Goal: Task Accomplishment & Management: Use online tool/utility

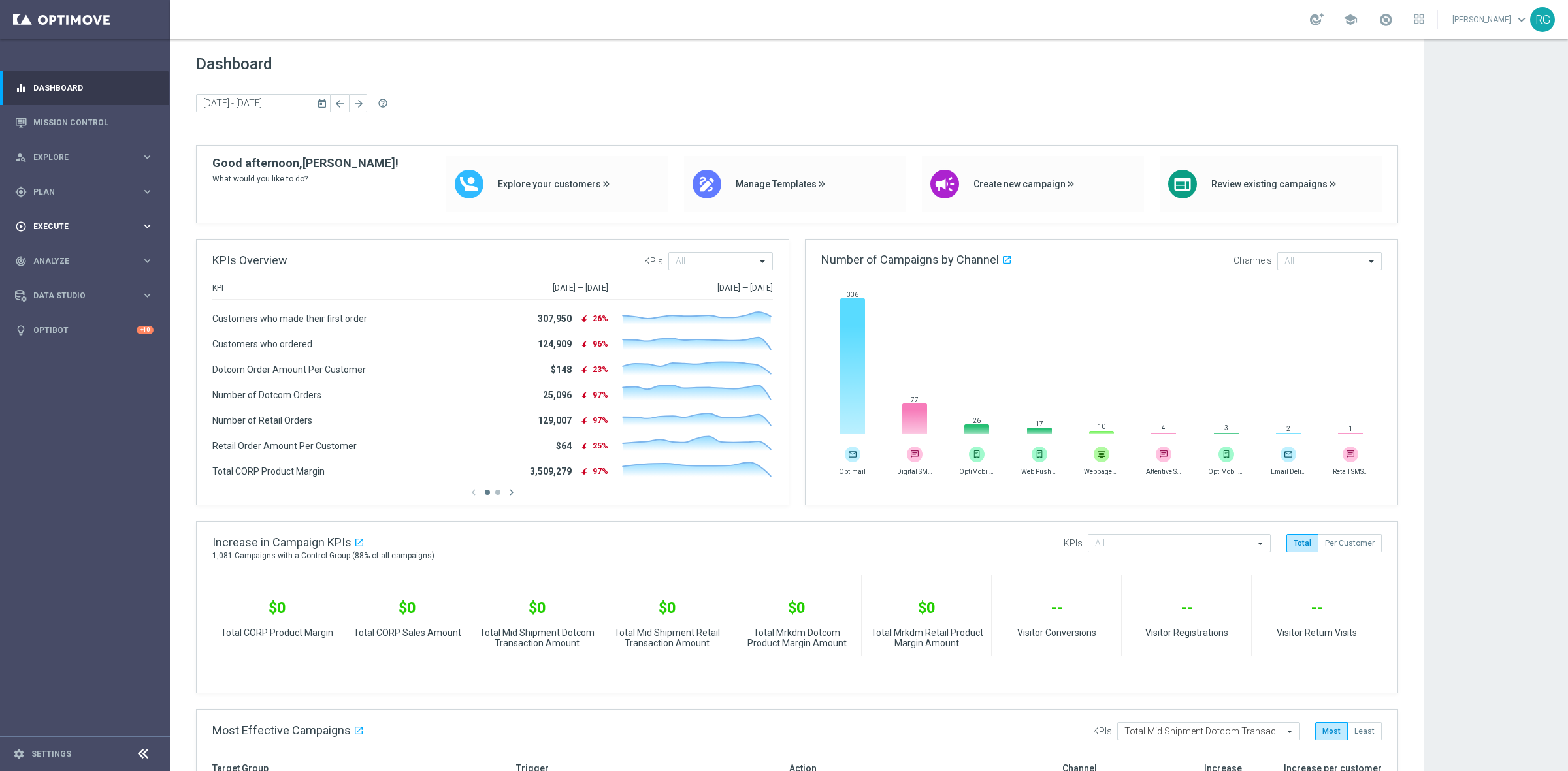
click at [41, 219] on div "play_circle_outline Execute keyboard_arrow_right" at bounding box center [84, 226] width 168 height 35
click at [54, 191] on span "Plan" at bounding box center [87, 191] width 108 height 8
click at [67, 218] on link "Target Groups" at bounding box center [85, 219] width 102 height 10
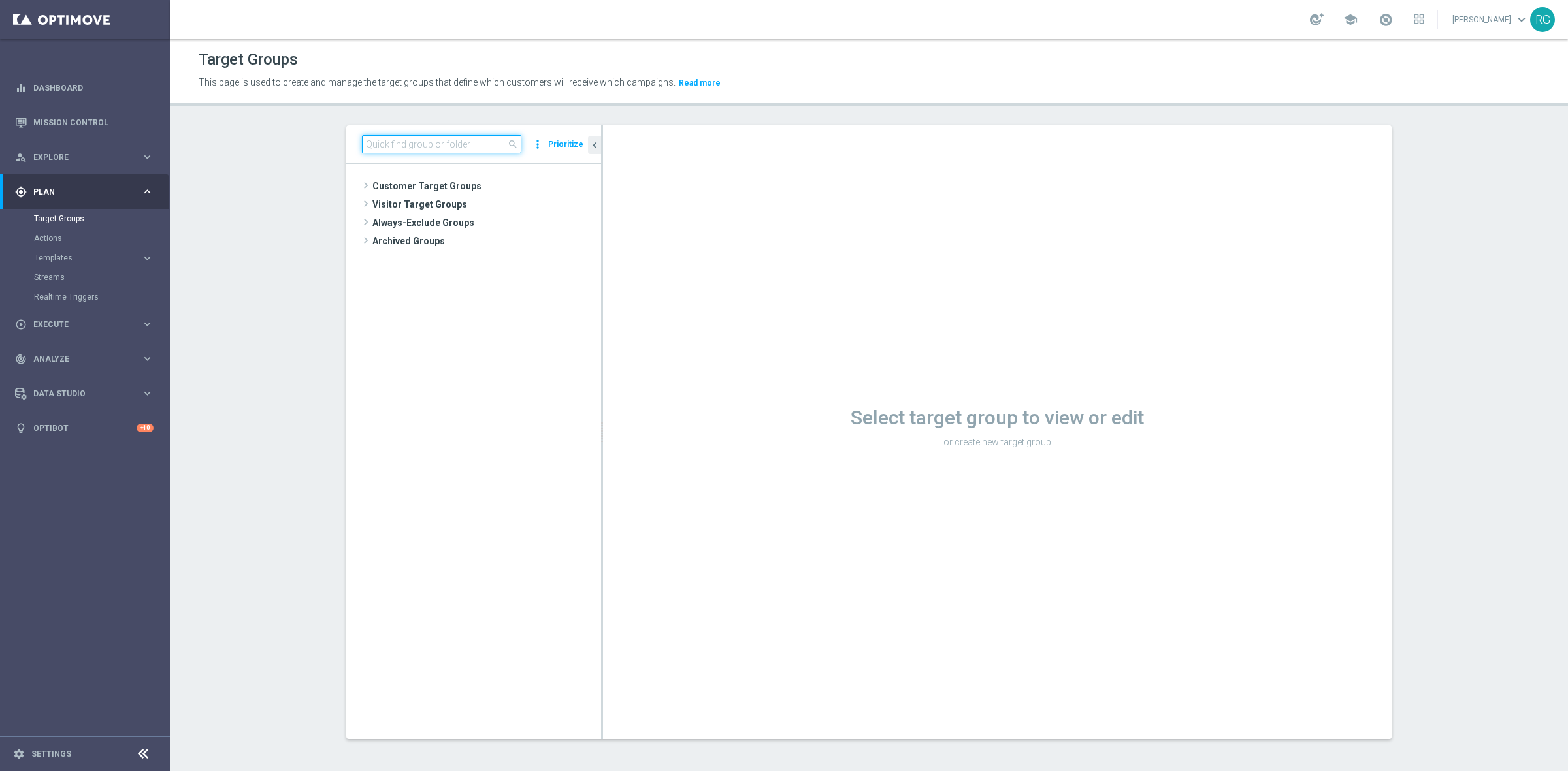
click at [404, 138] on input at bounding box center [442, 143] width 160 height 18
type input "[DATE]"
click at [520, 246] on span "[DATE] Laptop" at bounding box center [497, 242] width 144 height 11
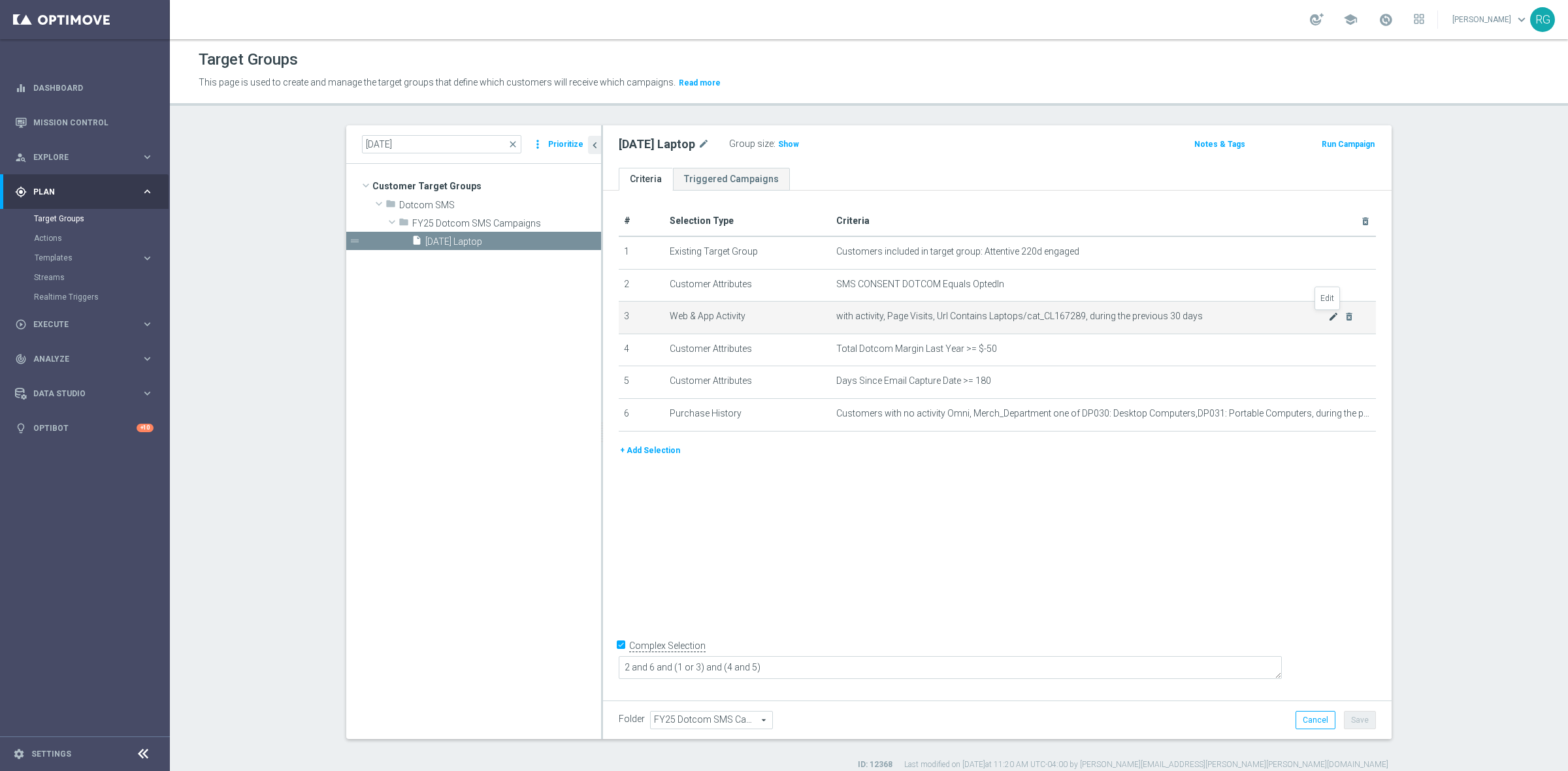
click at [1328, 312] on icon "mode_edit" at bounding box center [1333, 317] width 10 height 10
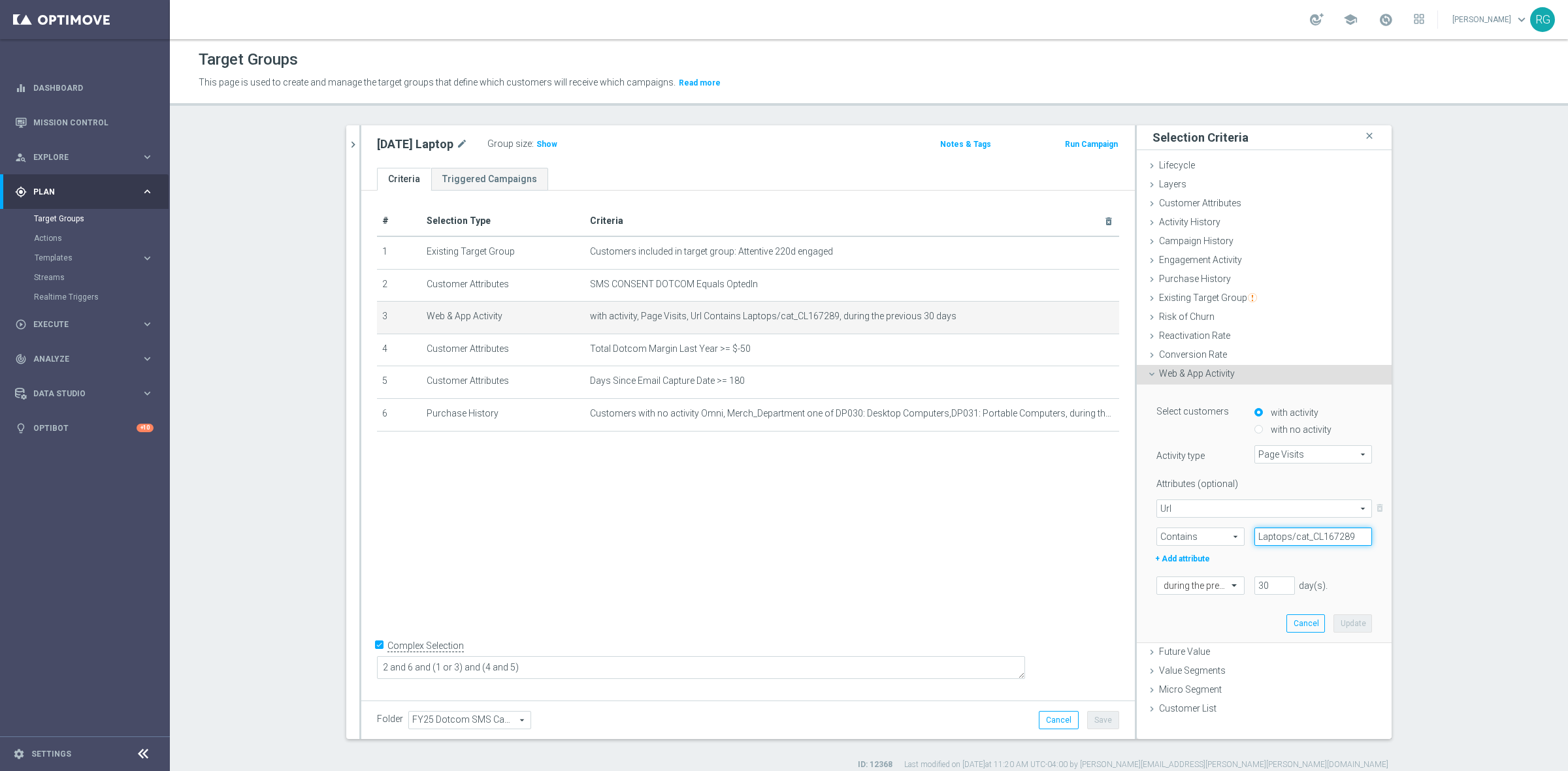
click at [1299, 539] on input "Laptops/cat_CL167289" at bounding box center [1313, 536] width 118 height 18
paste input "computers-accessories"
type input "computers-accessories"
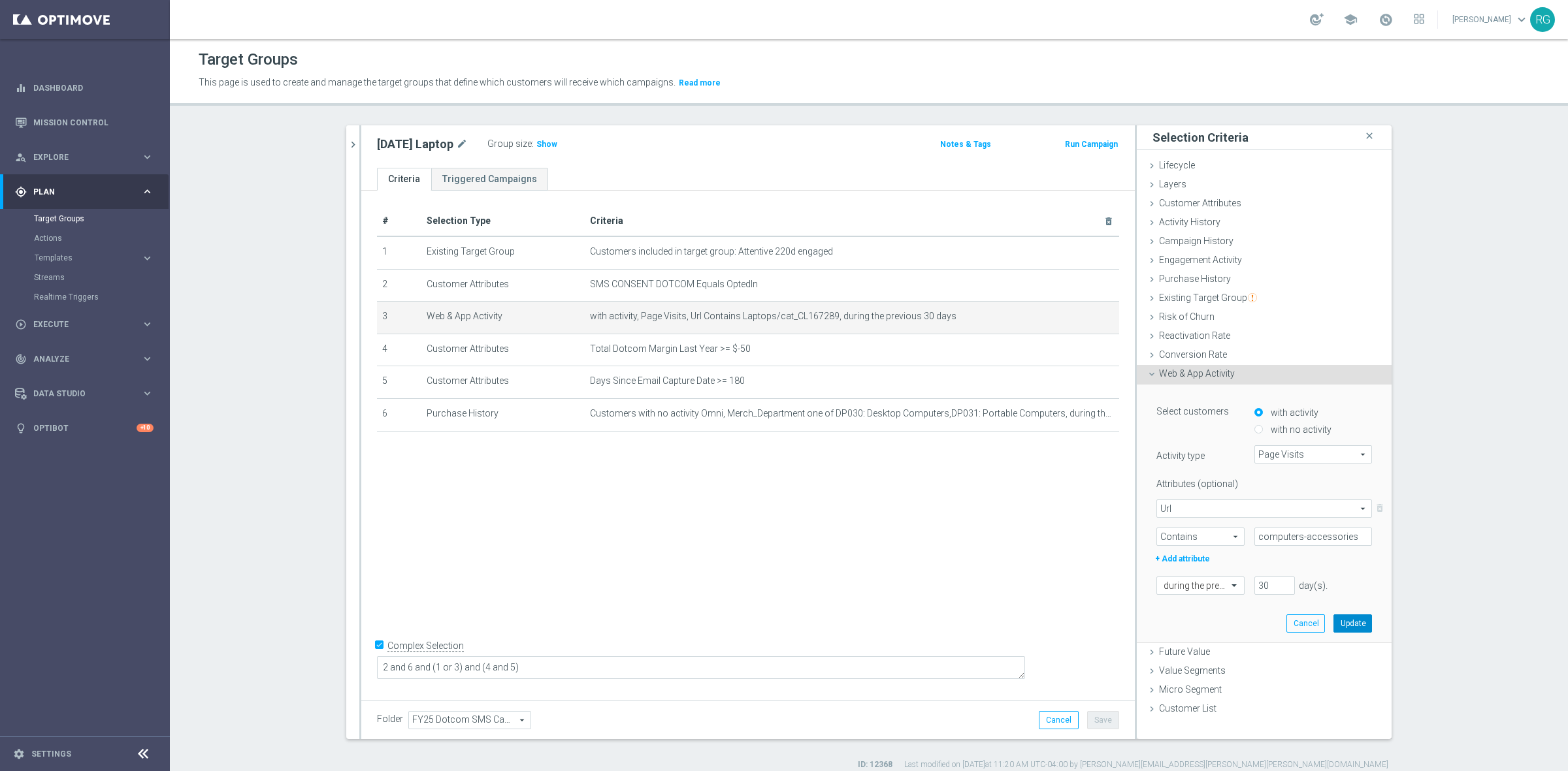
click at [1341, 629] on button "Update" at bounding box center [1352, 623] width 38 height 18
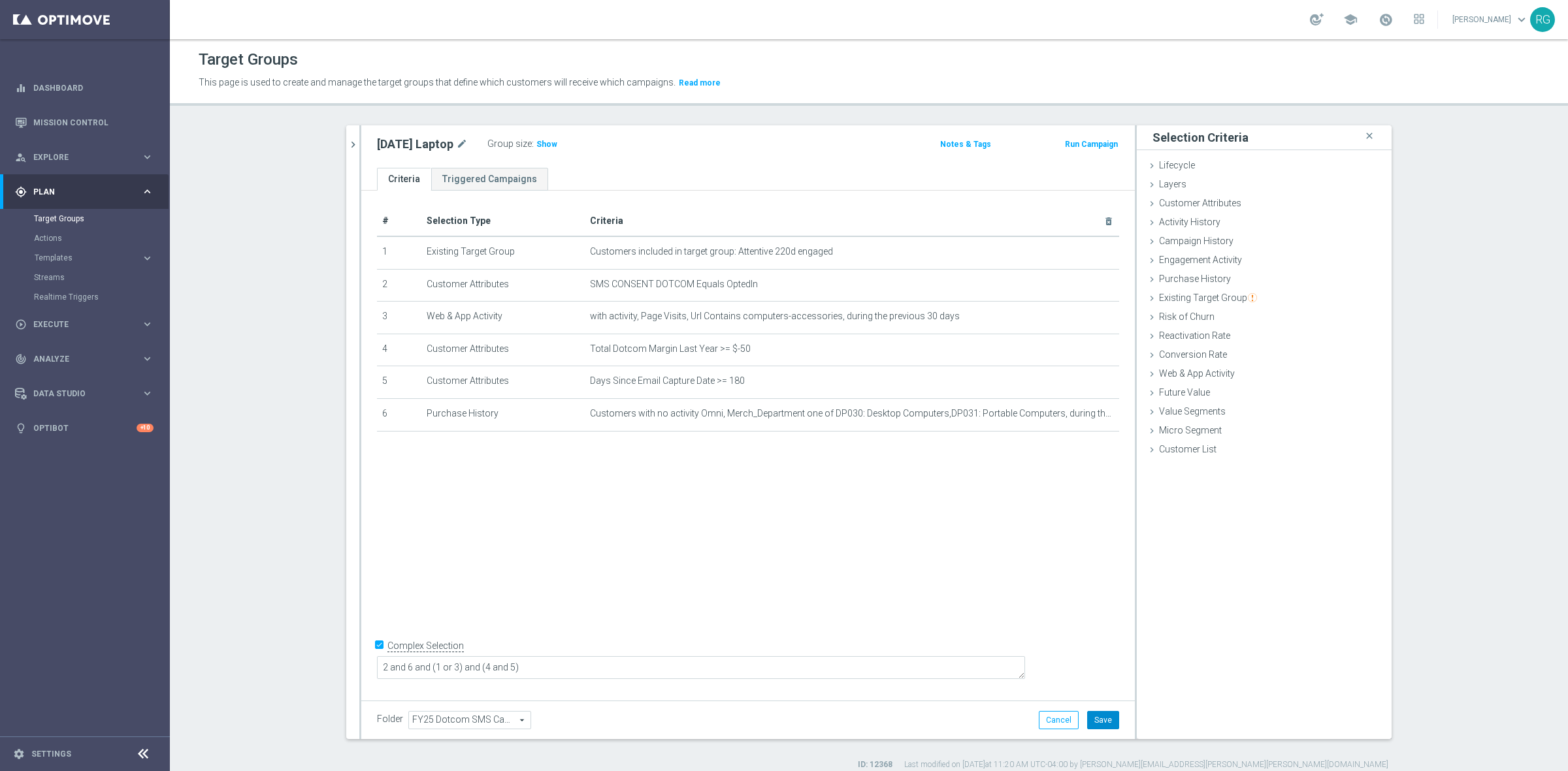
click at [1108, 717] on button "Save" at bounding box center [1103, 720] width 32 height 18
click at [541, 141] on span "Show" at bounding box center [547, 144] width 20 height 9
click at [346, 135] on button "chevron_right" at bounding box center [352, 144] width 13 height 38
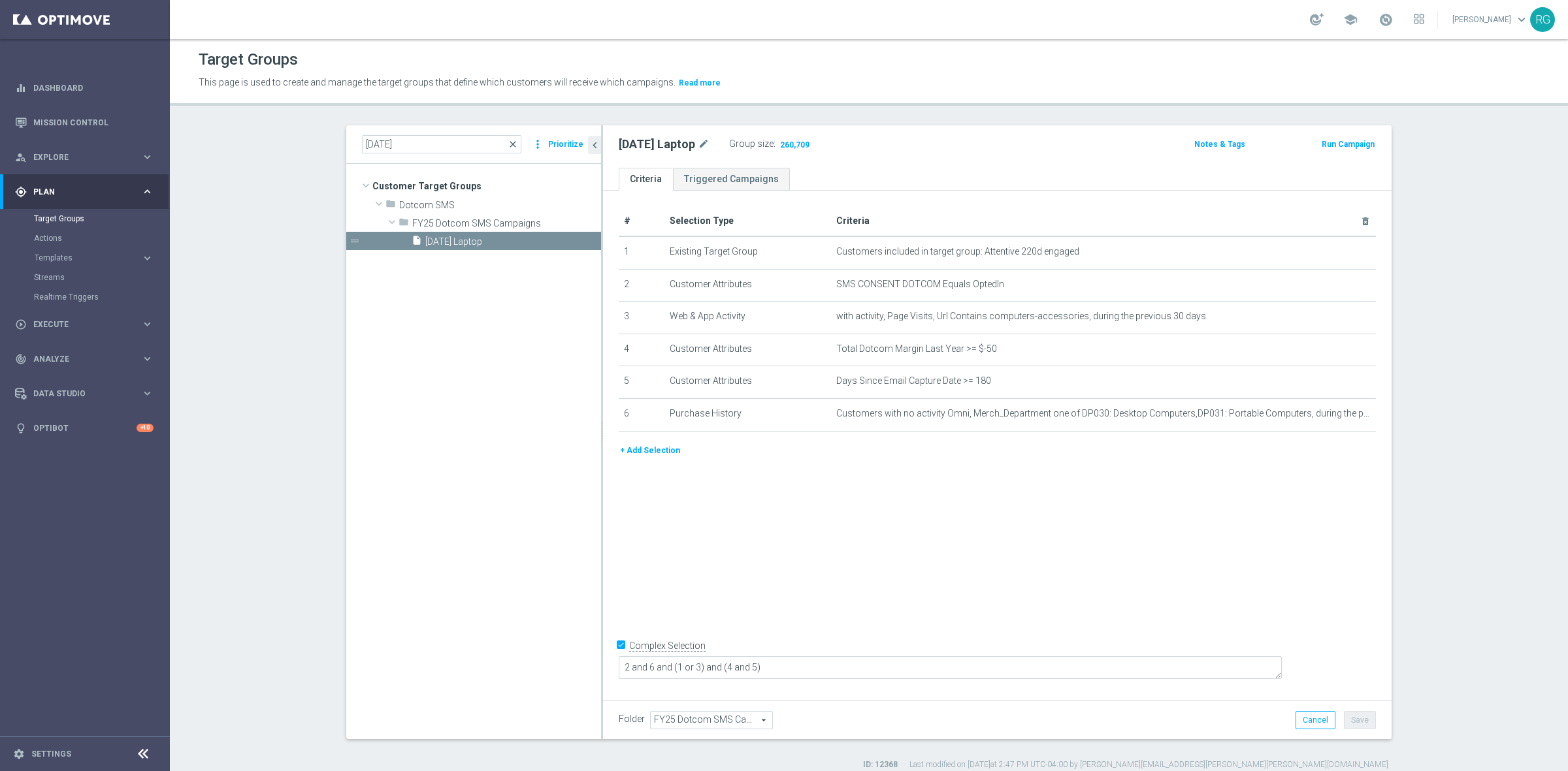
click at [512, 139] on span "close" at bounding box center [512, 144] width 10 height 10
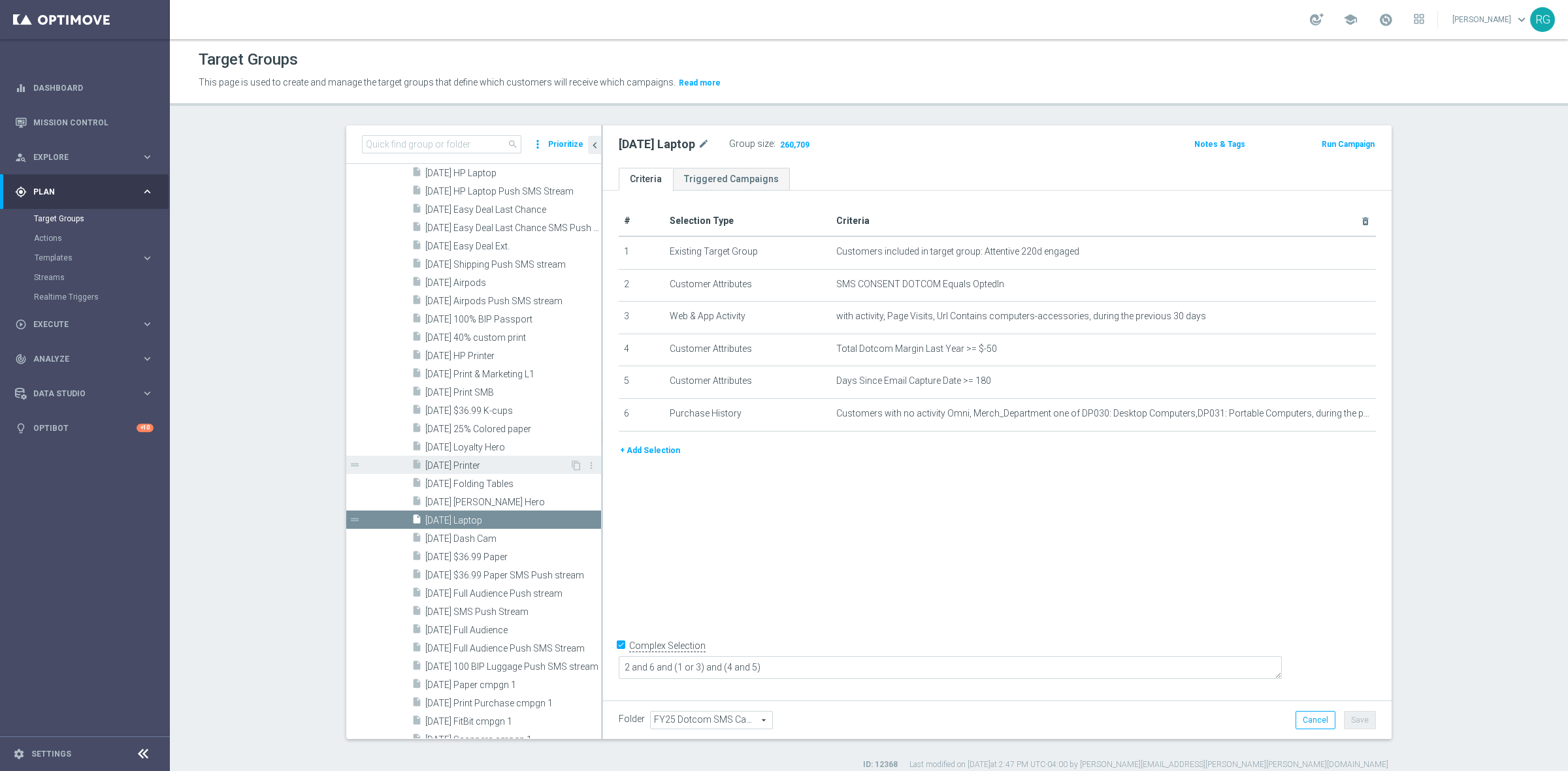
click at [471, 465] on span "[DATE] Printer" at bounding box center [497, 465] width 144 height 11
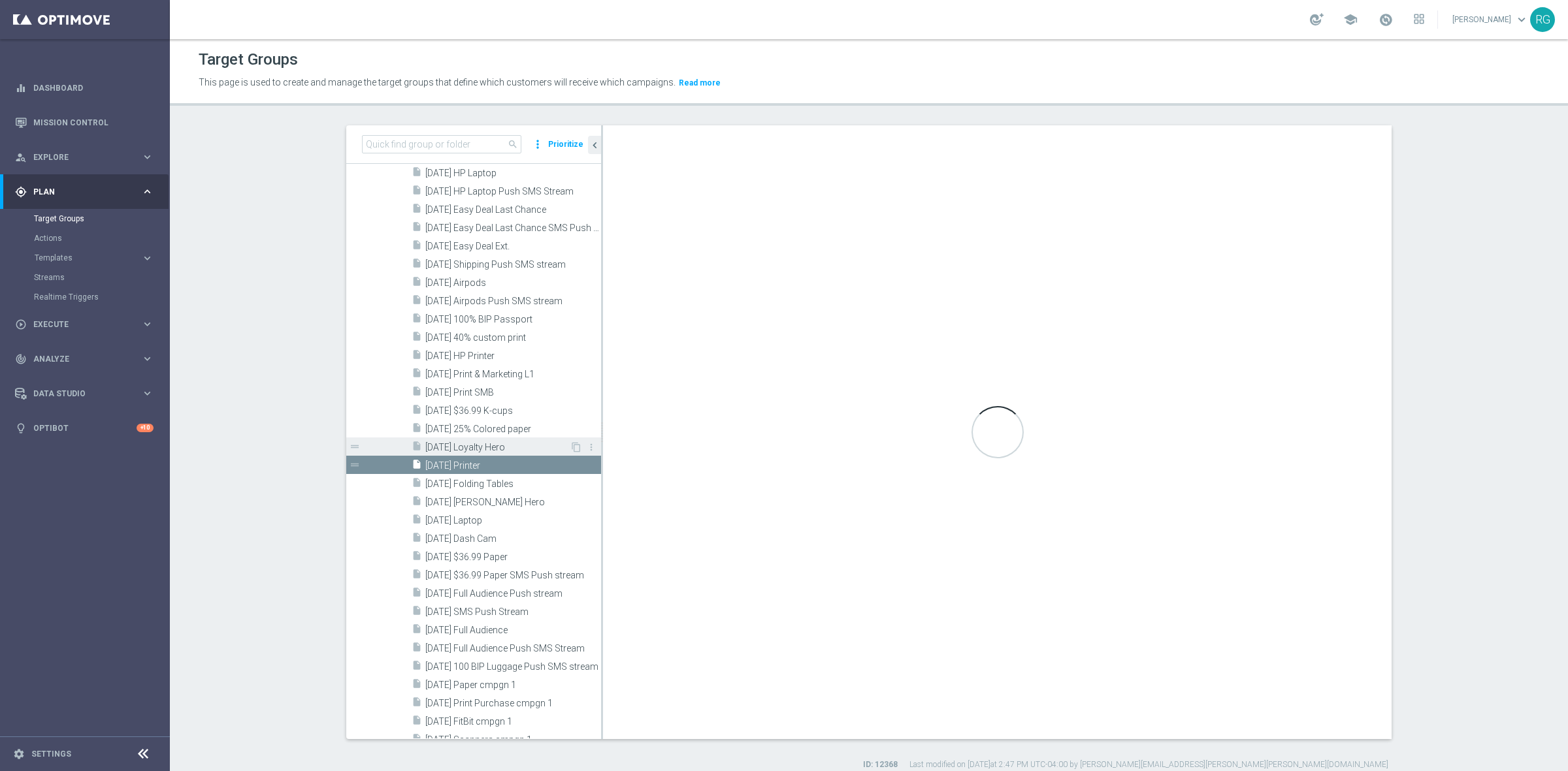
click at [477, 441] on div "insert_drive_file [DATE] Loyalty Hero" at bounding box center [490, 447] width 158 height 18
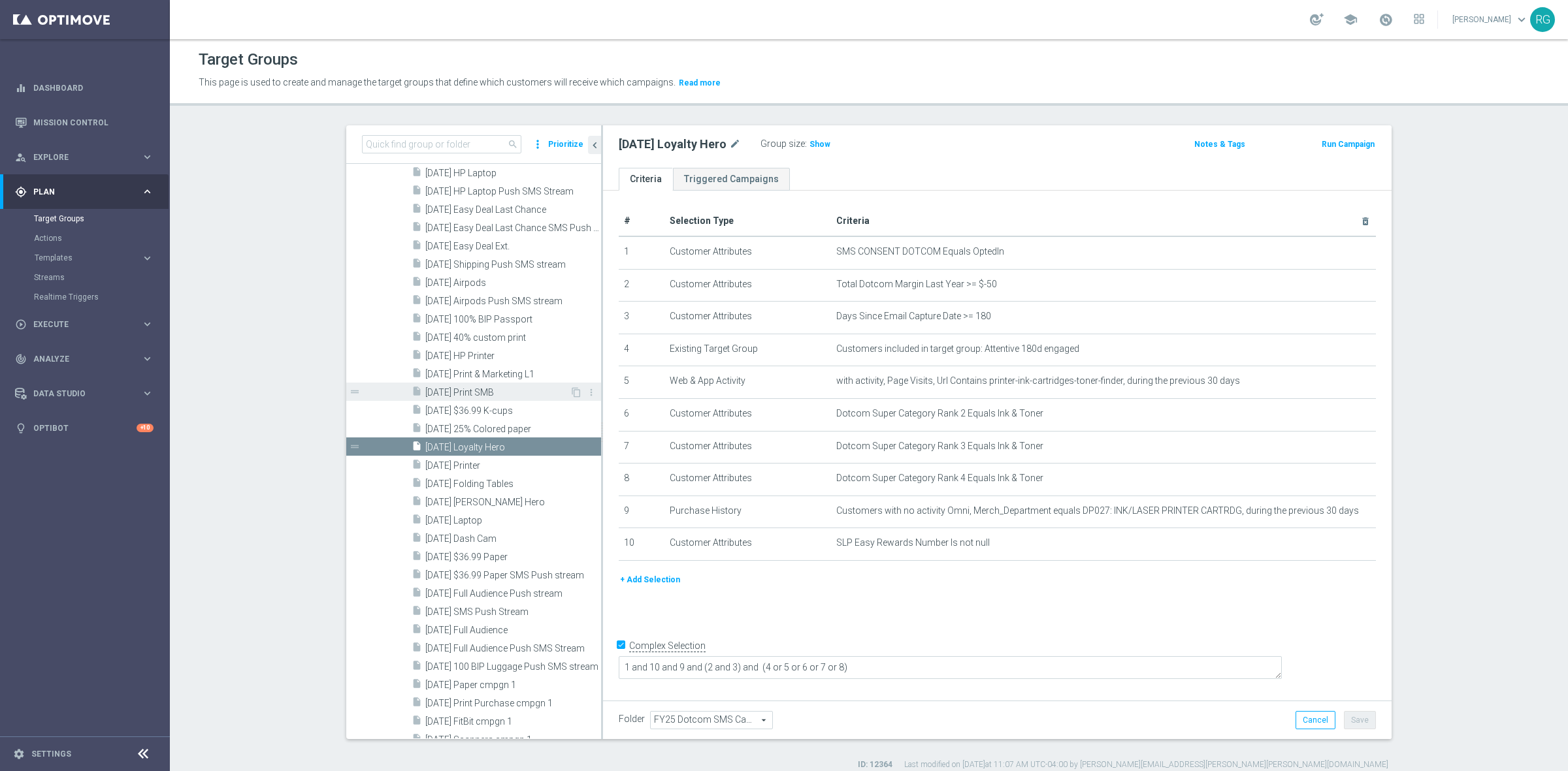
click at [485, 395] on span "[DATE] Print SMB" at bounding box center [497, 393] width 144 height 11
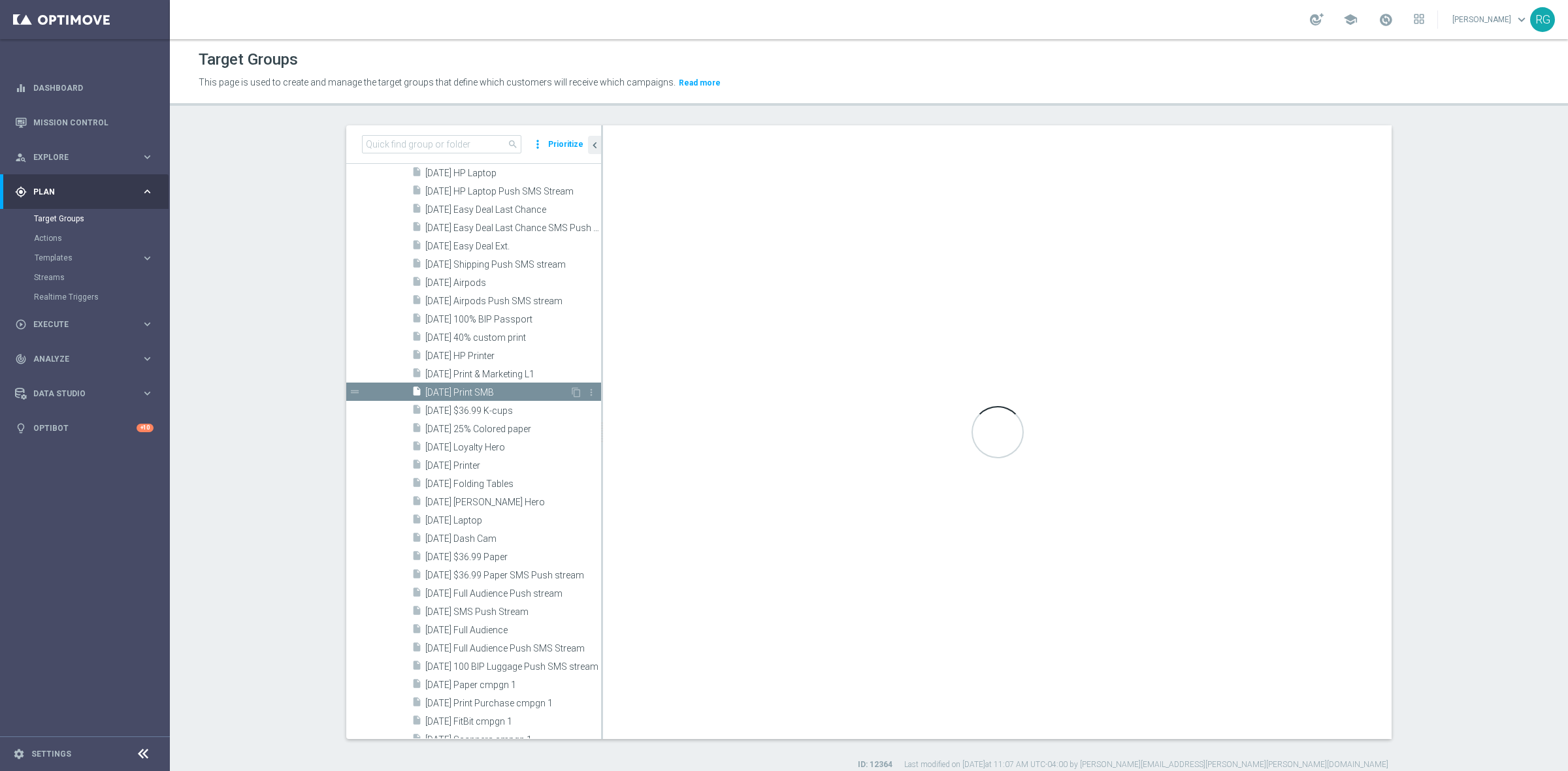
type textarea "1 and 4 and (7 or 8) and (2 and 3) and (5 or 6)"
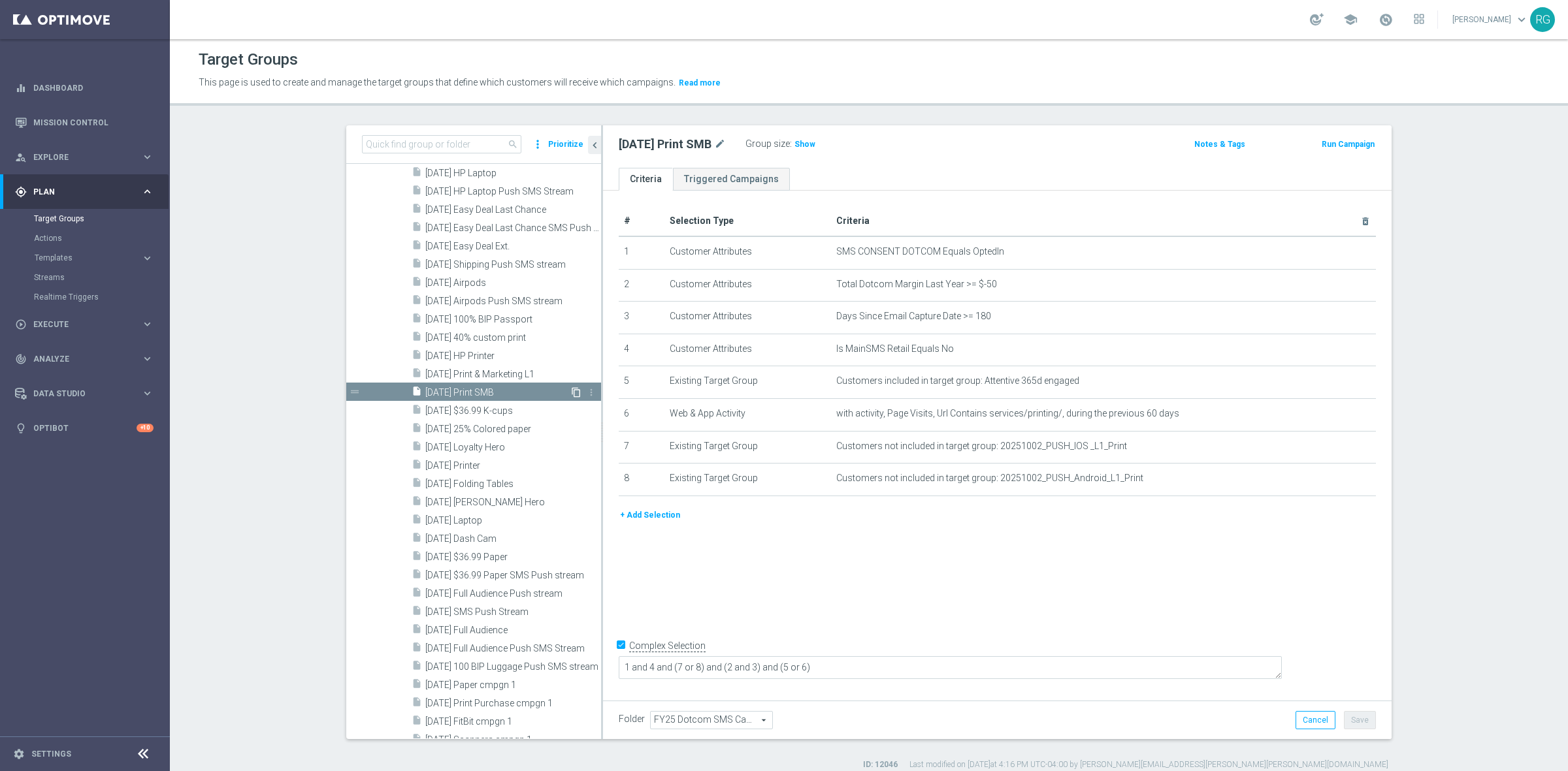
click at [571, 388] on icon "content_copy" at bounding box center [576, 393] width 10 height 10
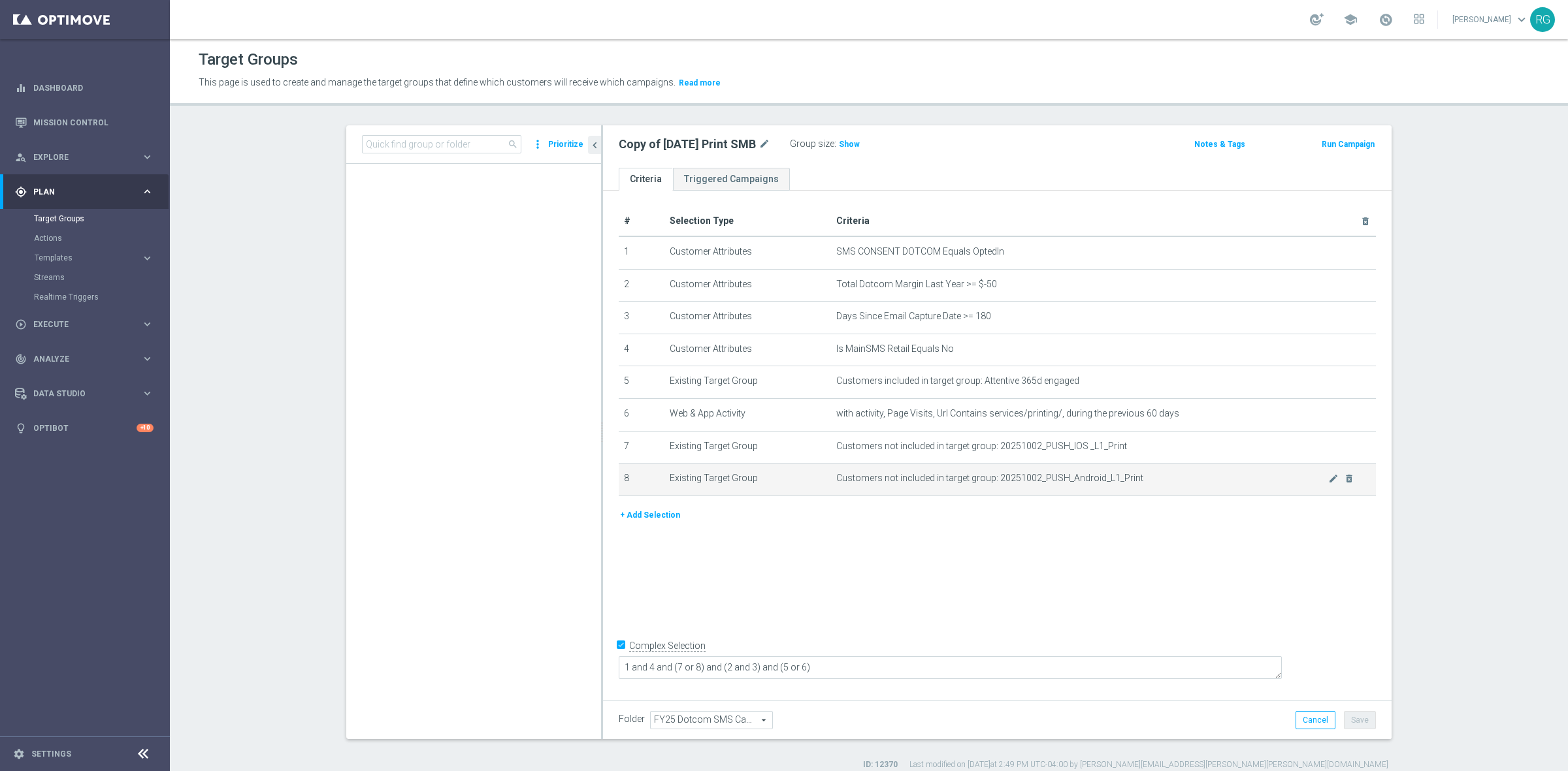
scroll to position [2141, 0]
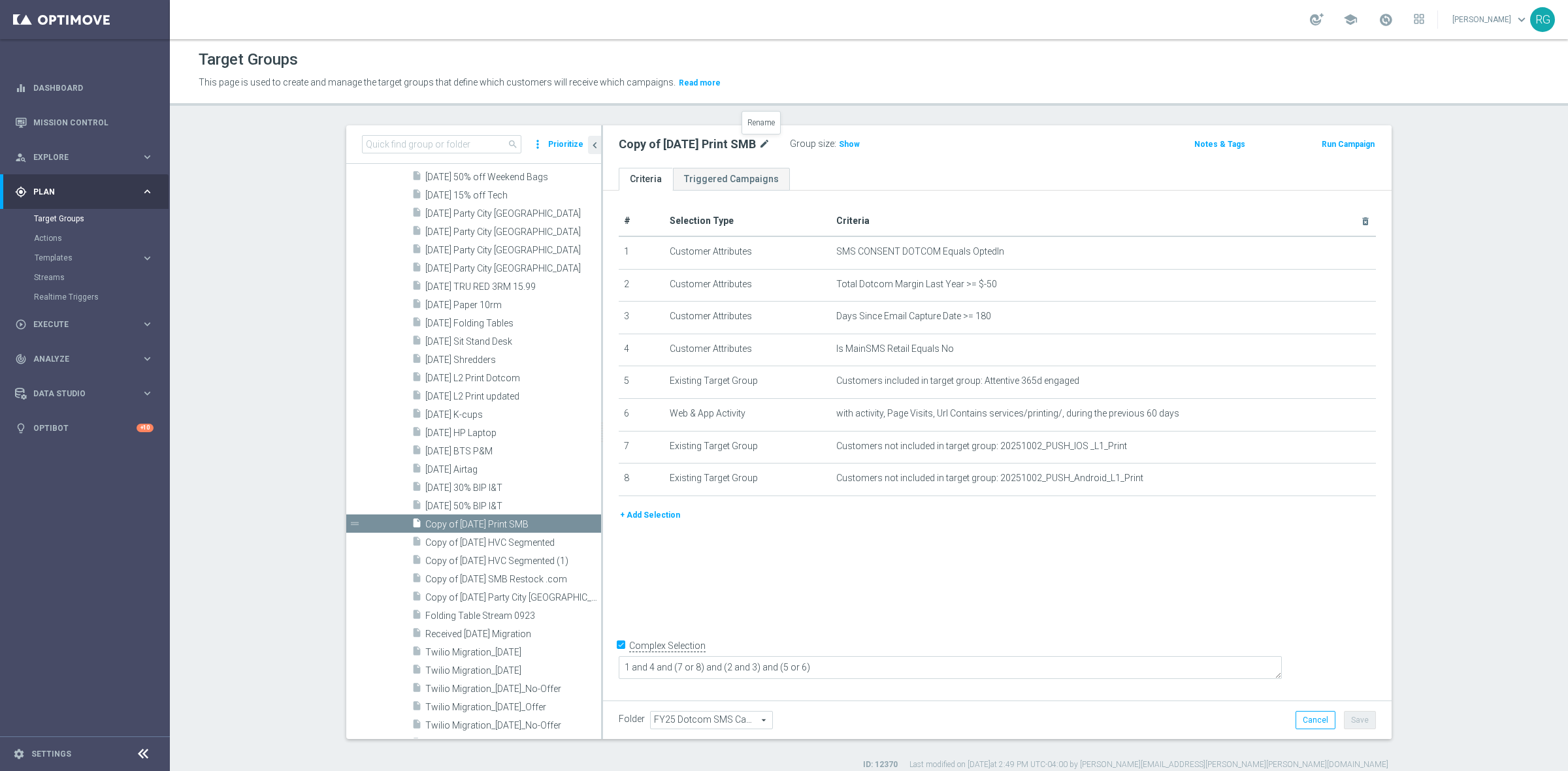
click at [760, 143] on icon "mode_edit" at bounding box center [764, 144] width 12 height 15
type input "[DATE] P&M L1"
click at [967, 128] on div "[DATE] P&M L1 Group size : Show Notes & Tags Run Campaign" at bounding box center [997, 147] width 788 height 43
click at [1360, 716] on button "Save" at bounding box center [1359, 720] width 32 height 18
drag, startPoint x: 612, startPoint y: 144, endPoint x: 705, endPoint y: 143, distance: 93.0
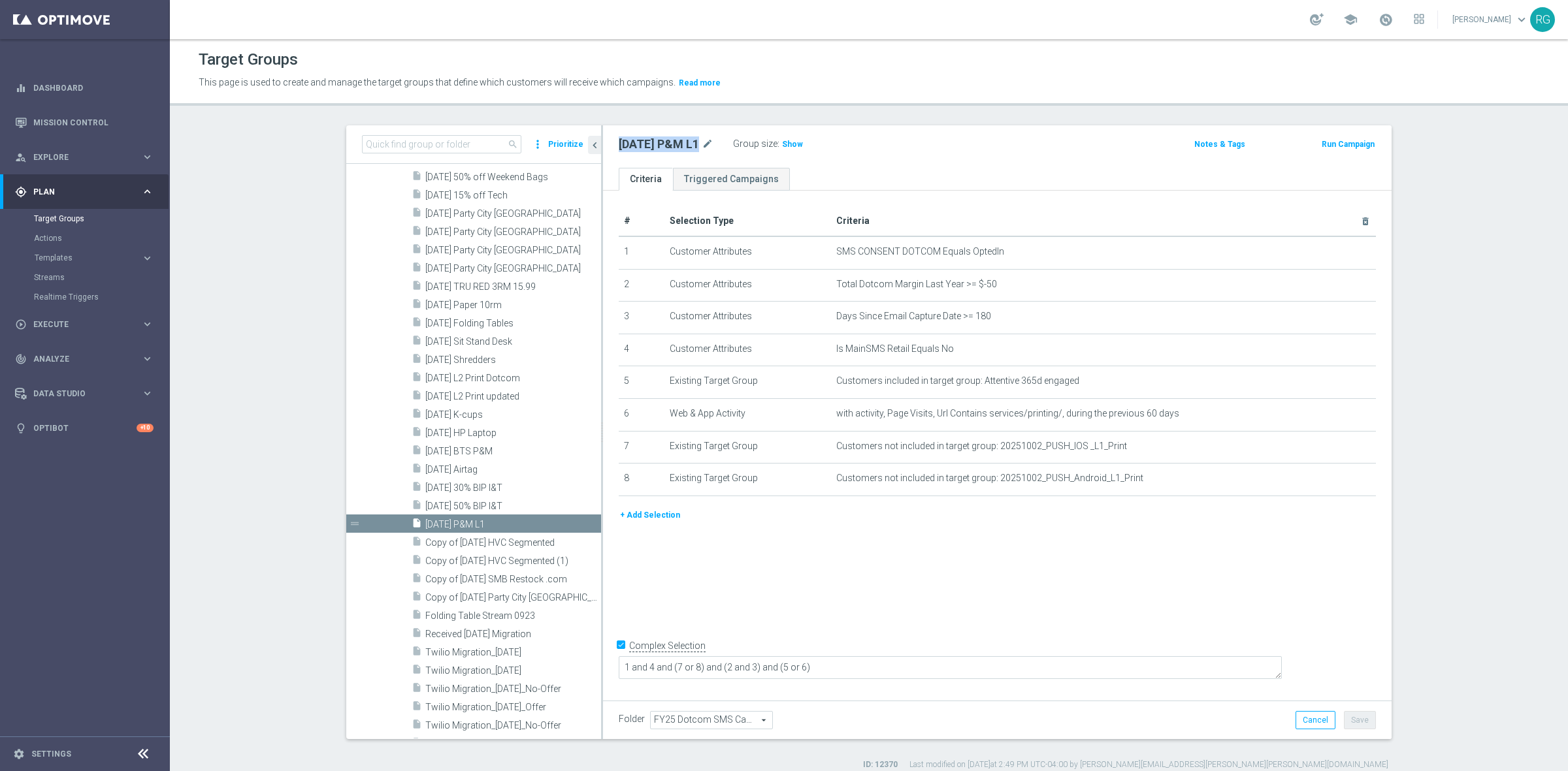
click at [705, 143] on div "[DATE] P&M L1 mode_edit" at bounding box center [665, 144] width 95 height 15
copy div "[DATE] P&M L1"
click at [978, 596] on div "# Selection Type Criteria delete_forever 1 Customer Attributes SMS CONSENT DOTC…" at bounding box center [997, 442] width 788 height 505
click at [1343, 348] on icon "delete_forever" at bounding box center [1349, 349] width 10 height 10
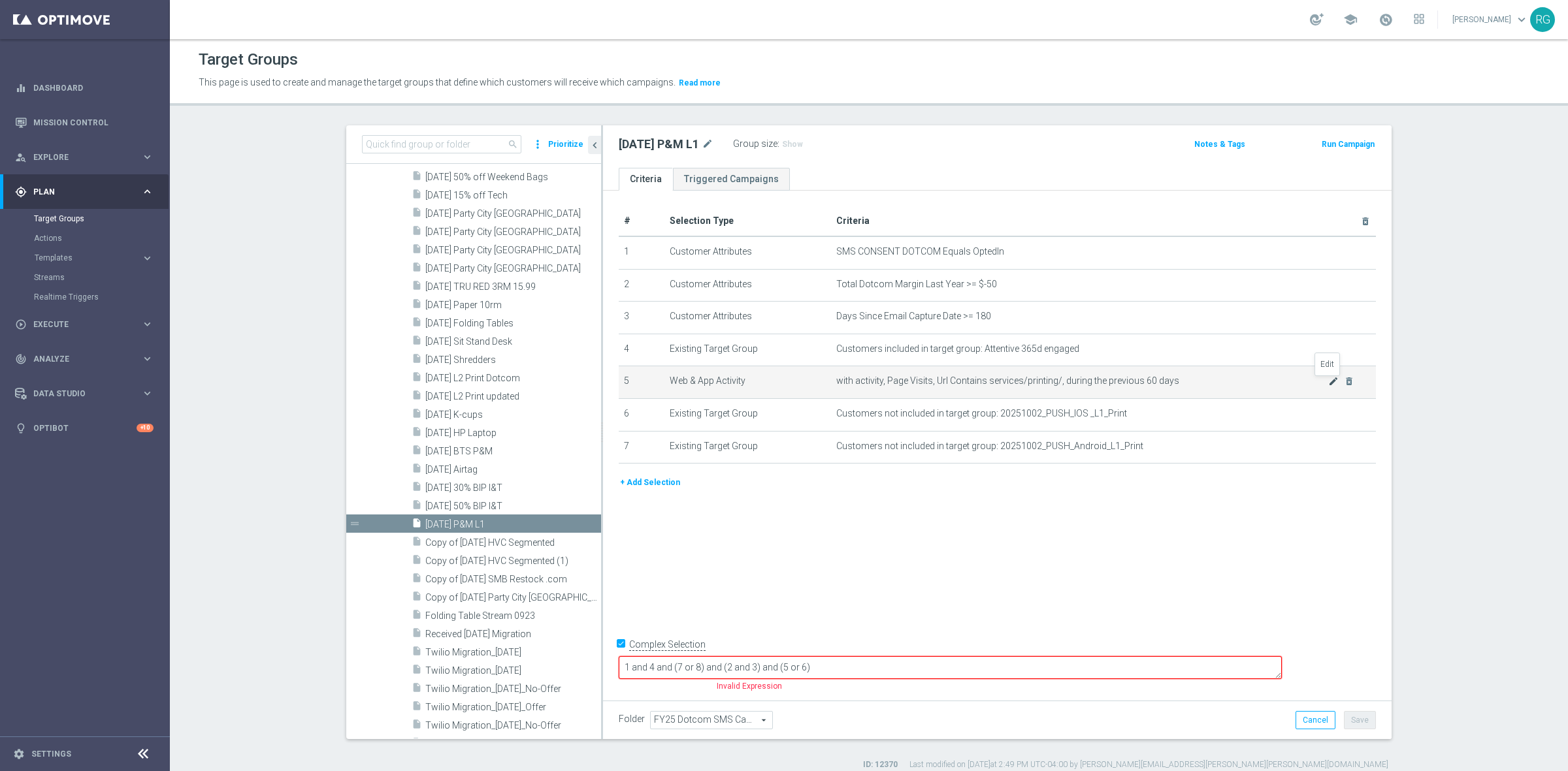
click at [1328, 379] on icon "mode_edit" at bounding box center [1333, 382] width 10 height 10
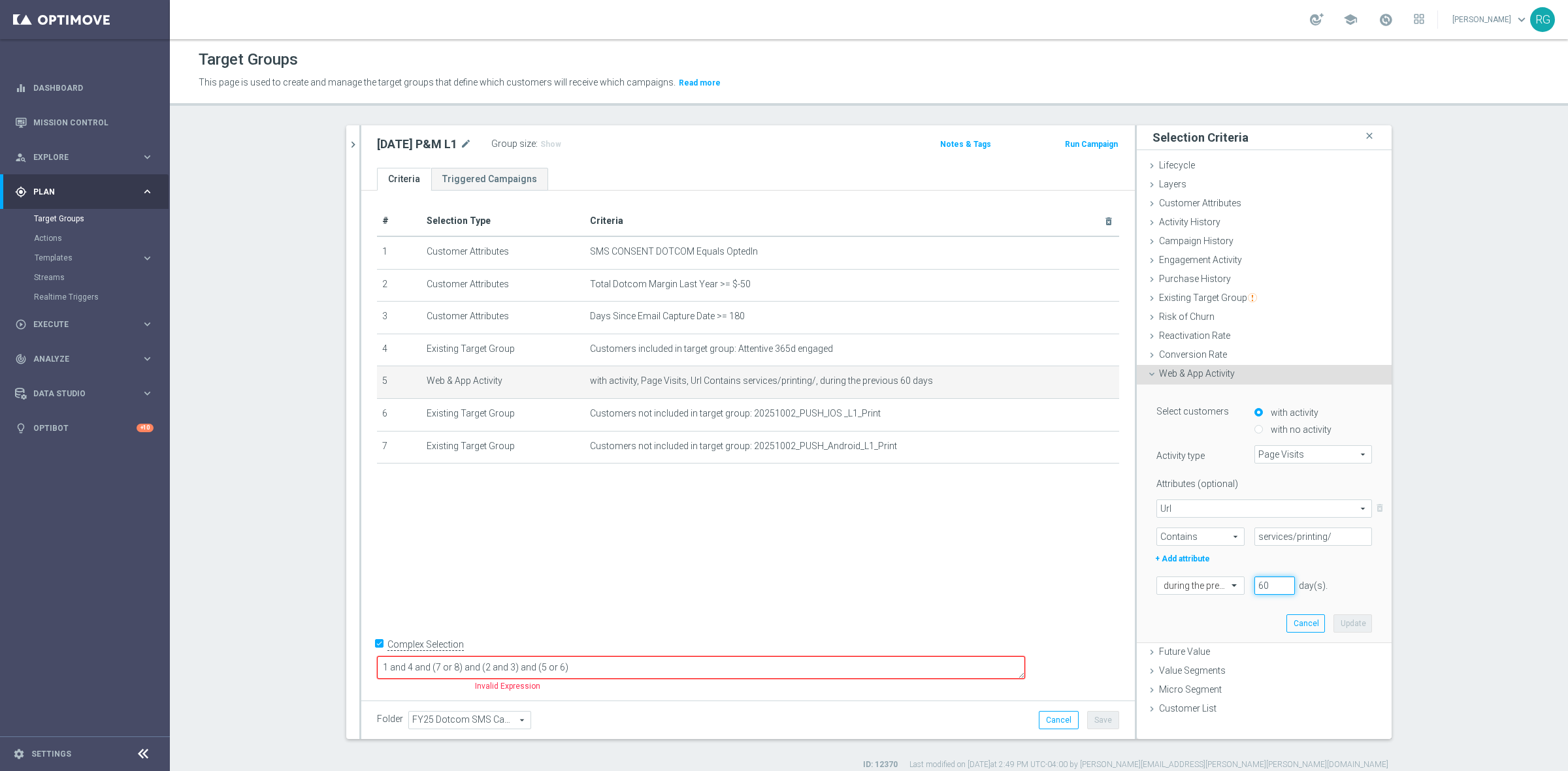
drag, startPoint x: 1262, startPoint y: 587, endPoint x: 1249, endPoint y: 586, distance: 13.0
click at [1255, 586] on input "60" at bounding box center [1274, 585] width 40 height 18
type input "45"
click at [1352, 626] on button "Update" at bounding box center [1352, 623] width 38 height 18
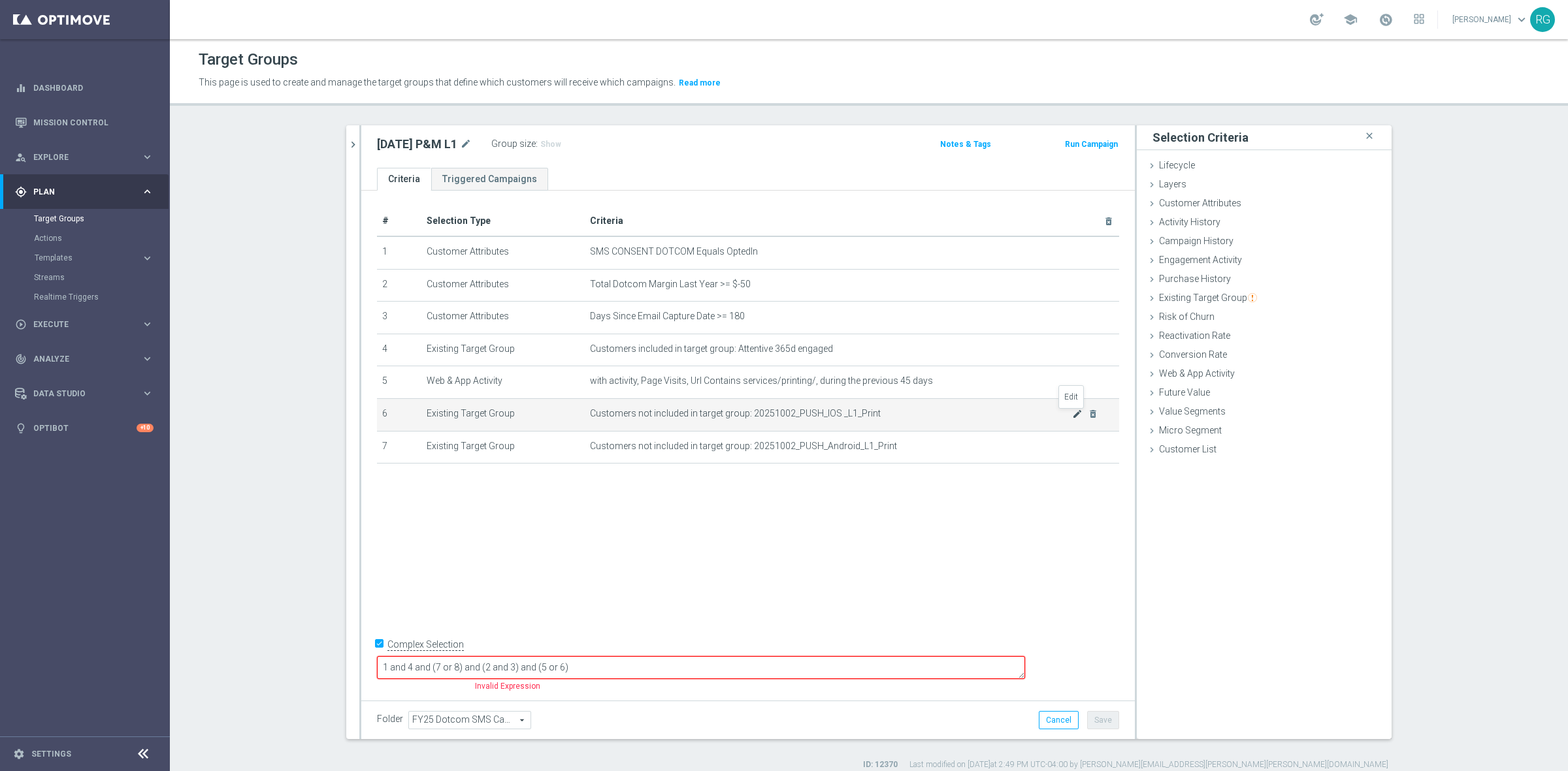
click at [1072, 412] on icon "mode_edit" at bounding box center [1077, 414] width 10 height 10
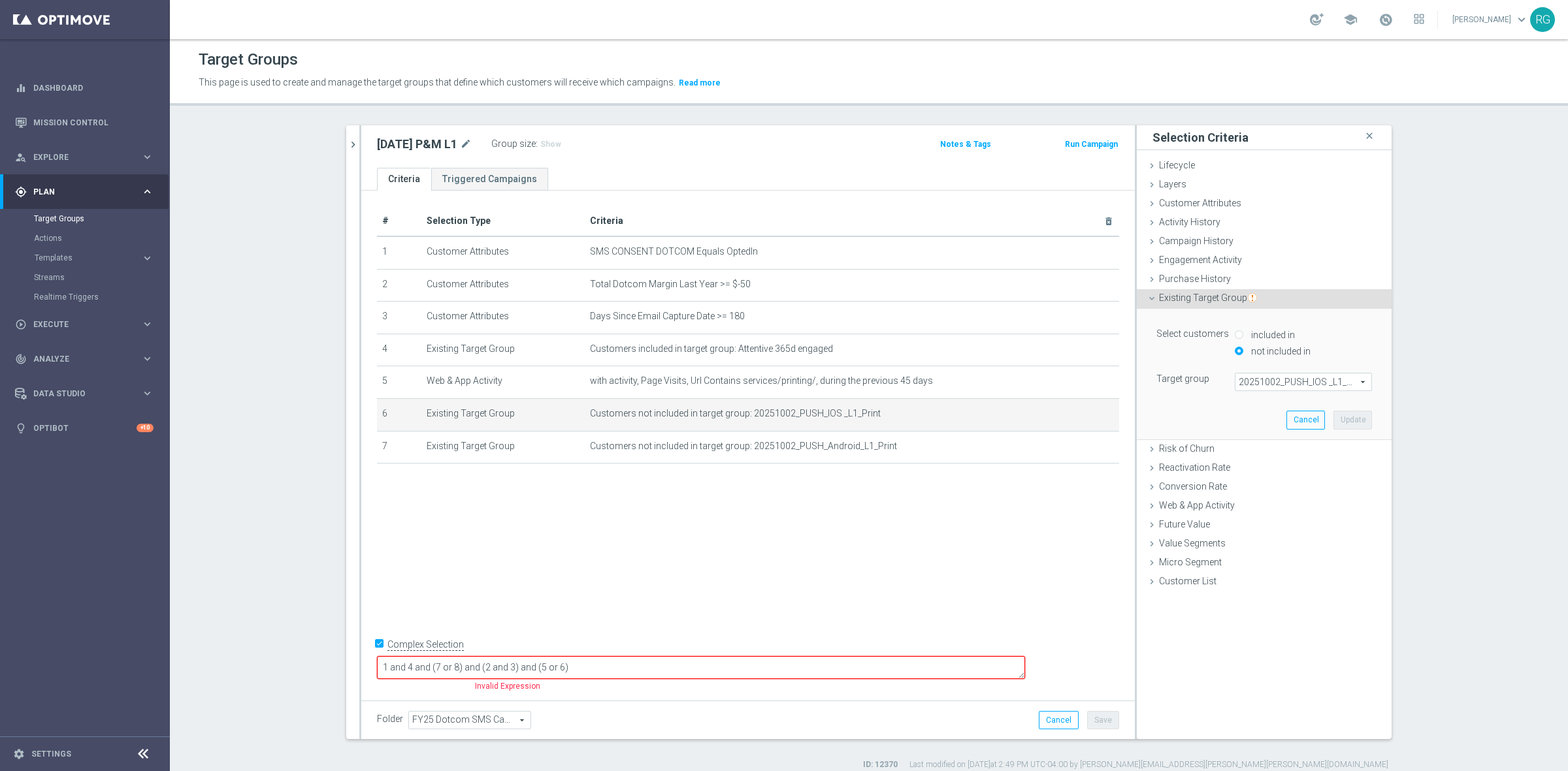
click at [1285, 377] on span "20251002_PUSH_IOS _L1_Print" at bounding box center [1302, 383] width 136 height 17
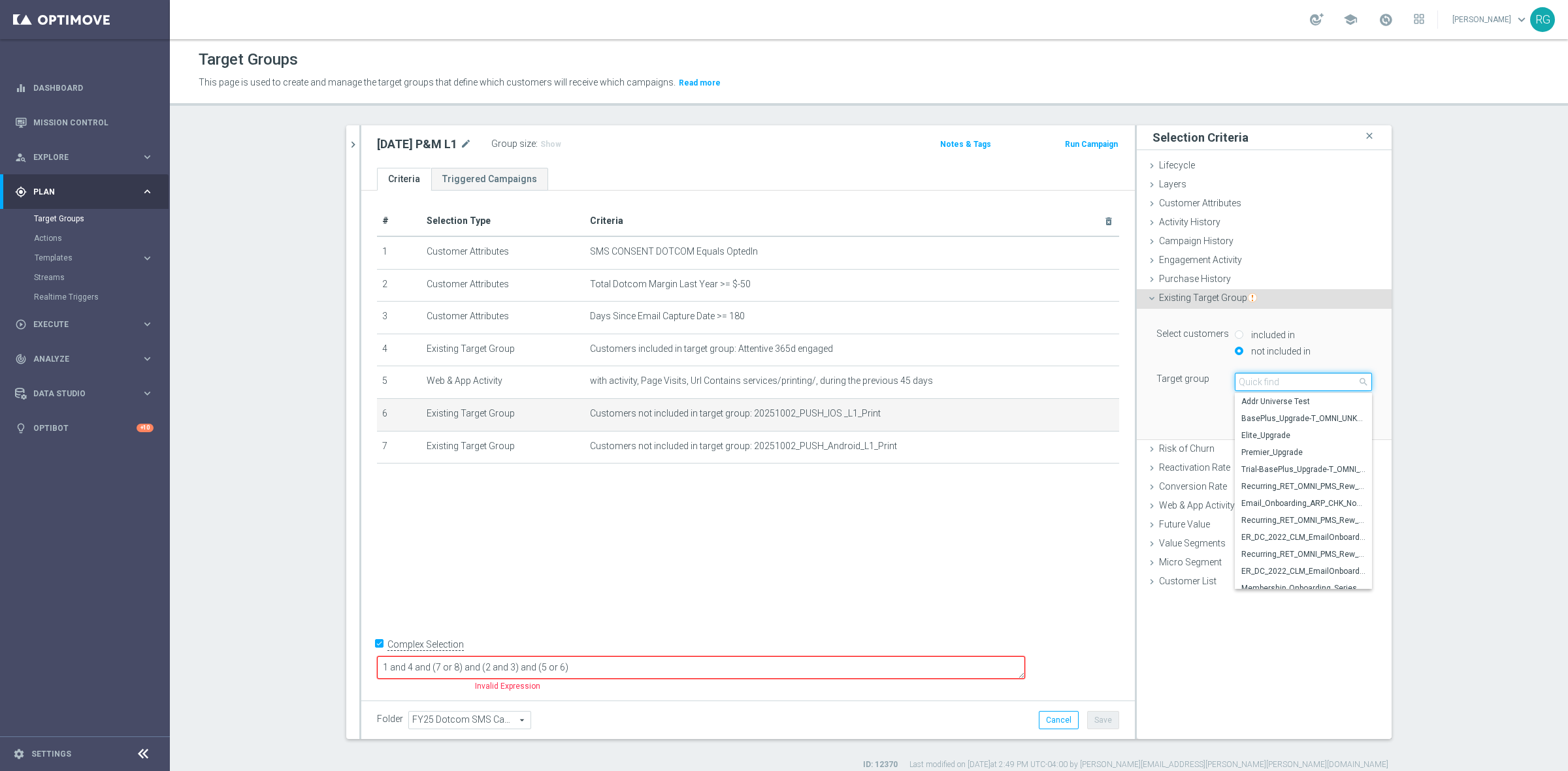
click at [1285, 377] on input "search" at bounding box center [1303, 382] width 137 height 18
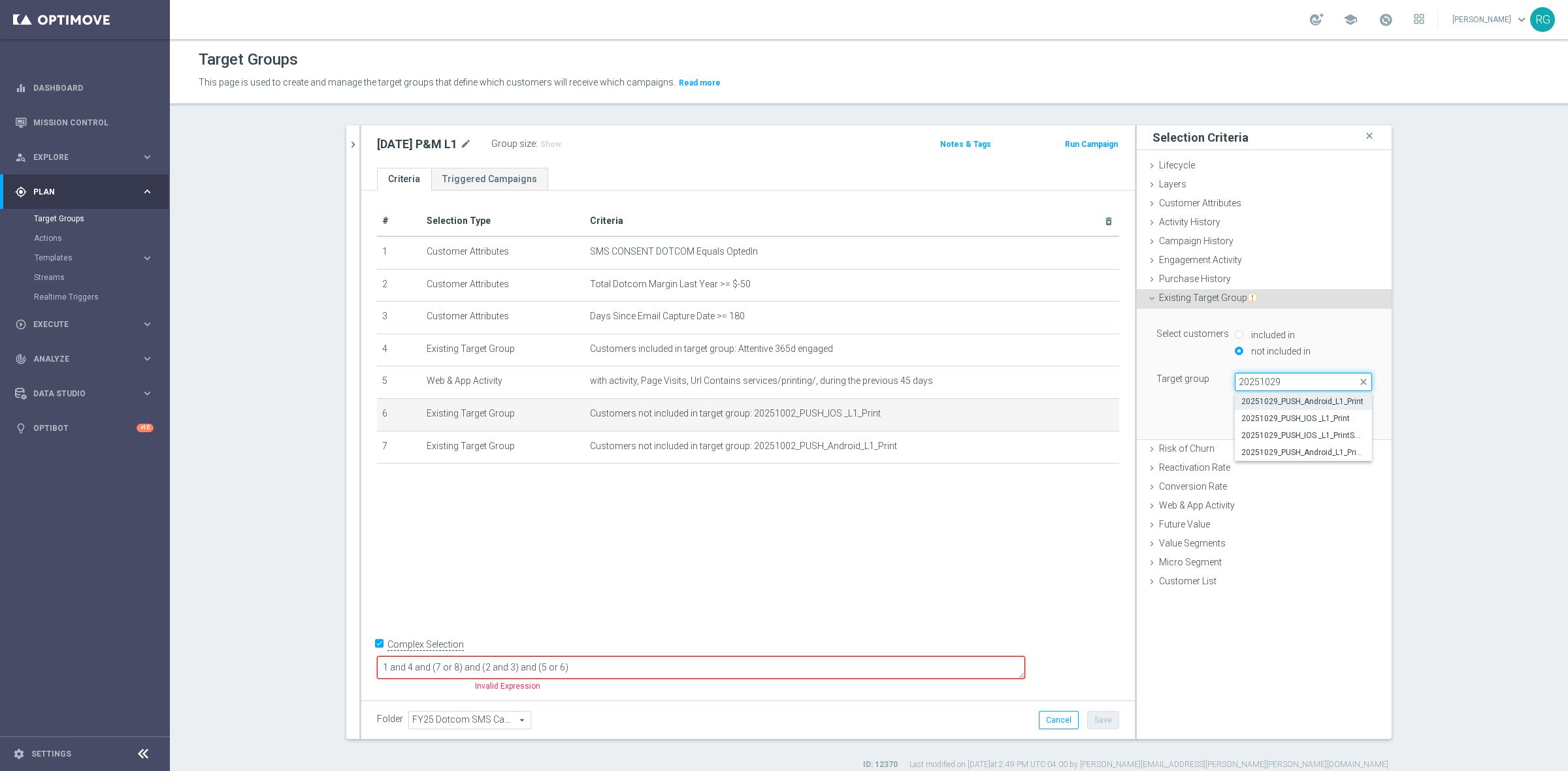
type input "20251029"
click at [1291, 400] on span "20251029_PUSH_Android_L1_Print" at bounding box center [1302, 401] width 124 height 10
type input "20251029_PUSH_Android_L1_Print"
click at [1349, 419] on button "Update" at bounding box center [1352, 419] width 38 height 18
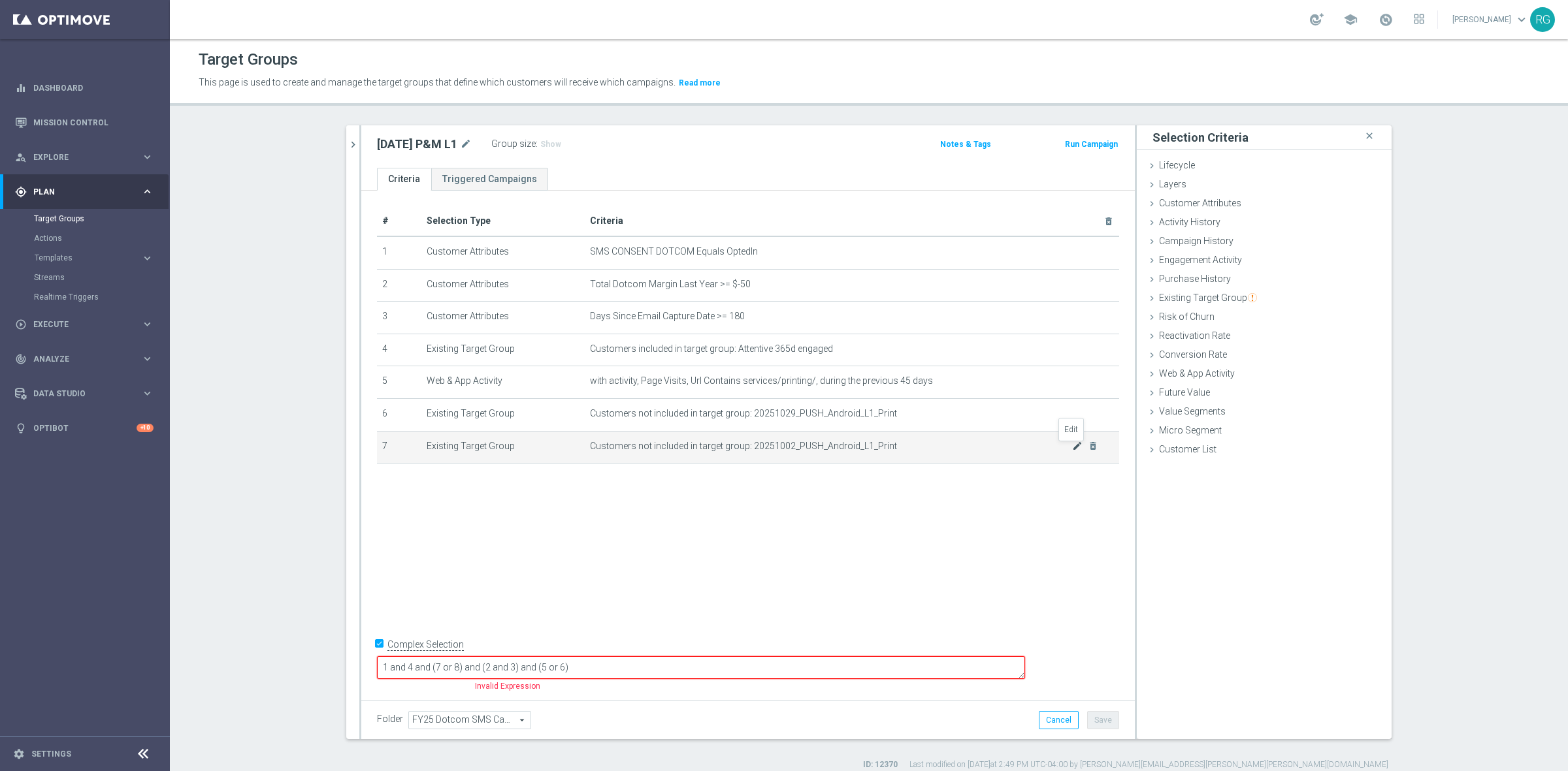
click at [1072, 446] on icon "mode_edit" at bounding box center [1077, 446] width 10 height 10
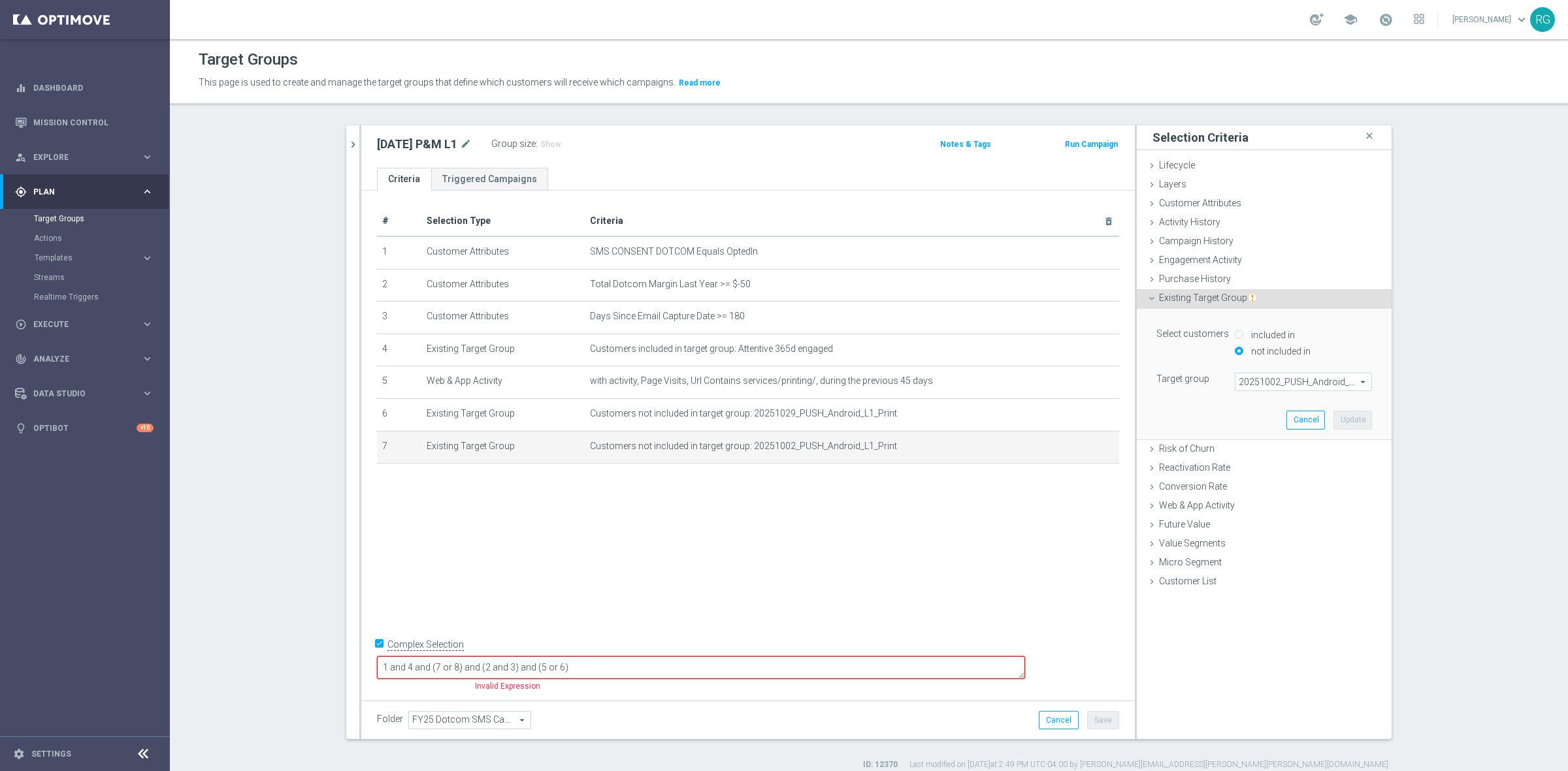
click at [1267, 381] on span "20251002_PUSH_Android_L1_Print" at bounding box center [1302, 383] width 136 height 17
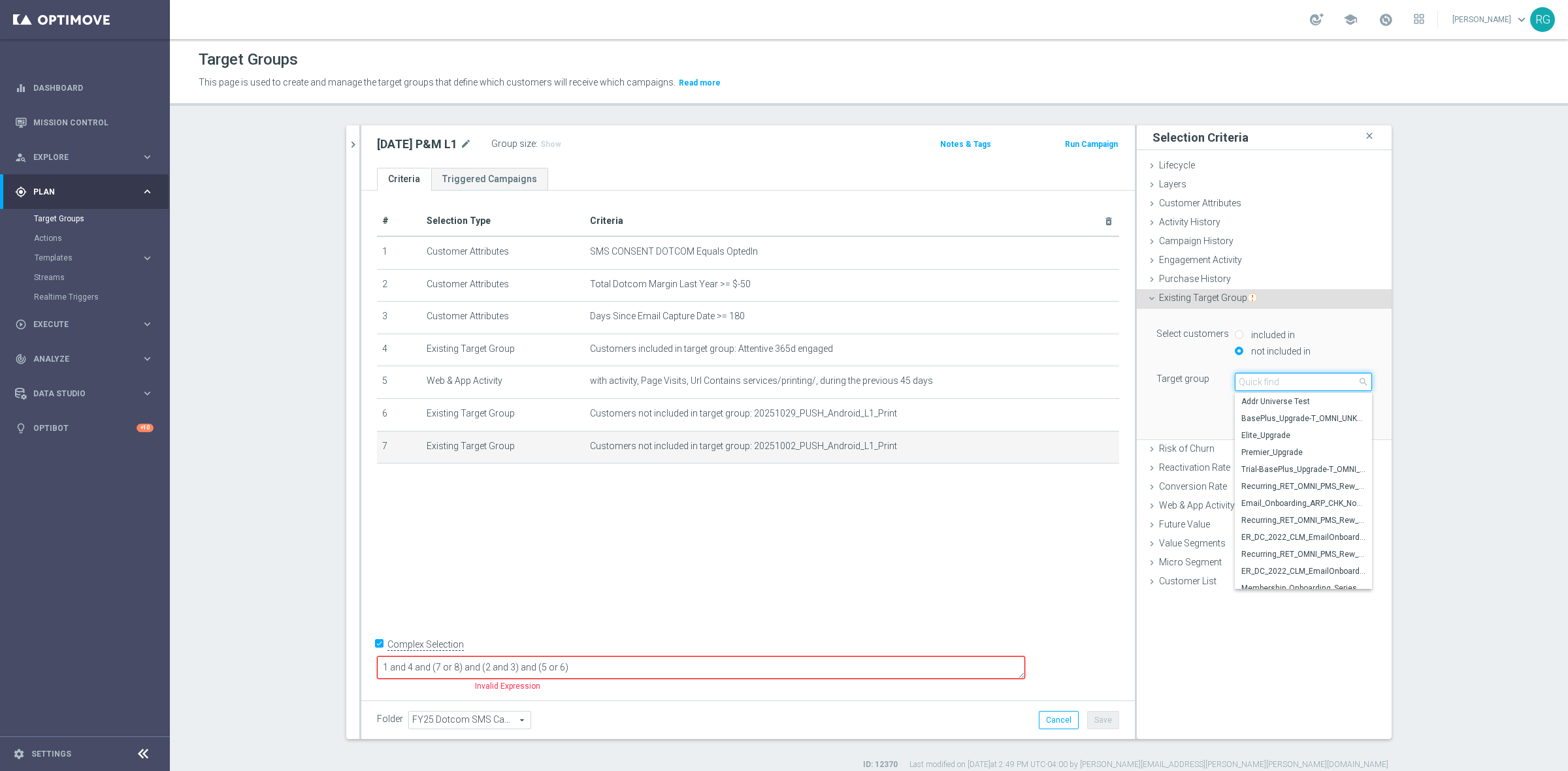
click at [1268, 379] on input "search" at bounding box center [1303, 382] width 137 height 18
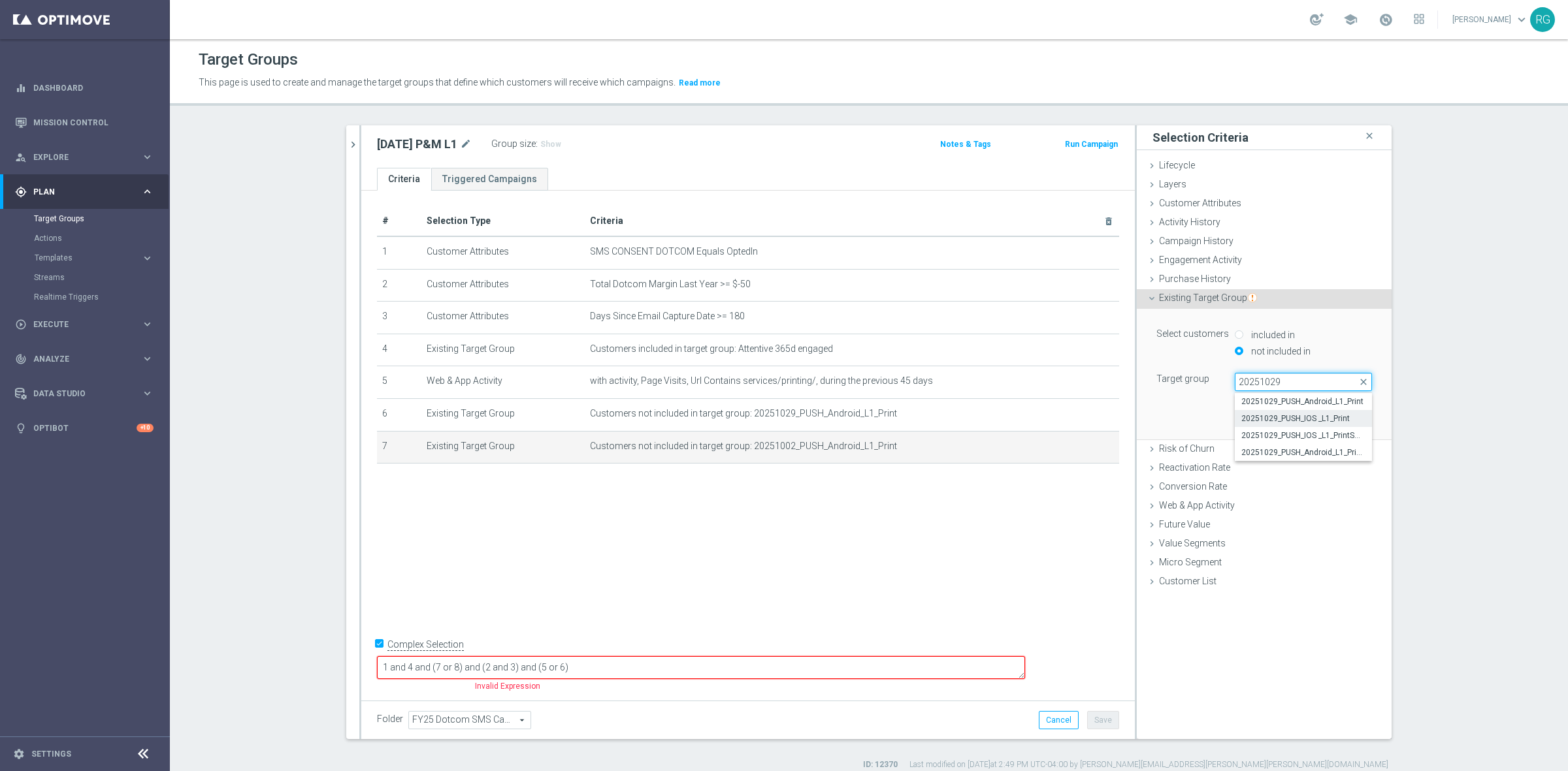
type input "20251029"
click at [1283, 412] on label "20251029_PUSH_IOS _L1_Print" at bounding box center [1303, 418] width 137 height 17
type input "20251029_PUSH_IOS _L1_Print"
click at [1347, 423] on button "Update" at bounding box center [1352, 419] width 38 height 18
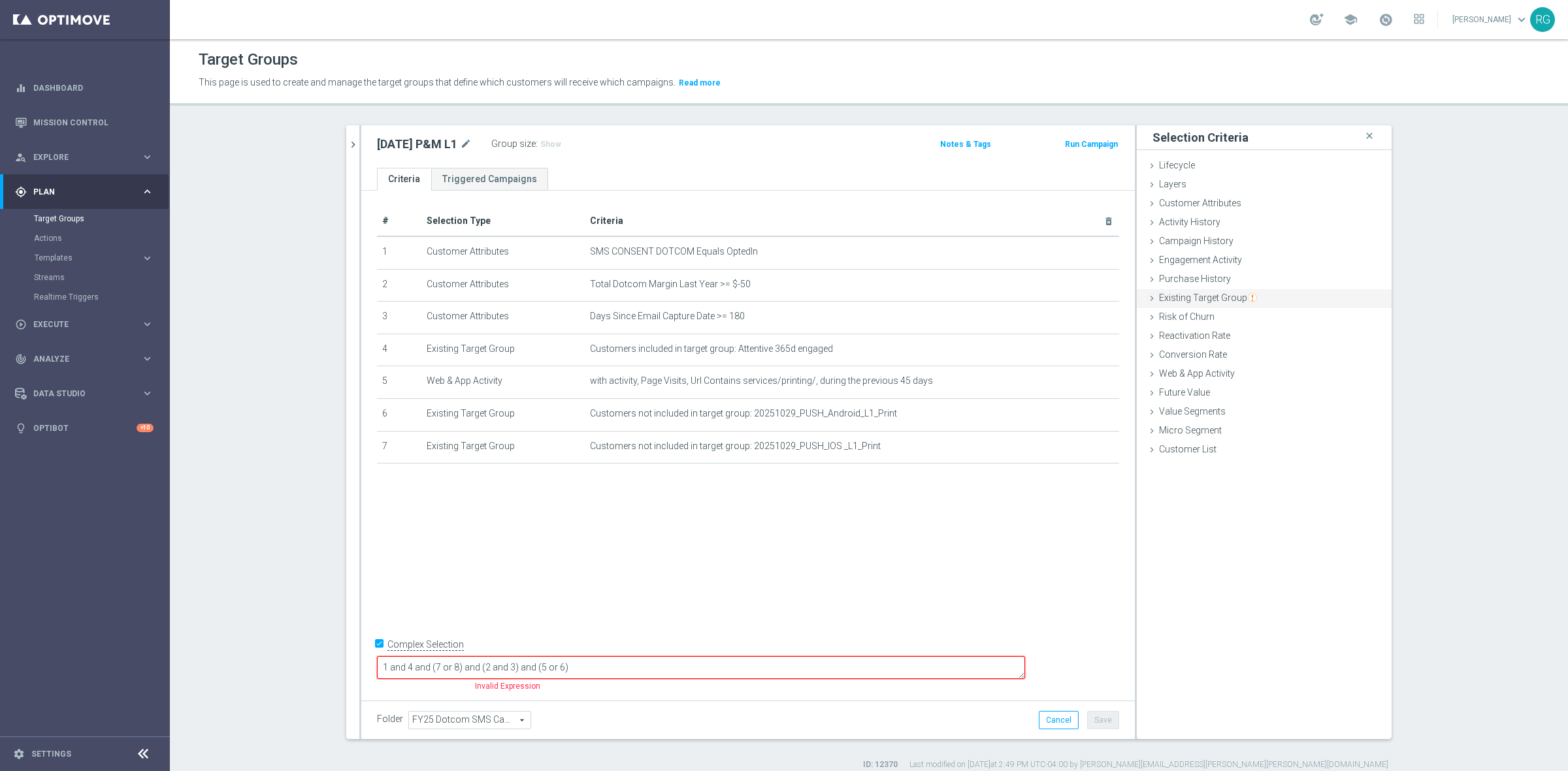
click at [1144, 291] on div "Existing Target Group done selection updated" at bounding box center [1264, 299] width 255 height 20
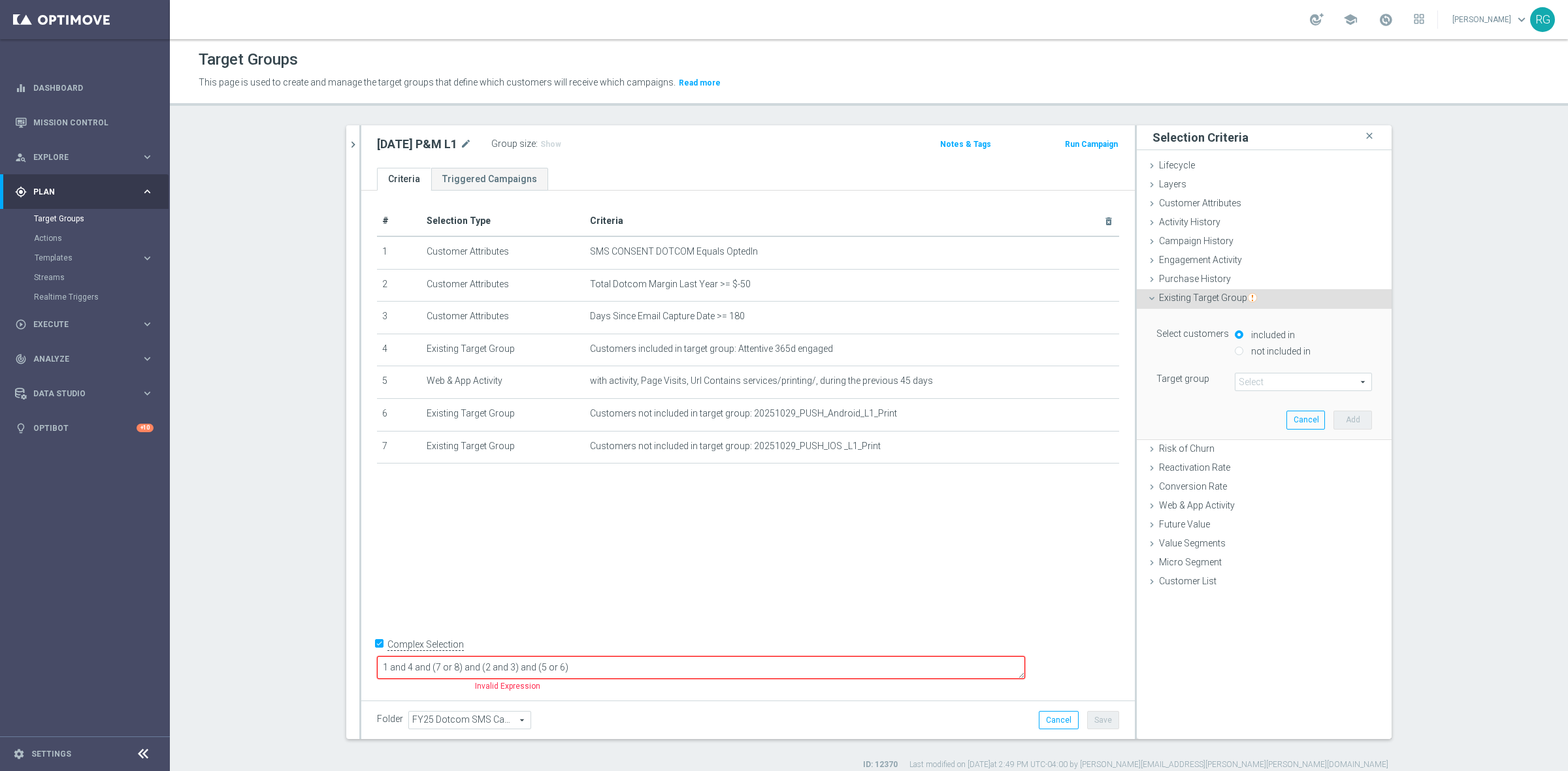
click at [1235, 351] on input "not included in" at bounding box center [1239, 351] width 9 height 9
radio input "true"
click at [1240, 388] on span at bounding box center [1302, 383] width 136 height 17
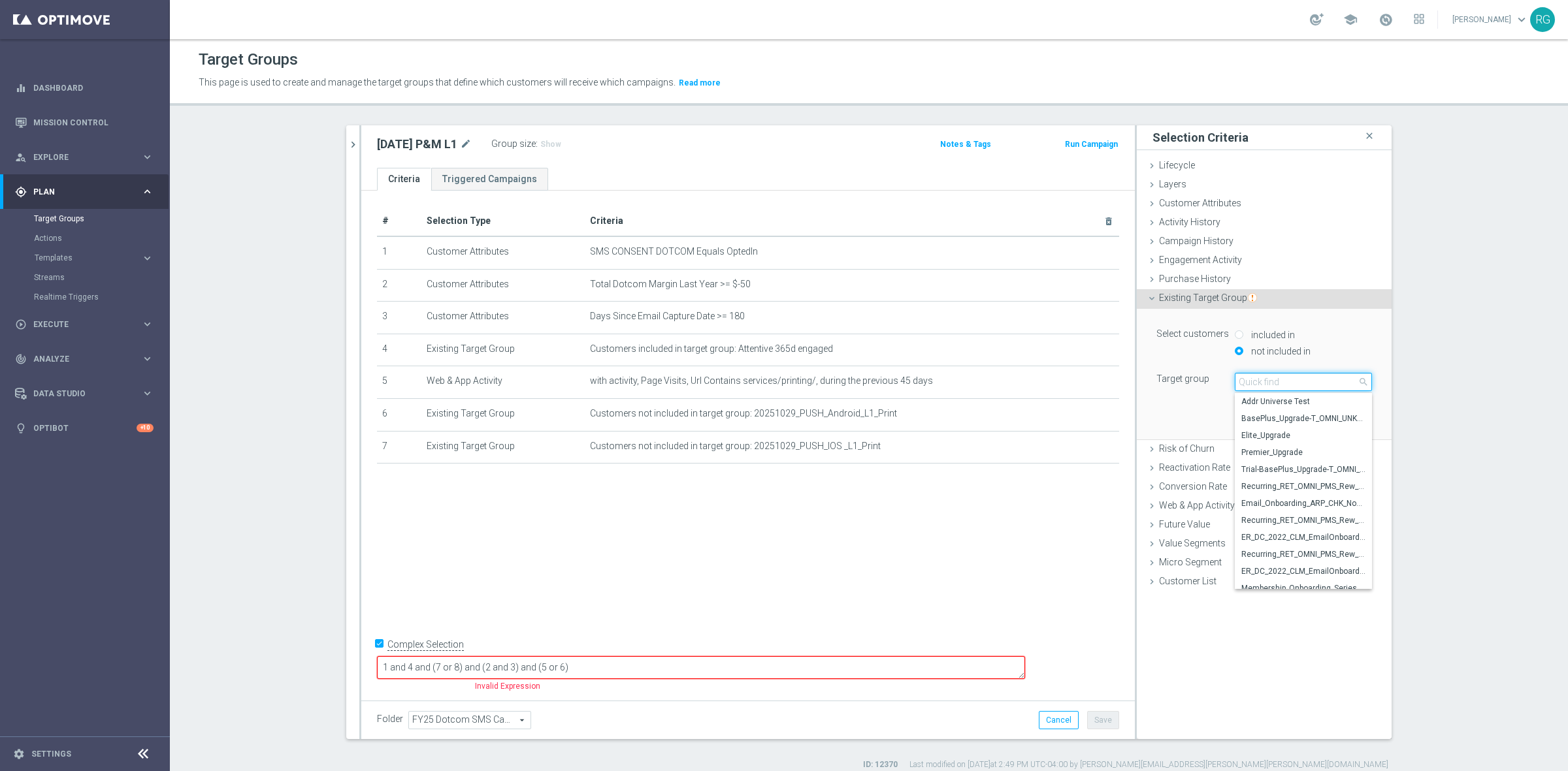
click at [1253, 383] on input "search" at bounding box center [1303, 382] width 137 height 18
type input "20251029"
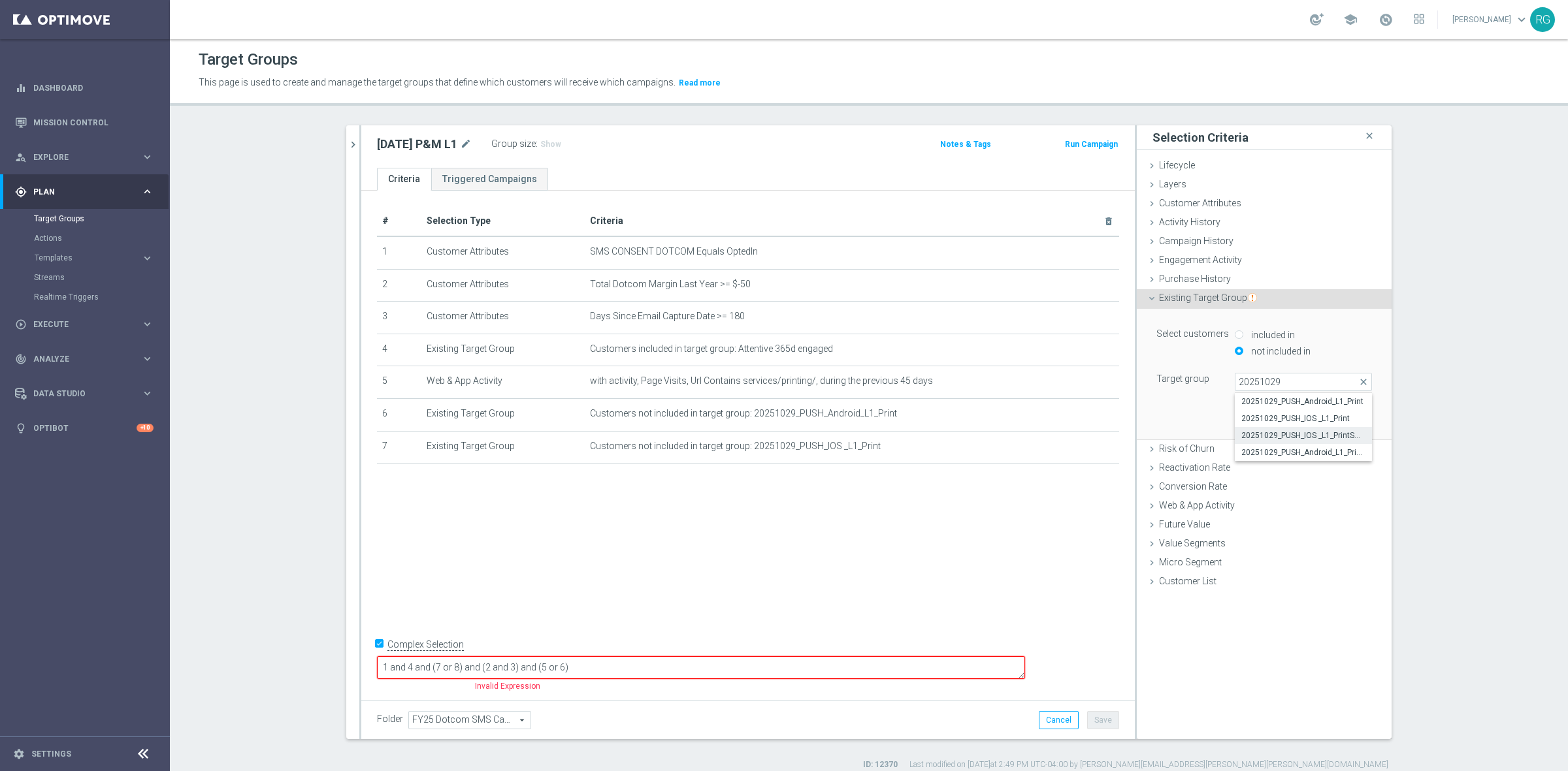
click at [1269, 438] on span "20251029_PUSH_IOS _L1_PrintSMB" at bounding box center [1302, 435] width 124 height 10
type input "20251029_PUSH_IOS _L1_PrintSMB"
click at [1343, 418] on button "Add" at bounding box center [1352, 419] width 38 height 18
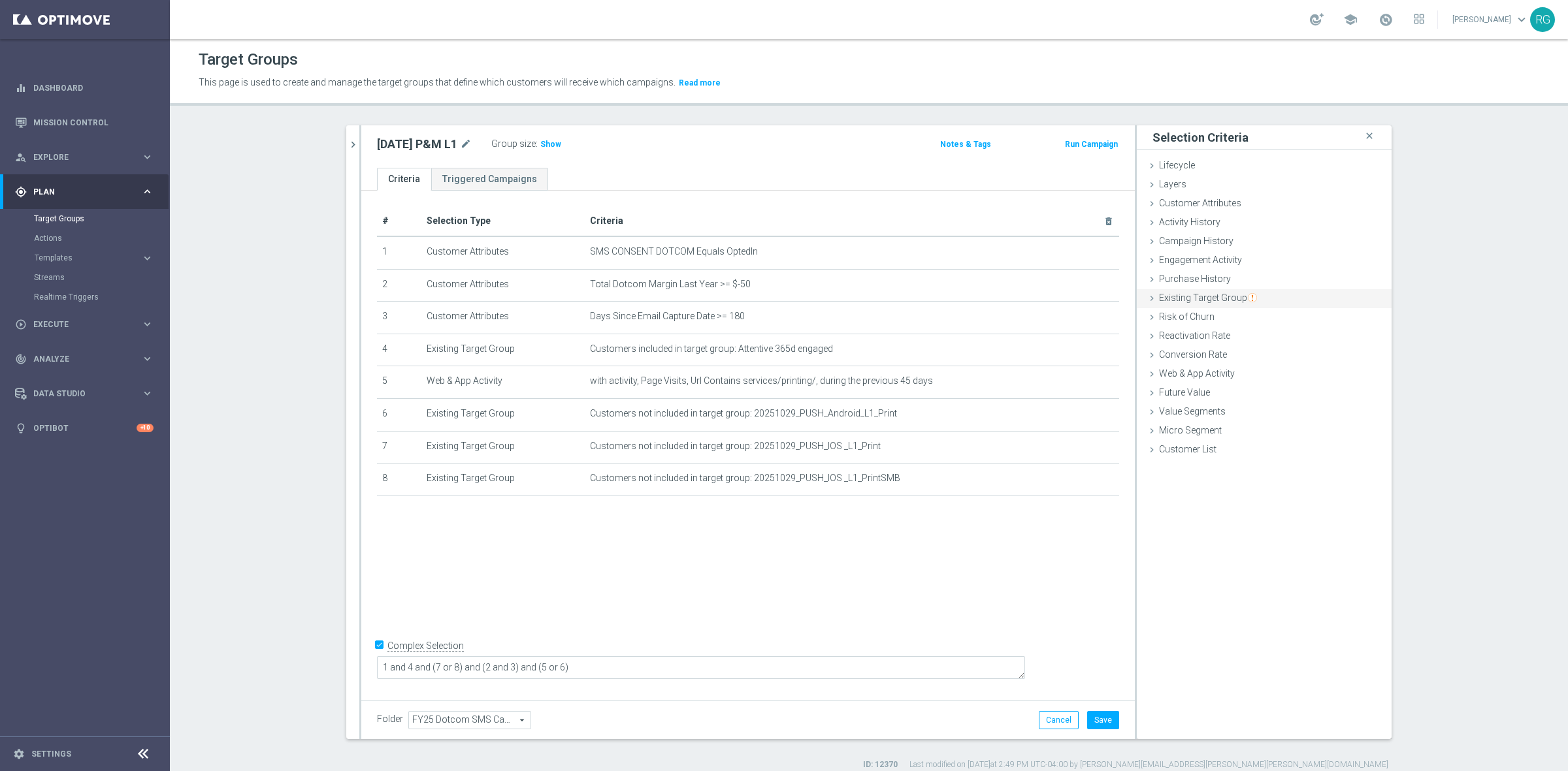
click at [1151, 298] on div "Existing Target Group done selection saved" at bounding box center [1264, 299] width 255 height 20
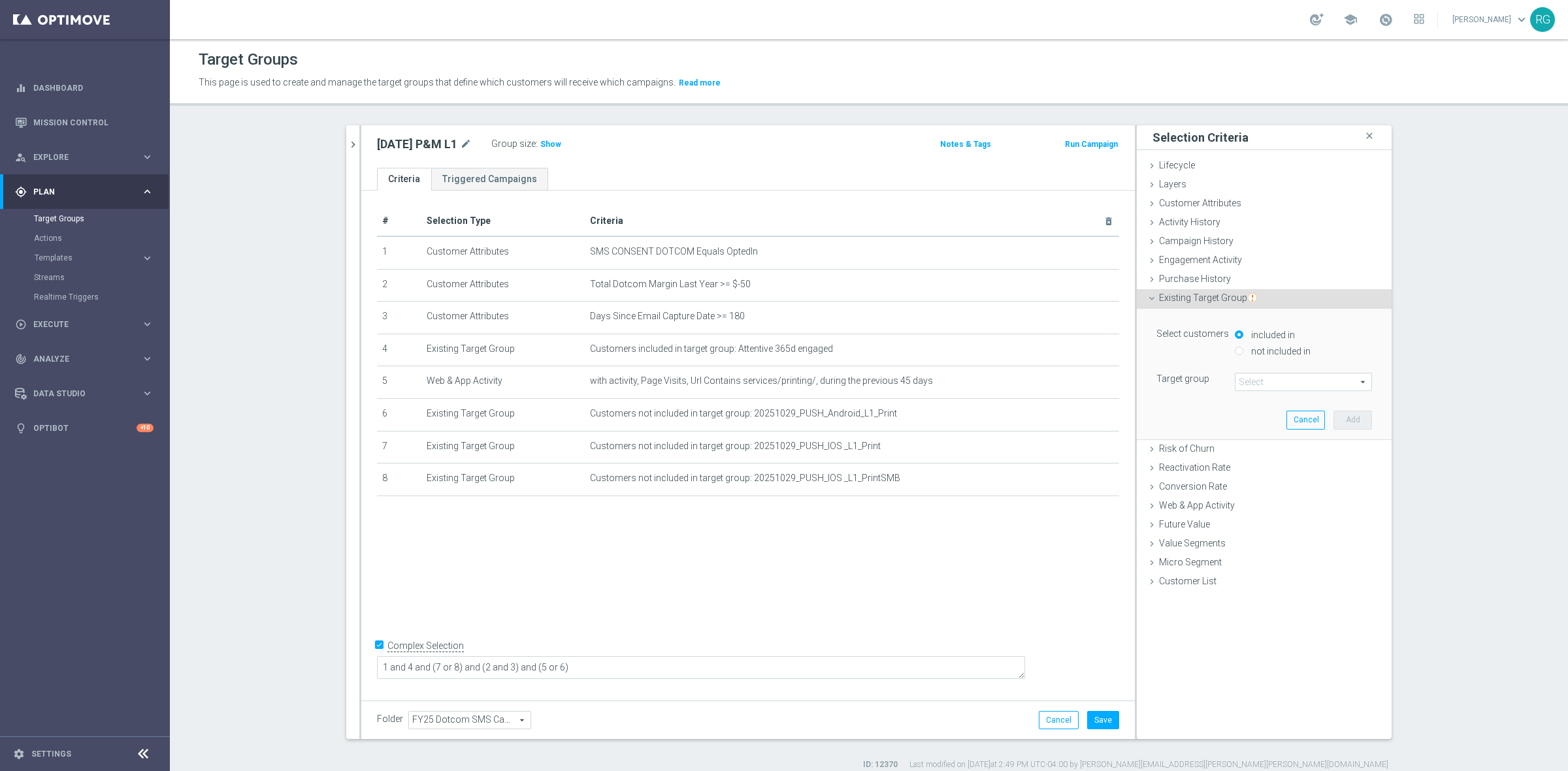
click at [1235, 353] on input "not included in" at bounding box center [1239, 351] width 9 height 9
radio input "true"
click at [1272, 389] on span at bounding box center [1302, 383] width 136 height 17
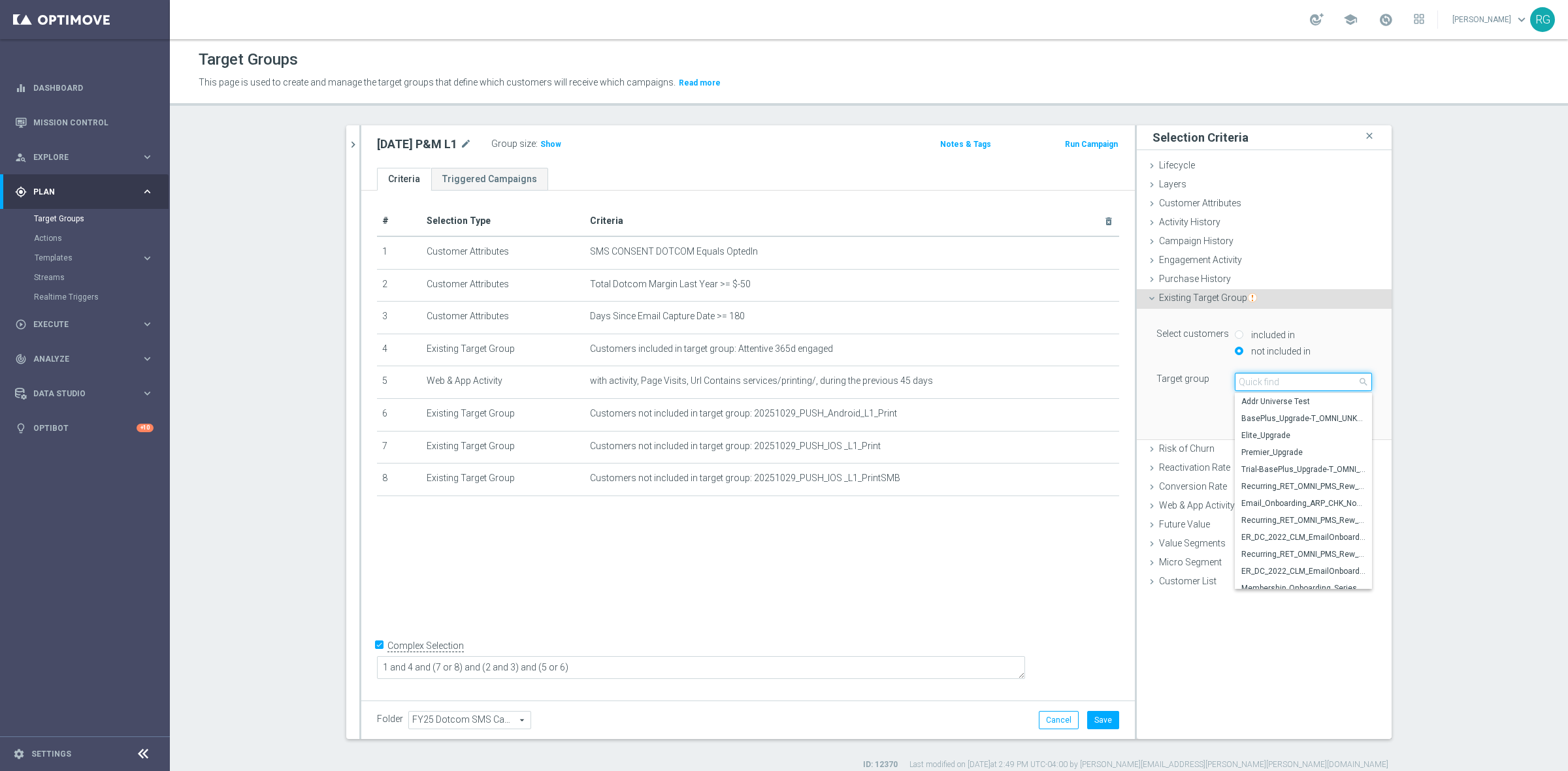
click at [1275, 377] on input "search" at bounding box center [1303, 382] width 137 height 18
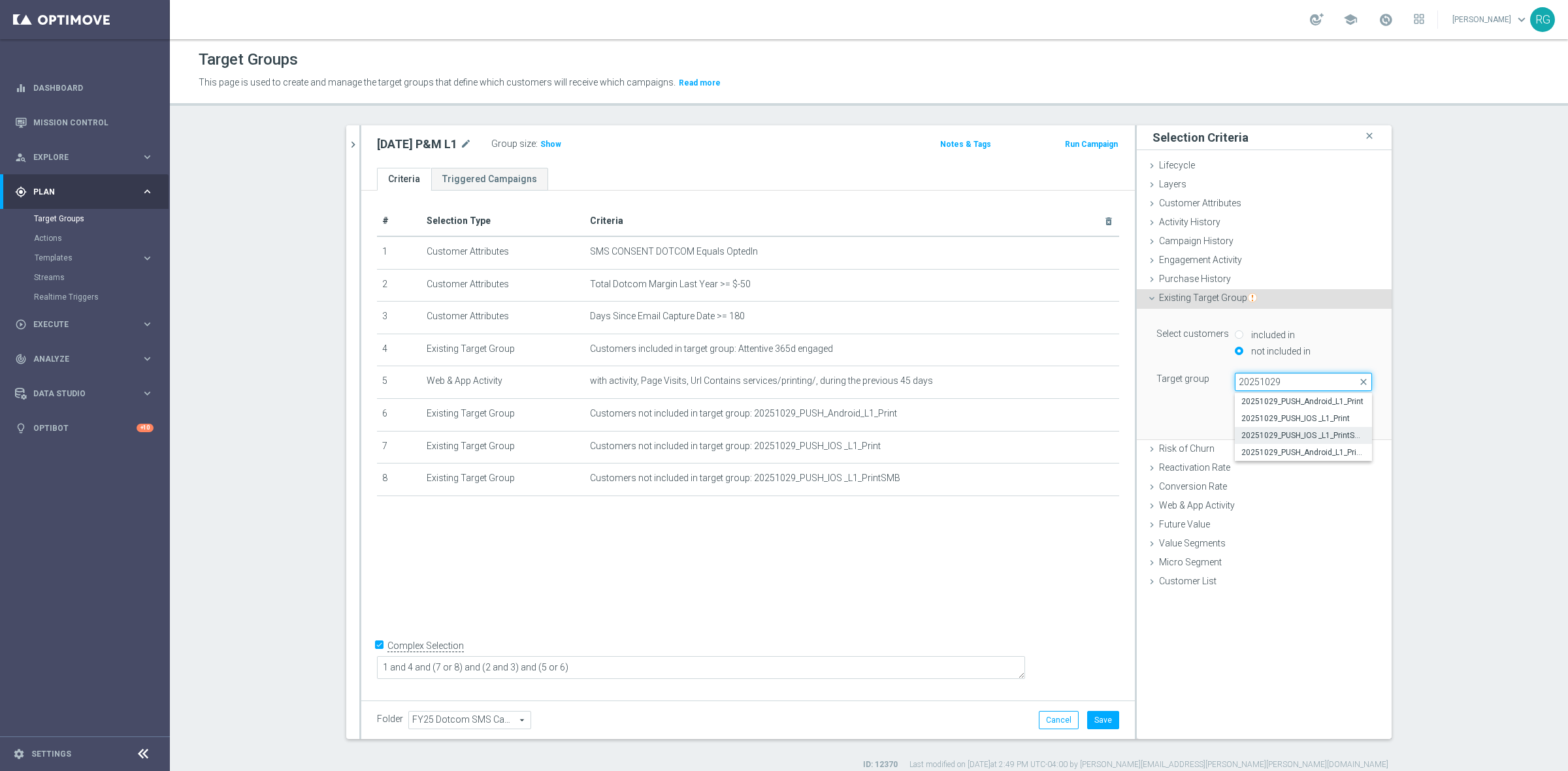
type input "20251029"
click at [1282, 428] on label "20251029_PUSH_IOS _L1_PrintSMB" at bounding box center [1303, 435] width 137 height 17
type input "20251029_PUSH_IOS _L1_PrintSMB"
click at [1354, 419] on button "Add" at bounding box center [1352, 419] width 38 height 18
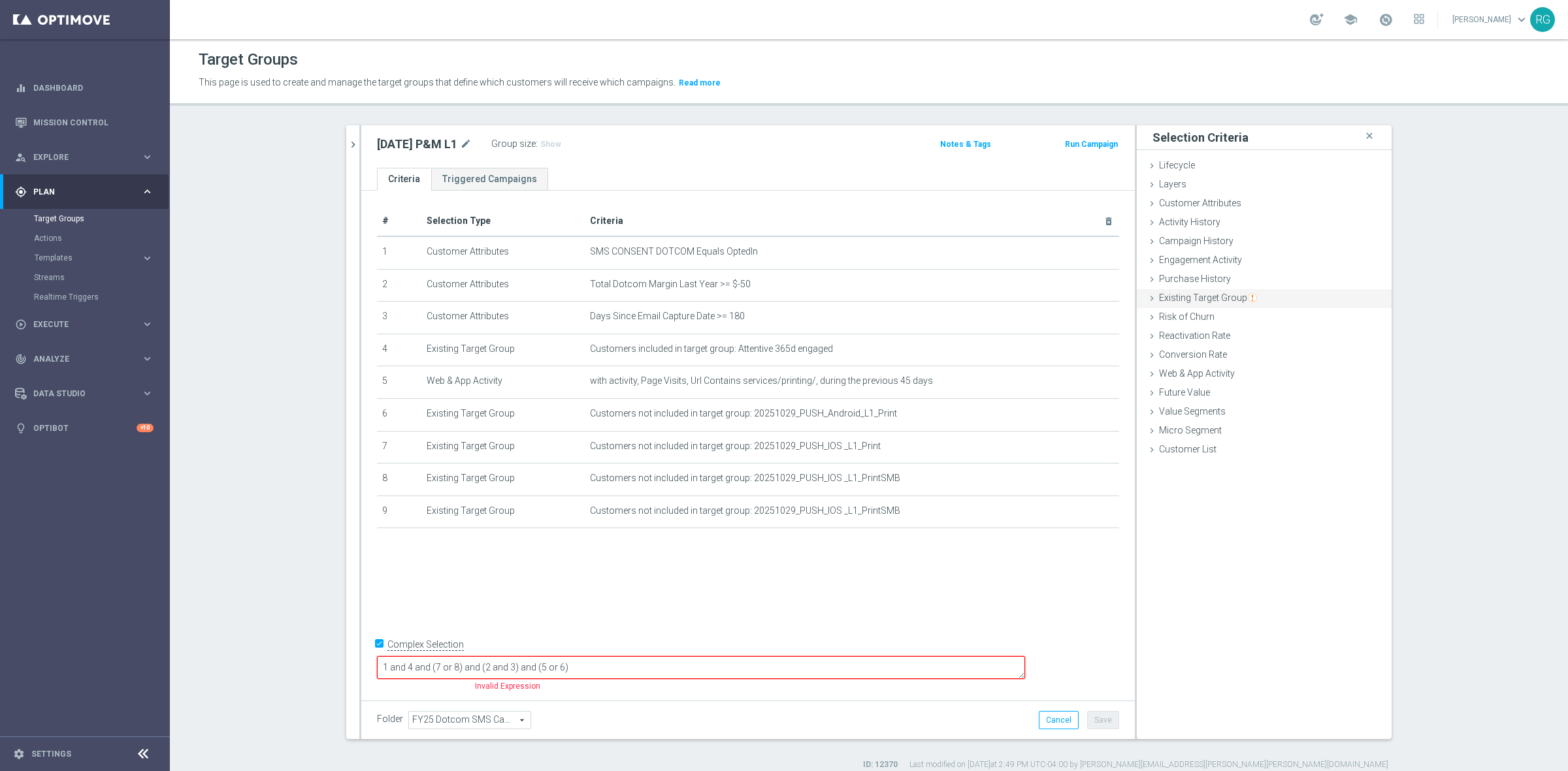
click at [1138, 294] on div "Existing Target Group done selection saved" at bounding box center [1264, 299] width 255 height 20
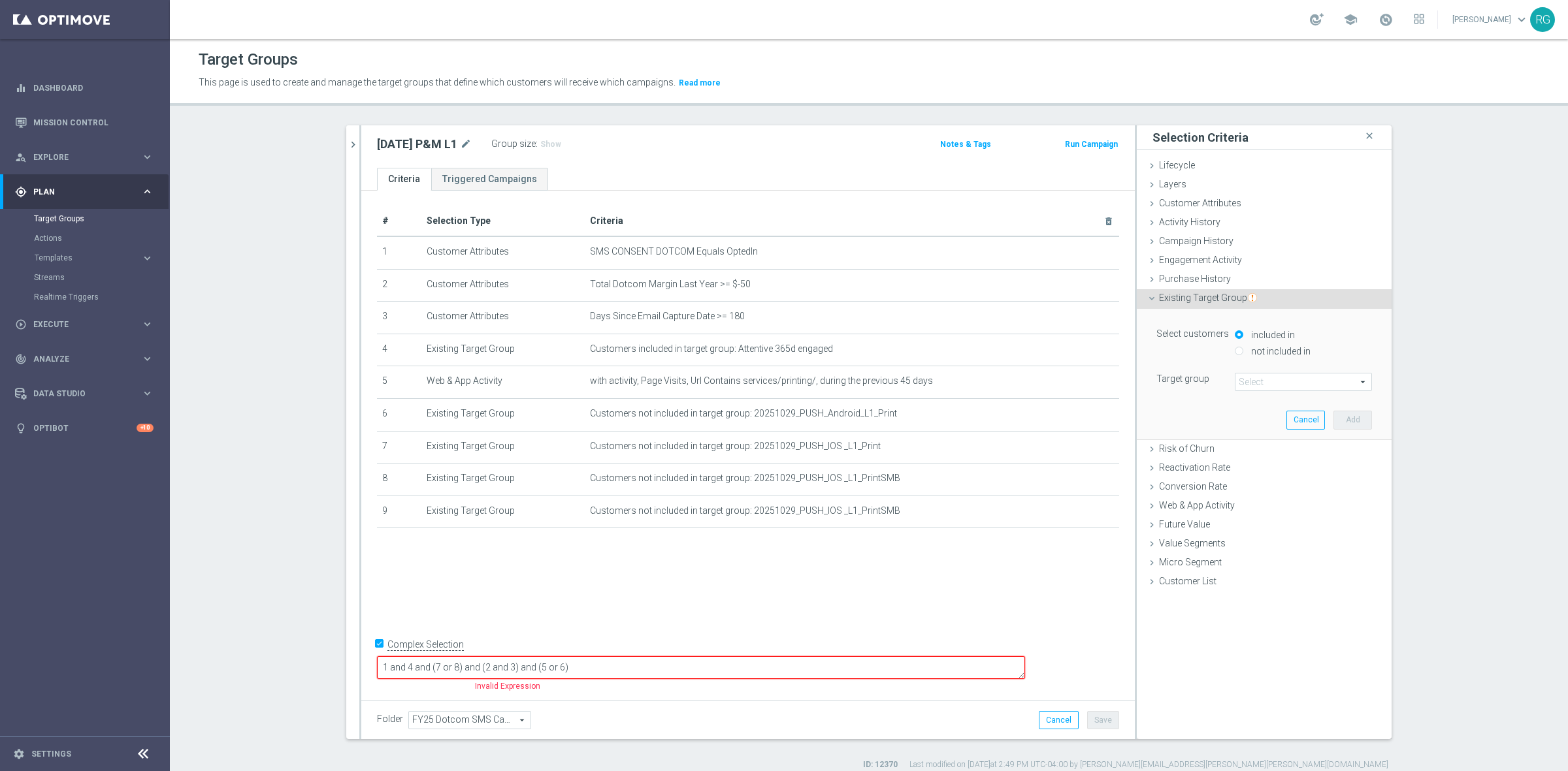
click at [1235, 349] on input "not included in" at bounding box center [1239, 351] width 9 height 9
radio input "true"
click at [1240, 371] on div "Select customers included in not included in Target group Select arrow_drop_dow…" at bounding box center [1264, 358] width 215 height 66
click at [1246, 381] on span at bounding box center [1302, 383] width 136 height 17
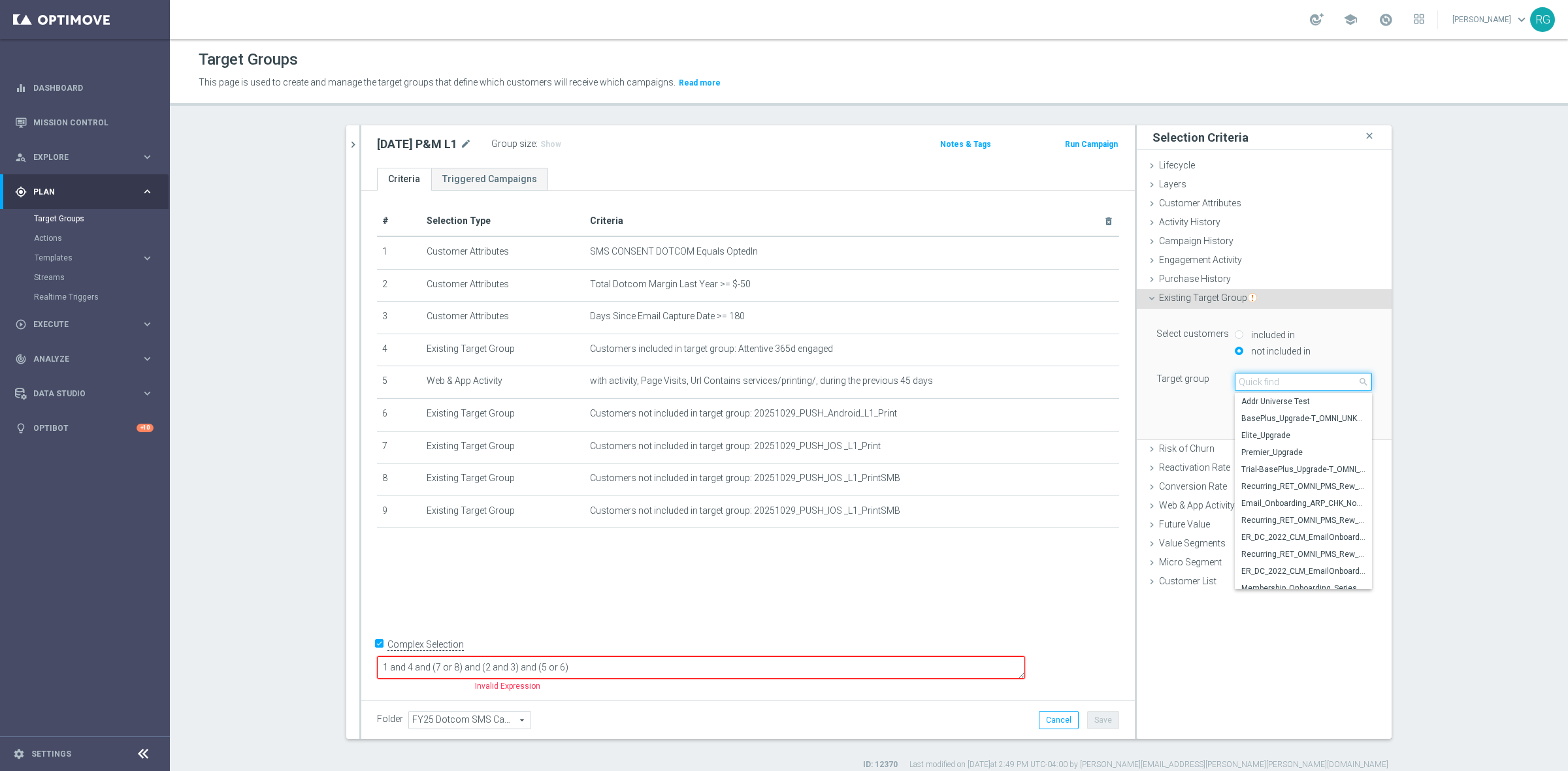
click at [1248, 382] on input "search" at bounding box center [1303, 382] width 137 height 18
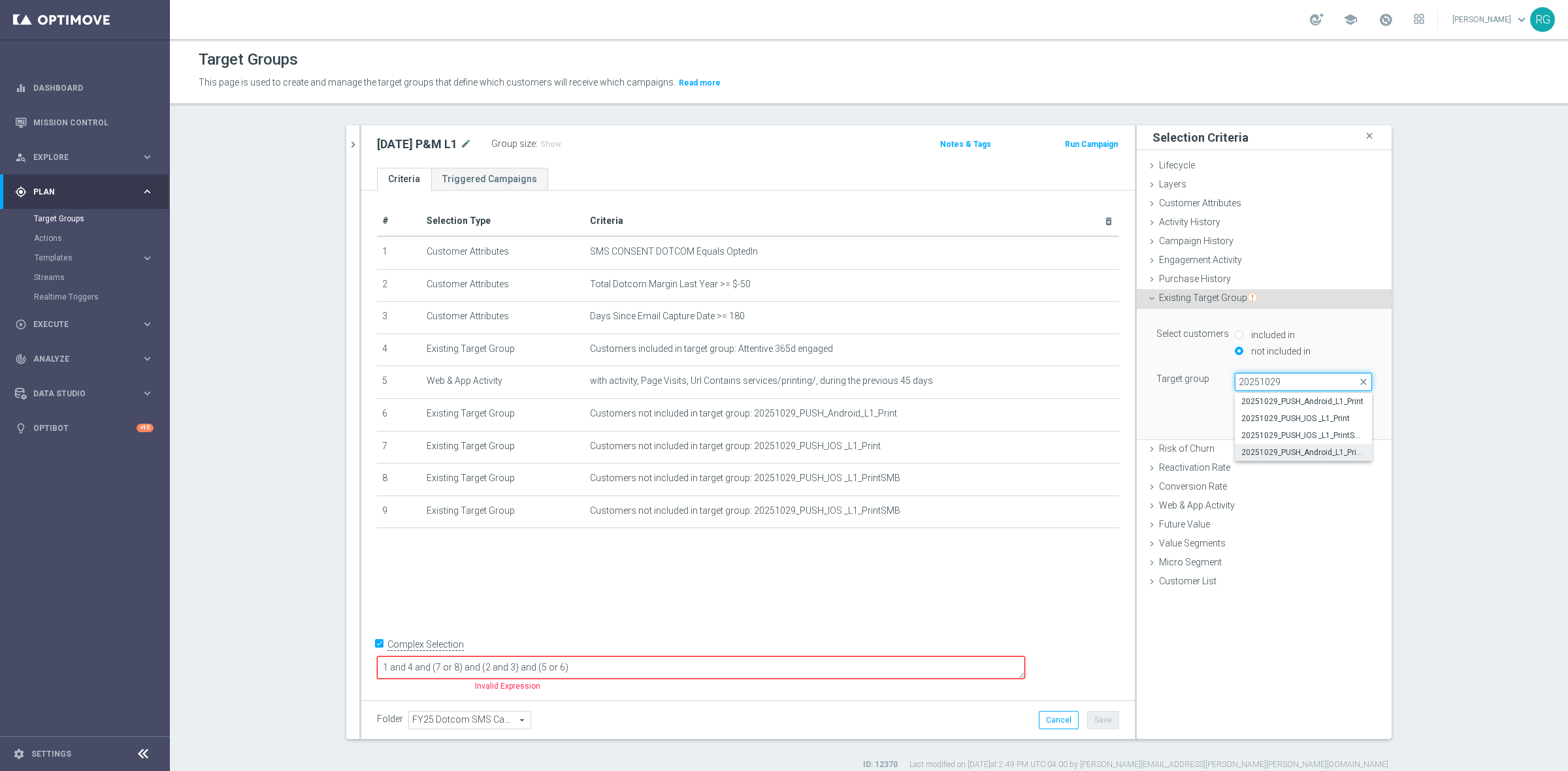
type input "20251029"
click at [1300, 449] on span "20251029_PUSH_Android_L1_PrintSMB" at bounding box center [1302, 453] width 124 height 10
type input "20251029_PUSH_Android_L1_PrintSMB"
click at [1357, 418] on button "Add" at bounding box center [1352, 419] width 38 height 18
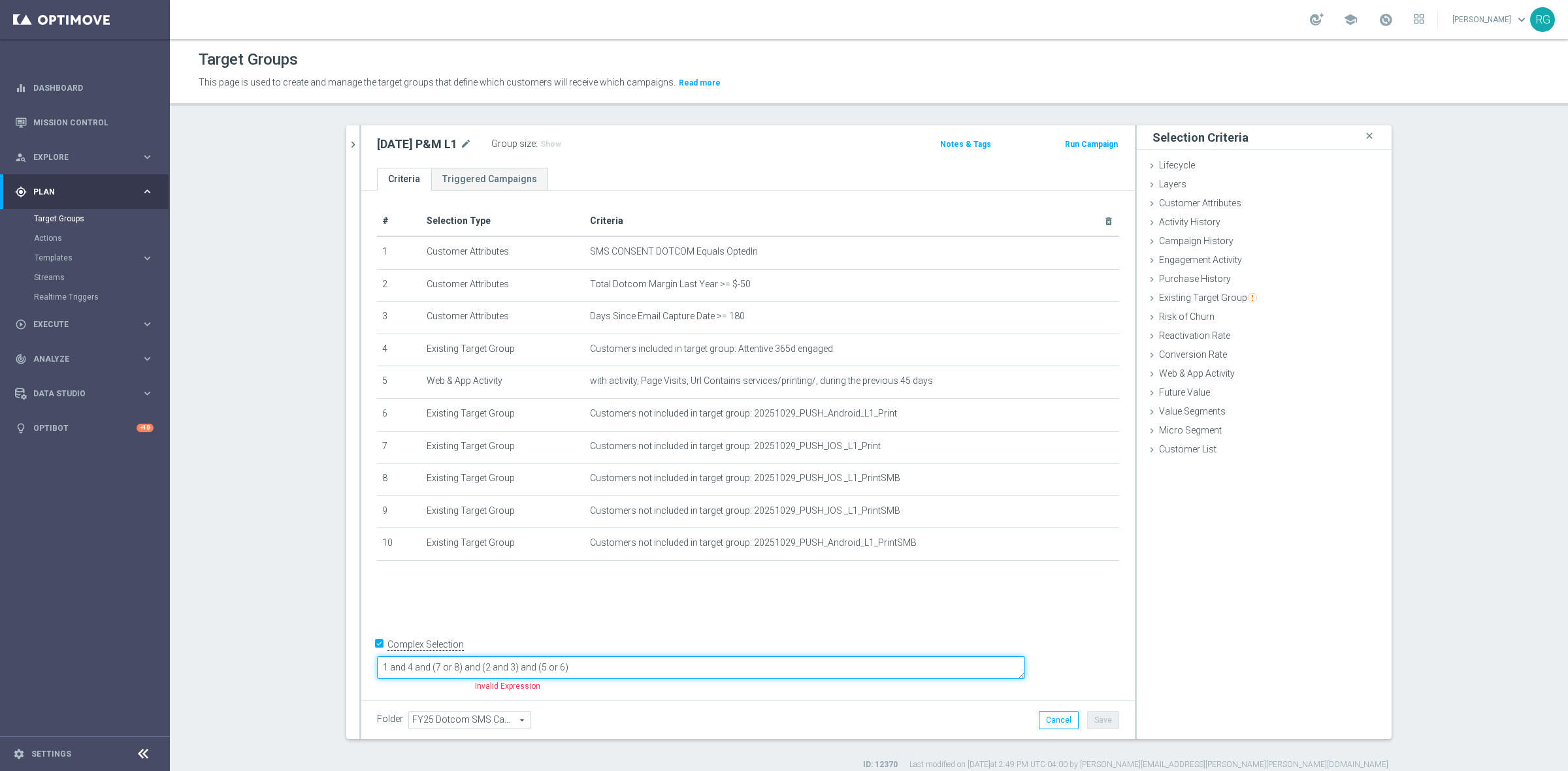
click at [546, 668] on textarea "1 and 4 and (7 or 8) and (2 and 3) and (5 or 6)" at bounding box center [700, 668] width 648 height 23
type textarea "1 and 4 and (7 or 8 or 9 or 10) and (2 and 3) and (5 or 6)"
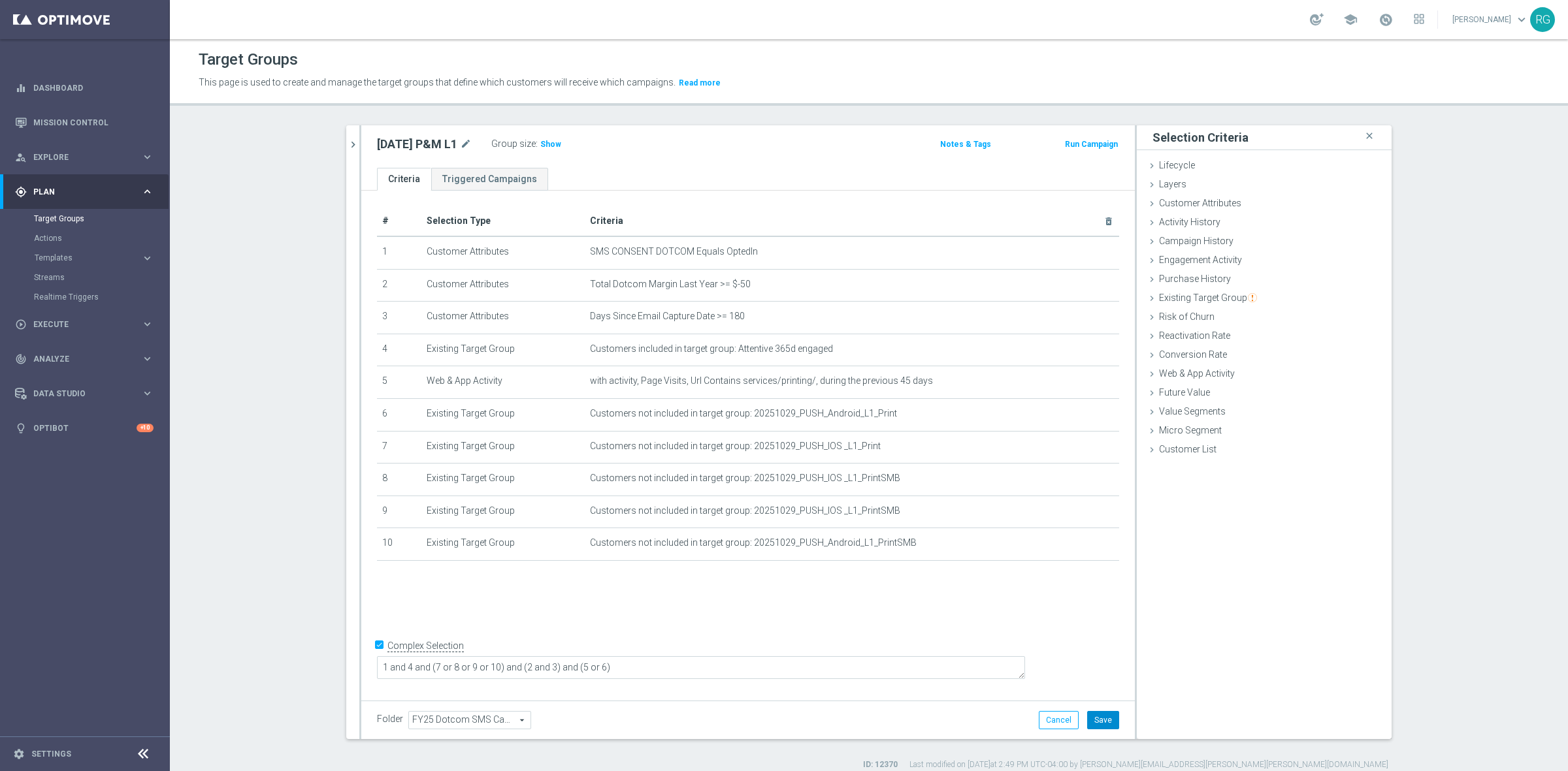
click at [1097, 716] on button "Save" at bounding box center [1103, 720] width 32 height 18
click at [1148, 206] on icon at bounding box center [1151, 204] width 10 height 10
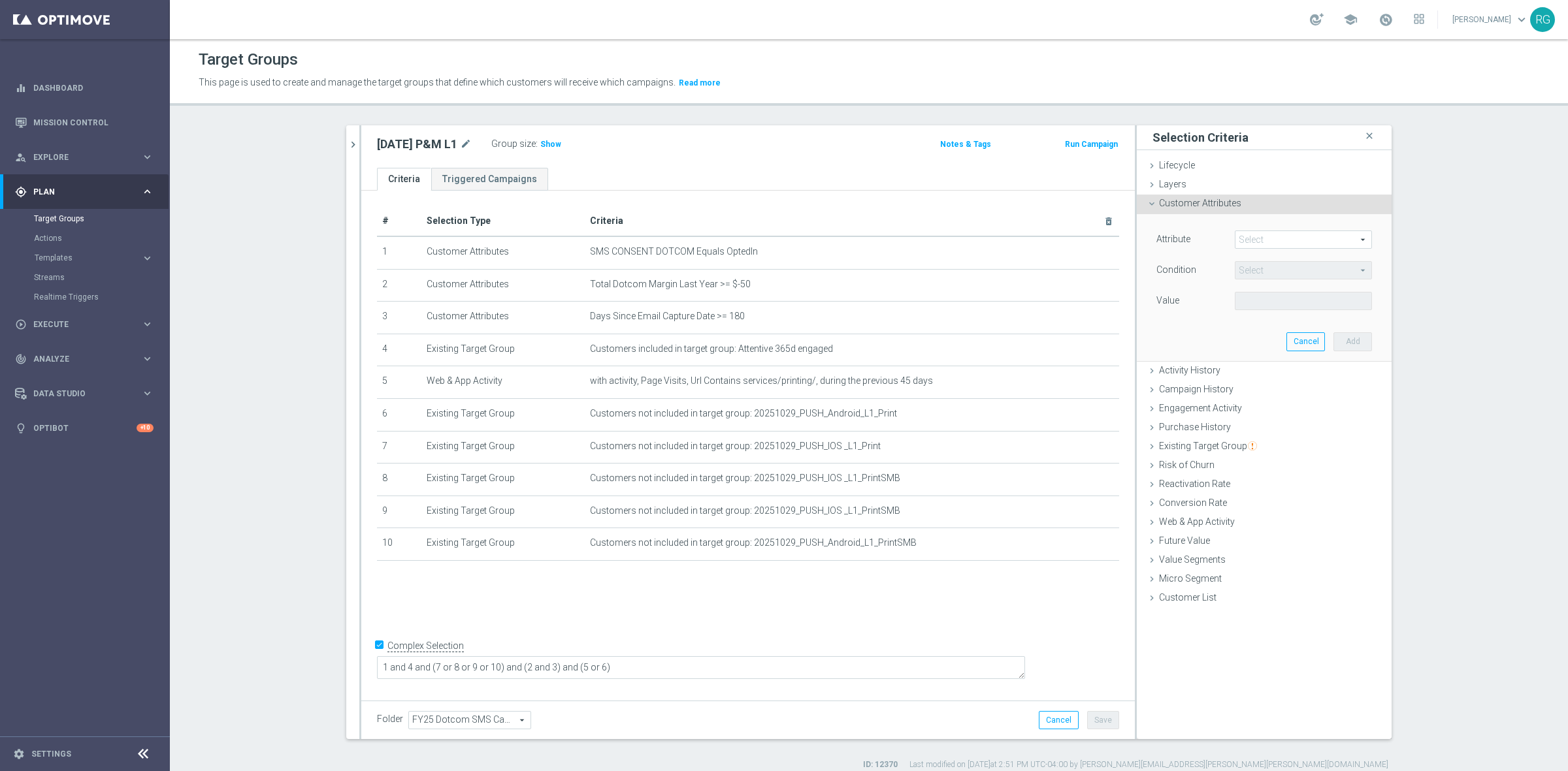
click at [1241, 245] on span at bounding box center [1302, 240] width 136 height 17
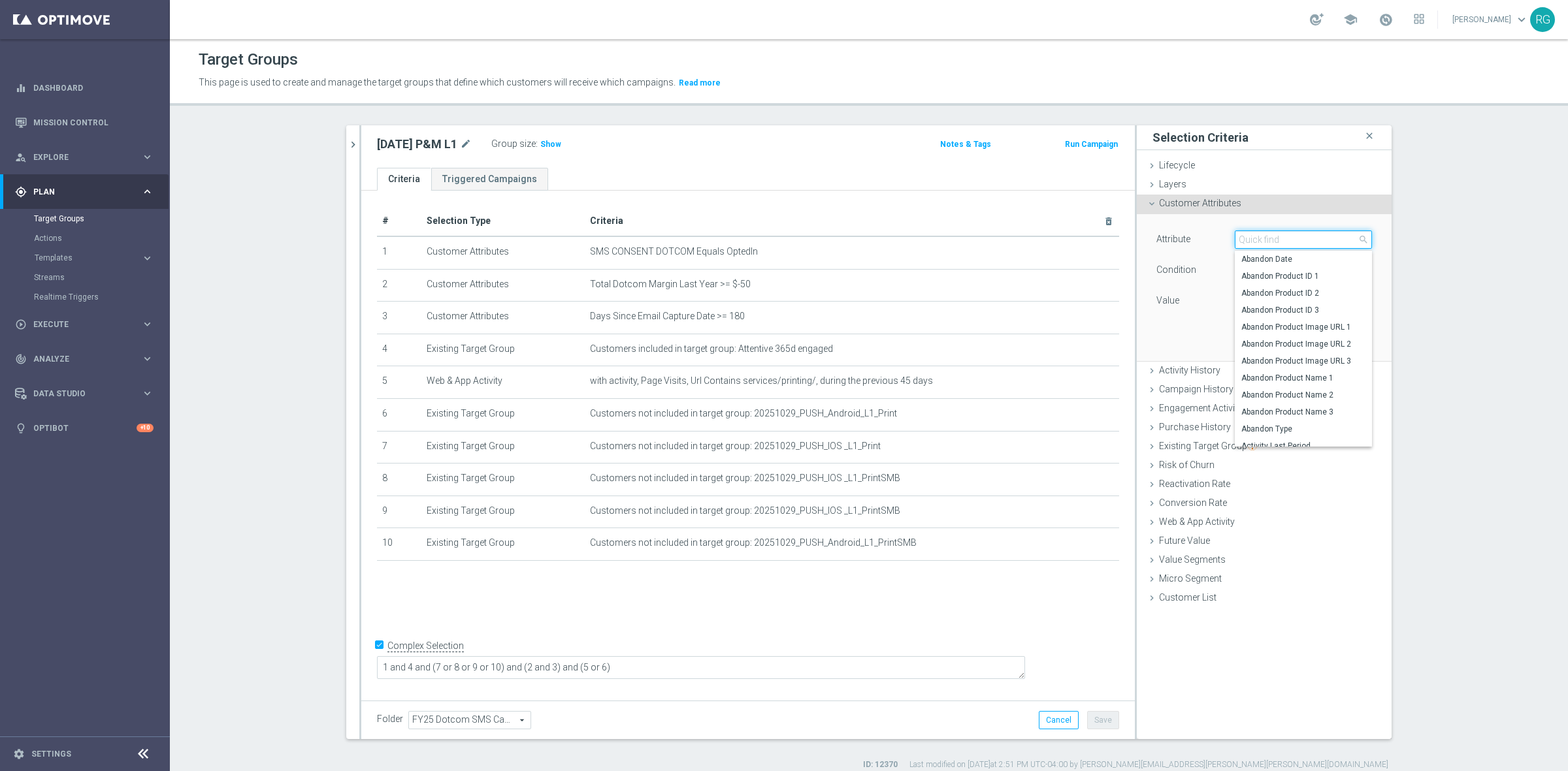
click at [1249, 237] on input "search" at bounding box center [1303, 239] width 137 height 18
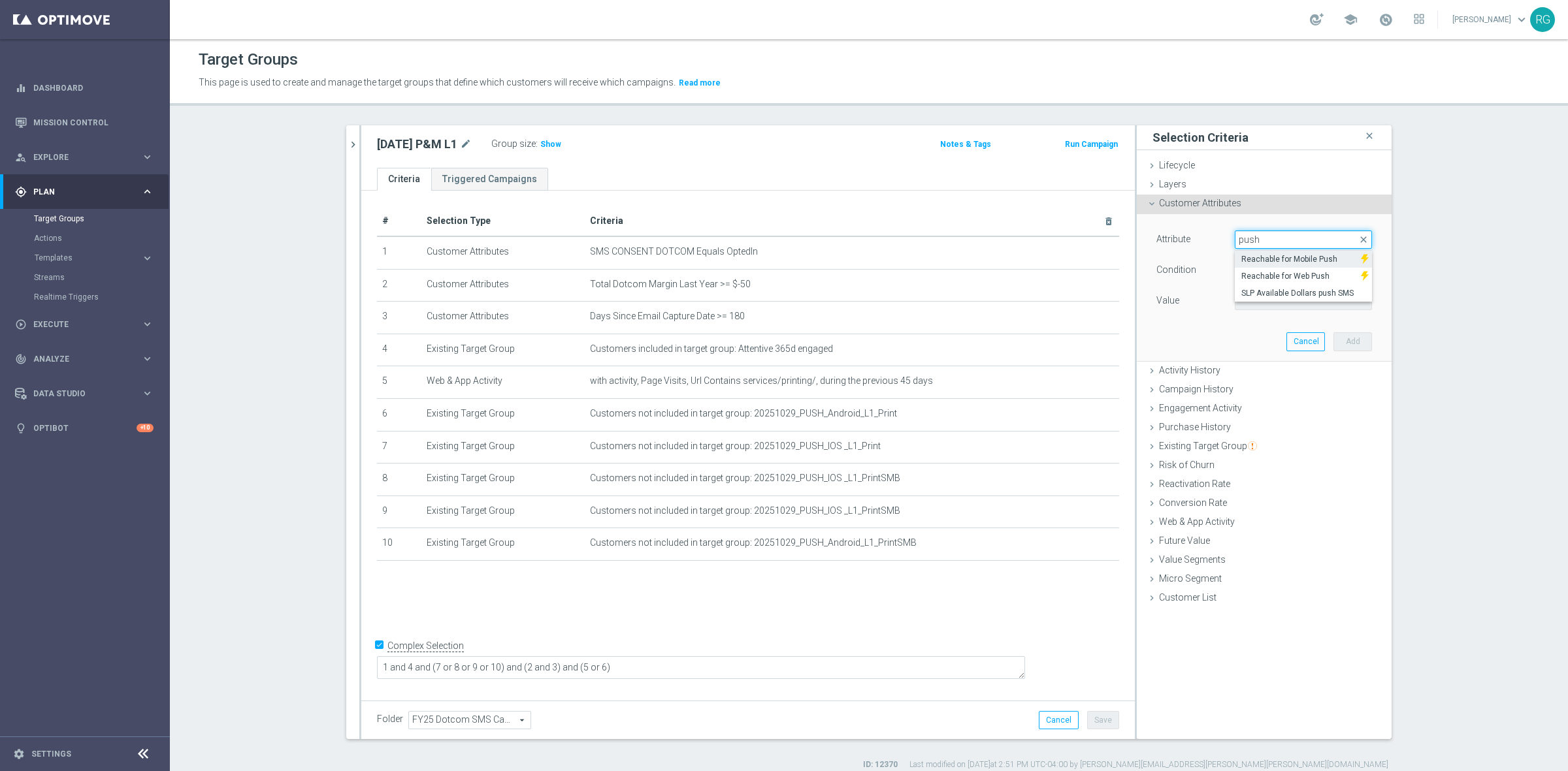
type input "push"
click at [1302, 254] on label "Reachable for Mobile Push" at bounding box center [1298, 260] width 126 height 17
type input "Reachable for Mobile Push"
type input "Equals"
click at [1255, 299] on span at bounding box center [1302, 301] width 136 height 17
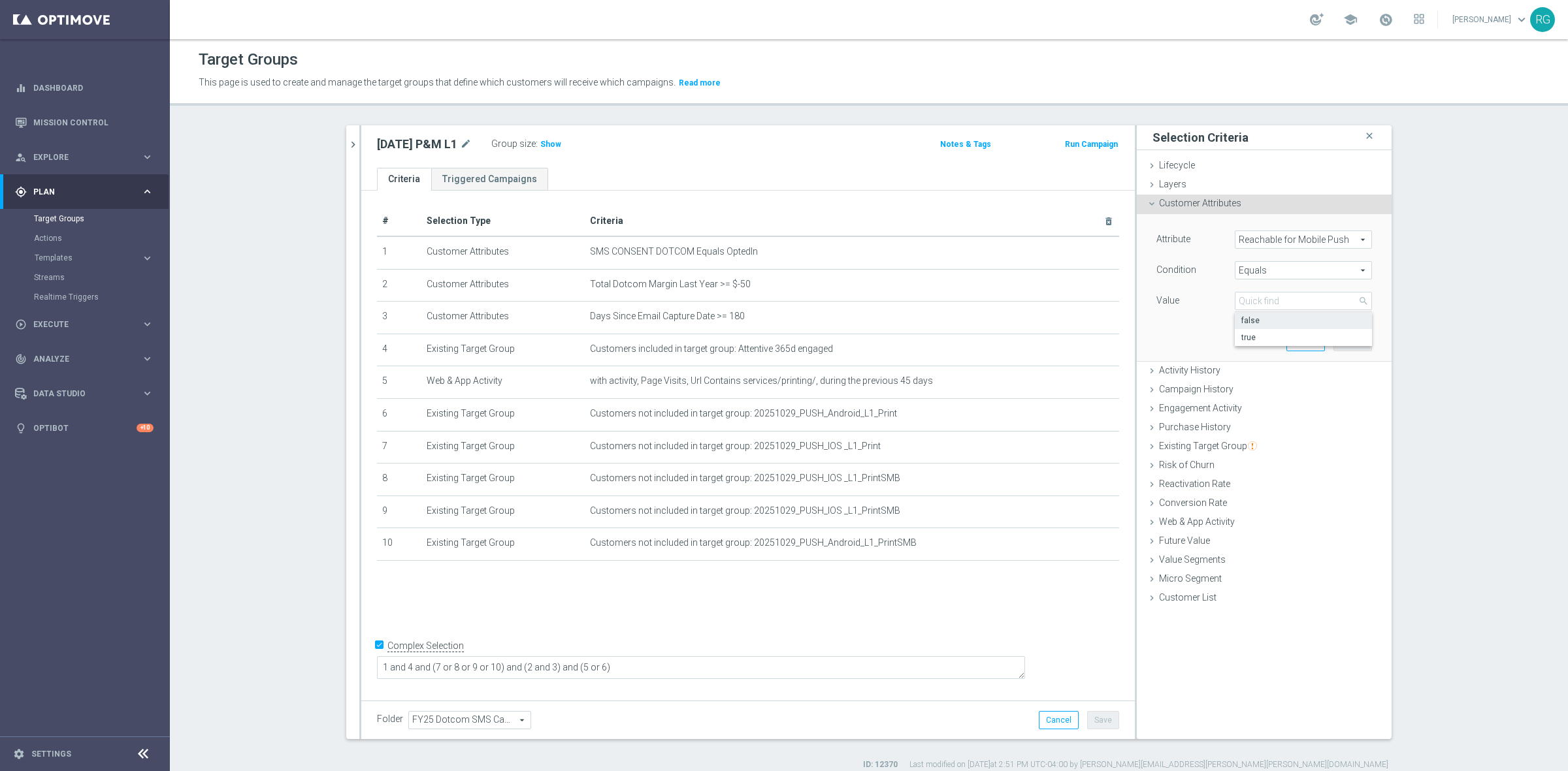
click at [1249, 324] on span "false" at bounding box center [1302, 320] width 124 height 10
type input "false"
click at [1340, 341] on button "Add" at bounding box center [1352, 341] width 38 height 18
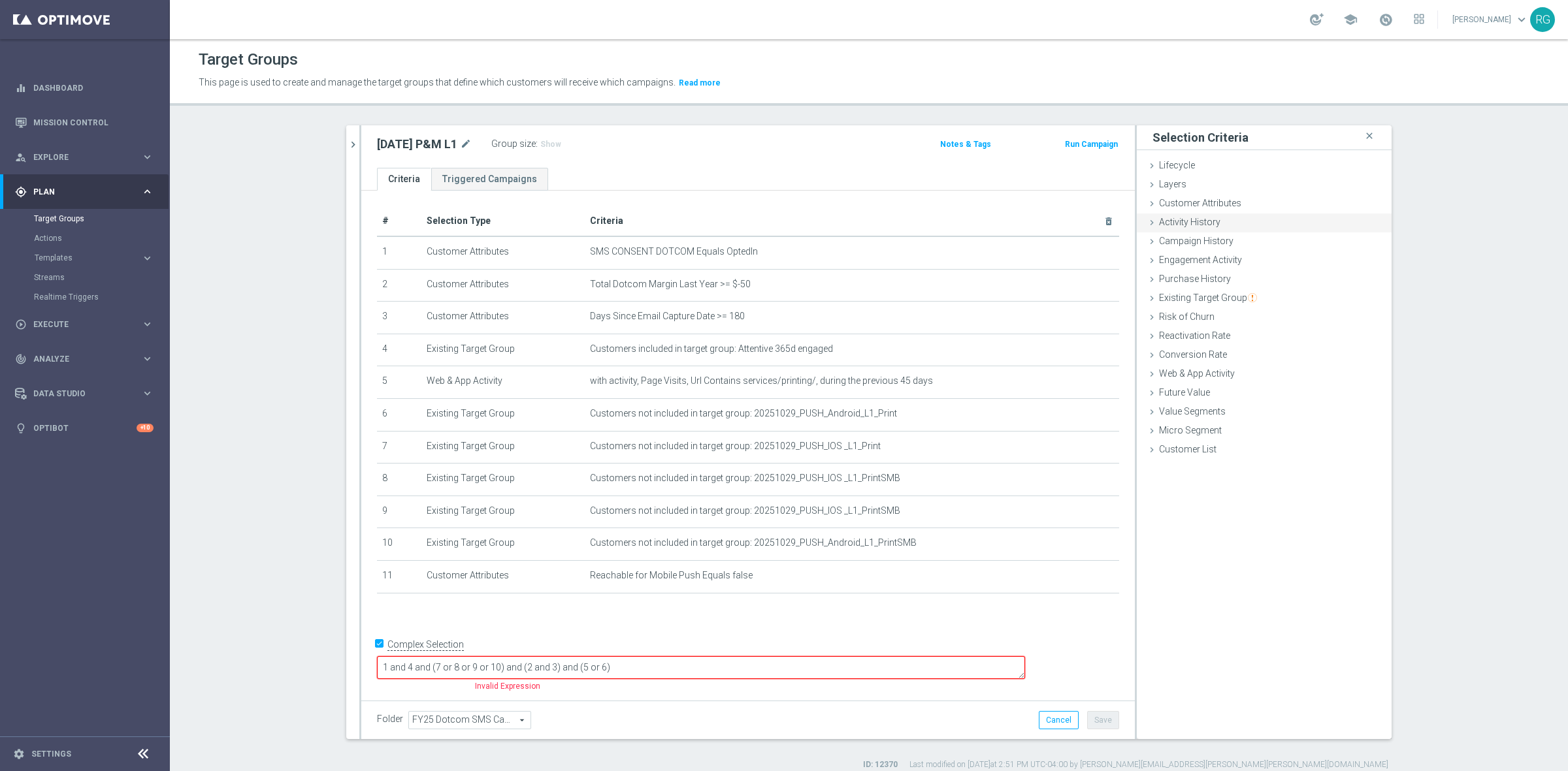
click at [1146, 203] on icon at bounding box center [1151, 204] width 10 height 10
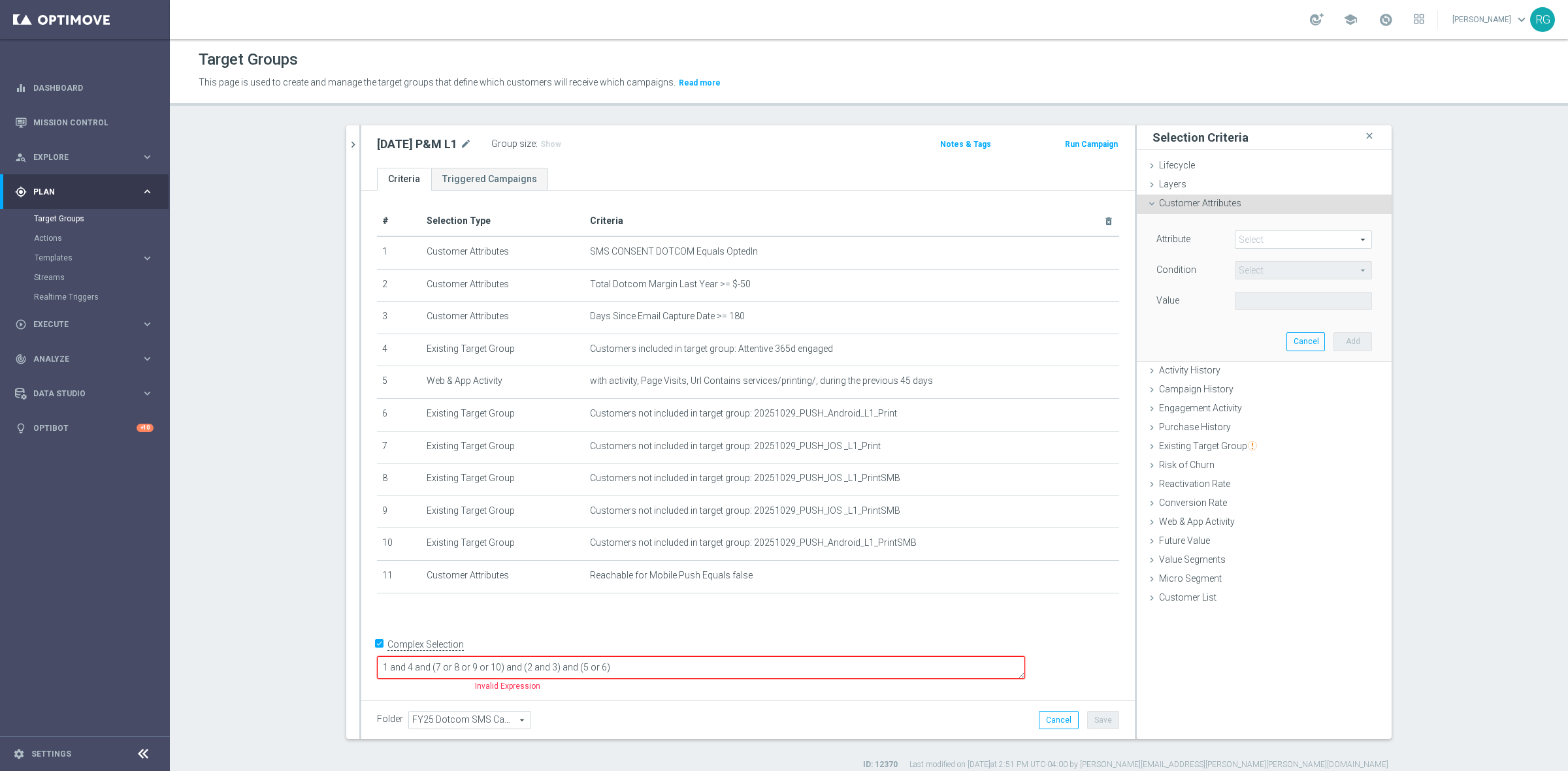
click at [1245, 239] on span at bounding box center [1302, 240] width 136 height 17
click at [1249, 239] on span at bounding box center [1302, 240] width 136 height 17
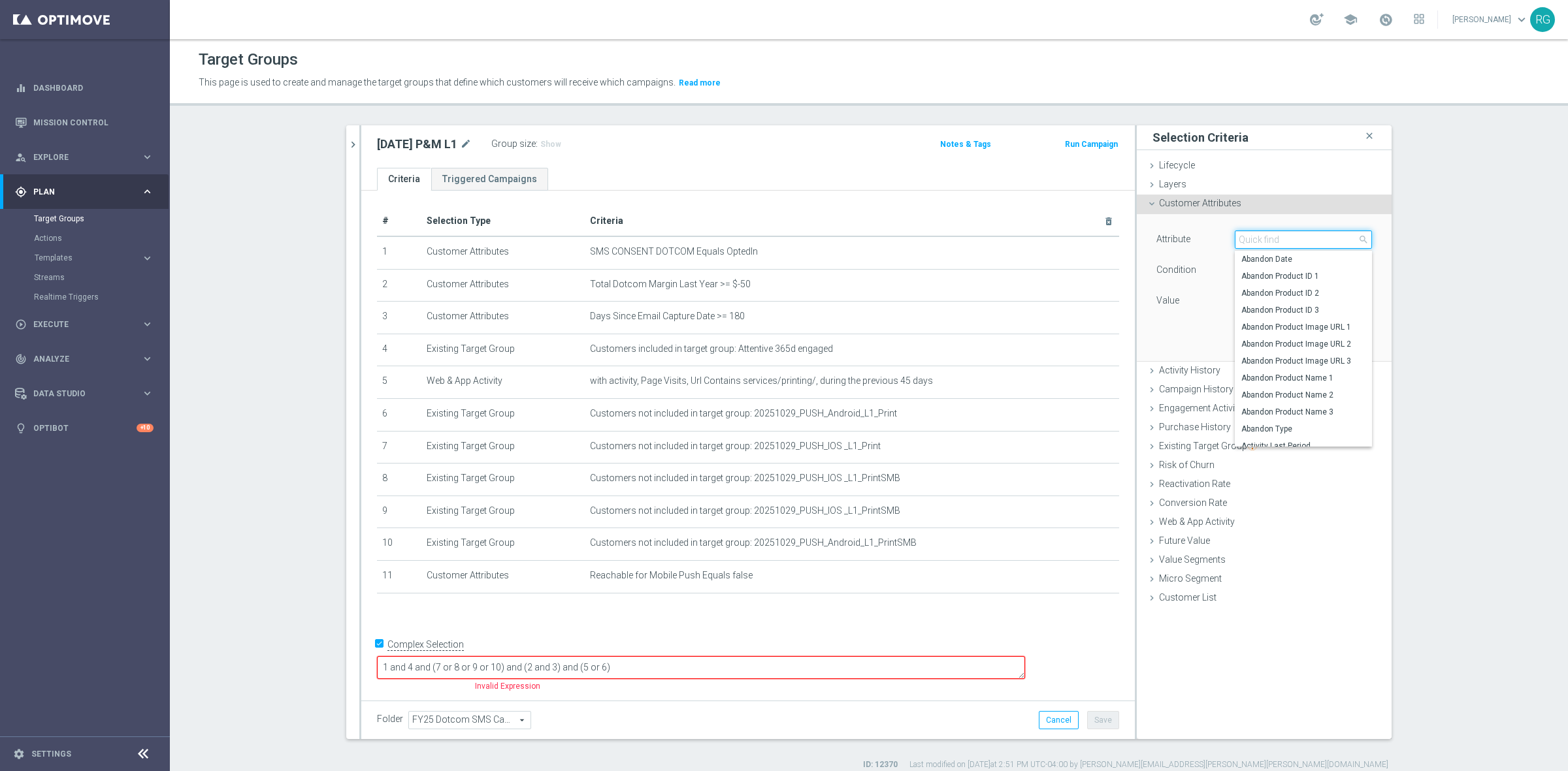
click at [1249, 240] on input "search" at bounding box center [1303, 239] width 137 height 18
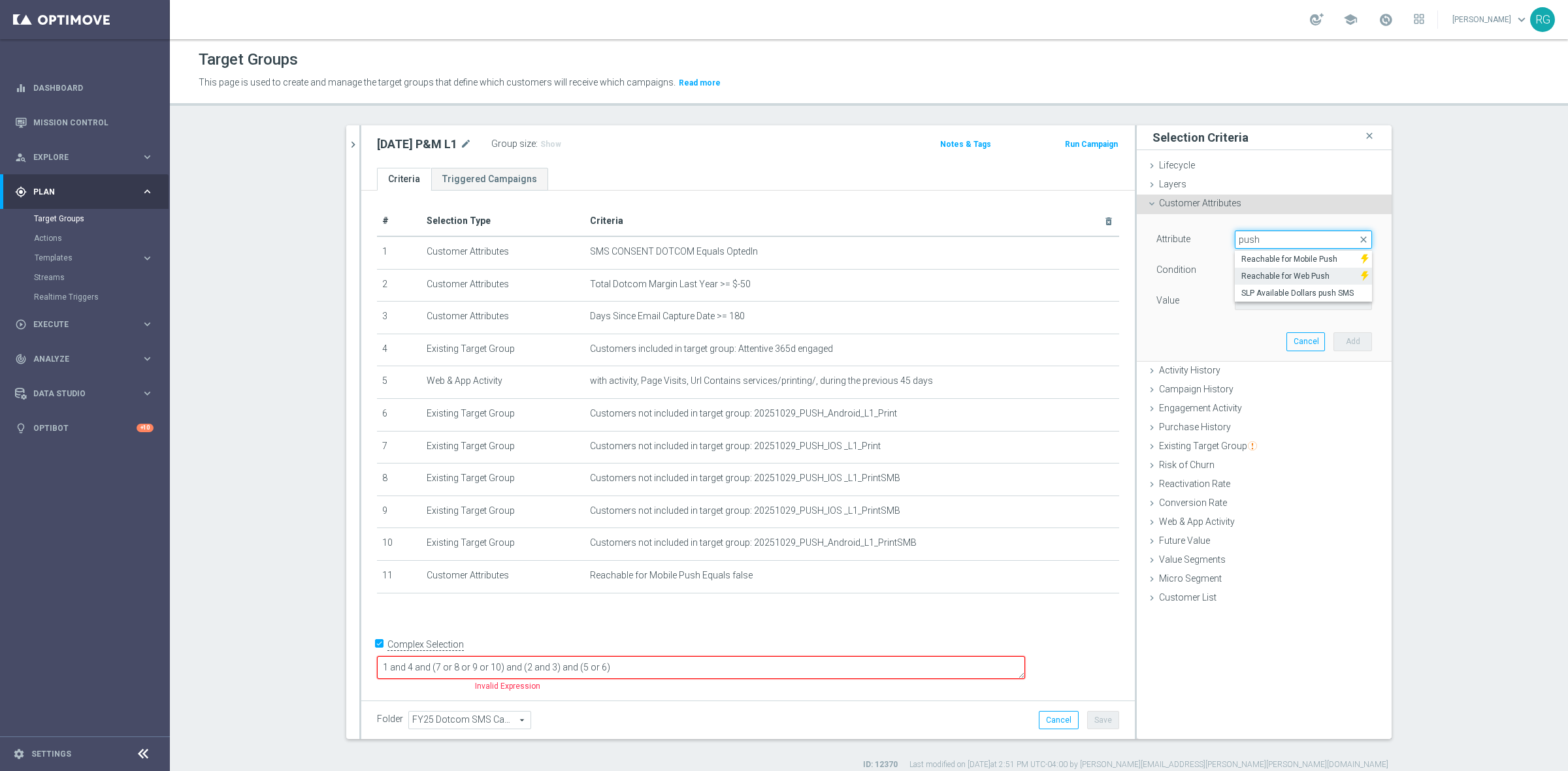
type input "push"
click at [1252, 277] on span "Reachable for Web Push" at bounding box center [1297, 276] width 113 height 10
type input "Reachable for Web Push"
type input "Equals"
click at [1249, 301] on span at bounding box center [1302, 301] width 136 height 17
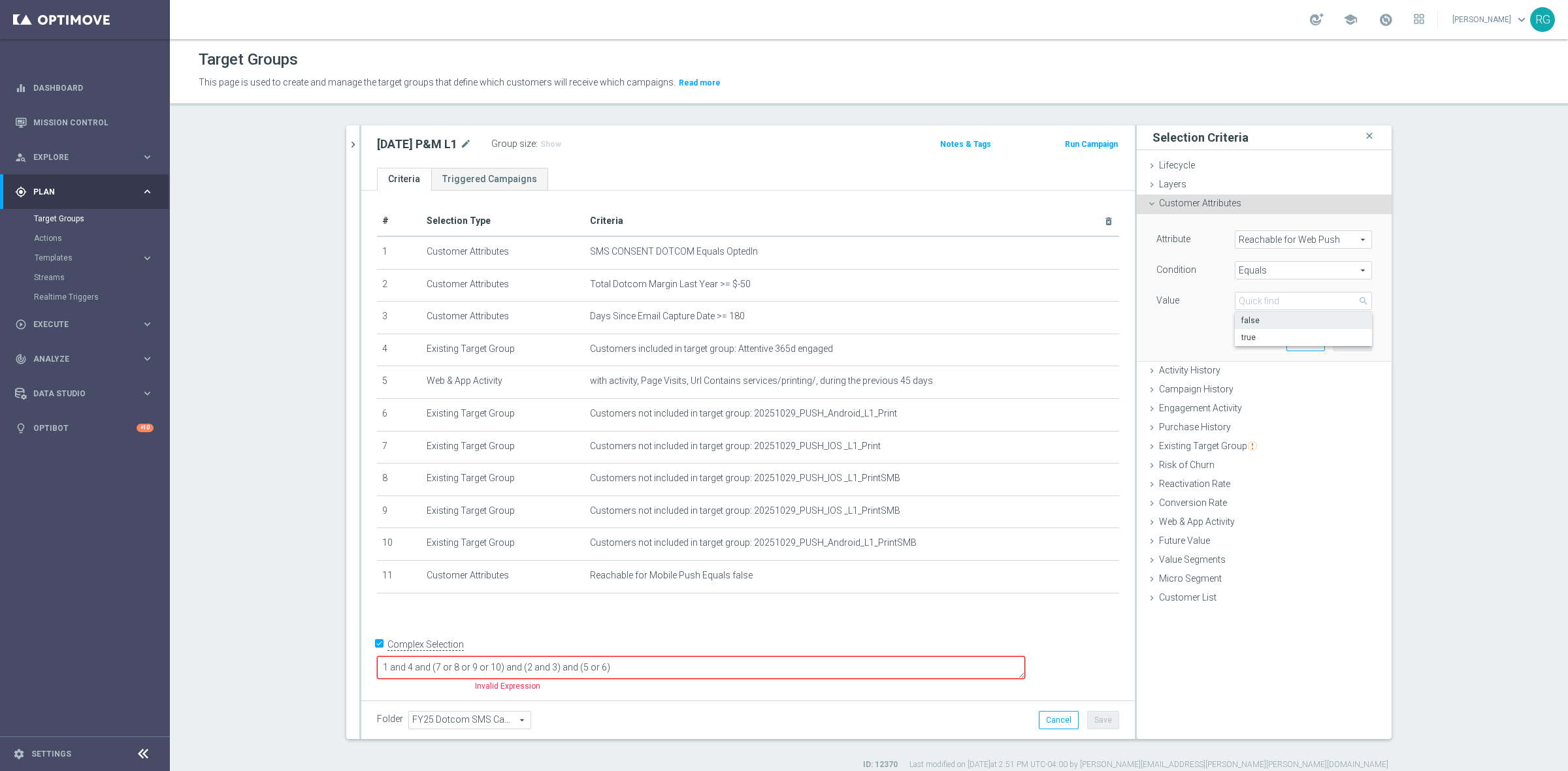
click at [1253, 318] on span "false" at bounding box center [1302, 320] width 124 height 10
type input "false"
click at [1352, 345] on button "Add" at bounding box center [1352, 341] width 38 height 18
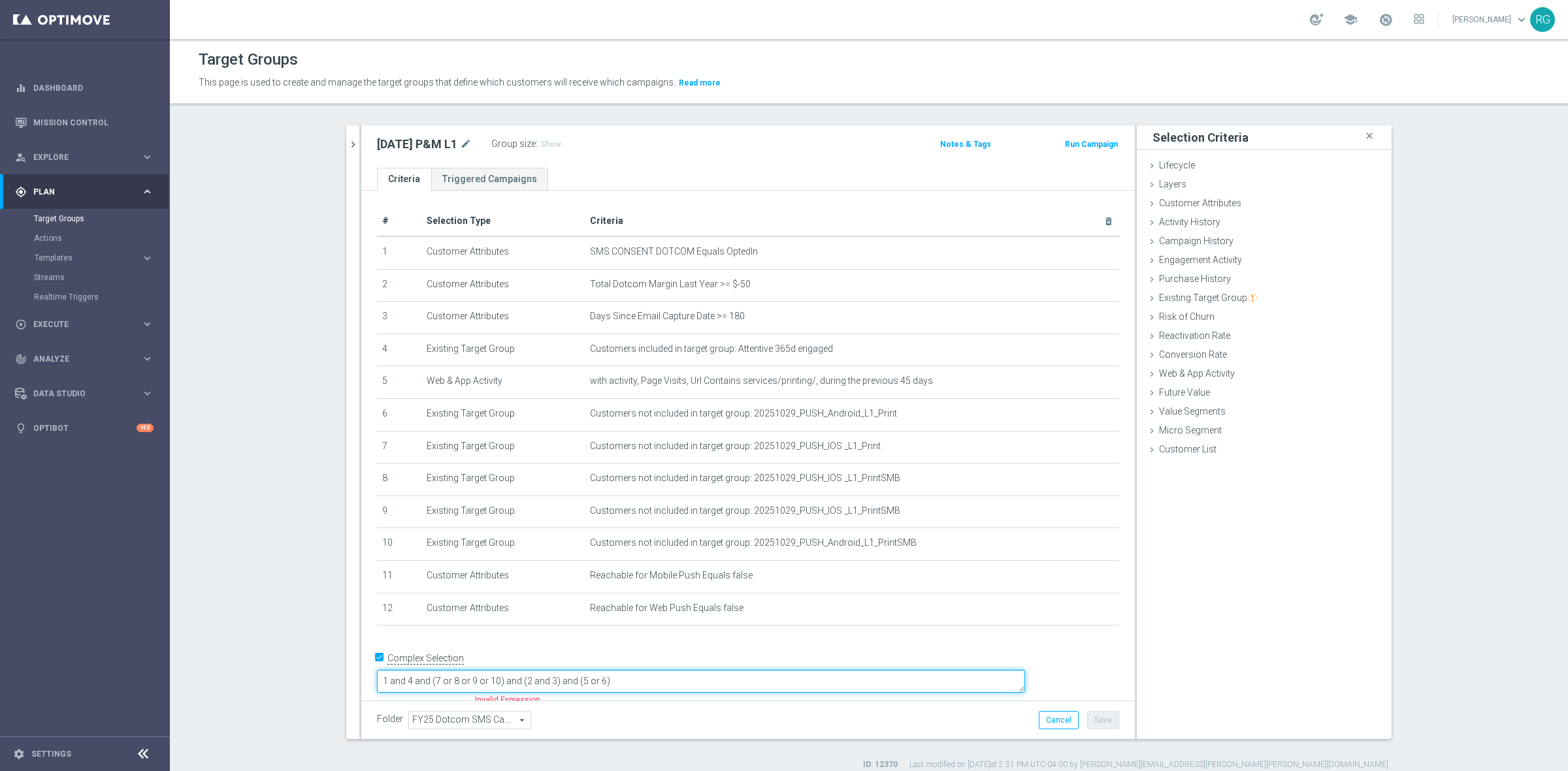
click at [588, 670] on textarea "1 and 4 and (7 or 8 or 9 or 10) and (2 and 3) and (5 or 6)" at bounding box center [700, 681] width 648 height 23
type textarea "1 and 4 and (7 or 8 or 9 or 10) and (11 or 12) and (2 and 3) and (5 or 6)"
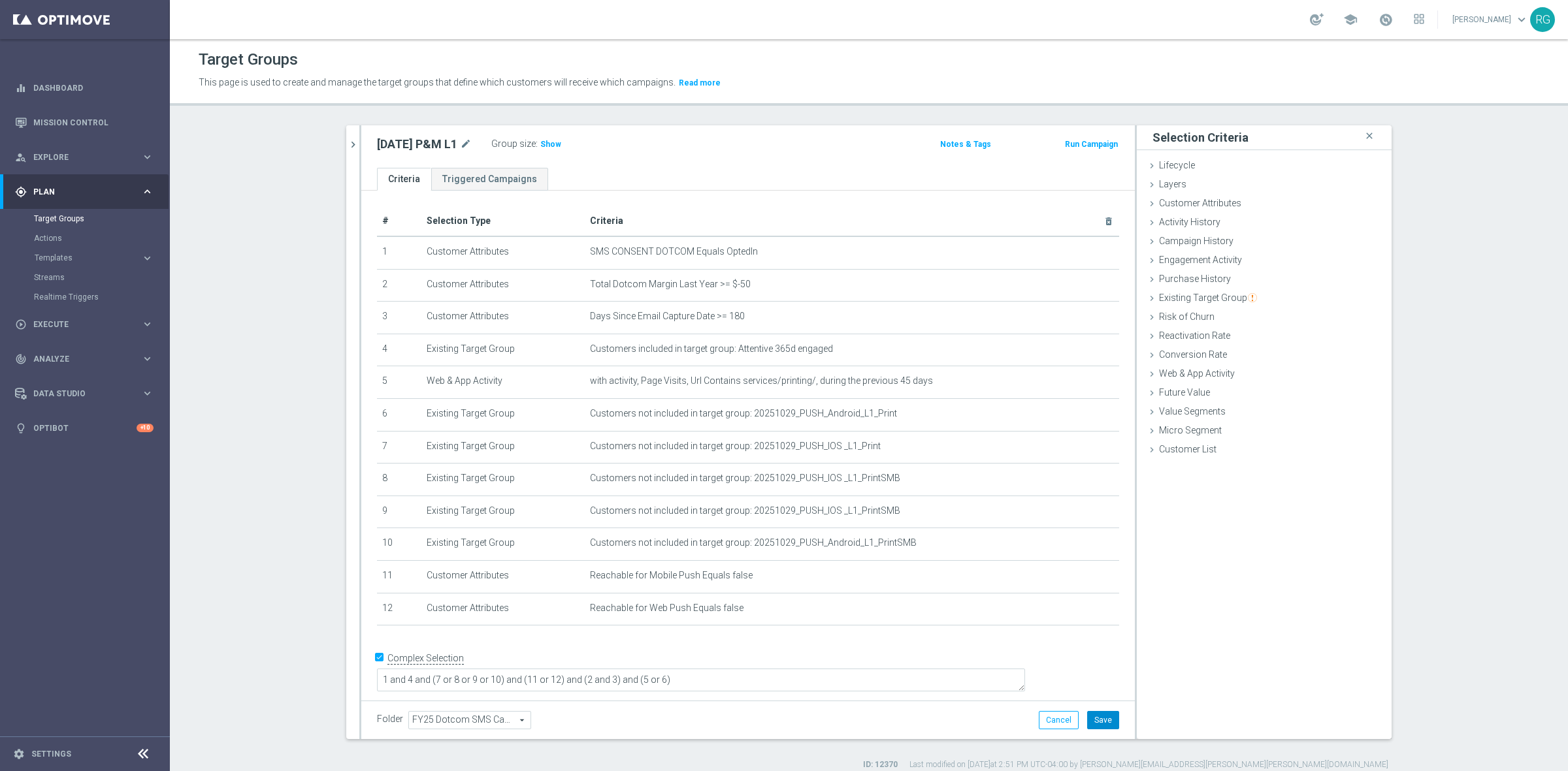
click at [1108, 727] on button "Save" at bounding box center [1103, 720] width 32 height 18
click at [352, 143] on icon "chevron_right" at bounding box center [353, 144] width 13 height 13
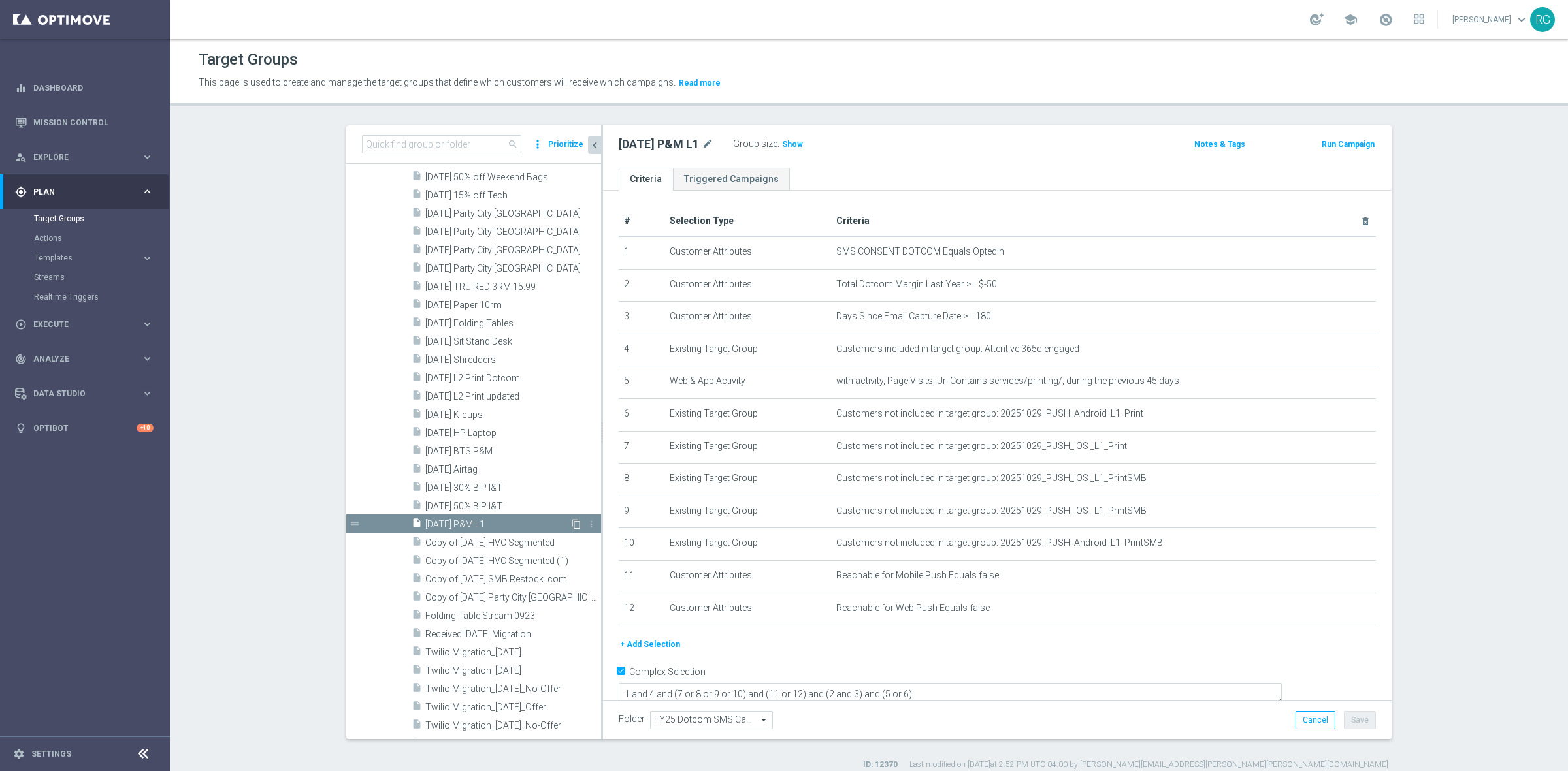
click at [571, 523] on icon "content_copy" at bounding box center [576, 524] width 10 height 10
click at [571, 521] on icon "content_copy" at bounding box center [576, 526] width 10 height 10
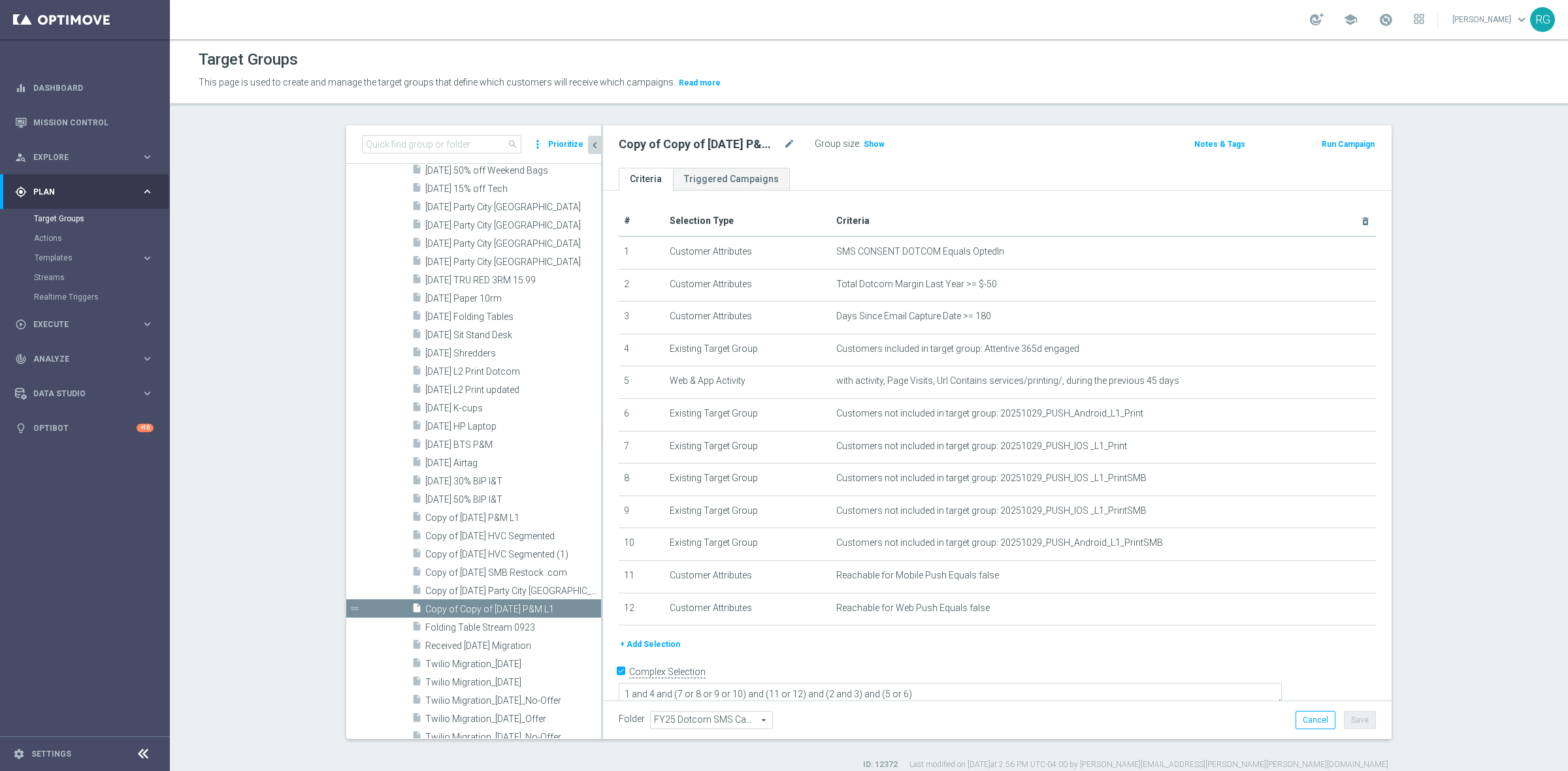
scroll to position [2242, 0]
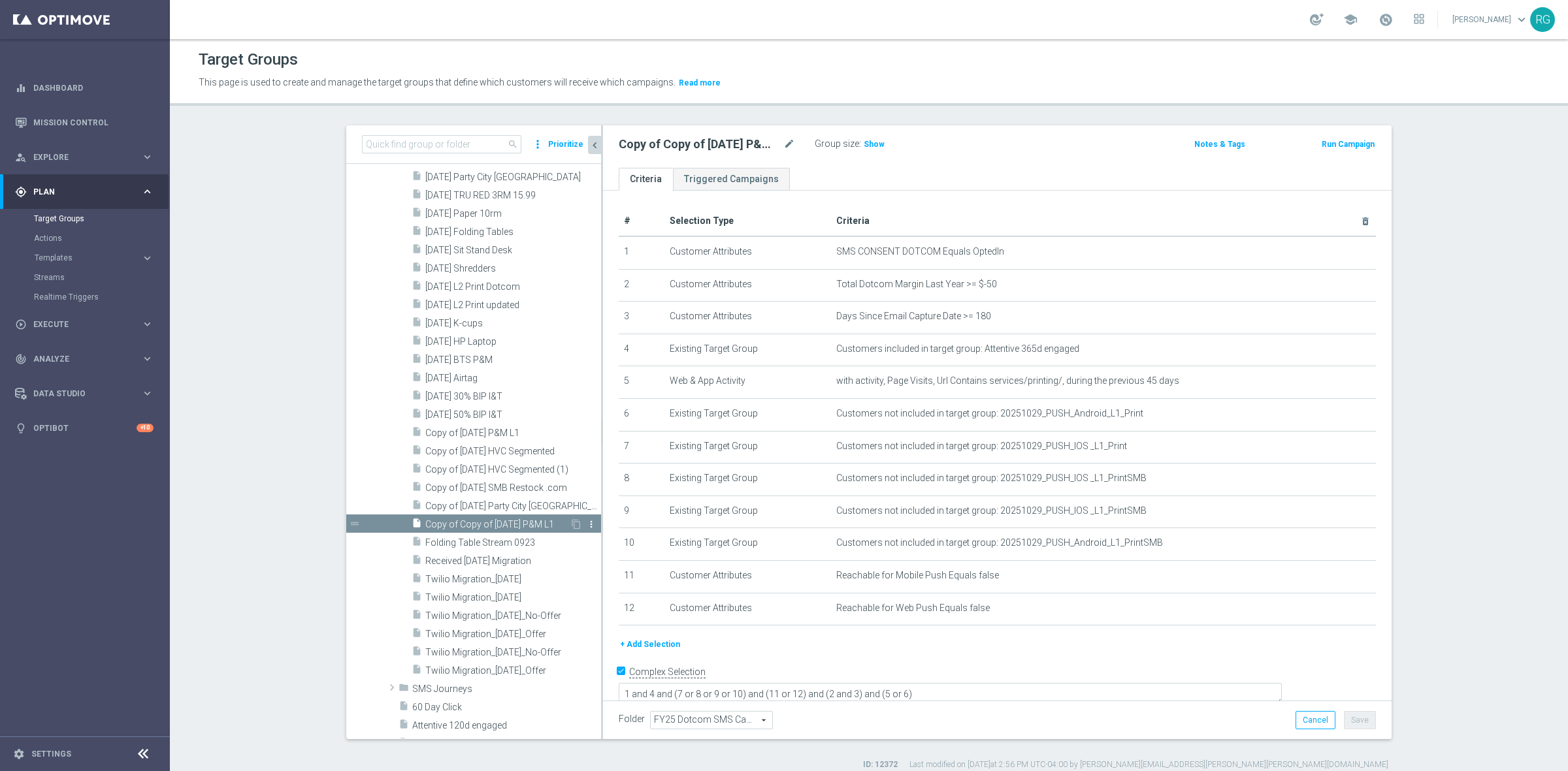
click at [586, 524] on icon "more_vert" at bounding box center [591, 524] width 10 height 10
click at [602, 563] on span "Delete" at bounding box center [609, 562] width 28 height 9
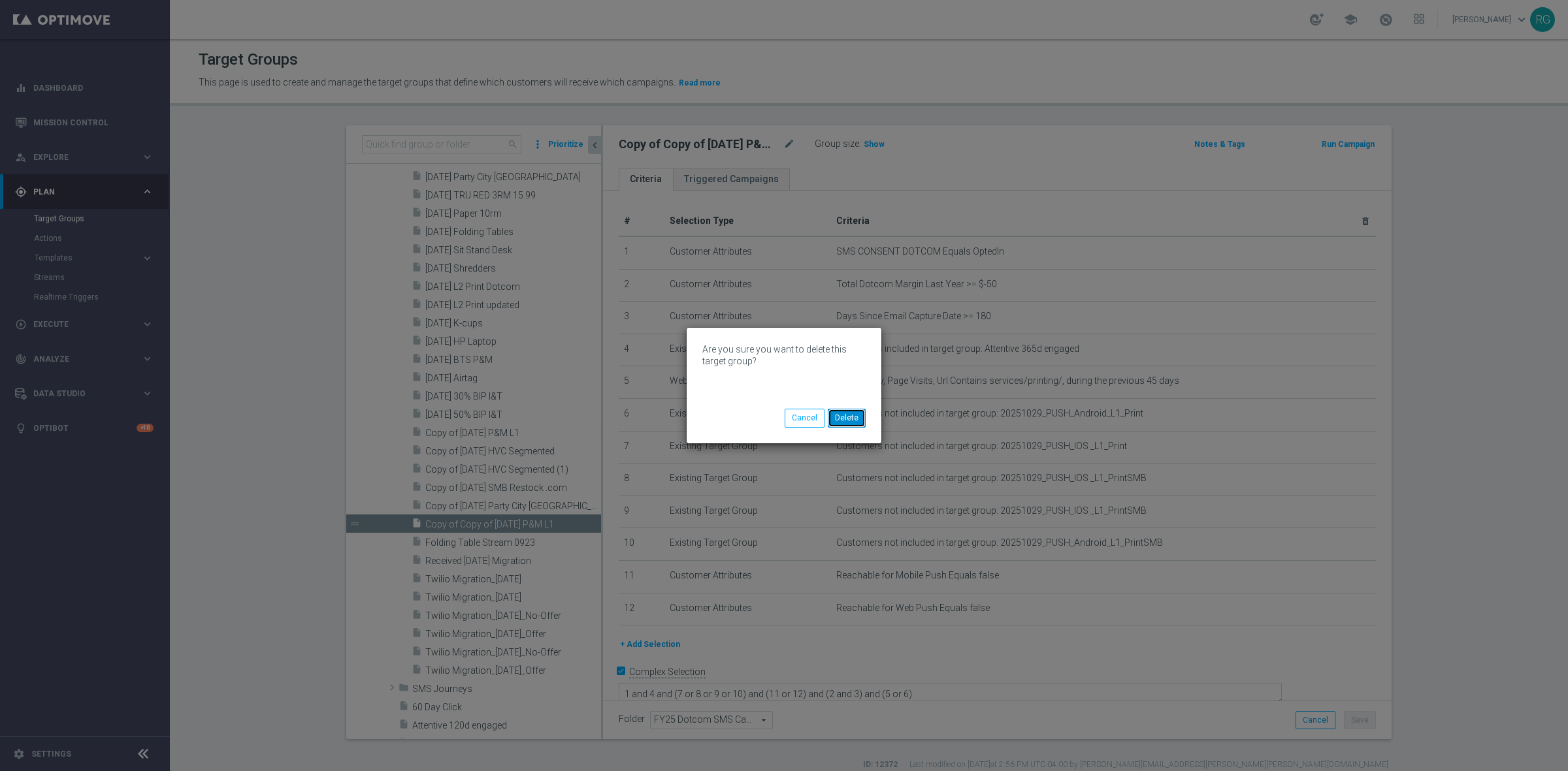
click at [851, 416] on button "Delete" at bounding box center [846, 418] width 38 height 18
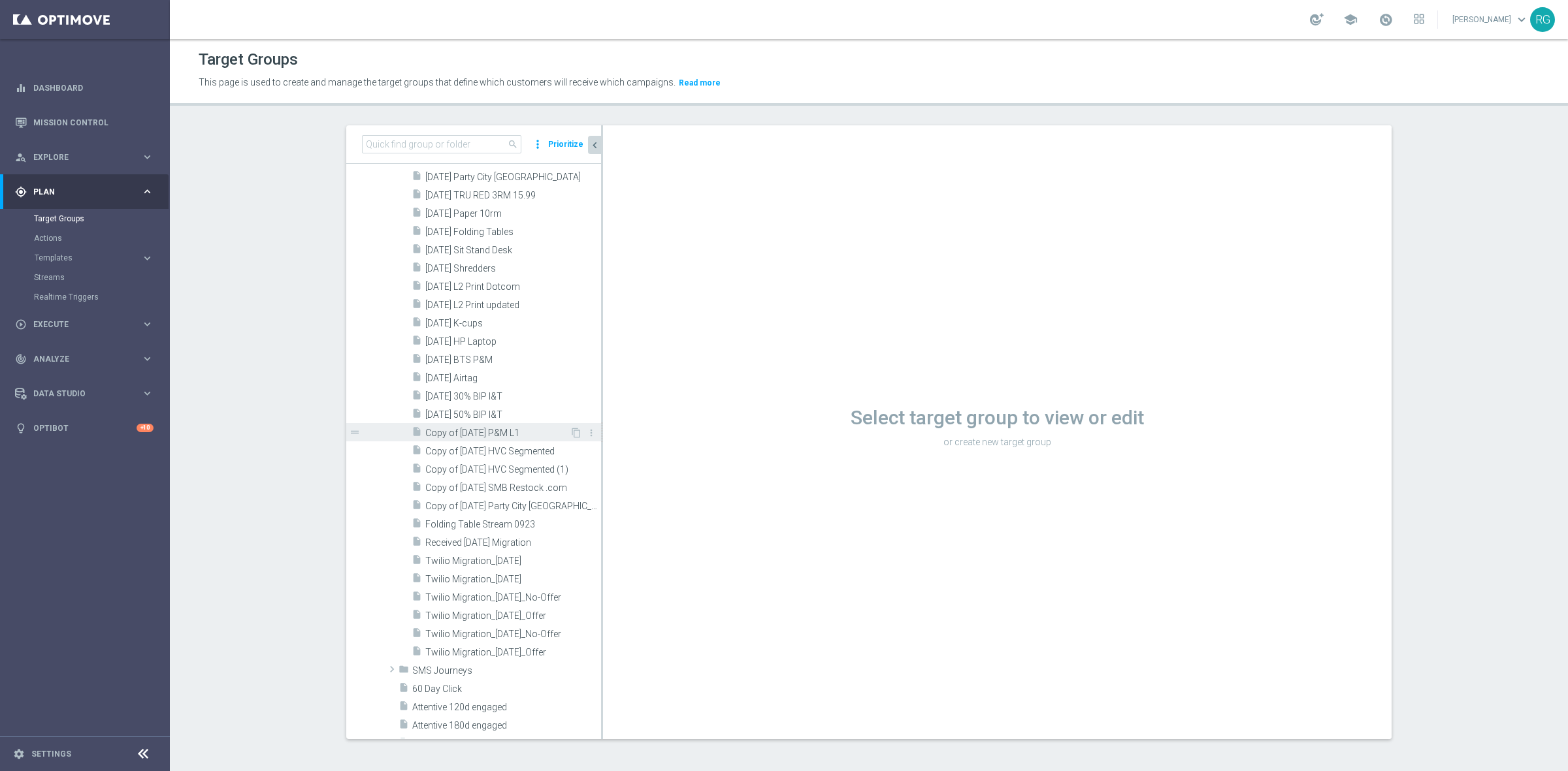
click at [483, 435] on span "Copy of [DATE] P&M L1" at bounding box center [497, 433] width 144 height 11
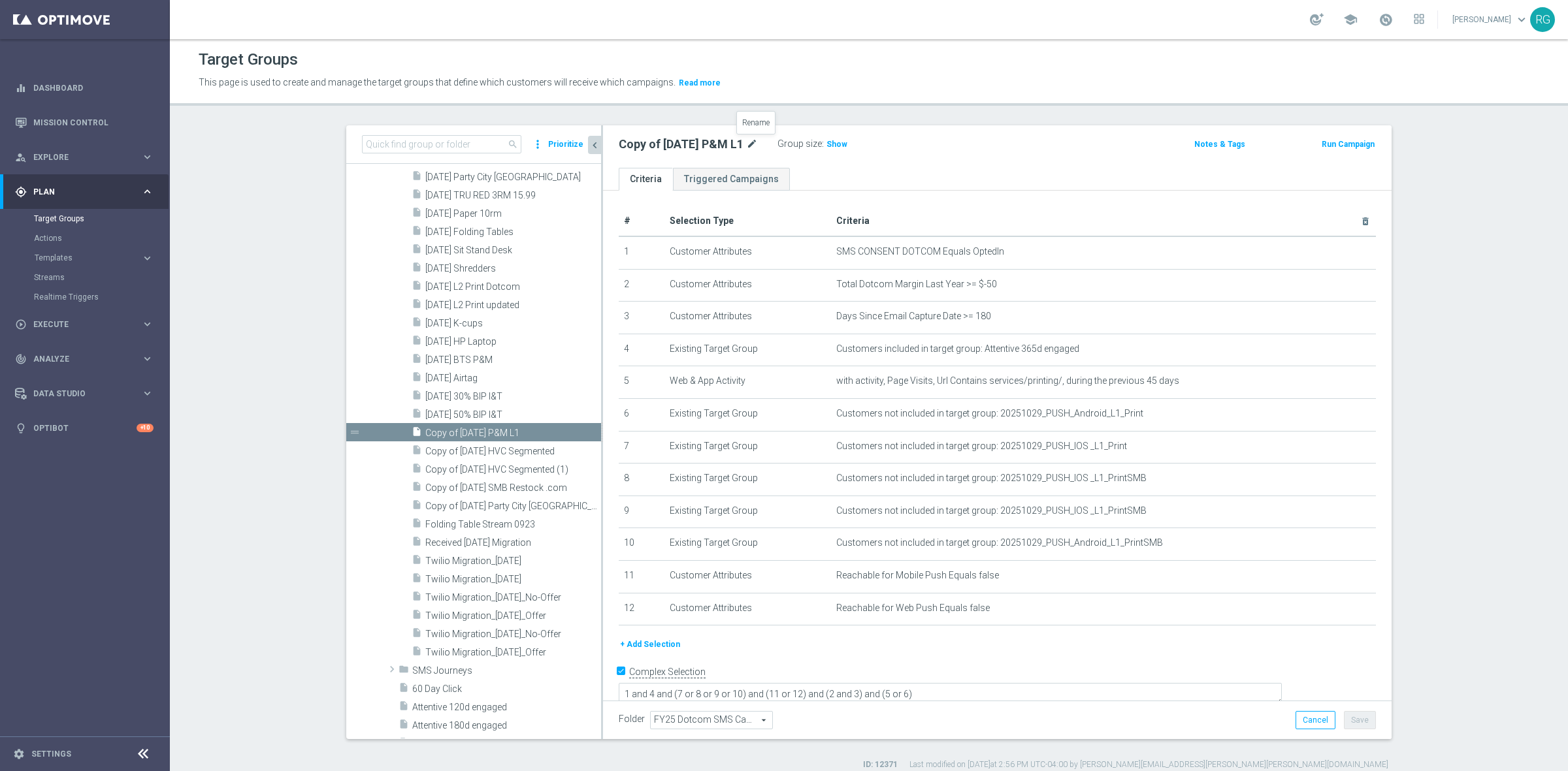
click at [756, 141] on icon "mode_edit" at bounding box center [752, 144] width 12 height 15
click at [713, 145] on input "Copy of [DATE] P&M L1" at bounding box center [706, 145] width 177 height 18
click at [719, 147] on input "Copy of [DATE] P&M L1" at bounding box center [706, 145] width 177 height 18
drag, startPoint x: 652, startPoint y: 145, endPoint x: 542, endPoint y: 149, distance: 110.1
click at [542, 149] on as-split "search more_vert Prioritize Customer Target Groups library_add create_new_folder" at bounding box center [869, 432] width 1045 height 614
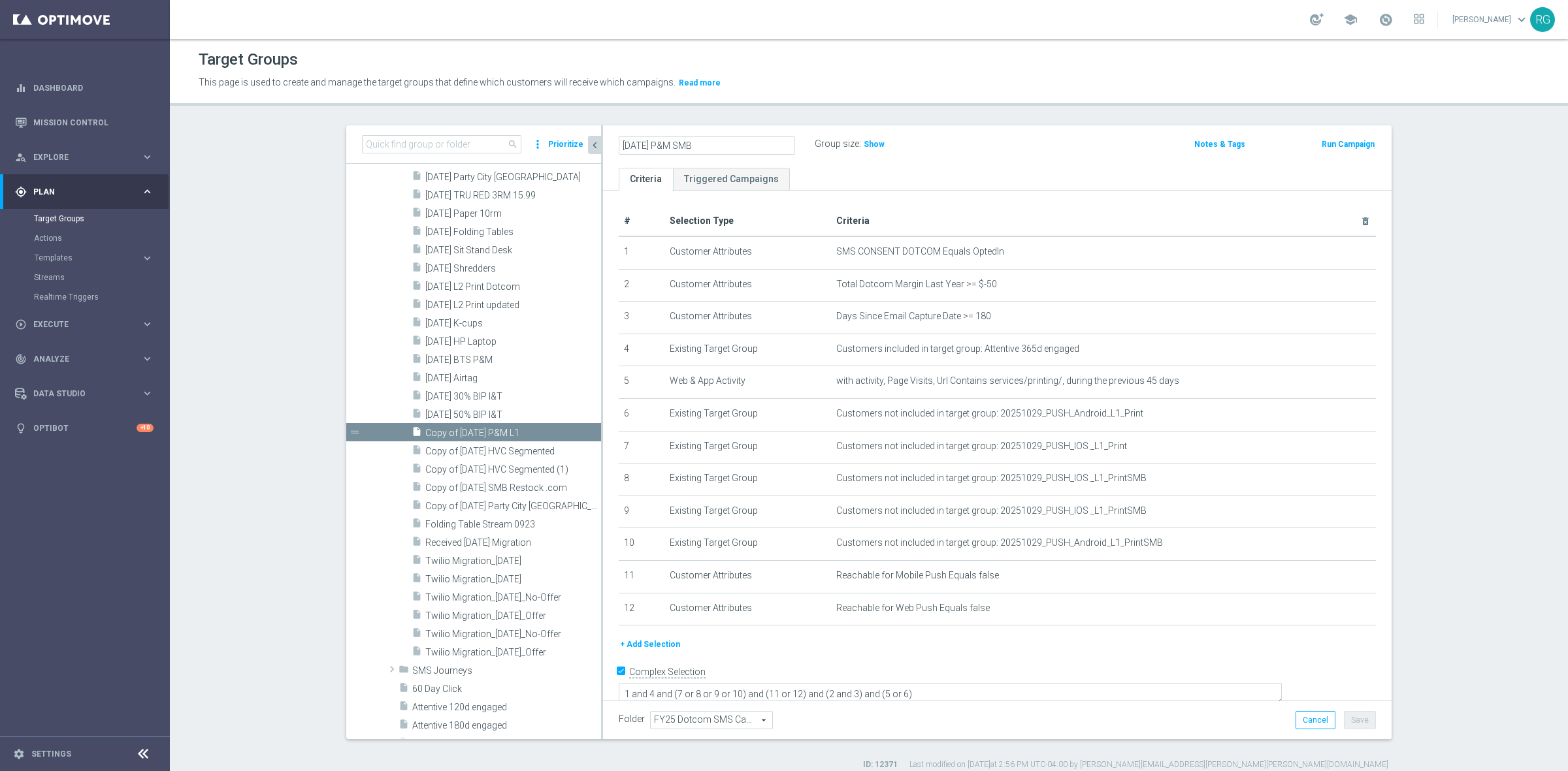
type input "[DATE] P&M SMB"
click at [960, 142] on div "[DATE] P&M SMB Group size : Show" at bounding box center [868, 144] width 518 height 20
click at [1359, 716] on button "Save" at bounding box center [1359, 720] width 32 height 18
drag, startPoint x: 608, startPoint y: 144, endPoint x: 713, endPoint y: 151, distance: 105.2
click at [713, 151] on div "[DATE] P&M SMB mode_edit Group size : Show" at bounding box center [868, 143] width 518 height 18
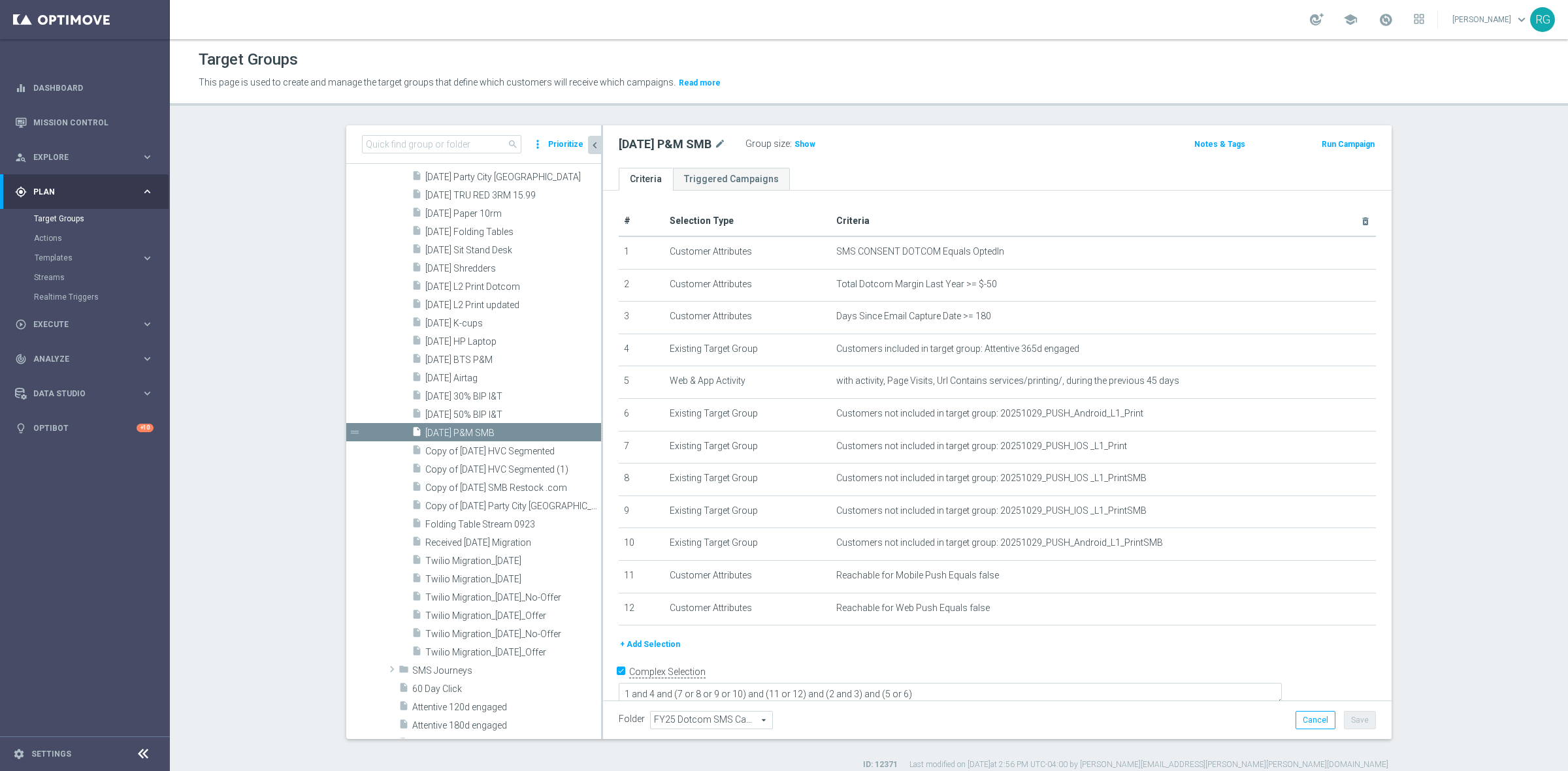
copy h2 "[DATE] P&M SMB"
click at [1328, 387] on icon "mode_edit" at bounding box center [1333, 382] width 10 height 10
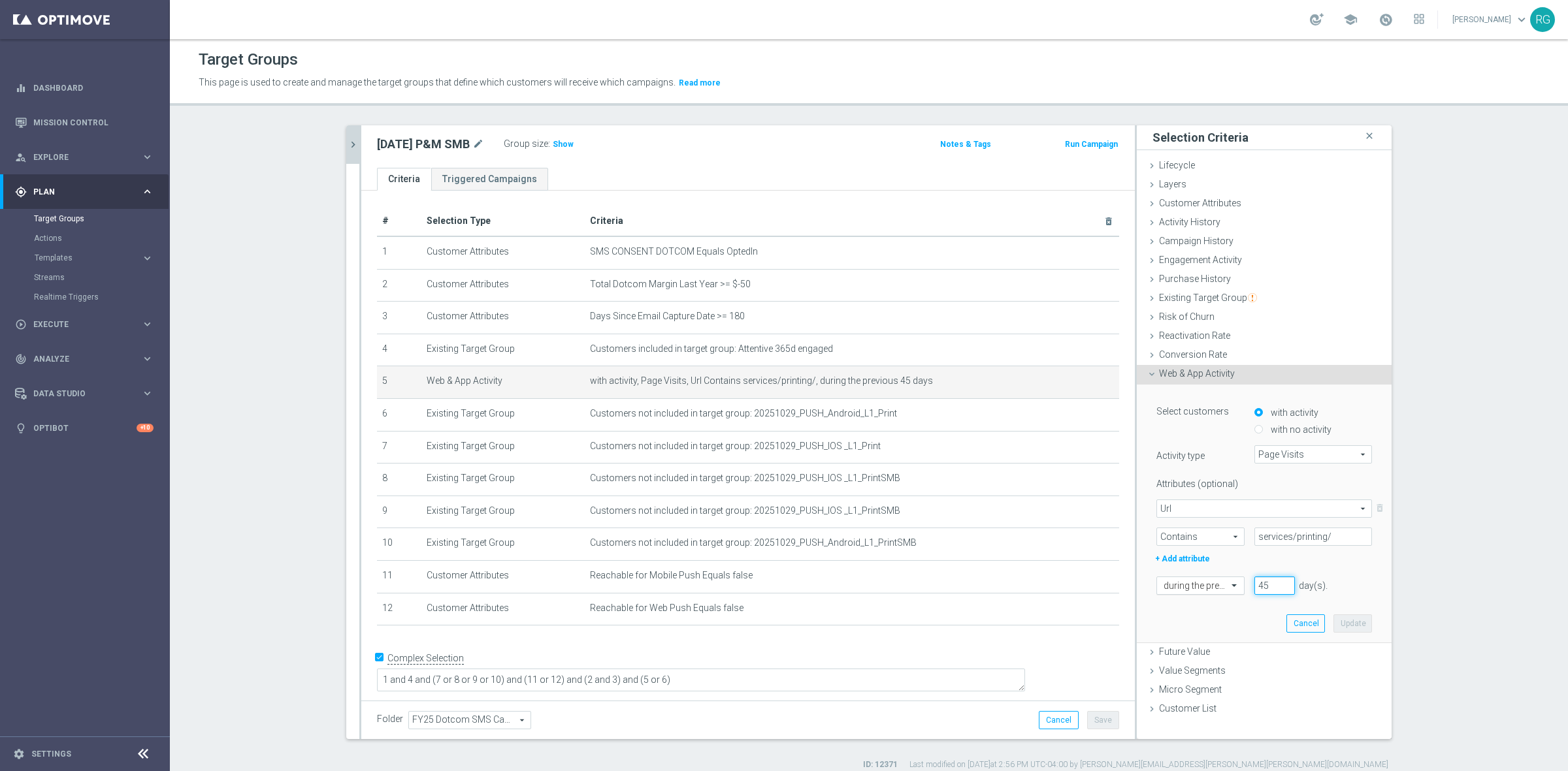
drag, startPoint x: 1268, startPoint y: 582, endPoint x: 1217, endPoint y: 582, distance: 51.0
click at [1217, 582] on div "during the previous 45 day(s). Enter a number between 1 and 730" at bounding box center [1263, 585] width 235 height 18
type input "365"
click at [1363, 616] on button "Update" at bounding box center [1352, 623] width 38 height 18
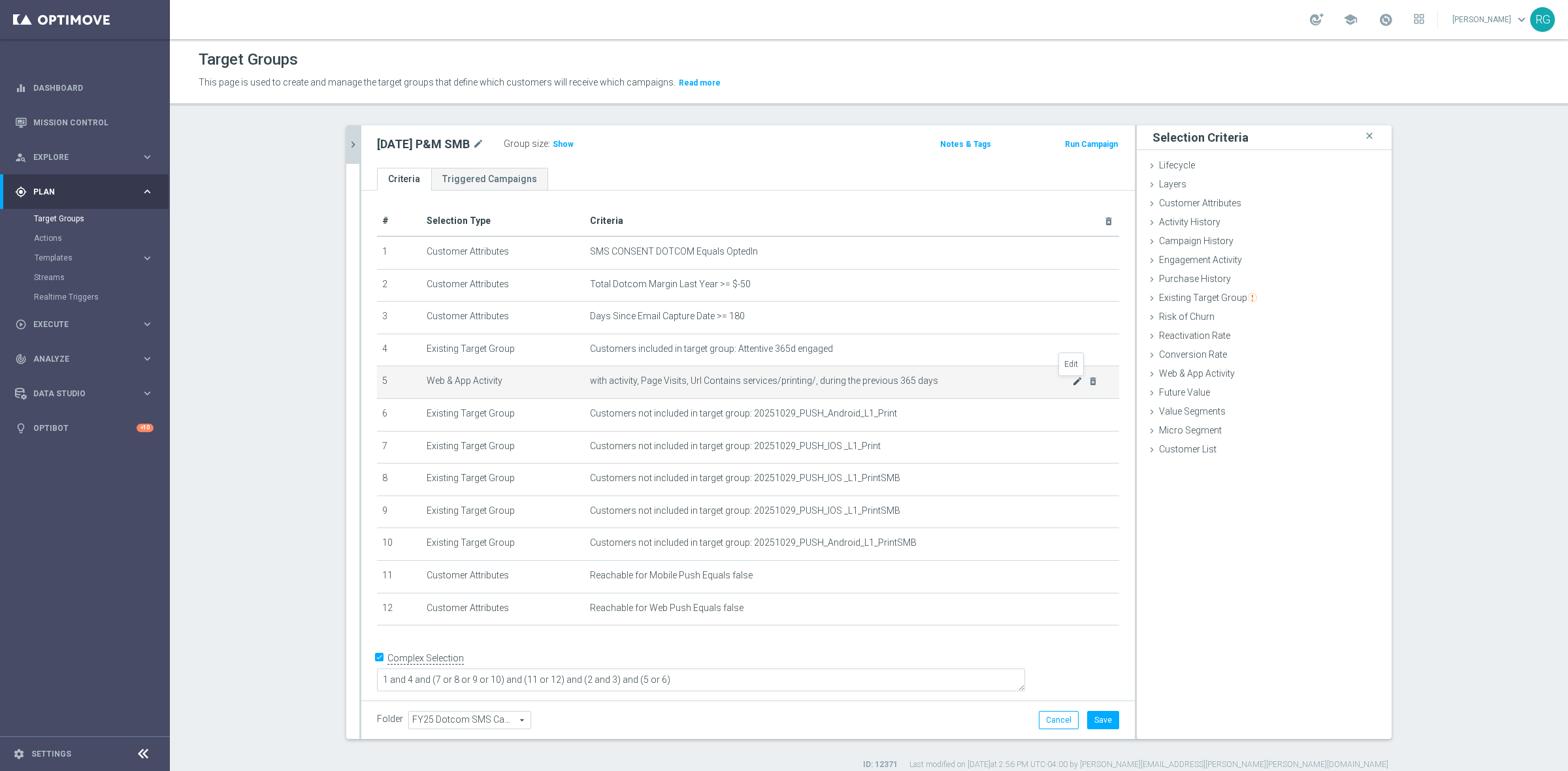
click at [1072, 381] on icon "mode_edit" at bounding box center [1077, 382] width 10 height 10
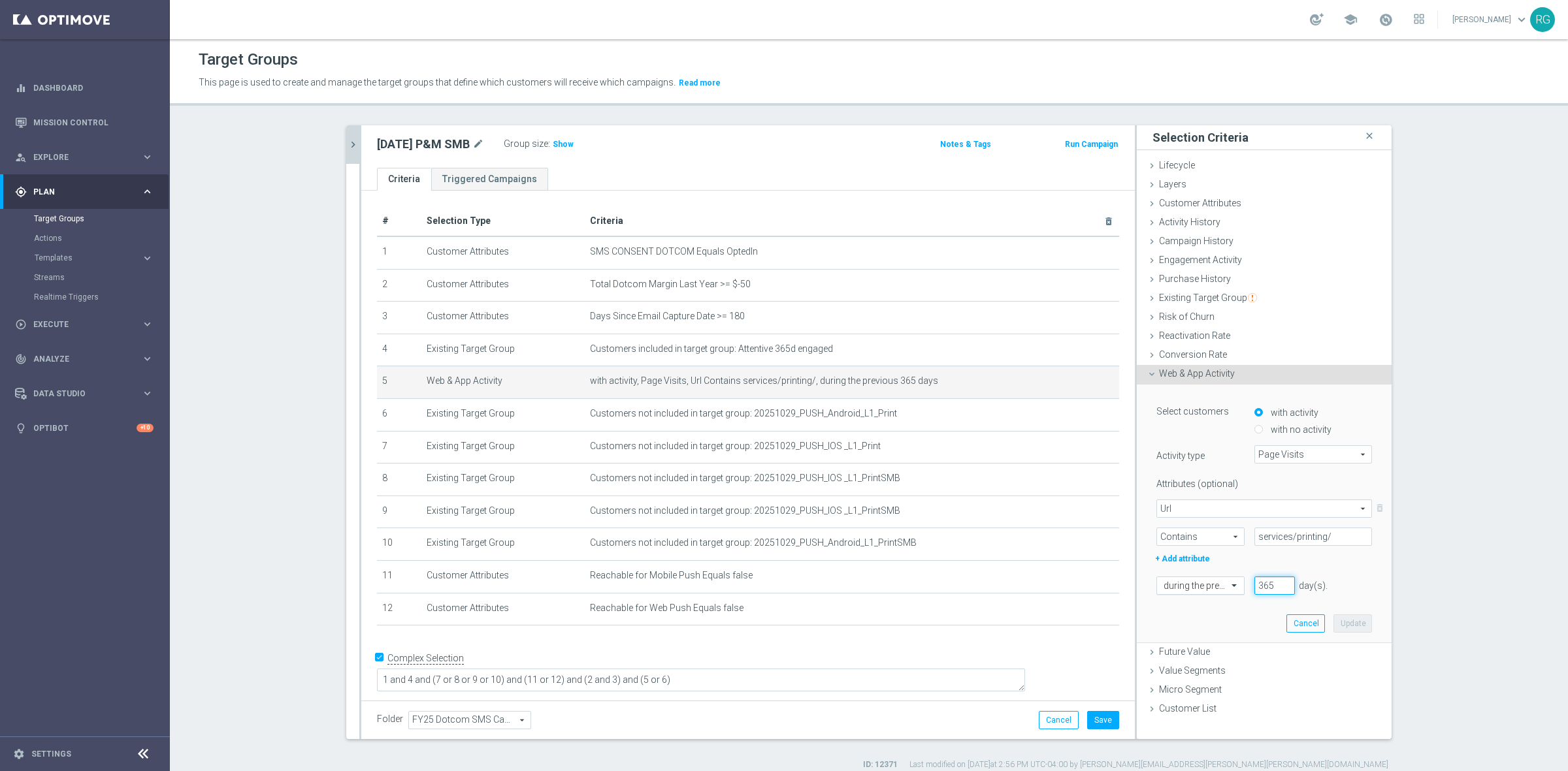
drag, startPoint x: 1266, startPoint y: 585, endPoint x: 1228, endPoint y: 587, distance: 38.1
click at [1228, 587] on div "during the previous 365 day(s). Enter a number between 1 and 730" at bounding box center [1263, 585] width 235 height 18
type input "45"
click at [1354, 626] on button "Update" at bounding box center [1352, 623] width 38 height 18
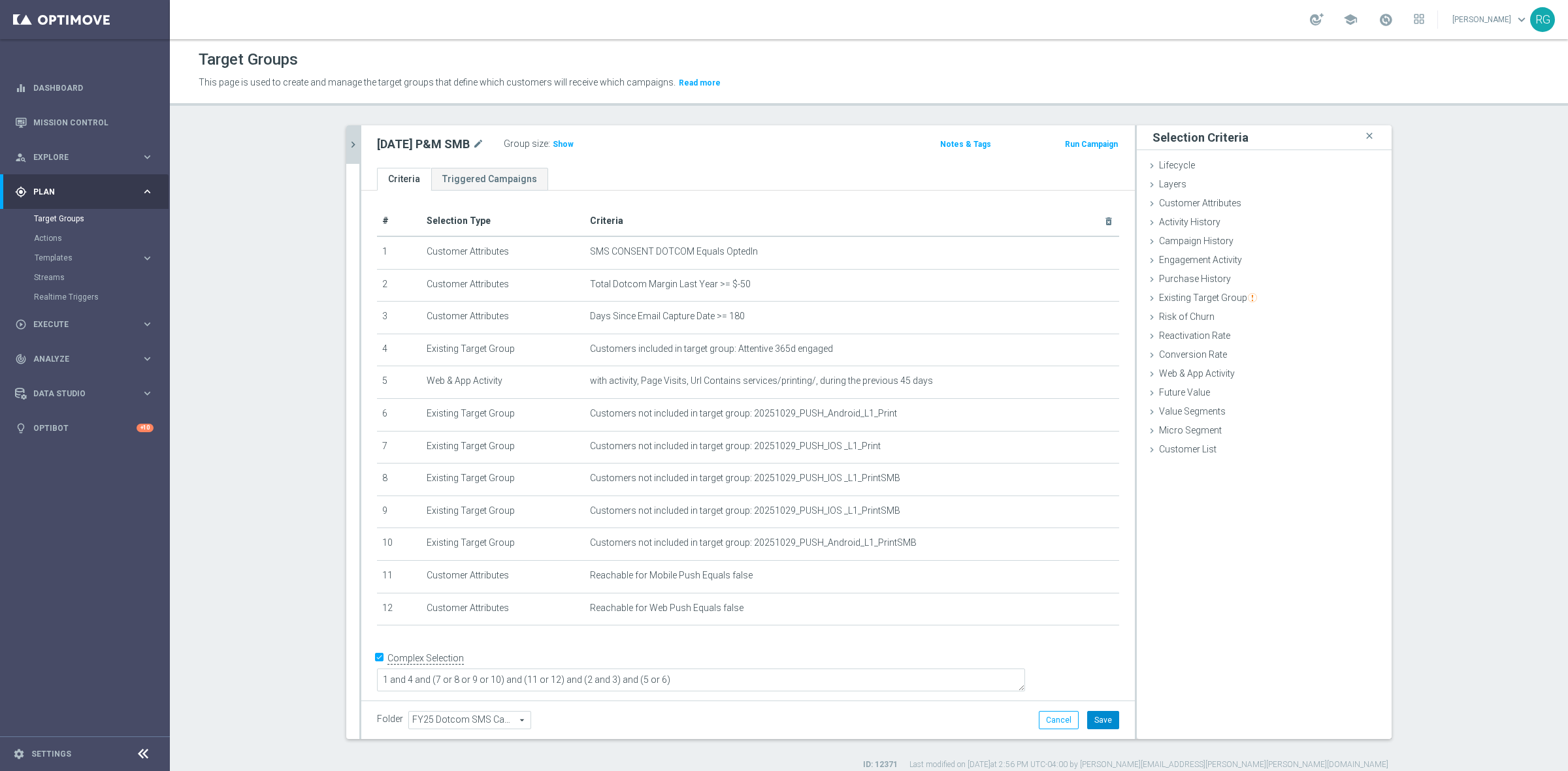
click at [1097, 720] on button "Save" at bounding box center [1103, 720] width 32 height 18
click at [1146, 295] on icon at bounding box center [1151, 298] width 10 height 10
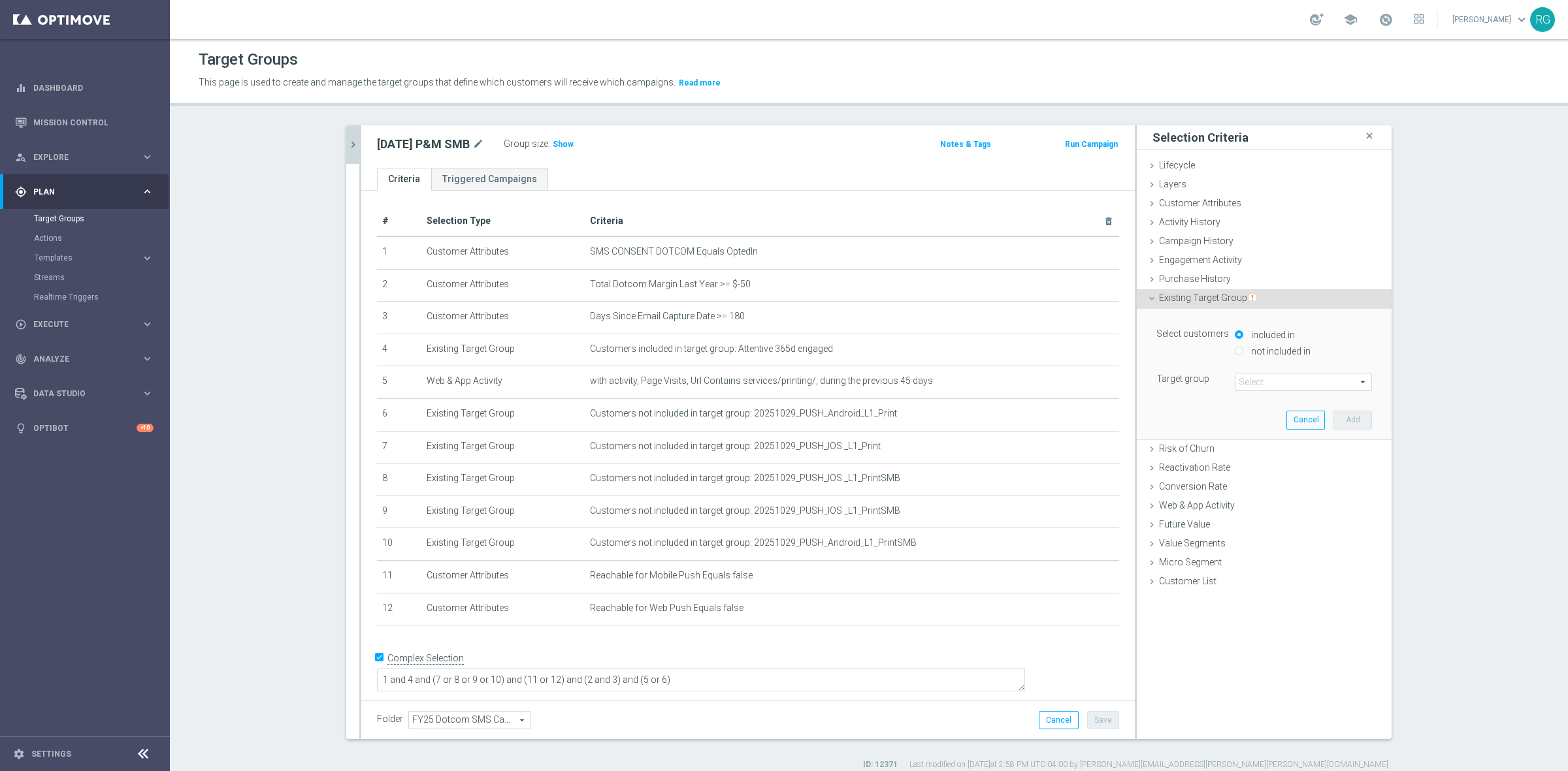
click at [1317, 381] on span at bounding box center [1302, 383] width 136 height 17
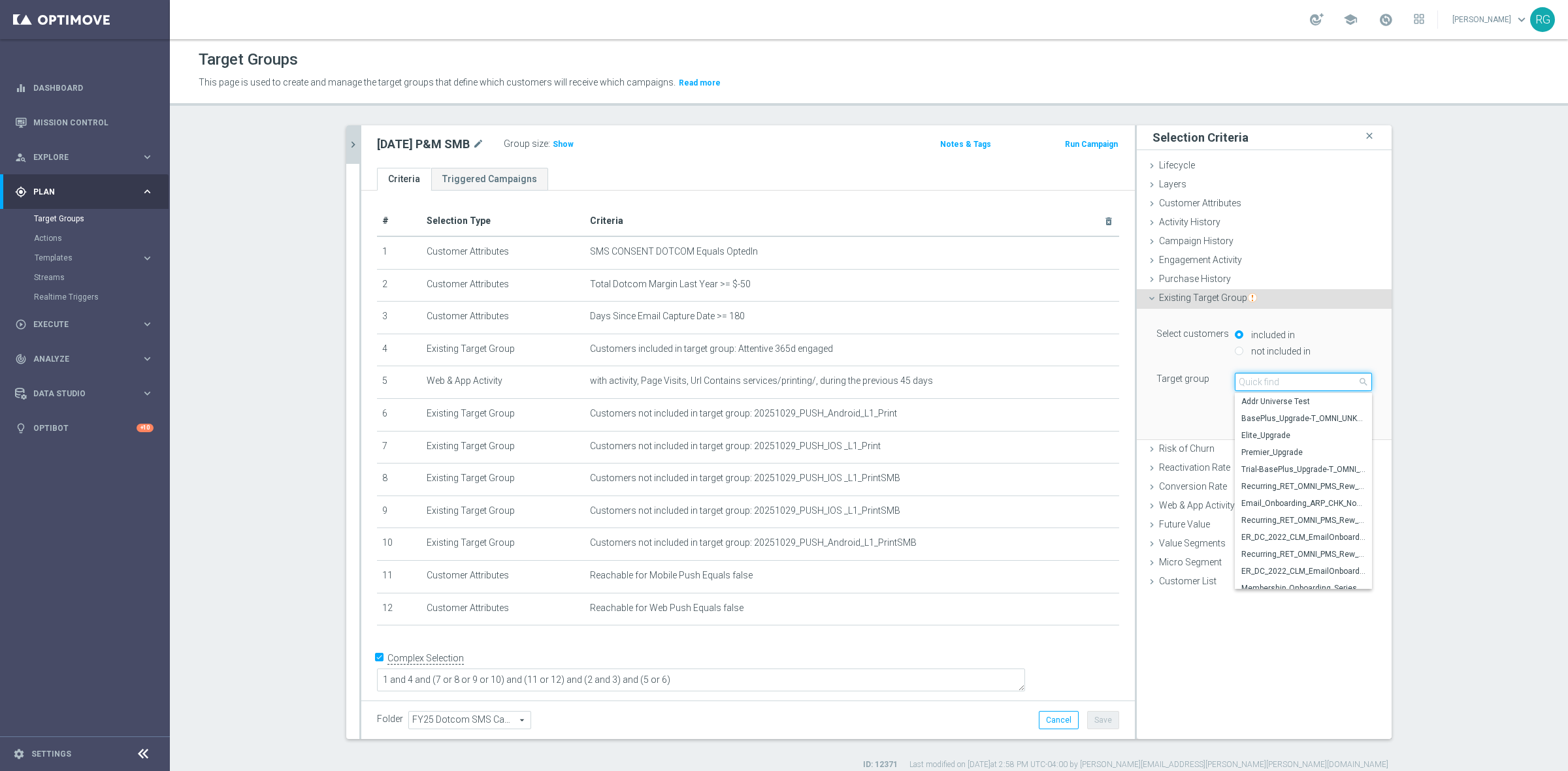
click at [1269, 377] on input "search" at bounding box center [1303, 382] width 137 height 18
type input "[DATE]"
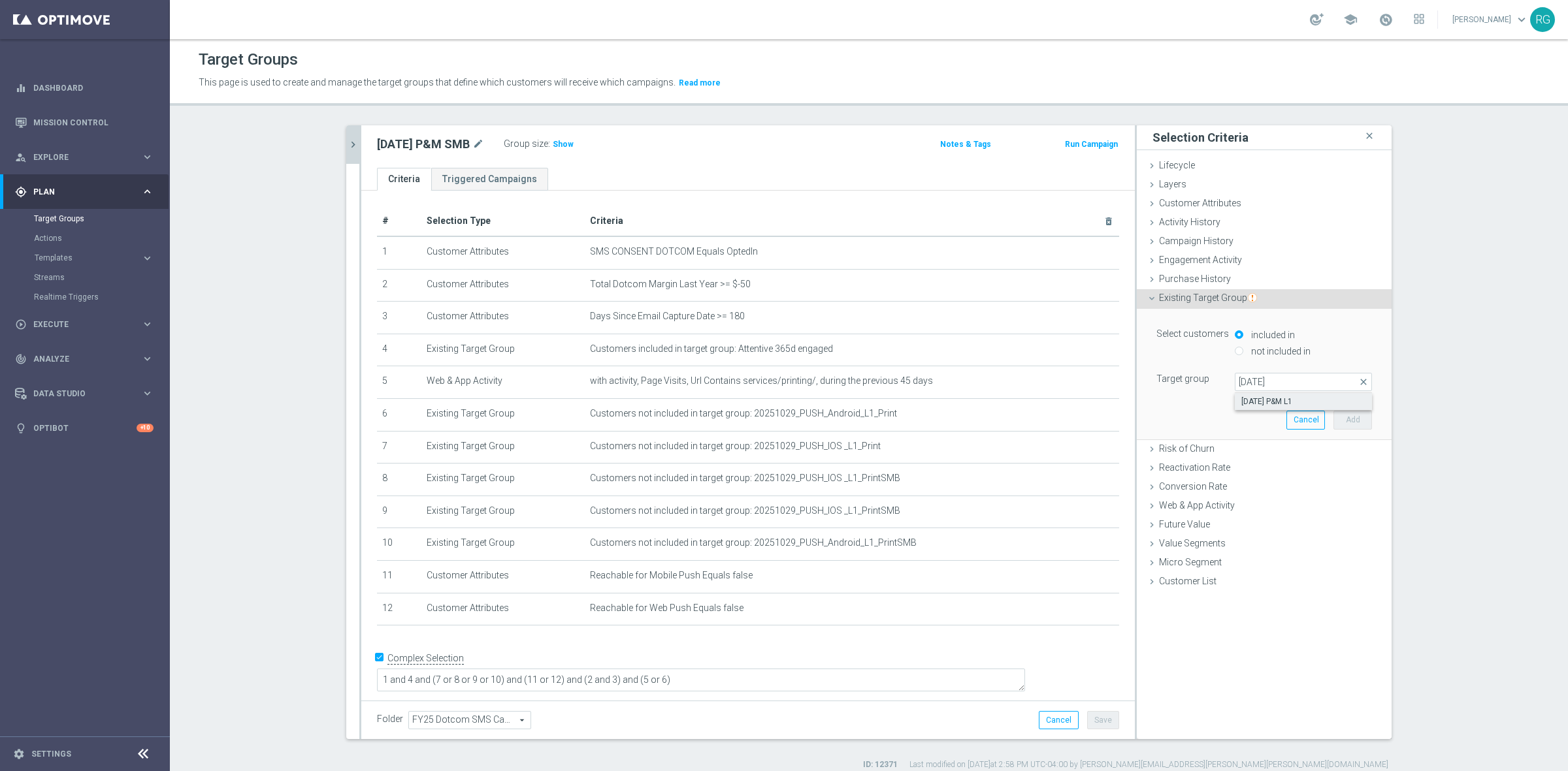
click at [1268, 402] on span "[DATE] P&M L1" at bounding box center [1302, 401] width 124 height 10
type input "[DATE] P&M L1"
click at [1341, 418] on button "Add" at bounding box center [1352, 419] width 38 height 18
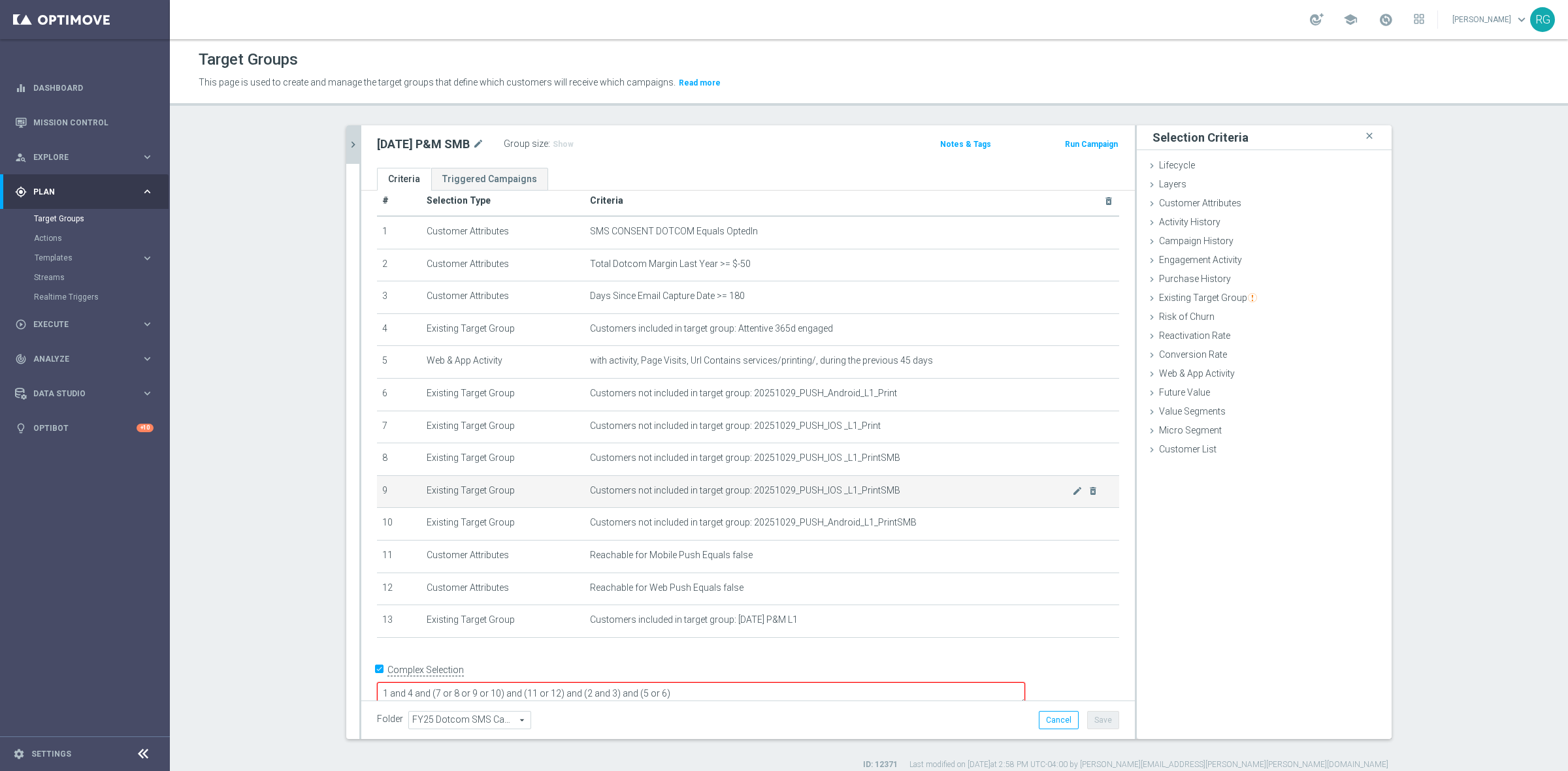
scroll to position [26, 0]
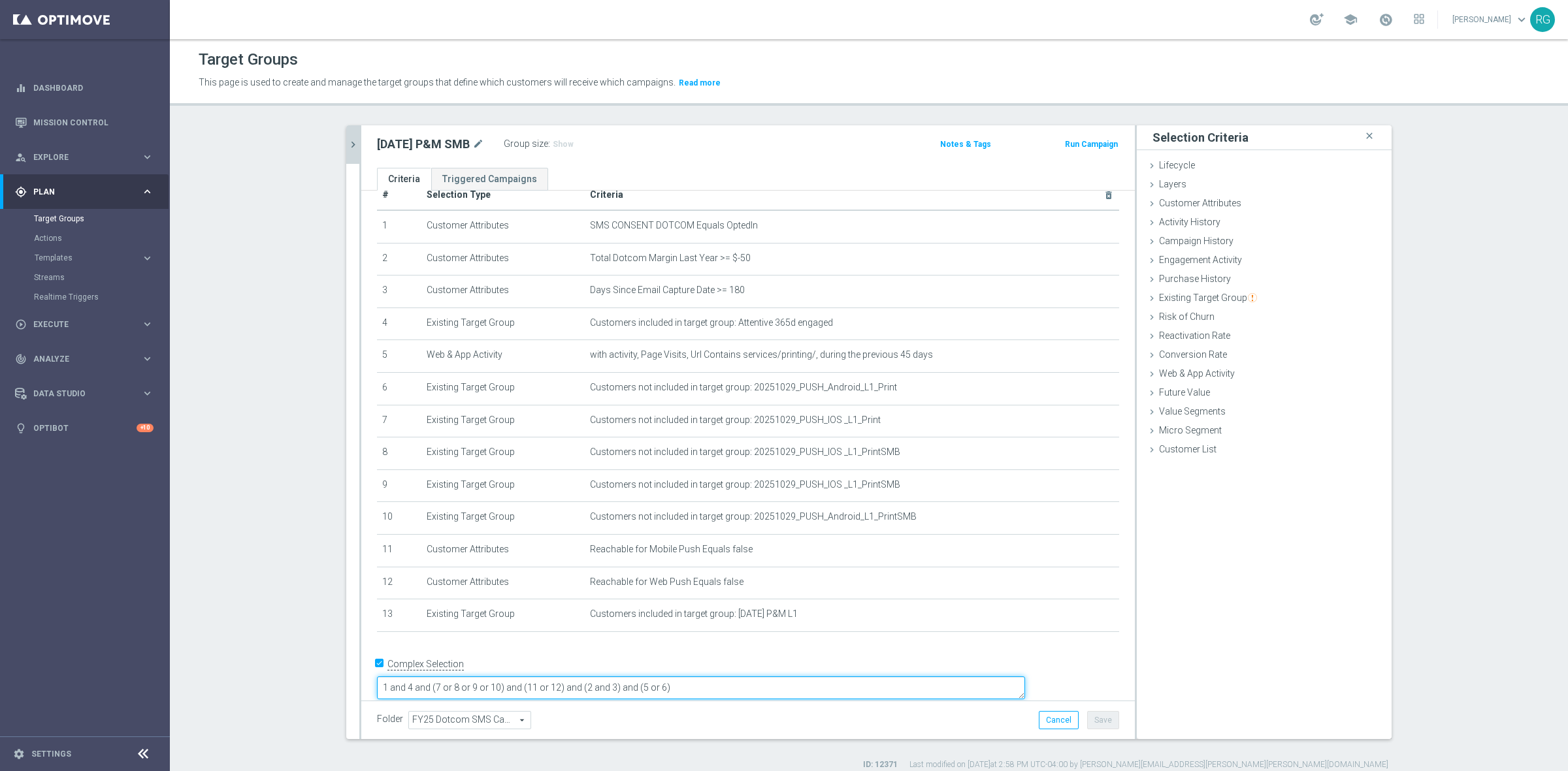
click at [586, 676] on textarea "1 and 4 and (7 or 8 or 9 or 10) and (11 or 12) and (2 and 3) and (5 or 6)" at bounding box center [700, 687] width 648 height 23
click at [518, 676] on textarea "1 and 4 and (7 or 8 or 9 or 10) and (11 or 12) and (2 and 3) and (5 or 6)" at bounding box center [700, 687] width 648 height 23
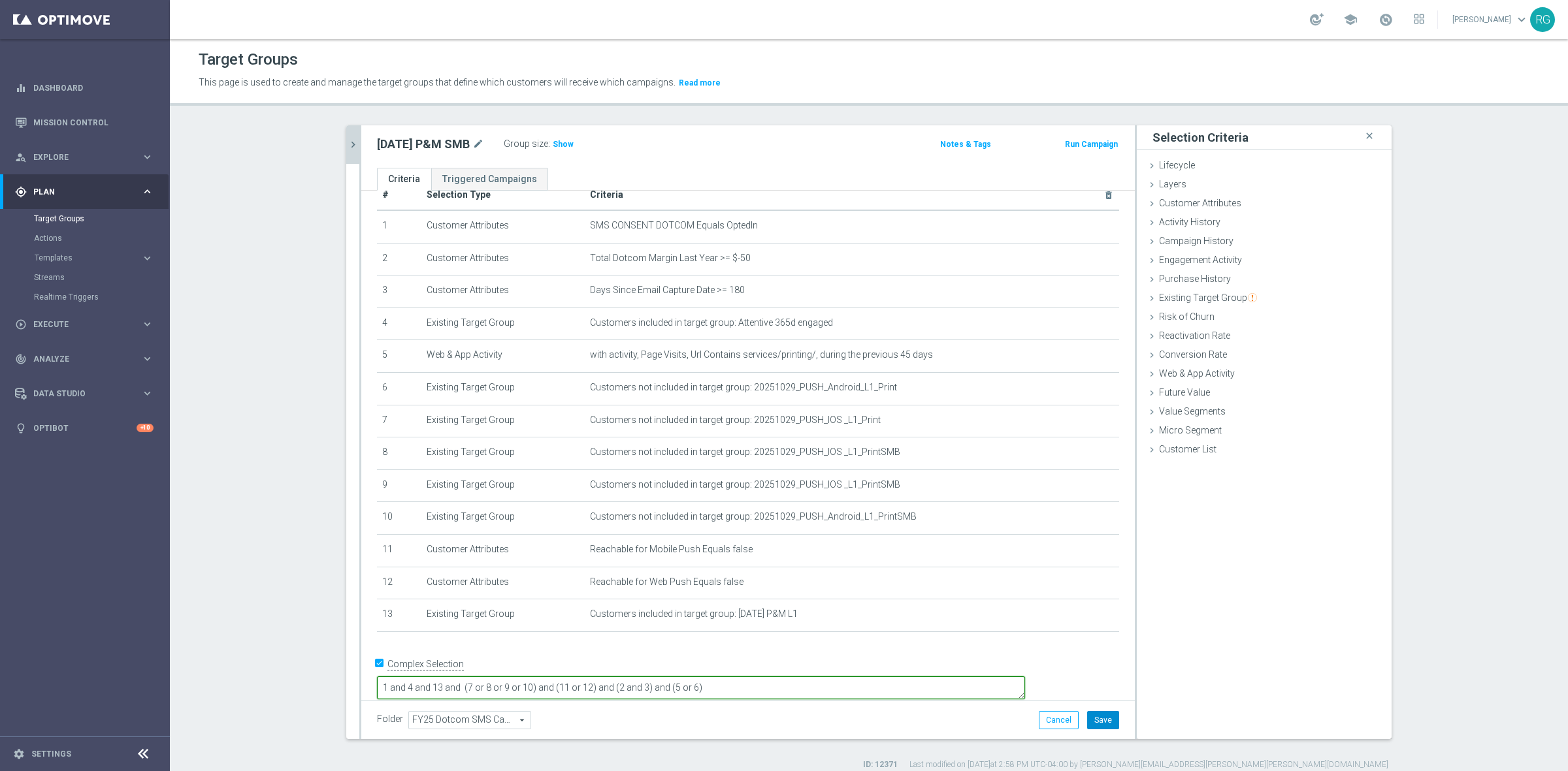
type textarea "1 and 4 and 13 and (7 or 8 or 9 or 10) and (11 or 12) and (2 and 3) and (5 or 6)"
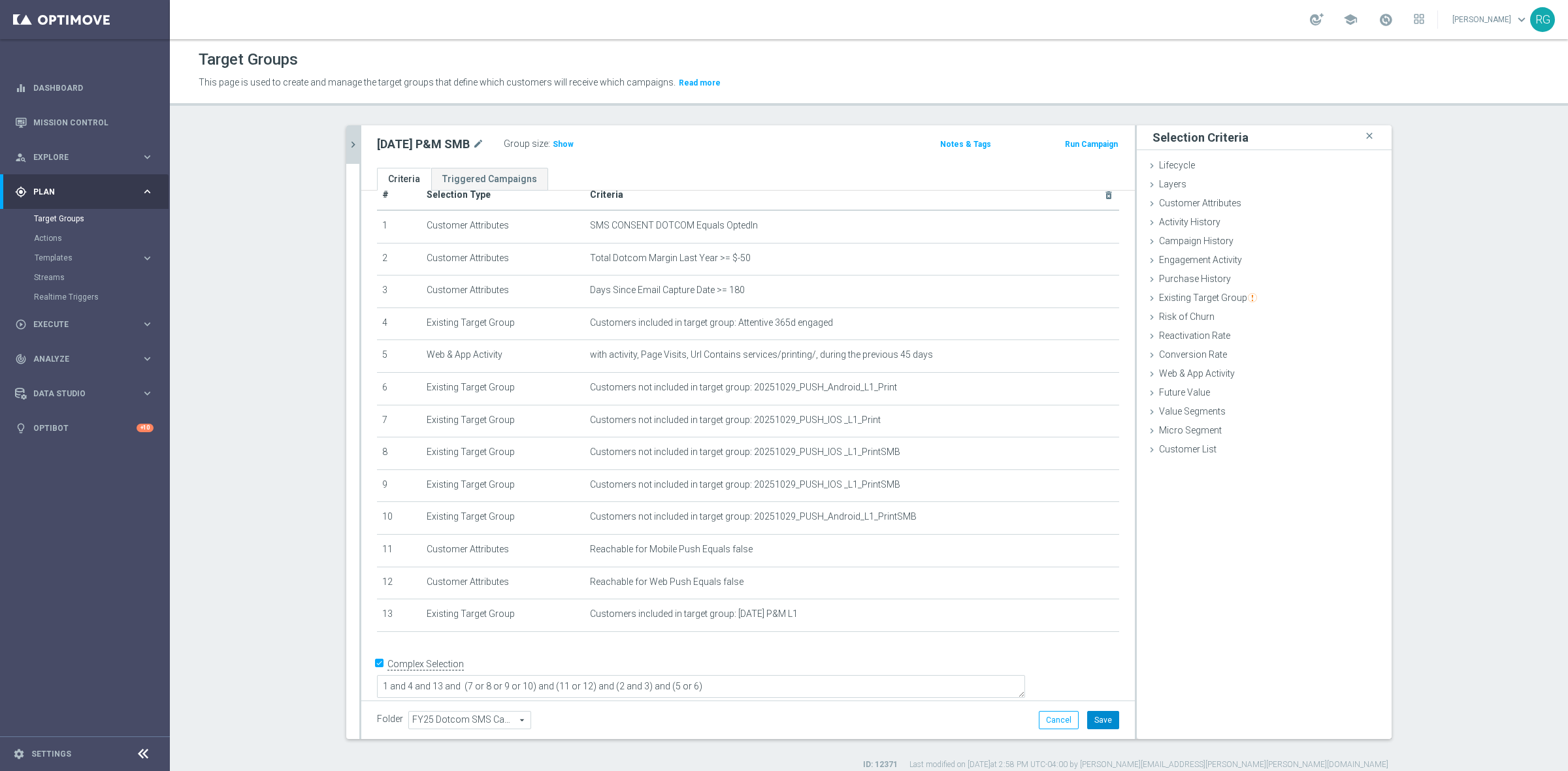
click at [1087, 713] on button "Save" at bounding box center [1103, 720] width 32 height 18
click at [1146, 203] on icon at bounding box center [1151, 204] width 10 height 10
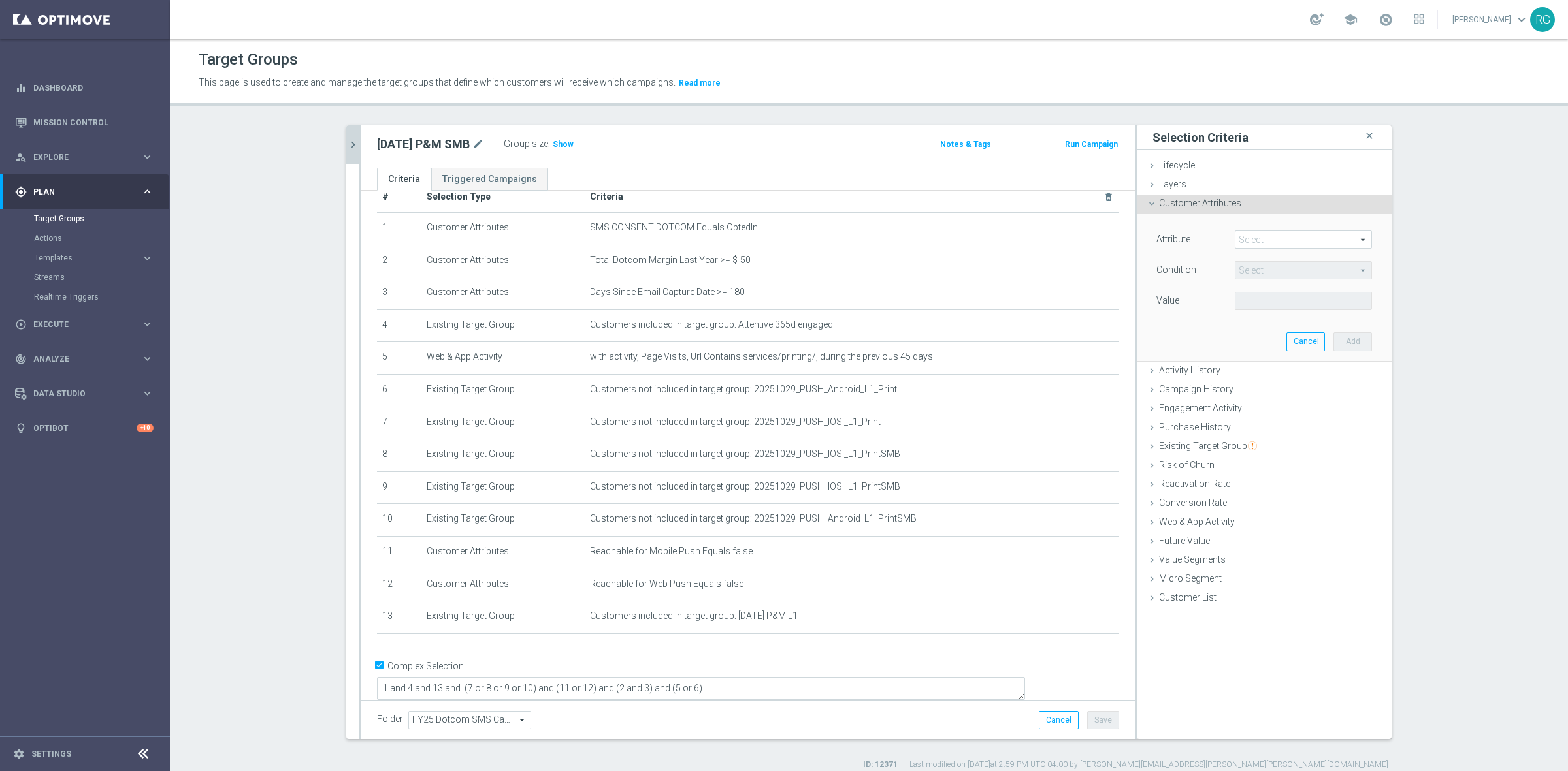
click at [1246, 246] on span at bounding box center [1302, 240] width 136 height 17
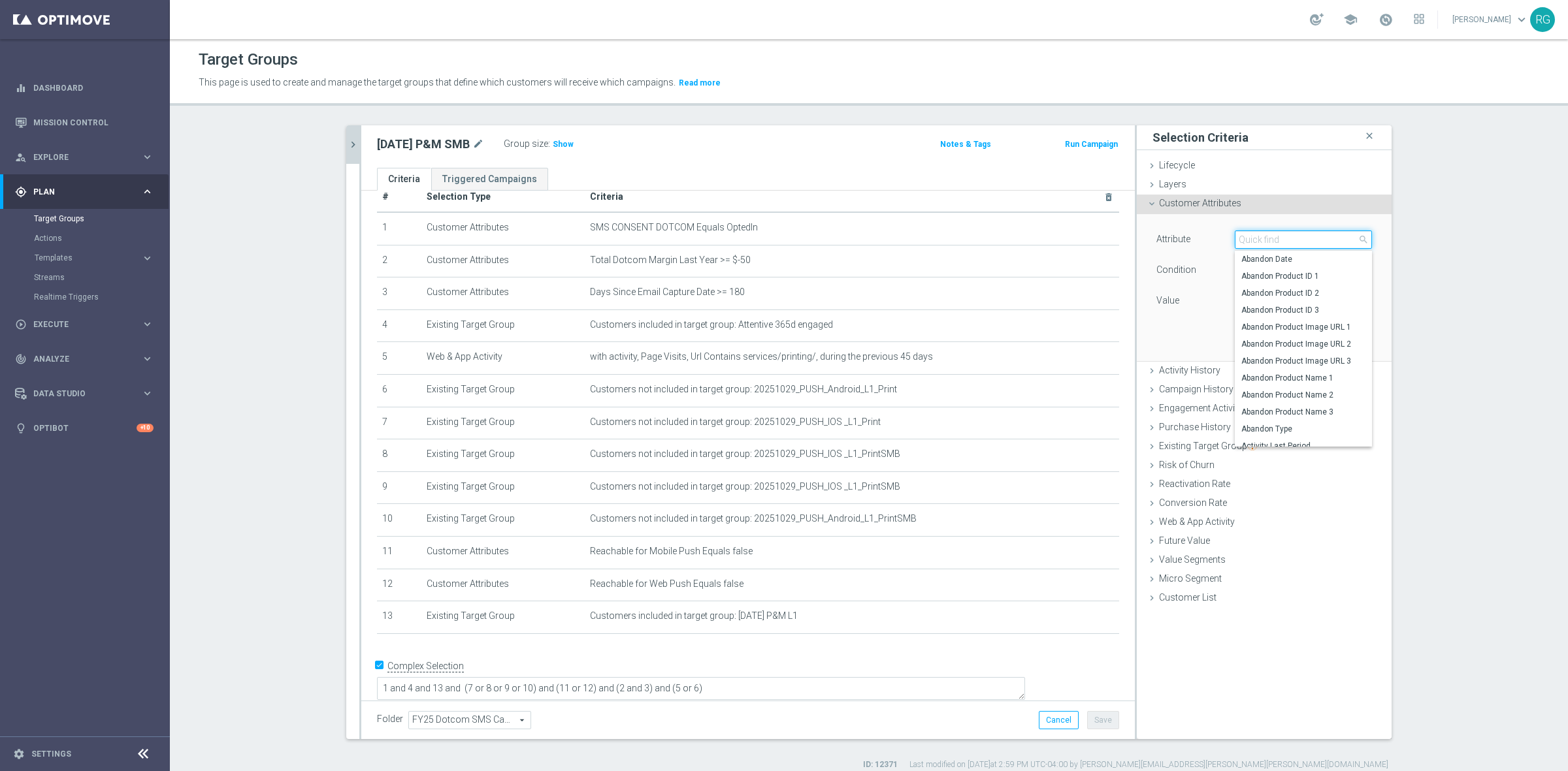
click at [1251, 237] on input "search" at bounding box center [1303, 239] width 137 height 18
type input "business"
click at [1340, 435] on span "Small Business Ind Site" at bounding box center [1302, 438] width 124 height 10
type input "Small Business Ind Site"
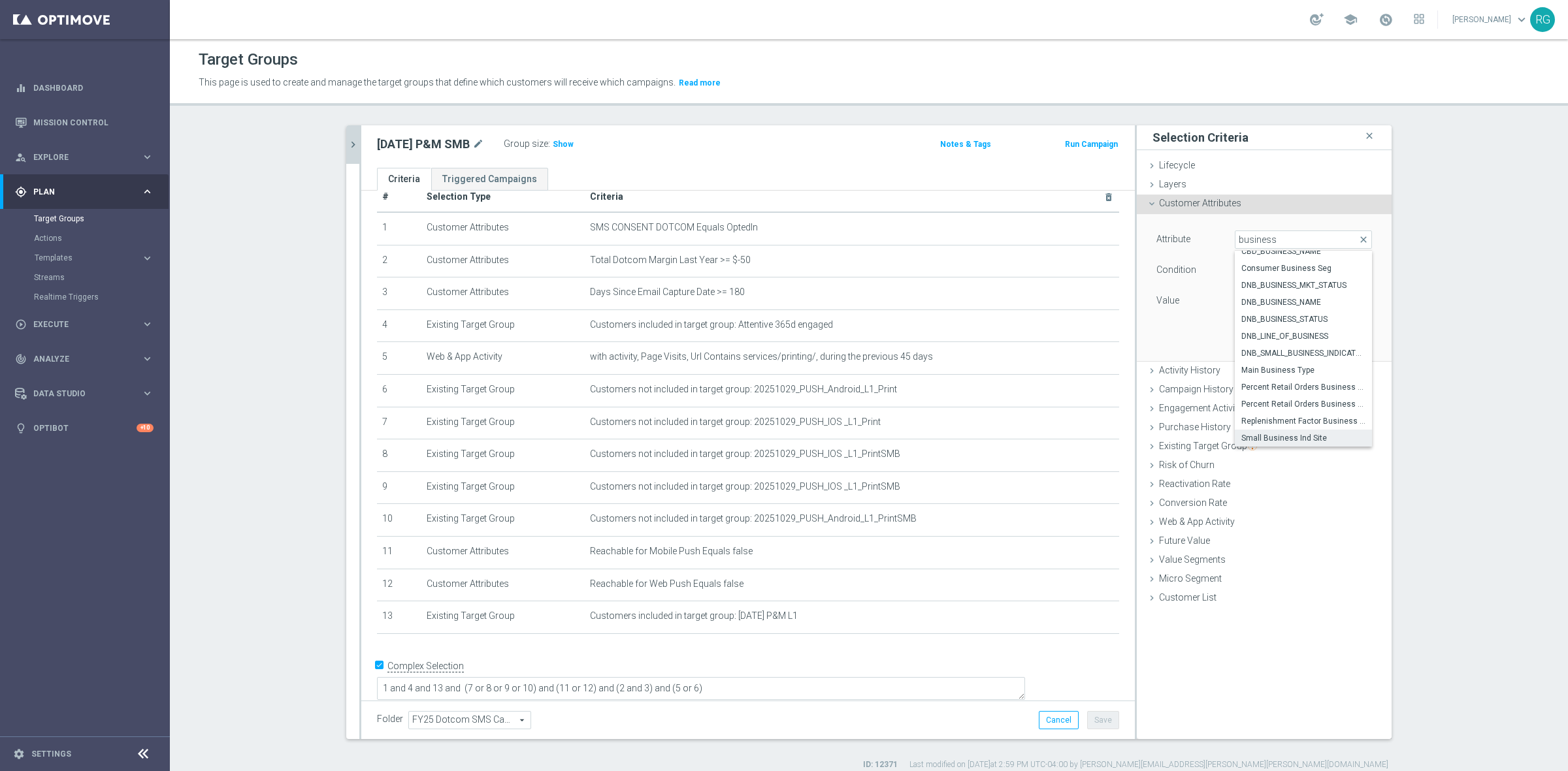
type input "Equals"
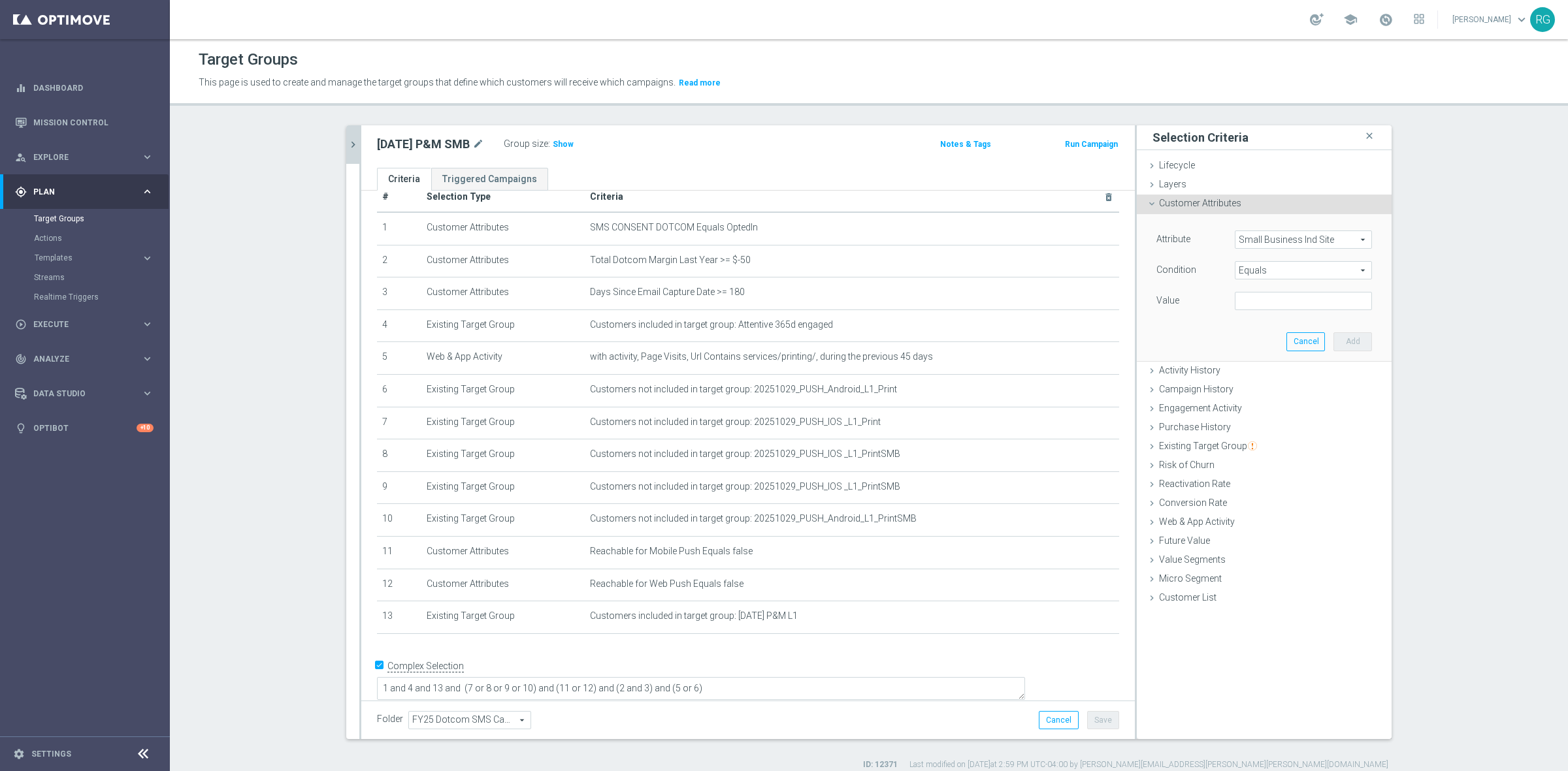
click at [1334, 232] on span "Small Business Ind Site" at bounding box center [1302, 240] width 136 height 17
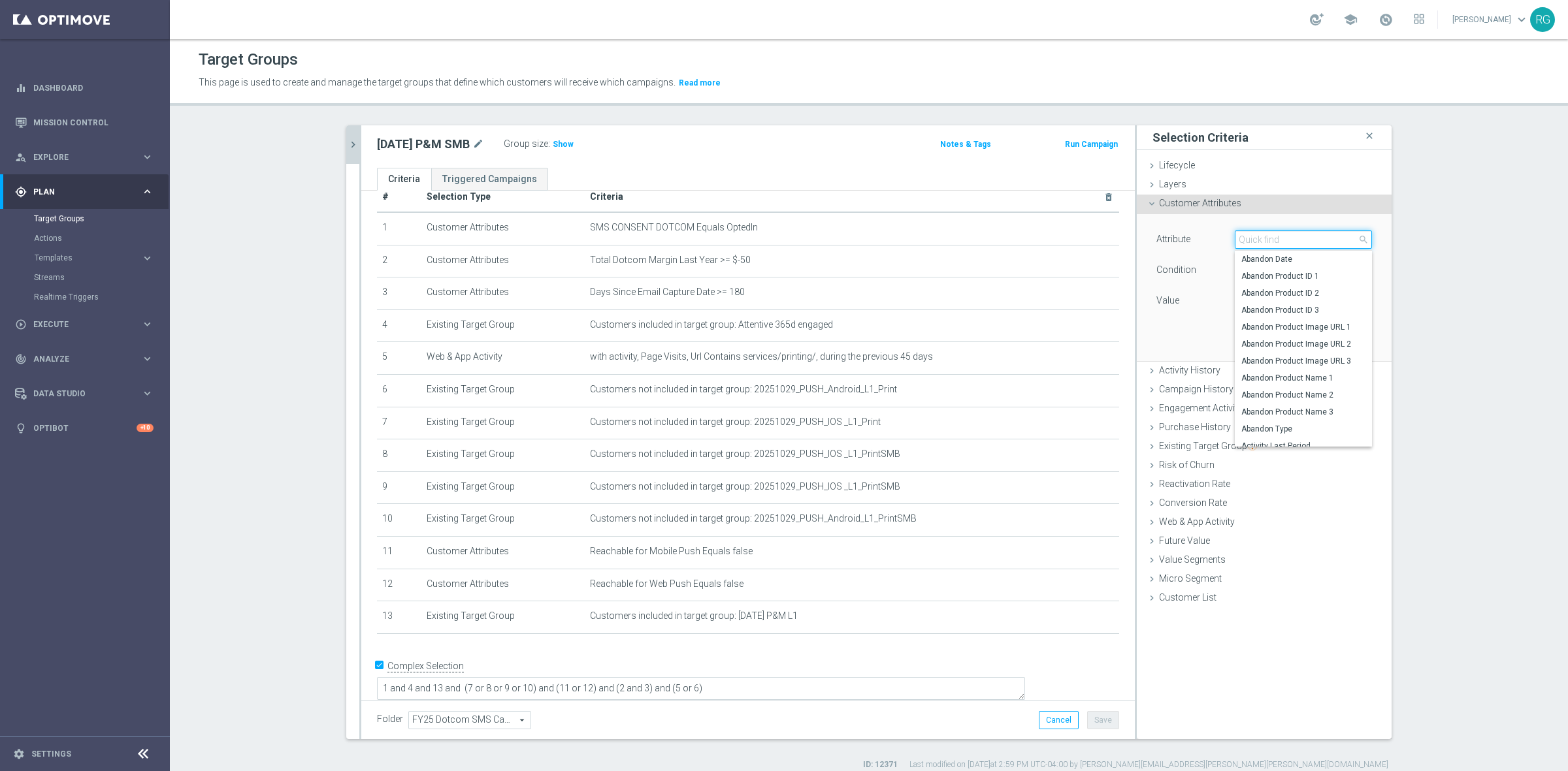
click at [1313, 237] on input "search" at bounding box center [1303, 239] width 137 height 18
type input "business"
click at [1294, 257] on span "Business Consumer Code Person" at bounding box center [1302, 260] width 124 height 10
type input "Business Consumer Code Person"
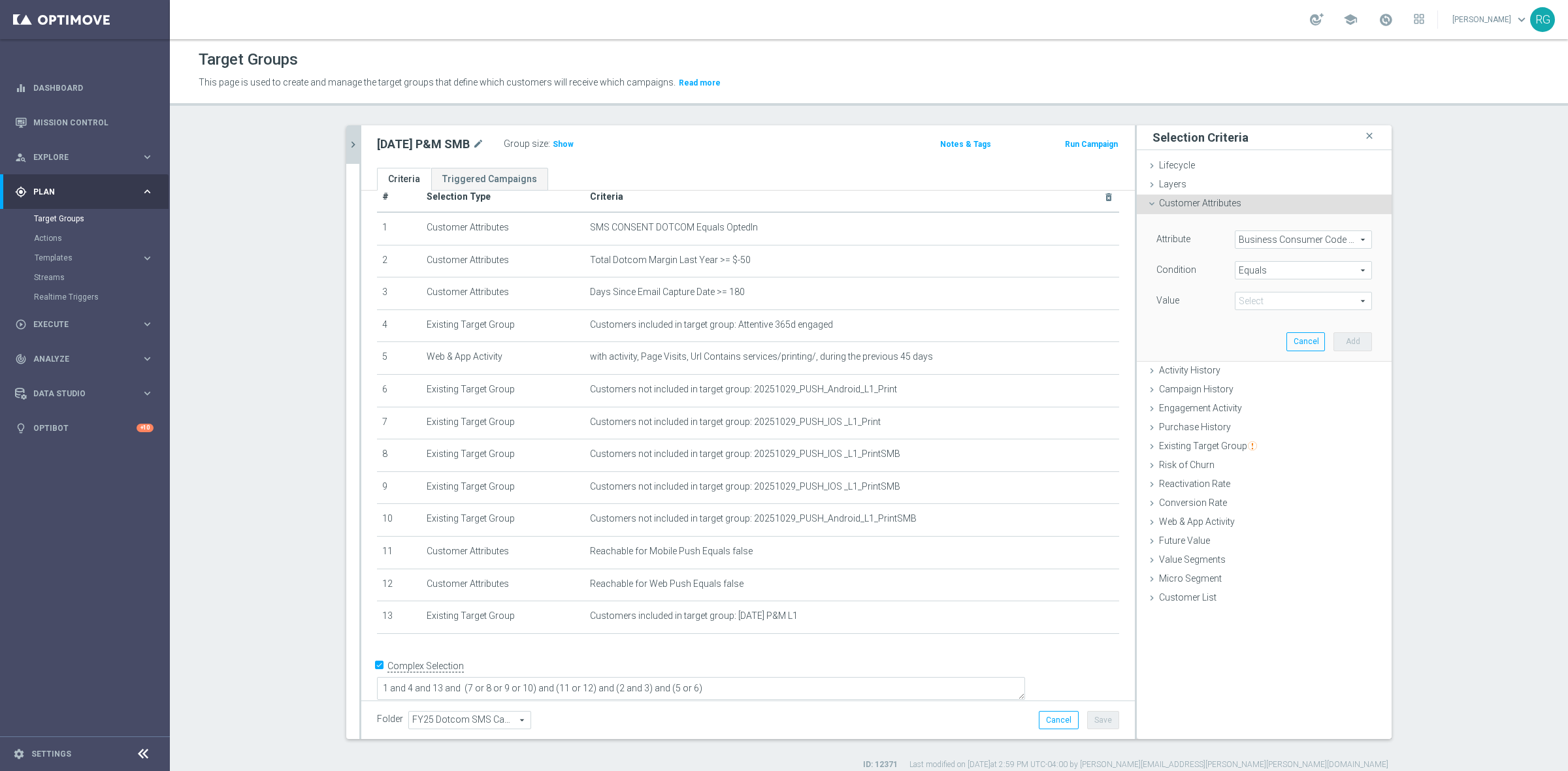
click at [1253, 301] on span at bounding box center [1302, 301] width 136 height 17
click at [1252, 314] on label "B" at bounding box center [1303, 321] width 137 height 17
type input "B"
click at [1350, 341] on button "Add" at bounding box center [1352, 341] width 38 height 18
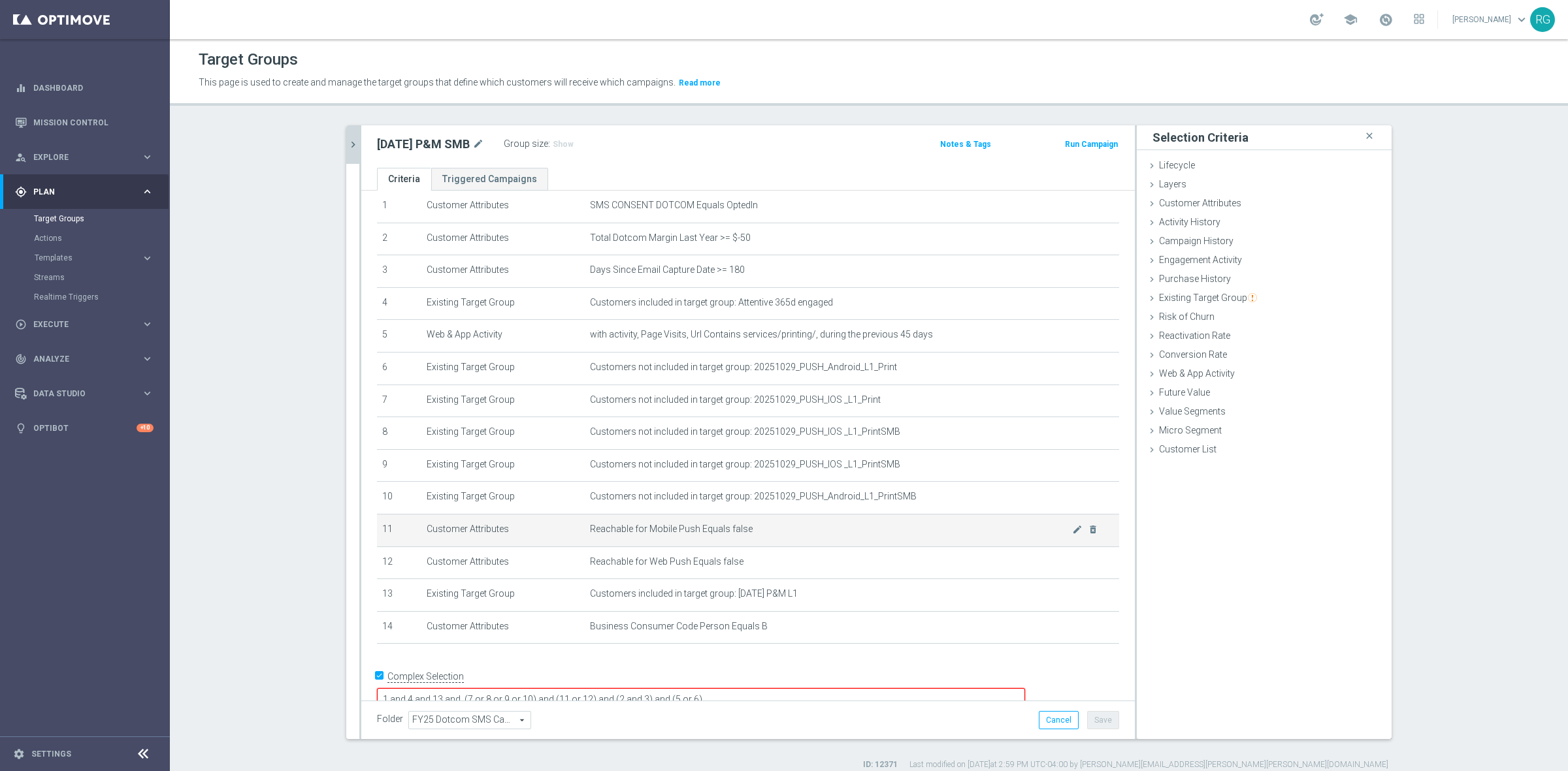
scroll to position [59, 0]
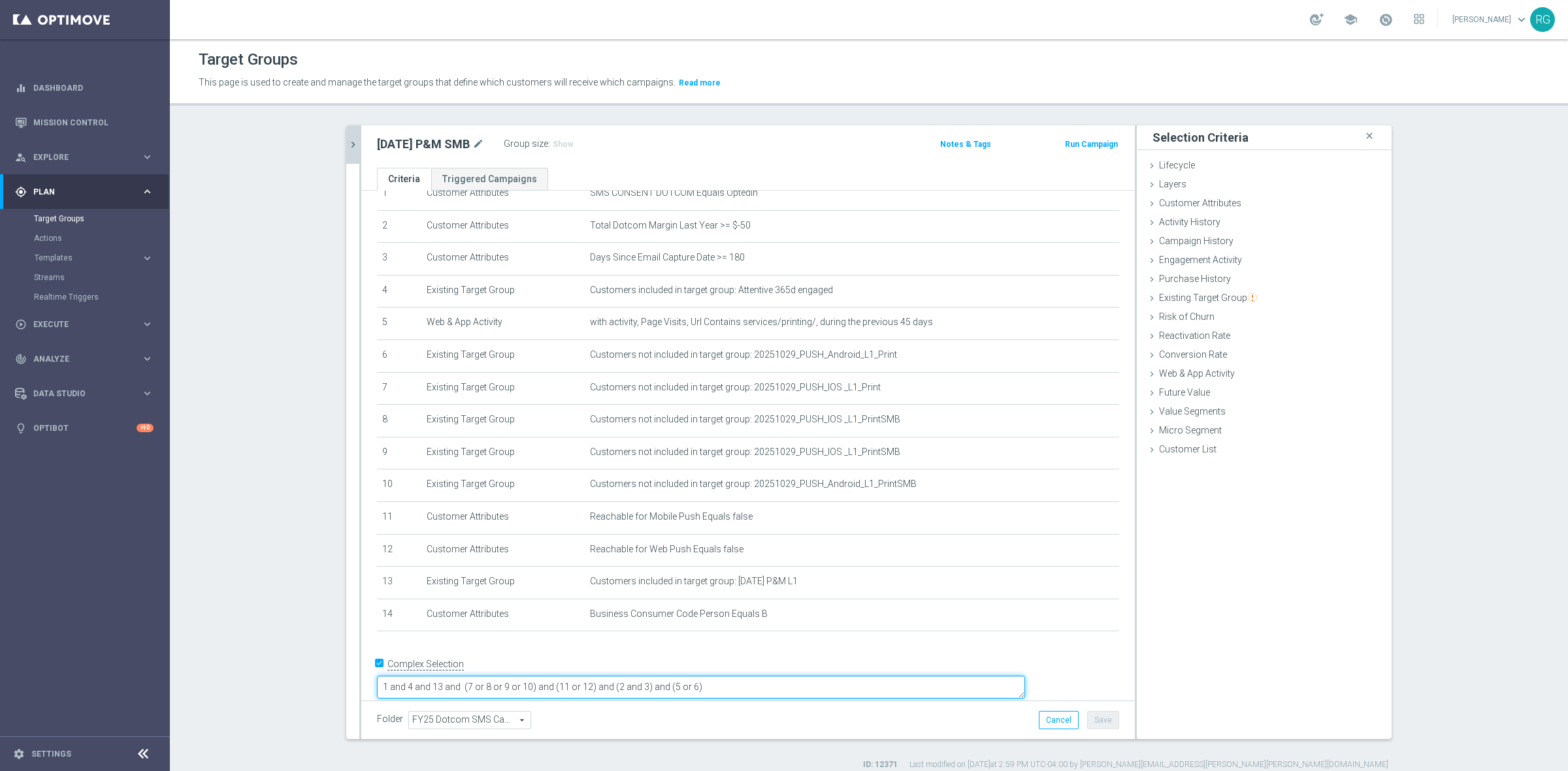
click at [547, 676] on textarea "1 and 4 and 13 and (7 or 8 or 9 or 10) and (11 or 12) and (2 and 3) and (5 or 6)" at bounding box center [700, 687] width 648 height 23
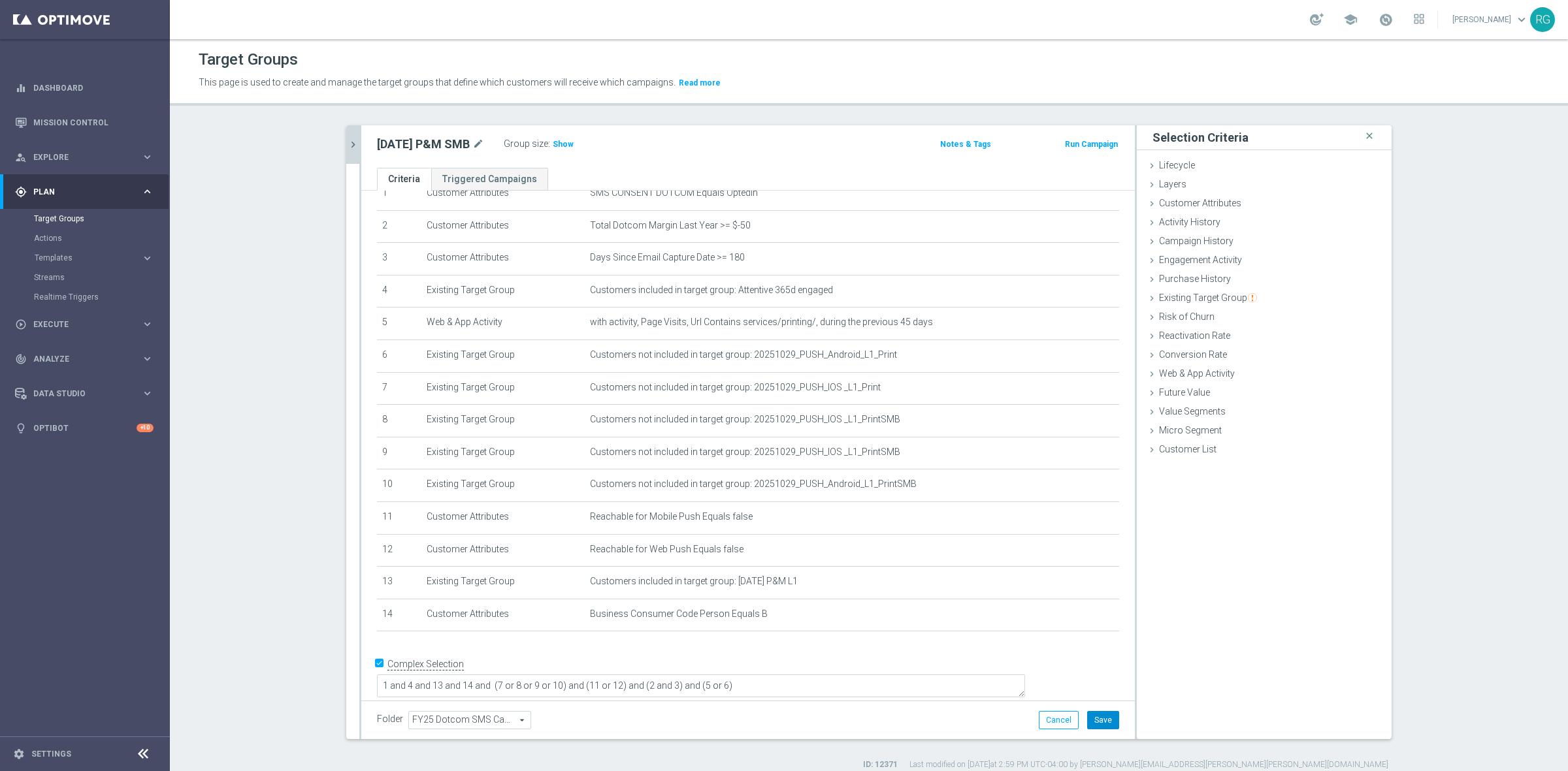
click at [1102, 719] on button "Save" at bounding box center [1103, 720] width 32 height 18
click at [565, 143] on span "Show" at bounding box center [563, 144] width 20 height 9
click at [349, 144] on icon "chevron_right" at bounding box center [353, 144] width 13 height 13
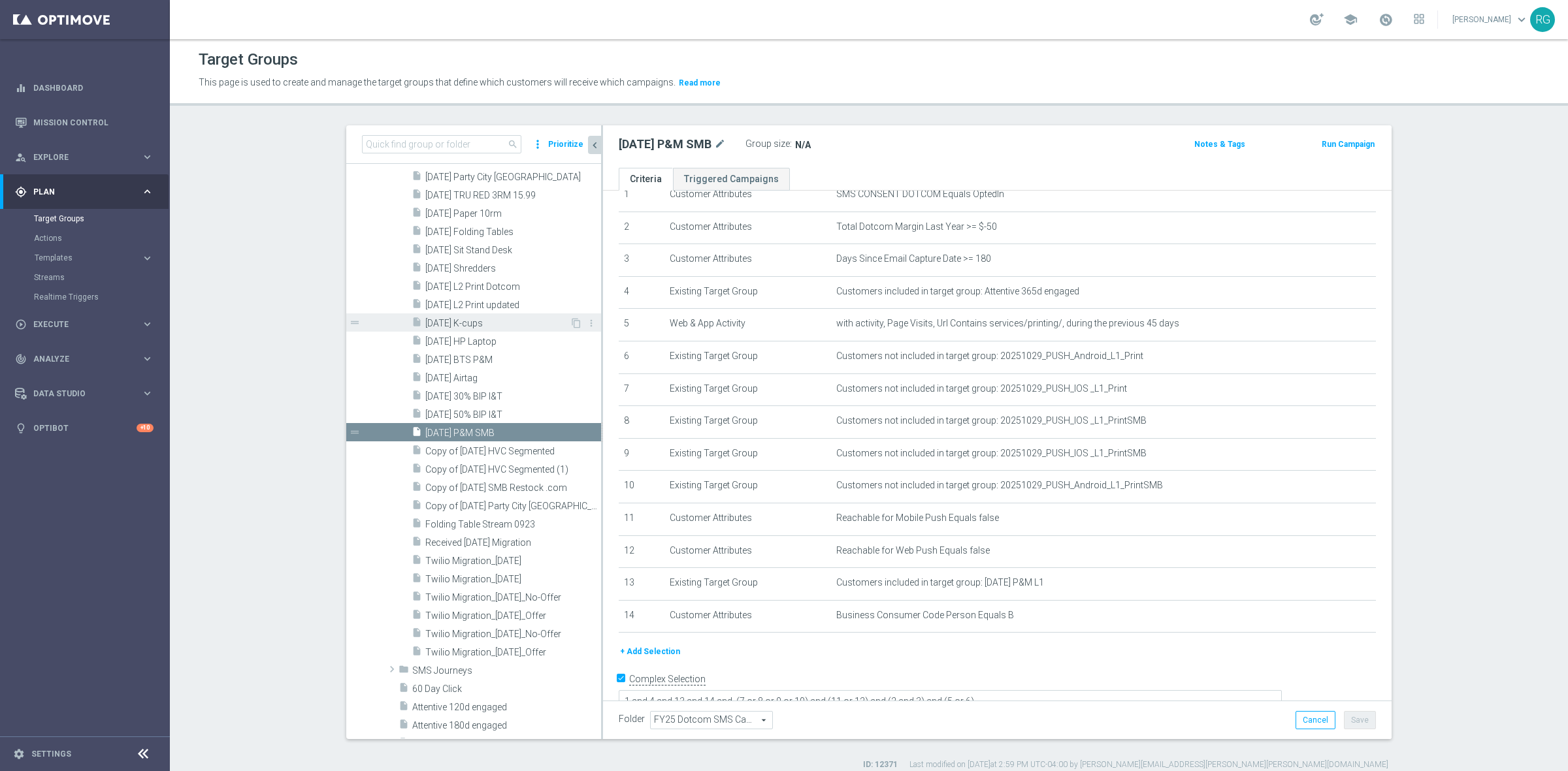
click at [442, 318] on div "insert_drive_file [DATE] [DATE] content_copy more_vert drag_handle" at bounding box center [500, 267] width 202 height 786
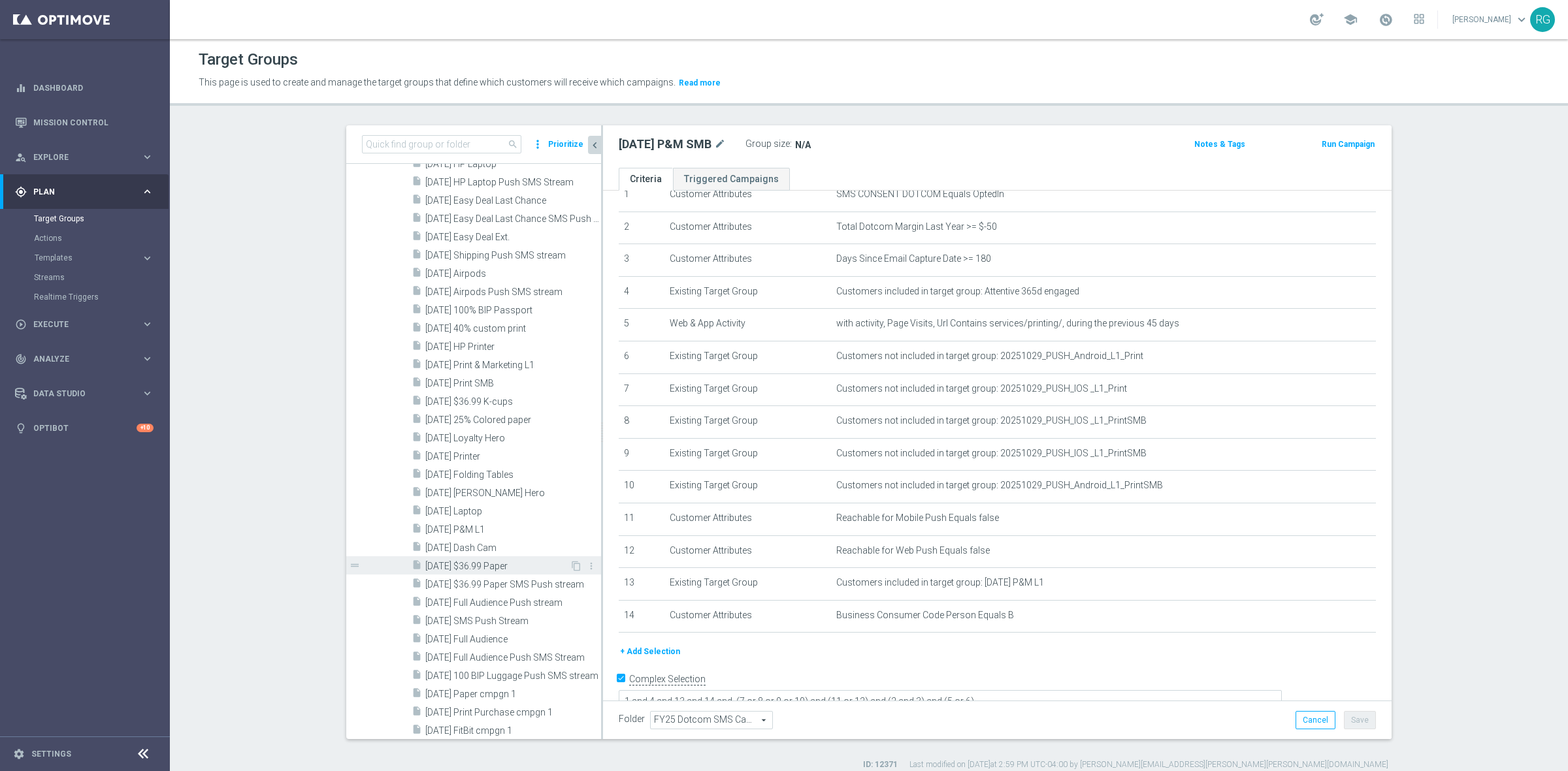
scroll to position [365, 0]
click at [484, 408] on span "[DATE] $36.99 K-cups" at bounding box center [497, 404] width 144 height 11
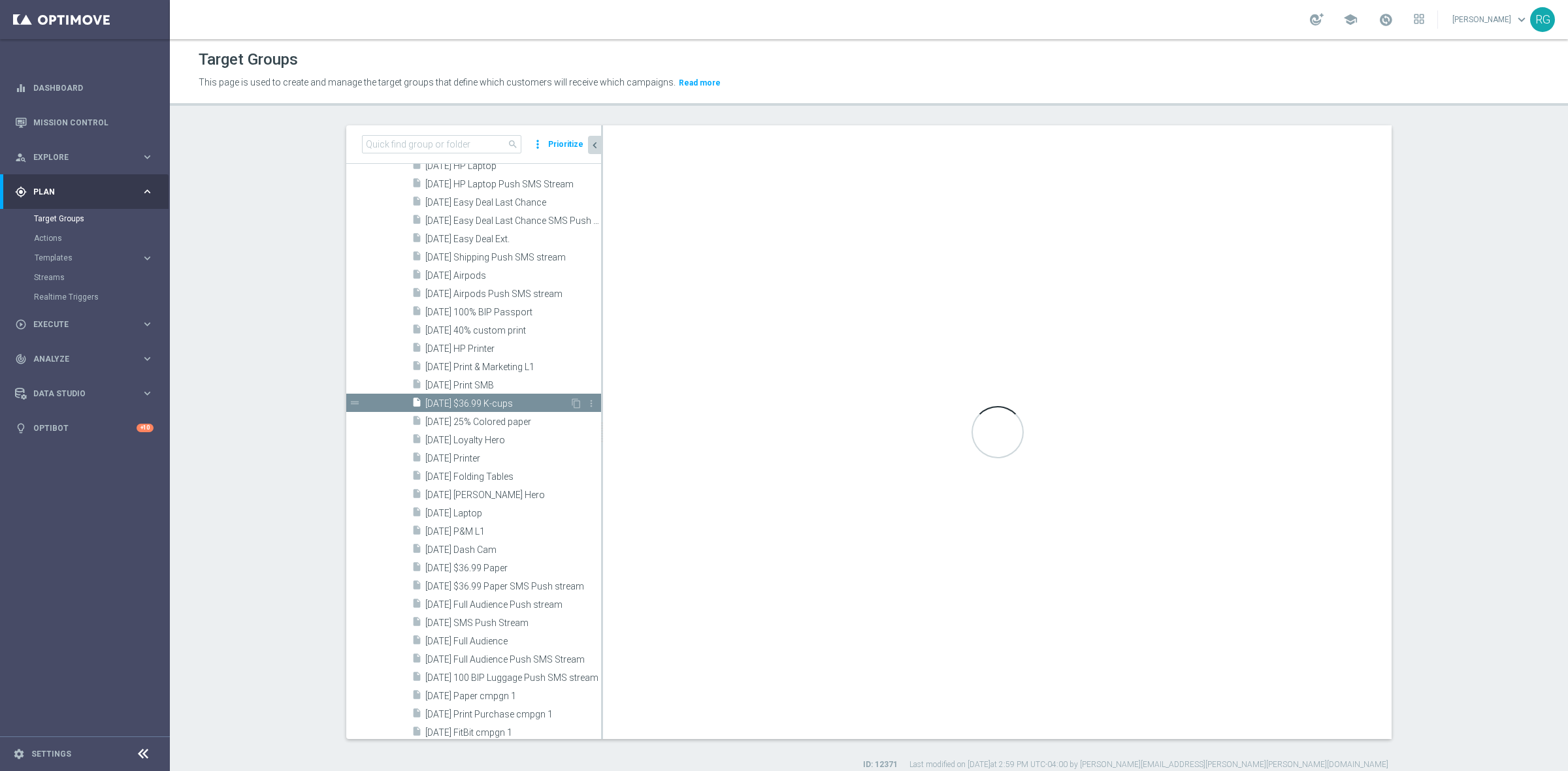
type textarea "1 and (2 and 3) and (4 or 5 or 6 or 7 or 8 or 9)"
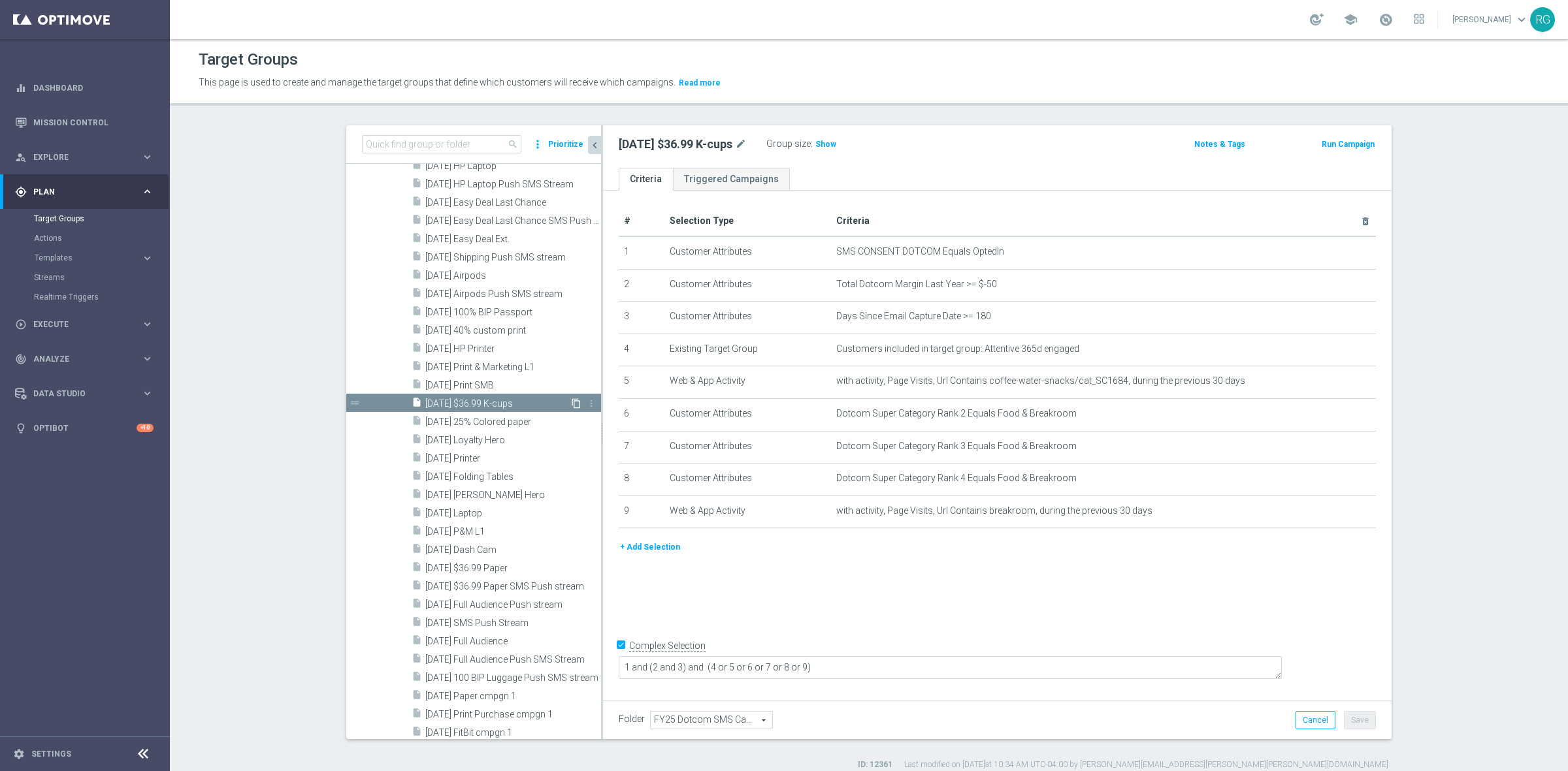
click at [571, 400] on icon "content_copy" at bounding box center [576, 404] width 10 height 10
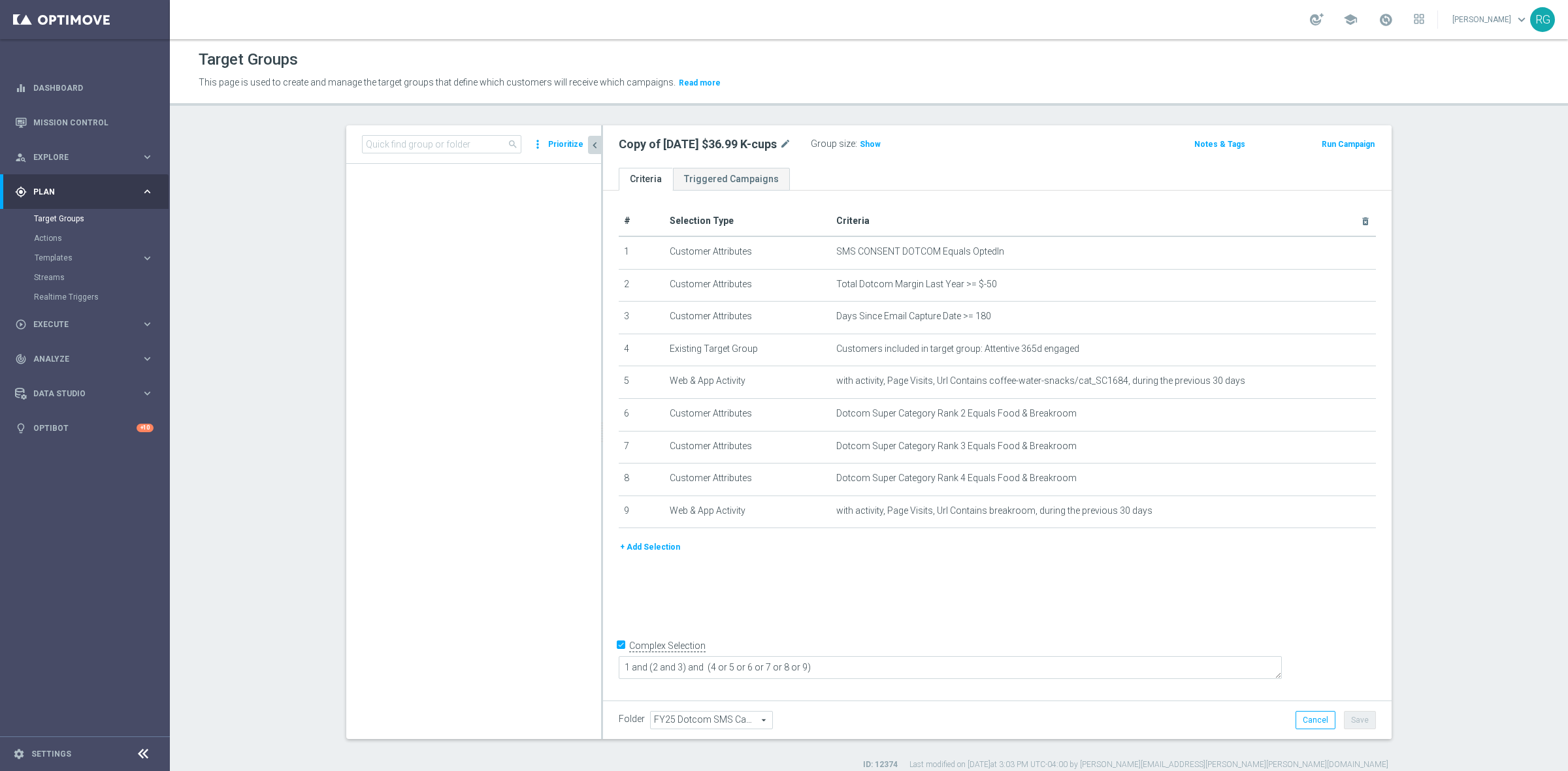
scroll to position [2175, 0]
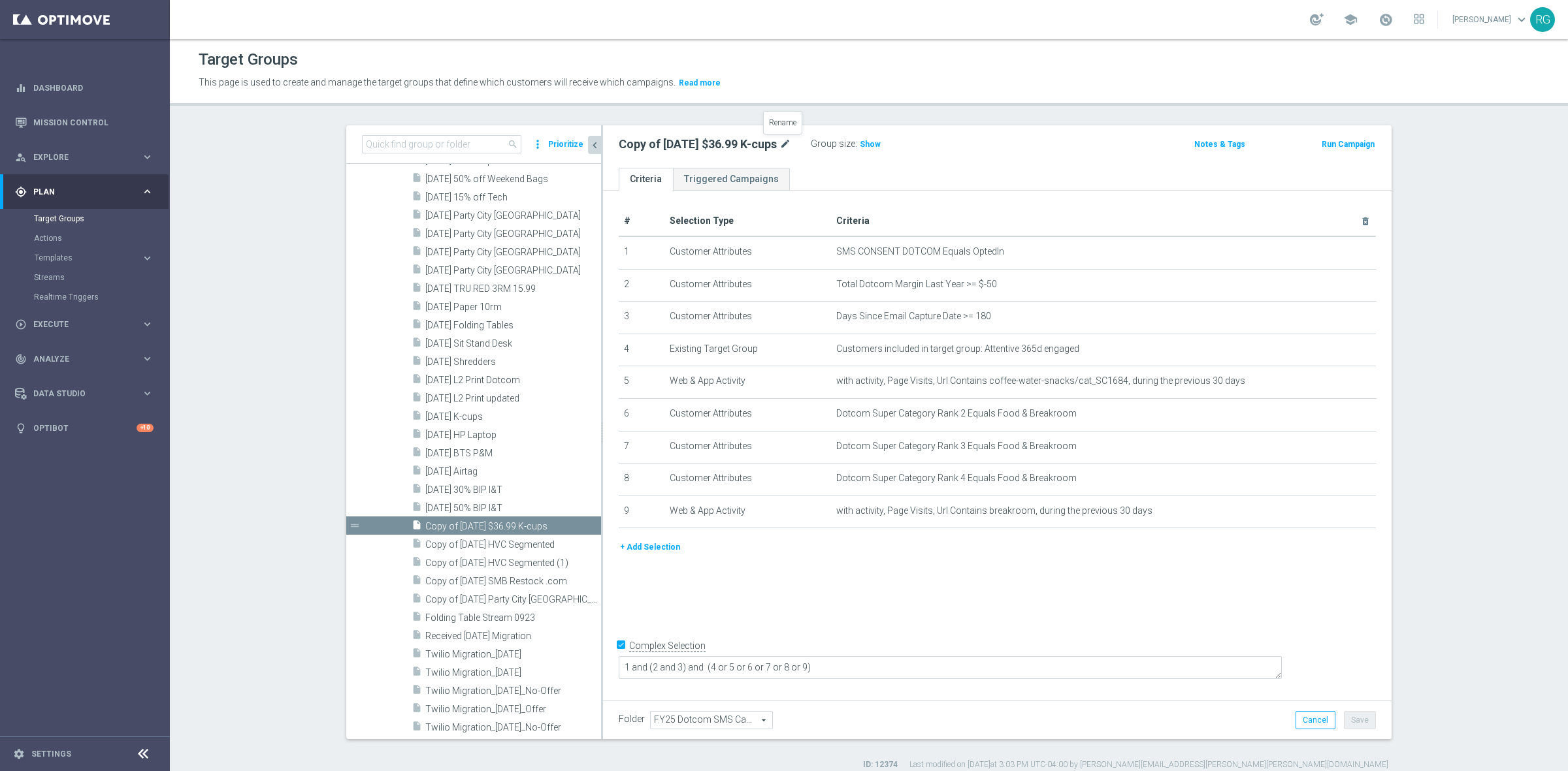
click at [780, 142] on icon "mode_edit" at bounding box center [786, 144] width 12 height 15
click at [676, 143] on input "Copy of [DATE] $36.99 K-cups" at bounding box center [706, 145] width 177 height 18
click at [740, 144] on input "Copy of [DATE] $36.99 K-cups" at bounding box center [706, 145] width 177 height 18
drag, startPoint x: 712, startPoint y: 142, endPoint x: 578, endPoint y: 136, distance: 134.1
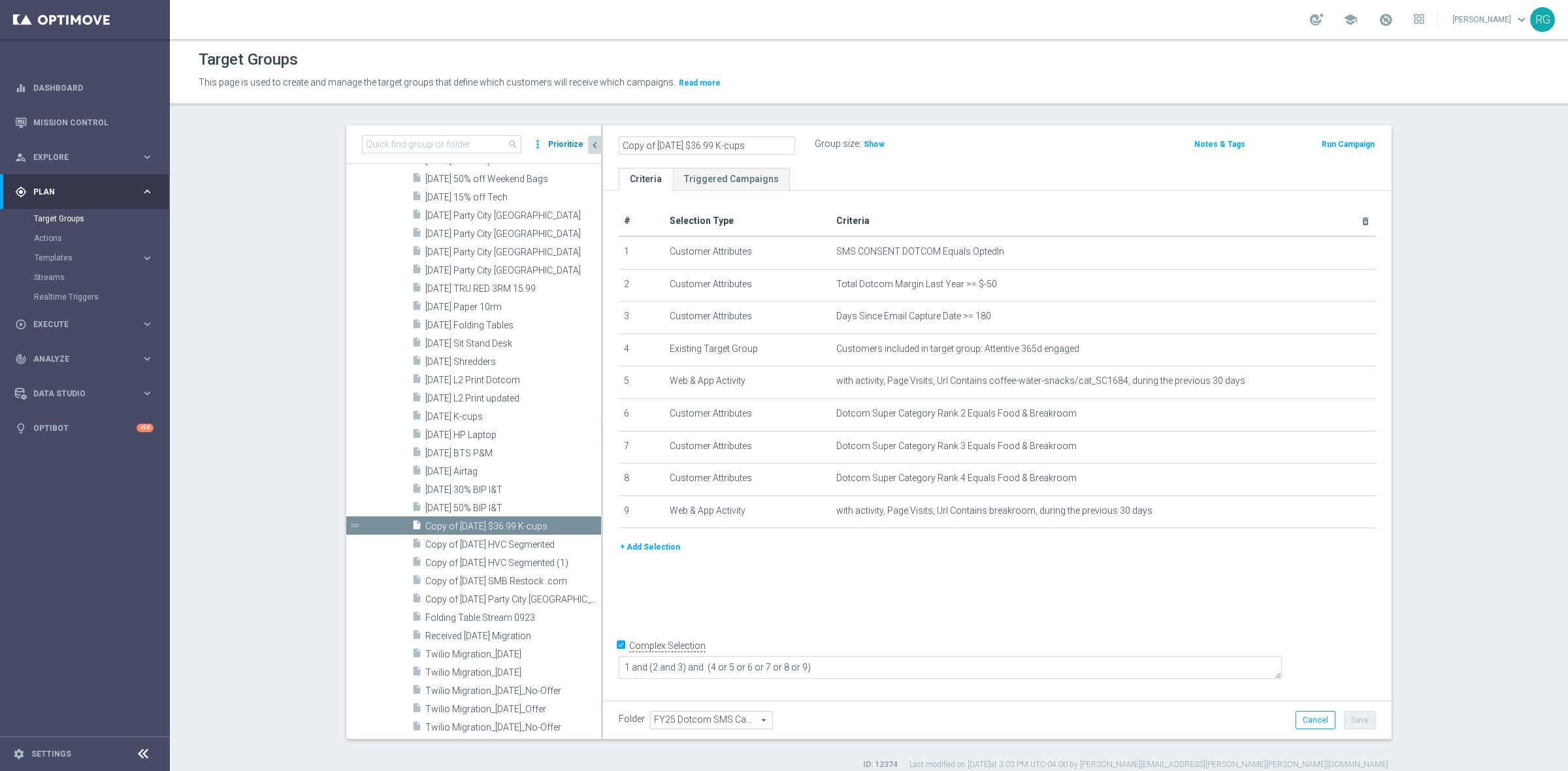
click at [578, 136] on as-split "search more_vert Prioritize Customer Target Groups library_add create_new_folder" at bounding box center [869, 432] width 1045 height 614
type input "[DATE] $9.99 K-cups"
click at [974, 160] on div "[DATE] $9.99 K-cups Group size : Show Notes & Tags Run Campaign" at bounding box center [997, 147] width 788 height 43
click at [1358, 717] on button "Save" at bounding box center [1359, 720] width 32 height 18
drag, startPoint x: 611, startPoint y: 143, endPoint x: 732, endPoint y: 142, distance: 121.0
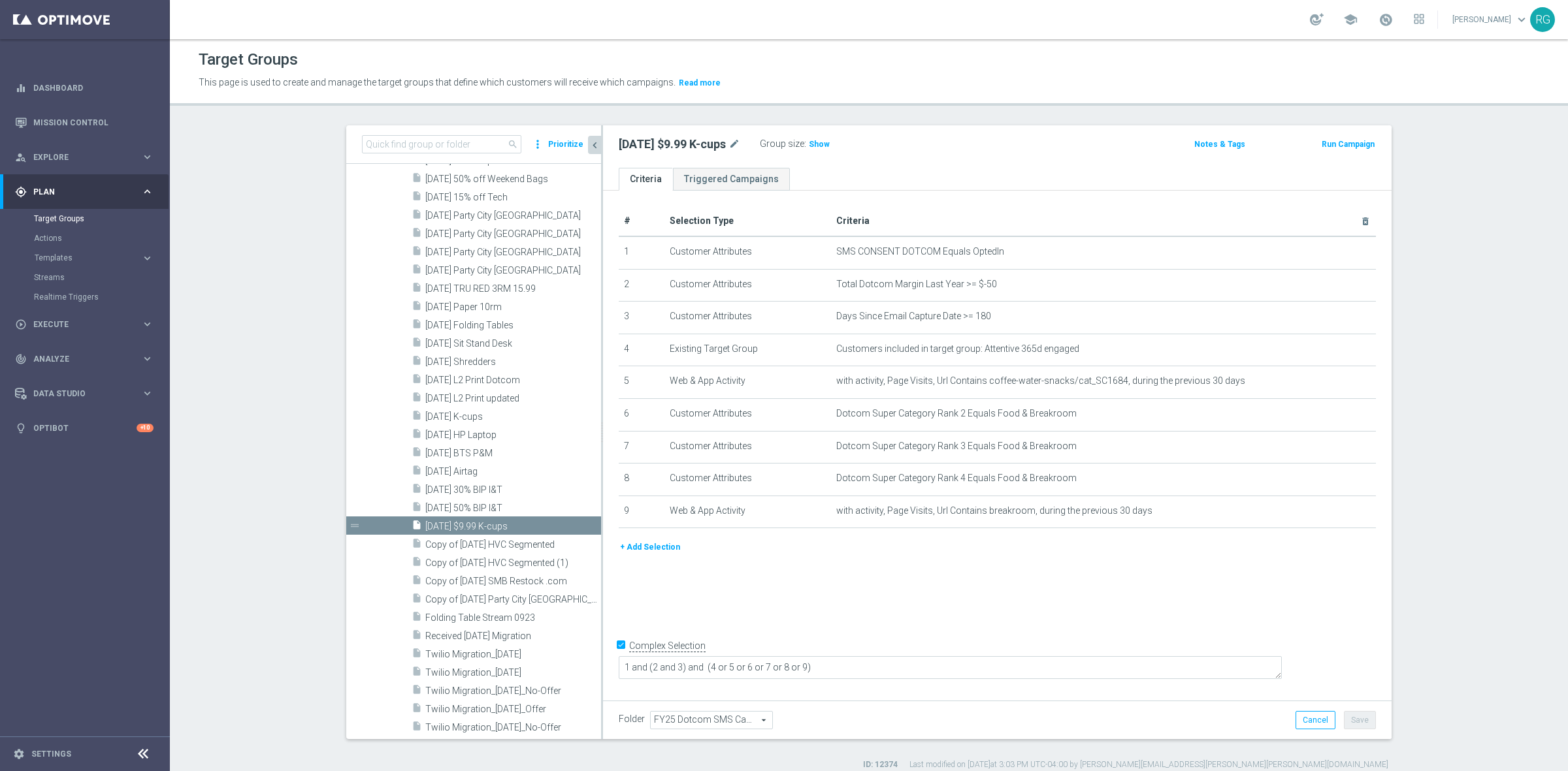
click at [732, 142] on div "[DATE] $9.99 K-cups mode_edit Group size : Show" at bounding box center [868, 143] width 518 height 18
copy h2 "[DATE] $9.99 K-cups"
click at [647, 546] on button "+ Add Selection" at bounding box center [649, 547] width 62 height 15
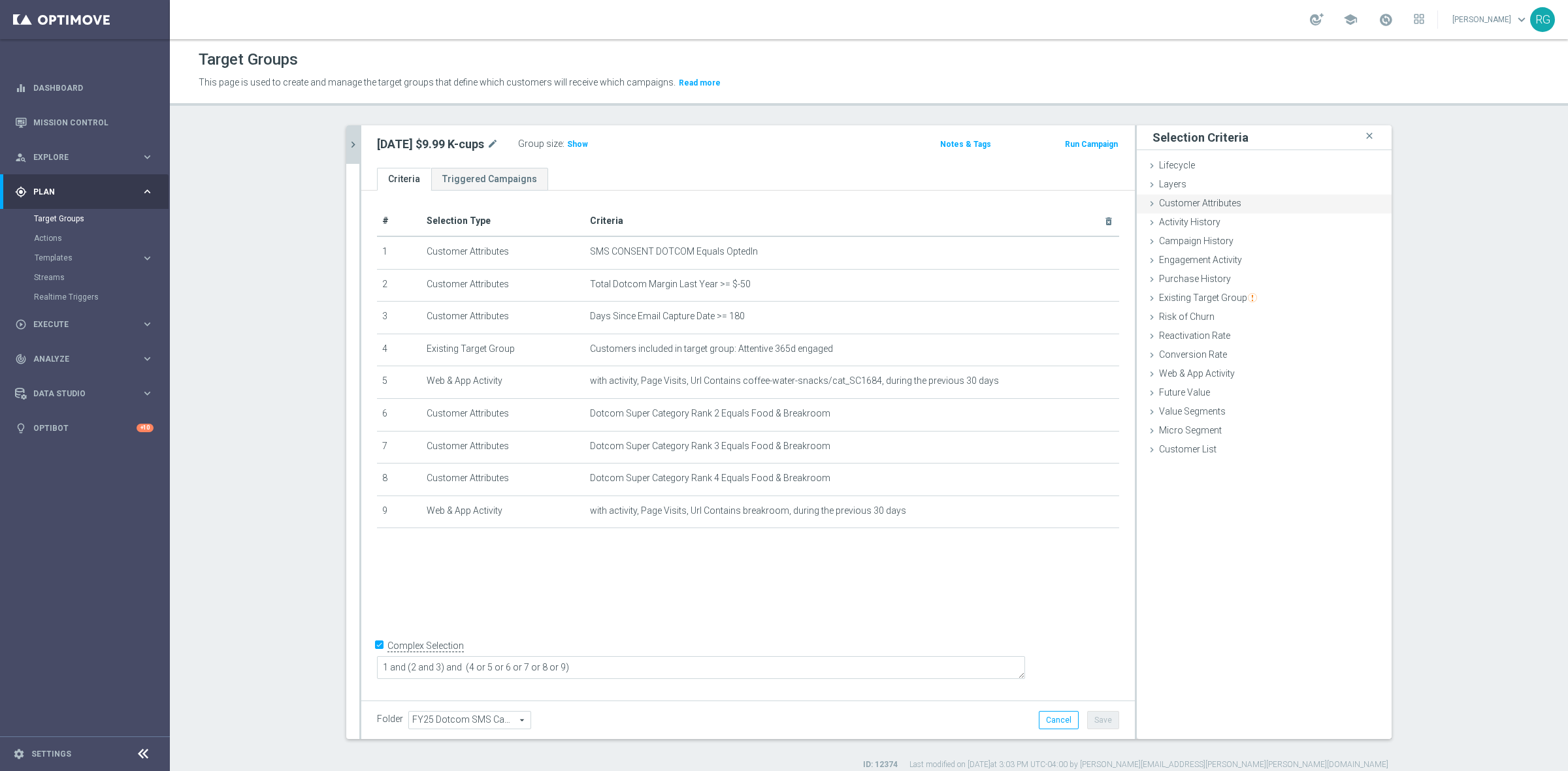
click at [1141, 197] on div "Customer Attributes done selection saved" at bounding box center [1264, 204] width 255 height 20
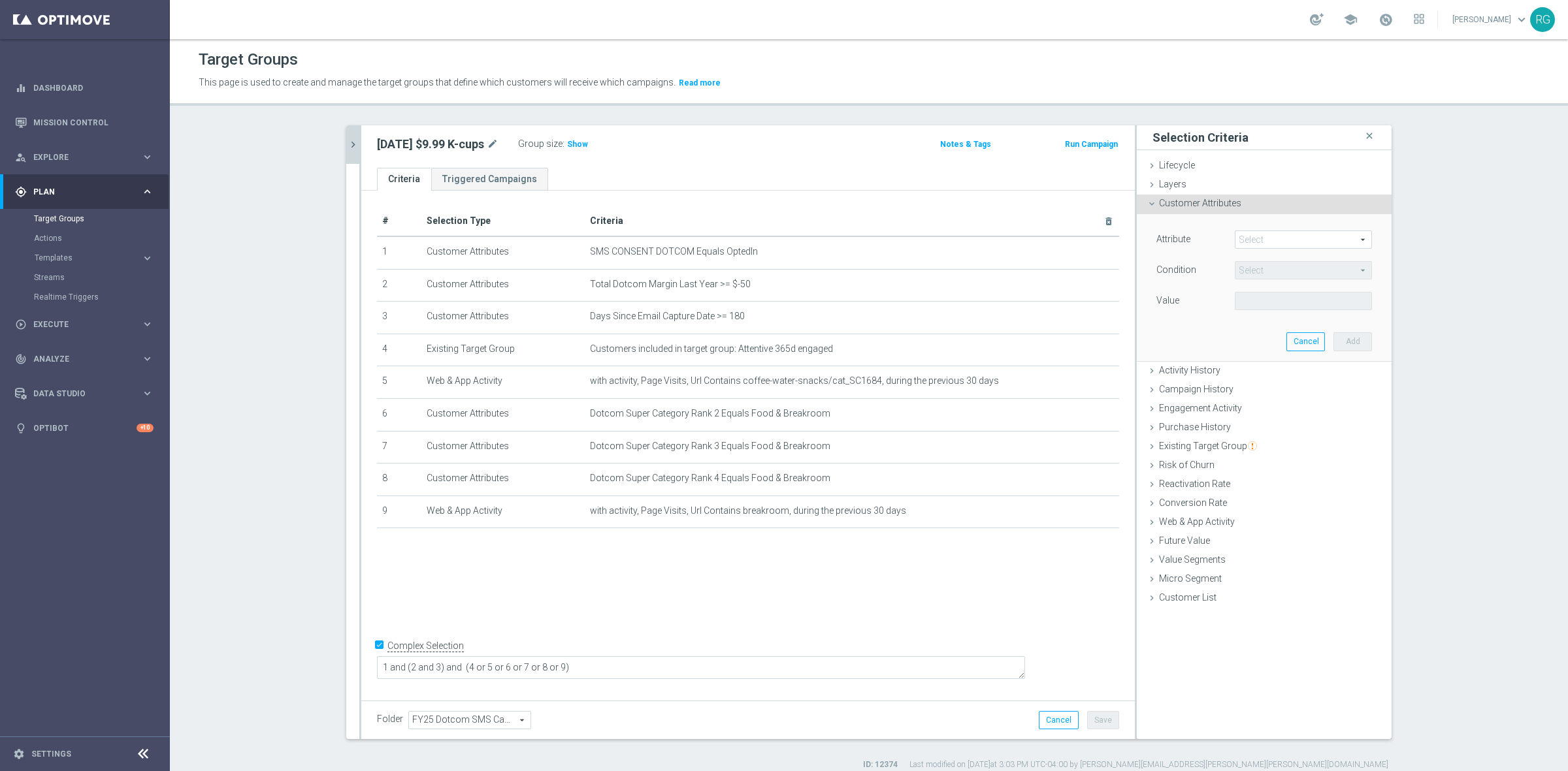
click at [1242, 242] on span at bounding box center [1302, 240] width 136 height 17
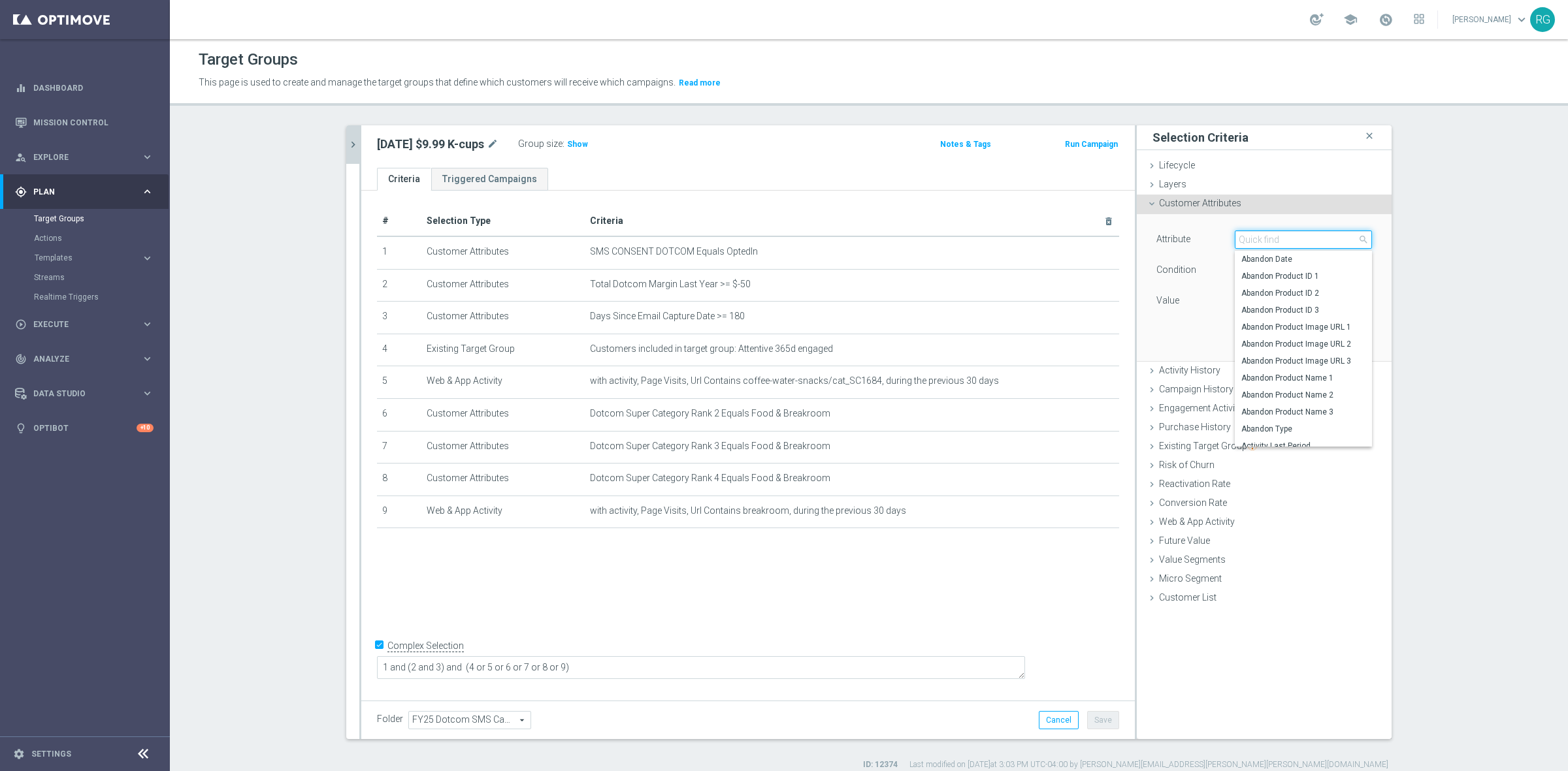
click at [1255, 236] on input "search" at bounding box center [1303, 239] width 137 height 18
type input "business"
click at [1276, 263] on span "Business Consumer Code Person" at bounding box center [1302, 260] width 124 height 10
type input "Business Consumer Code Person"
type input "Equals"
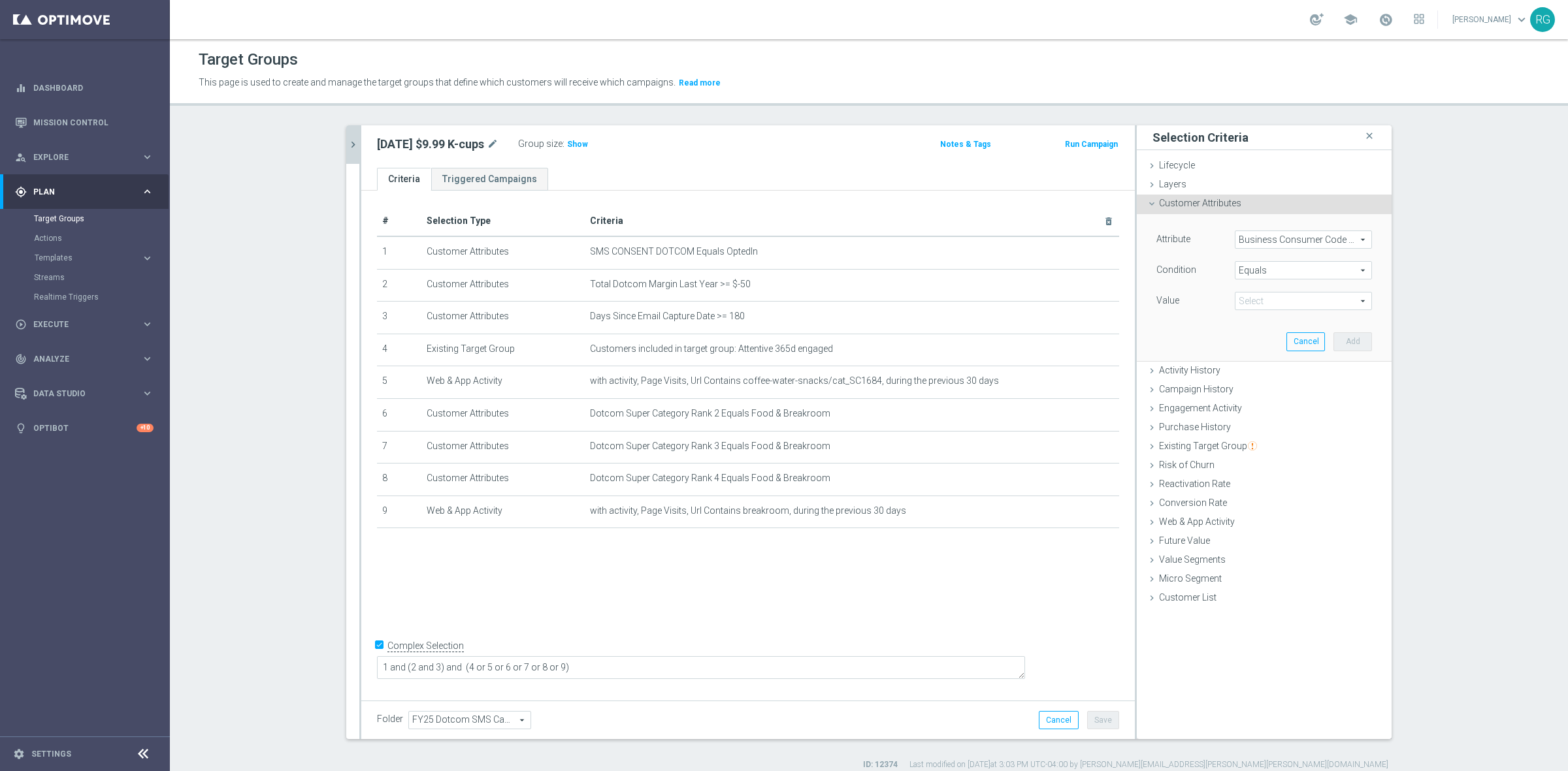
click at [1259, 301] on span at bounding box center [1302, 301] width 136 height 17
click at [1255, 324] on span "B" at bounding box center [1302, 320] width 124 height 10
type input "B"
click at [1358, 342] on button "Add" at bounding box center [1352, 341] width 38 height 18
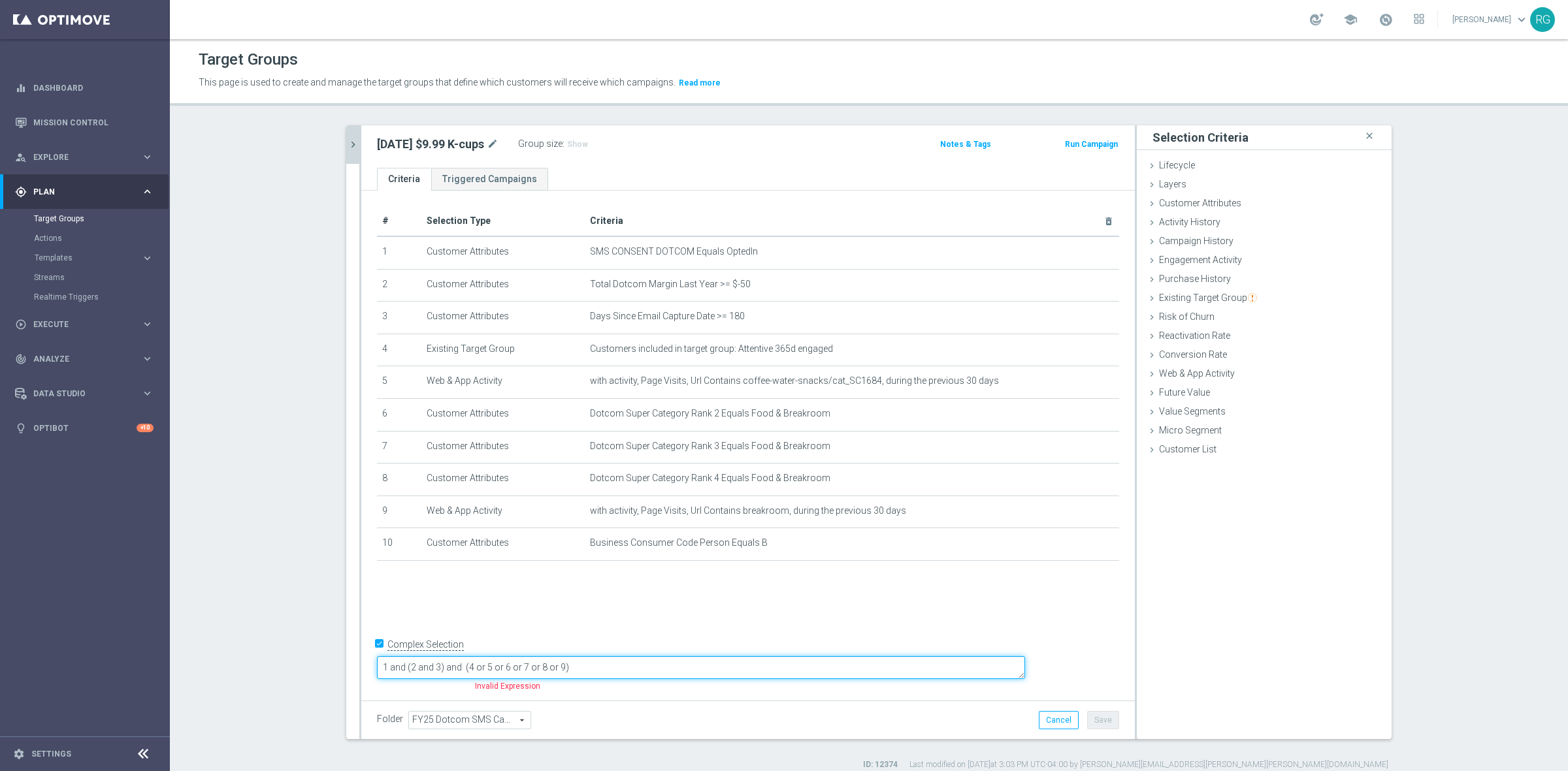
click at [494, 666] on textarea "1 and (2 and 3) and (4 or 5 or 6 or 7 or 8 or 9)" at bounding box center [700, 668] width 648 height 23
type textarea "1 and 10 and (2 and 3) and (4 or 5 or 6 or 7 or 8 or 9)"
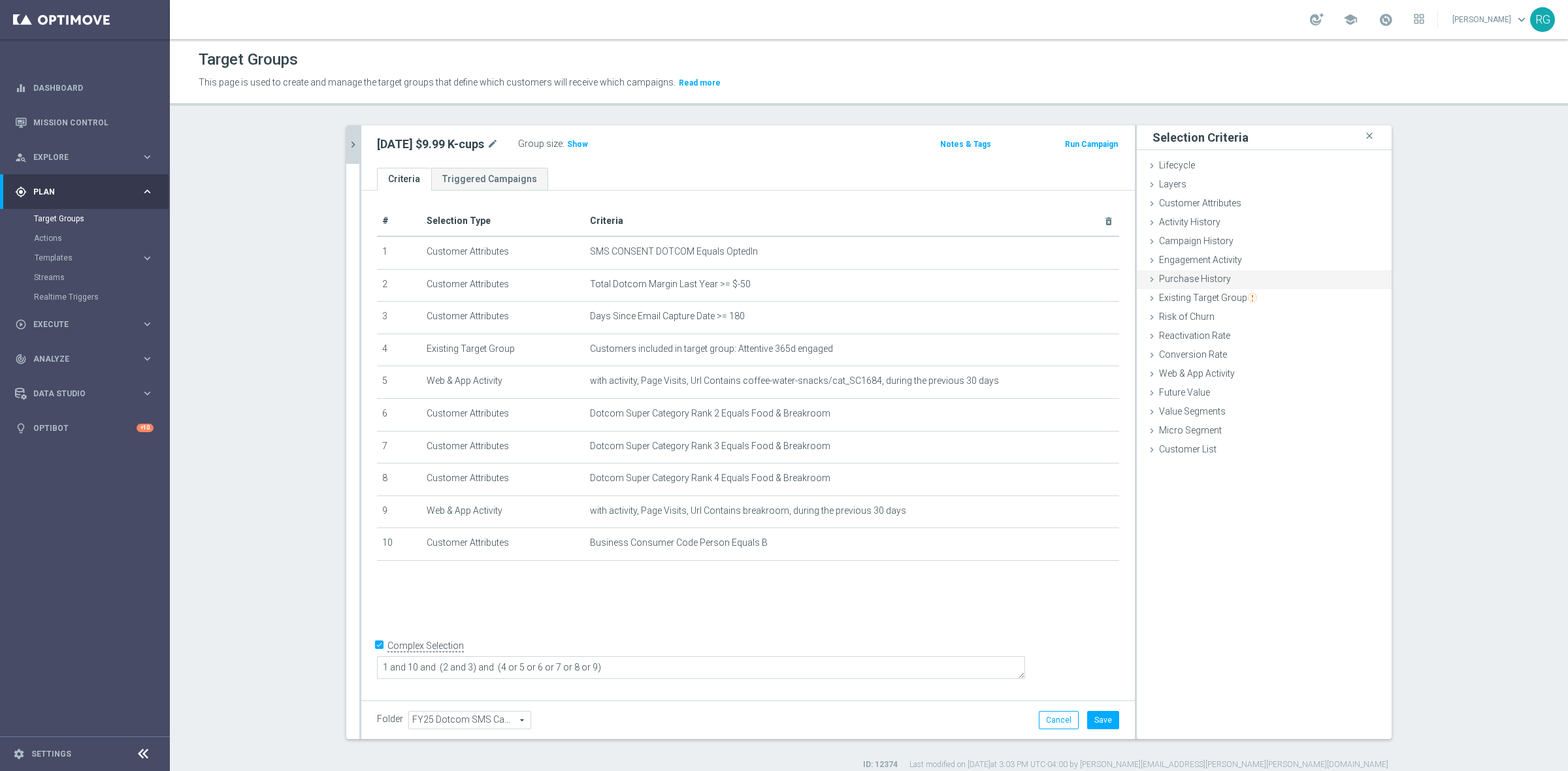
click at [1150, 278] on icon at bounding box center [1151, 279] width 10 height 10
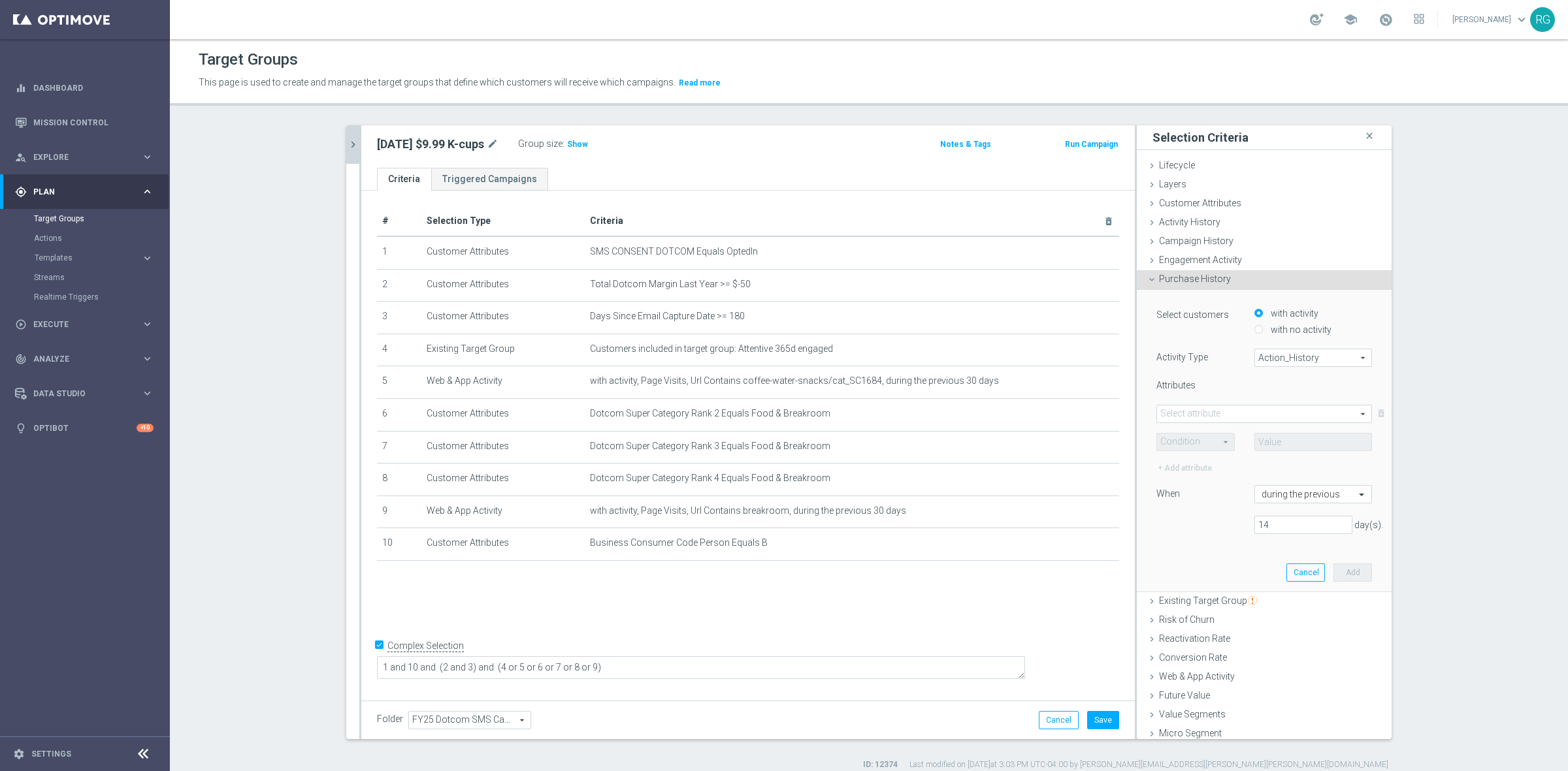
click at [1267, 353] on span "Action_History" at bounding box center [1313, 358] width 116 height 17
click at [1277, 394] on span "Omni" at bounding box center [1313, 394] width 103 height 10
type input "Omni"
click at [1242, 406] on span at bounding box center [1264, 414] width 214 height 17
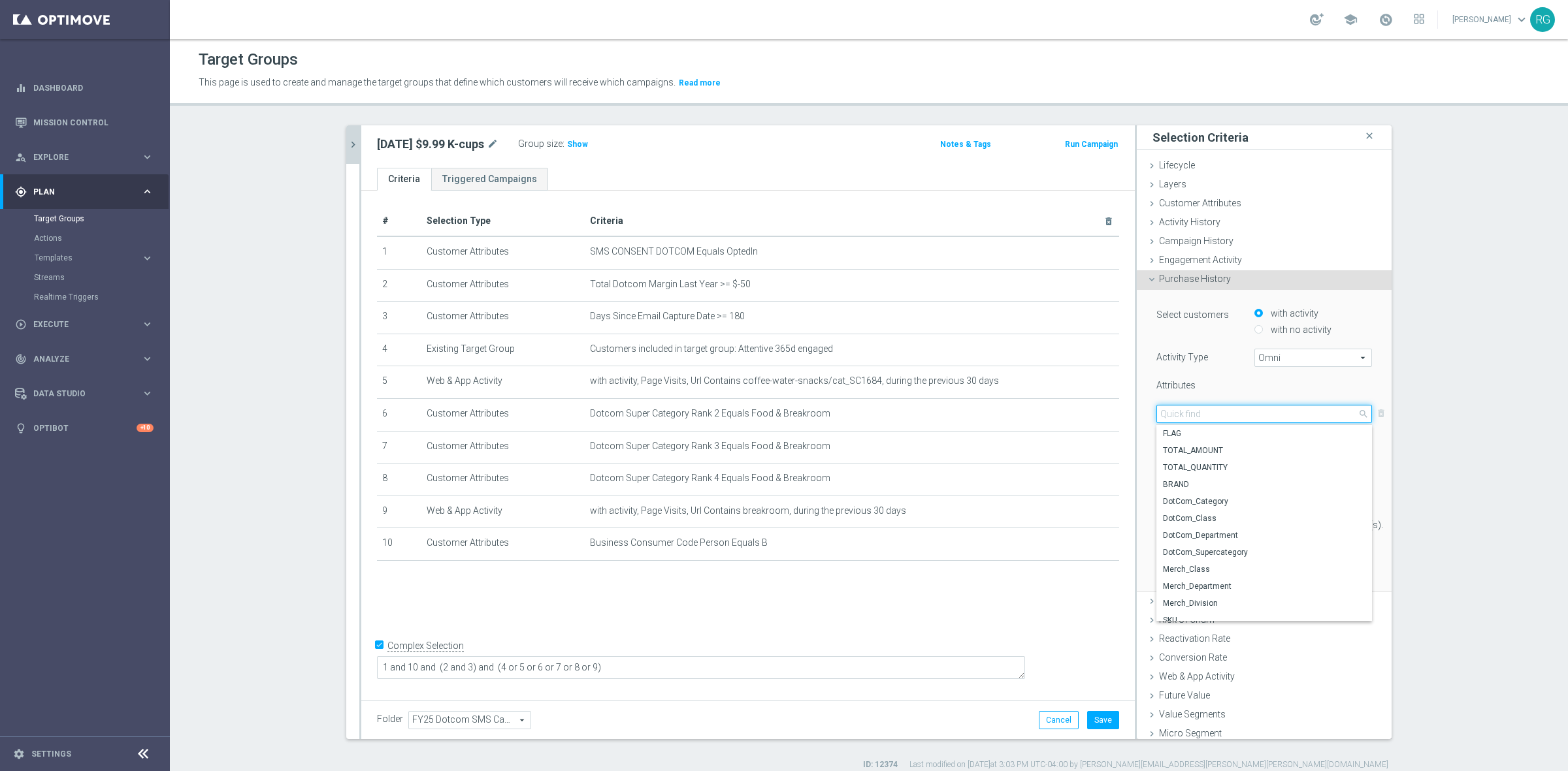
click at [1241, 418] on input "search" at bounding box center [1264, 413] width 215 height 18
click at [1238, 544] on label "Merch_Class" at bounding box center [1264, 552] width 215 height 17
type input "Merch_Class"
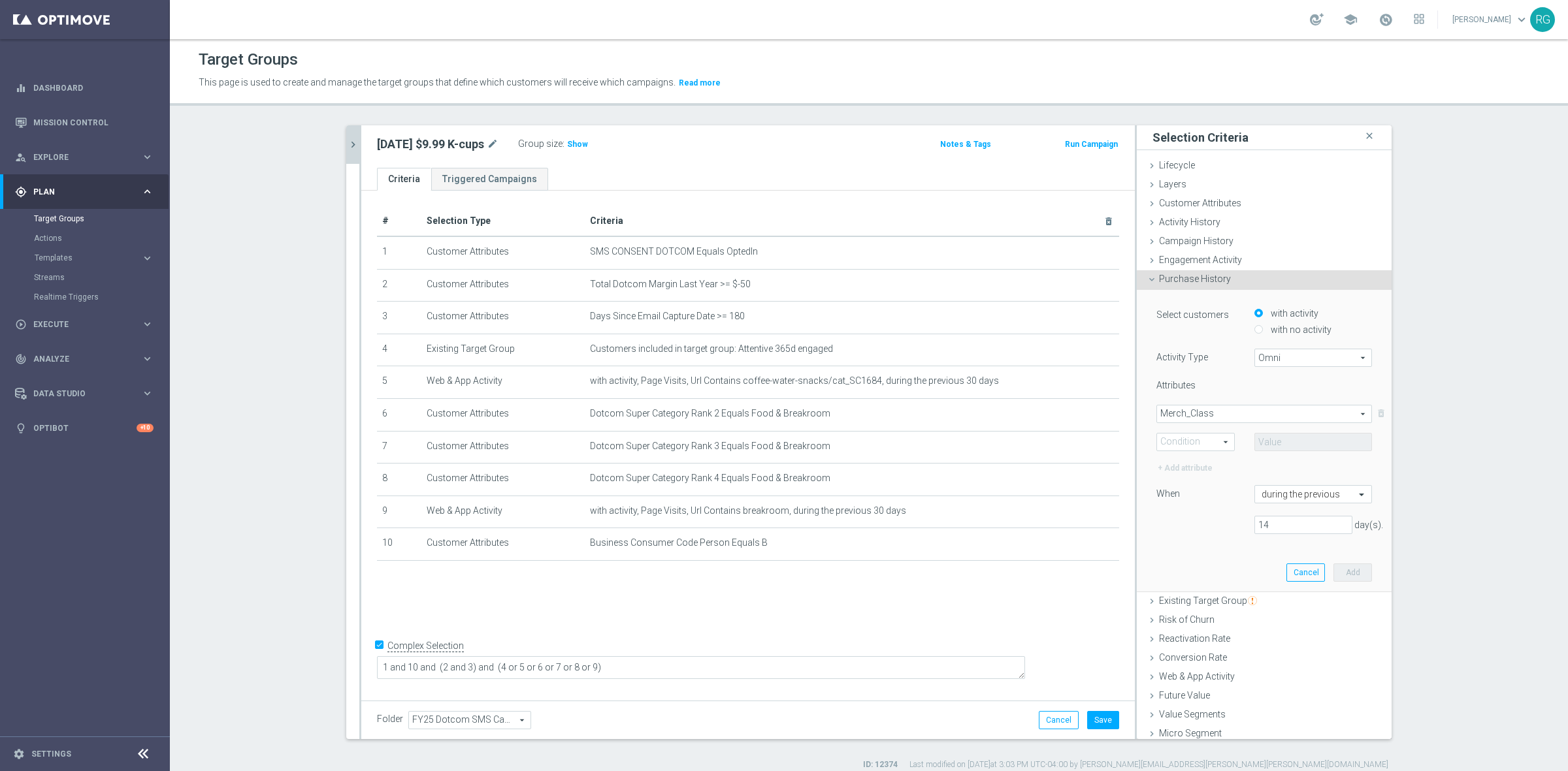
click at [1189, 444] on span at bounding box center [1196, 442] width 77 height 17
click at [1189, 457] on span "Equals" at bounding box center [1195, 461] width 64 height 10
type input "Equals"
click at [1284, 446] on span at bounding box center [1313, 442] width 116 height 17
click at [1292, 435] on input "search" at bounding box center [1313, 441] width 118 height 18
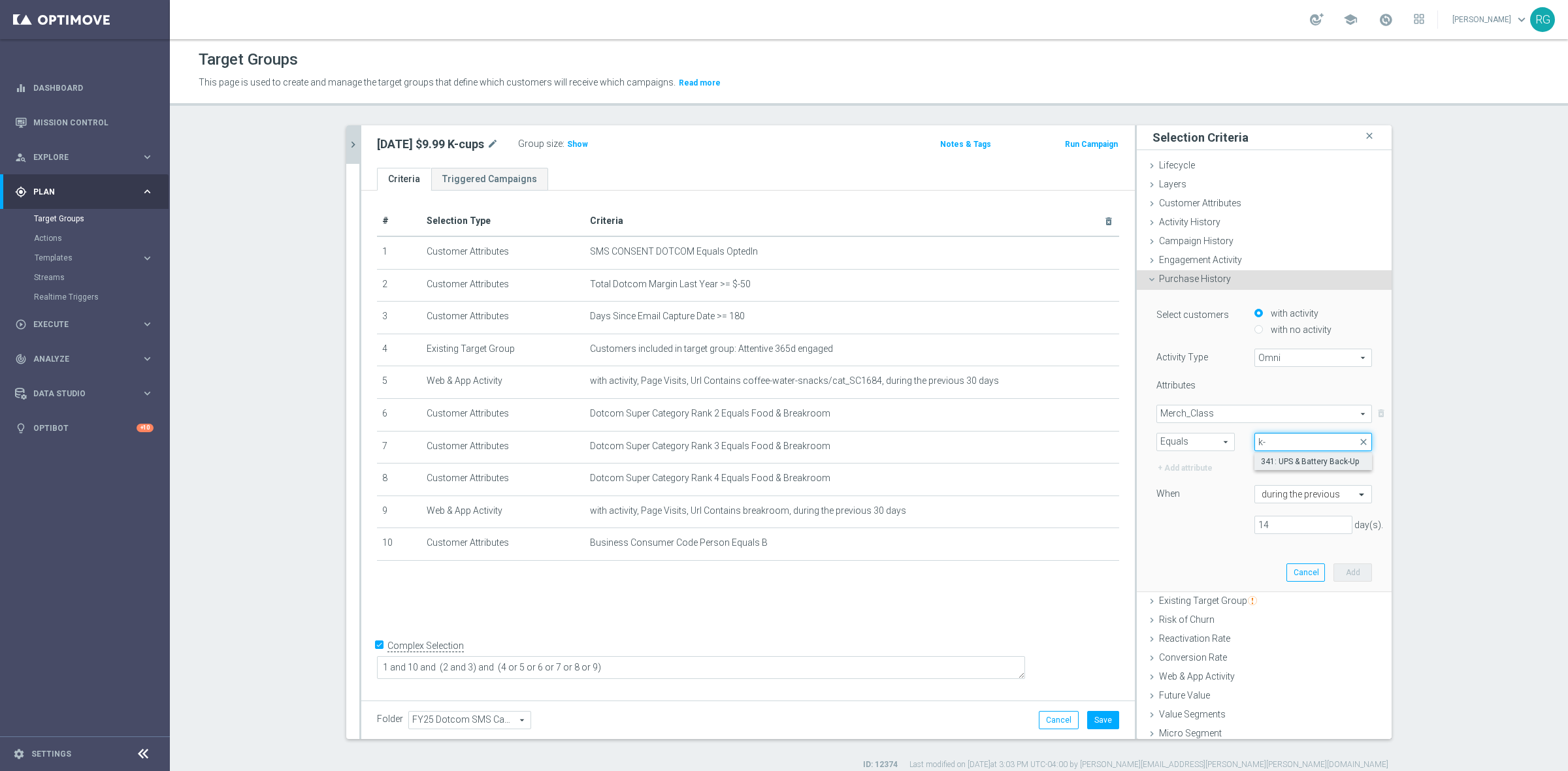
type input "k"
type input "cup"
click at [1331, 459] on span "509: KCUPS & PODS" at bounding box center [1313, 462] width 104 height 10
type input "509: KCUPS & PODS"
drag, startPoint x: 1274, startPoint y: 527, endPoint x: 1167, endPoint y: 510, distance: 108.3
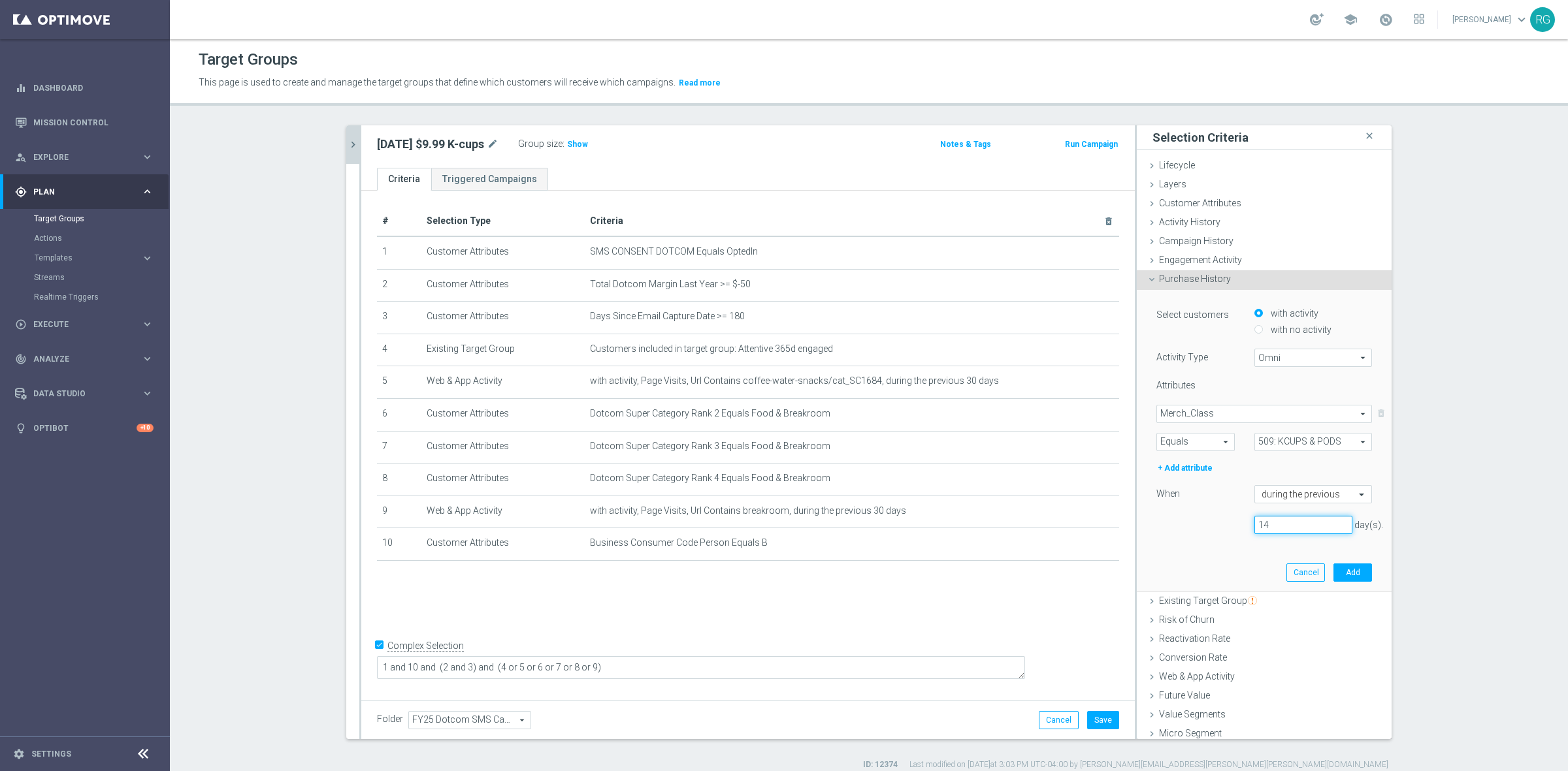
click at [1209, 521] on div "14 day(s)." at bounding box center [1263, 524] width 235 height 18
type input "365"
click at [1343, 569] on button "Add" at bounding box center [1352, 572] width 38 height 18
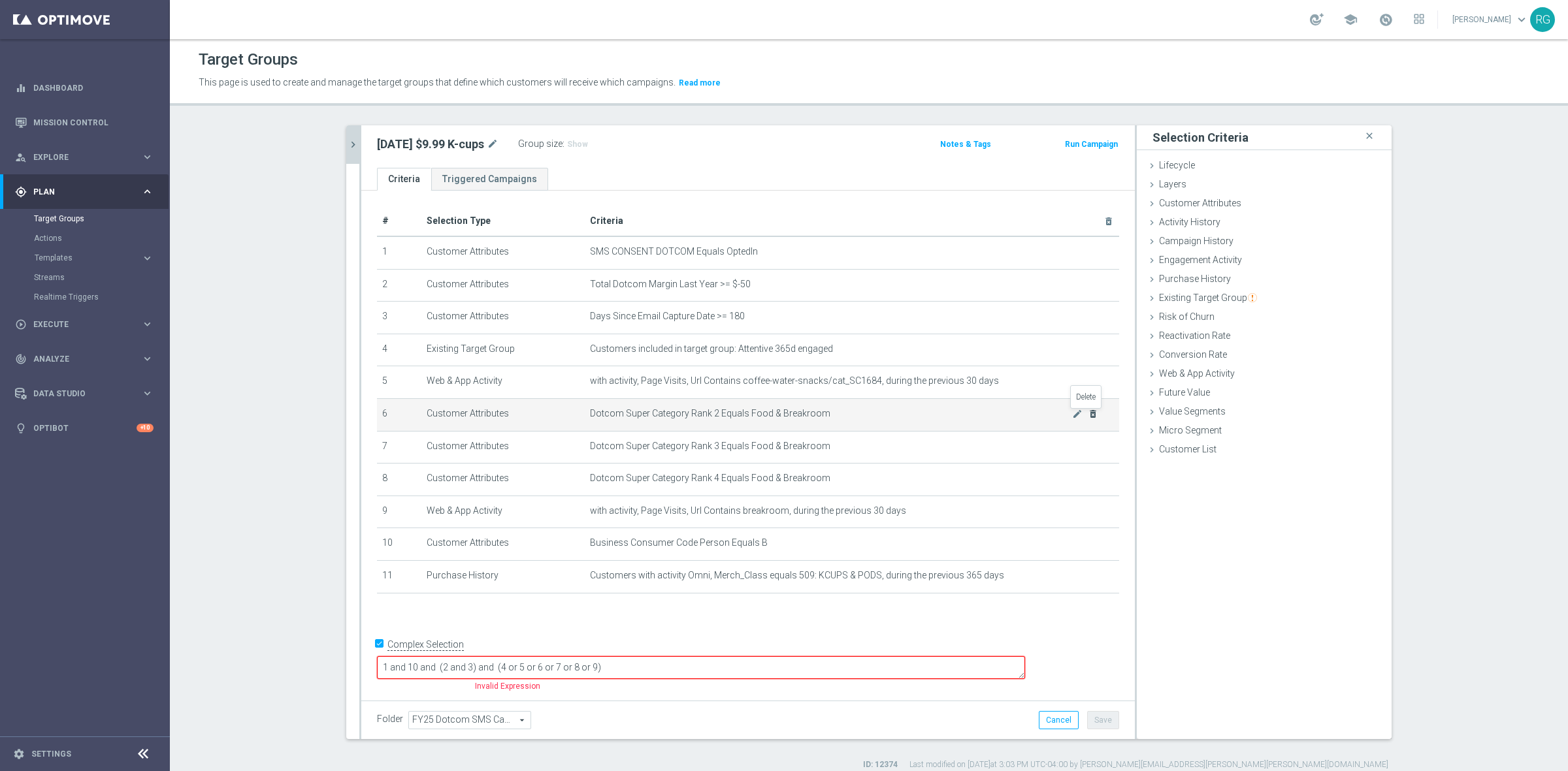
click at [1090, 417] on icon "delete_forever" at bounding box center [1093, 414] width 10 height 10
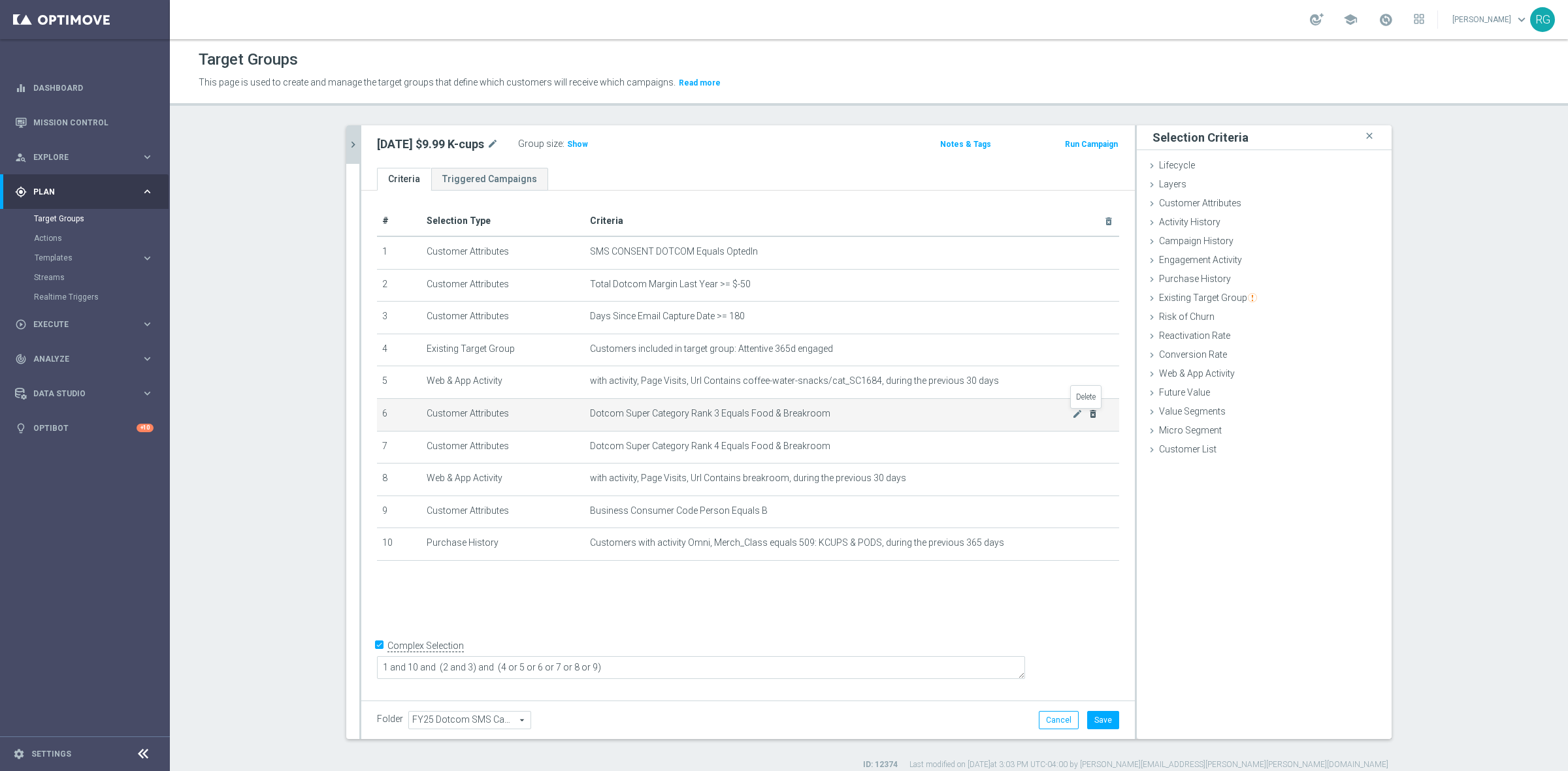
click at [1090, 417] on icon "delete_forever" at bounding box center [1093, 414] width 10 height 10
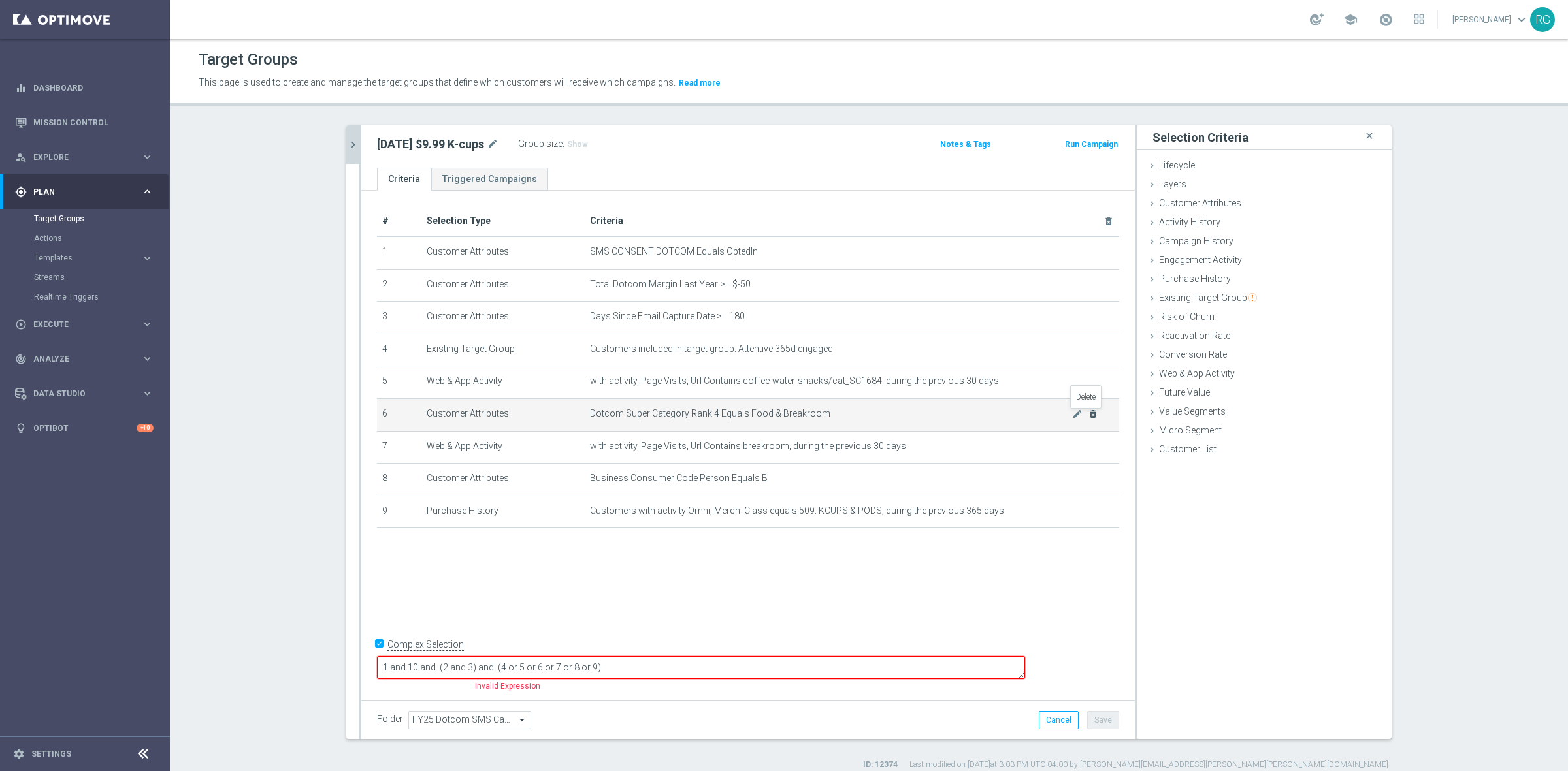
click at [1090, 417] on icon "delete_forever" at bounding box center [1093, 414] width 10 height 10
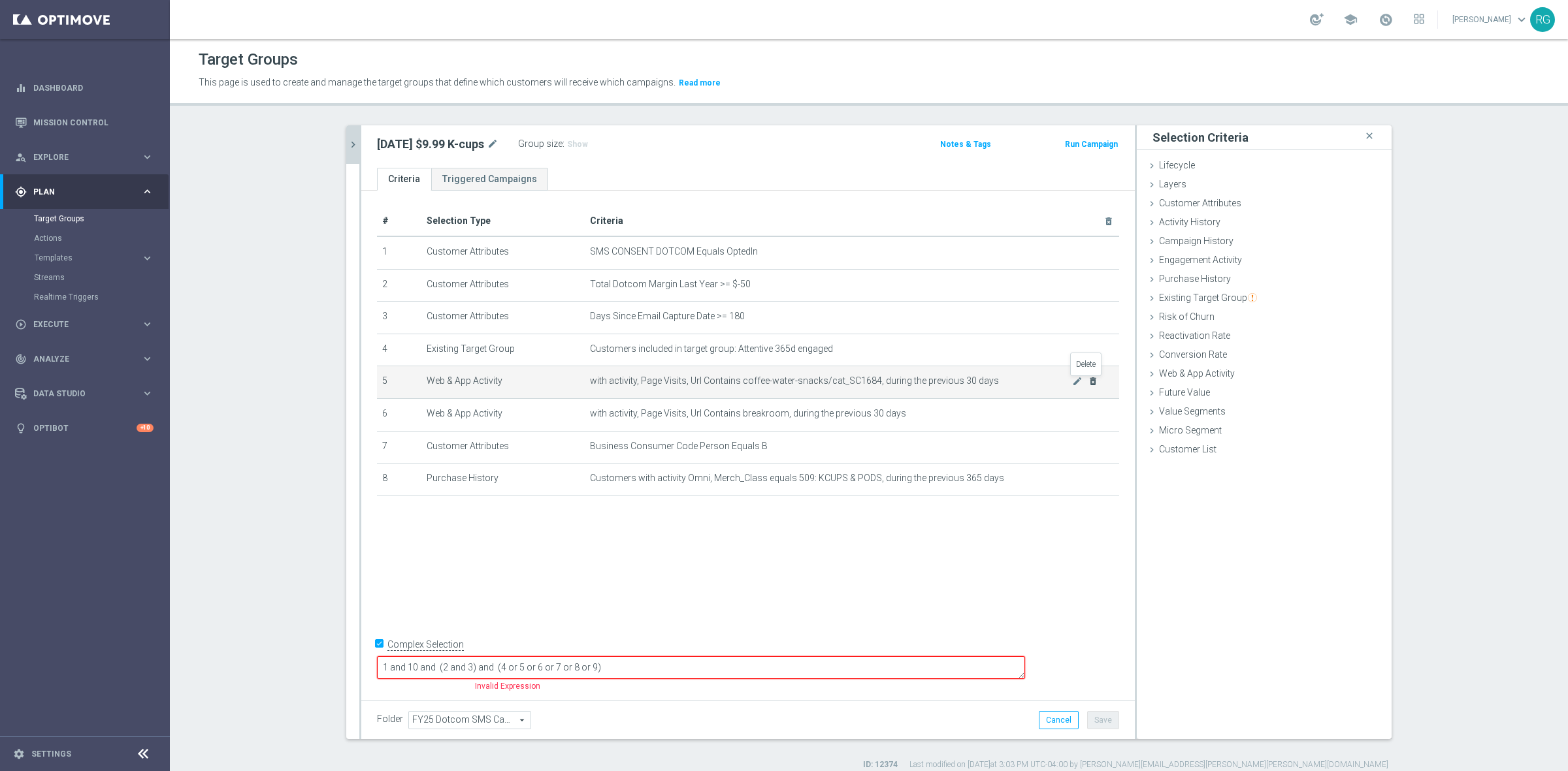
click at [1088, 384] on icon "delete_forever" at bounding box center [1093, 382] width 10 height 10
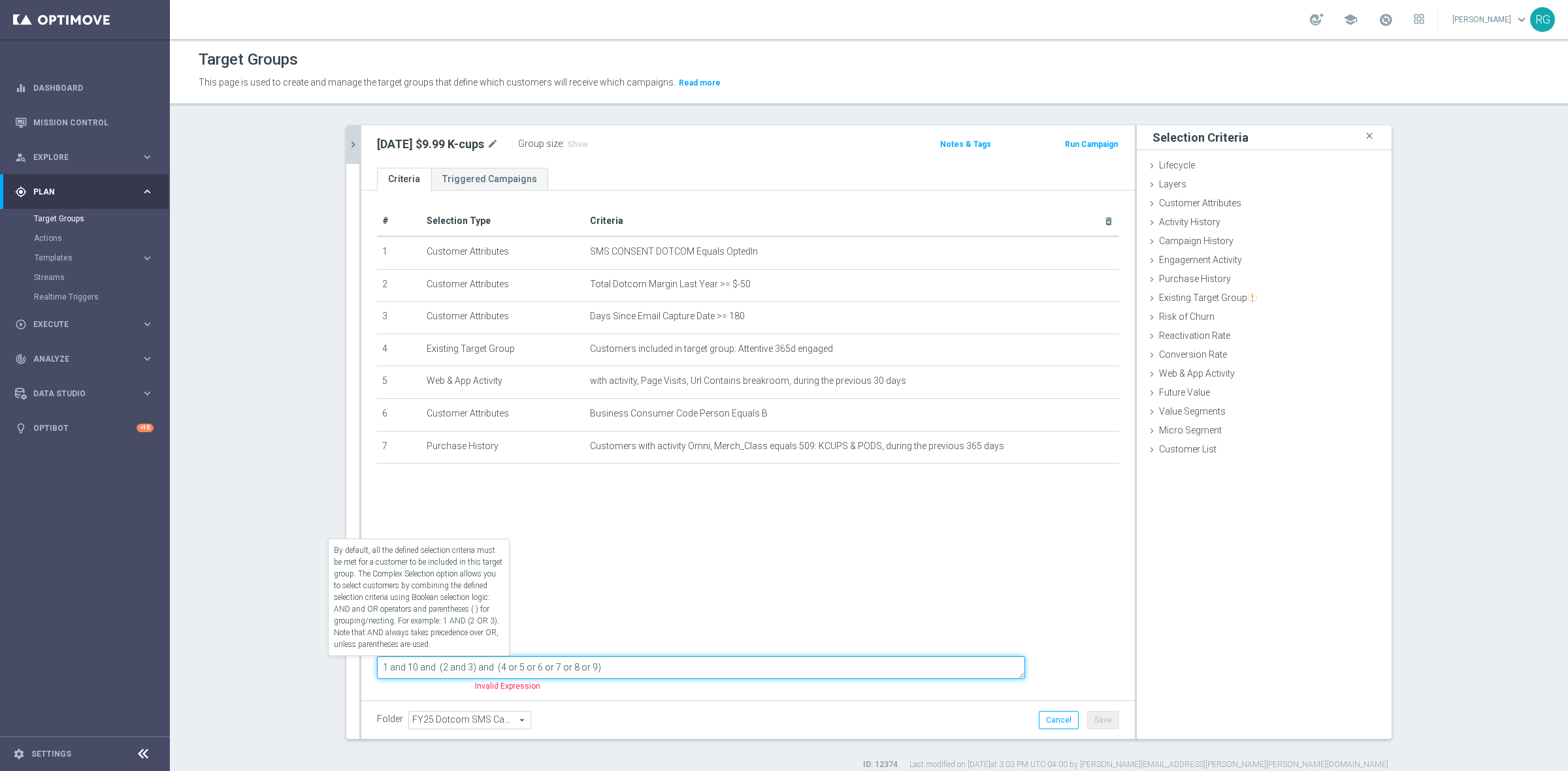
drag, startPoint x: 702, startPoint y: 660, endPoint x: 453, endPoint y: 667, distance: 249.1
click at [453, 667] on form "Complex Selection 1 and 10 and (2 and 3) and (4 or 5 or 6 or 7 or 8 or 9) Inval…" at bounding box center [747, 665] width 742 height 61
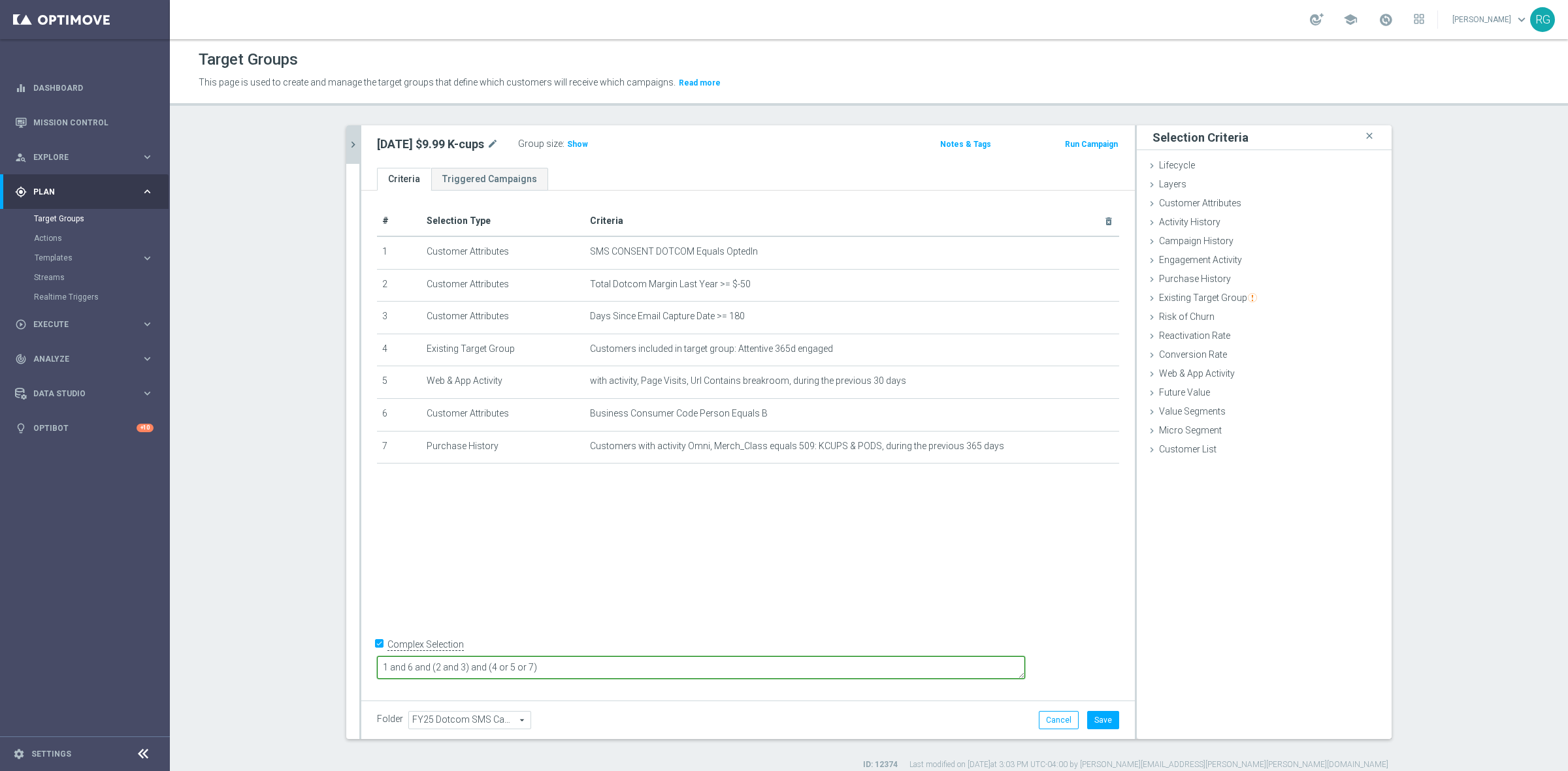
type textarea "1 and 6 and (2 and 3) and (4 or 5 or 7)"
click at [1095, 732] on div "Folder FY25 Dotcom SMS Campaigns FY25 Dotcom SMS Campaigns arrow_drop_down sear…" at bounding box center [748, 720] width 774 height 38
click at [1102, 724] on button "Save" at bounding box center [1103, 720] width 32 height 18
click at [1150, 296] on icon at bounding box center [1151, 298] width 10 height 10
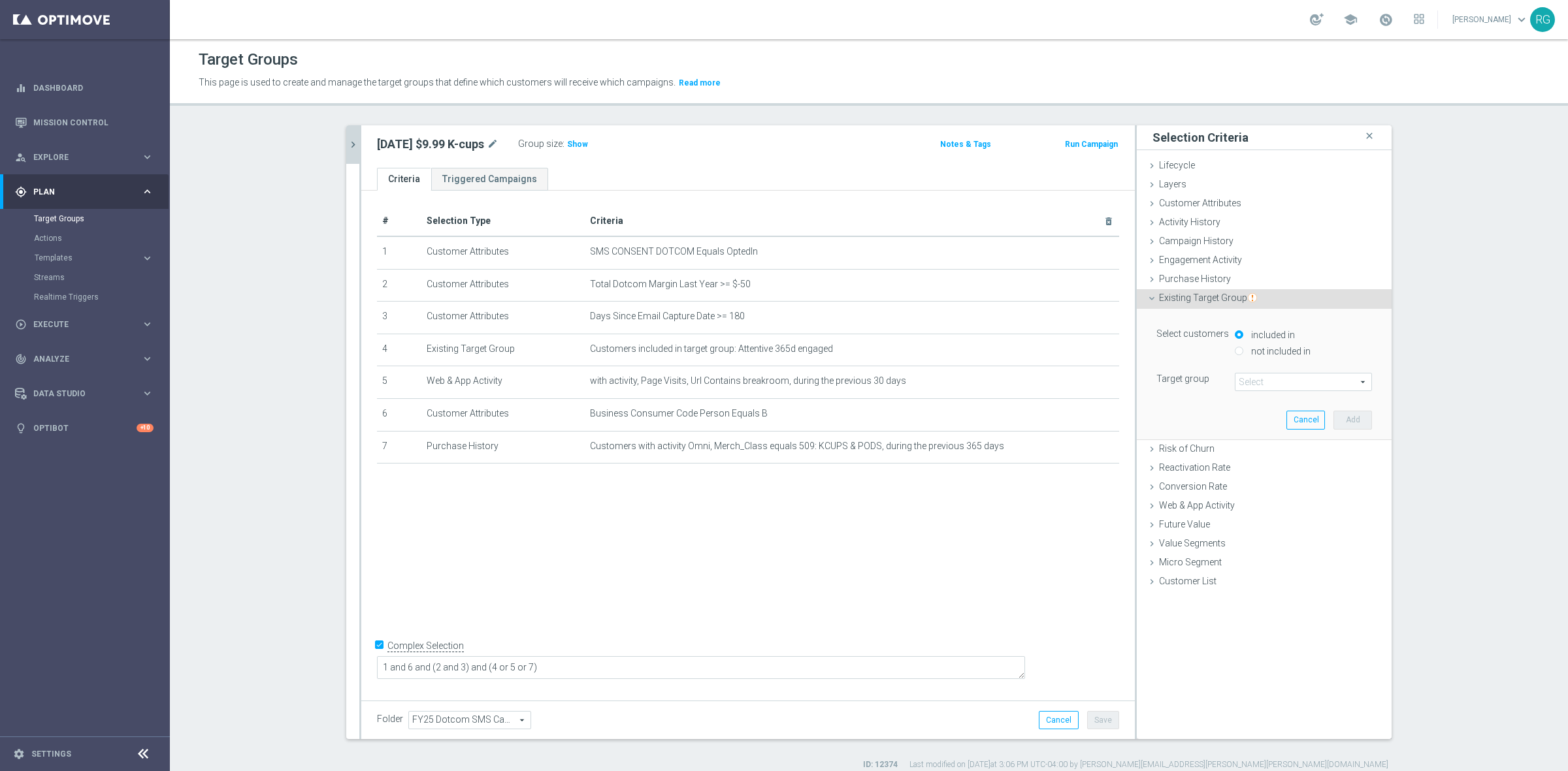
click at [1235, 352] on input "not included in" at bounding box center [1239, 351] width 9 height 9
radio input "true"
click at [1243, 382] on span at bounding box center [1302, 383] width 136 height 17
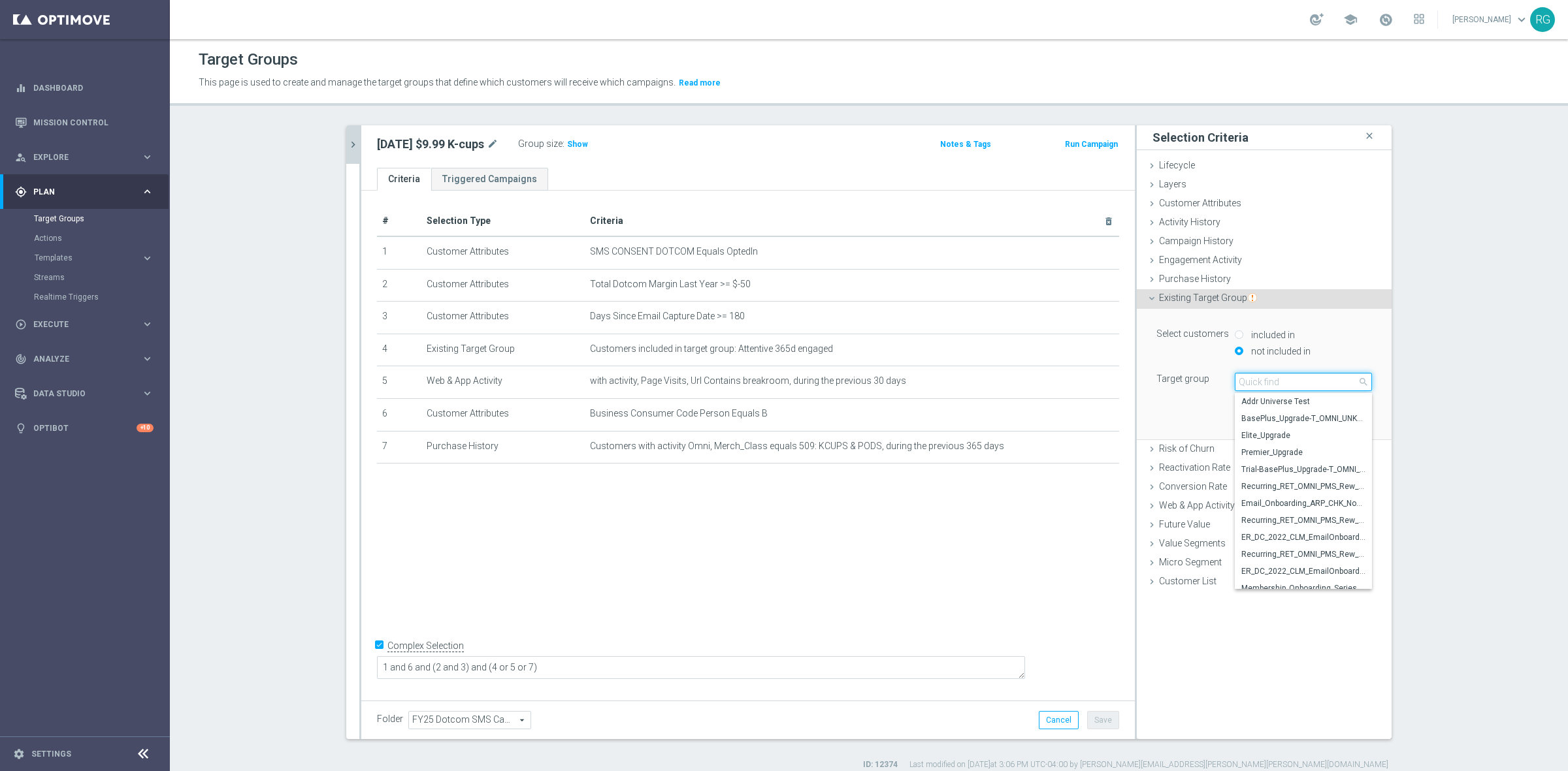
click at [1259, 382] on input "search" at bounding box center [1303, 382] width 137 height 18
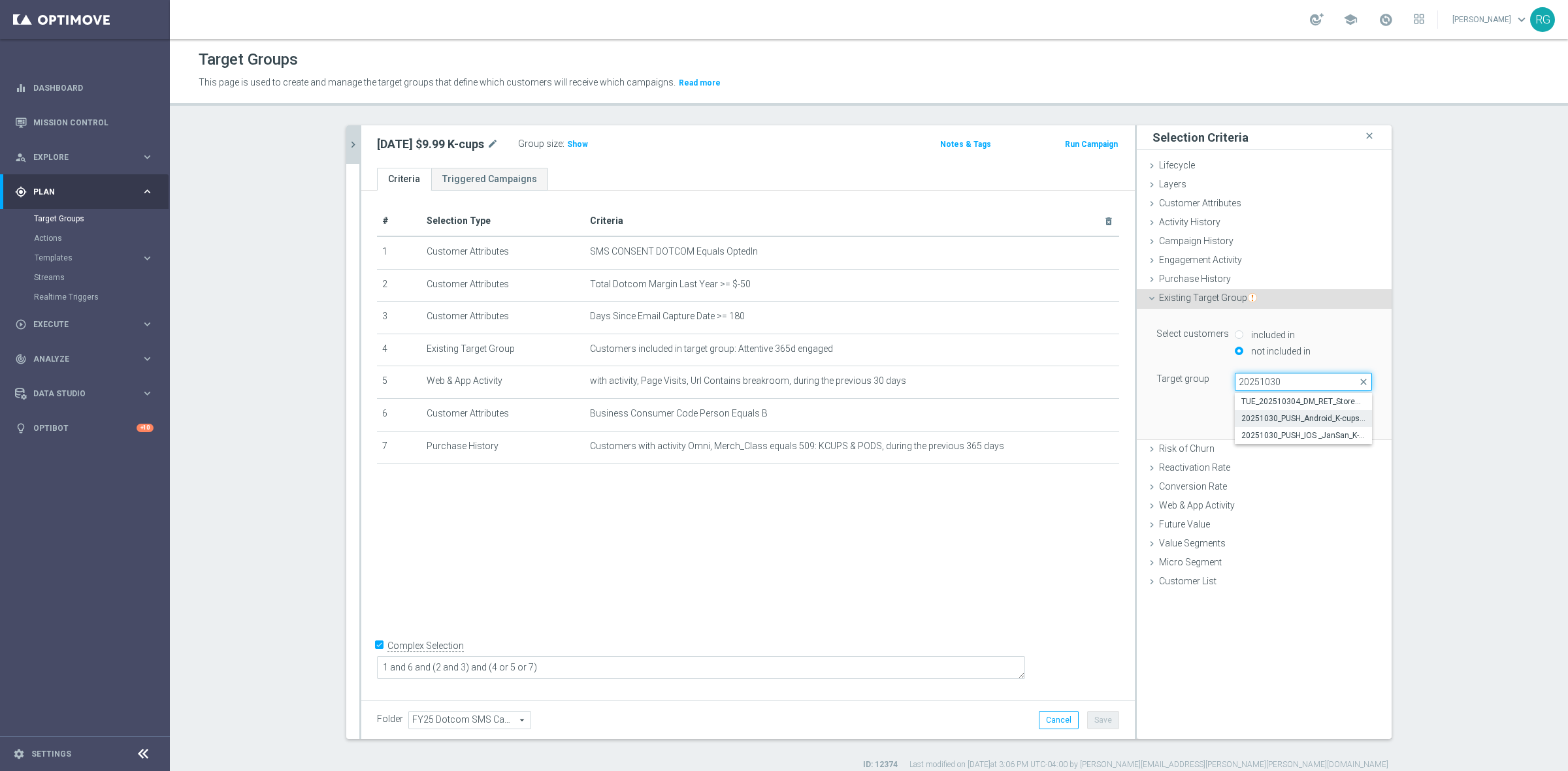
type input "20251030"
click at [1296, 415] on span "20251030_PUSH_Android_K-cups$99.99" at bounding box center [1302, 418] width 124 height 10
type input "20251030_PUSH_Android_K-cups$99.99"
click at [1347, 418] on button "Add" at bounding box center [1352, 419] width 38 height 18
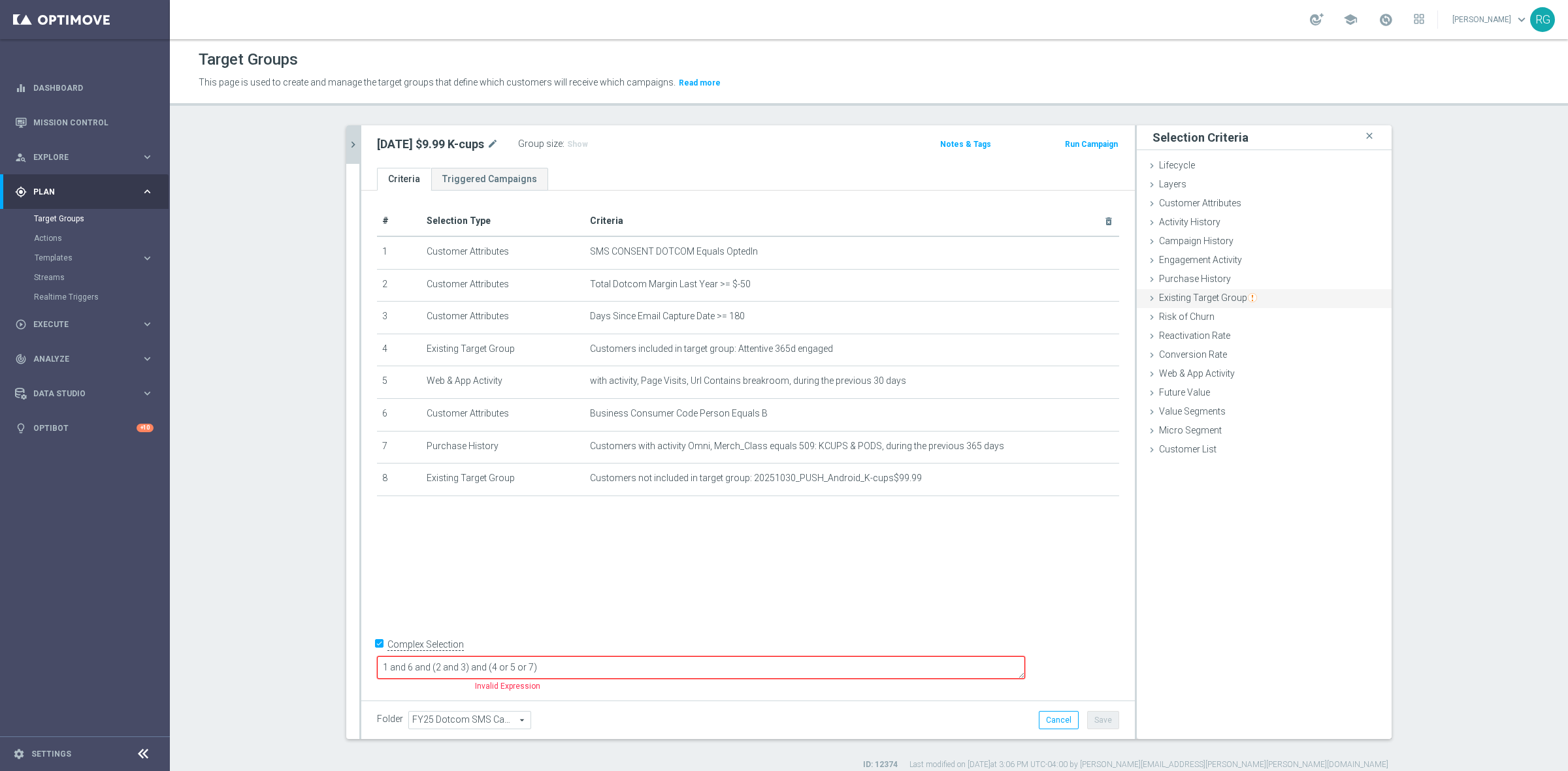
click at [1146, 294] on icon at bounding box center [1151, 298] width 10 height 10
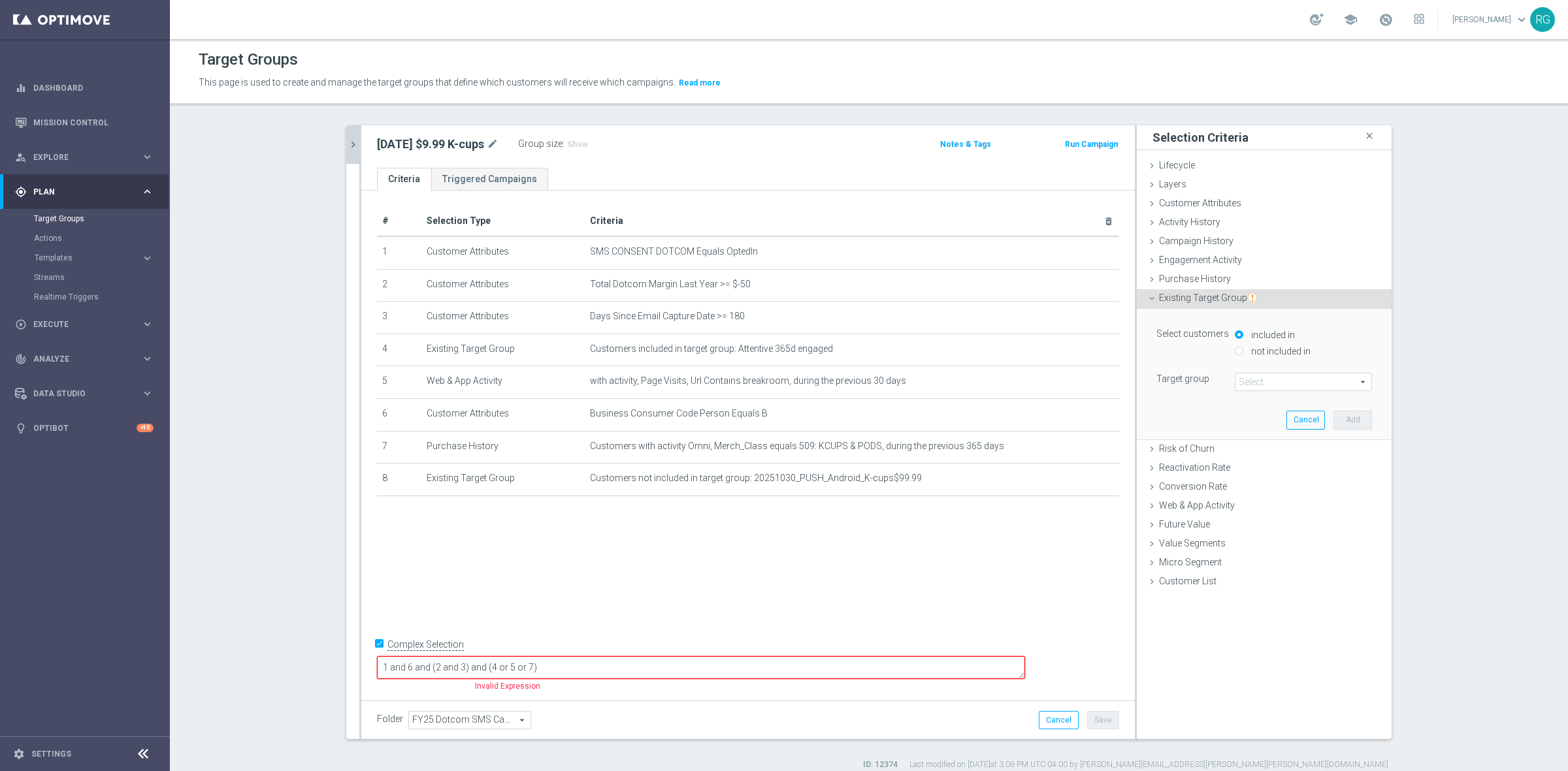
click at [1235, 353] on input "not included in" at bounding box center [1239, 351] width 9 height 9
radio input "true"
click at [1241, 374] on span at bounding box center [1302, 383] width 136 height 17
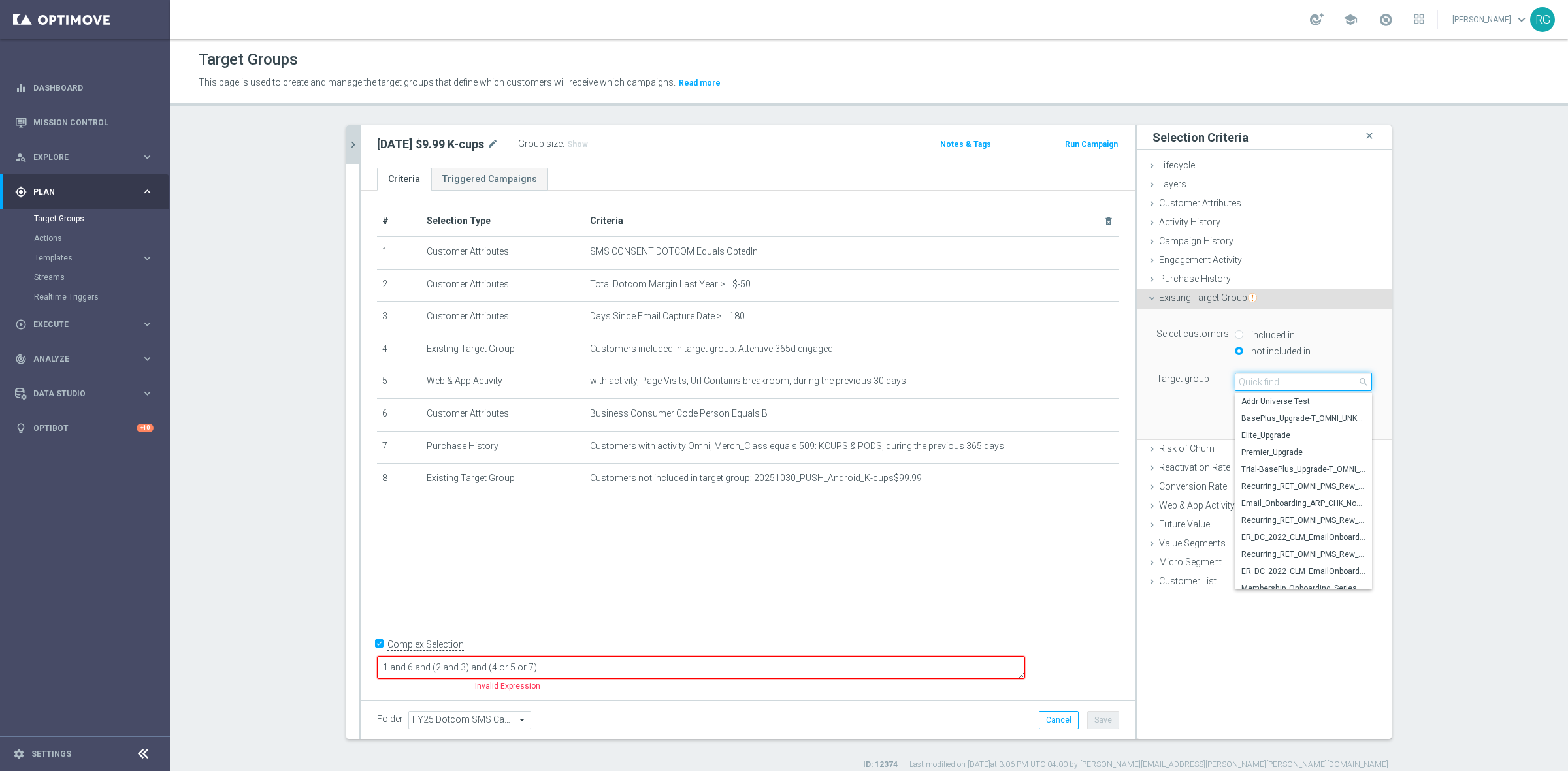
click at [1272, 387] on input "search" at bounding box center [1303, 382] width 137 height 18
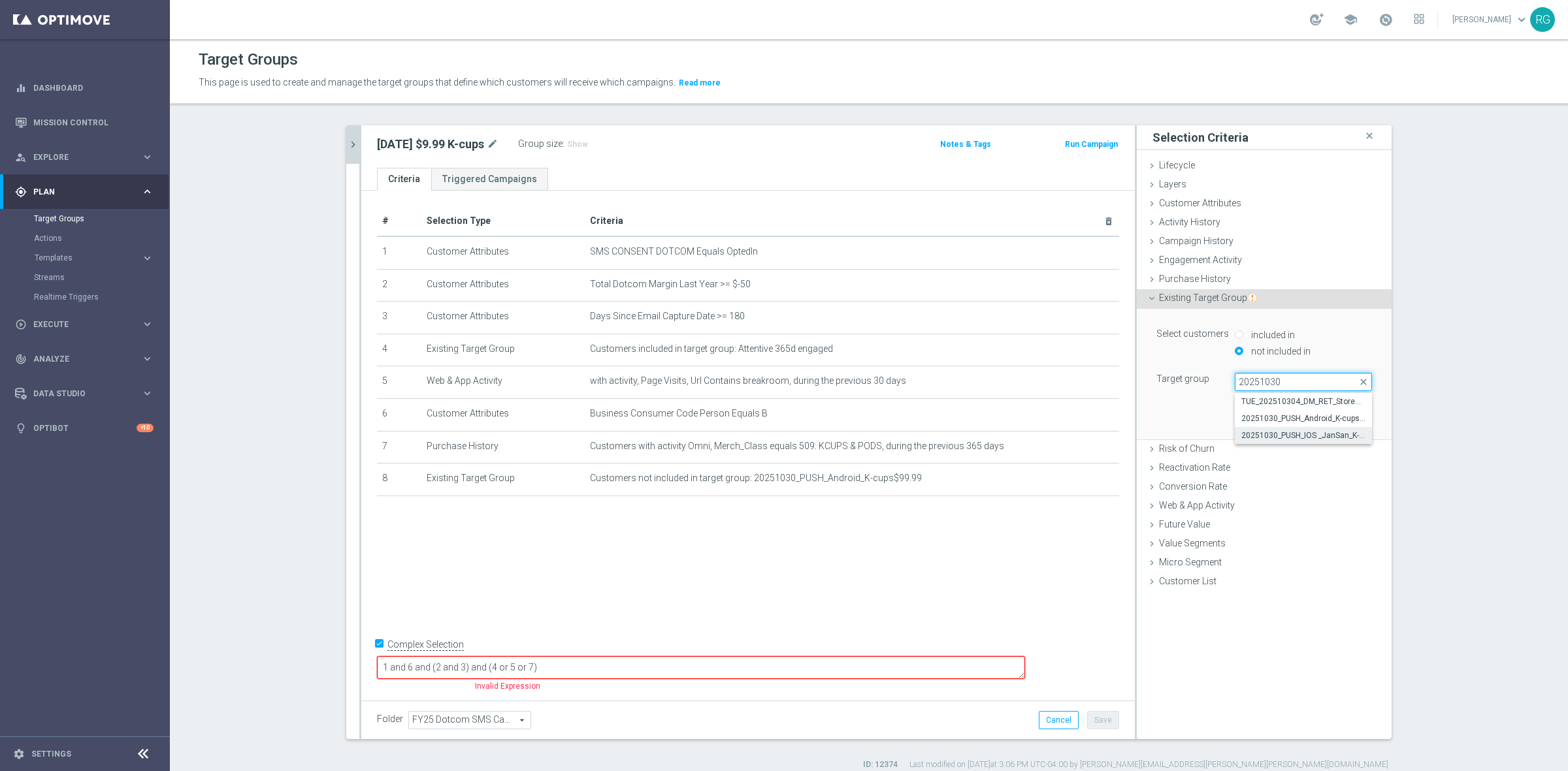
type input "20251030"
click at [1347, 439] on span "20251030_PUSH_IOS _JanSan_K-cups$99.99" at bounding box center [1302, 435] width 124 height 10
type input "20251030_PUSH_IOS _JanSan_K-cups$99.99"
click at [1354, 416] on button "Add" at bounding box center [1352, 419] width 38 height 18
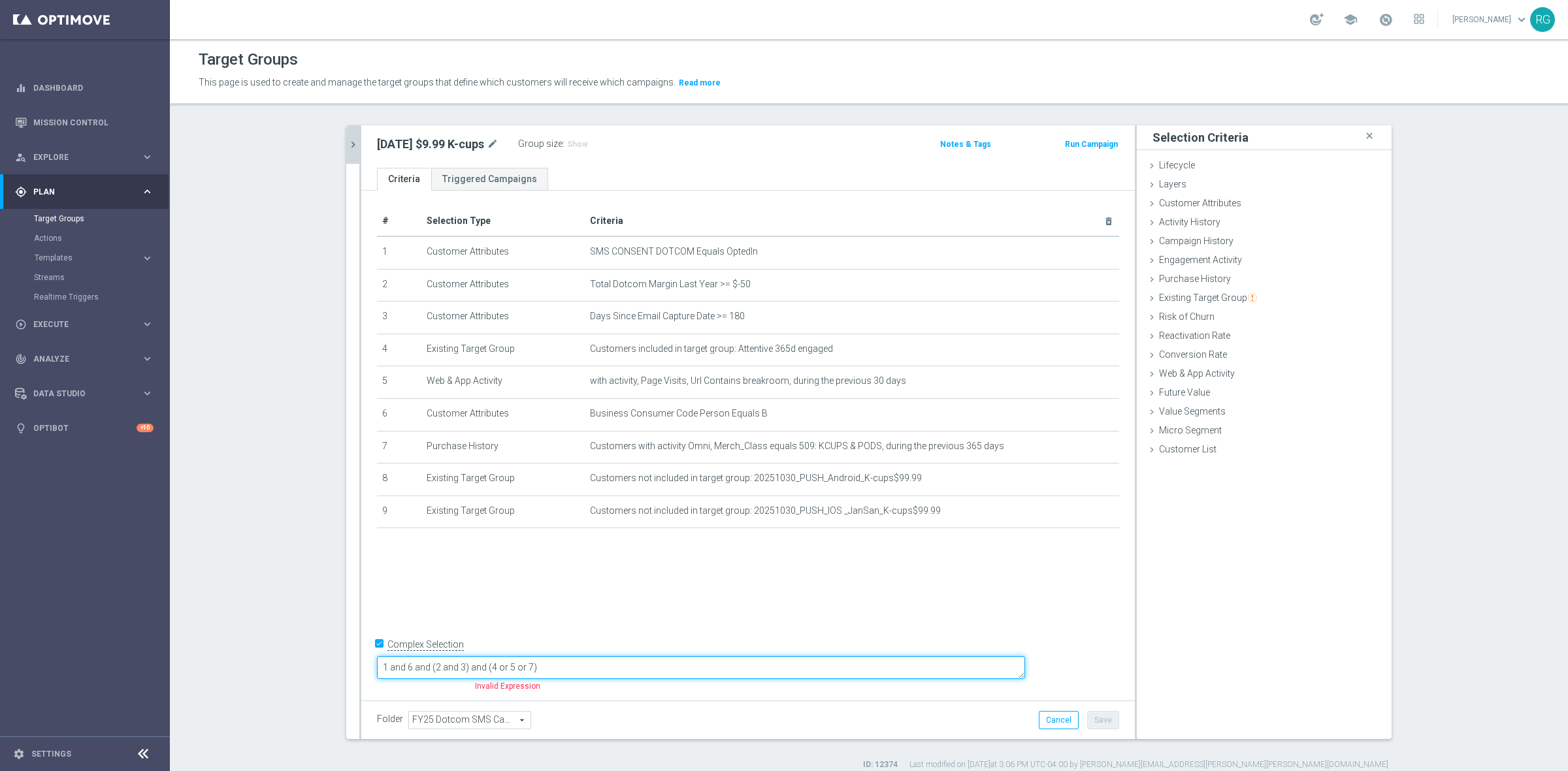
click at [632, 668] on textarea "1 and 6 and (2 and 3) and (4 or 5 or 7)" at bounding box center [700, 668] width 648 height 23
type textarea "1 and 6 and (2 and 3) and (4 or 5 or 7) and (8 or 9)"
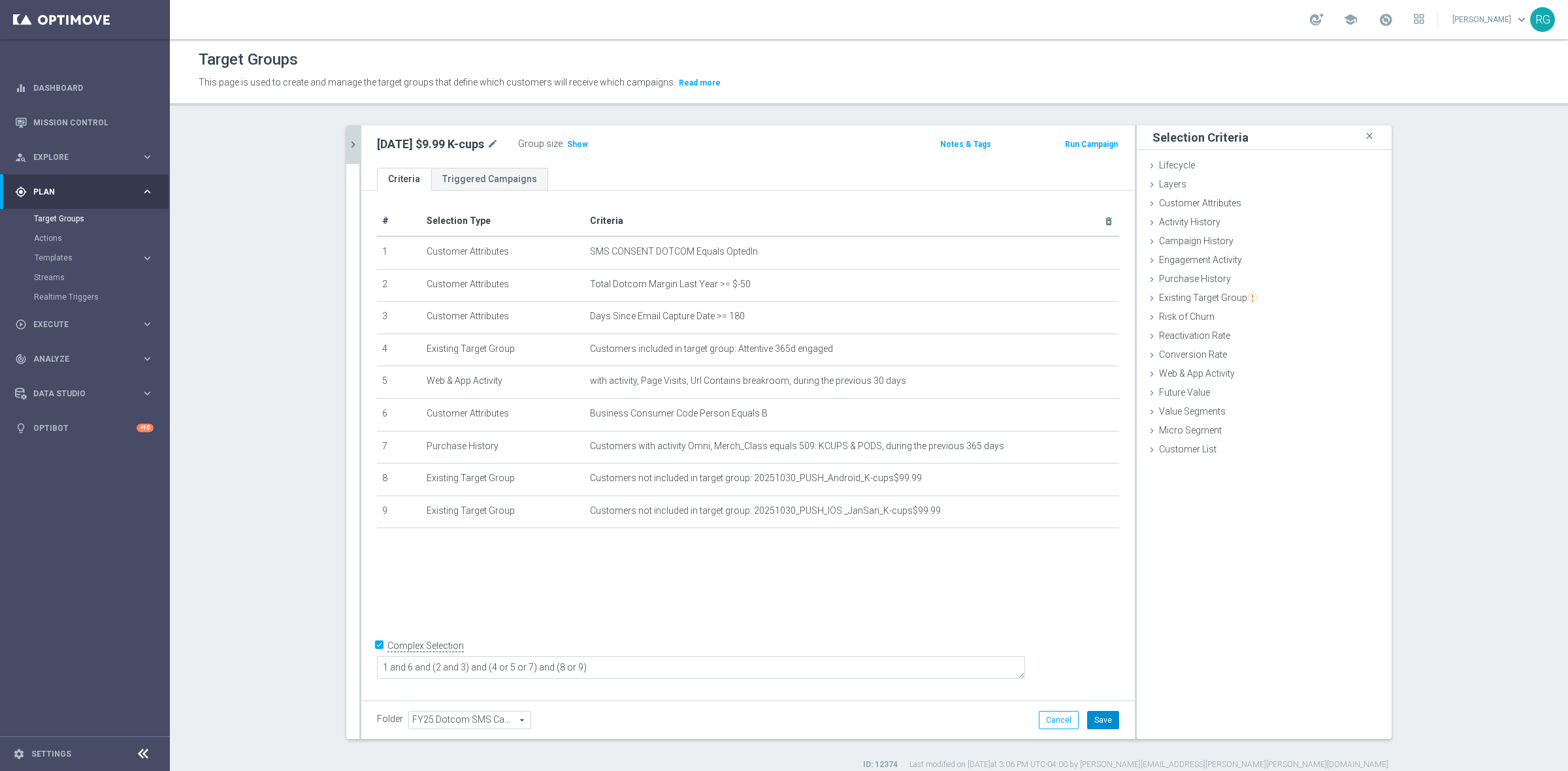
click at [1095, 727] on button "Save" at bounding box center [1103, 720] width 32 height 18
click at [587, 142] on span "Show" at bounding box center [577, 144] width 20 height 9
click at [361, 148] on div "[DATE] $9.99 K-cups mode_edit Group size : 110,458 Notes & Tags Run Campaign" at bounding box center [748, 147] width 774 height 43
click at [352, 149] on icon "chevron_right" at bounding box center [353, 144] width 13 height 13
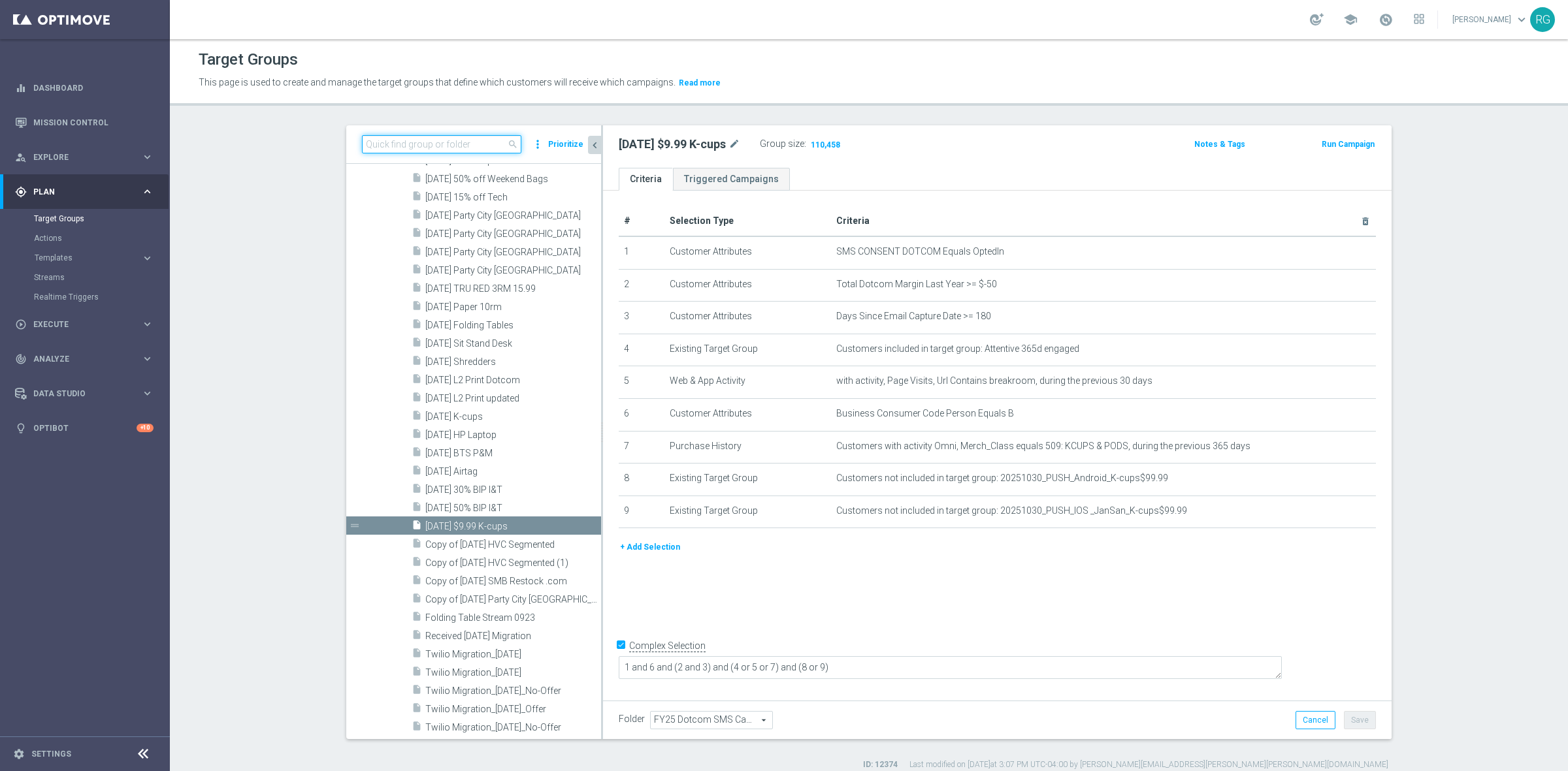
click at [390, 142] on input at bounding box center [442, 143] width 160 height 18
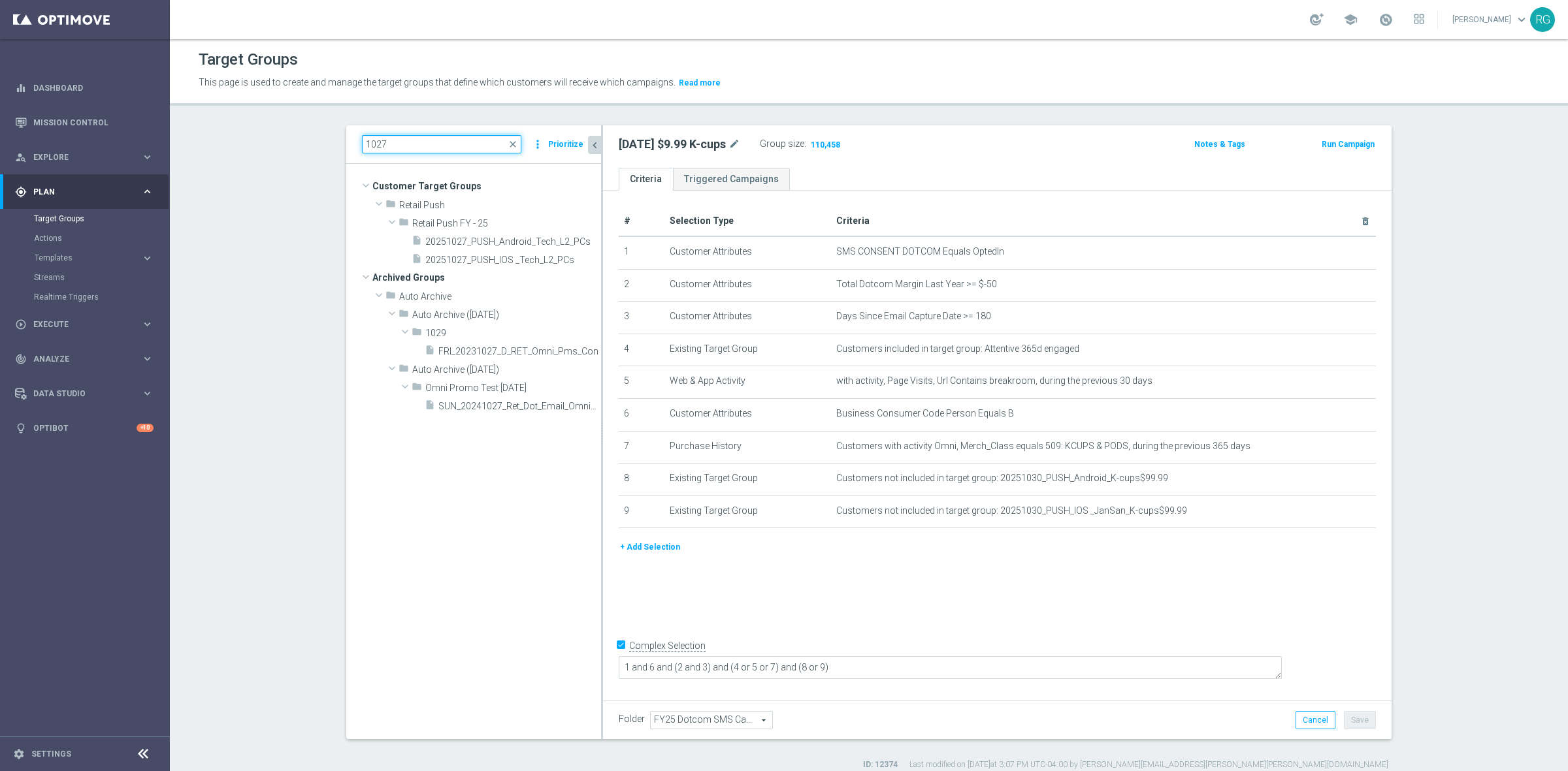
scroll to position [0, 0]
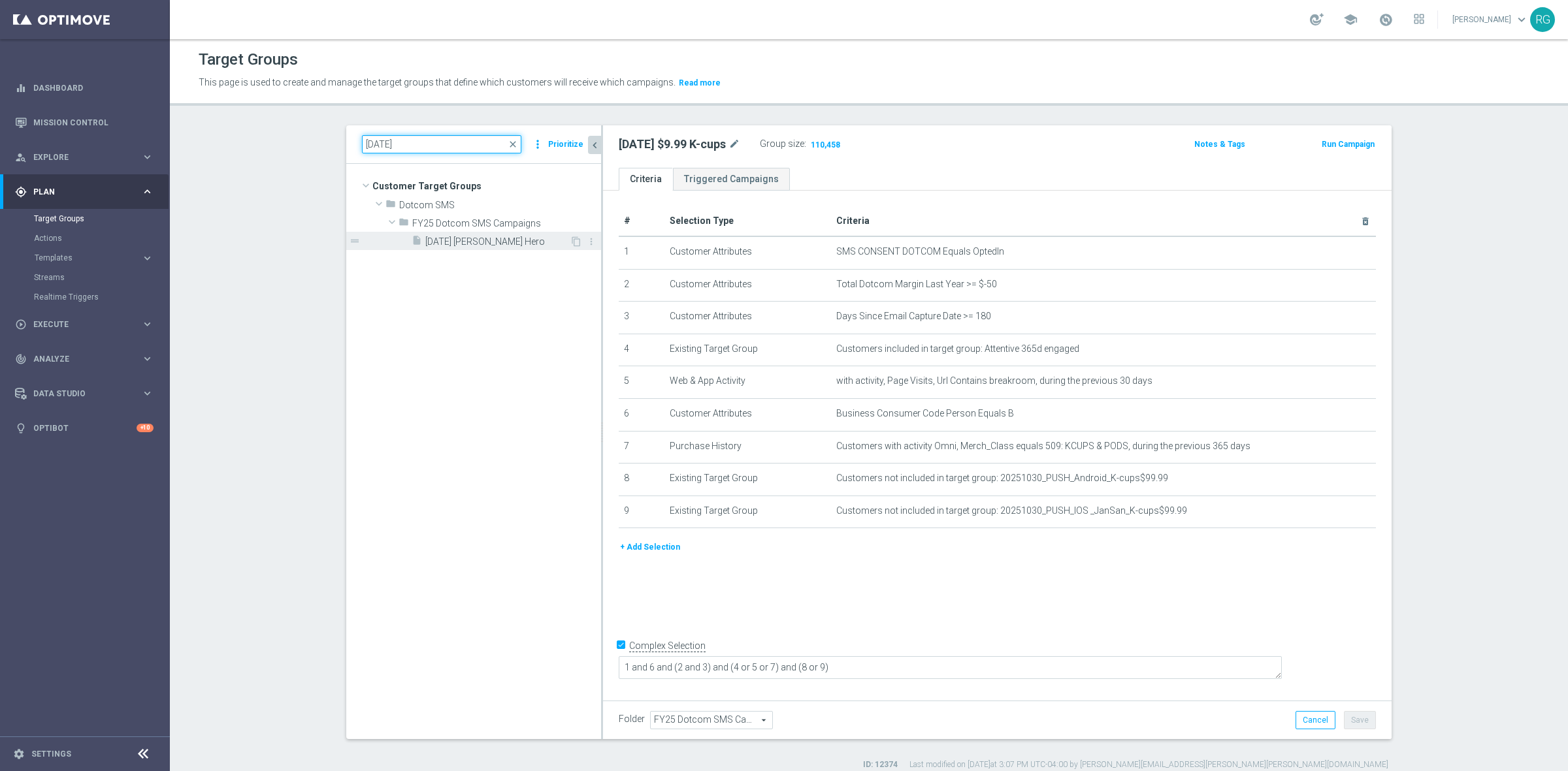
type input "[DATE]"
click at [497, 246] on span "[DATE] [PERSON_NAME] Hero" at bounding box center [497, 242] width 144 height 11
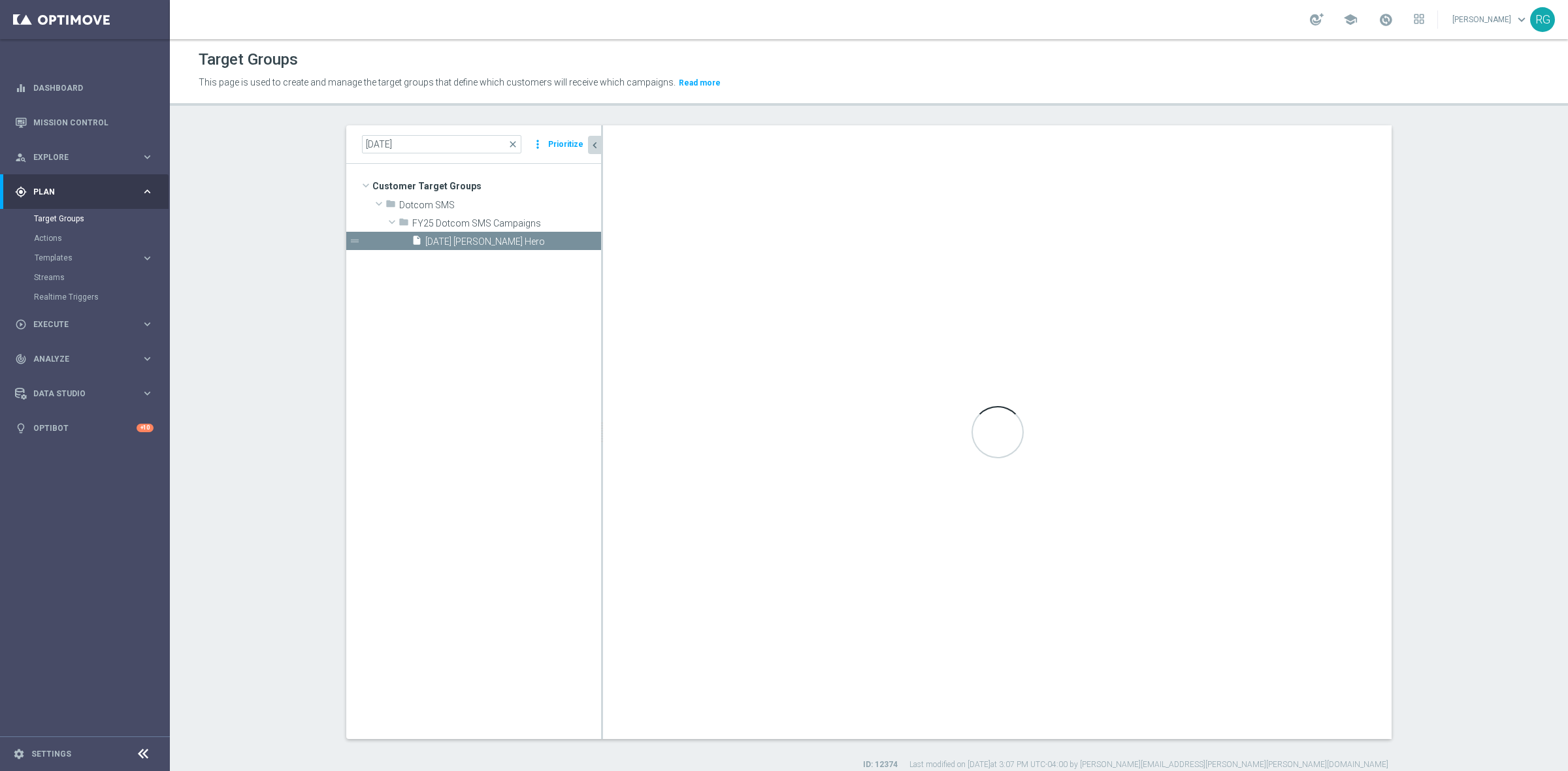
type textarea "1 and 7 and (8 or 9) and (2 and 3) and (4 or 5 or 6)"
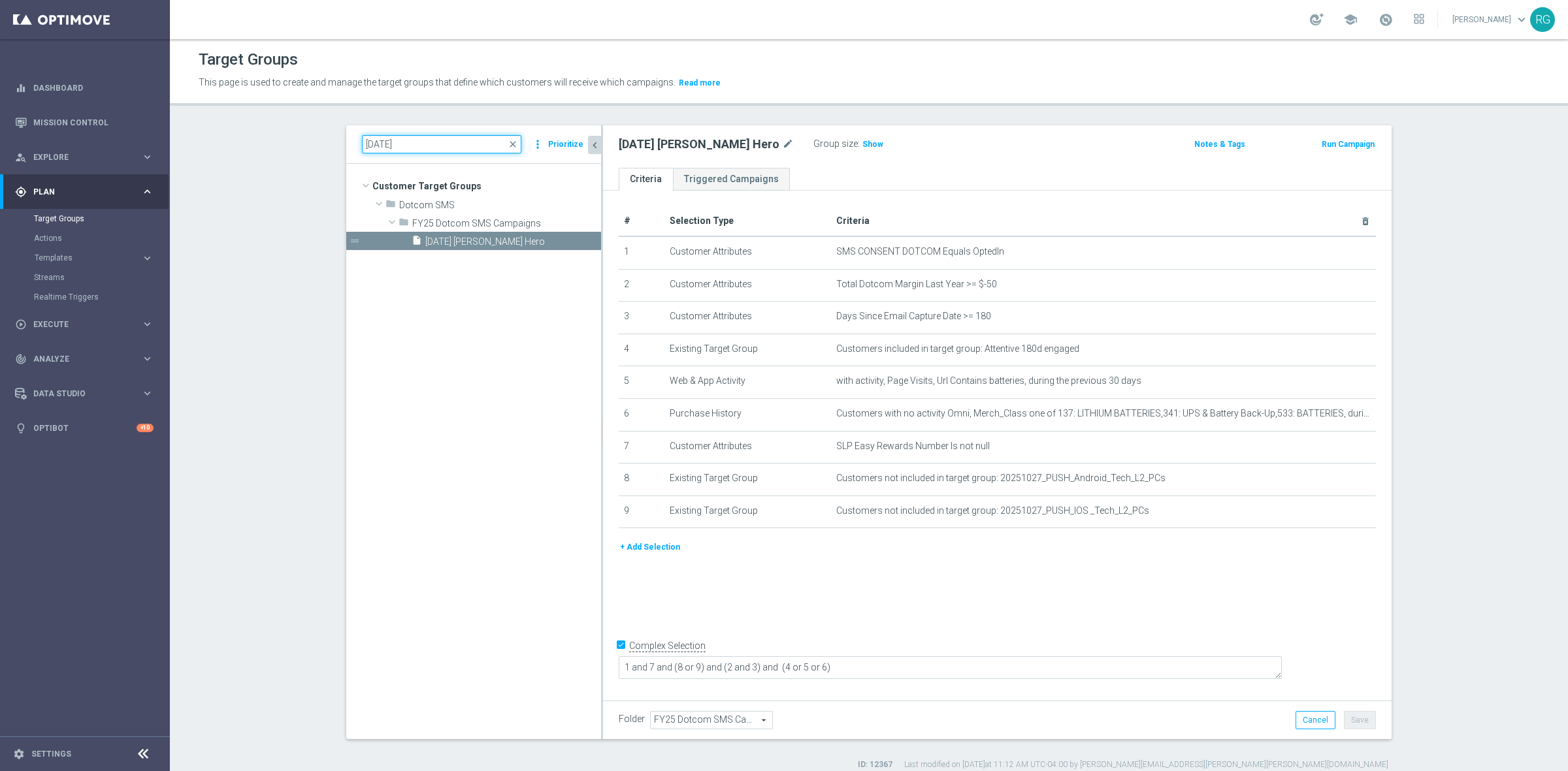
click at [377, 145] on input "[DATE]" at bounding box center [442, 143] width 160 height 18
click at [379, 143] on input "[DATE]" at bounding box center [442, 143] width 160 height 18
click at [380, 143] on input "[DATE]" at bounding box center [442, 143] width 160 height 18
type input "[DATE]"
click at [438, 246] on span "[DATE] Printer" at bounding box center [497, 242] width 144 height 11
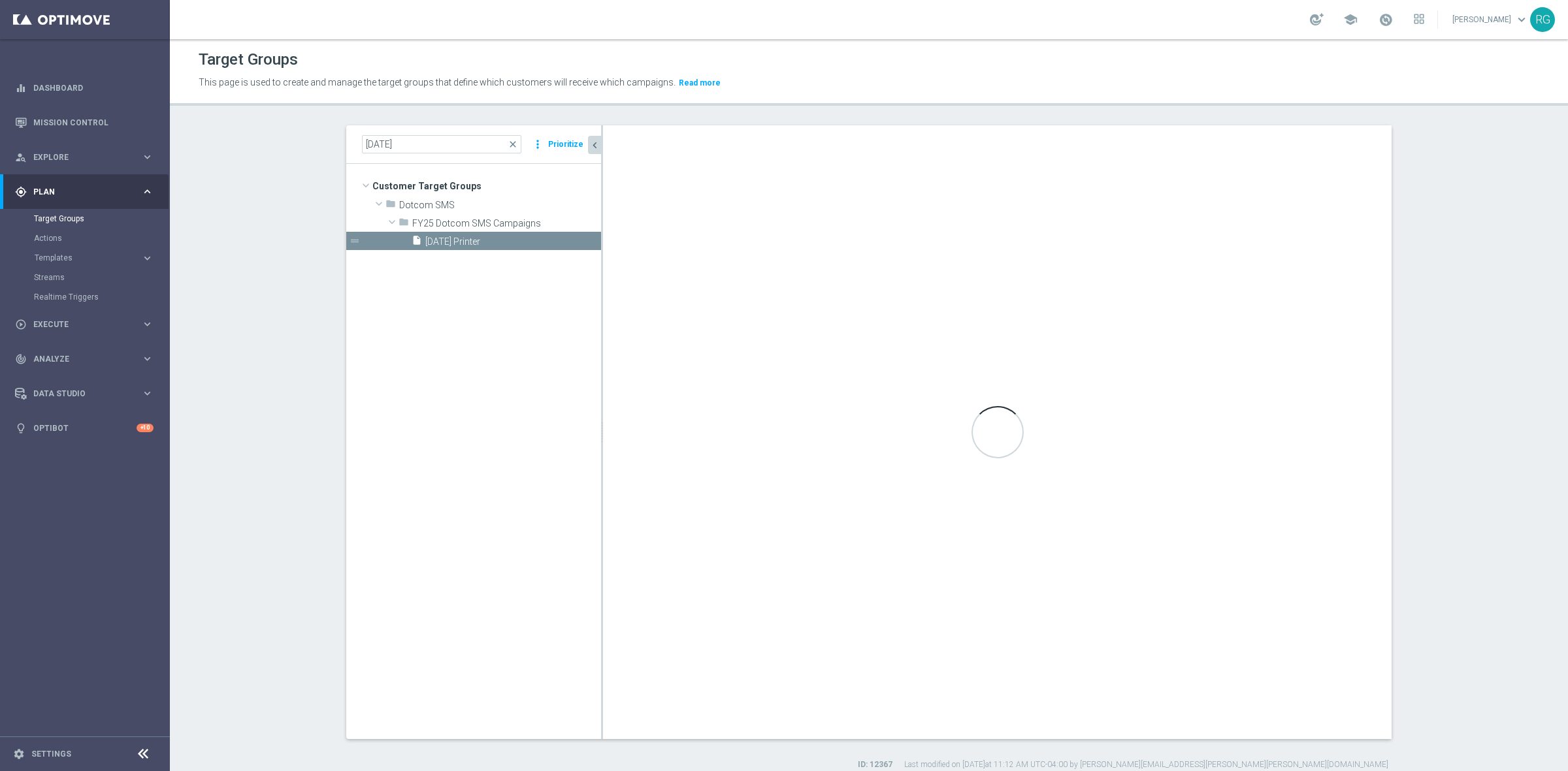
type textarea "2 and 6 and 7 and 8 and (1 or 3) and (4 and 5)"
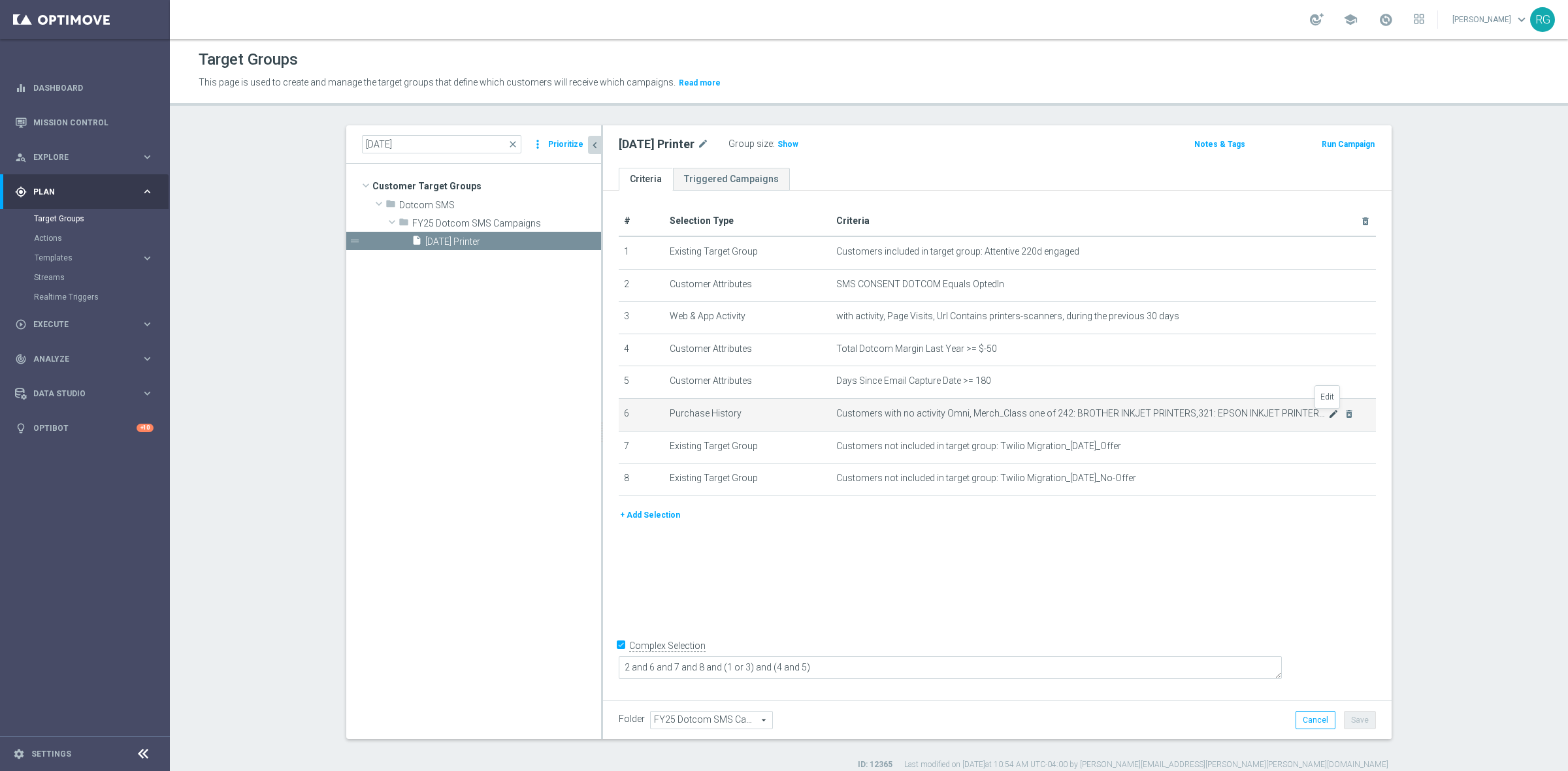
click at [1328, 417] on icon "mode_edit" at bounding box center [1333, 414] width 10 height 10
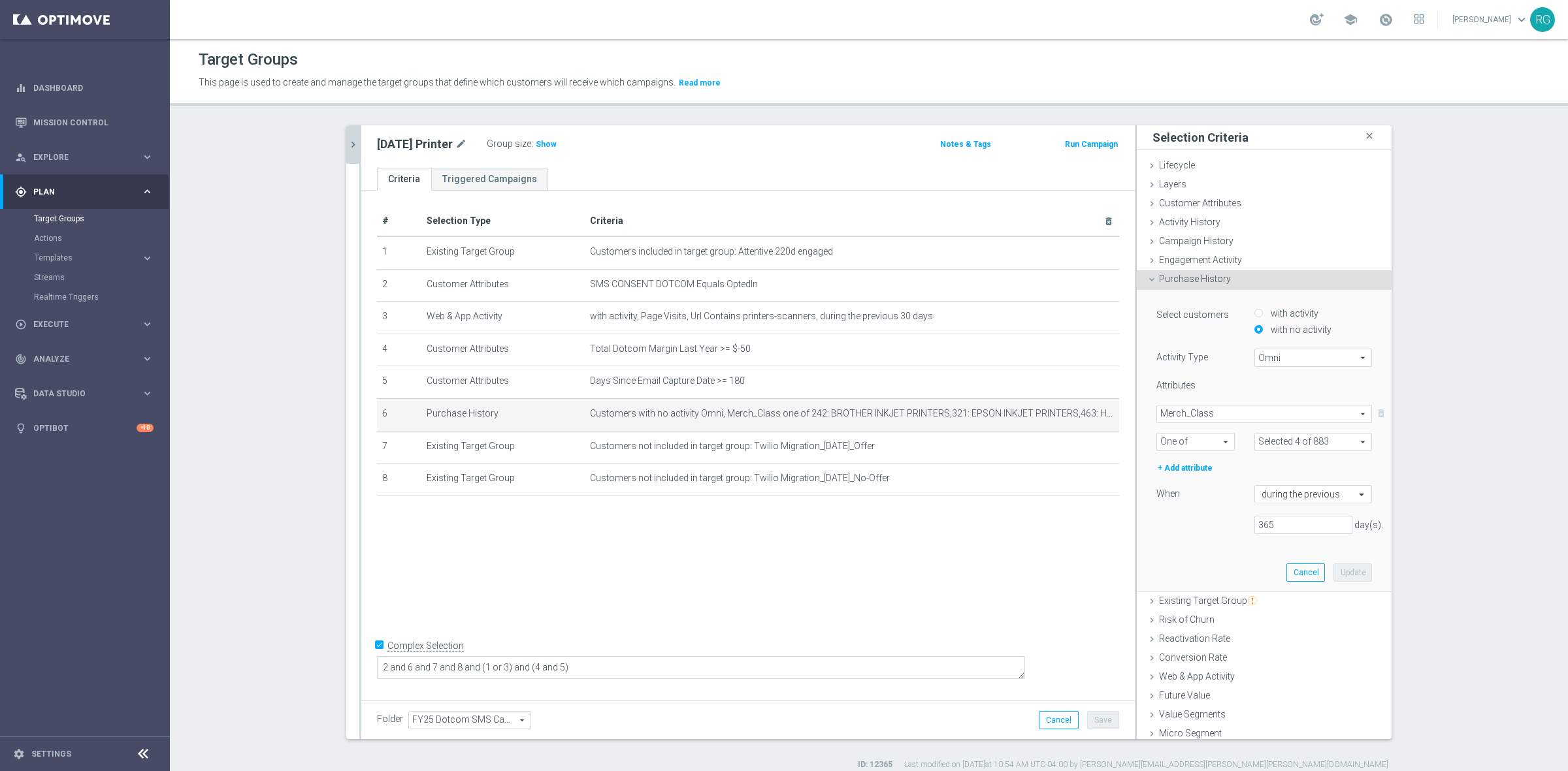
click at [1228, 412] on span "Merch_Class" at bounding box center [1264, 414] width 214 height 17
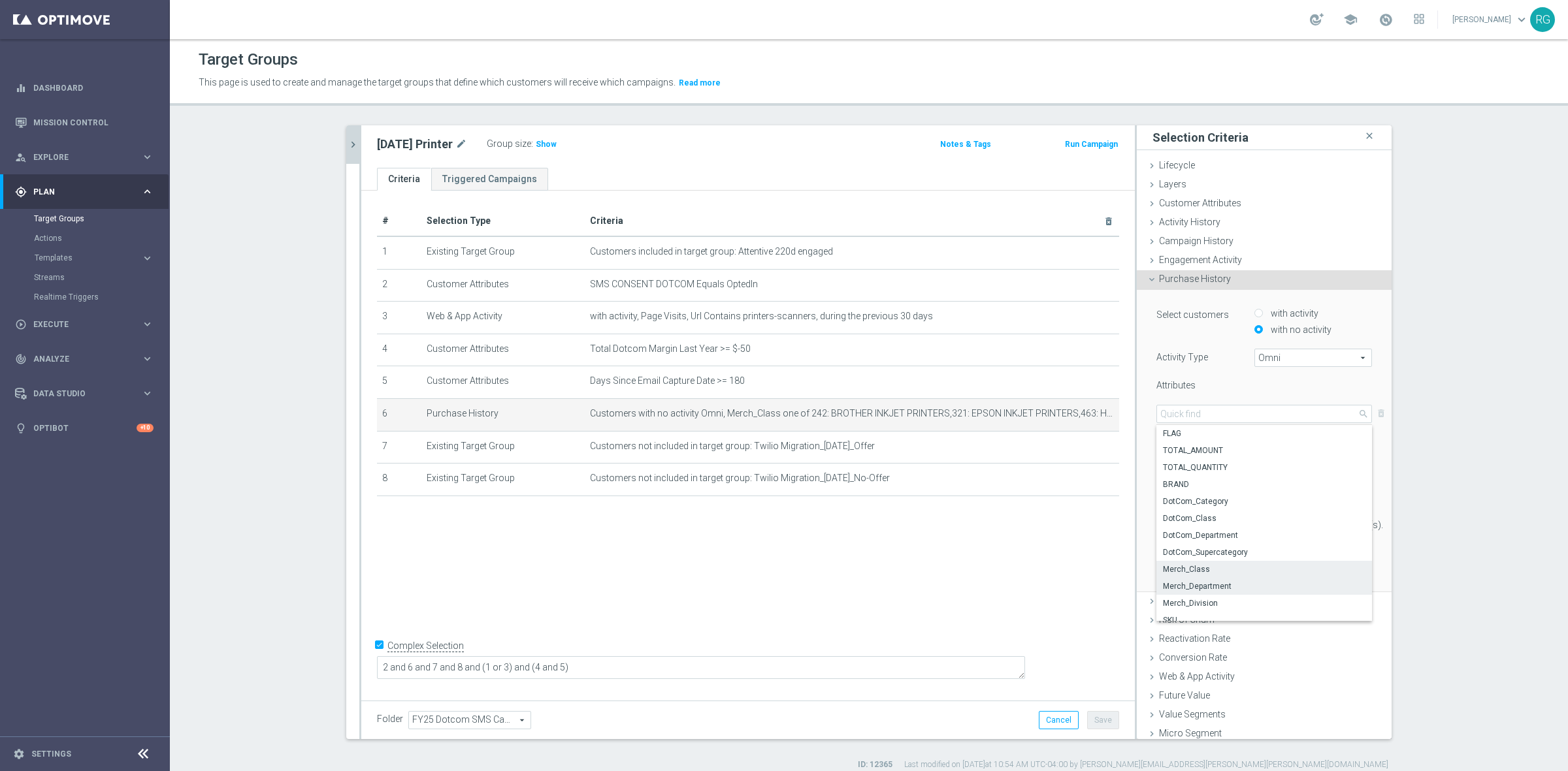
click at [1226, 581] on span "Merch_Department" at bounding box center [1264, 587] width 202 height 10
type input "Merch_Department"
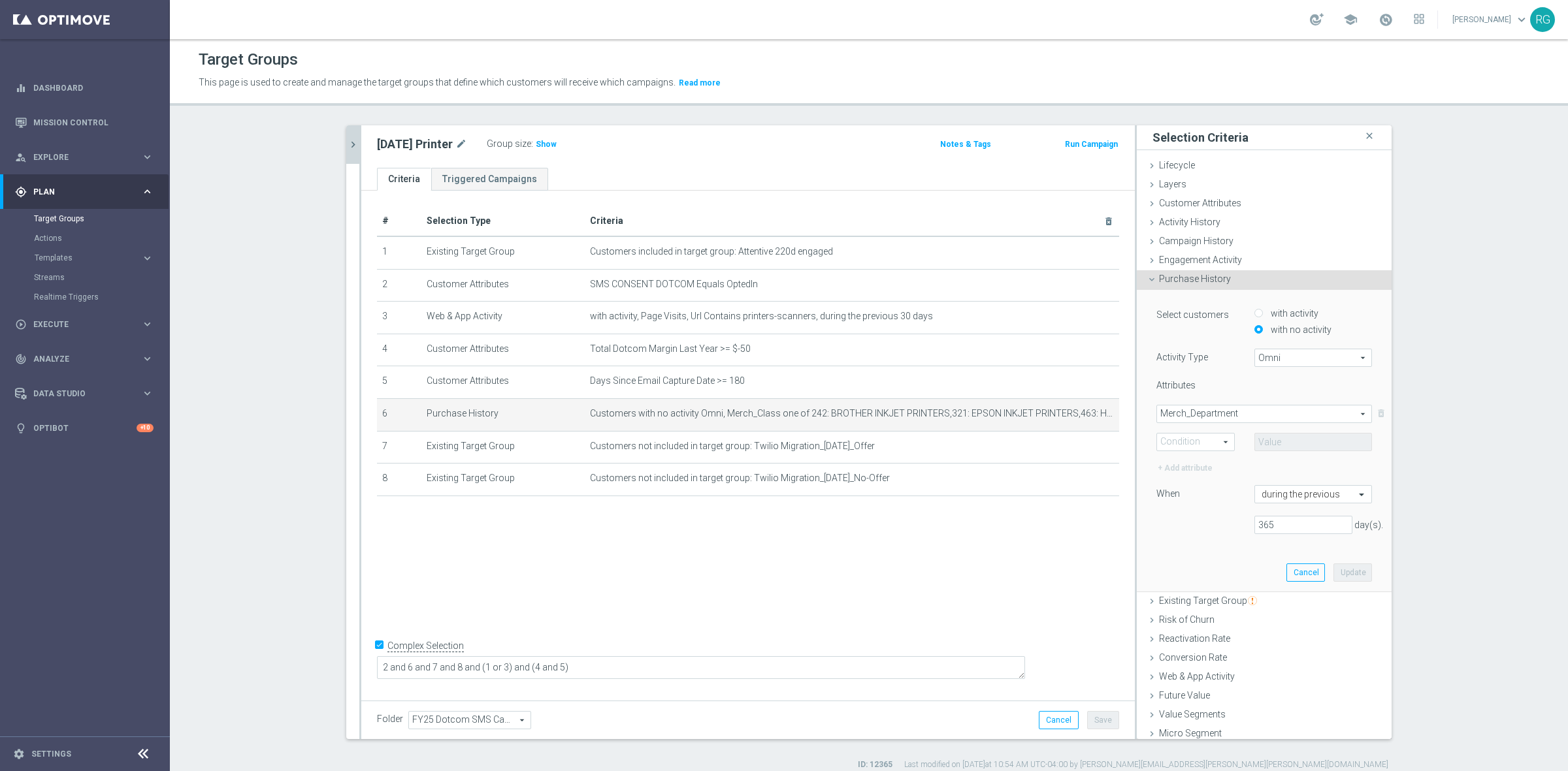
click at [1180, 443] on span "One of" at bounding box center [1196, 442] width 77 height 17
click at [1173, 563] on span "One of" at bounding box center [1195, 563] width 64 height 10
type input "One of"
click at [1261, 441] on span at bounding box center [1313, 442] width 116 height 17
click at [1266, 438] on input "search" at bounding box center [1313, 441] width 118 height 18
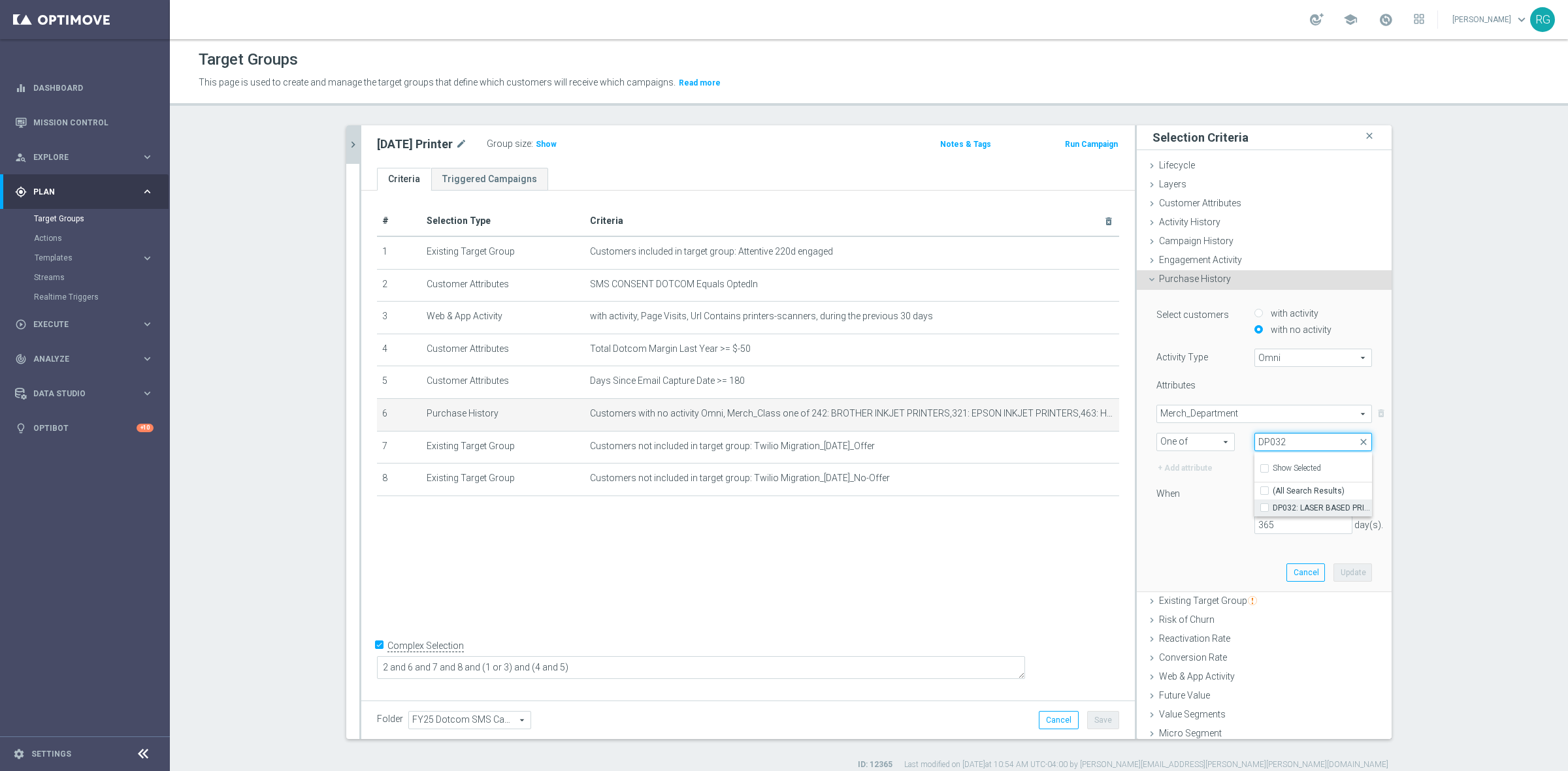
type input "DP032"
click at [1264, 510] on input "DP032: LASER BASED PRINTING" at bounding box center [1268, 508] width 9 height 9
checkbox input "true"
type input "DP032: LASER BASED PRINTING"
checkbox input "true"
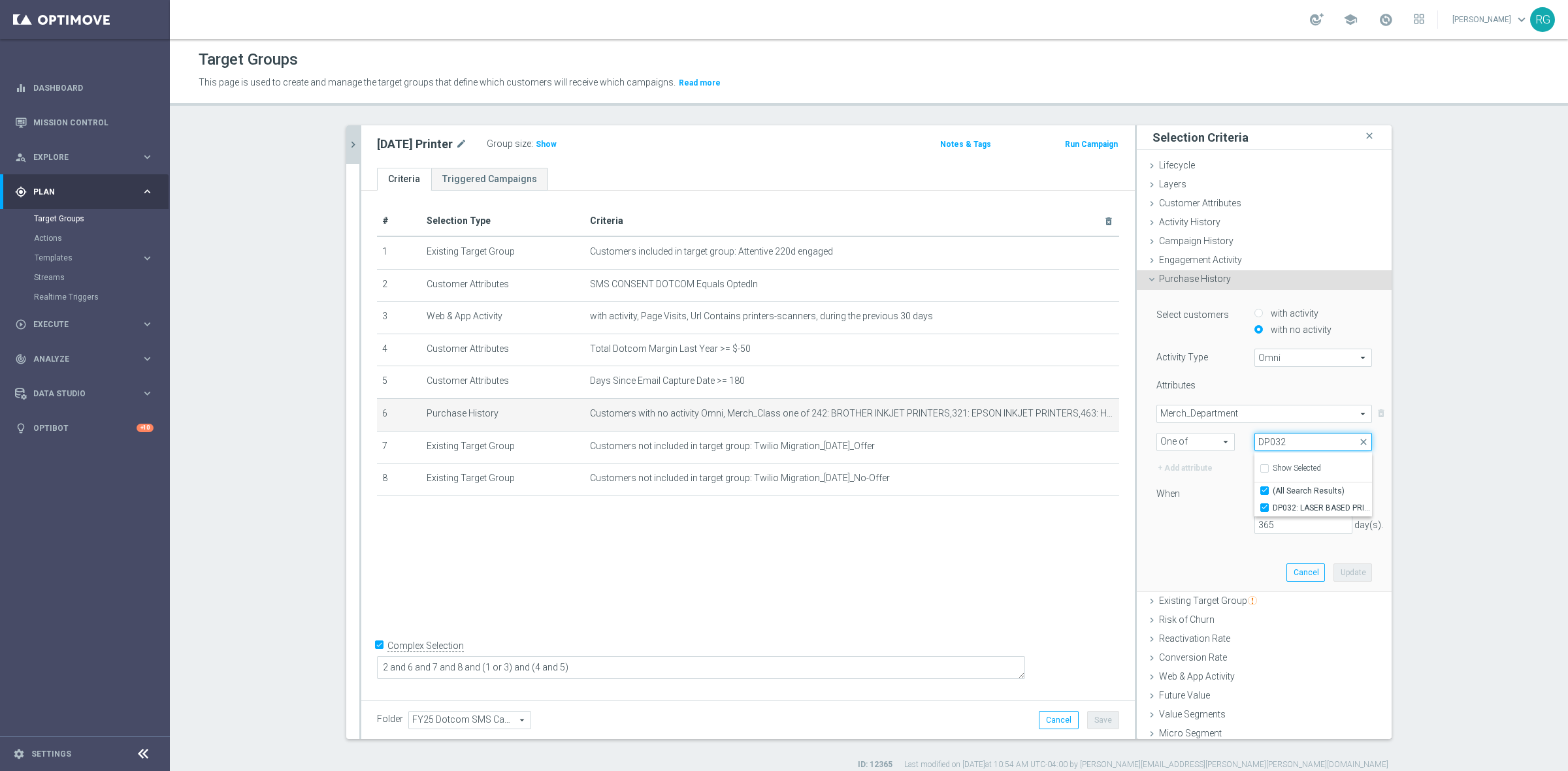
click at [1292, 438] on input "DP032" at bounding box center [1313, 441] width 118 height 18
type input "DP03"
checkbox input "false"
type input "DP043"
checkbox input "true"
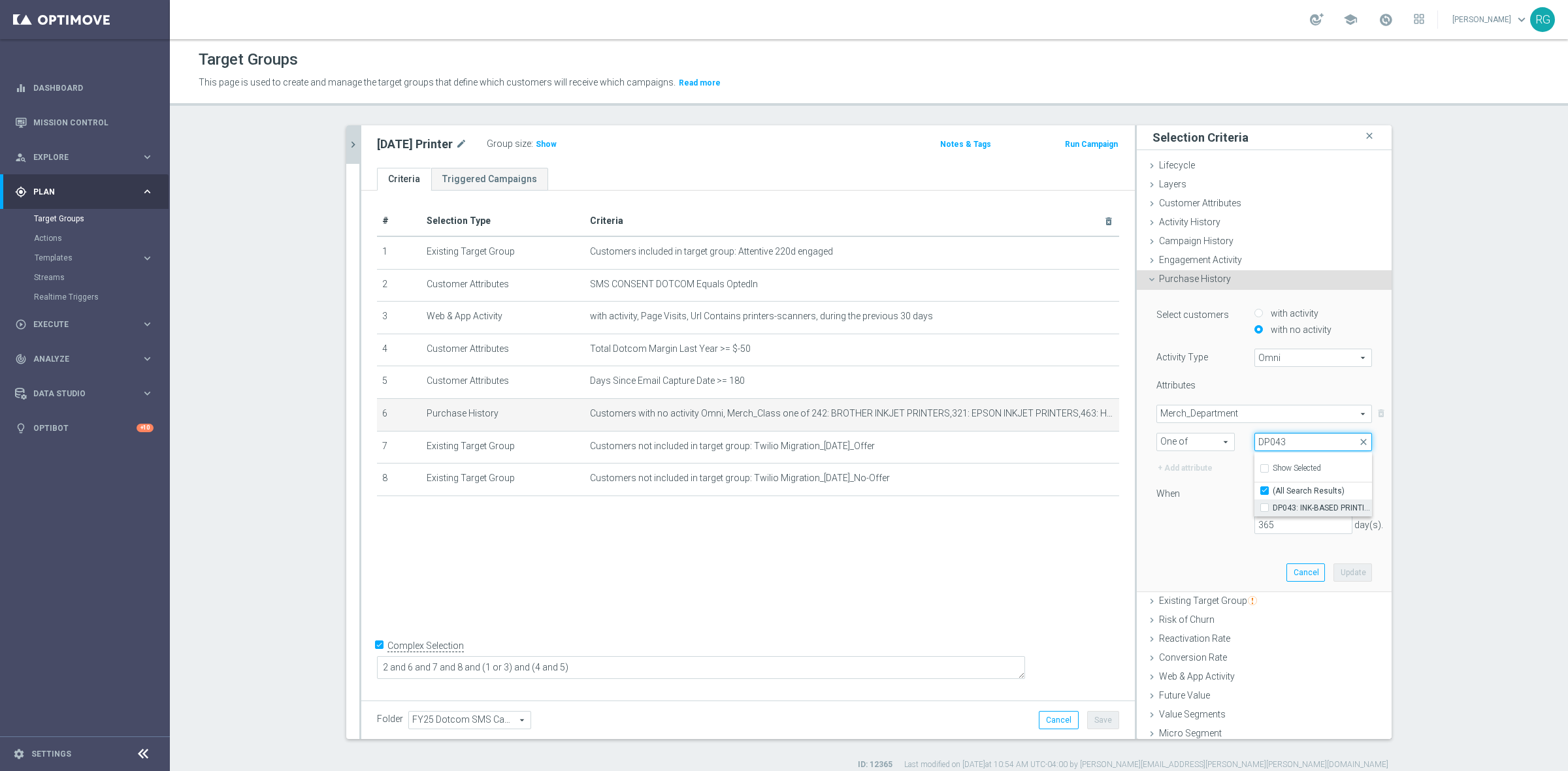
type input "DP043"
click at [1264, 506] on input "DP043: INK-BASED PRINTING" at bounding box center [1268, 508] width 9 height 9
checkbox input "true"
type input "Selected 2 of 91"
checkbox input "false"
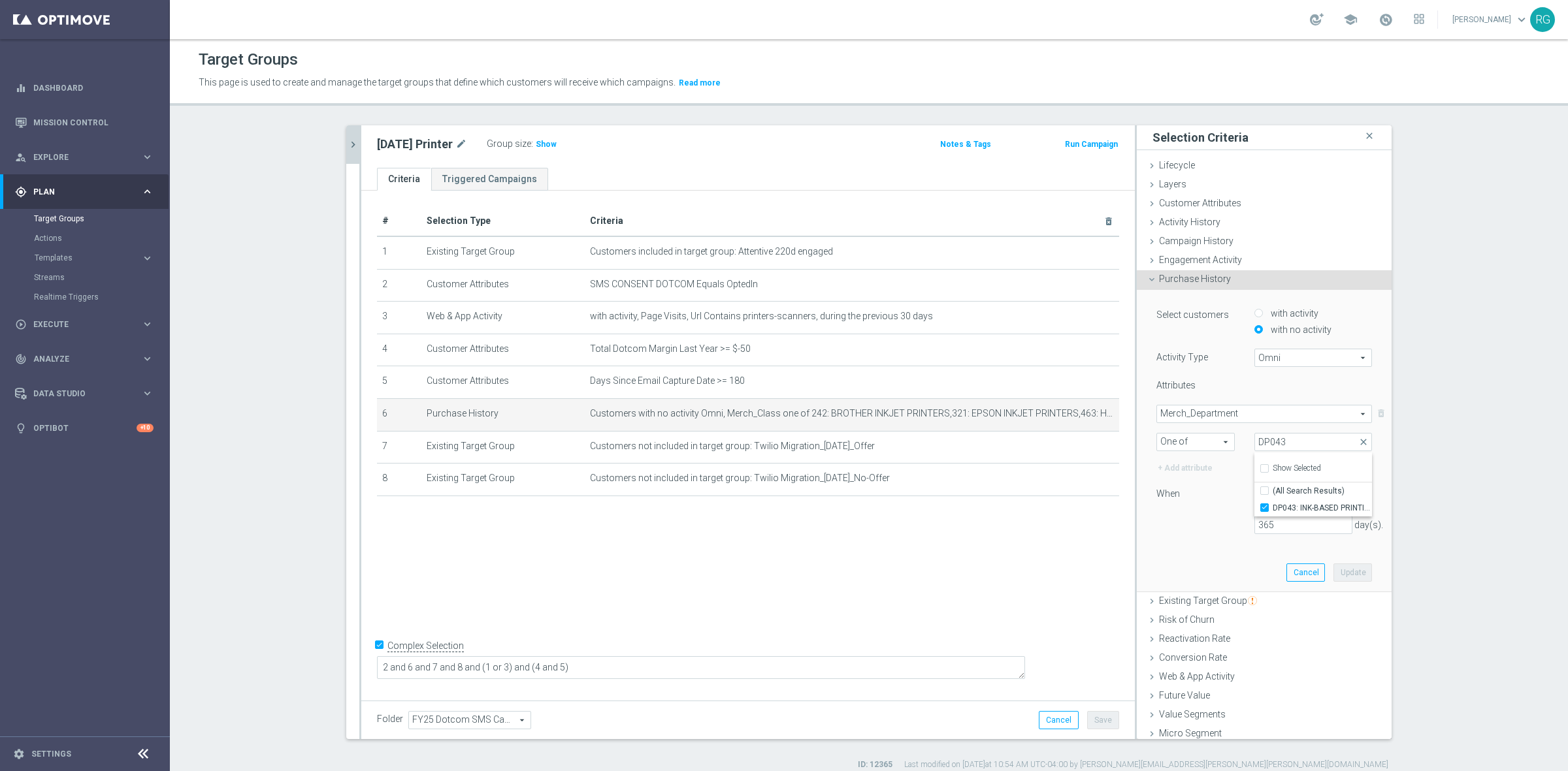
click at [1217, 534] on div "365 day(s)." at bounding box center [1263, 524] width 235 height 18
click at [1340, 576] on button "Update" at bounding box center [1352, 572] width 38 height 18
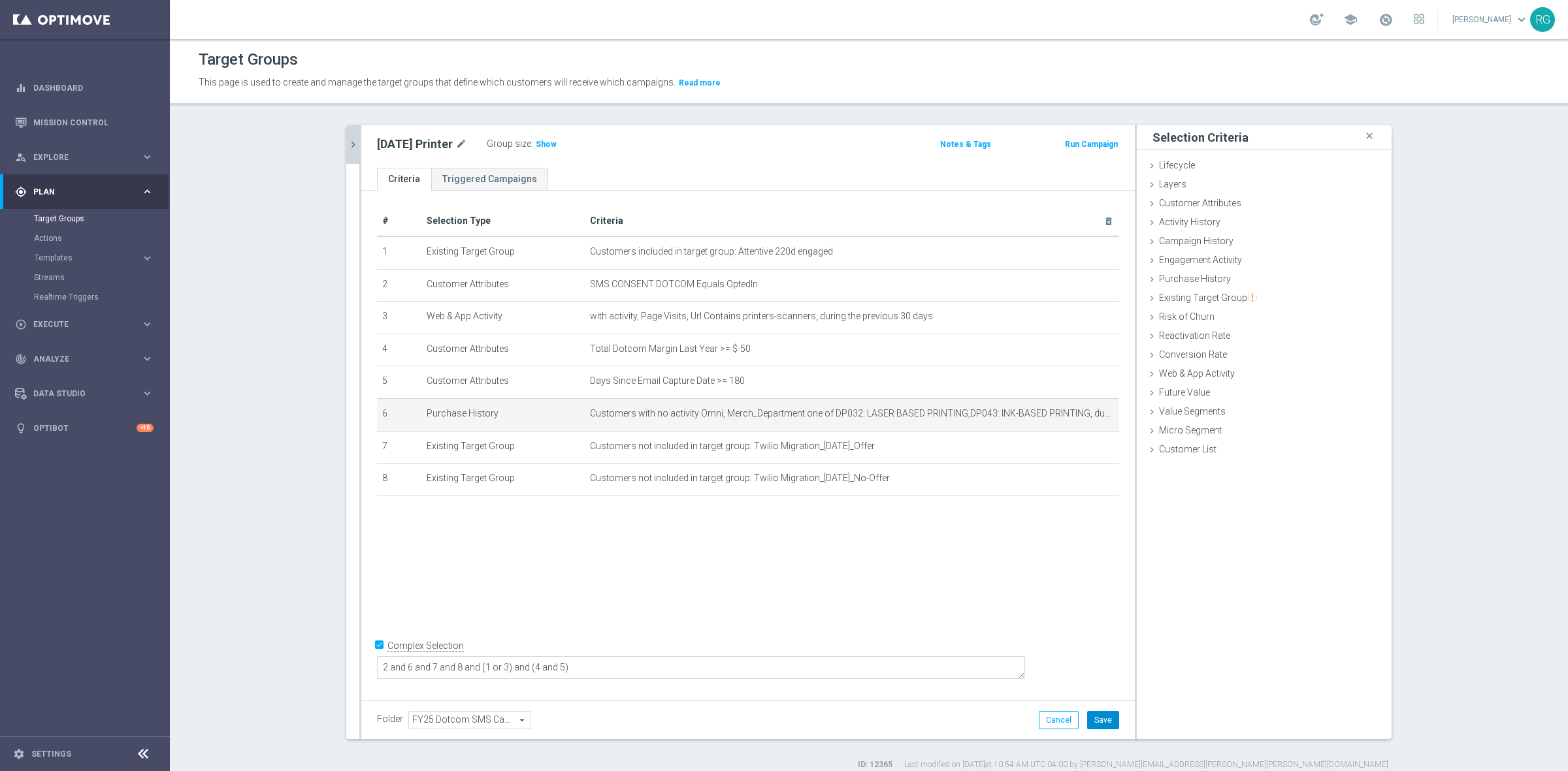
click at [1108, 720] on button "Save" at bounding box center [1103, 720] width 32 height 18
click at [347, 140] on icon "chevron_right" at bounding box center [353, 144] width 13 height 13
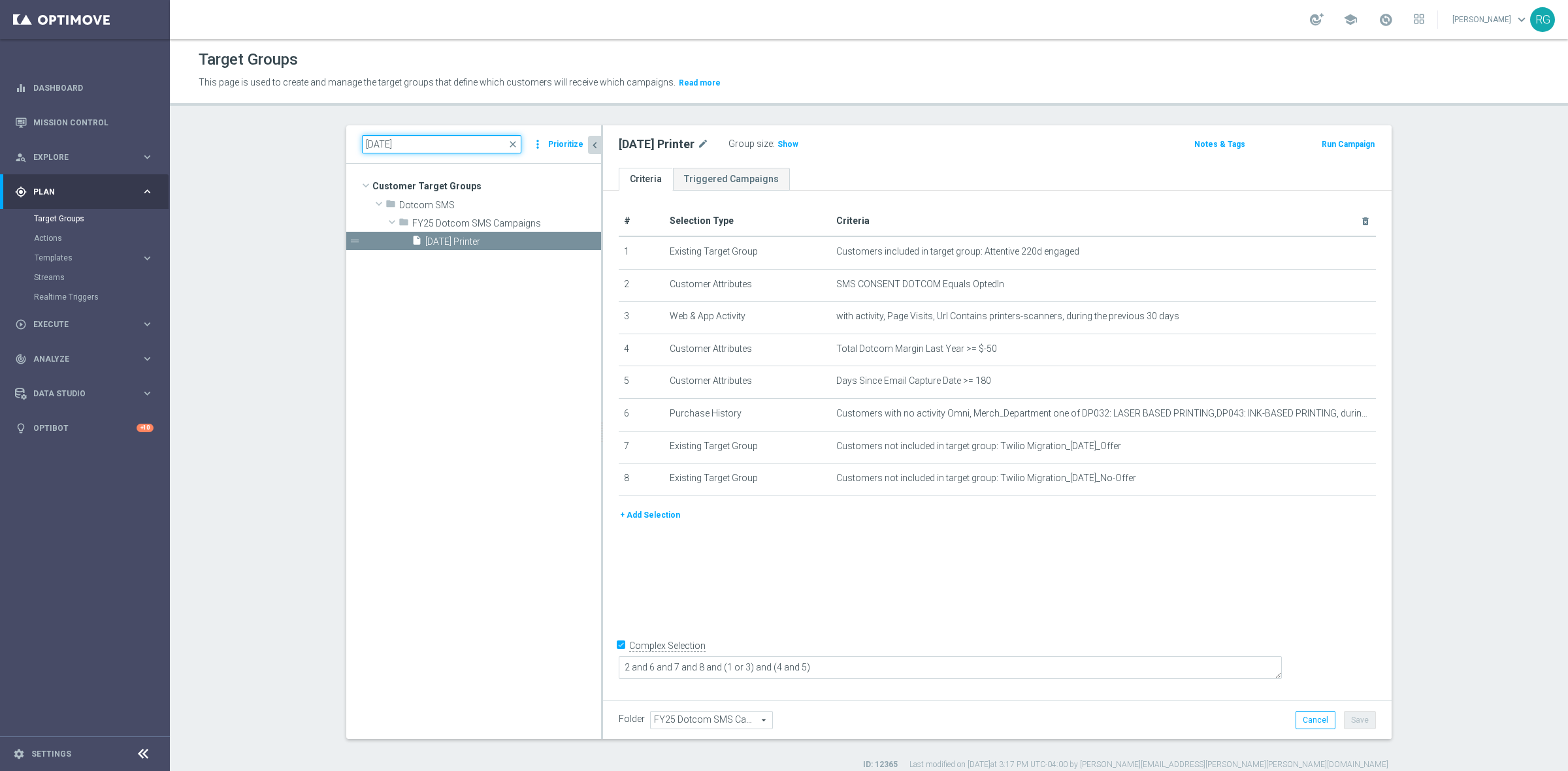
click at [380, 145] on input "[DATE]" at bounding box center [442, 143] width 160 height 18
type input "[DATE]"
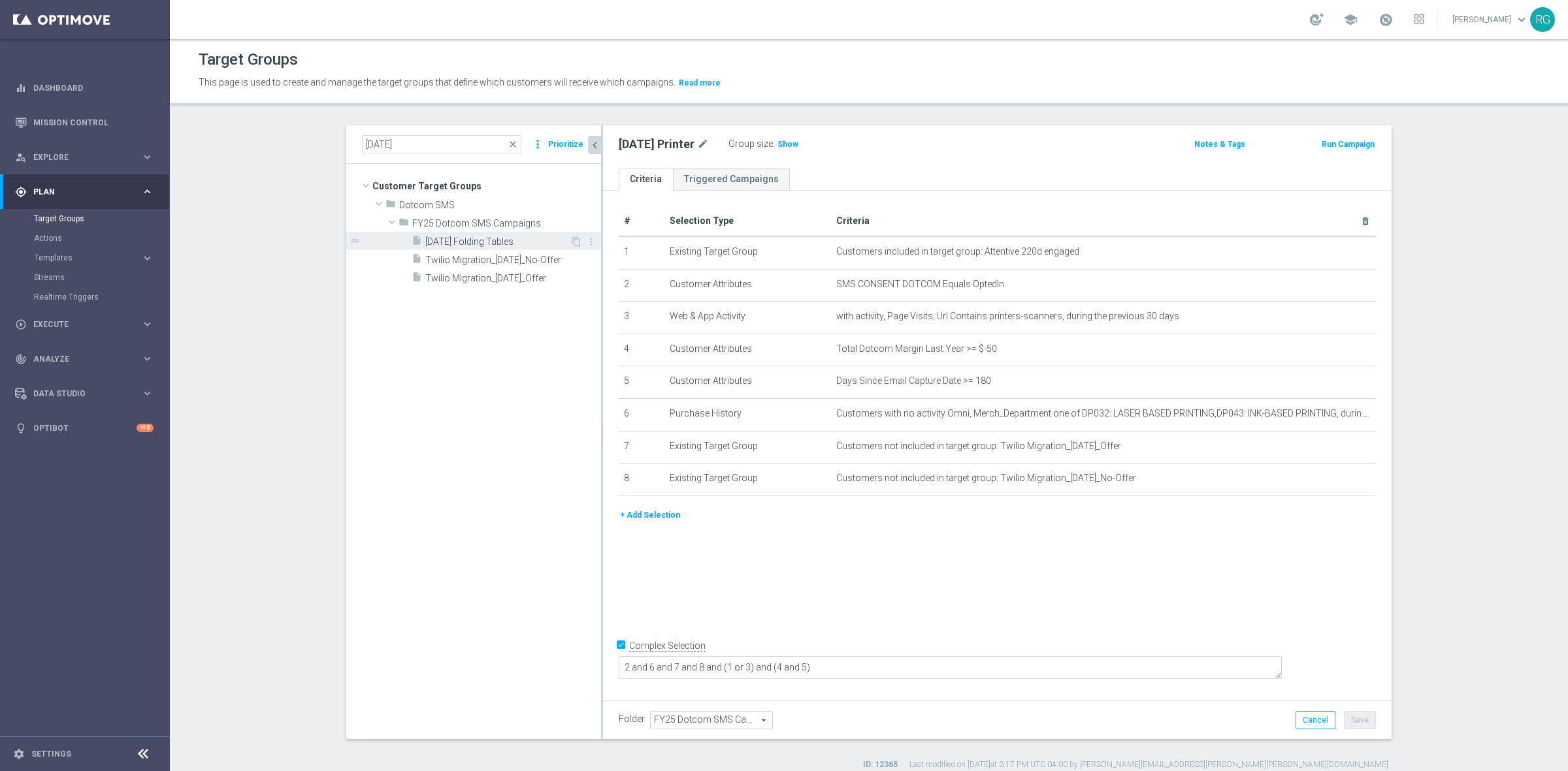
click at [482, 235] on div "insert_drive_file [DATE] Folding Tables" at bounding box center [490, 241] width 158 height 18
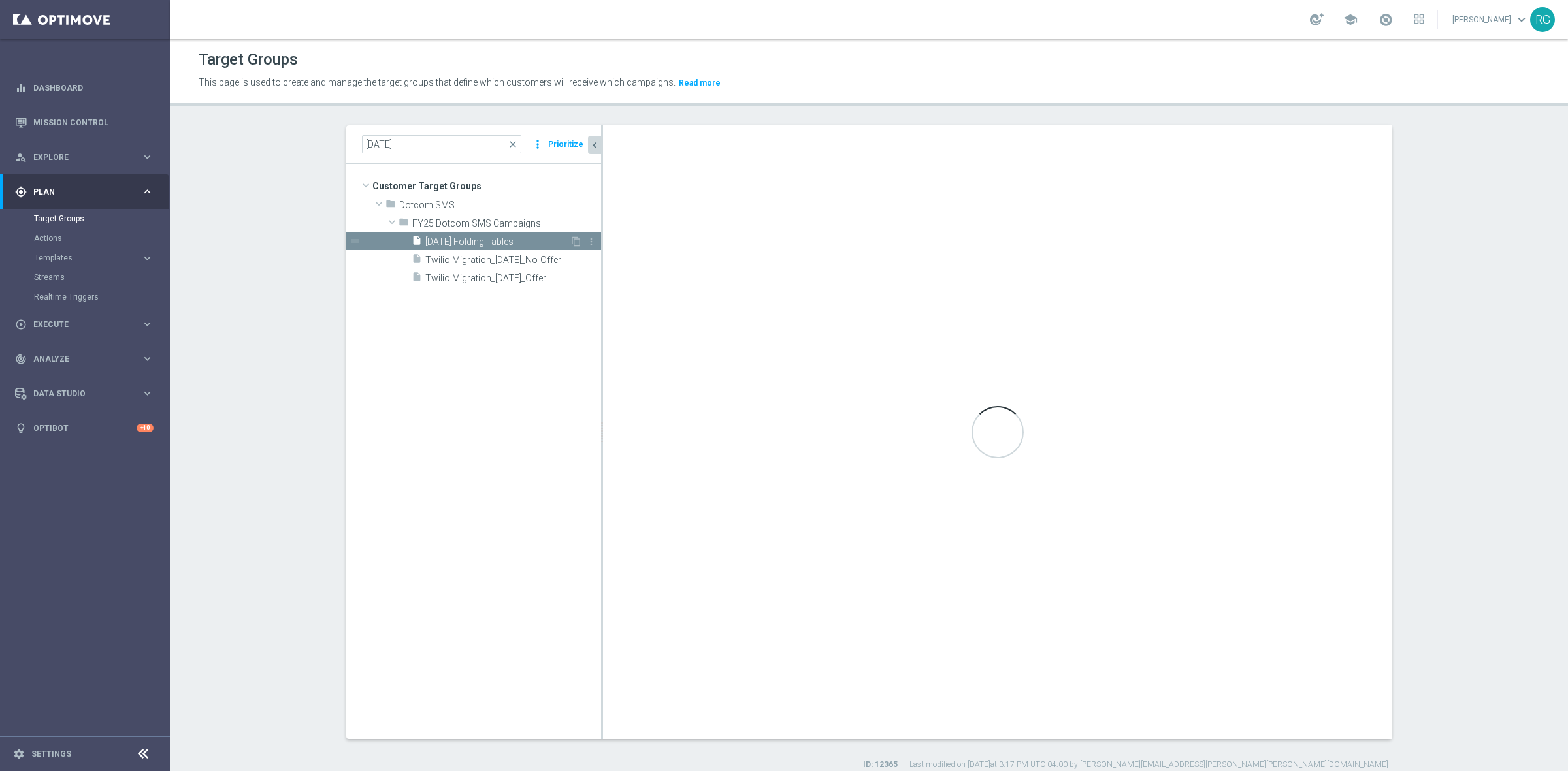
type textarea "2 and 6 and (8 or 9) and (1 or 3 or 7) and (4 and 5)"
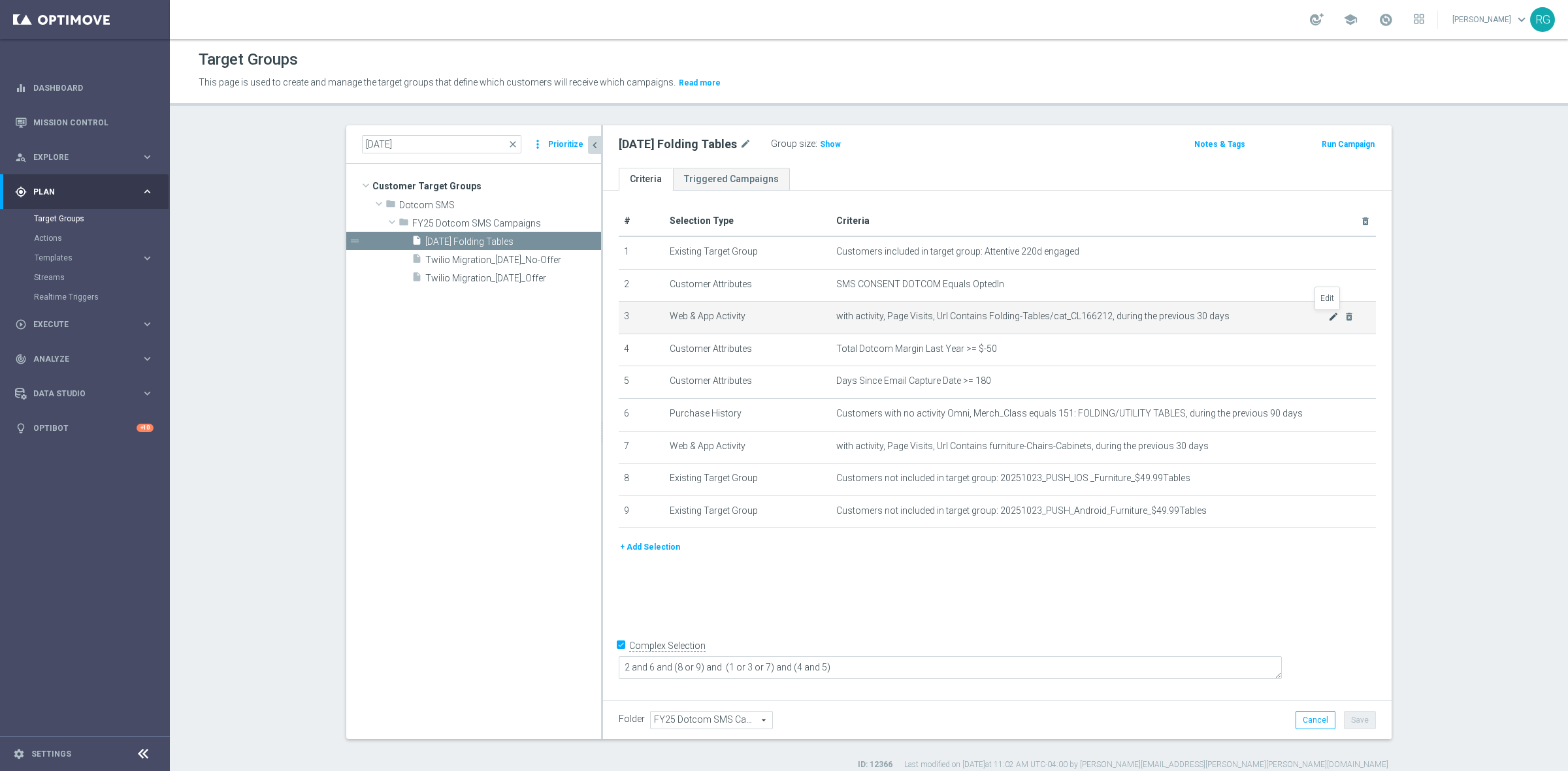
click at [1328, 312] on icon "mode_edit" at bounding box center [1333, 317] width 10 height 10
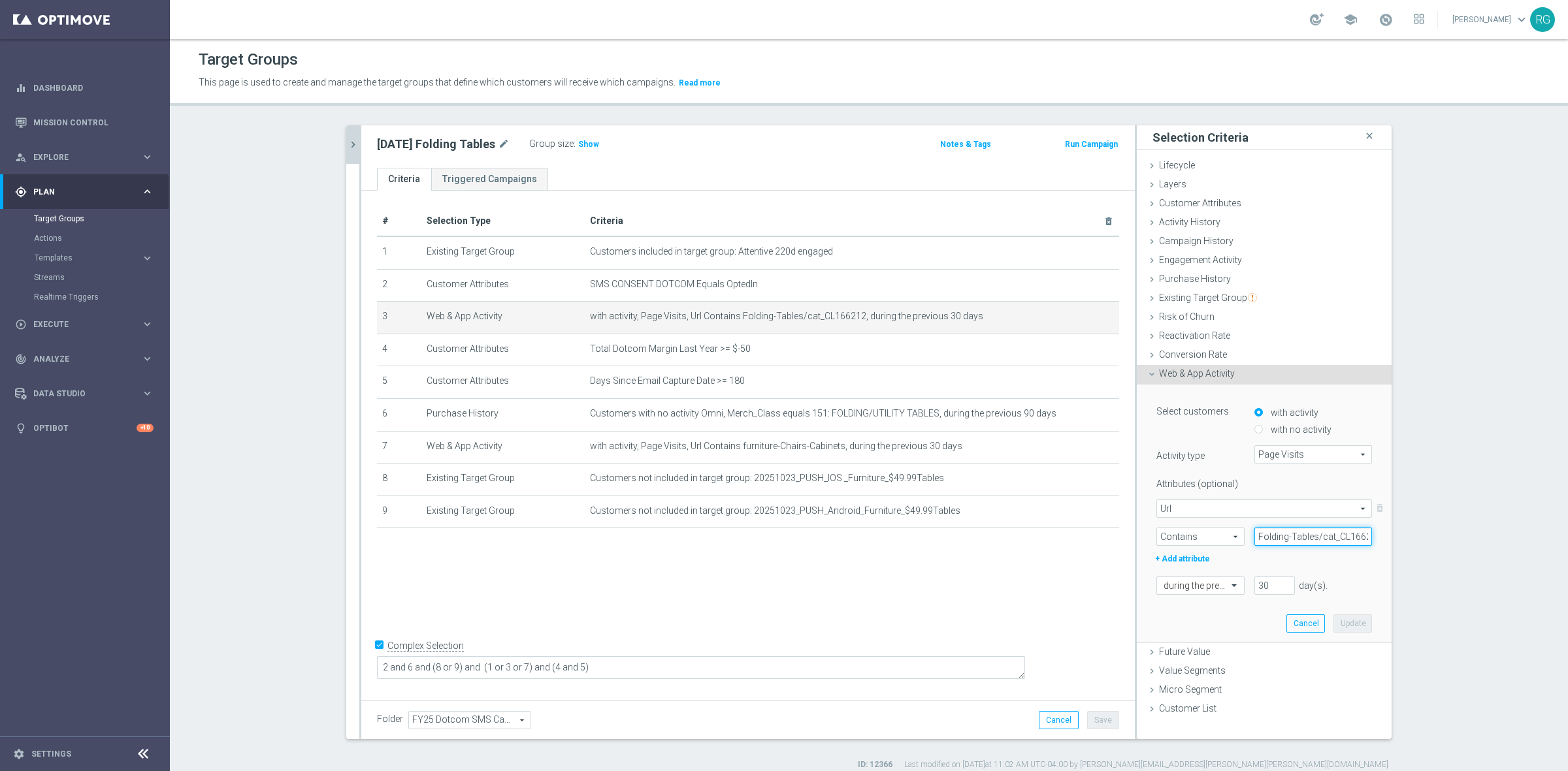
scroll to position [0, 10]
drag, startPoint x: 1313, startPoint y: 542, endPoint x: 1384, endPoint y: 543, distance: 71.0
click at [1384, 543] on div "Select customers with activity with no activity Activity type Page Visits Page …" at bounding box center [1264, 515] width 255 height 260
type input "Folding-Tables"
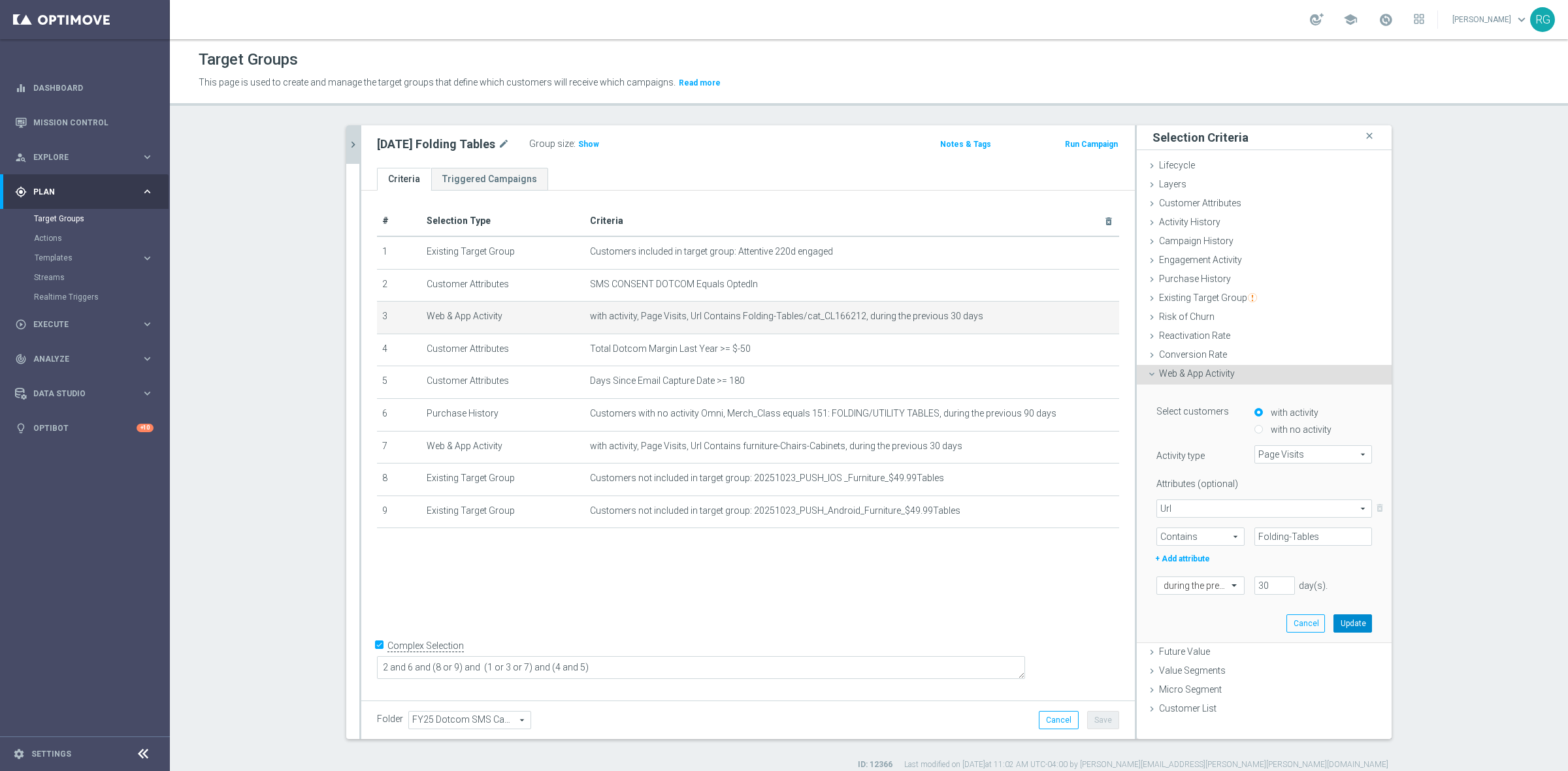
click at [1347, 624] on button "Update" at bounding box center [1352, 623] width 38 height 18
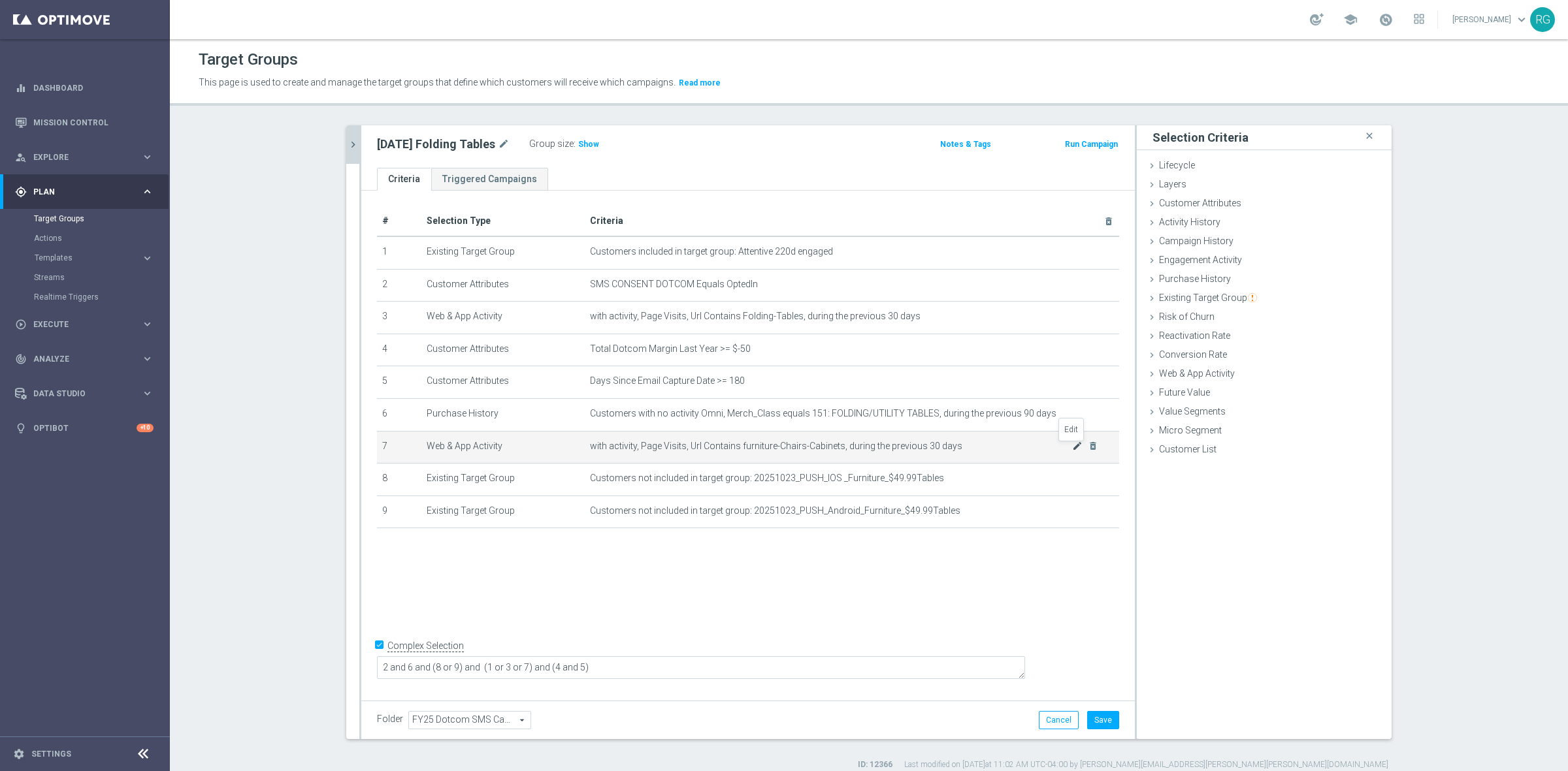
click at [1072, 449] on icon "mode_edit" at bounding box center [1077, 446] width 10 height 10
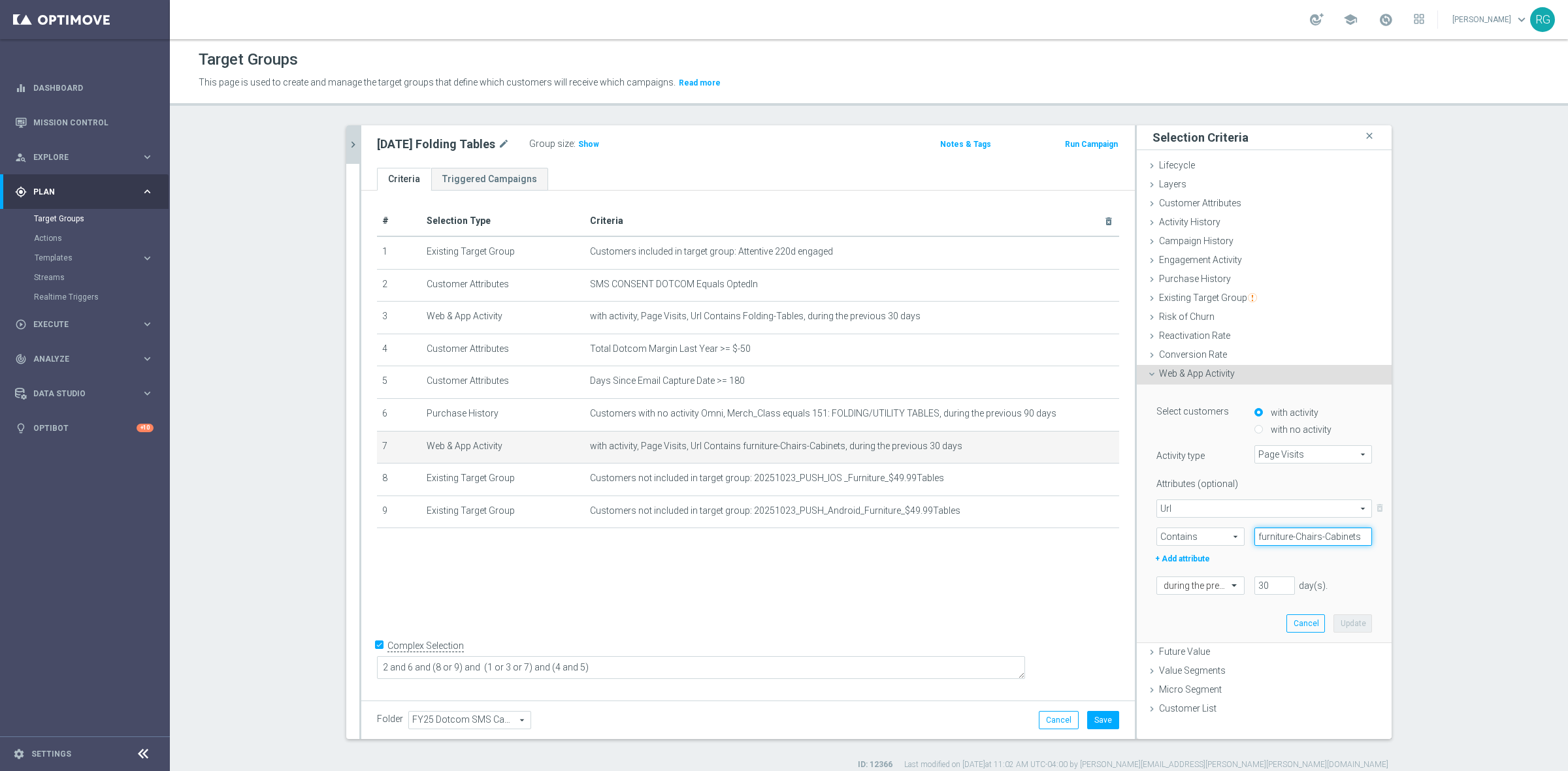
drag, startPoint x: 1358, startPoint y: 540, endPoint x: 1287, endPoint y: 546, distance: 71.3
click at [1287, 546] on div "Attributes (optional) Url Url arrow_drop_down search delete_forever Contains Co…" at bounding box center [1264, 520] width 215 height 93
type input "furniture"
click at [1347, 610] on div "Select customers with activity with no activity Activity type Page Visits Page …" at bounding box center [1263, 514] width 235 height 258
click at [1347, 617] on button "Update" at bounding box center [1352, 623] width 38 height 18
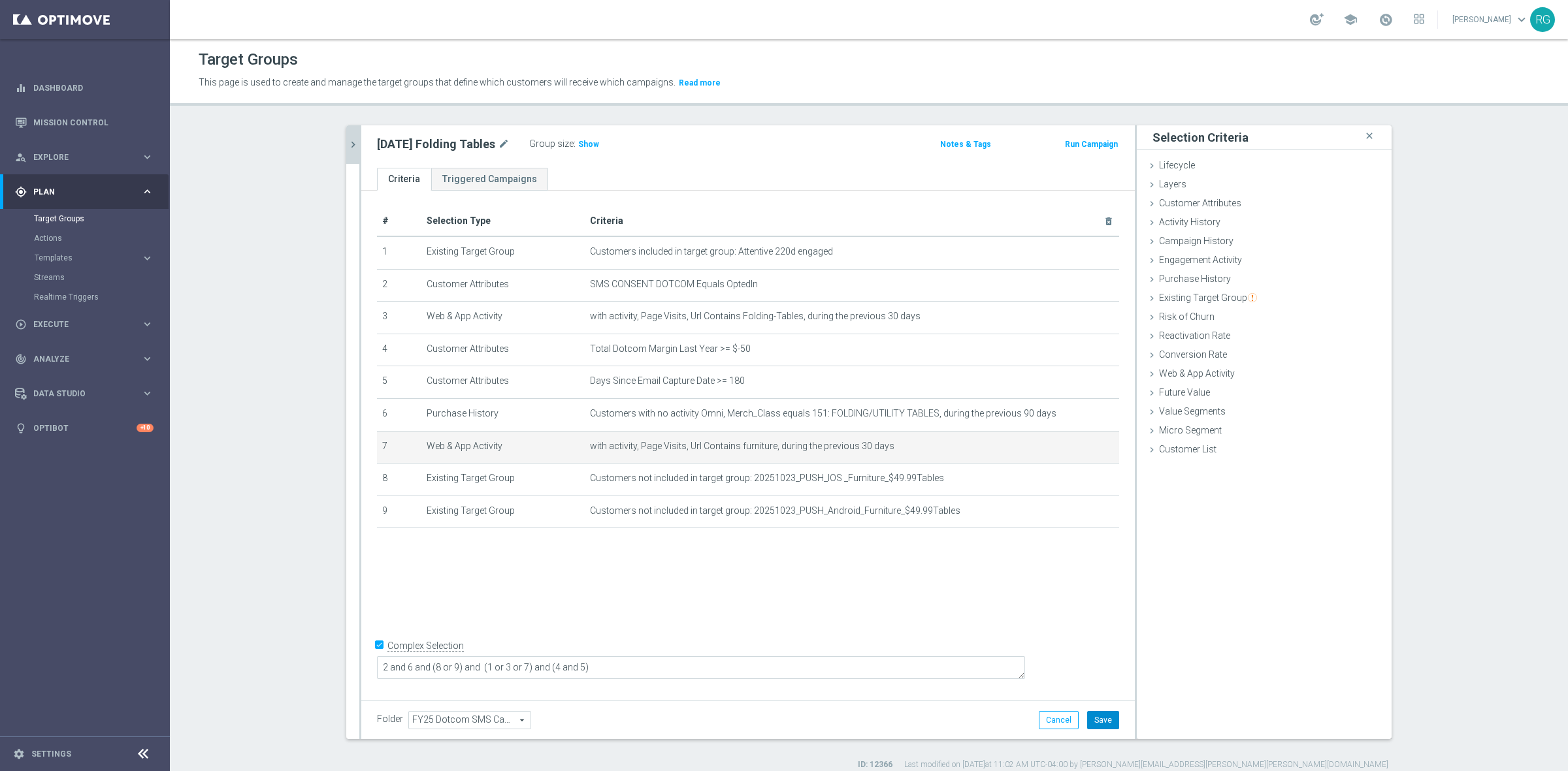
click at [1103, 723] on button "Save" at bounding box center [1103, 720] width 32 height 18
click at [353, 149] on icon "chevron_right" at bounding box center [353, 144] width 13 height 13
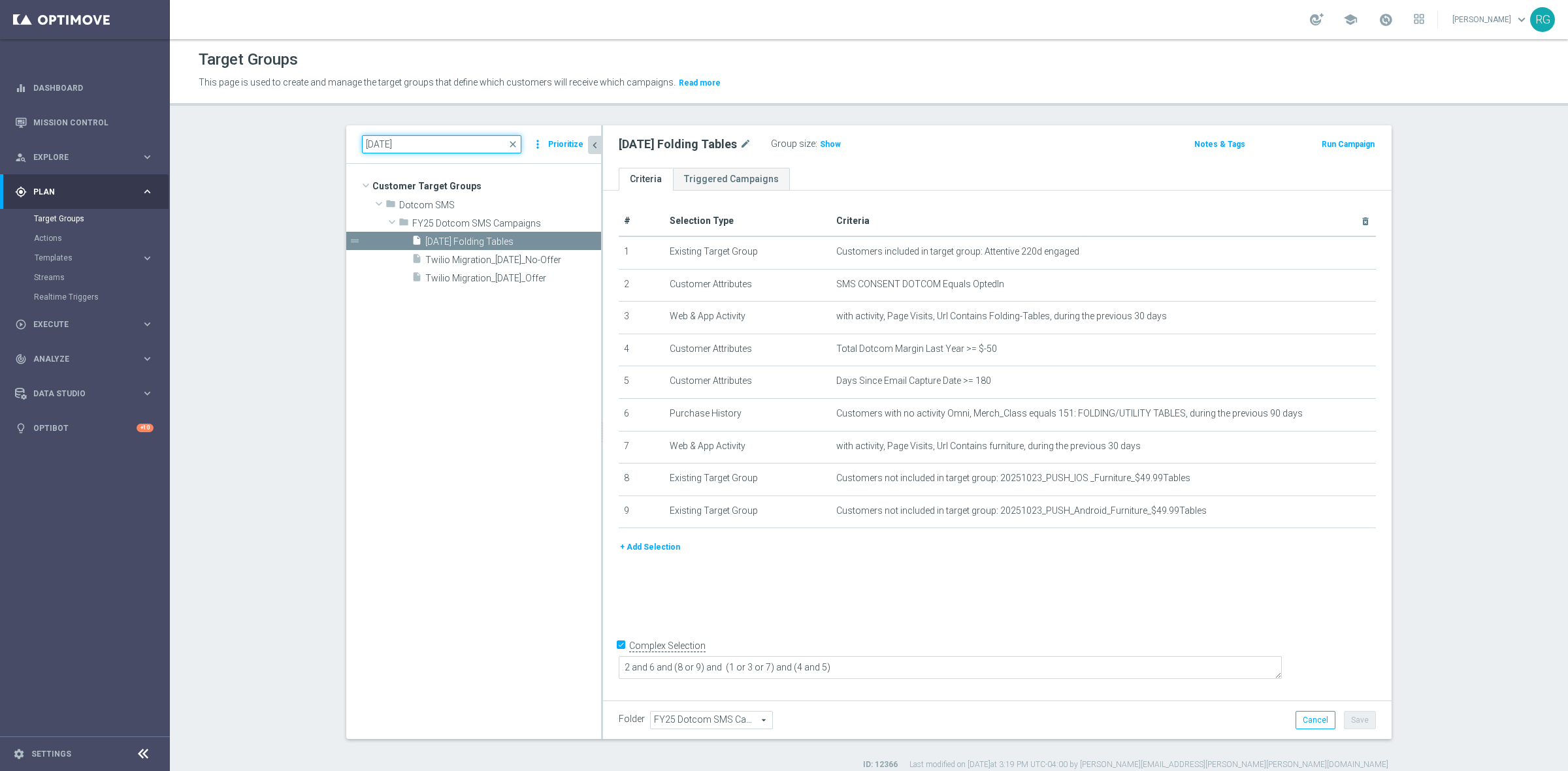
click at [383, 146] on input "[DATE]" at bounding box center [442, 143] width 160 height 18
type input "[DATE]"
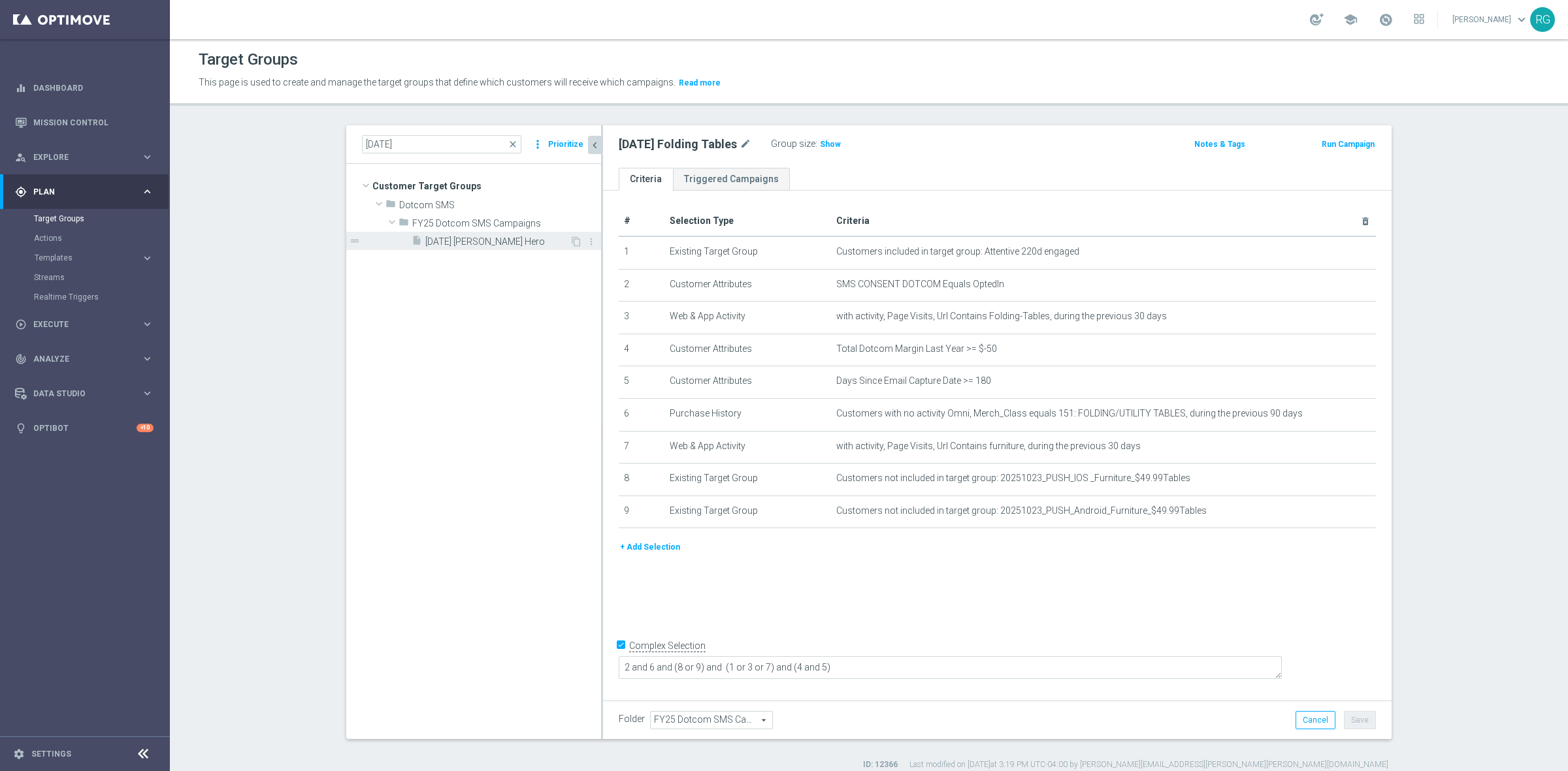
click at [438, 237] on span "[DATE] [PERSON_NAME] Hero" at bounding box center [497, 242] width 144 height 11
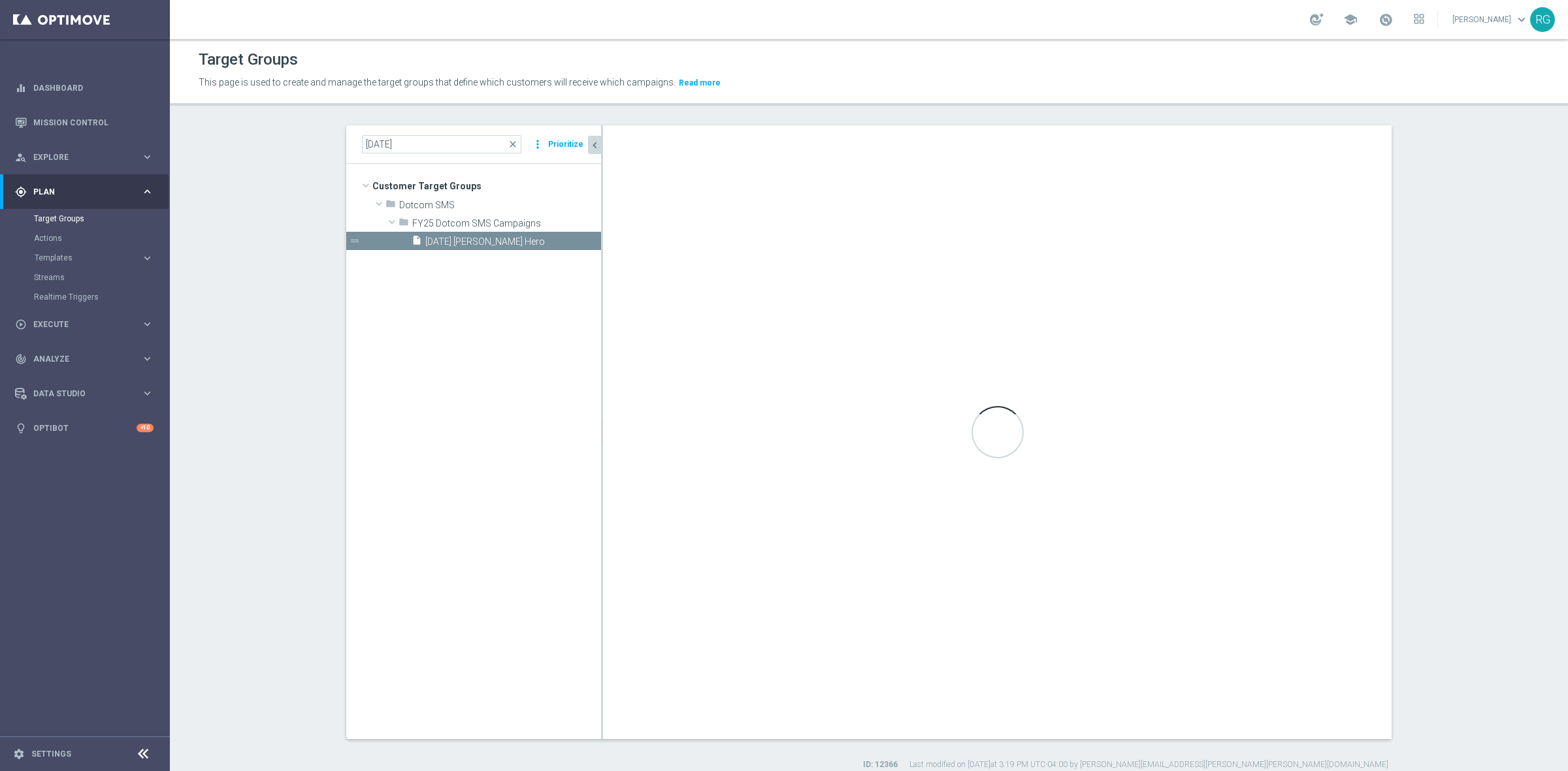
type textarea "1 and 7 and (8 or 9) and (2 and 3) and (4 or 5 or 6)"
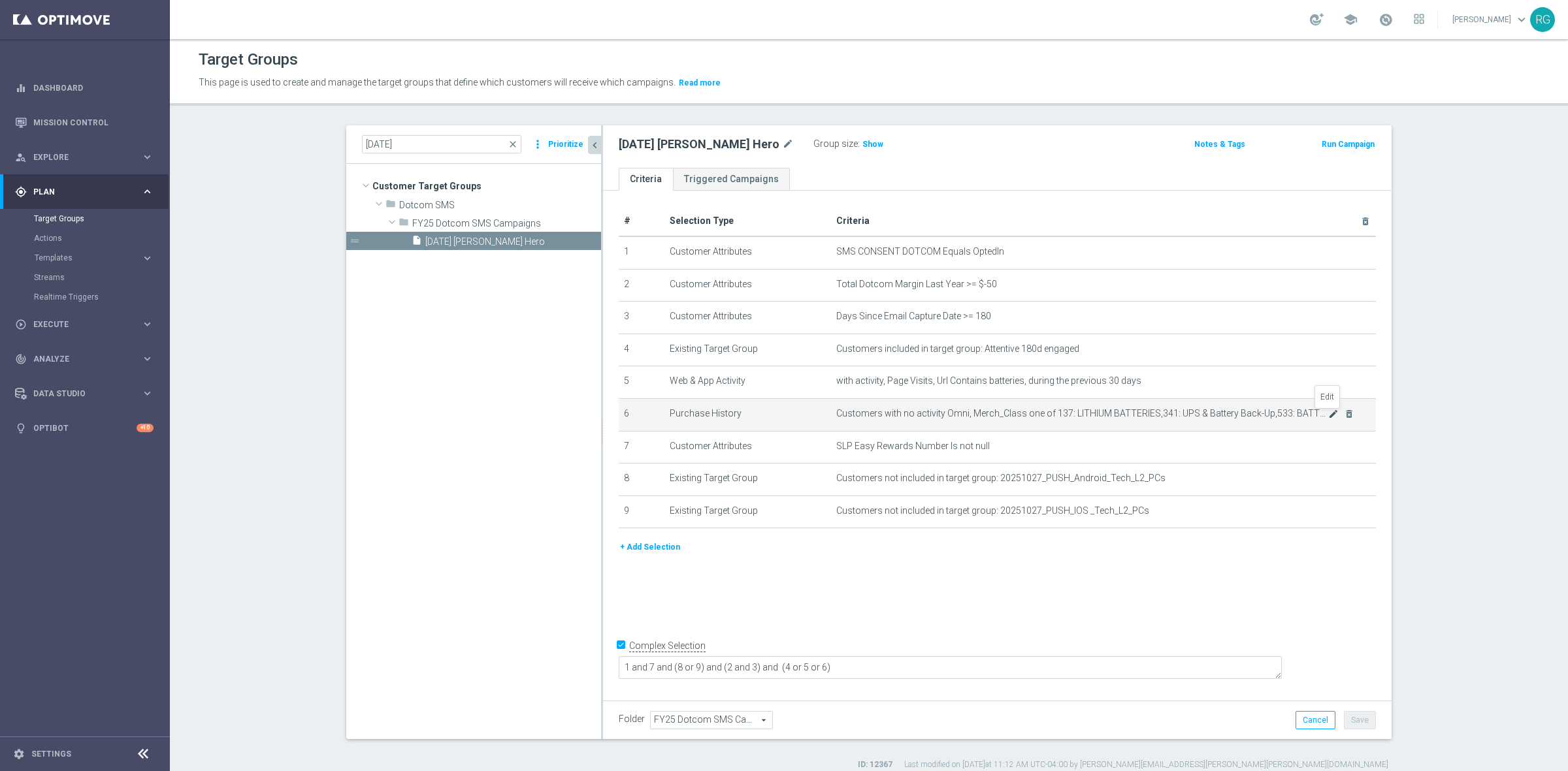
click at [1328, 415] on icon "mode_edit" at bounding box center [1333, 414] width 10 height 10
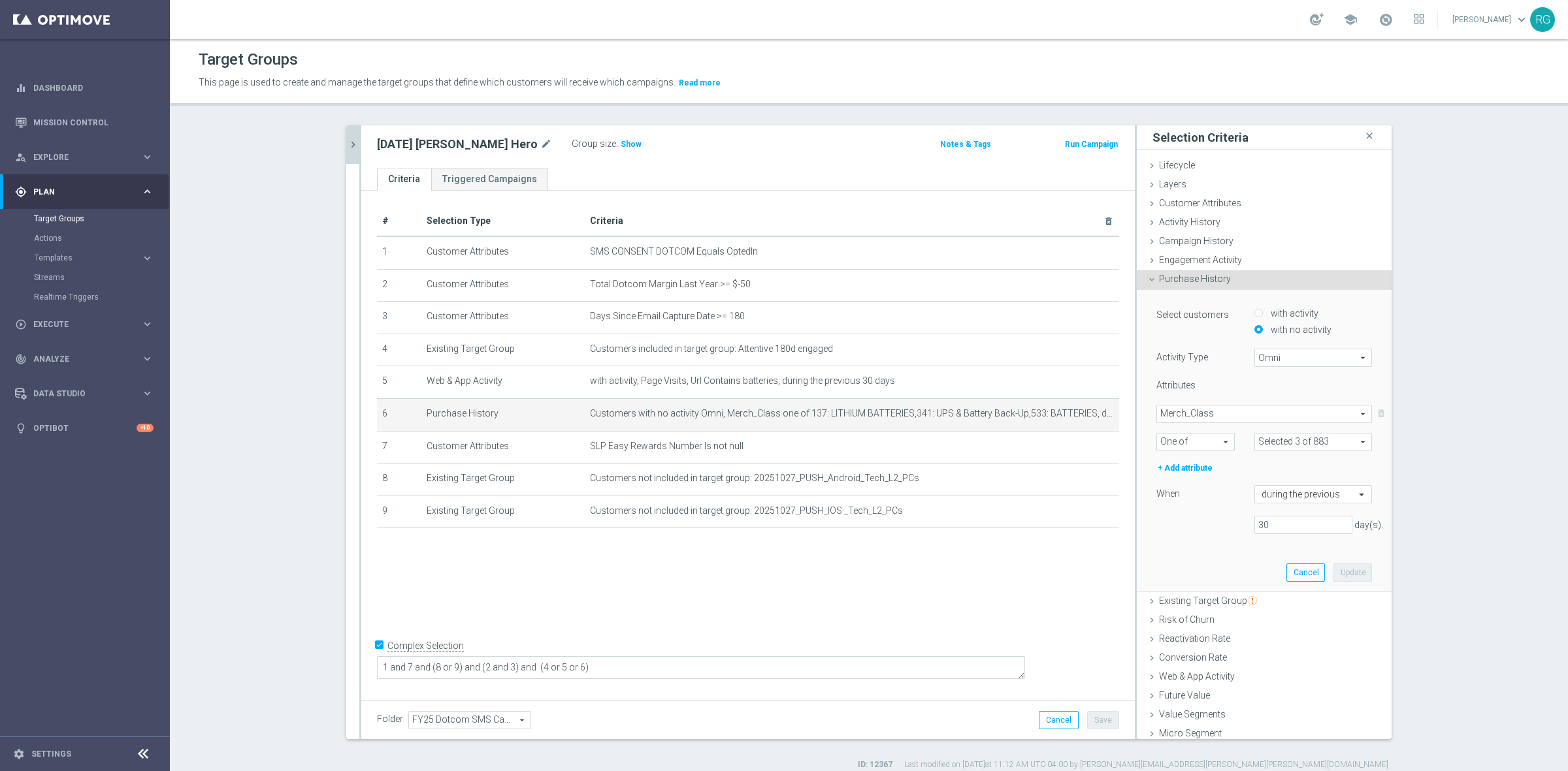
click at [1266, 438] on span at bounding box center [1313, 442] width 116 height 17
click at [1266, 446] on input "search" at bounding box center [1313, 441] width 118 height 18
click at [1260, 468] on input "Show Selected" at bounding box center [1264, 470] width 9 height 9
checkbox input "true"
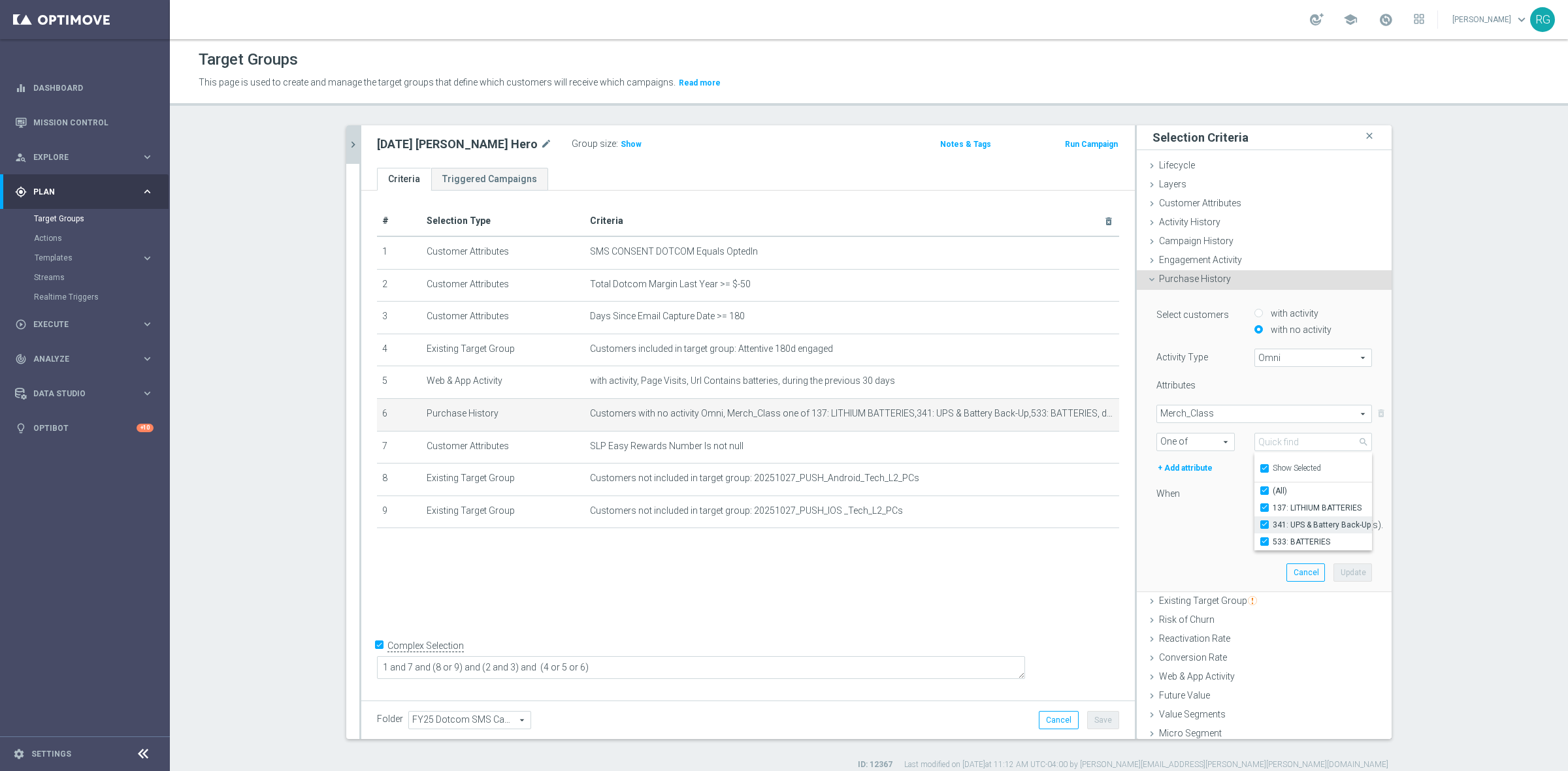
click at [1273, 520] on label "341: UPS & Battery Back-Up" at bounding box center [1322, 525] width 99 height 17
click at [1264, 521] on input "341: UPS & Battery Back-Up" at bounding box center [1268, 525] width 9 height 9
checkbox input "false"
type input "Selected 2 of 883"
checkbox input "false"
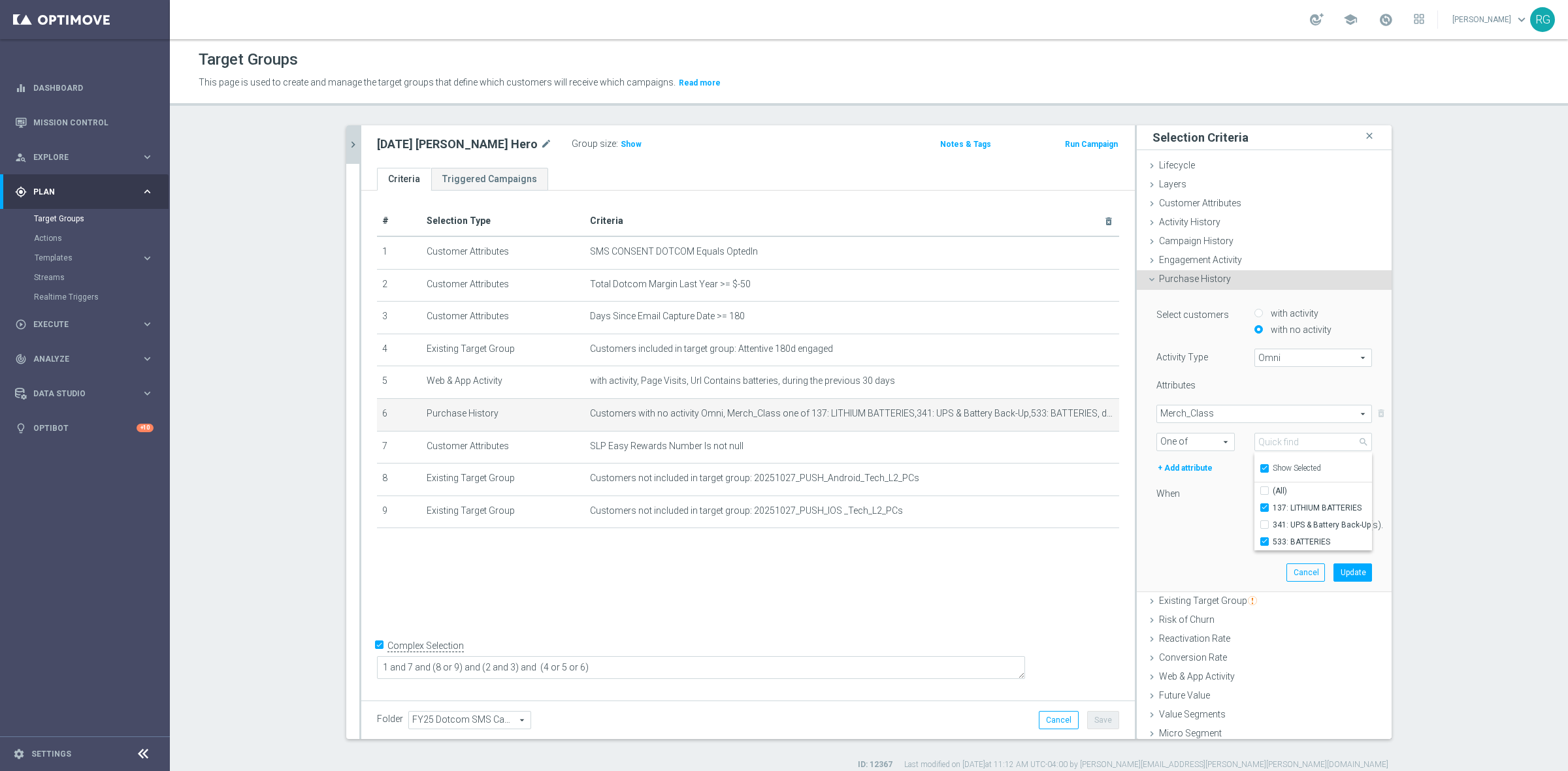
click at [1199, 521] on div "30 day(s)." at bounding box center [1263, 524] width 235 height 18
click at [1333, 574] on button "Update" at bounding box center [1352, 572] width 38 height 18
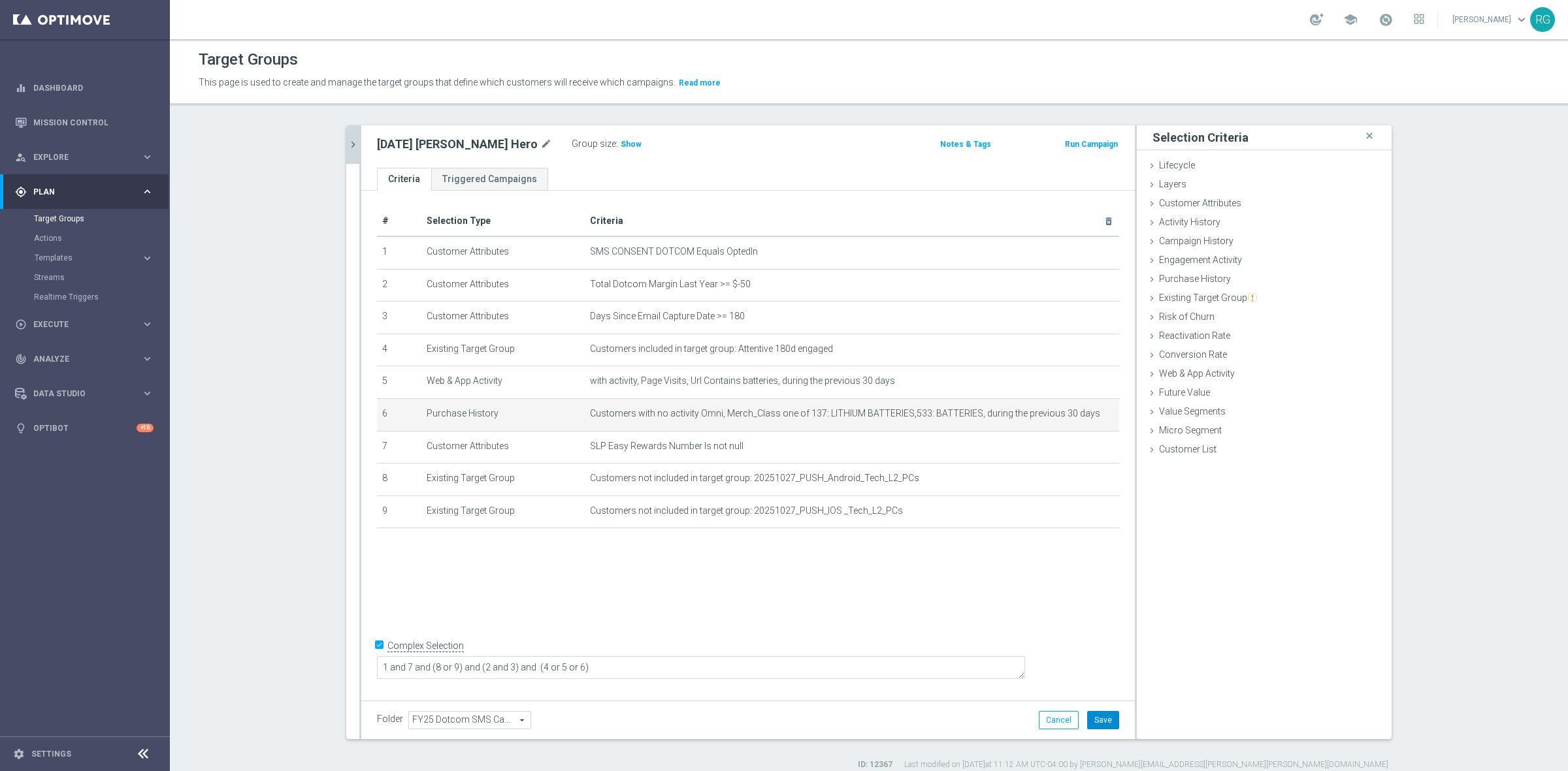
click at [1090, 722] on button "Save" at bounding box center [1103, 720] width 32 height 18
click at [348, 138] on icon "chevron_right" at bounding box center [353, 144] width 13 height 13
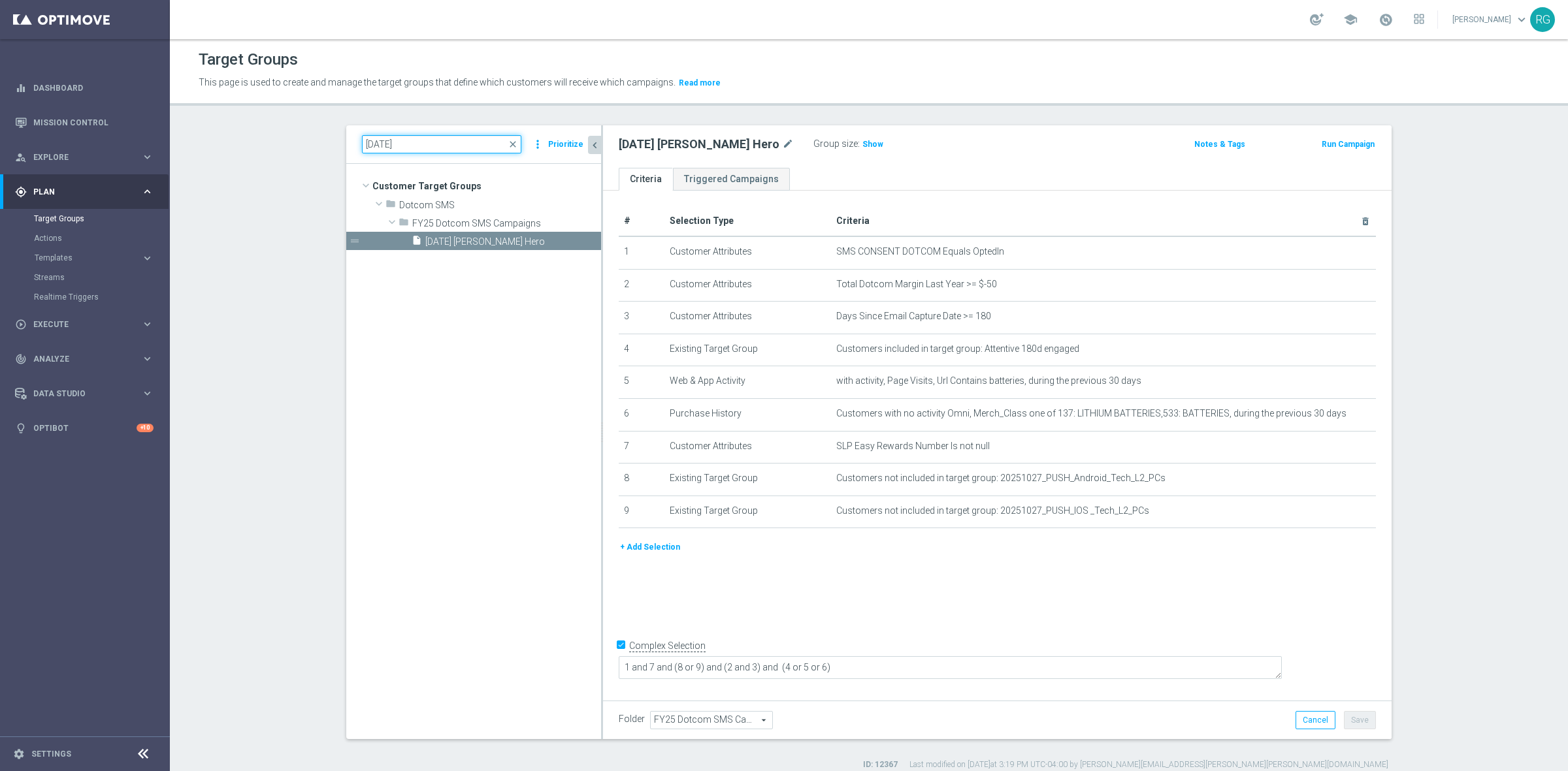
drag, startPoint x: 420, startPoint y: 147, endPoint x: 377, endPoint y: 148, distance: 43.0
click at [377, 148] on input "[DATE]" at bounding box center [442, 143] width 160 height 18
type input "[DATE]"
click at [457, 240] on span "[DATE] 25% Colored paper" at bounding box center [497, 242] width 144 height 11
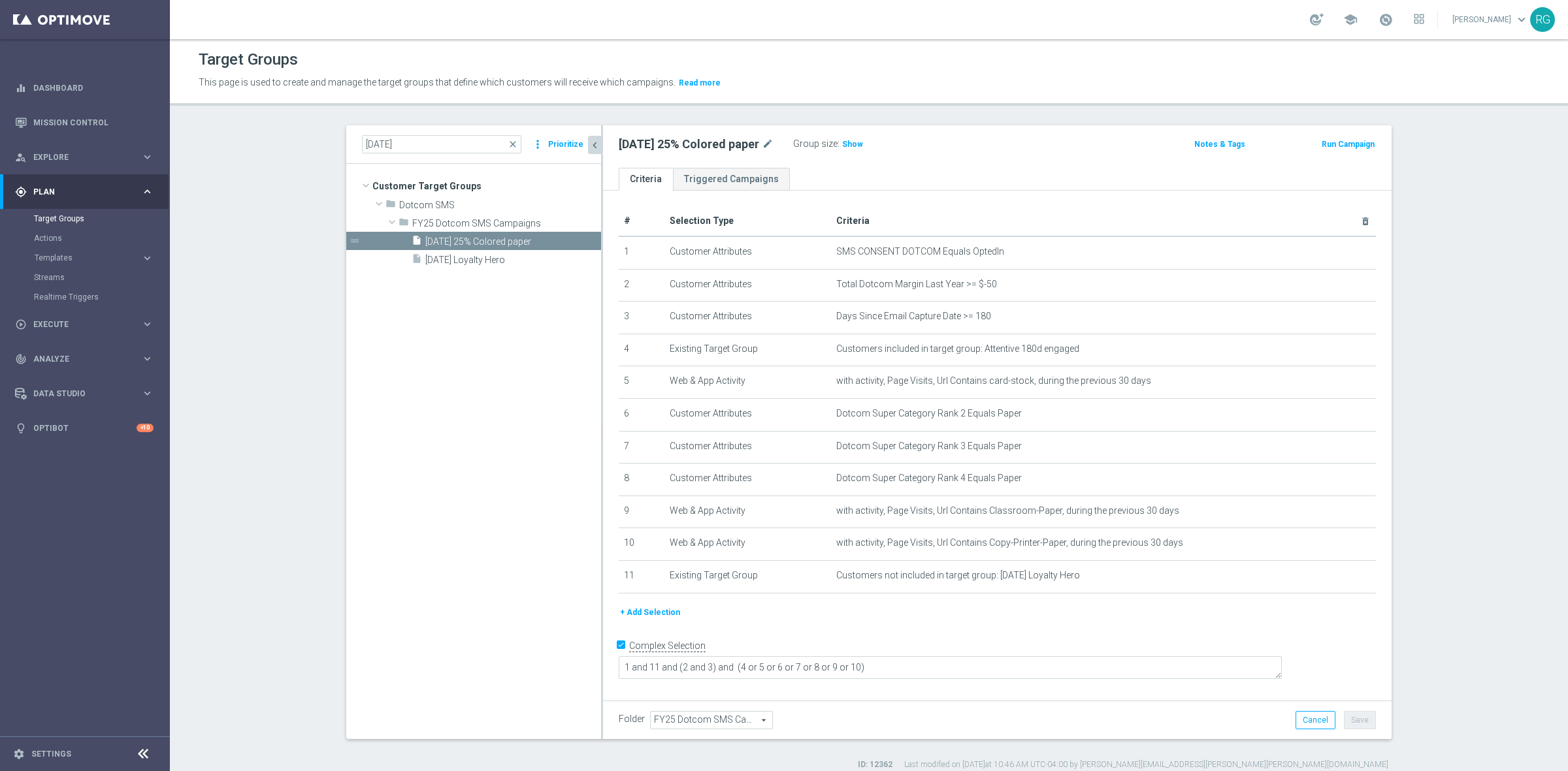
click at [552, 146] on button "Prioritize" at bounding box center [565, 144] width 39 height 18
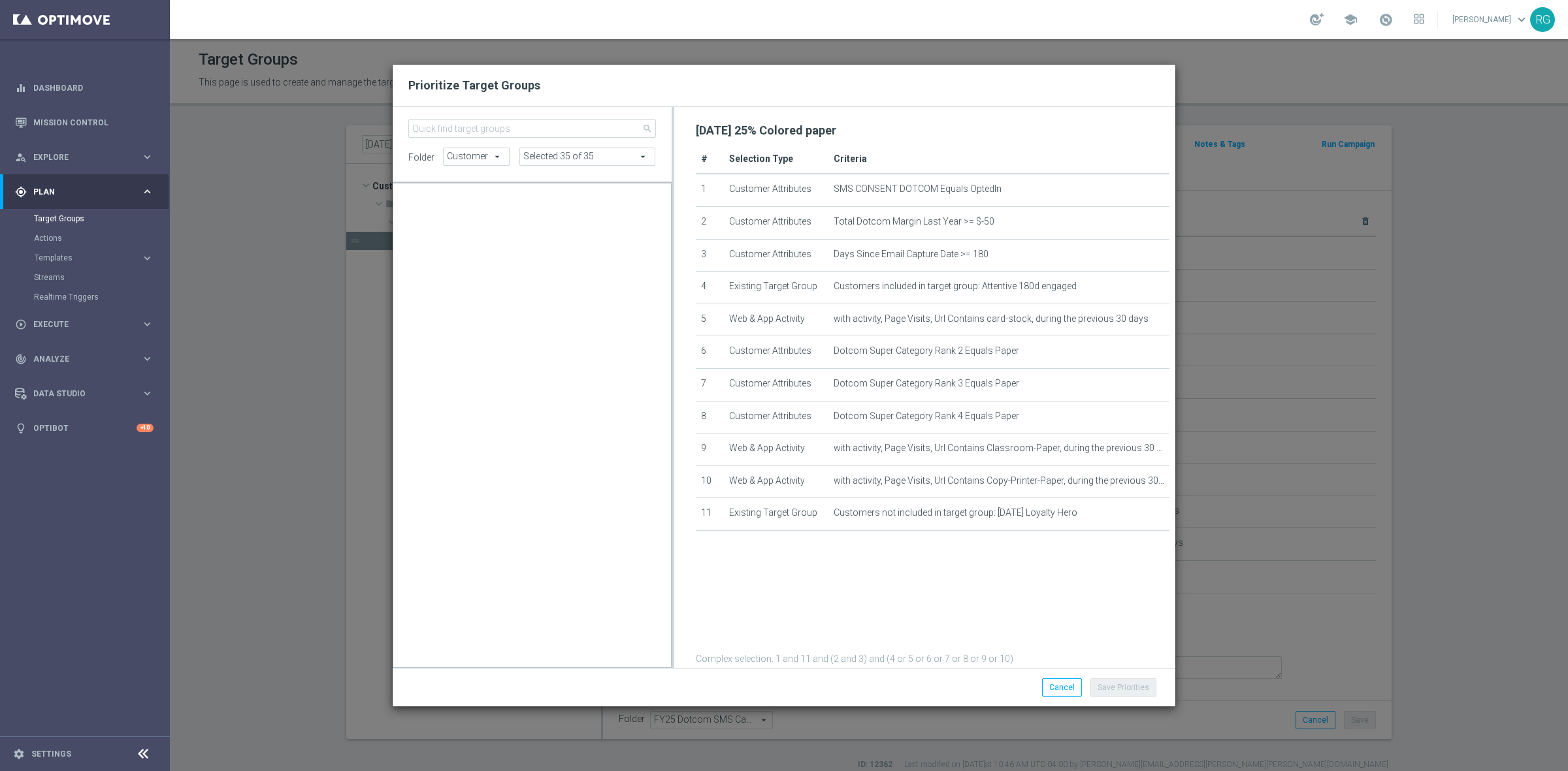
scroll to position [12945, 0]
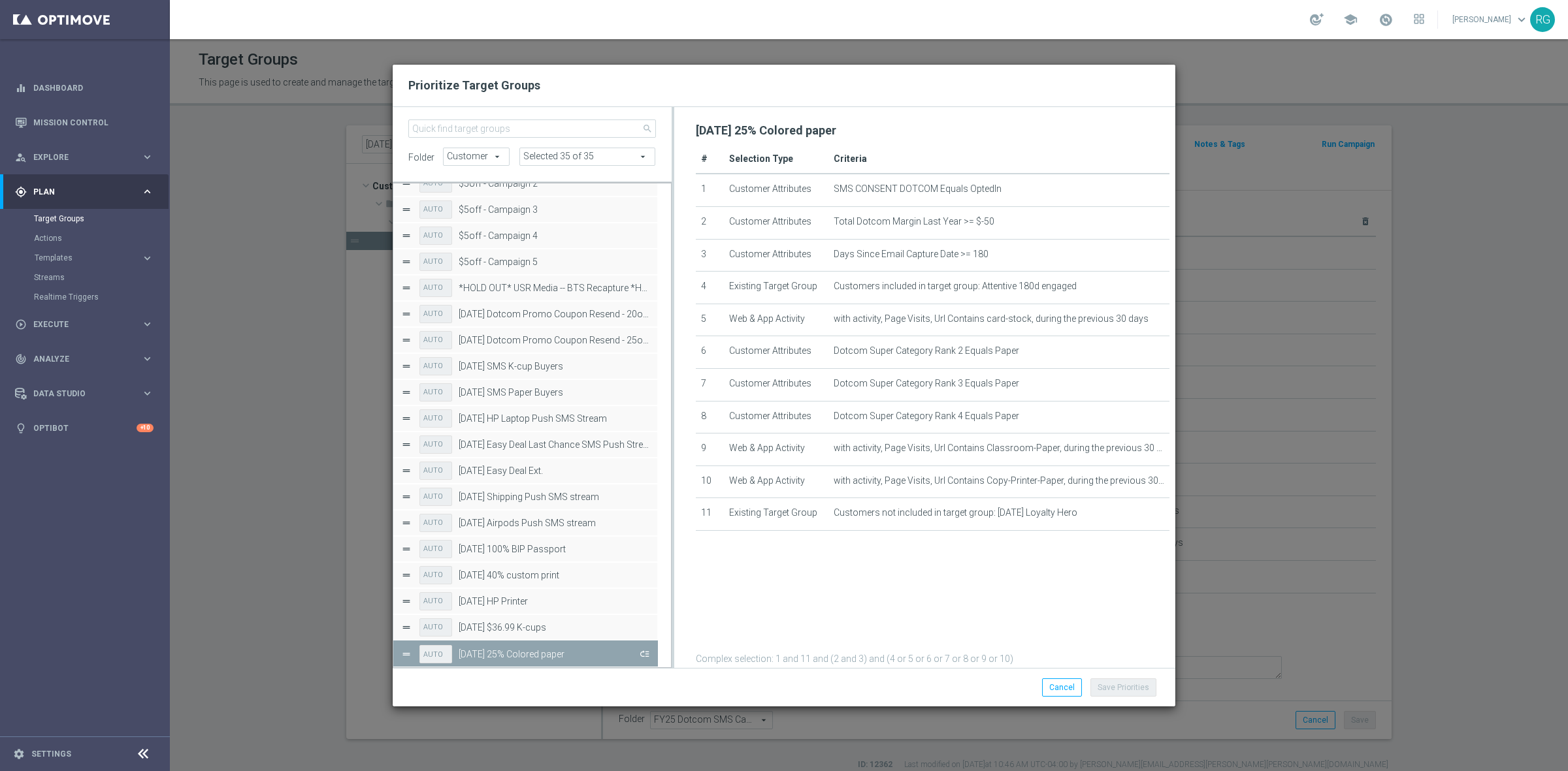
click at [643, 657] on button "Press SPACE to deselect this row." at bounding box center [643, 654] width 13 height 19
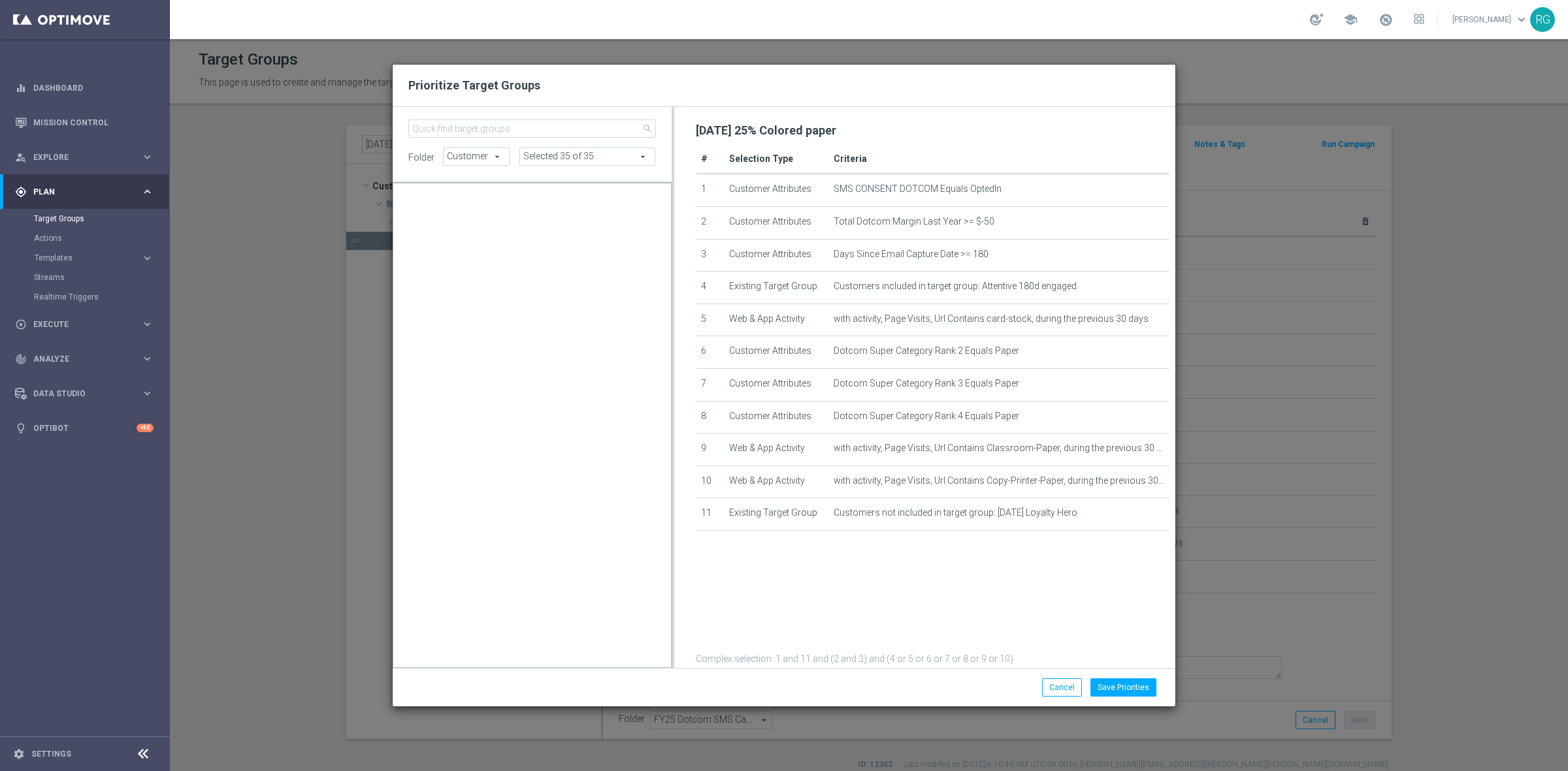
scroll to position [12109, 0]
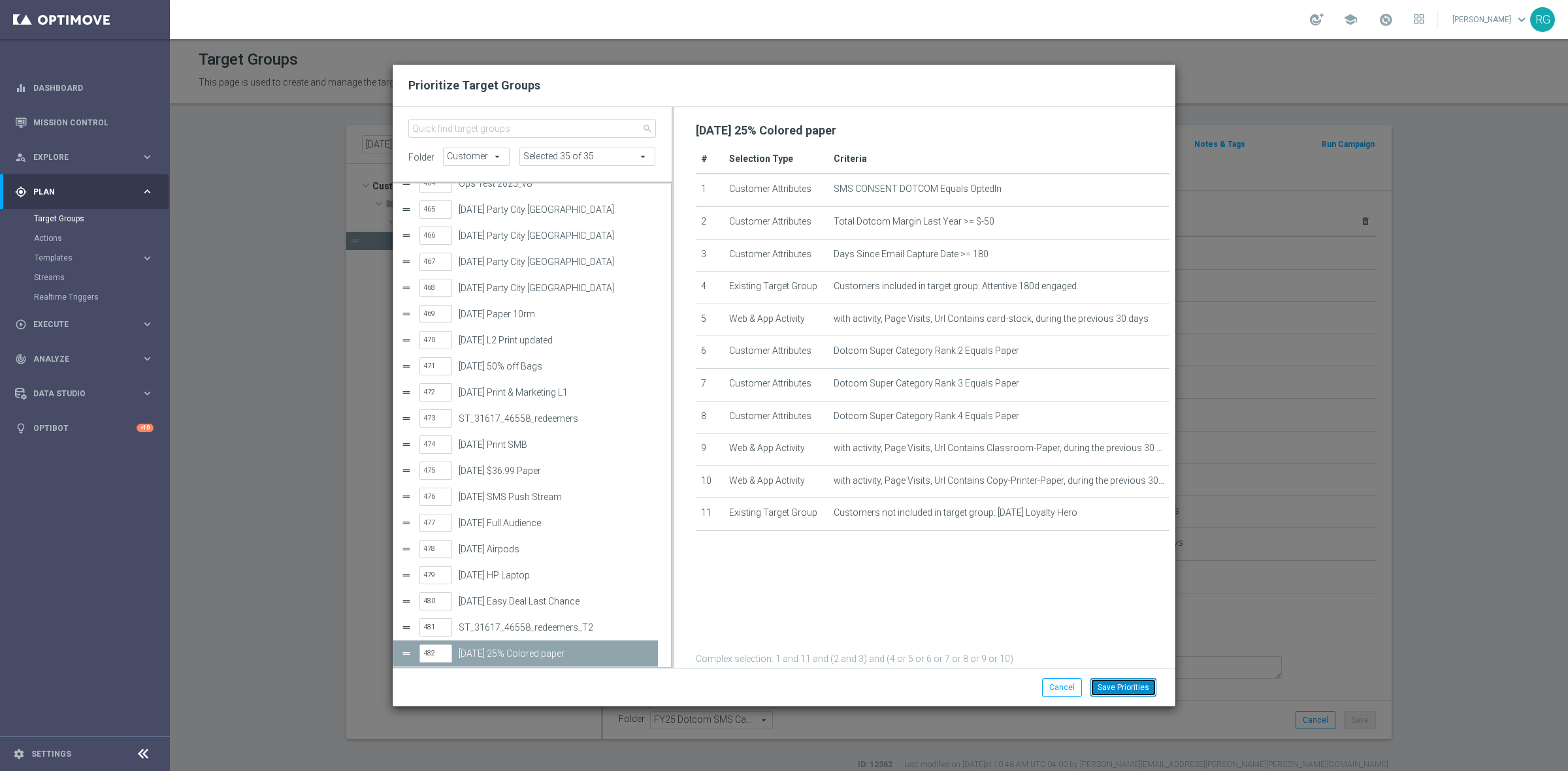
click at [1138, 689] on button "Save Priorities" at bounding box center [1123, 687] width 66 height 18
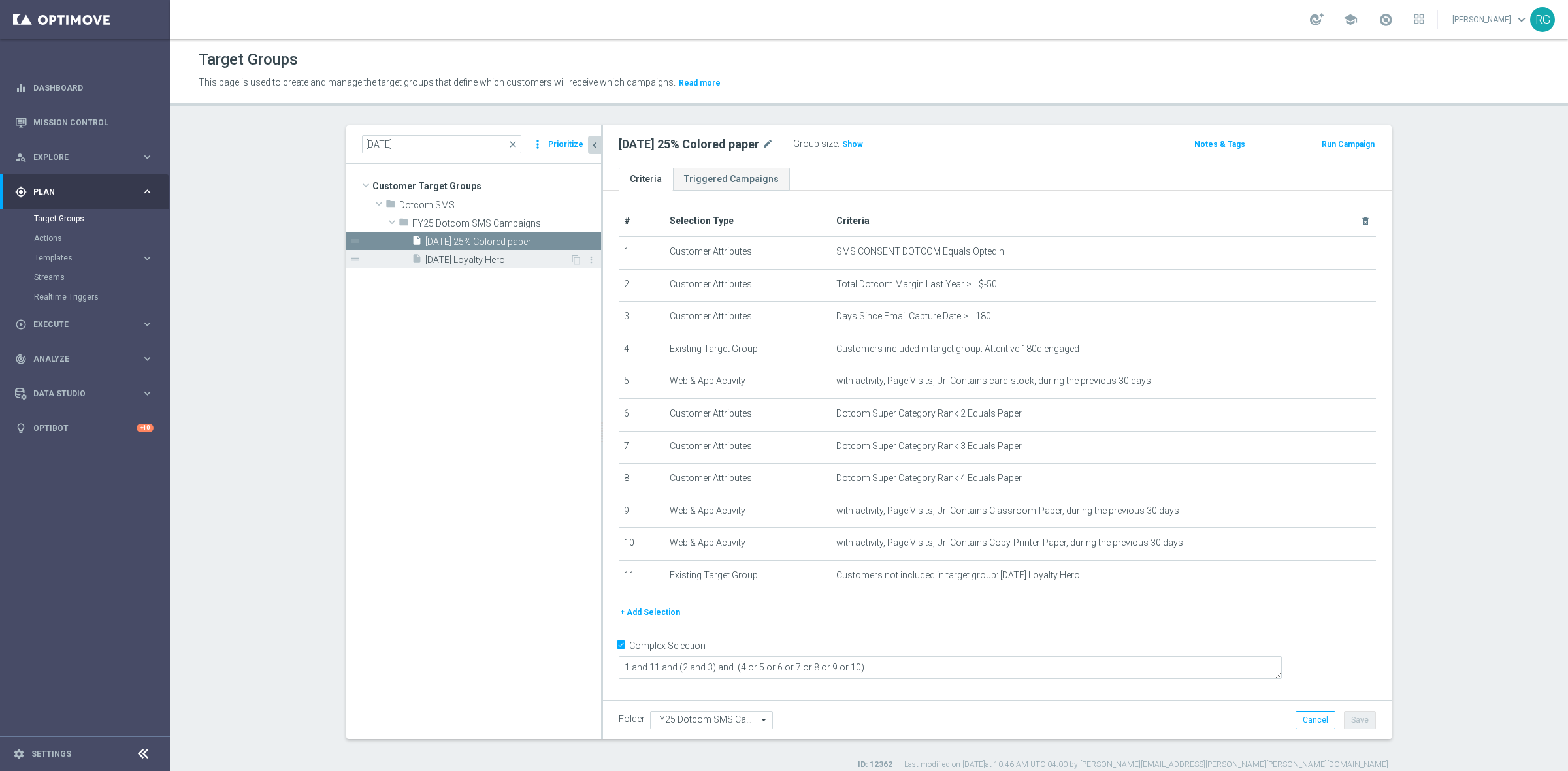
click at [425, 256] on span "[DATE] Loyalty Hero" at bounding box center [497, 260] width 144 height 11
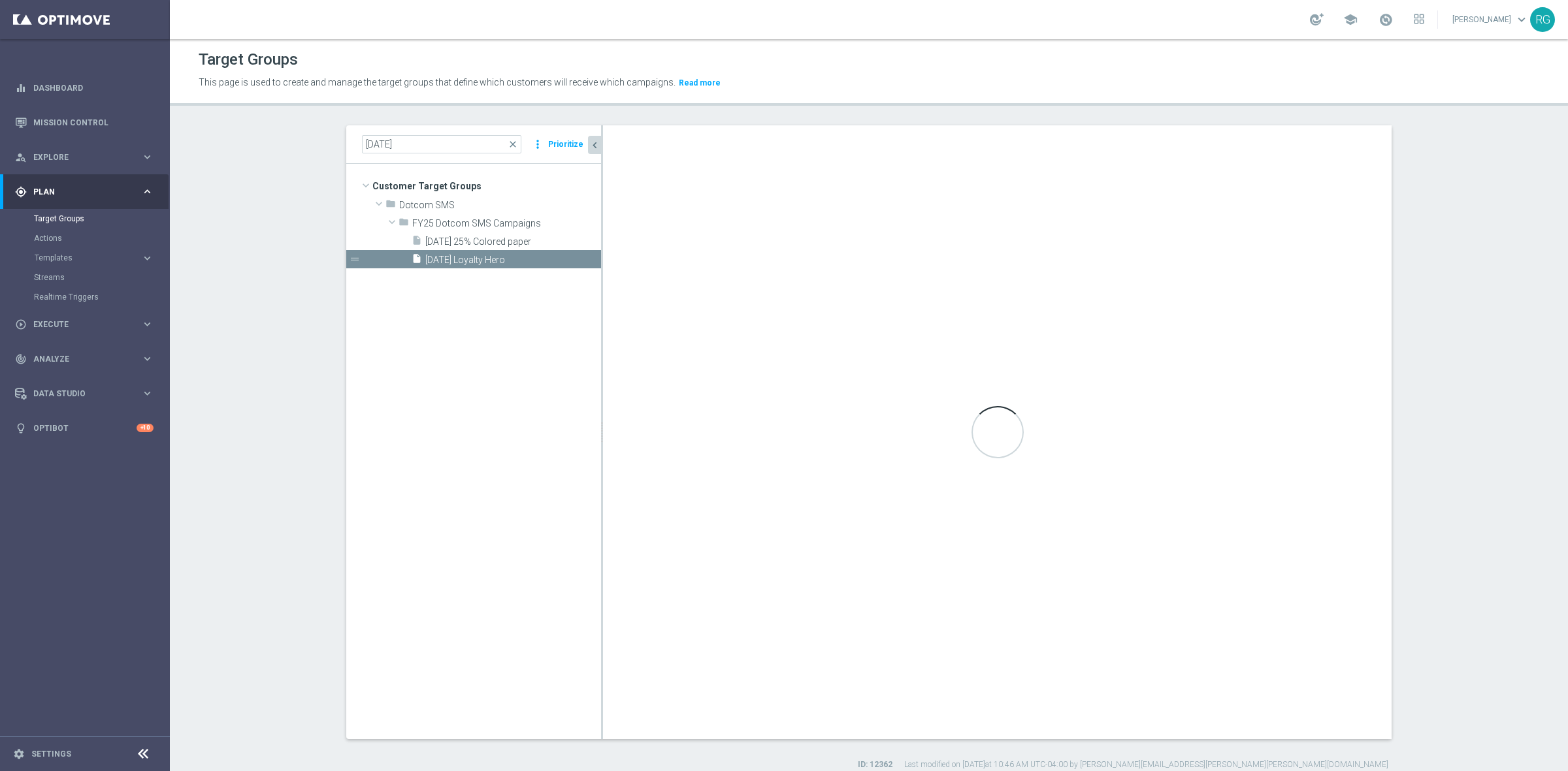
click at [556, 135] on div "more_vert Prioritize" at bounding box center [558, 143] width 54 height 18
click at [557, 148] on button "Prioritize" at bounding box center [565, 144] width 39 height 18
type textarea "1 and 10 and 9 and (2 and 3) and (4 or 5 or 6 or 7 or 8)"
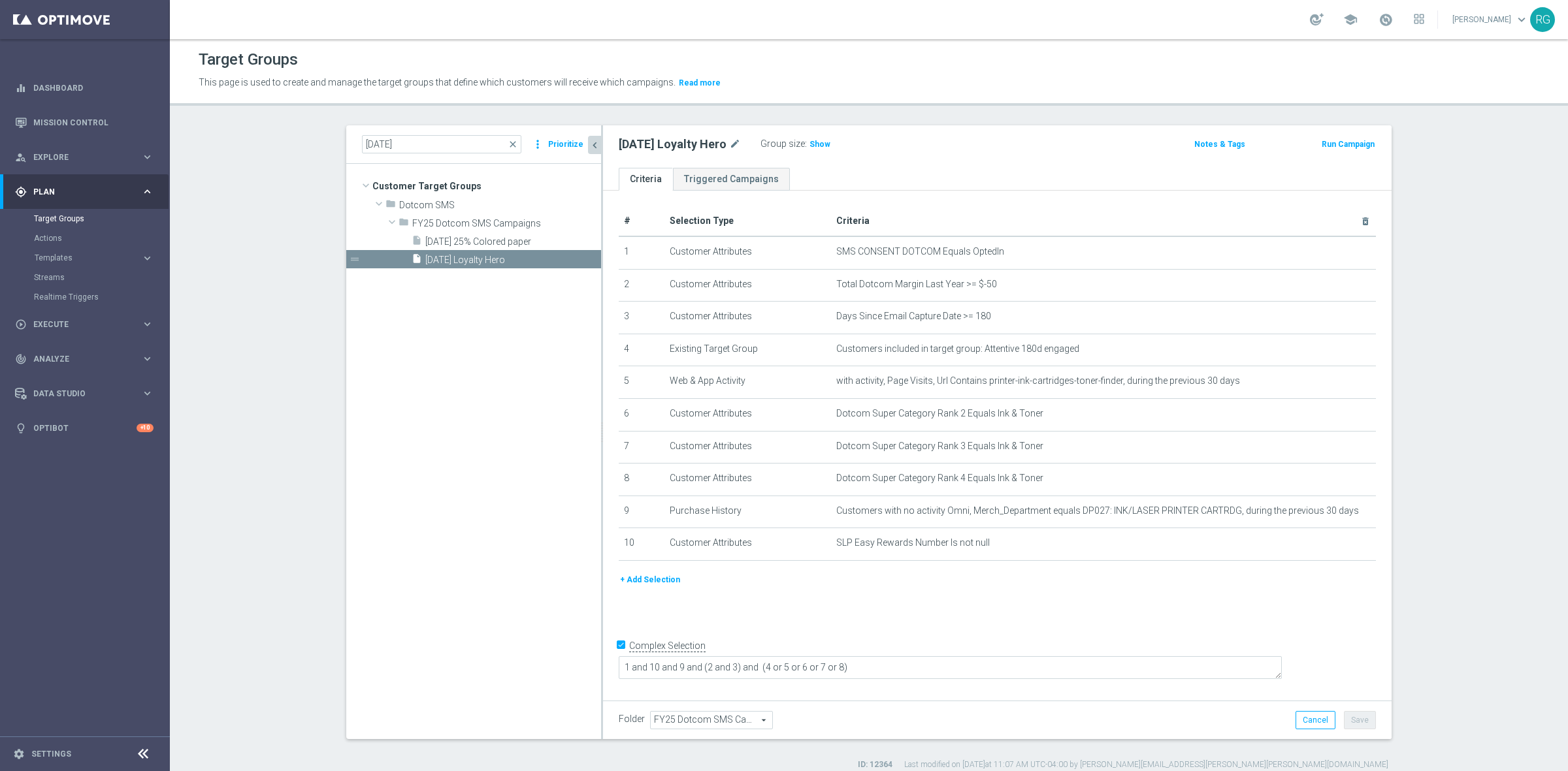
click at [550, 146] on button "Prioritize" at bounding box center [565, 144] width 39 height 18
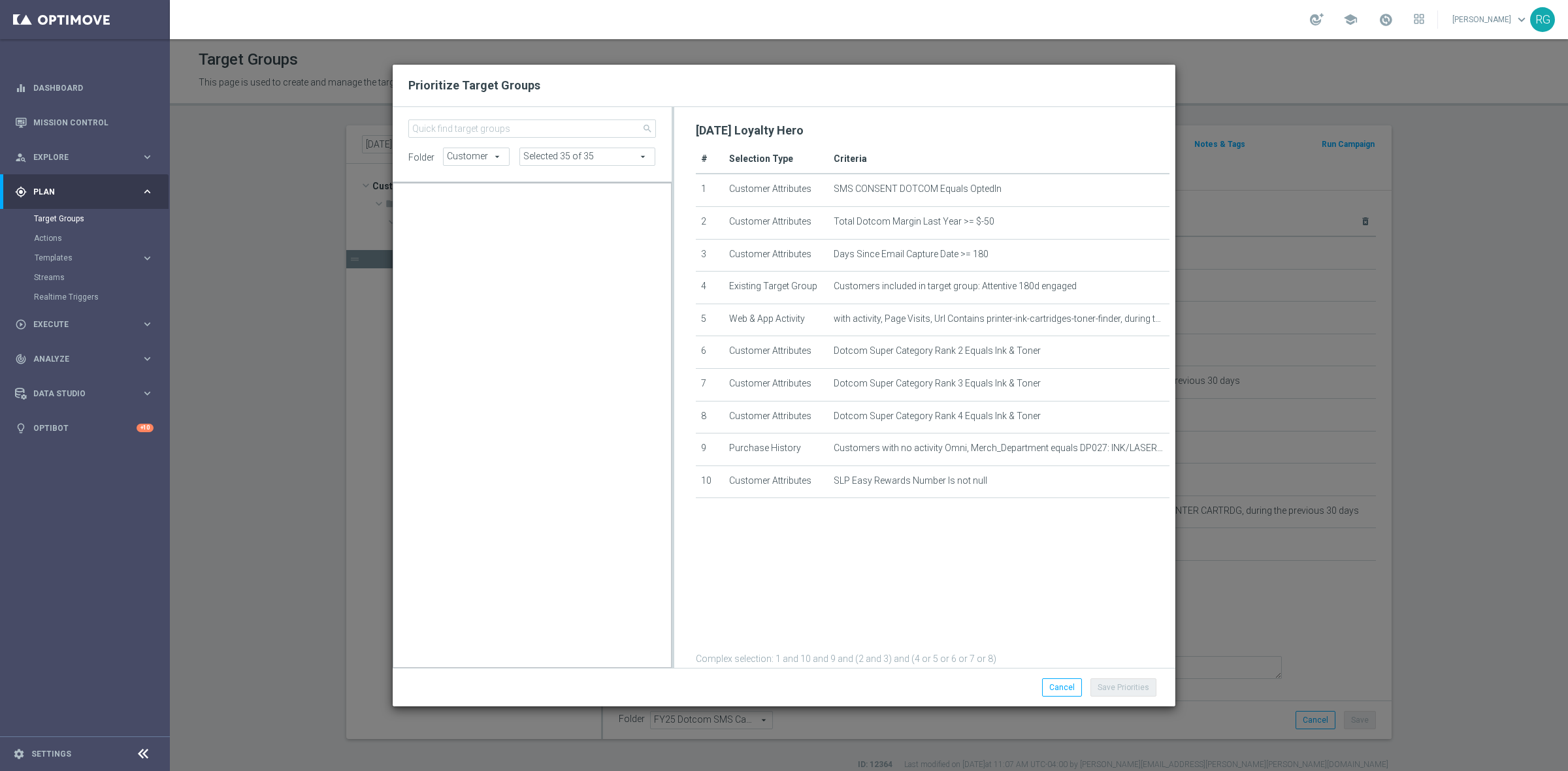
scroll to position [12971, 0]
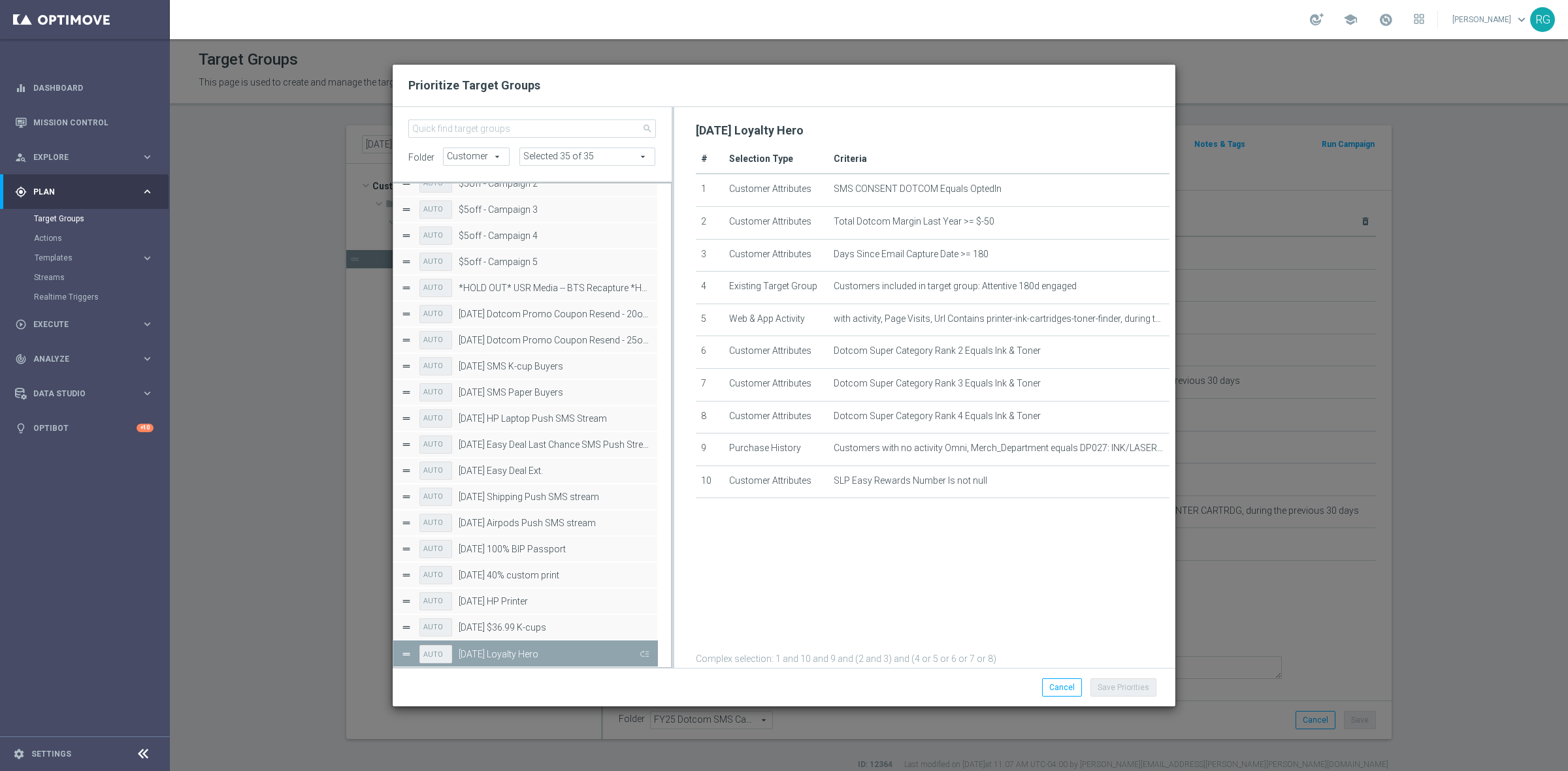
click at [644, 655] on button "Press SPACE to deselect this row." at bounding box center [643, 654] width 13 height 19
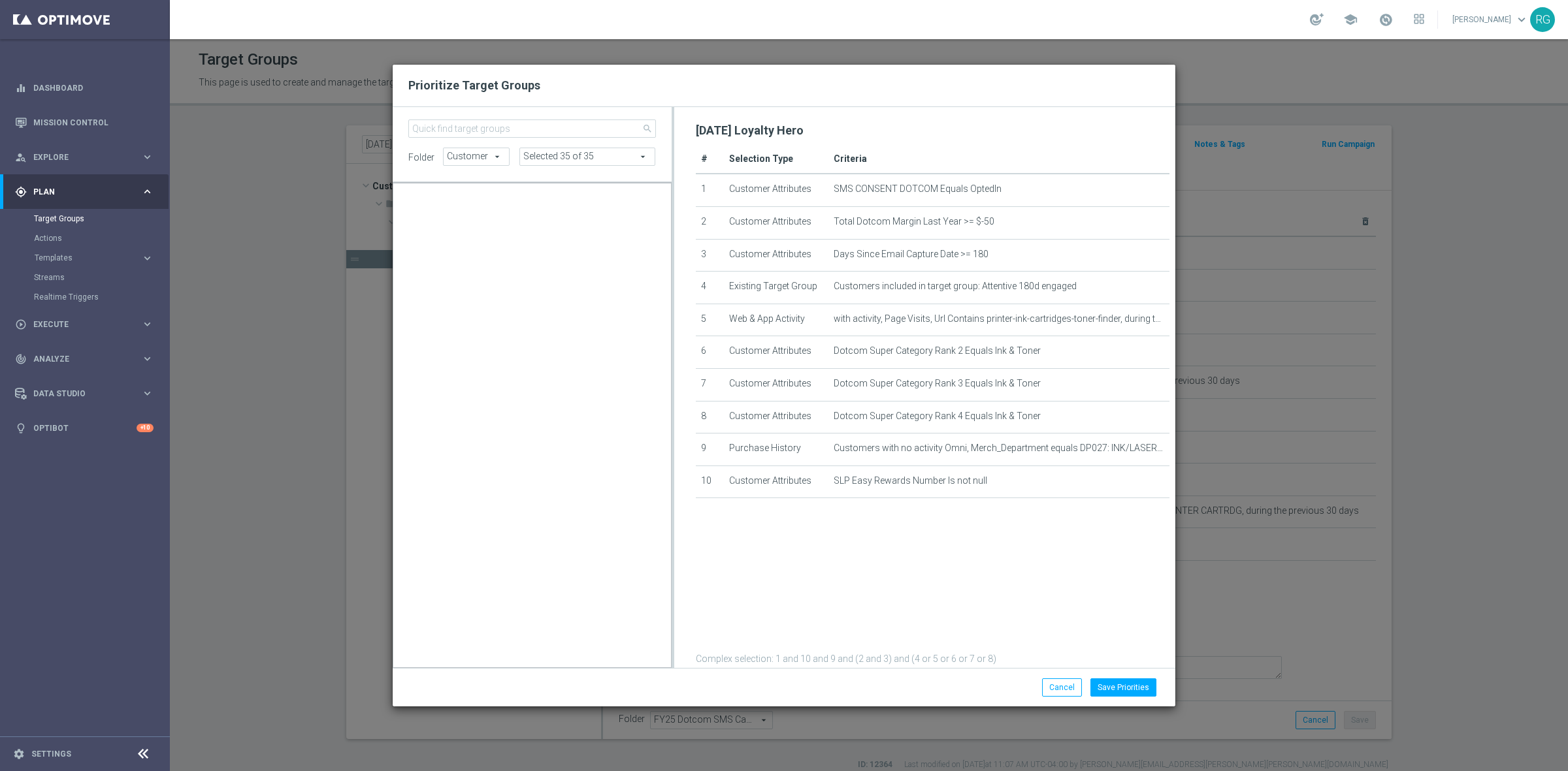
scroll to position [12134, 0]
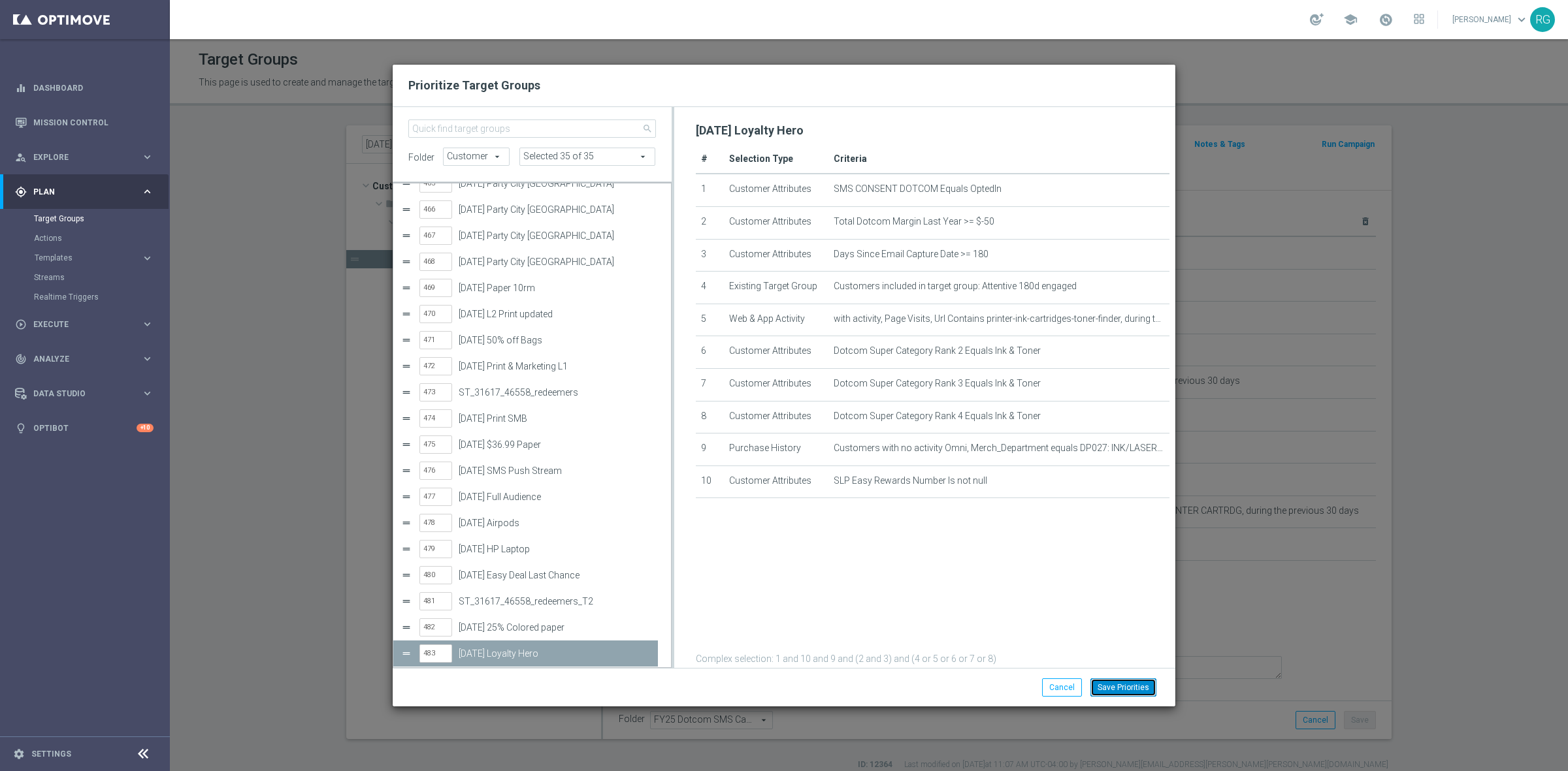
click at [1146, 687] on button "Save Priorities" at bounding box center [1123, 687] width 66 height 18
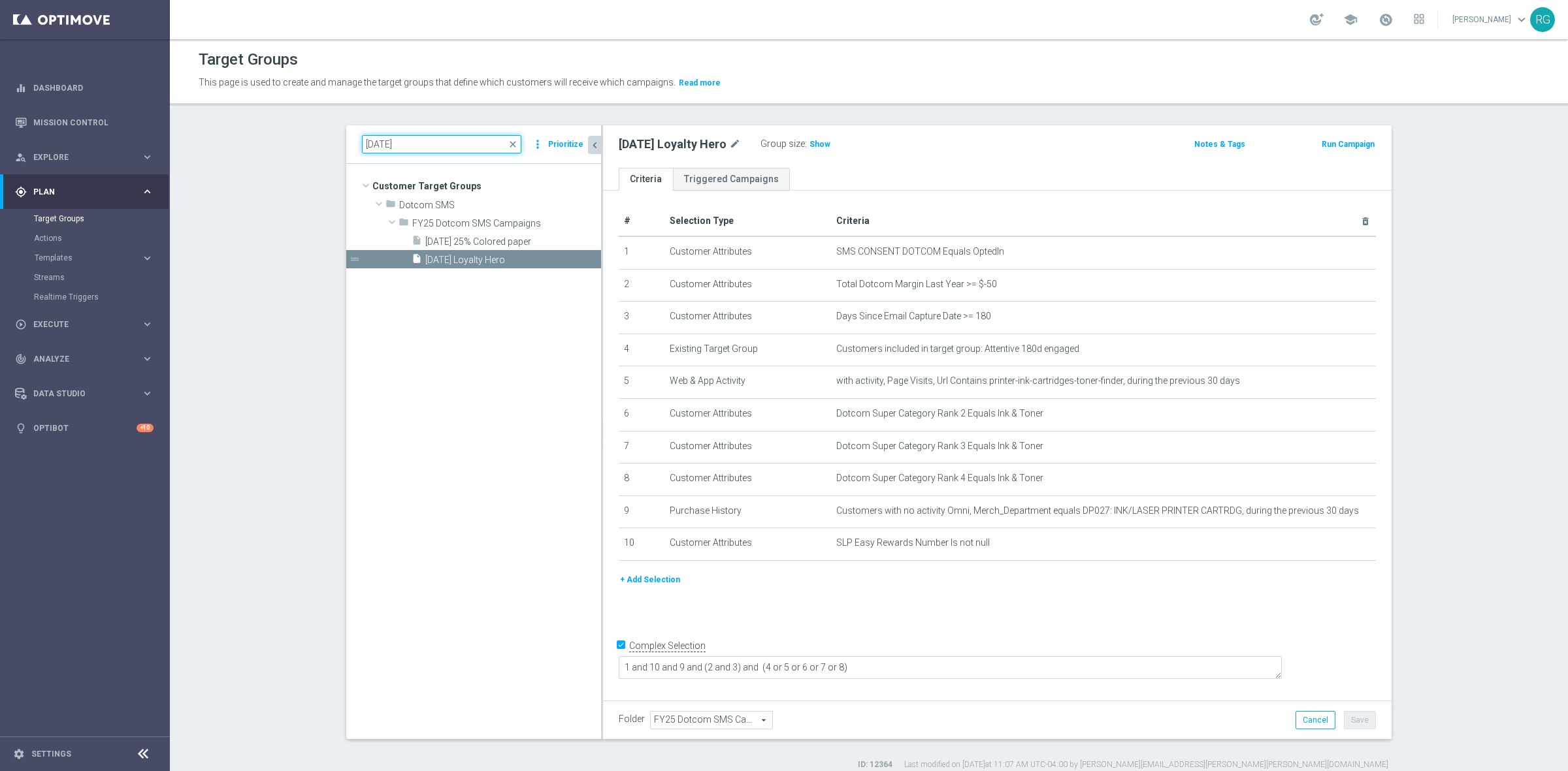
click at [380, 142] on input "[DATE]" at bounding box center [442, 143] width 160 height 18
type input "[DATE]"
drag, startPoint x: 477, startPoint y: 242, endPoint x: 564, endPoint y: 157, distance: 121.6
click at [477, 242] on span "[DATE] $36.99 K-cups" at bounding box center [513, 242] width 176 height 11
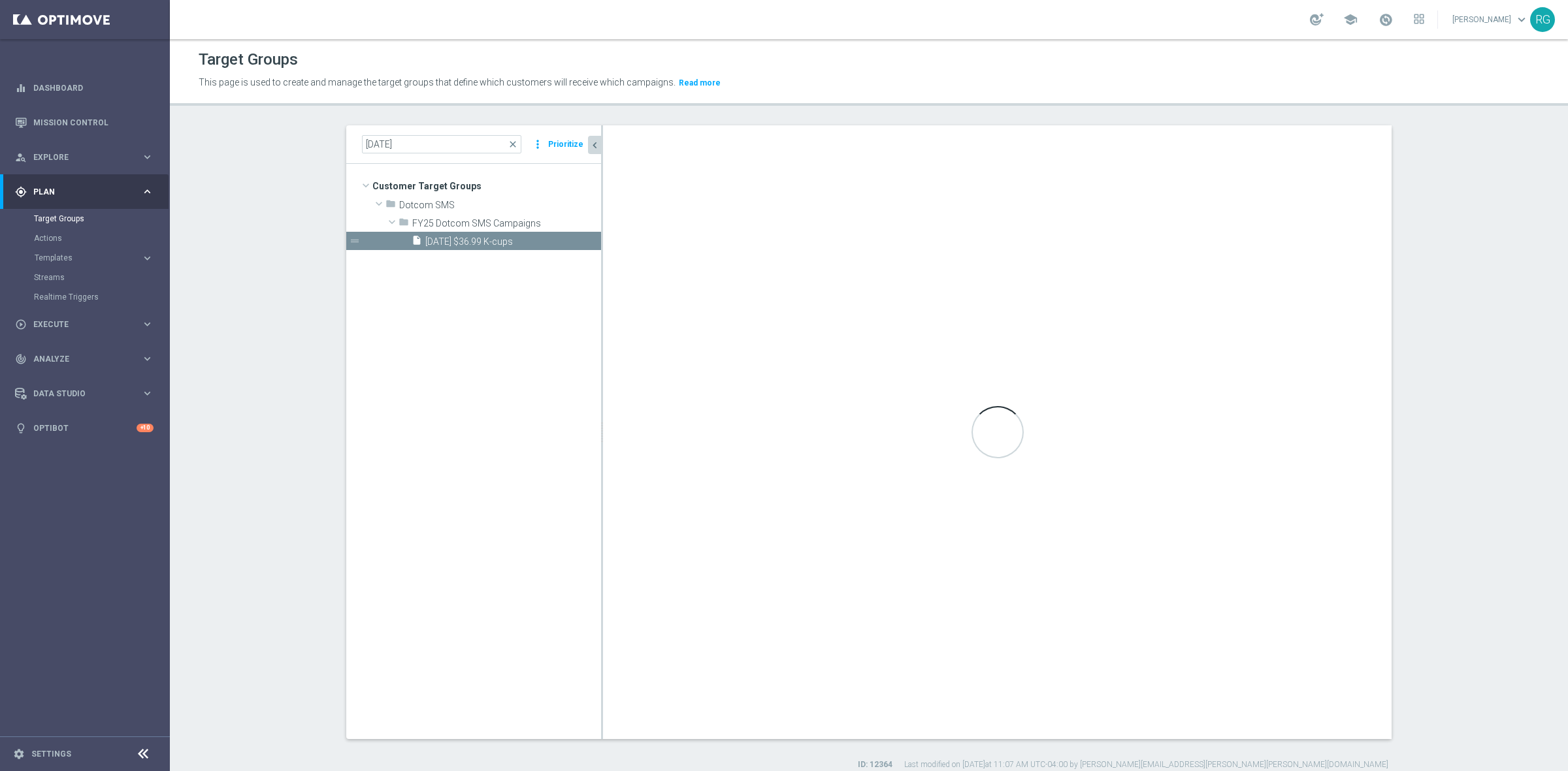
click at [562, 137] on button "Prioritize" at bounding box center [565, 144] width 39 height 18
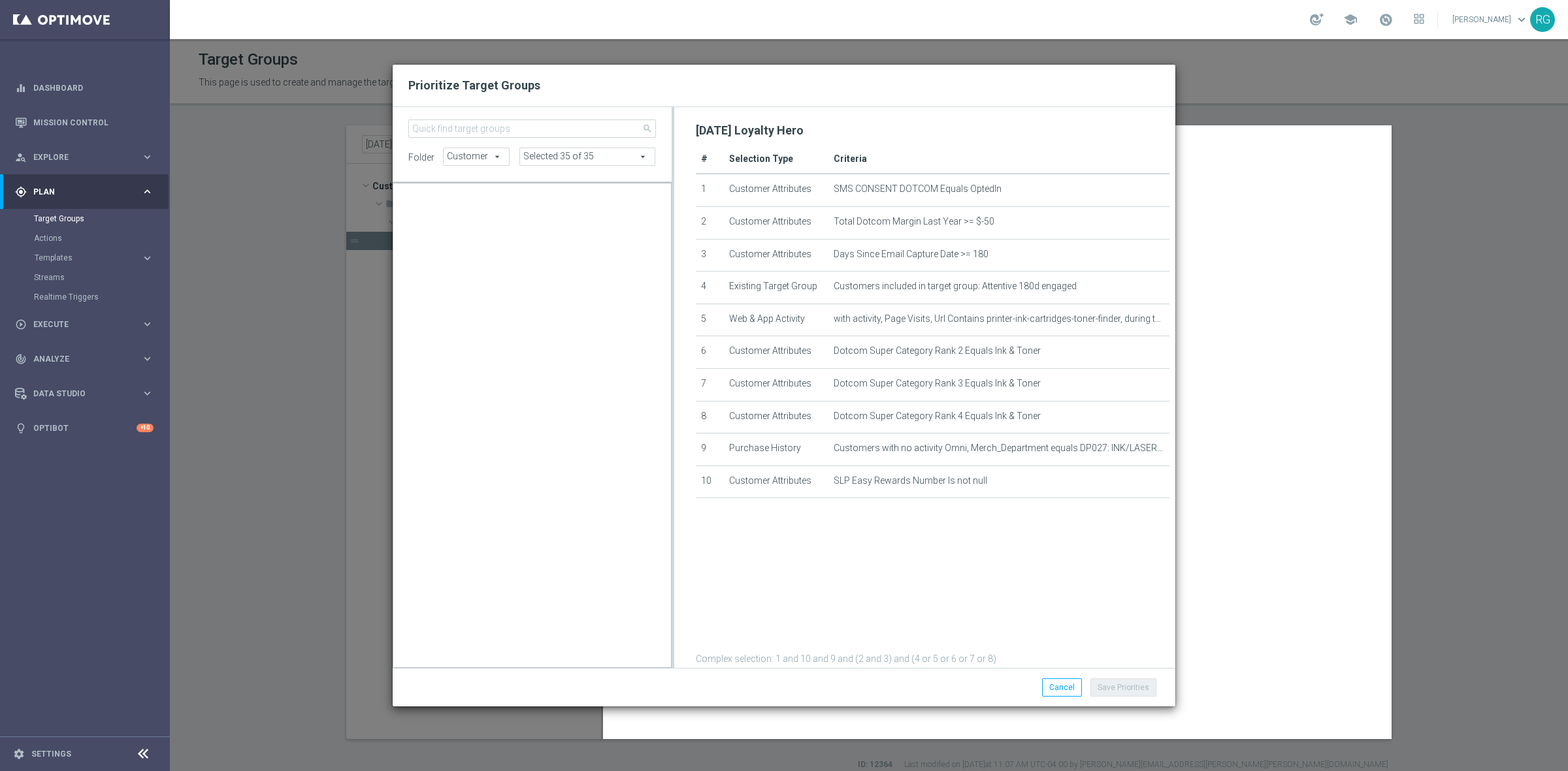
type textarea "1 and (2 and 3) and (4 or 5 or 6 or 7 or 8 or 9)"
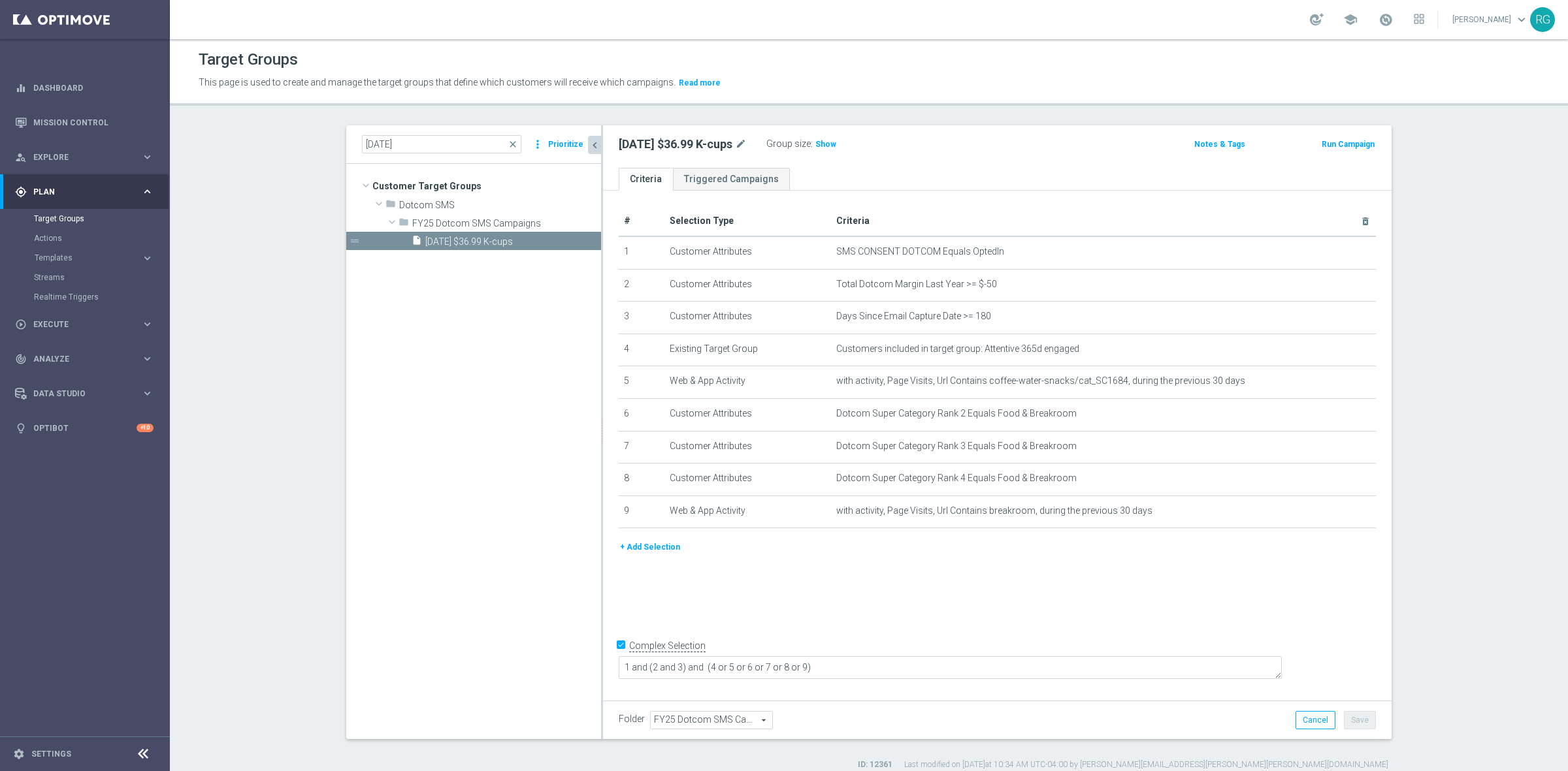
click at [563, 137] on button "Prioritize" at bounding box center [565, 144] width 39 height 18
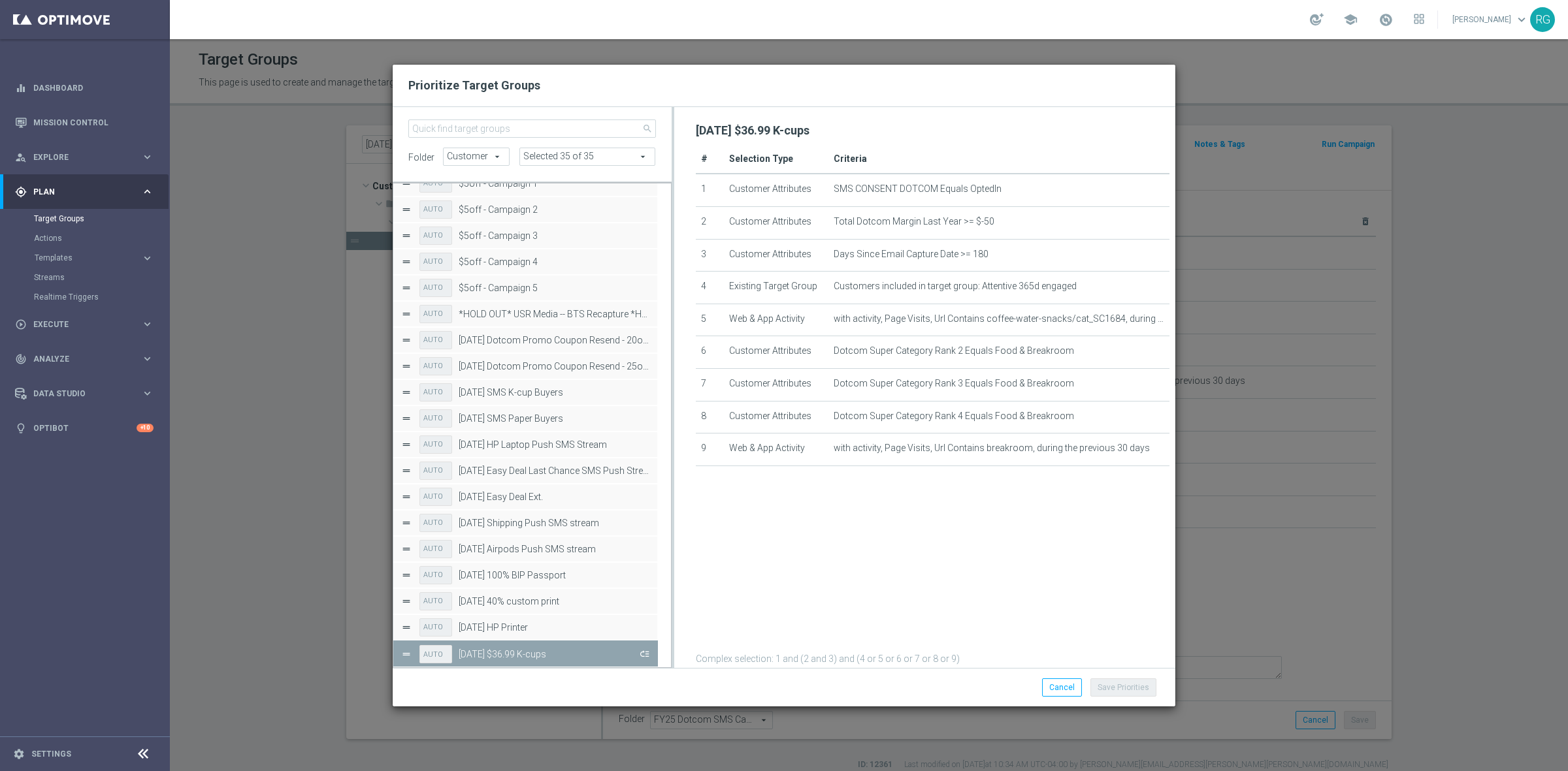
click at [643, 657] on button "Press SPACE to deselect this row." at bounding box center [643, 654] width 13 height 19
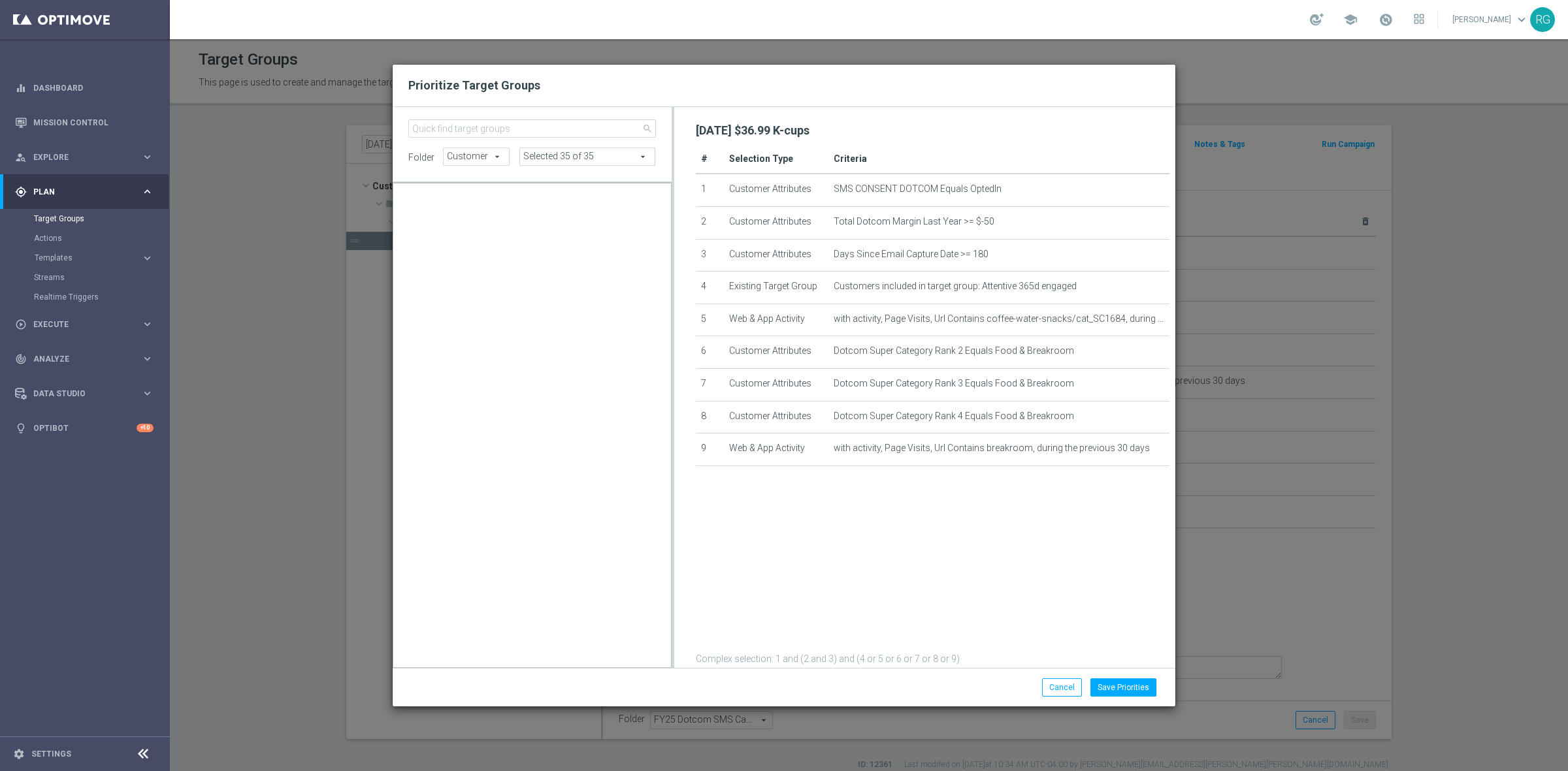
scroll to position [12161, 0]
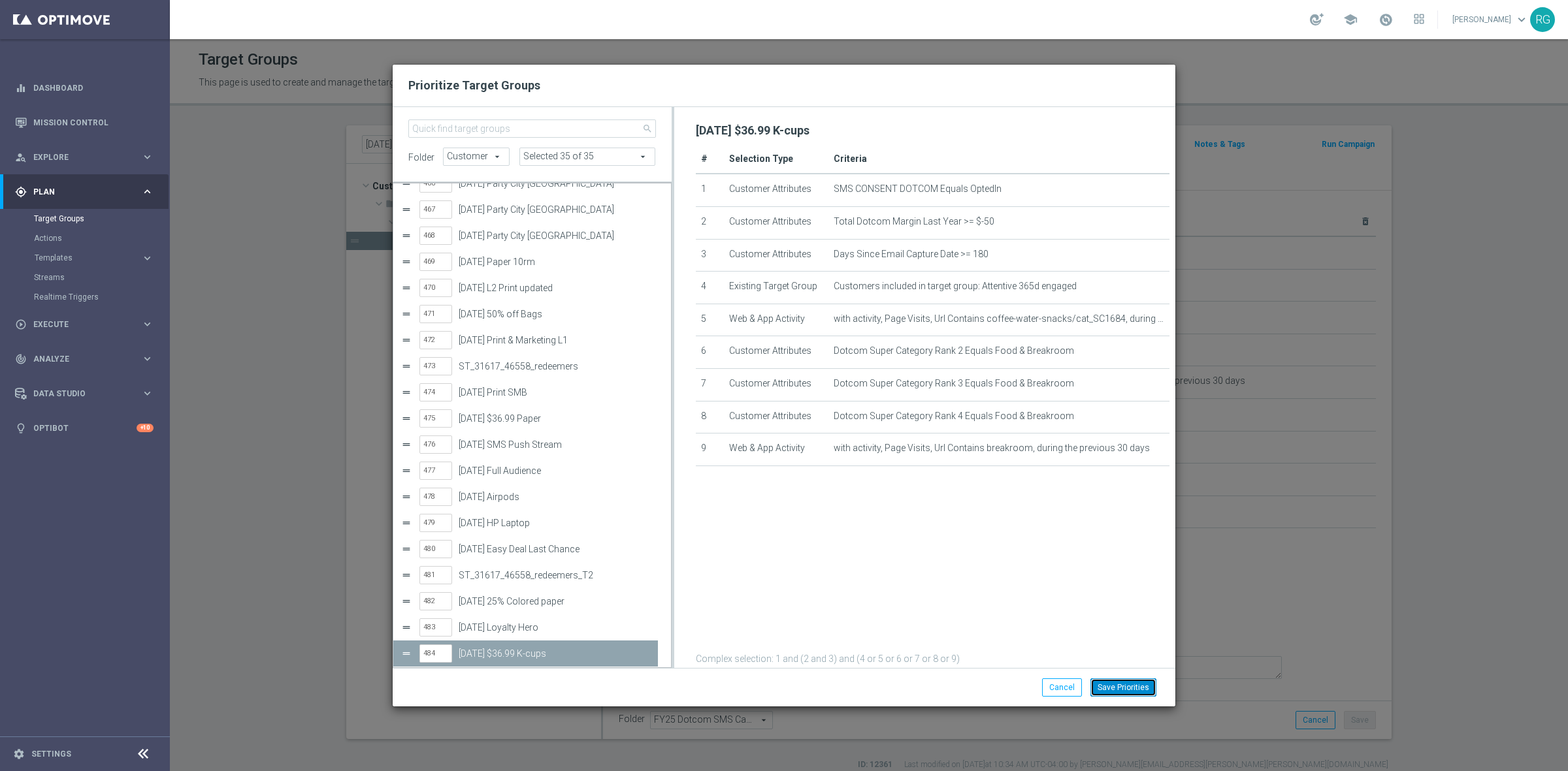
click at [1129, 684] on button "Save Priorities" at bounding box center [1123, 687] width 66 height 18
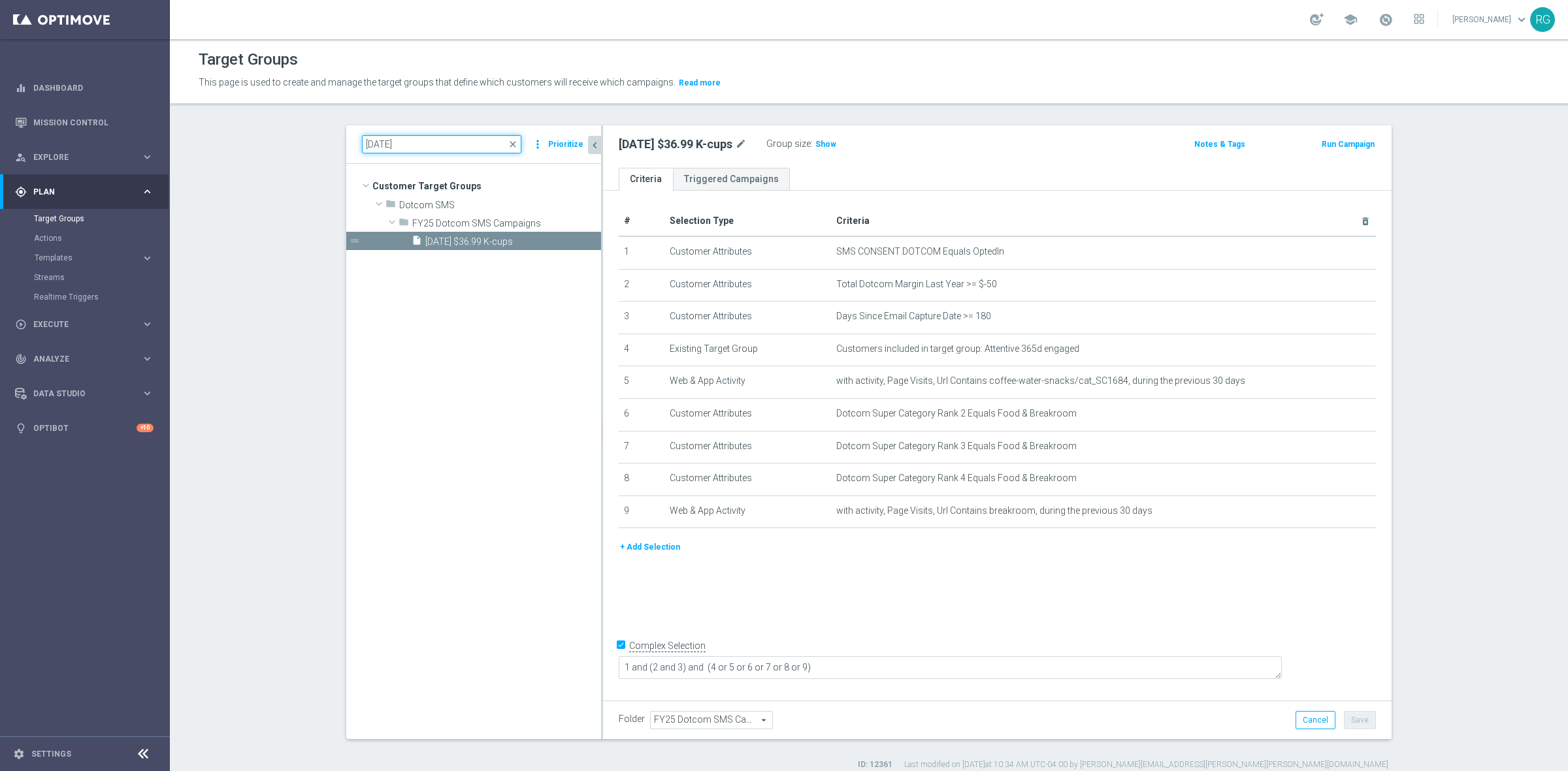
click at [383, 139] on input "[DATE]" at bounding box center [442, 143] width 160 height 18
type input "[DATE]"
drag, startPoint x: 451, startPoint y: 254, endPoint x: 458, endPoint y: 242, distance: 13.9
click at [451, 254] on tree-viewport "Customer Target Groups library_add create_new_folder folder" at bounding box center [473, 451] width 255 height 575
click at [458, 242] on span "[DATE] Printer" at bounding box center [497, 242] width 144 height 11
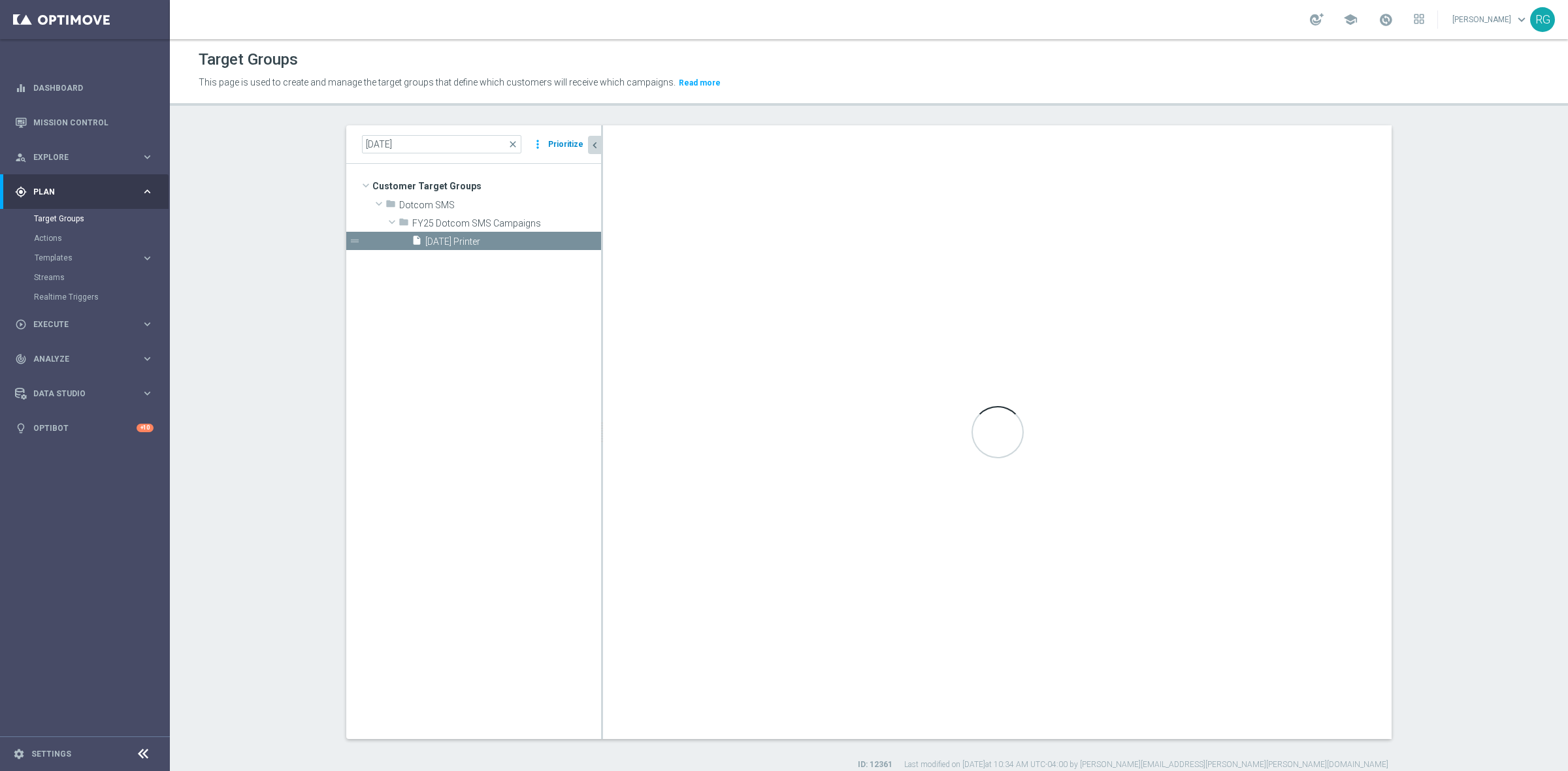
type textarea "2 and 6 and 7 and 8 and (1 or 3) and (4 and 5)"
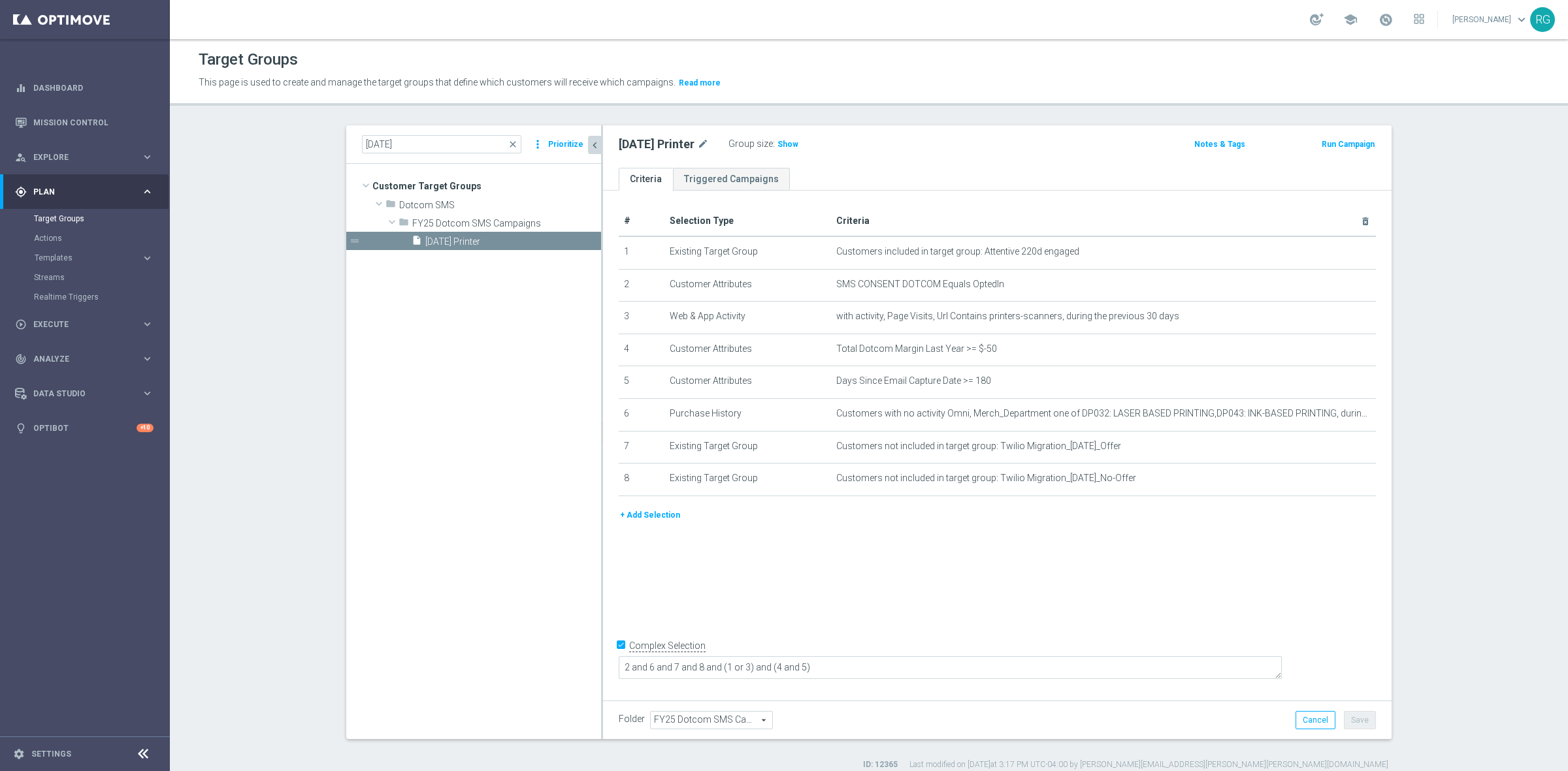
click at [560, 144] on button "Prioritize" at bounding box center [565, 144] width 39 height 18
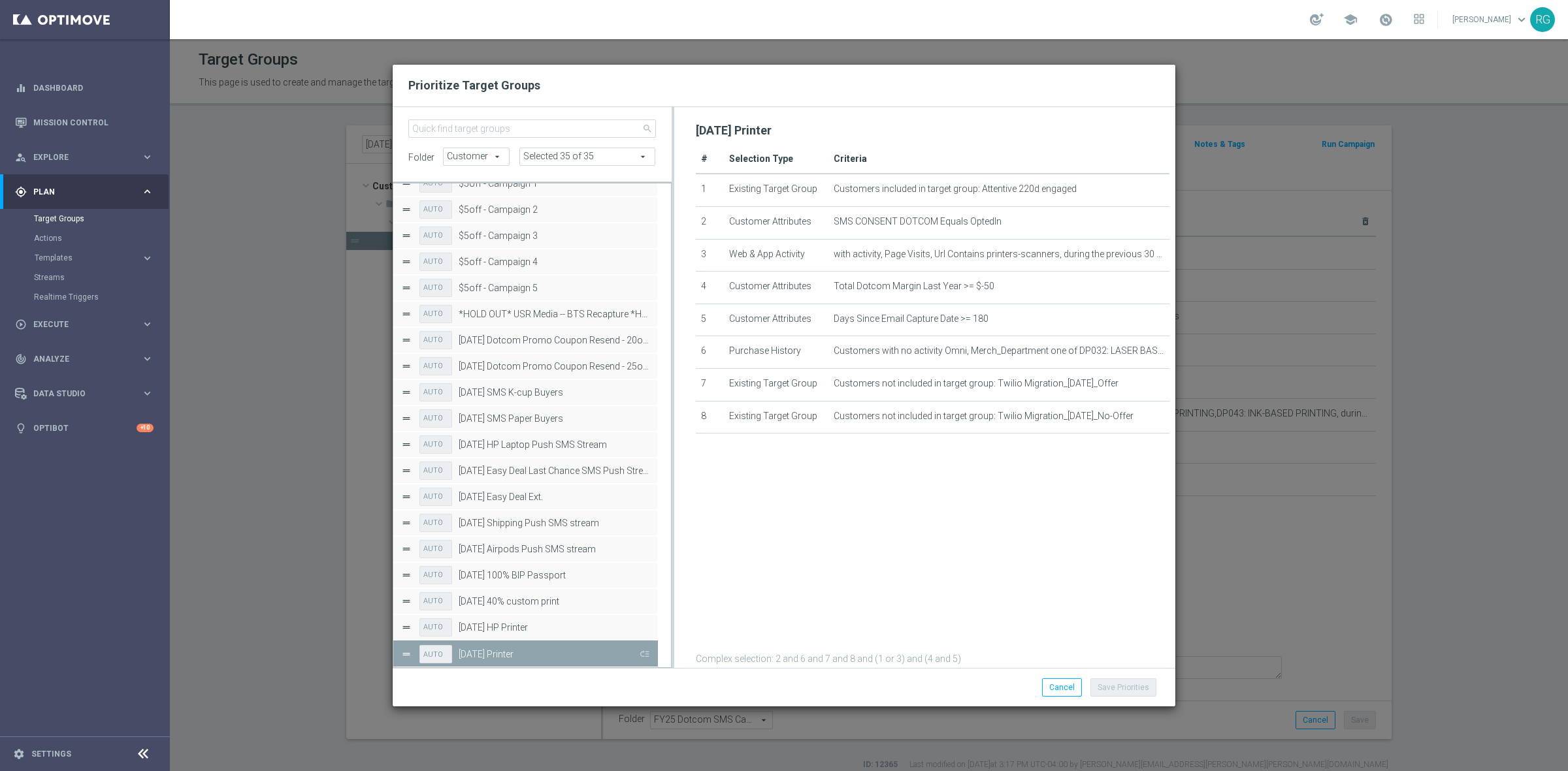
click at [638, 654] on button "Press SPACE to deselect this row." at bounding box center [643, 654] width 13 height 19
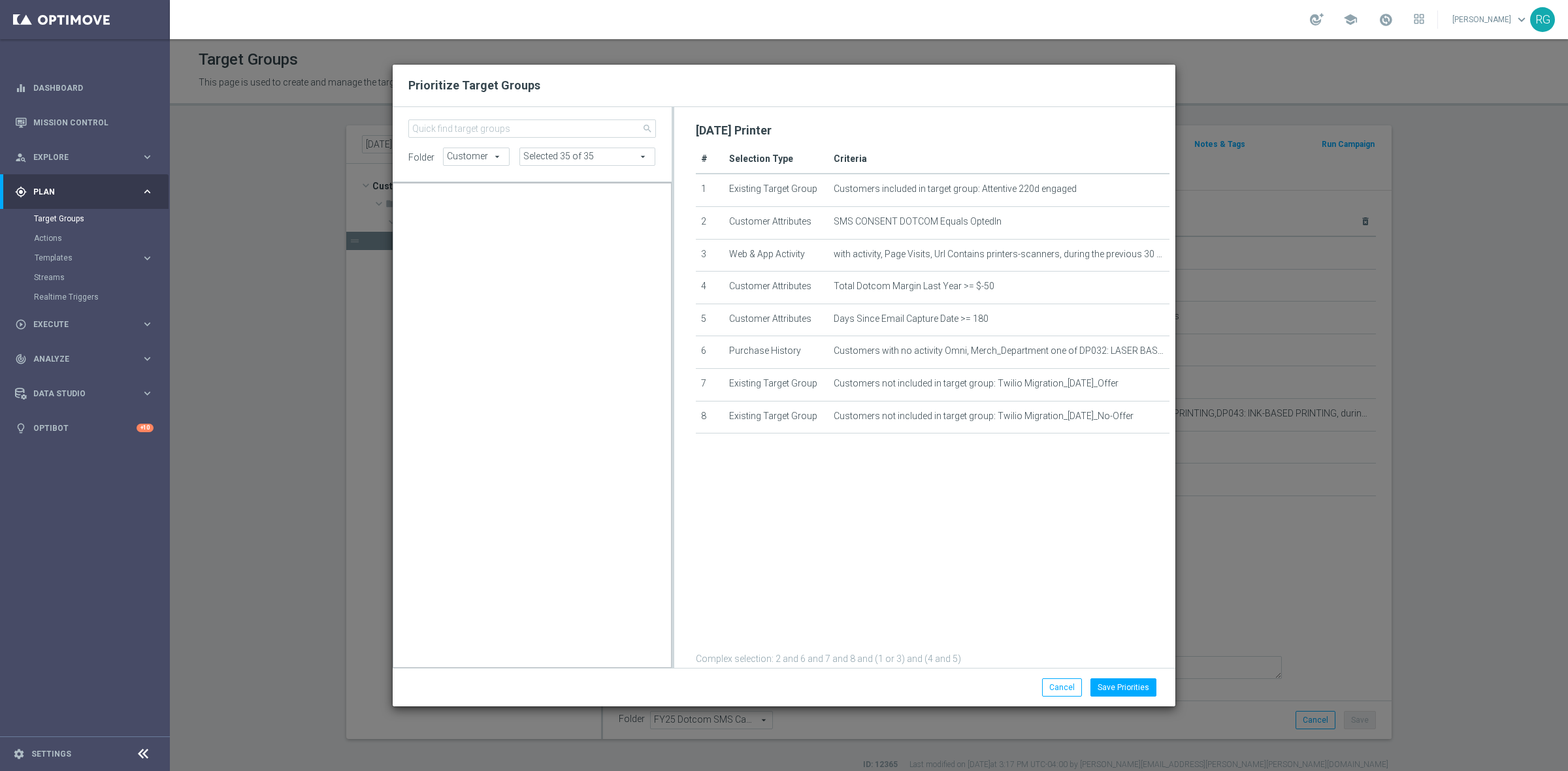
scroll to position [12187, 0]
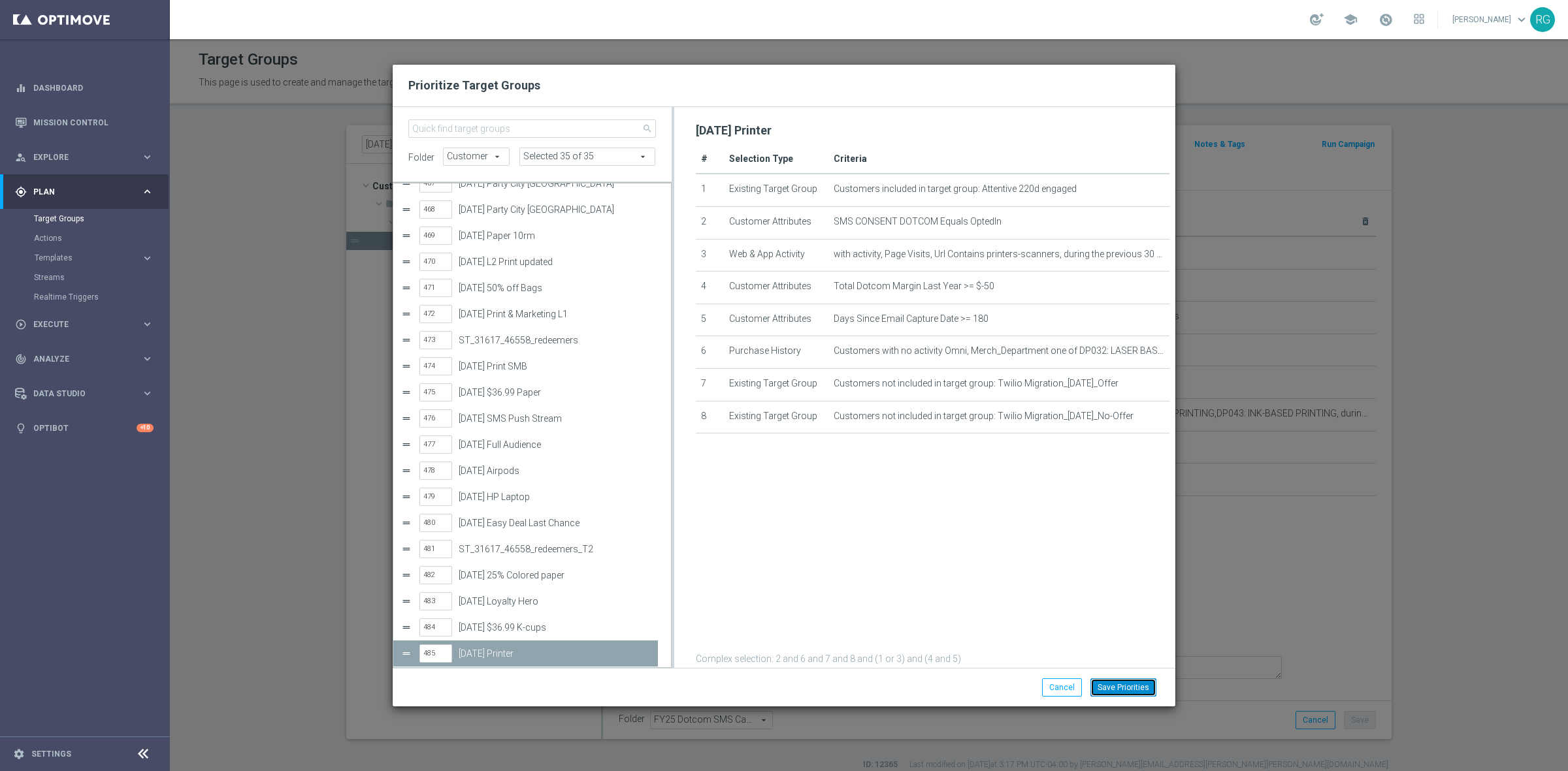
click at [1133, 679] on button "Save Priorities" at bounding box center [1123, 687] width 66 height 18
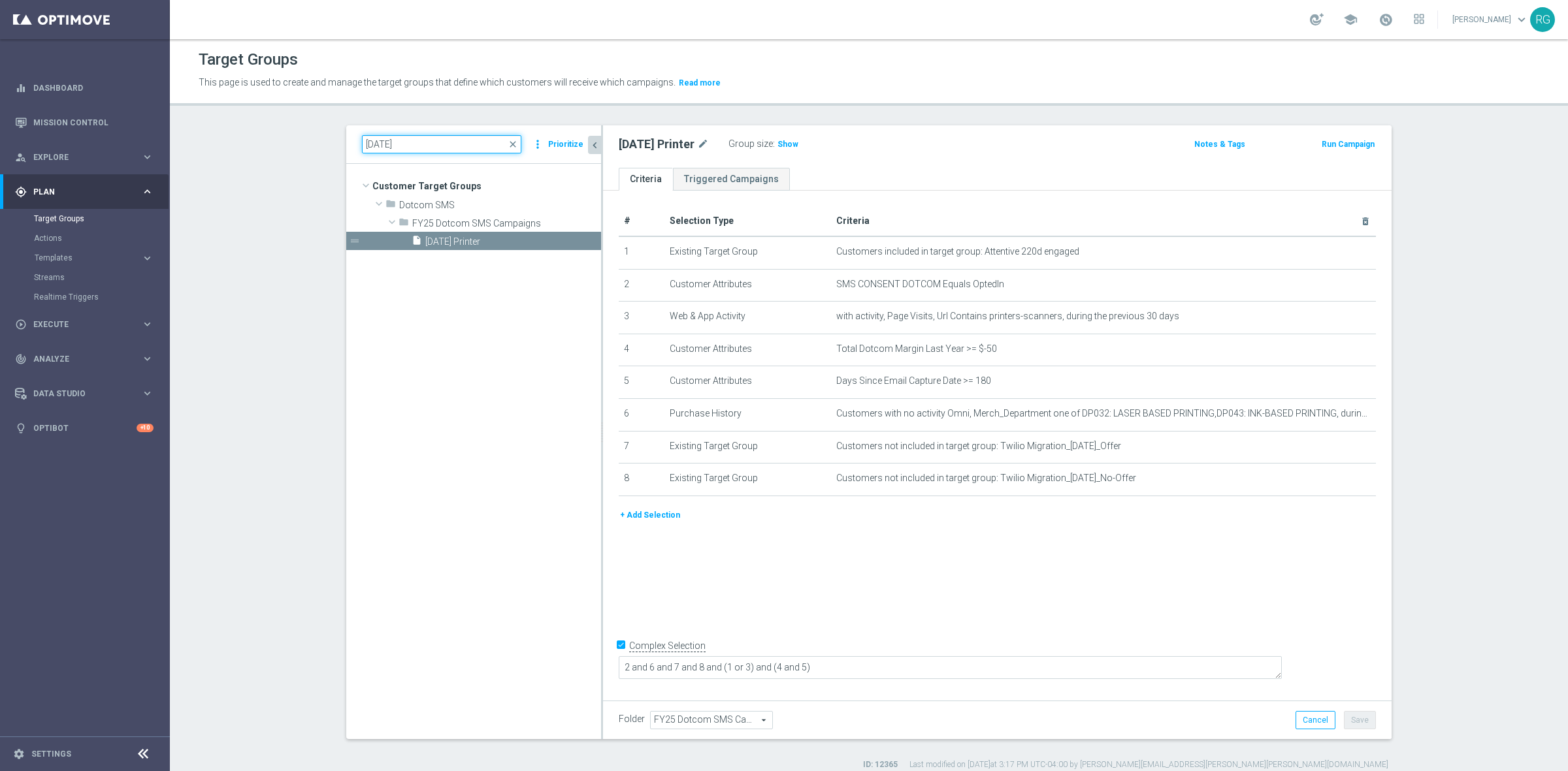
click at [382, 142] on input "[DATE]" at bounding box center [442, 143] width 160 height 18
type input "[DATE]"
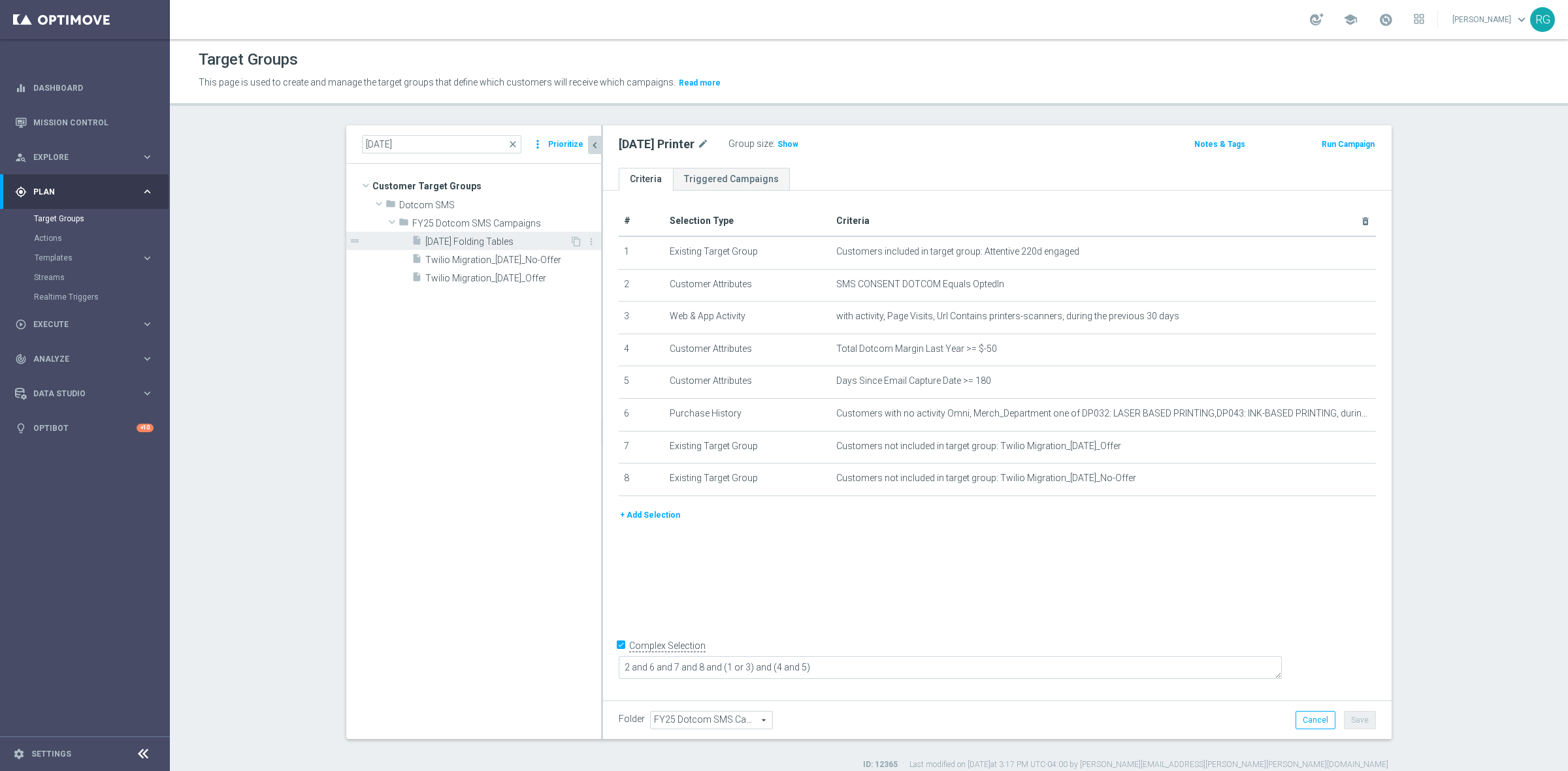
click at [480, 243] on span "[DATE] Folding Tables" at bounding box center [497, 242] width 144 height 11
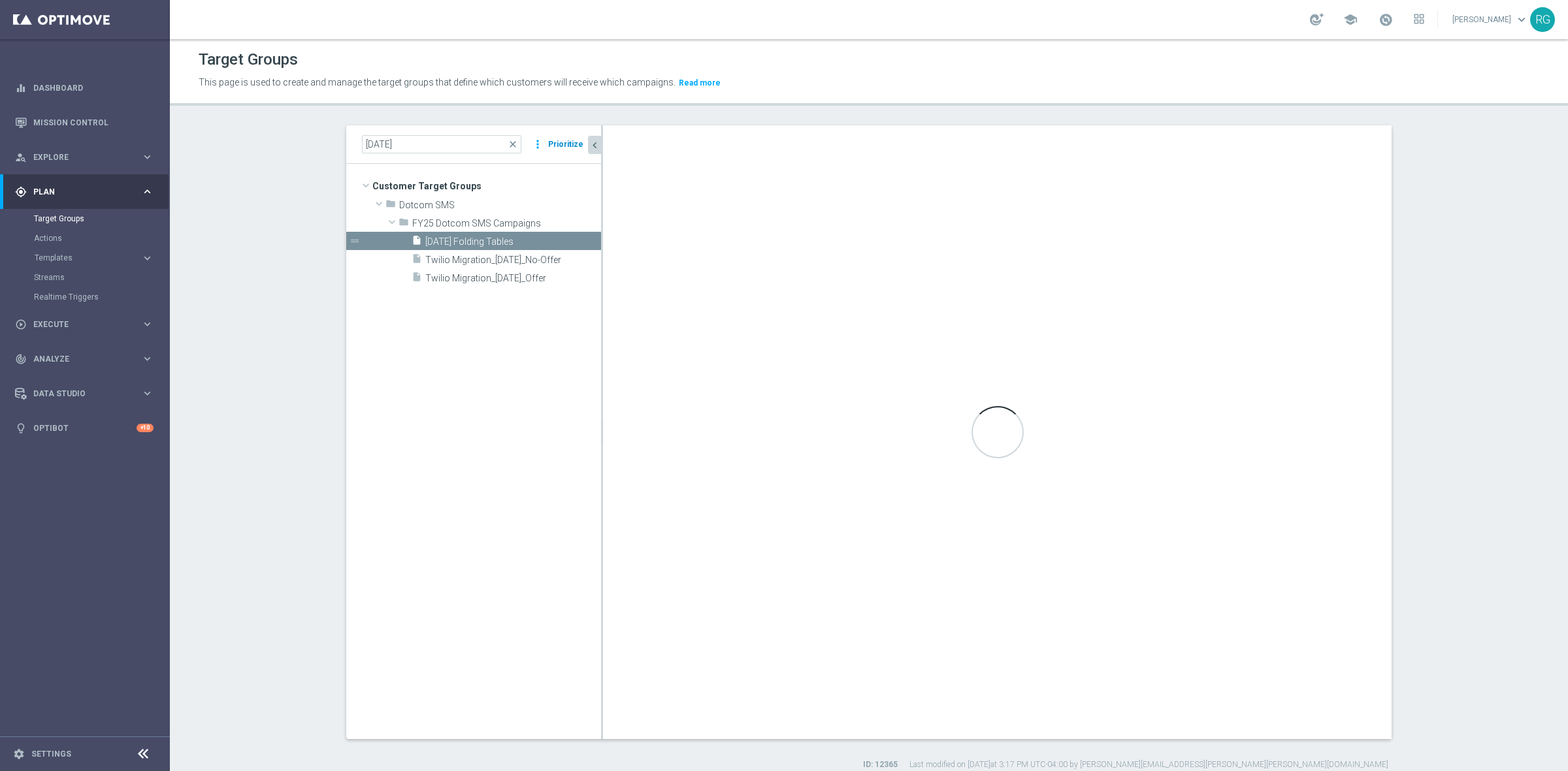
type textarea "2 and 6 and (8 or 9) and (1 or 3 or 7) and (4 and 5)"
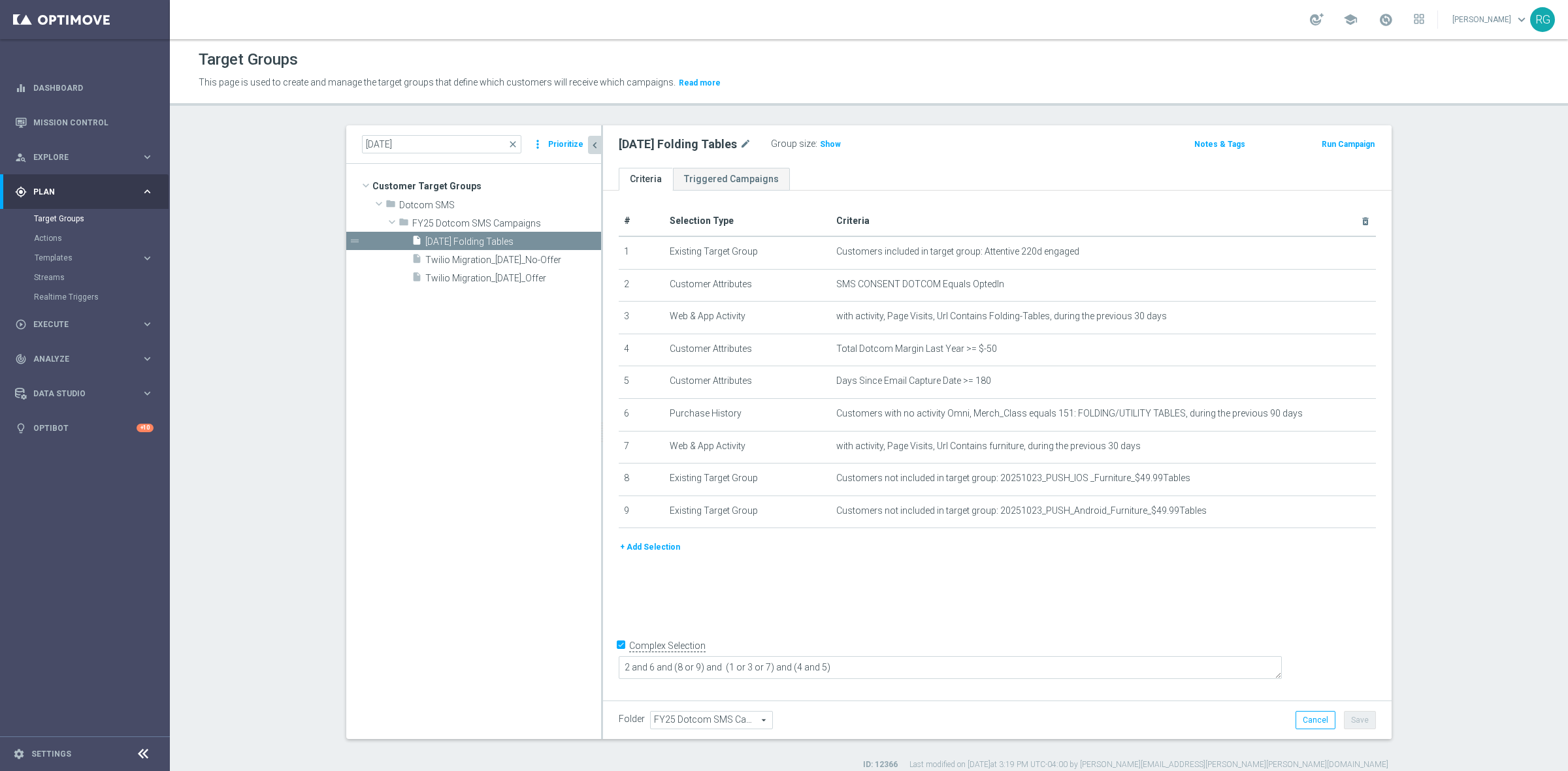
click at [555, 142] on button "Prioritize" at bounding box center [565, 144] width 39 height 18
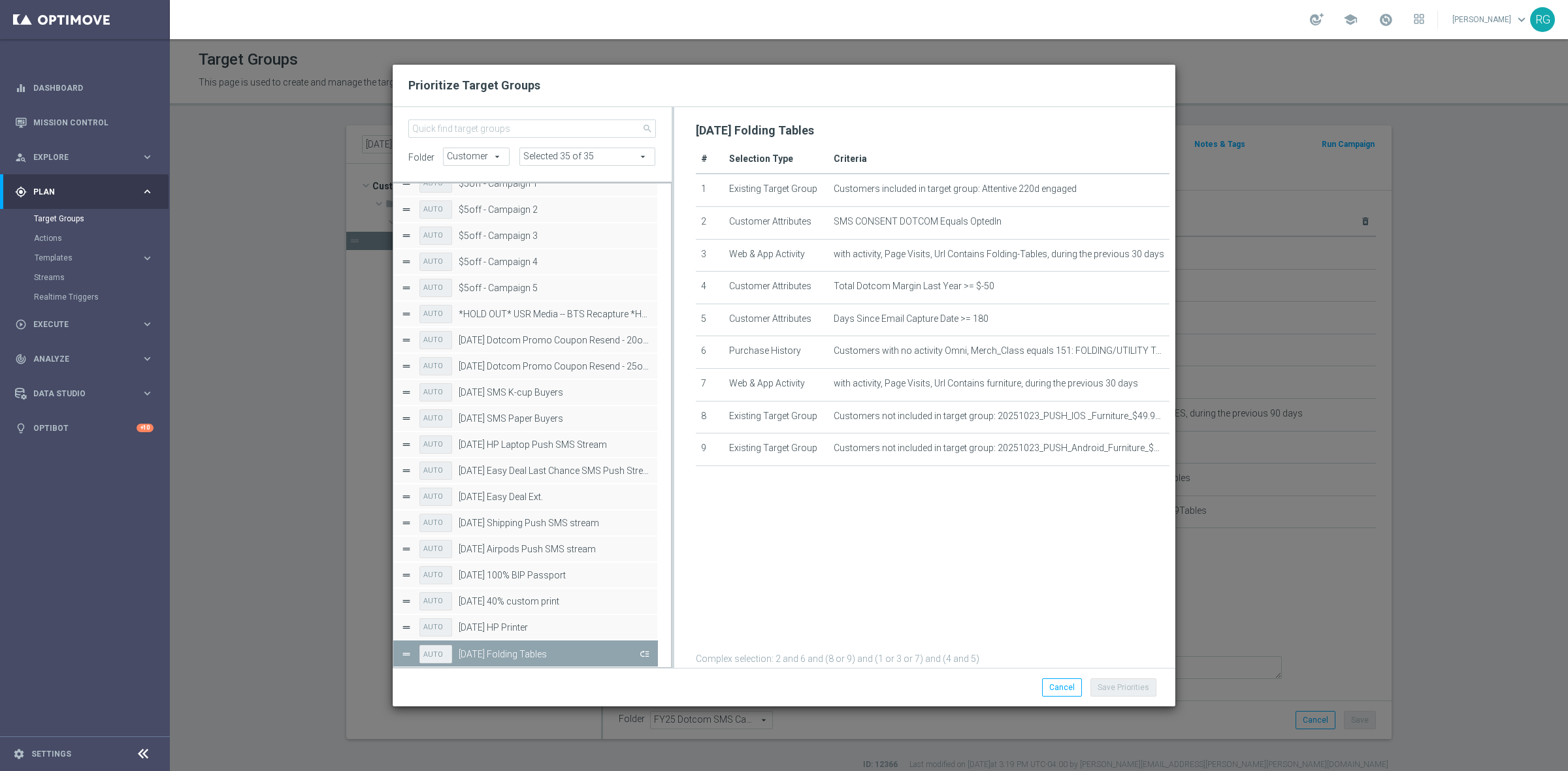
click at [641, 658] on button "Press SPACE to deselect this row." at bounding box center [643, 654] width 13 height 19
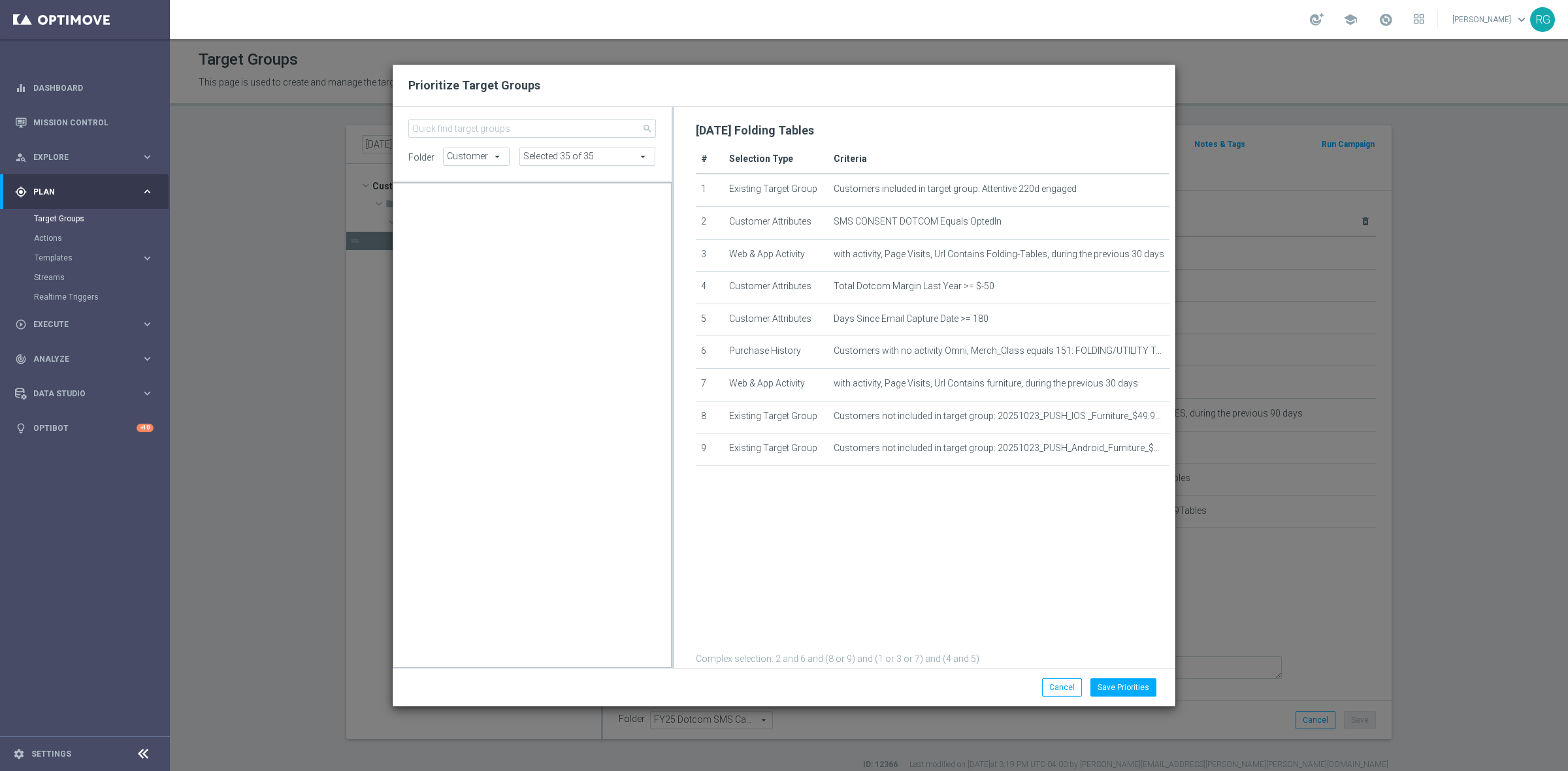
scroll to position [12213, 0]
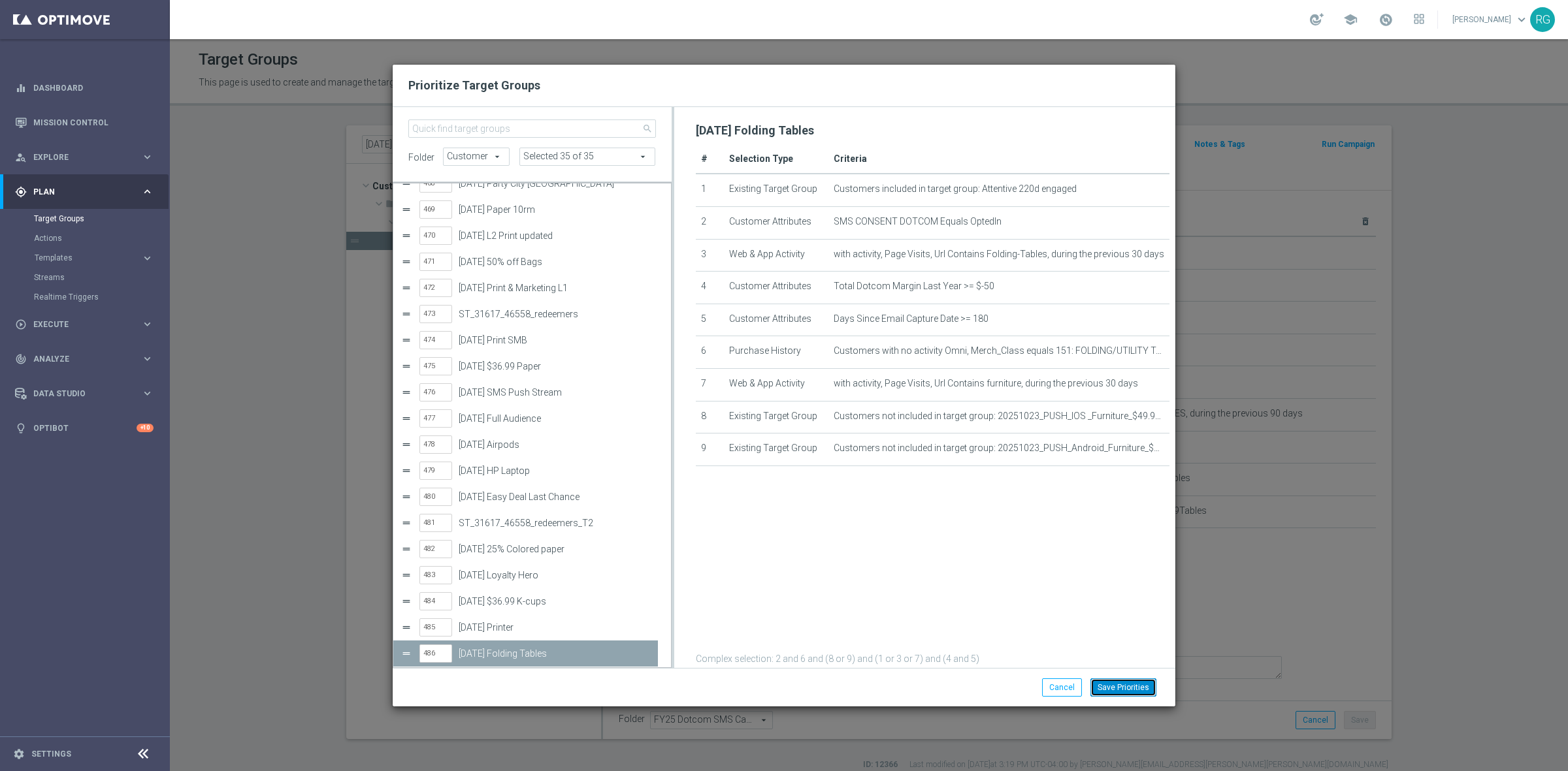
click at [1135, 684] on button "Save Priorities" at bounding box center [1123, 687] width 66 height 18
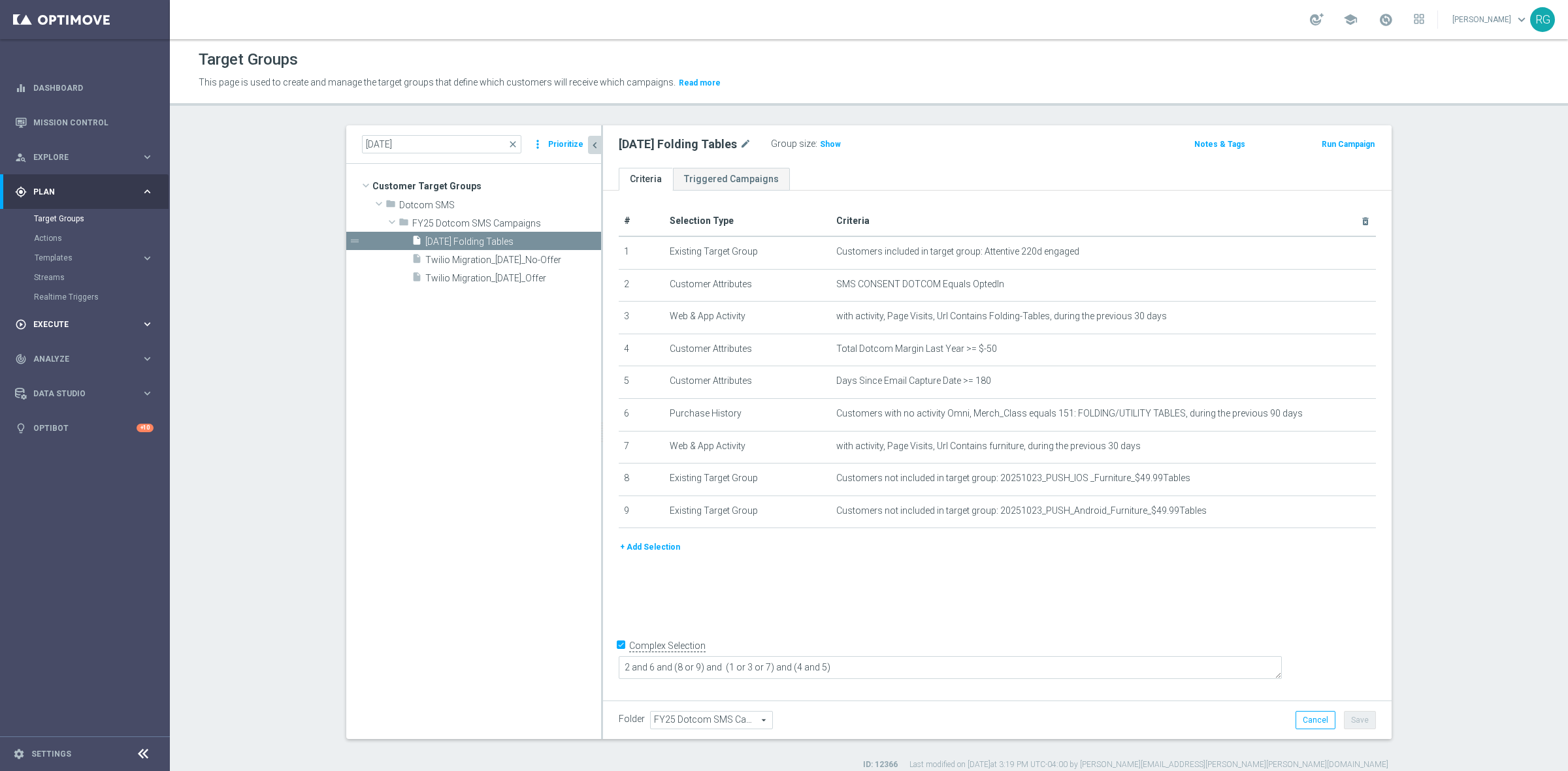
click at [73, 330] on div "play_circle_outline Execute keyboard_arrow_right" at bounding box center [84, 324] width 168 height 35
click at [89, 255] on link "Campaign Builder" at bounding box center [85, 254] width 102 height 10
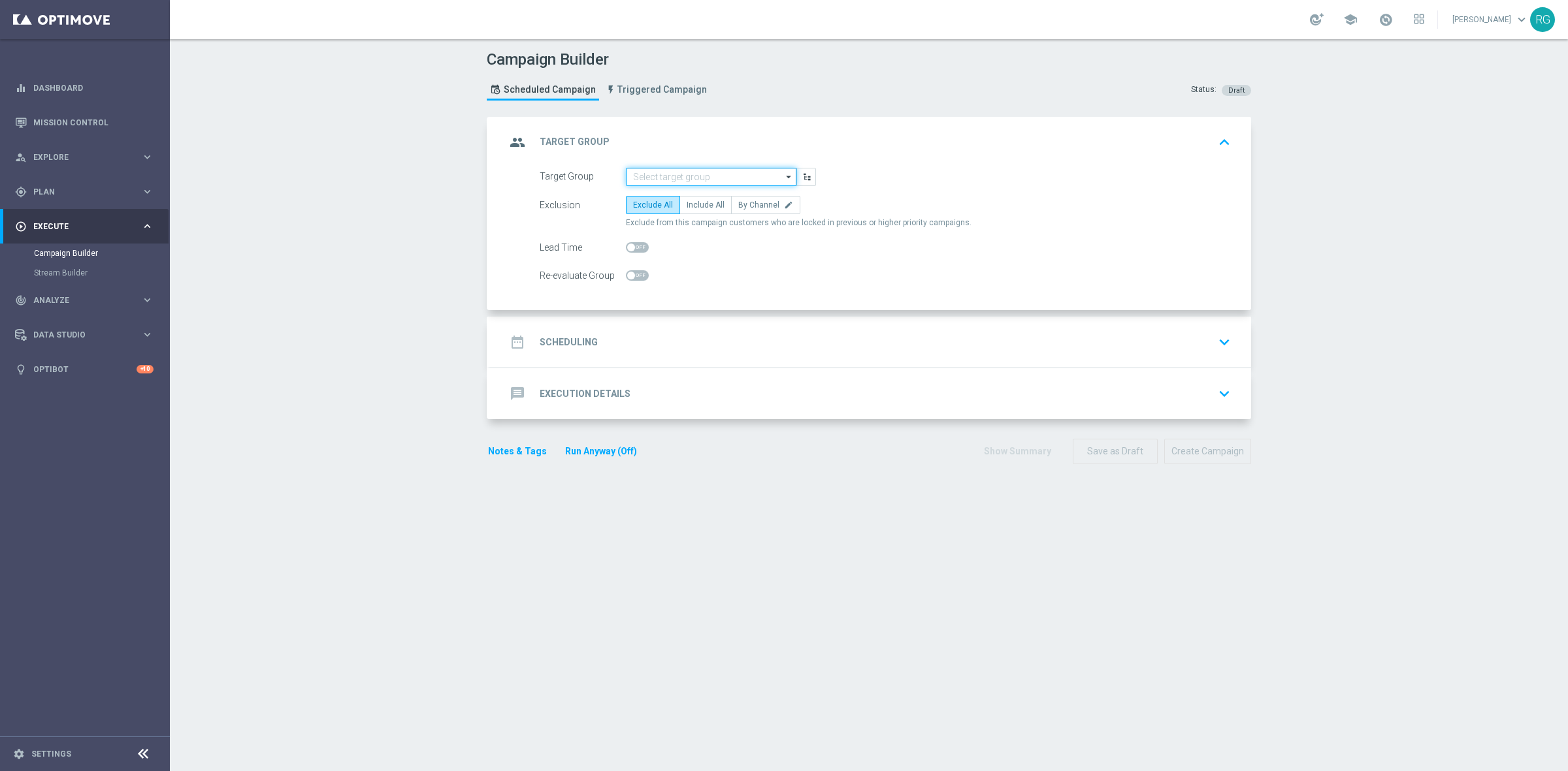
click at [632, 175] on input at bounding box center [711, 177] width 171 height 18
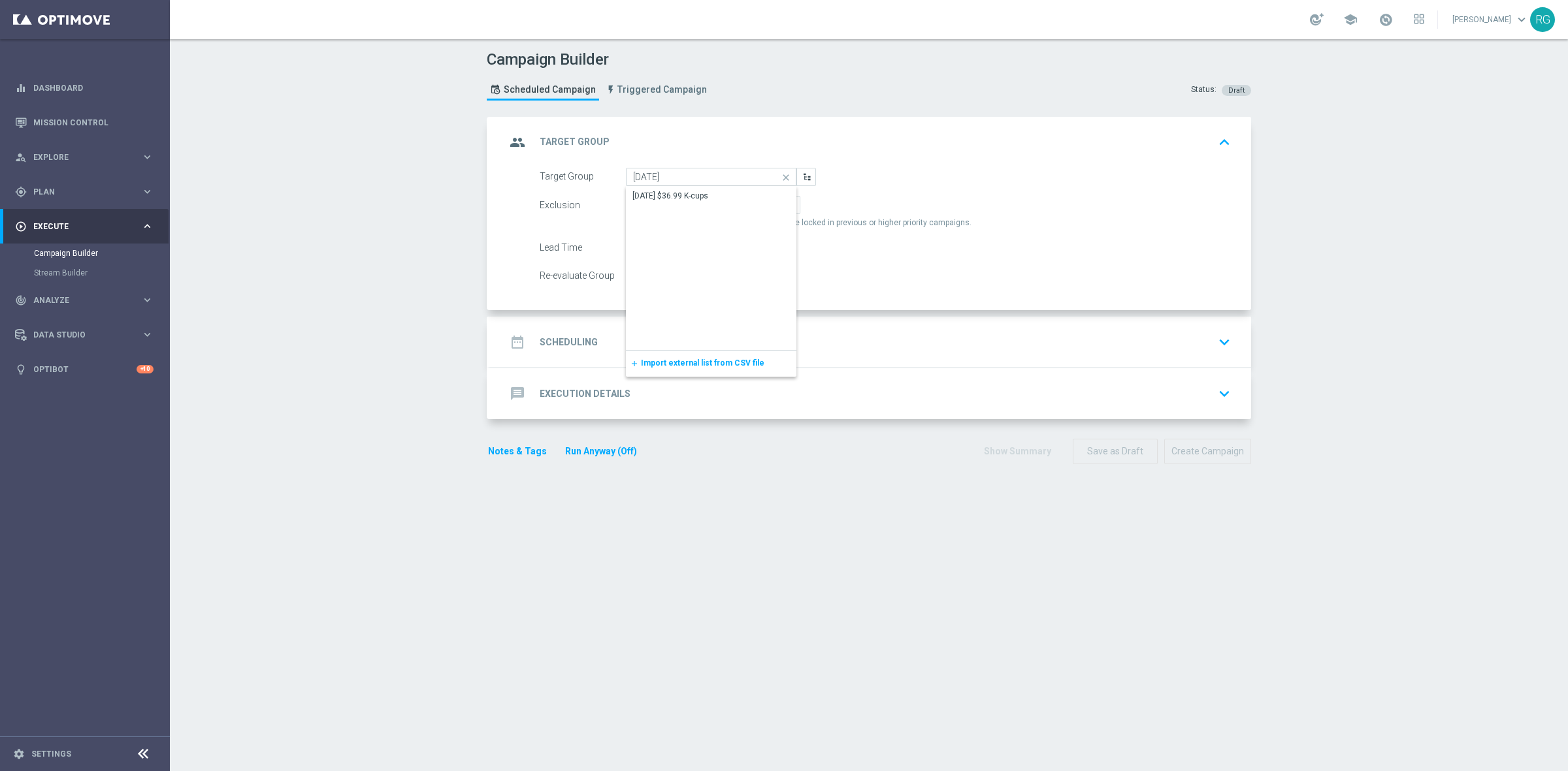
click at [714, 198] on div "[DATE] $36.99 K-cups" at bounding box center [711, 196] width 171 height 18
type input "[DATE] $36.99 K-cups"
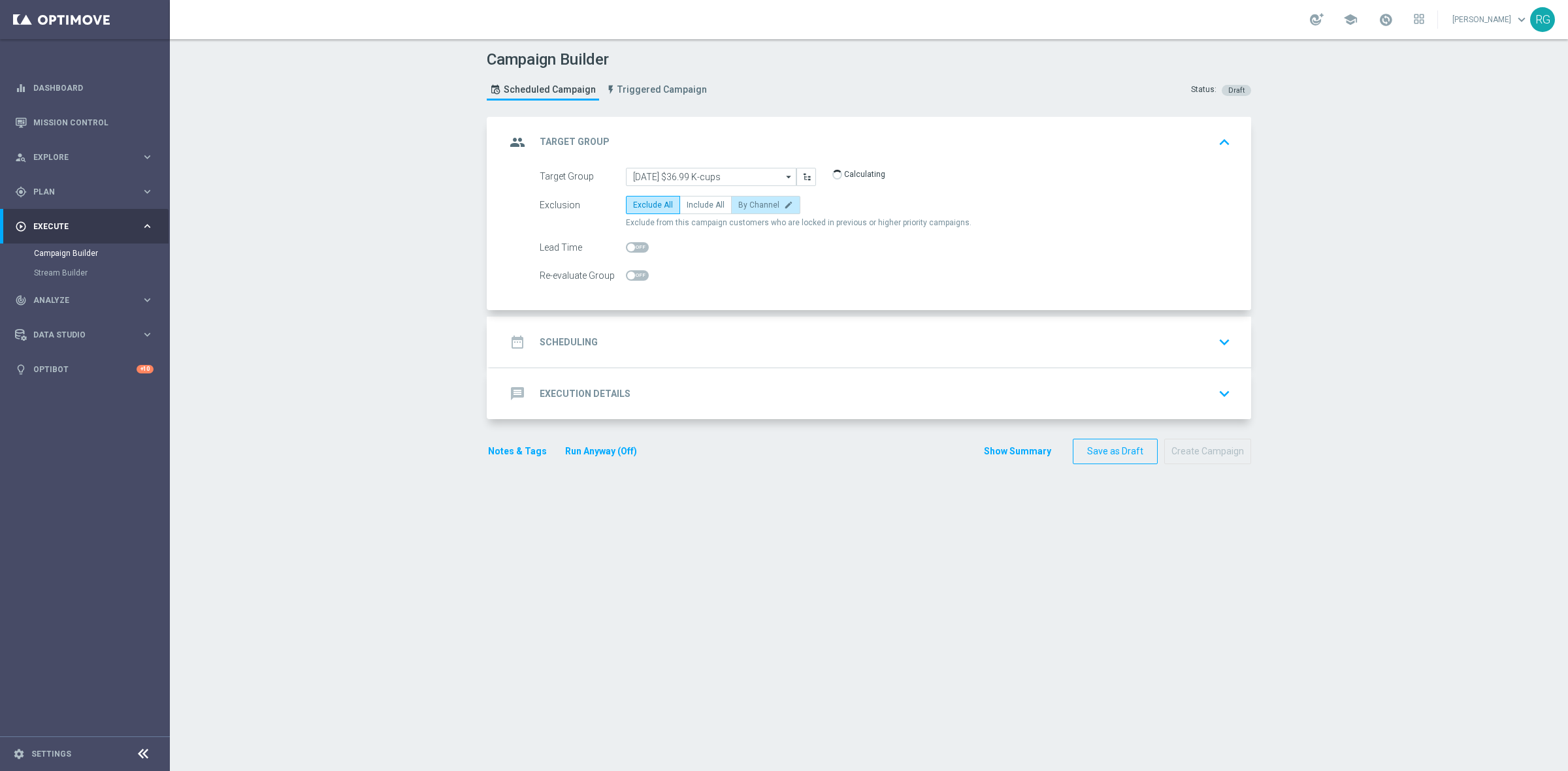
click at [741, 202] on span "By Channel" at bounding box center [758, 205] width 41 height 9
click at [741, 203] on input "By Channel edit" at bounding box center [742, 207] width 9 height 9
radio input "true"
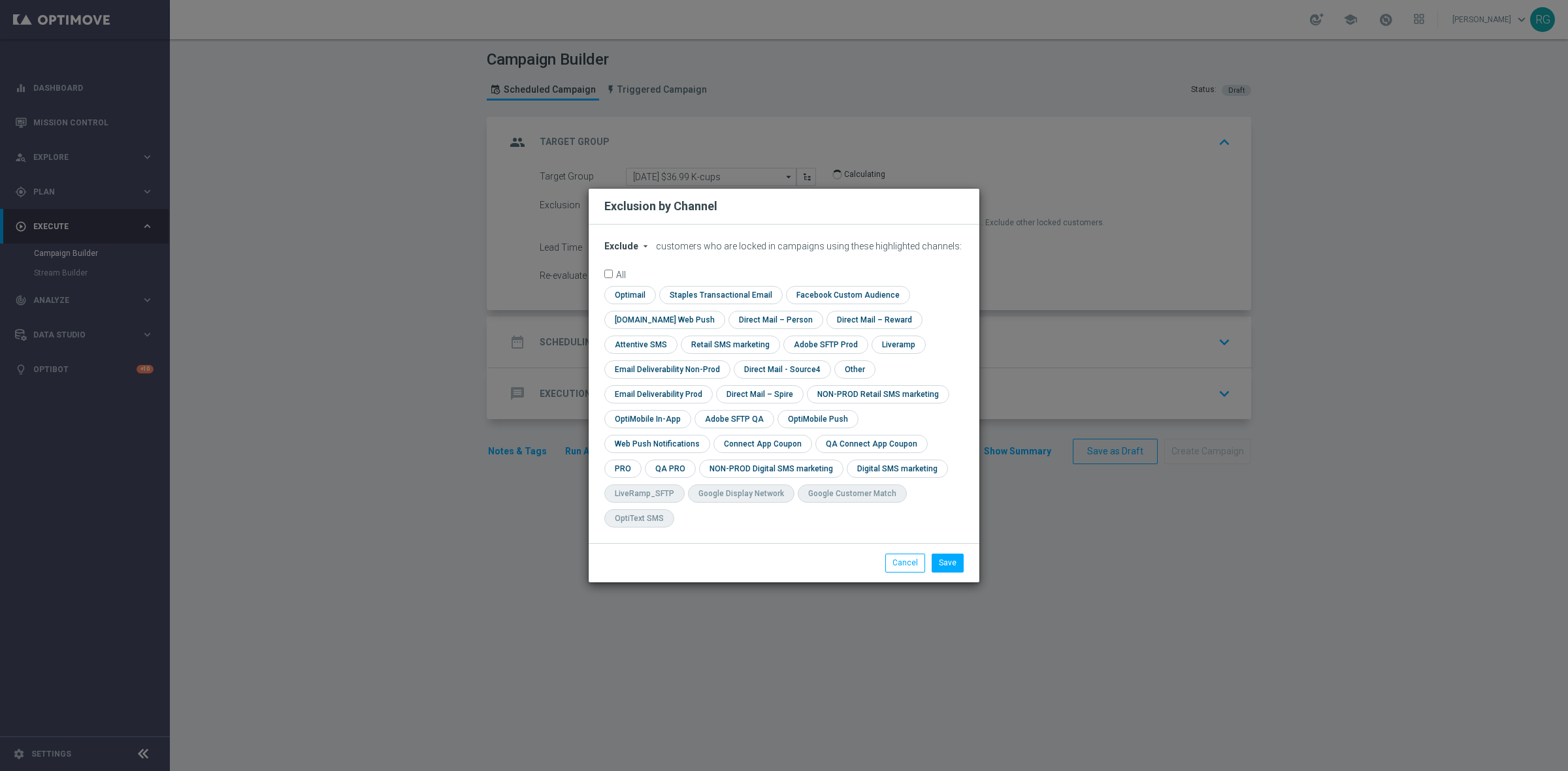
click at [821, 471] on div "check Optimail check Staples Transactional Email check Facebook Custom Audience…" at bounding box center [784, 410] width 360 height 248
click at [846, 477] on input "checkbox" at bounding box center [894, 469] width 96 height 18
checkbox input "true"
click at [949, 557] on button "Save" at bounding box center [947, 563] width 32 height 18
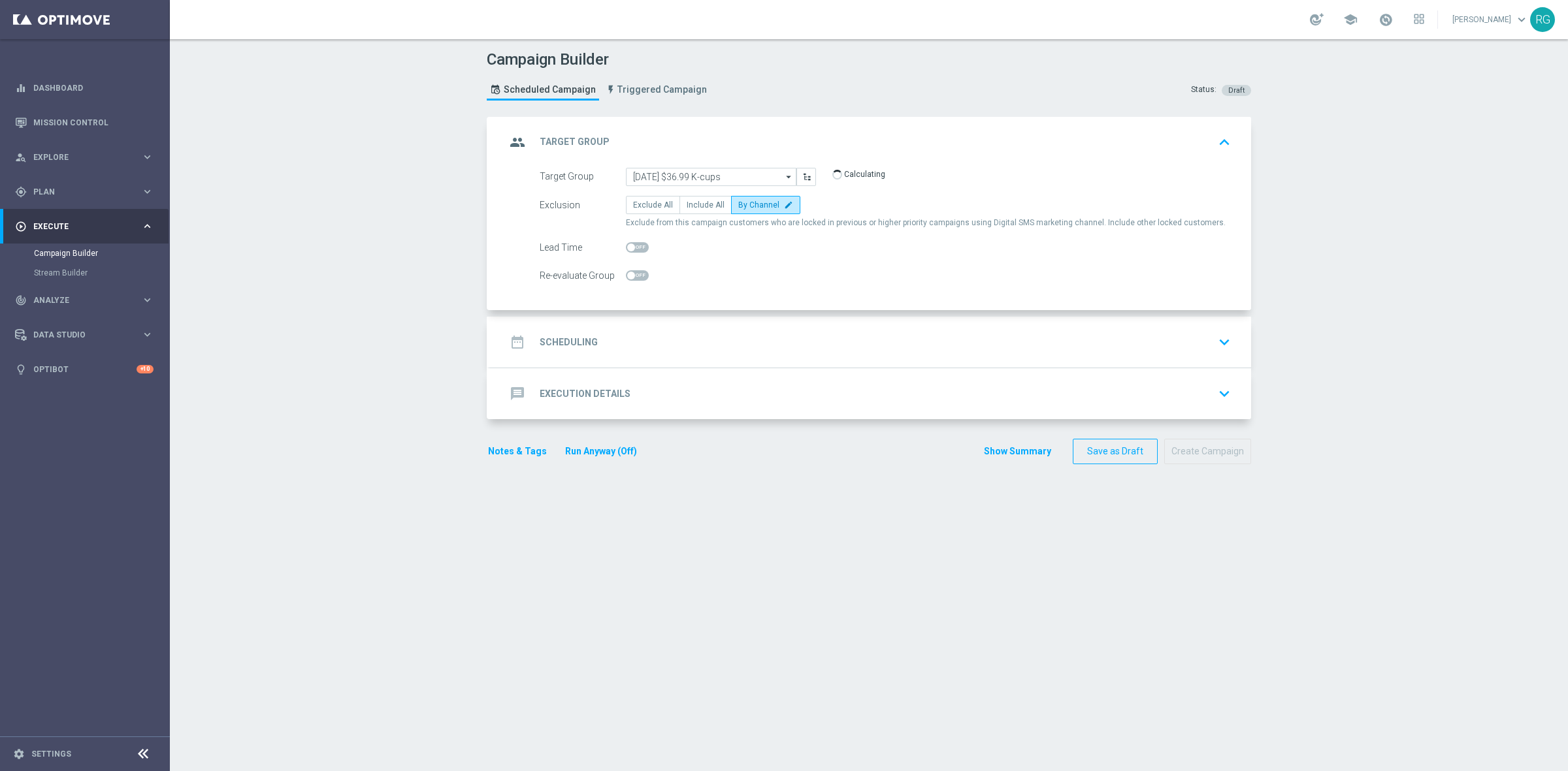
click at [630, 246] on span at bounding box center [637, 248] width 23 height 10
click at [630, 246] on input "checkbox" at bounding box center [637, 248] width 23 height 10
checkbox input "true"
click at [652, 341] on div "date_range Scheduling keyboard_arrow_down" at bounding box center [870, 342] width 729 height 25
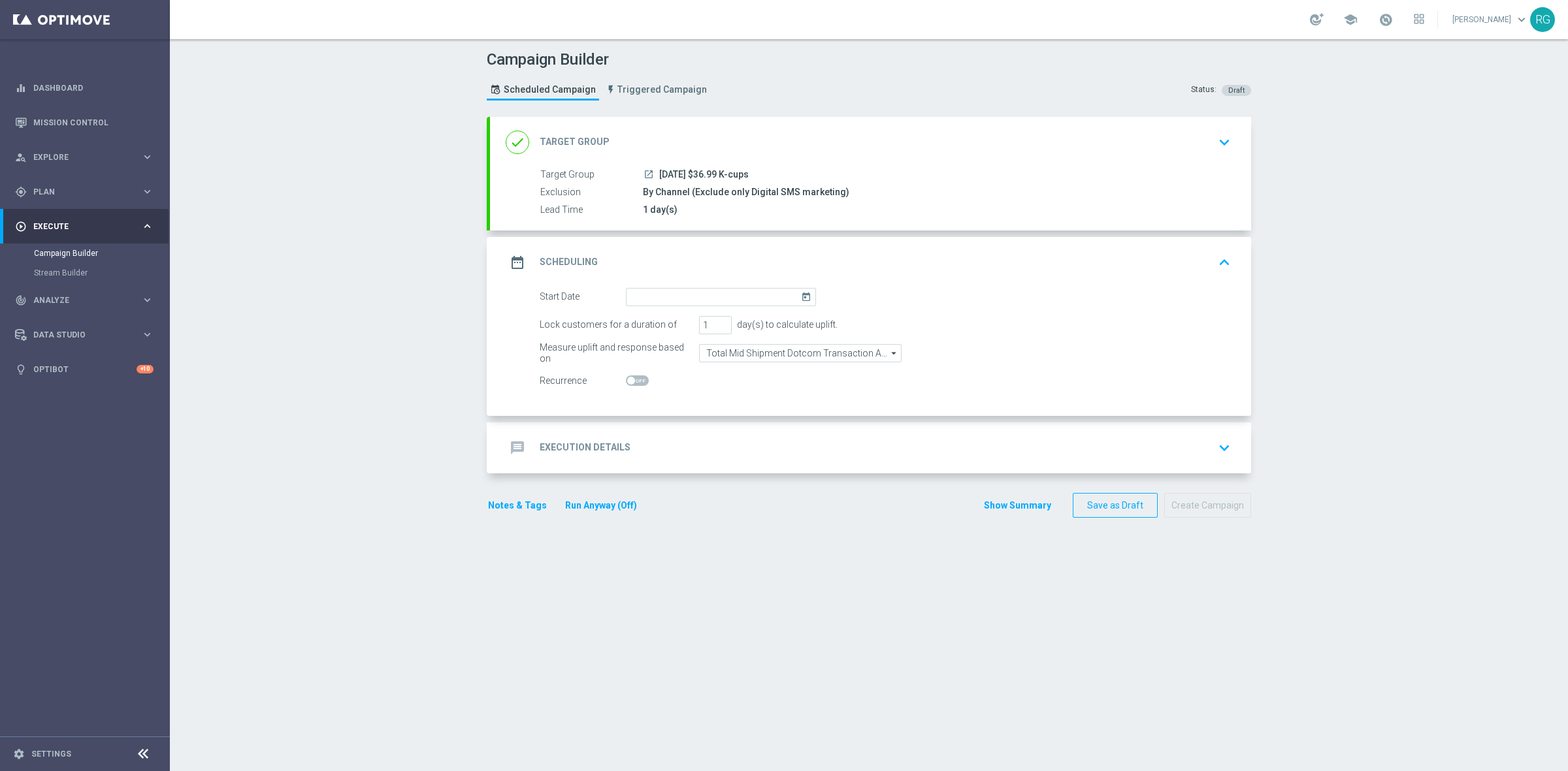
click at [804, 295] on icon "today" at bounding box center [809, 295] width 15 height 15
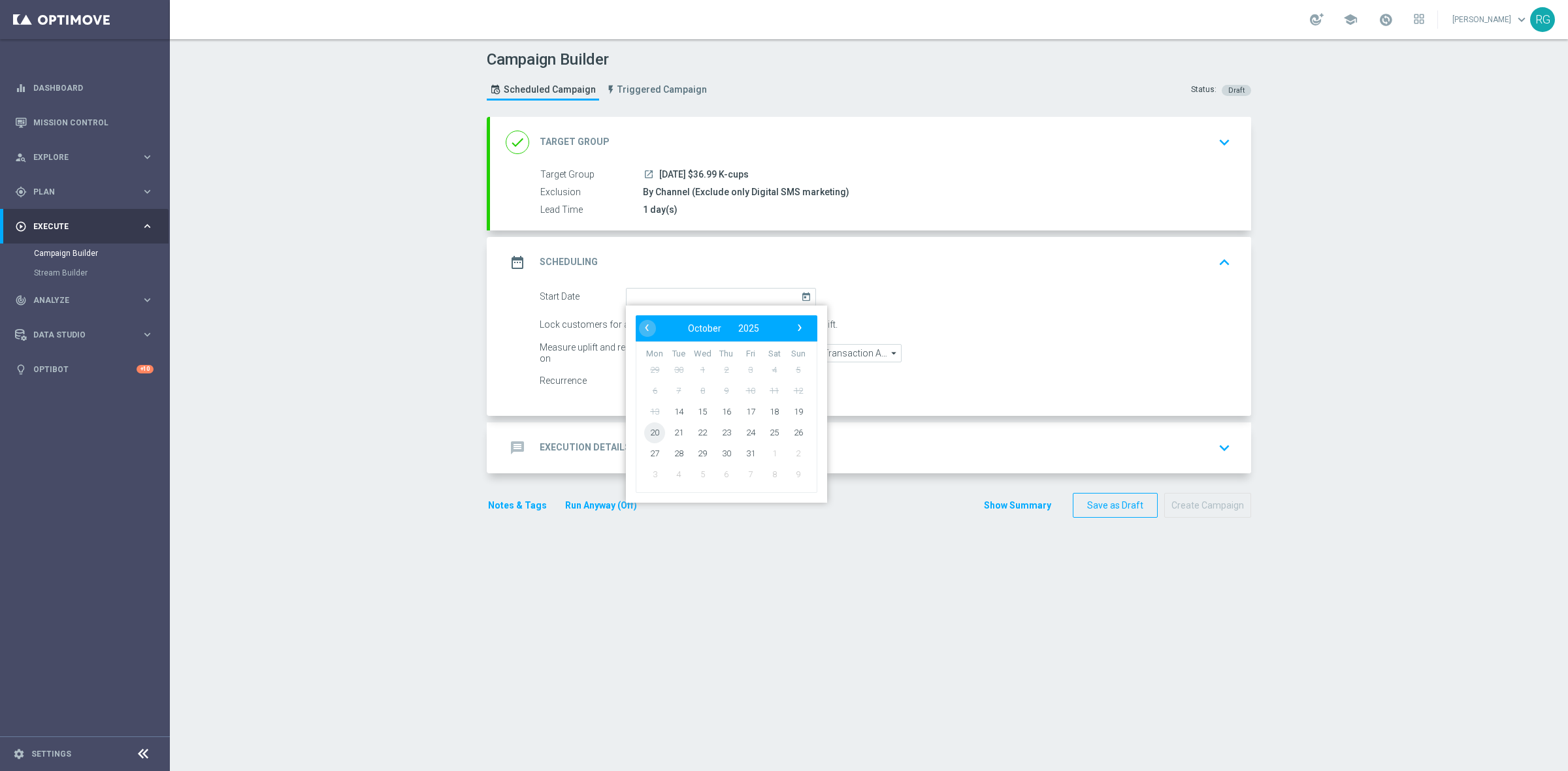
click at [653, 435] on span "20" at bounding box center [654, 432] width 20 height 20
type input "[DATE]"
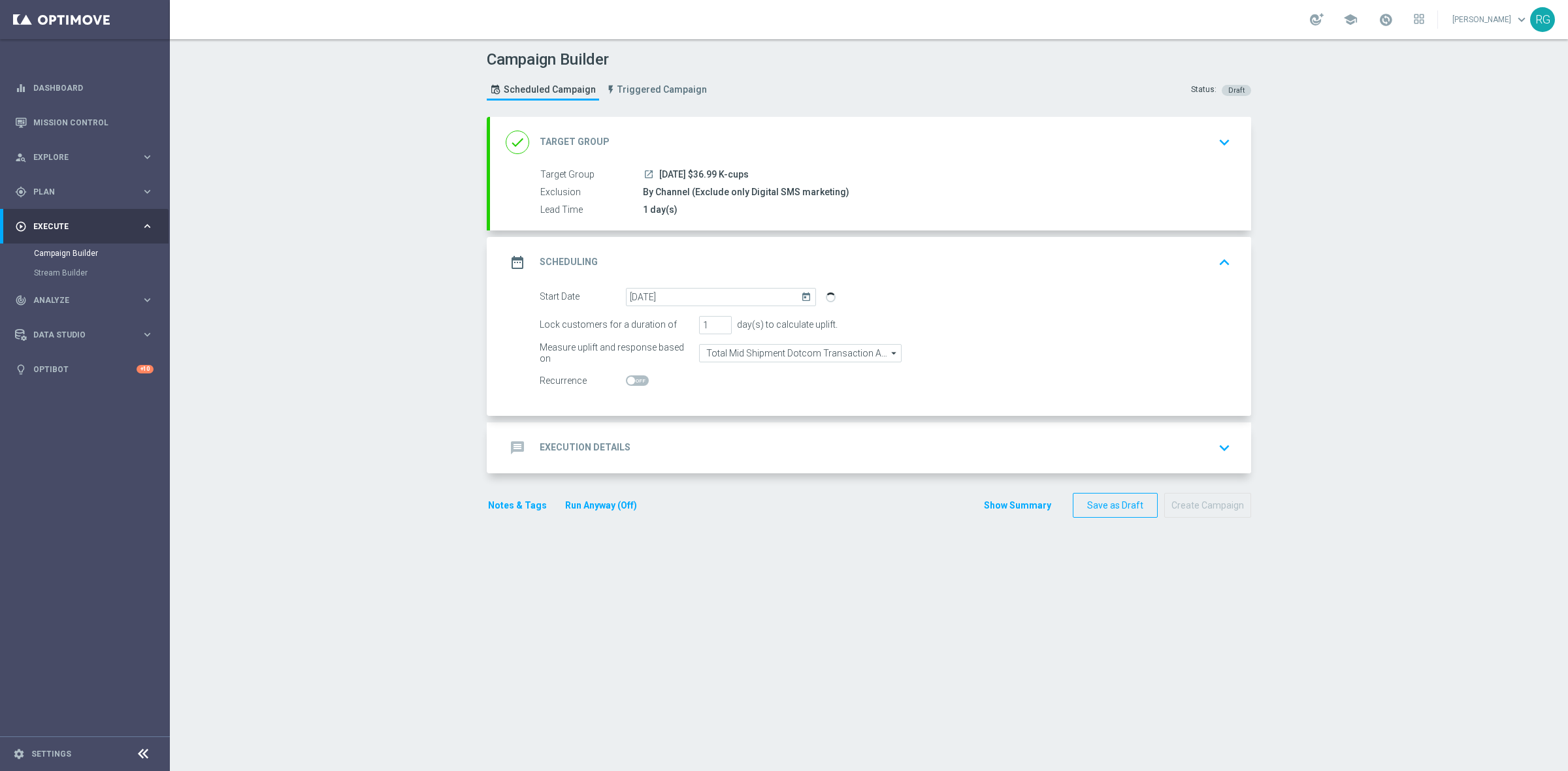
click at [654, 438] on div "message Execution Details keyboard_arrow_down" at bounding box center [870, 447] width 729 height 25
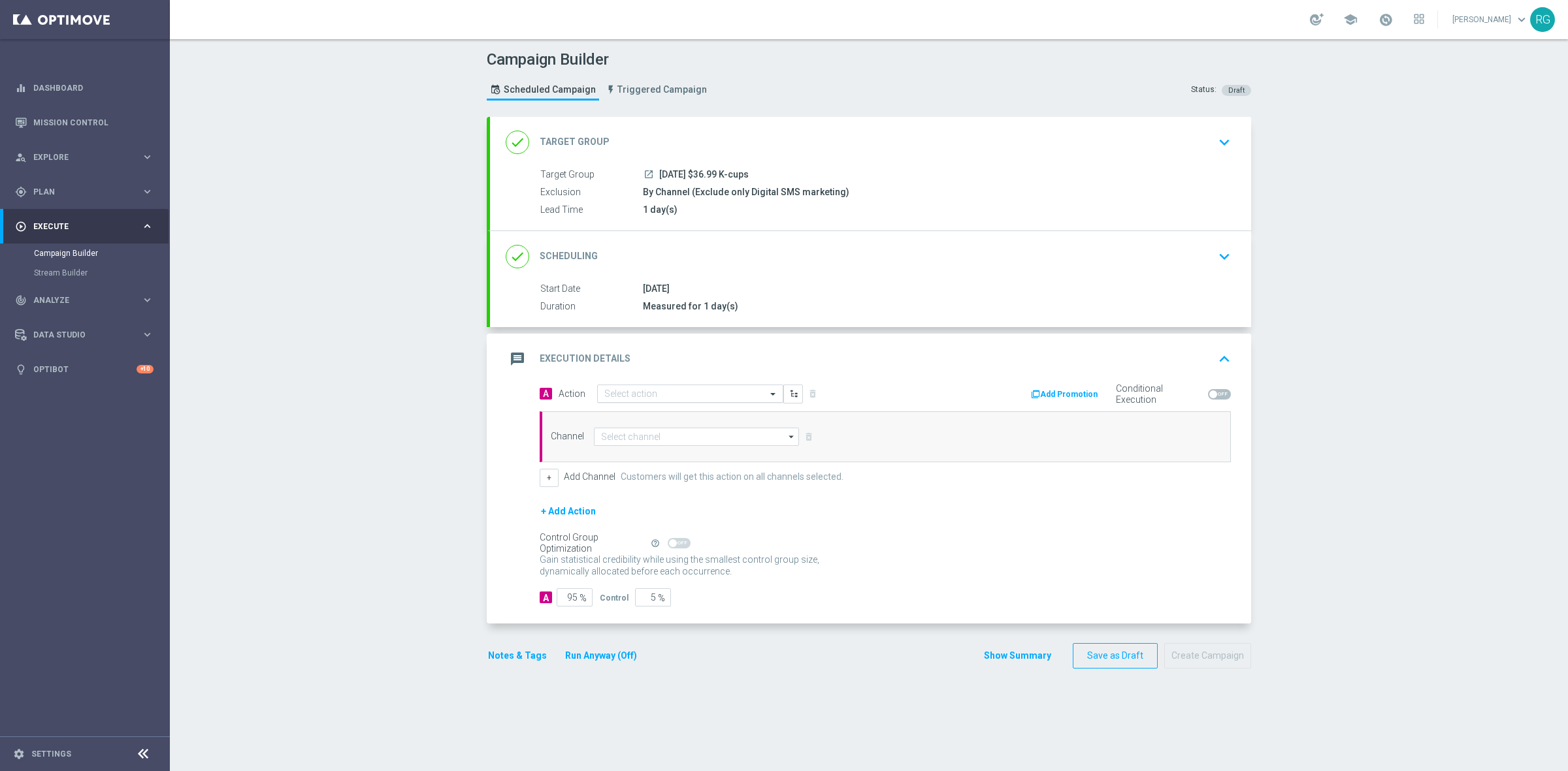
click at [645, 388] on div "Select action" at bounding box center [690, 394] width 186 height 18
type input "sms"
click at [641, 460] on label "SMS_Awareness" at bounding box center [633, 459] width 56 height 11
click at [644, 440] on input at bounding box center [696, 436] width 205 height 18
click at [642, 455] on div "Attentive SMS" at bounding box center [696, 455] width 205 height 18
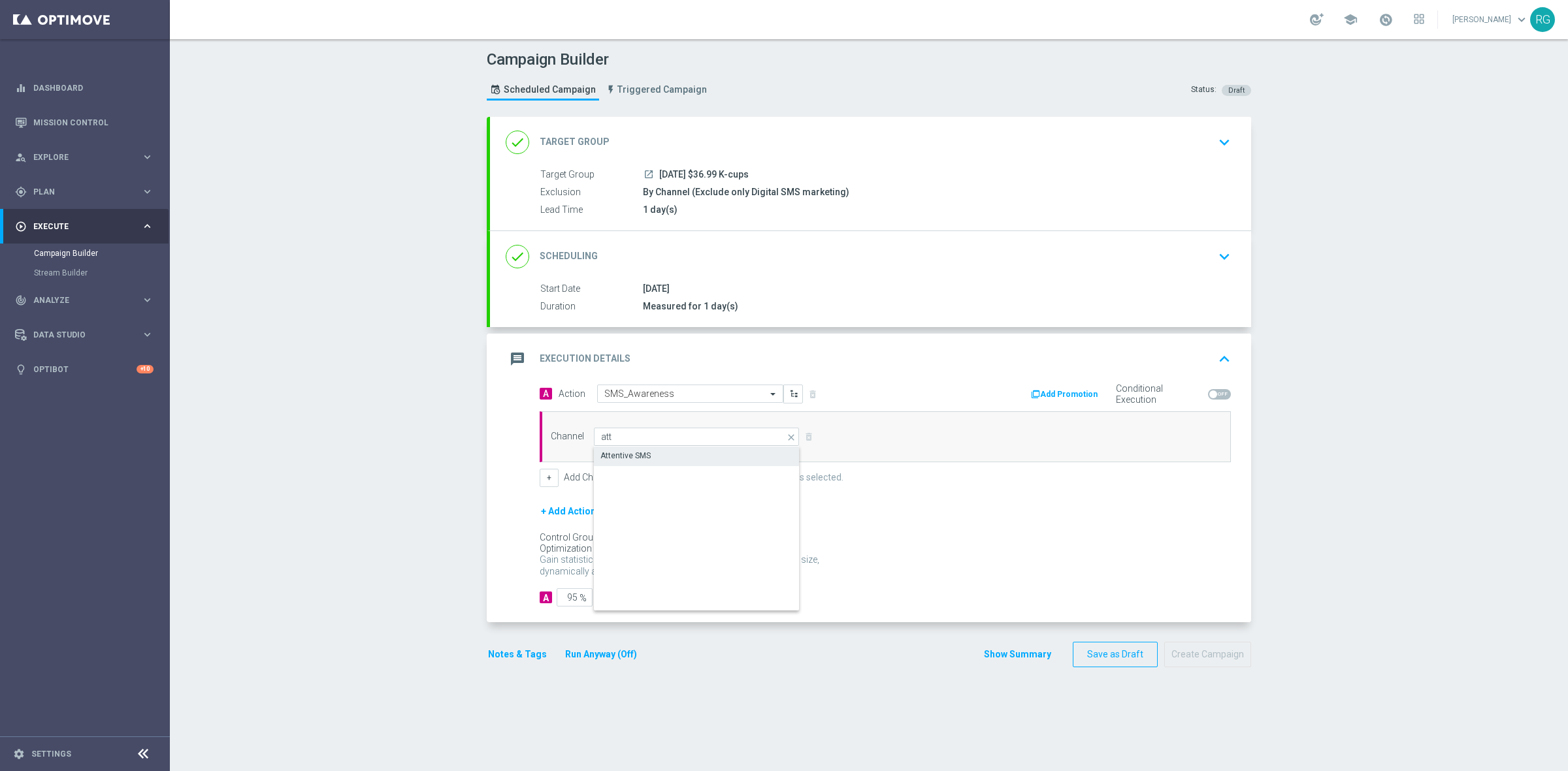
type input "Attentive SMS"
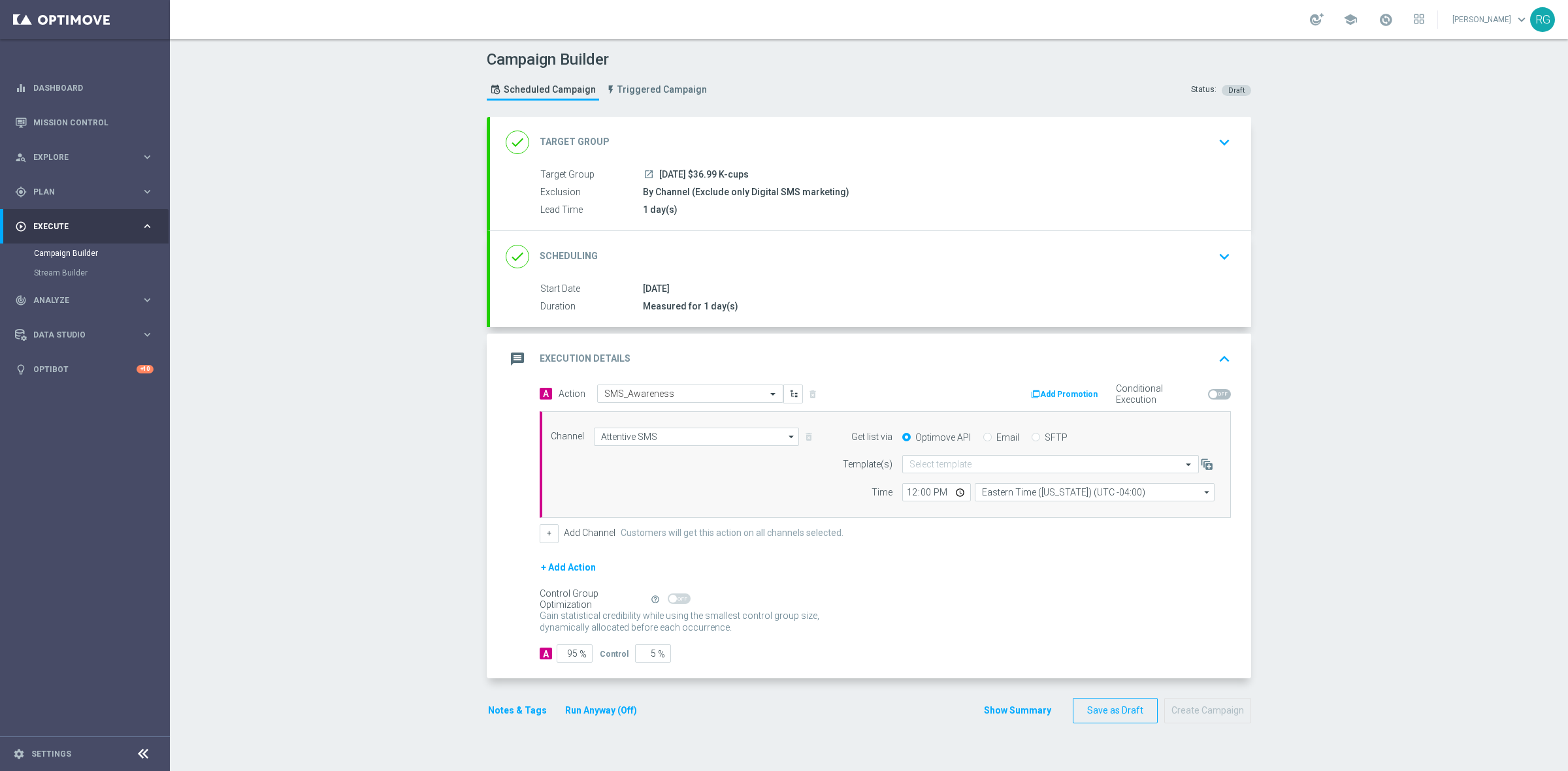
click at [1032, 440] on input "SFTP" at bounding box center [1036, 439] width 9 height 9
radio input "true"
click at [942, 465] on input "text" at bounding box center [1038, 464] width 256 height 11
click at [943, 485] on label "Default Template" at bounding box center [938, 484] width 57 height 11
click at [507, 716] on button "Notes & Tags" at bounding box center [518, 710] width 61 height 16
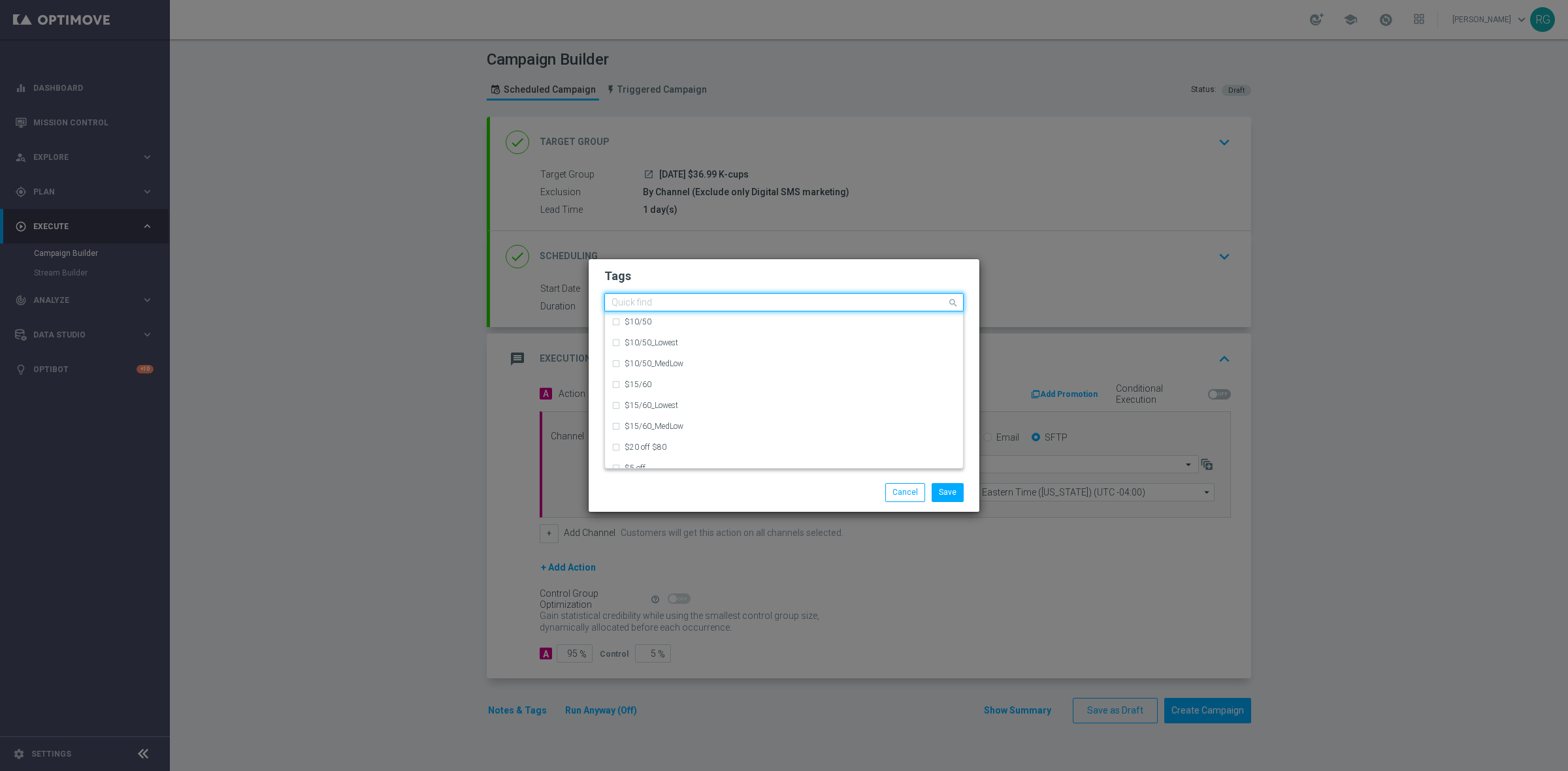
click at [653, 304] on input "text" at bounding box center [779, 303] width 335 height 11
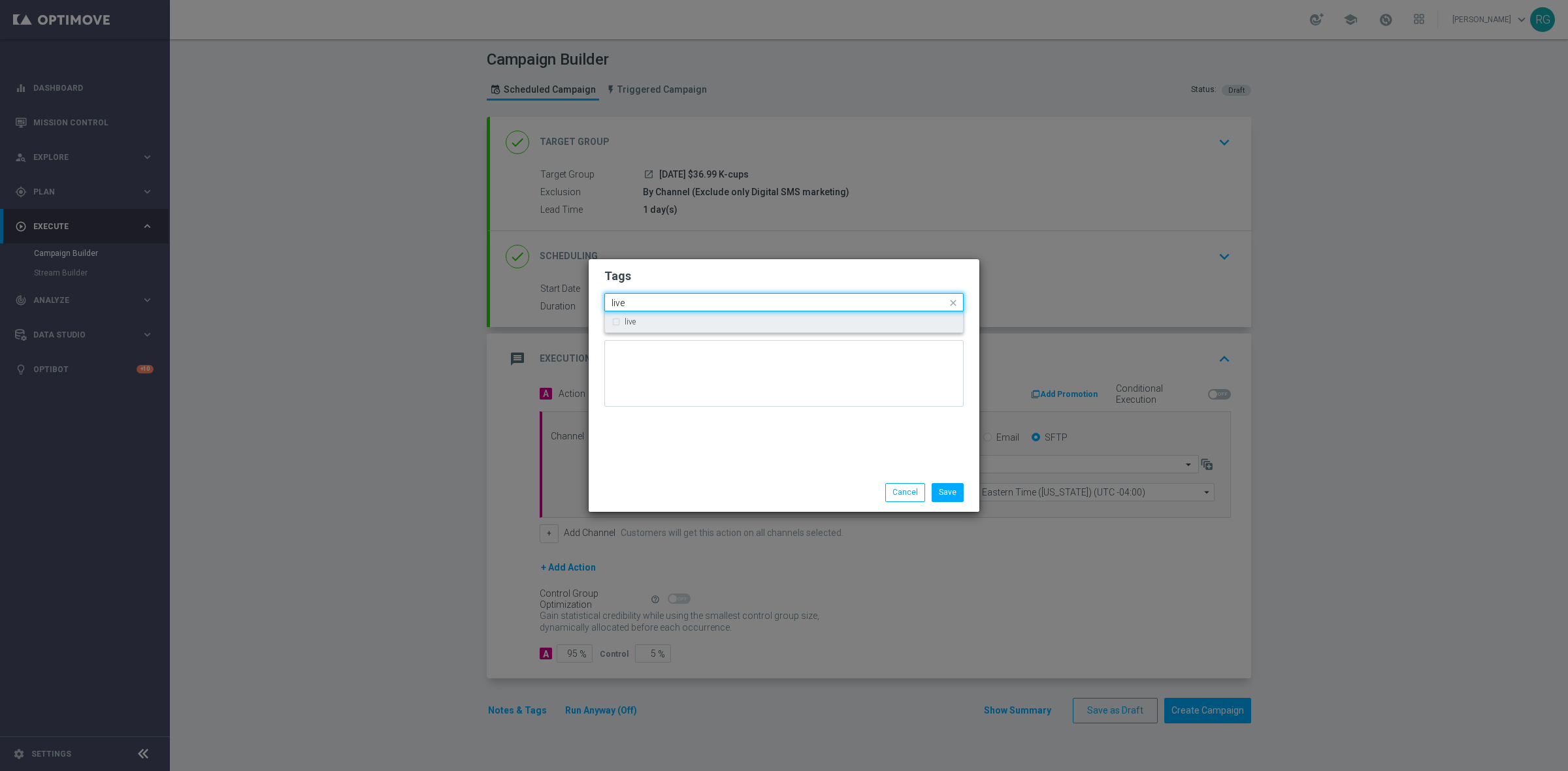
click at [644, 322] on div "live" at bounding box center [790, 322] width 332 height 8
type input "live"
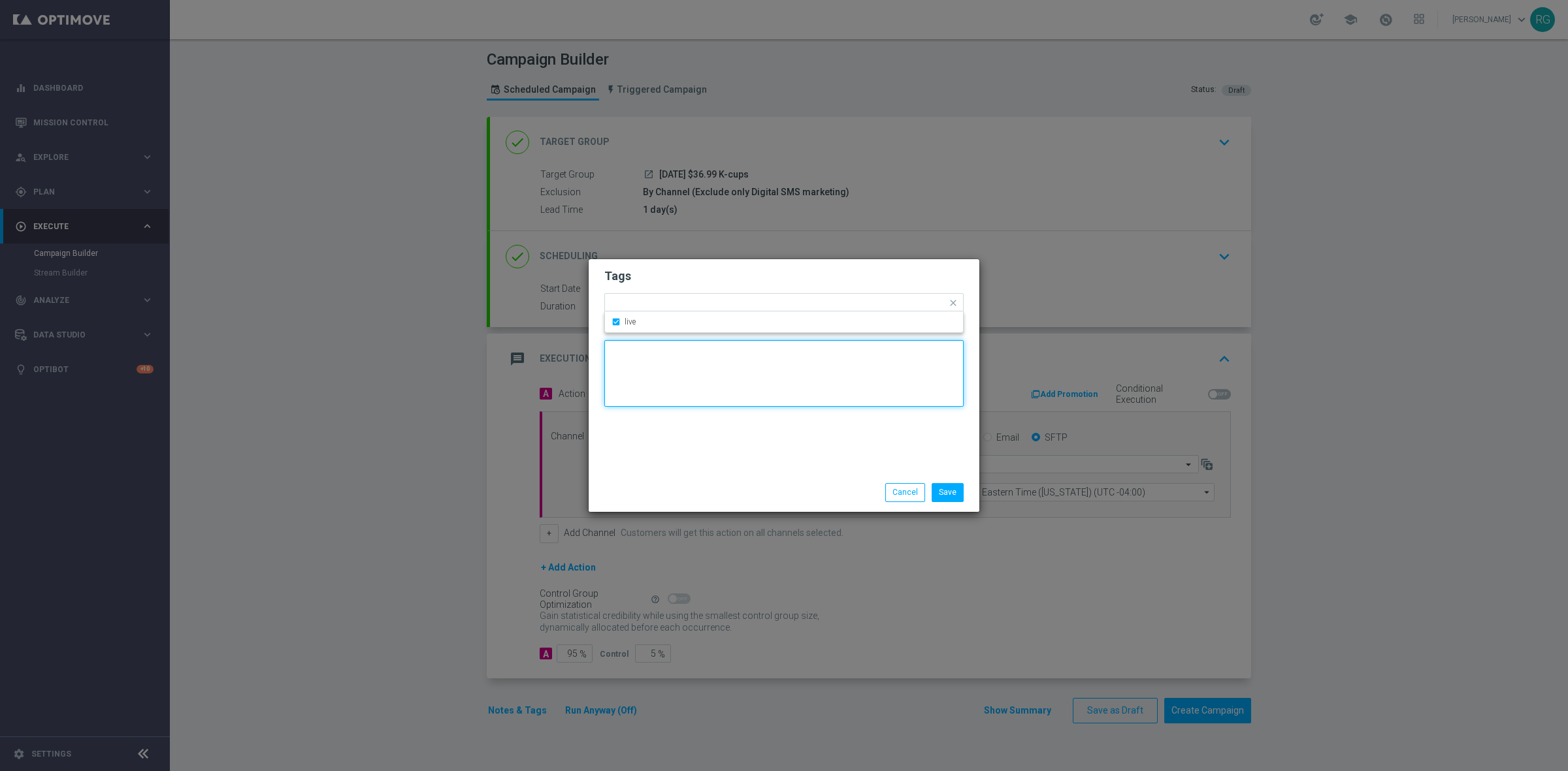
click at [643, 376] on textarea at bounding box center [784, 374] width 360 height 67
click at [661, 297] on div "Add a new tag × live" at bounding box center [775, 302] width 342 height 18
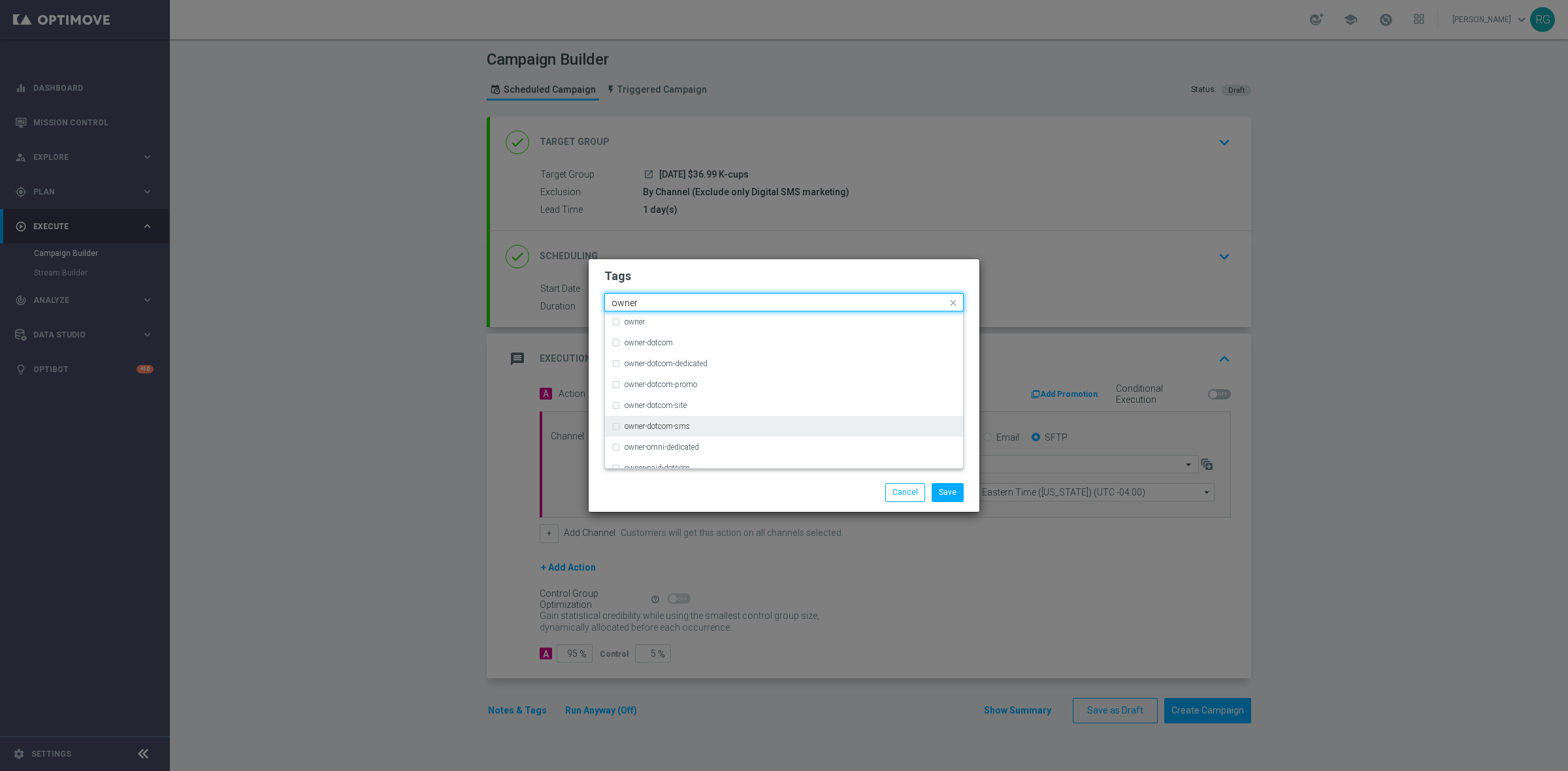
click at [693, 425] on div "owner-dotcom-sms" at bounding box center [790, 426] width 332 height 8
type input "owner"
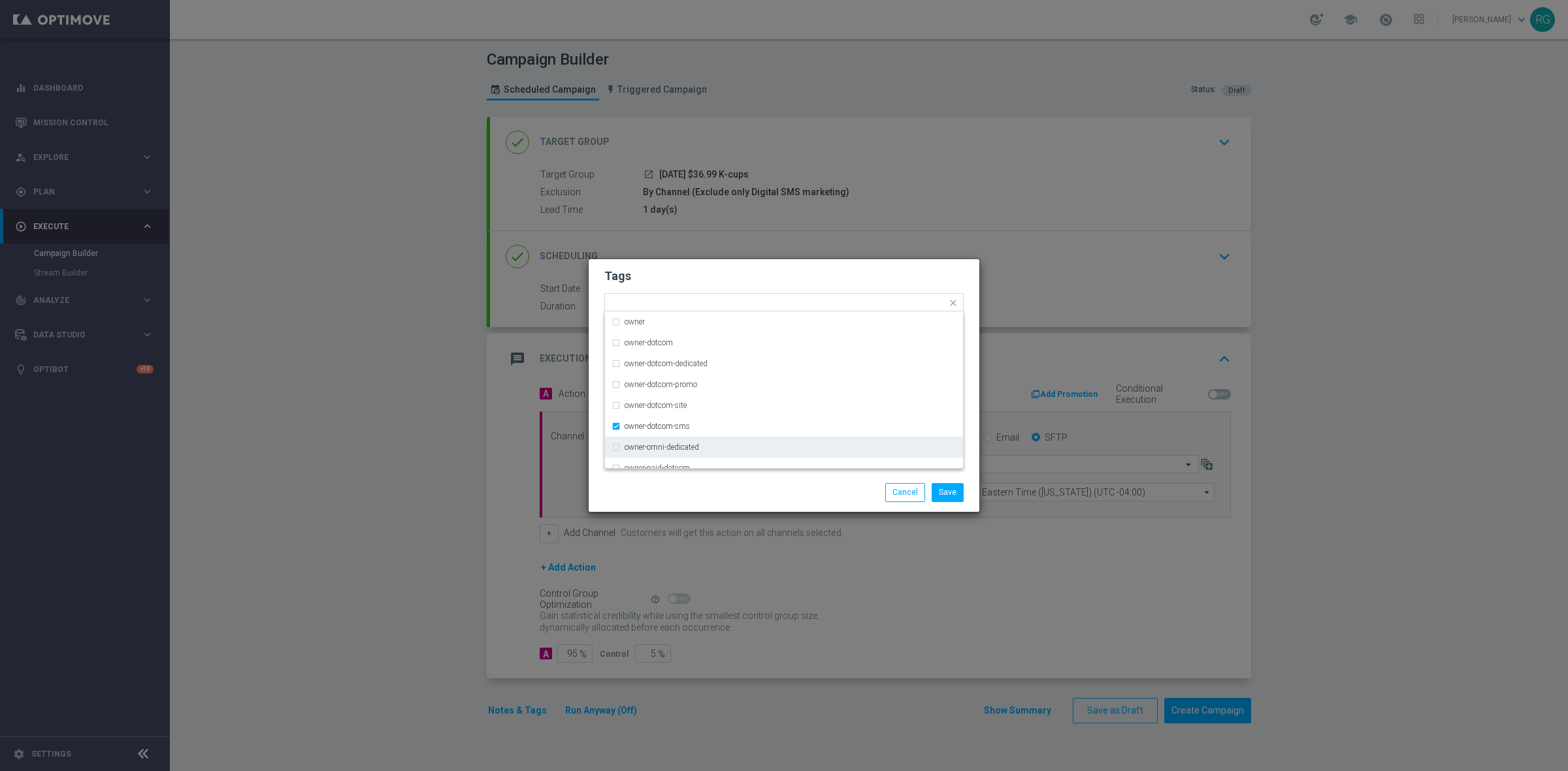
click at [828, 494] on div "Save Cancel" at bounding box center [847, 492] width 253 height 18
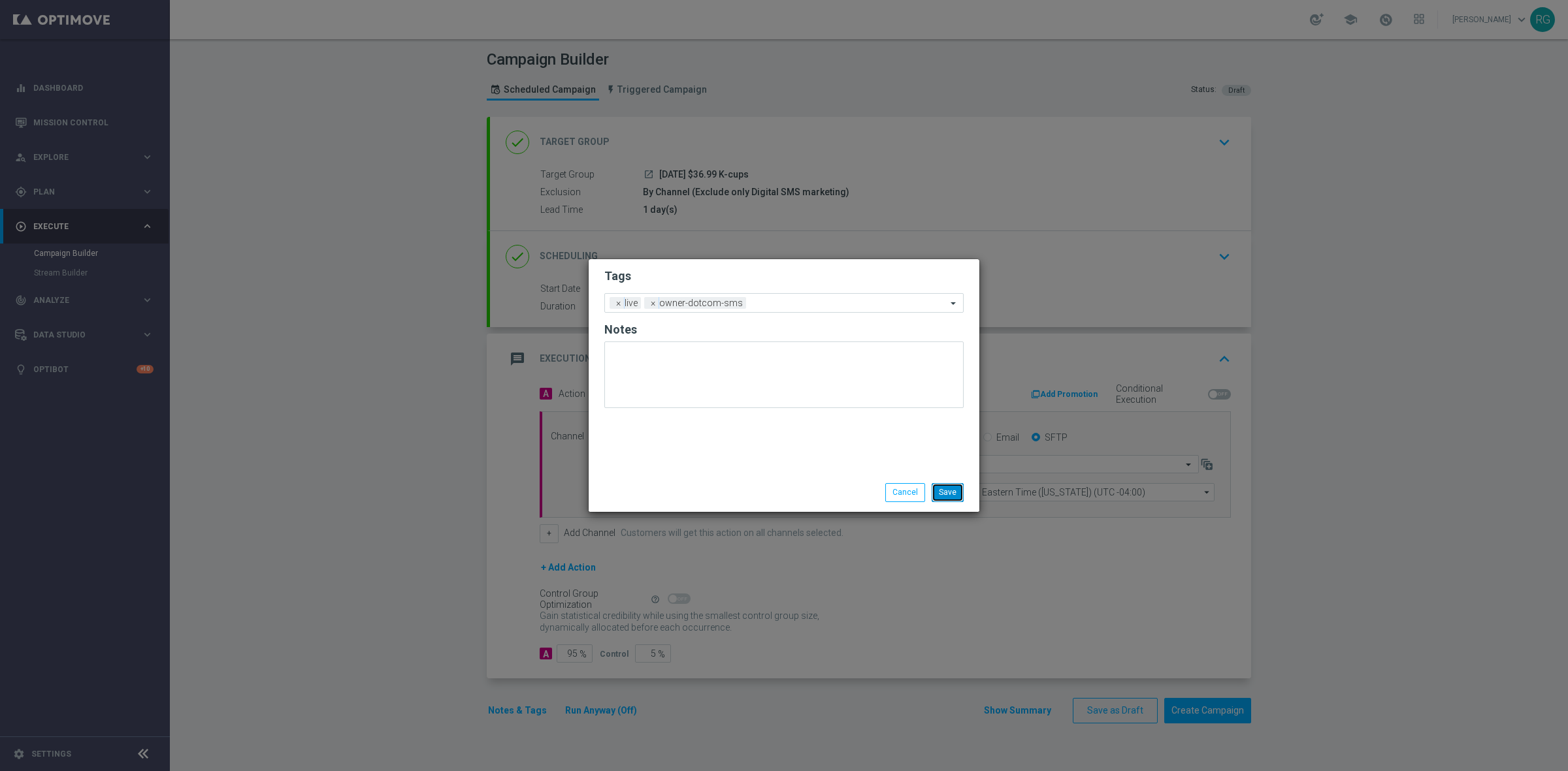
click at [949, 494] on button "Save" at bounding box center [947, 492] width 32 height 18
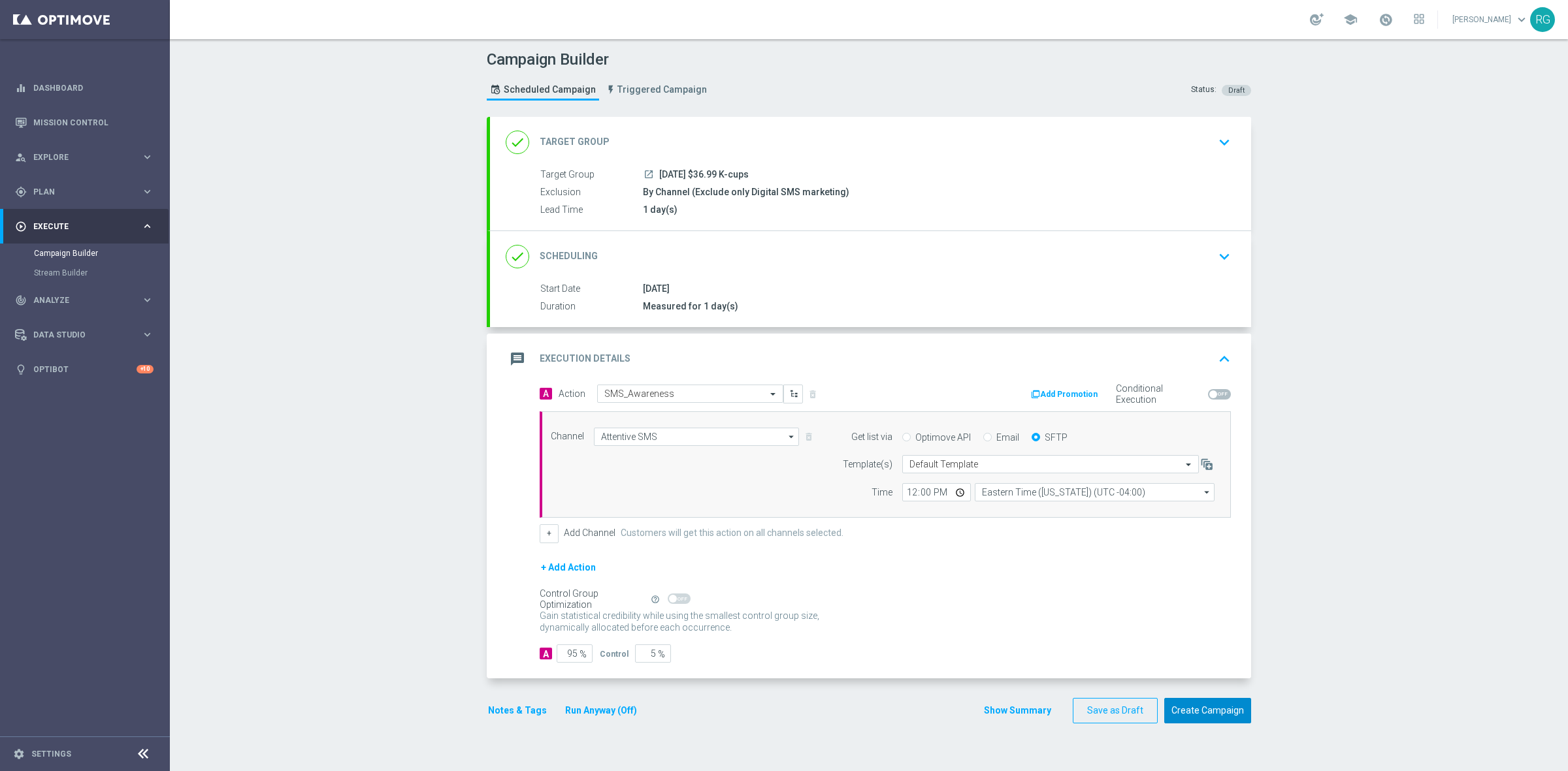
click at [1233, 722] on button "Create Campaign" at bounding box center [1208, 711] width 87 height 26
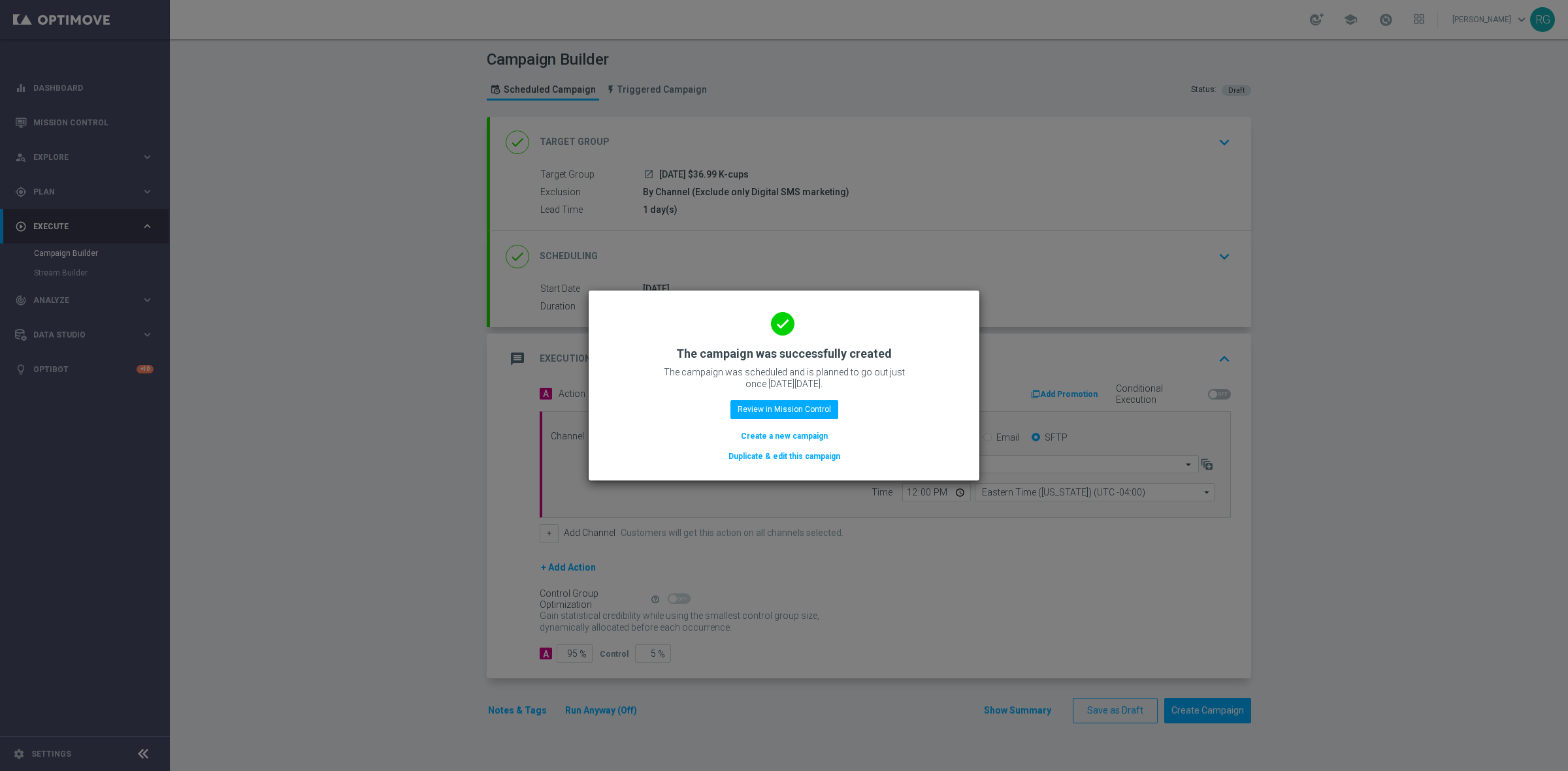
click at [804, 429] on button "Create a new campaign" at bounding box center [784, 436] width 90 height 15
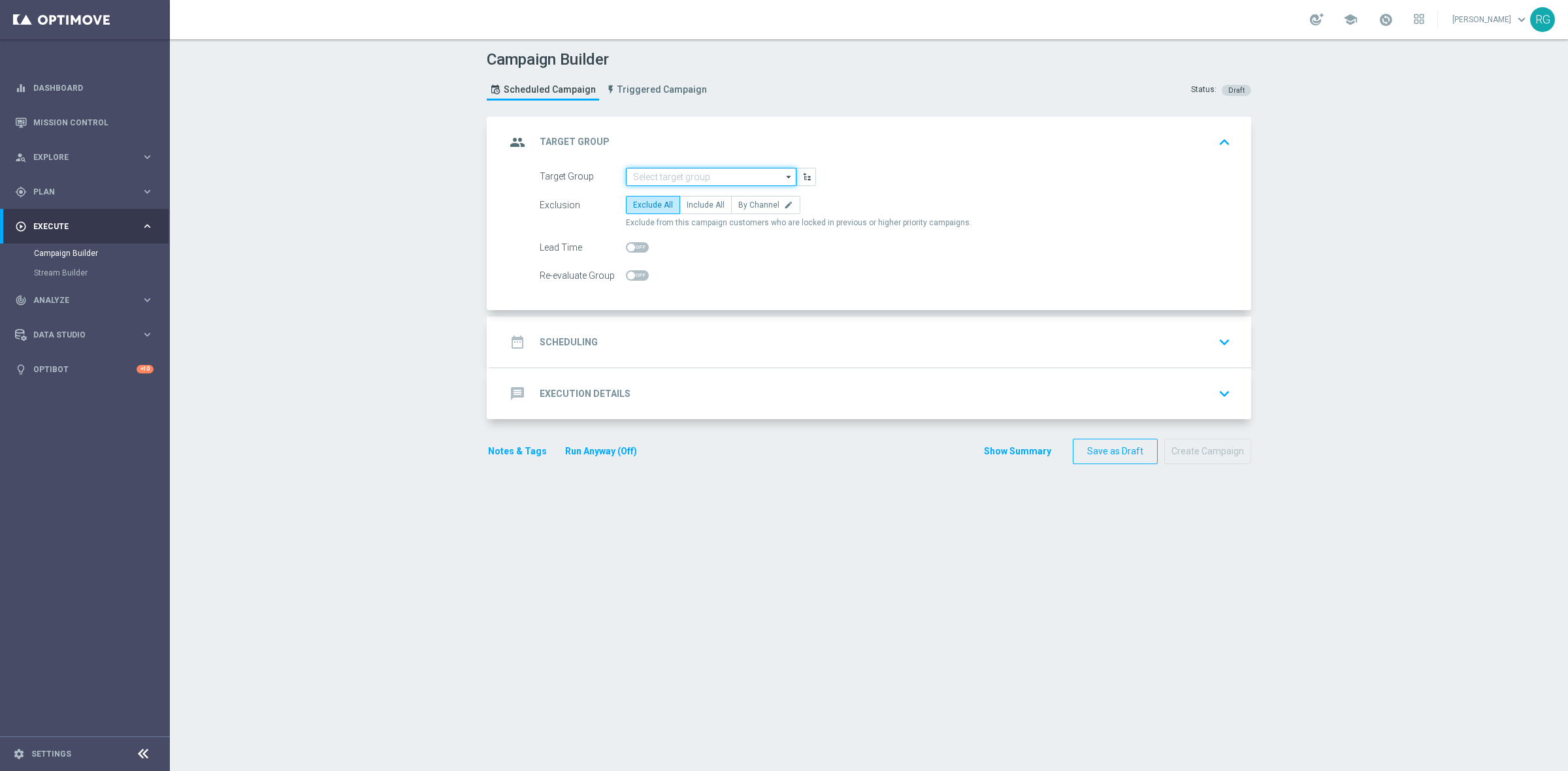
click at [658, 168] on input at bounding box center [711, 177] width 171 height 18
click at [678, 190] on div "[DATE] 25% Colored paper" at bounding box center [677, 196] width 91 height 12
type input "[DATE] 25% Colored paper"
click at [754, 211] on label "By Channel edit" at bounding box center [765, 204] width 69 height 18
click at [746, 211] on input "By Channel edit" at bounding box center [742, 207] width 9 height 9
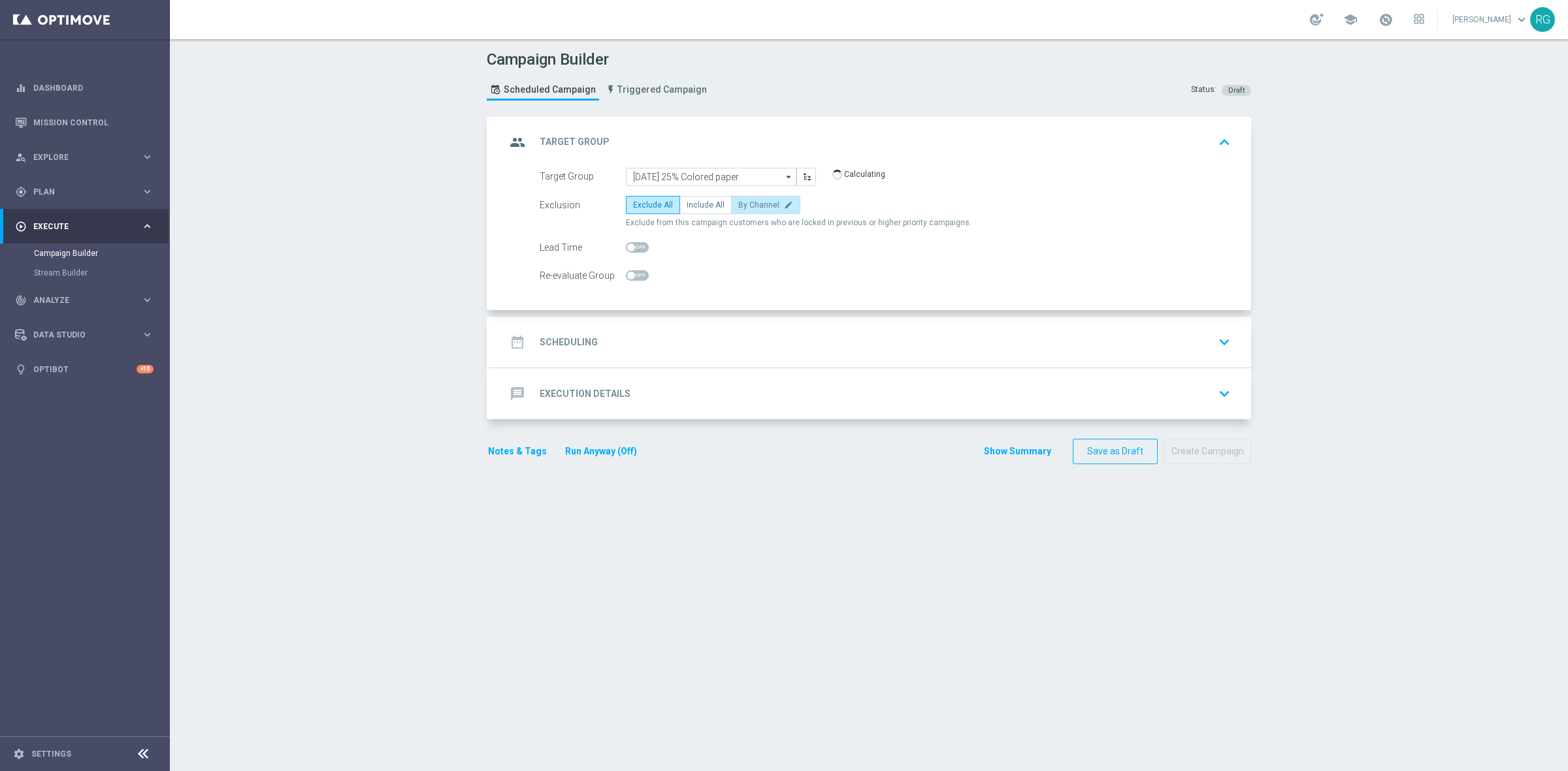
radio input "true"
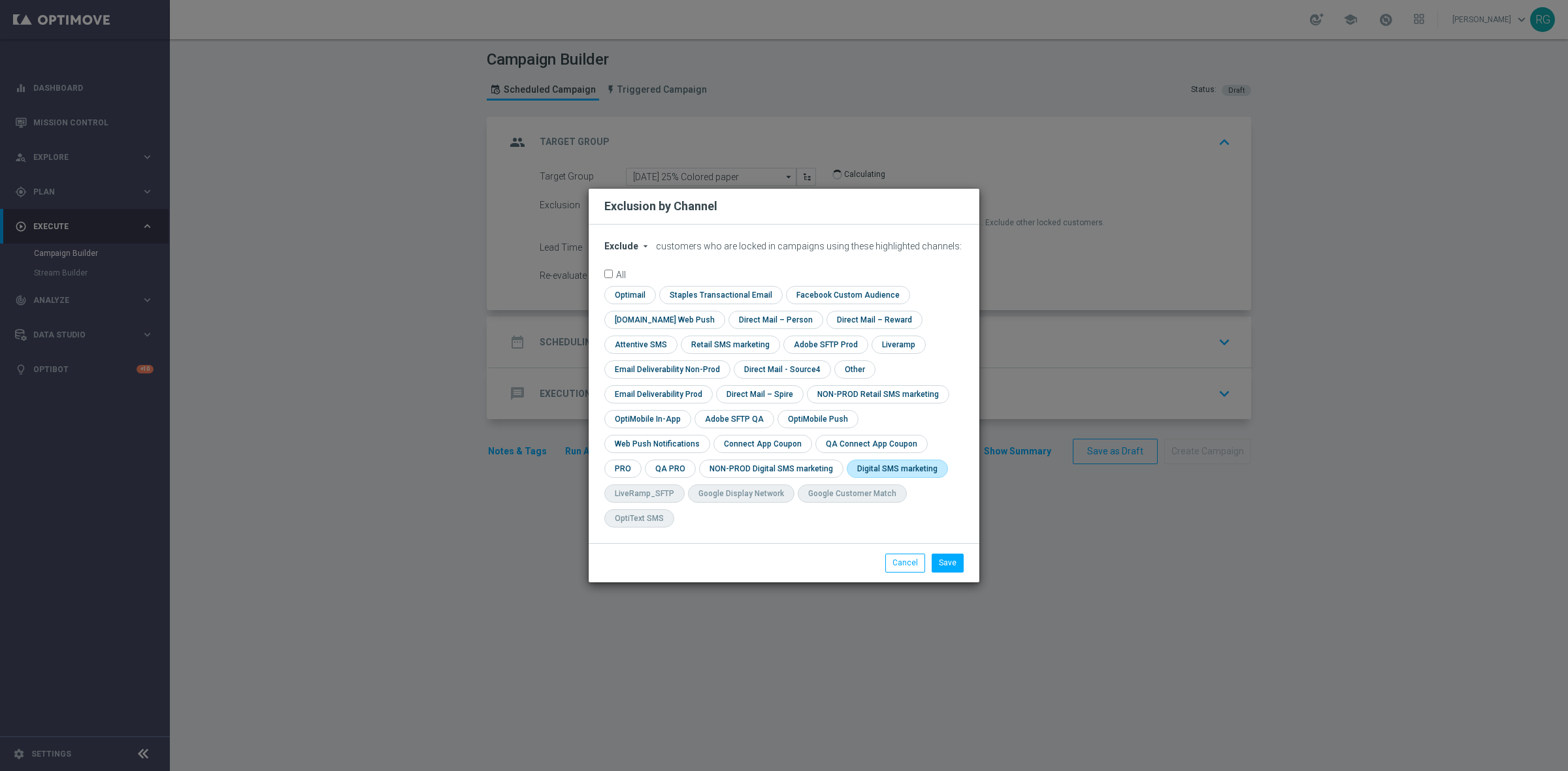
click at [846, 471] on input "checkbox" at bounding box center [894, 469] width 96 height 18
checkbox input "true"
click at [943, 554] on button "Save" at bounding box center [947, 563] width 32 height 18
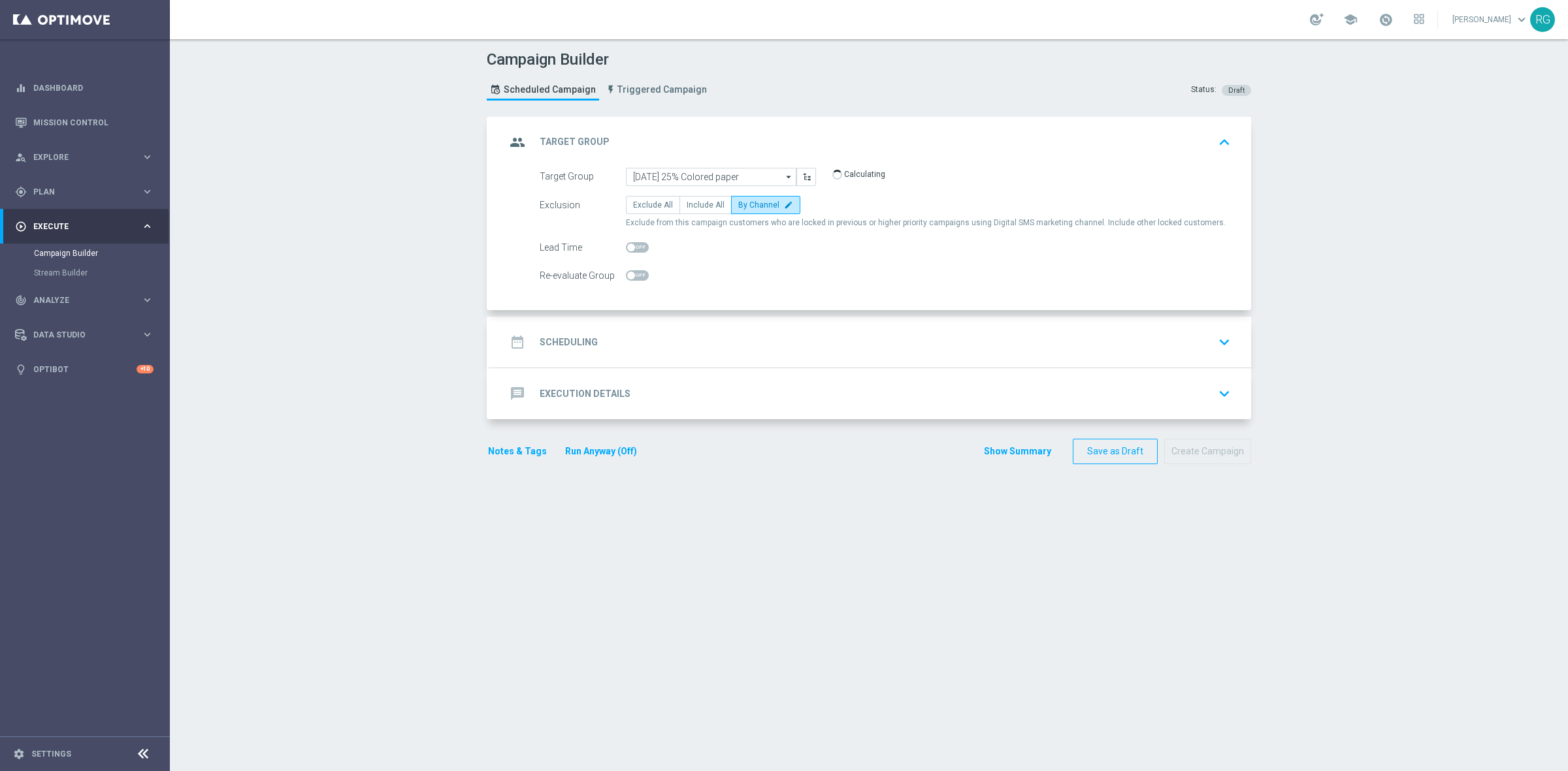
click at [635, 247] on span at bounding box center [637, 248] width 23 height 10
click at [635, 247] on input "checkbox" at bounding box center [637, 248] width 23 height 10
checkbox input "true"
click at [624, 329] on div "date_range Scheduling keyboard_arrow_down" at bounding box center [870, 342] width 761 height 51
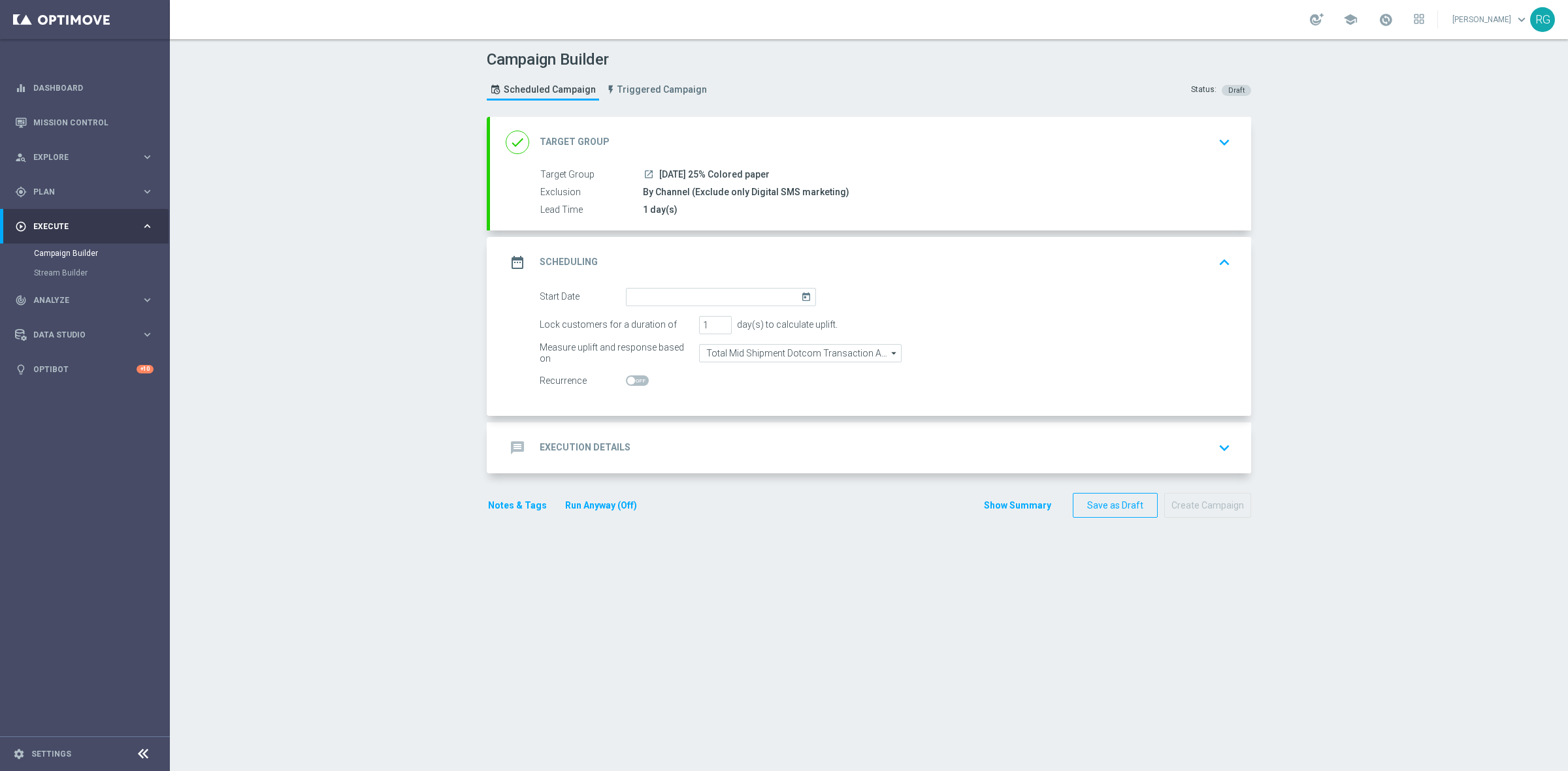
click at [801, 288] on icon "today" at bounding box center [809, 295] width 15 height 15
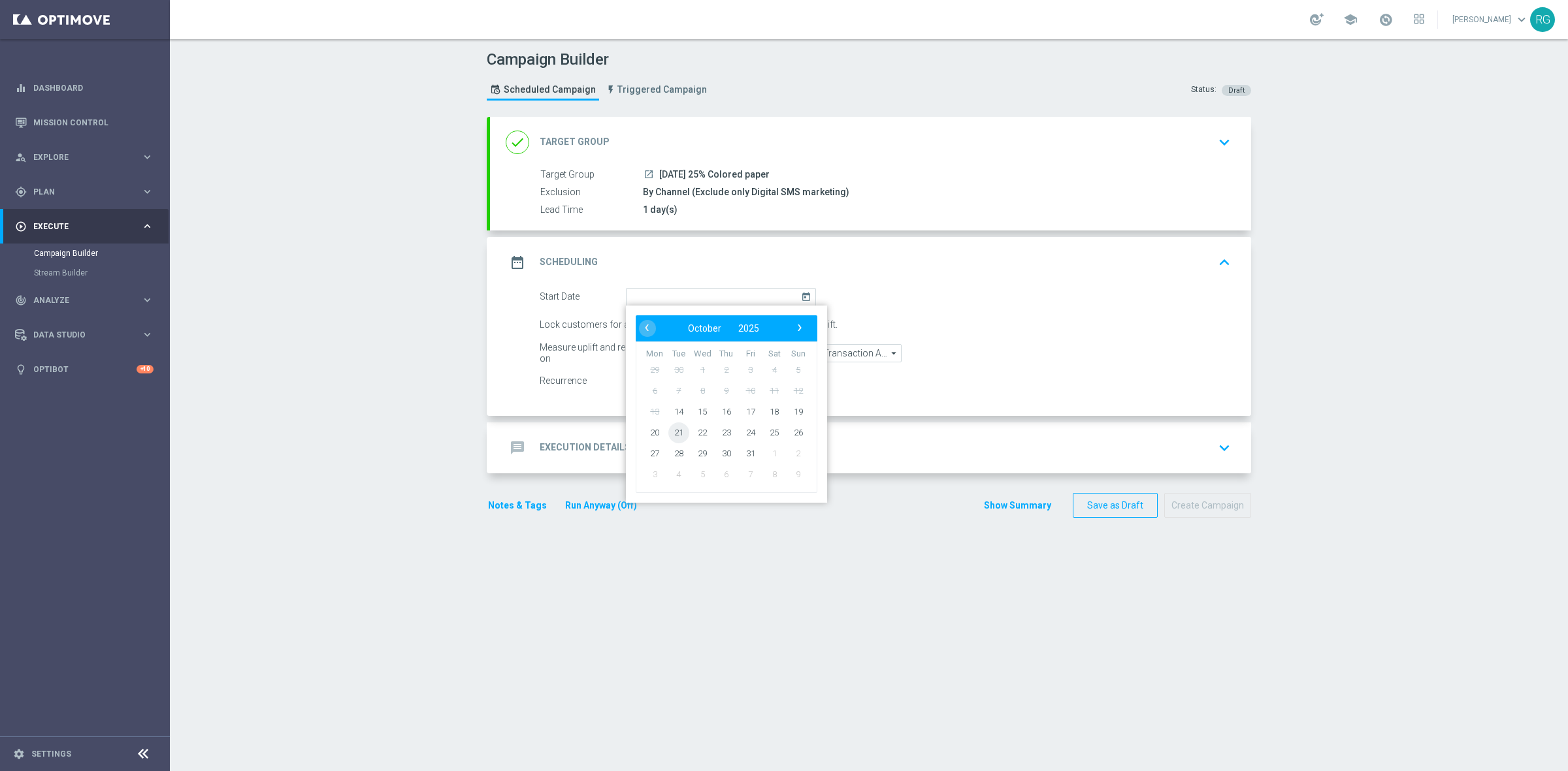
click at [669, 432] on span "21" at bounding box center [679, 432] width 20 height 20
type input "[DATE]"
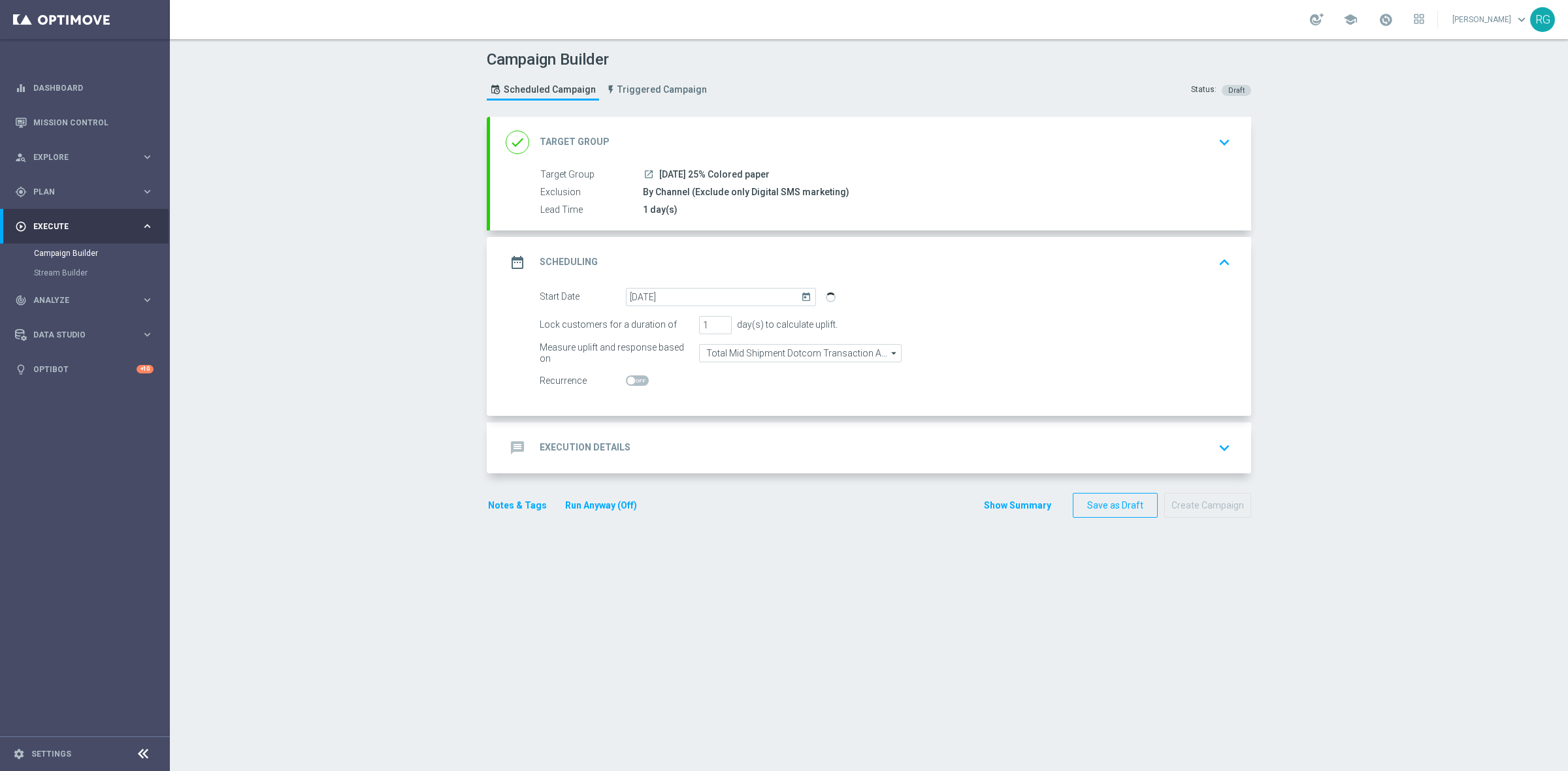
click at [663, 447] on div "message Execution Details keyboard_arrow_down" at bounding box center [870, 447] width 729 height 25
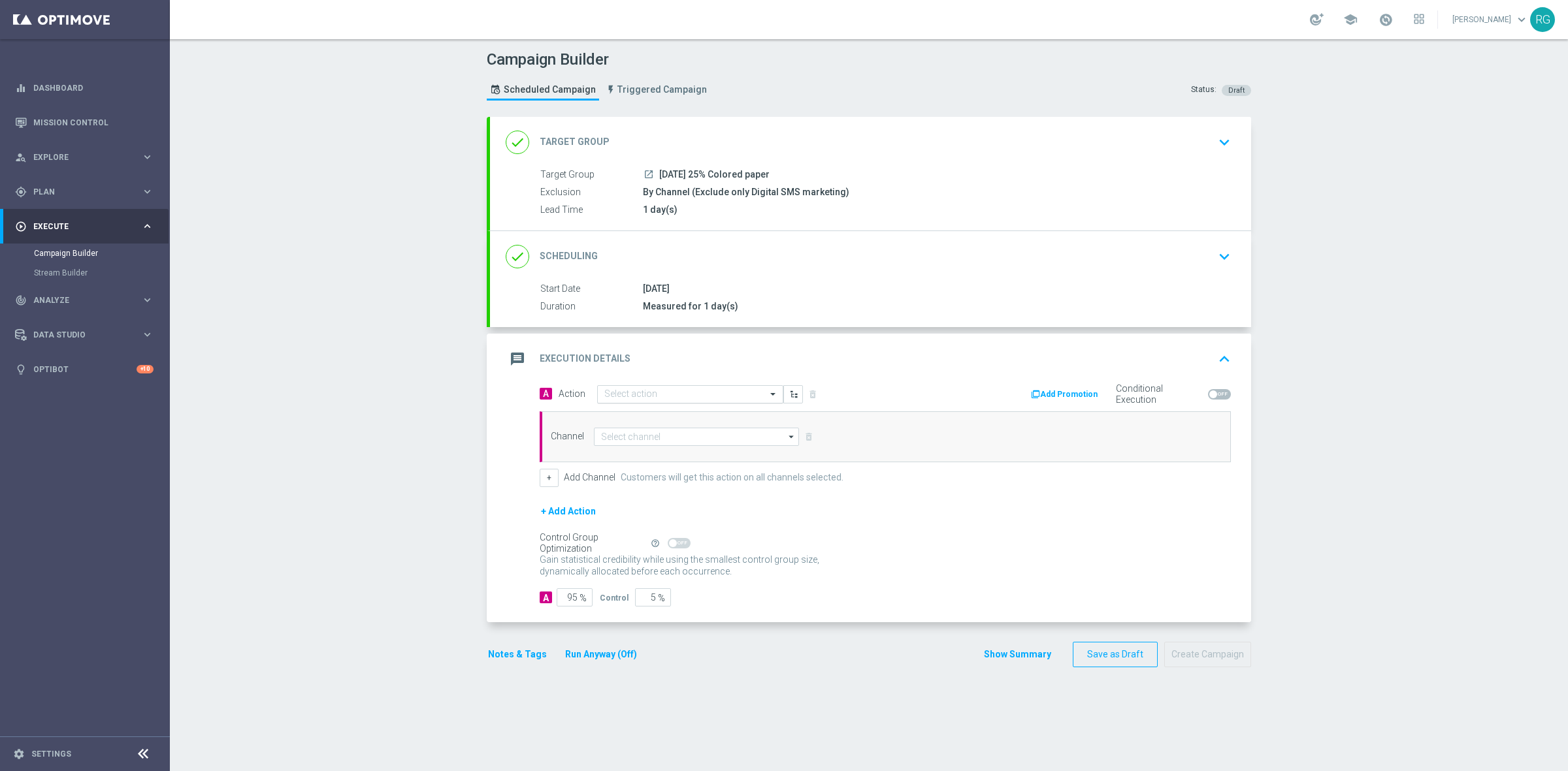
click at [657, 394] on input "text" at bounding box center [677, 394] width 146 height 11
type input "sms"
click at [644, 463] on label "SMS_Awareness" at bounding box center [633, 459] width 56 height 11
click at [635, 435] on input at bounding box center [696, 436] width 205 height 18
click at [634, 454] on div "Attentive SMS" at bounding box center [625, 456] width 50 height 12
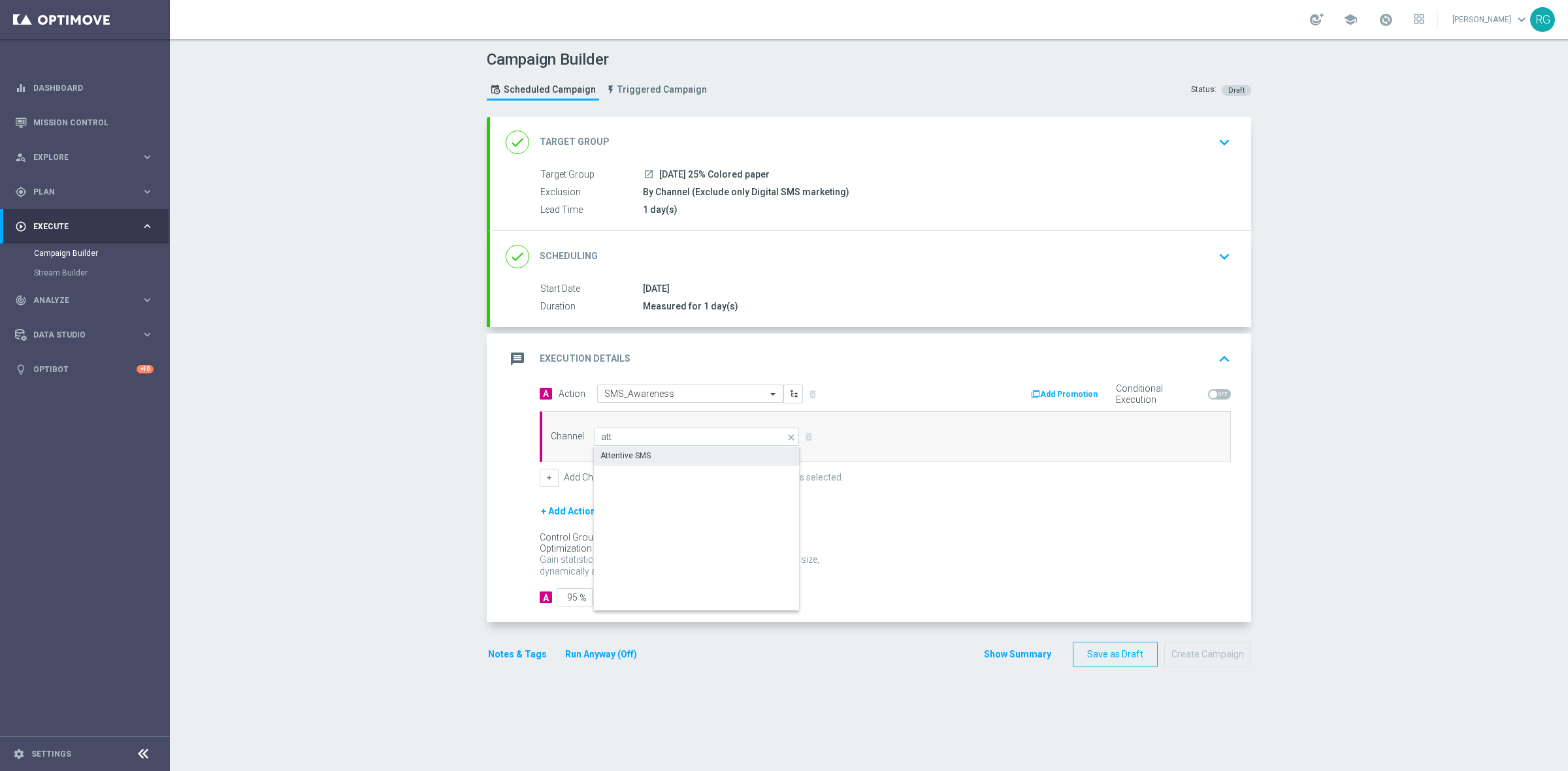
type input "Attentive SMS"
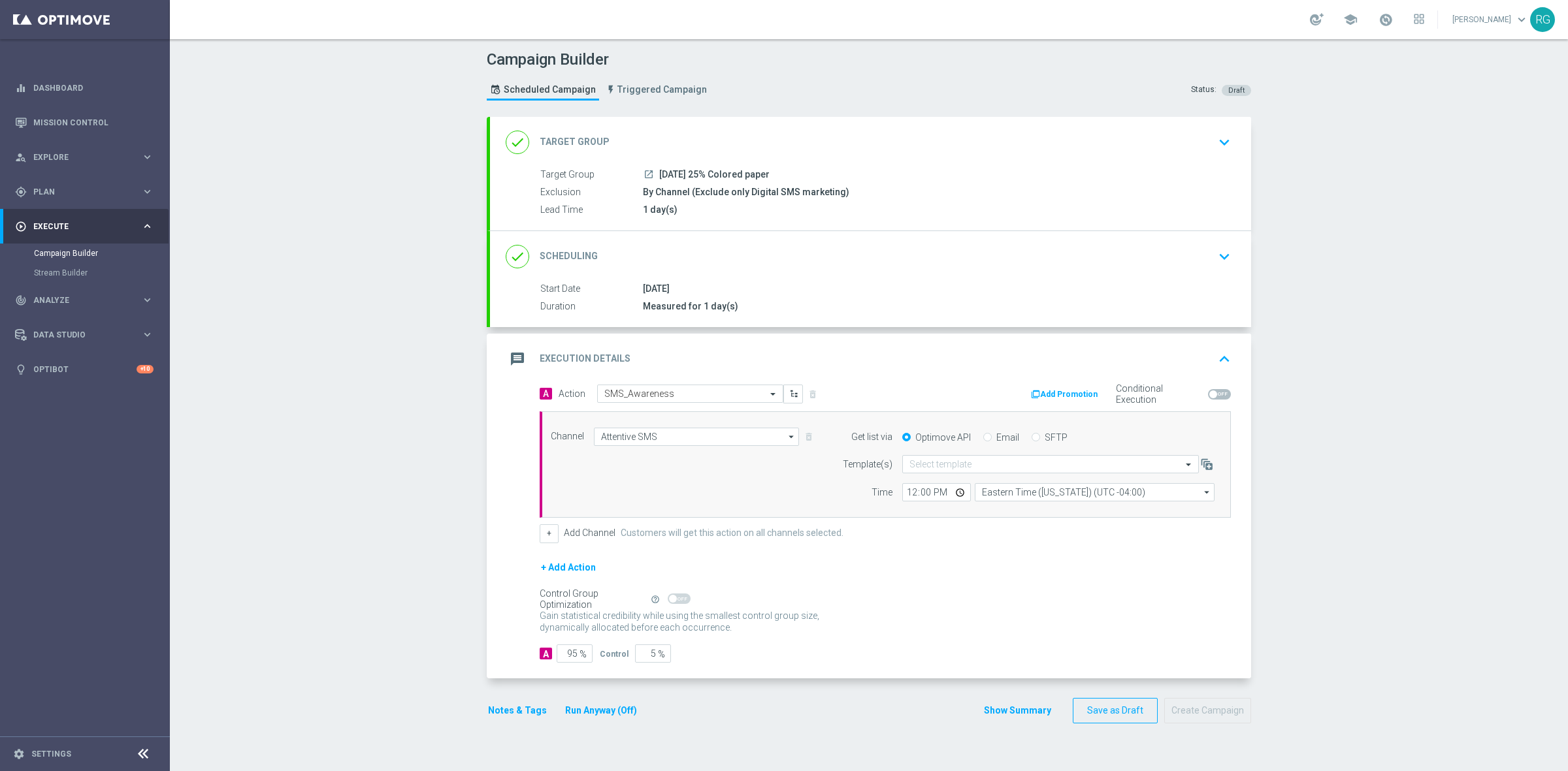
click at [1032, 435] on input "SFTP" at bounding box center [1036, 439] width 9 height 9
radio input "true"
click at [986, 469] on input "text" at bounding box center [1038, 464] width 256 height 11
click at [980, 484] on div "Default Template" at bounding box center [1050, 484] width 282 height 21
click at [510, 712] on button "Notes & Tags" at bounding box center [518, 710] width 61 height 16
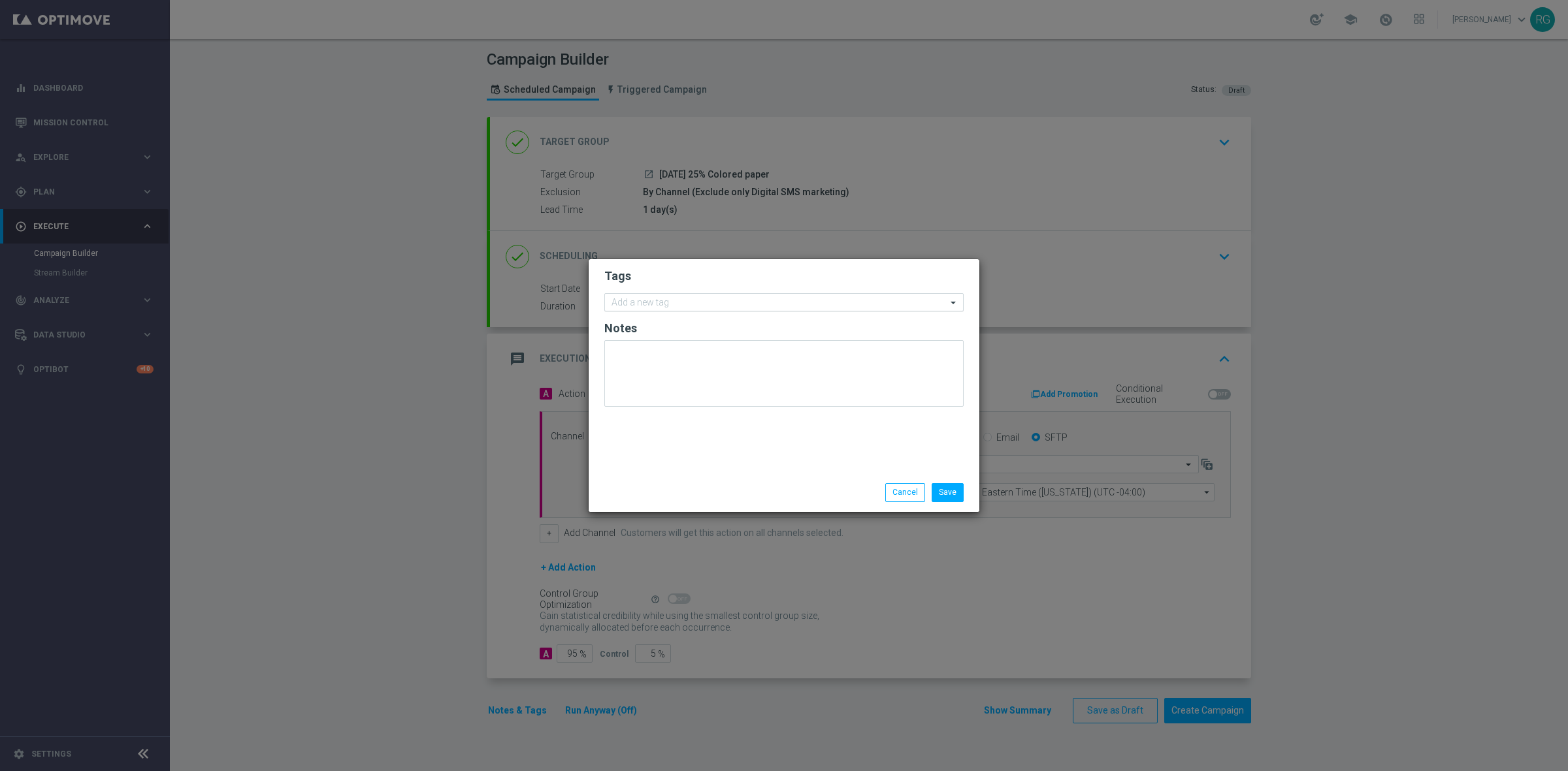
click at [687, 308] on input "text" at bounding box center [779, 303] width 335 height 11
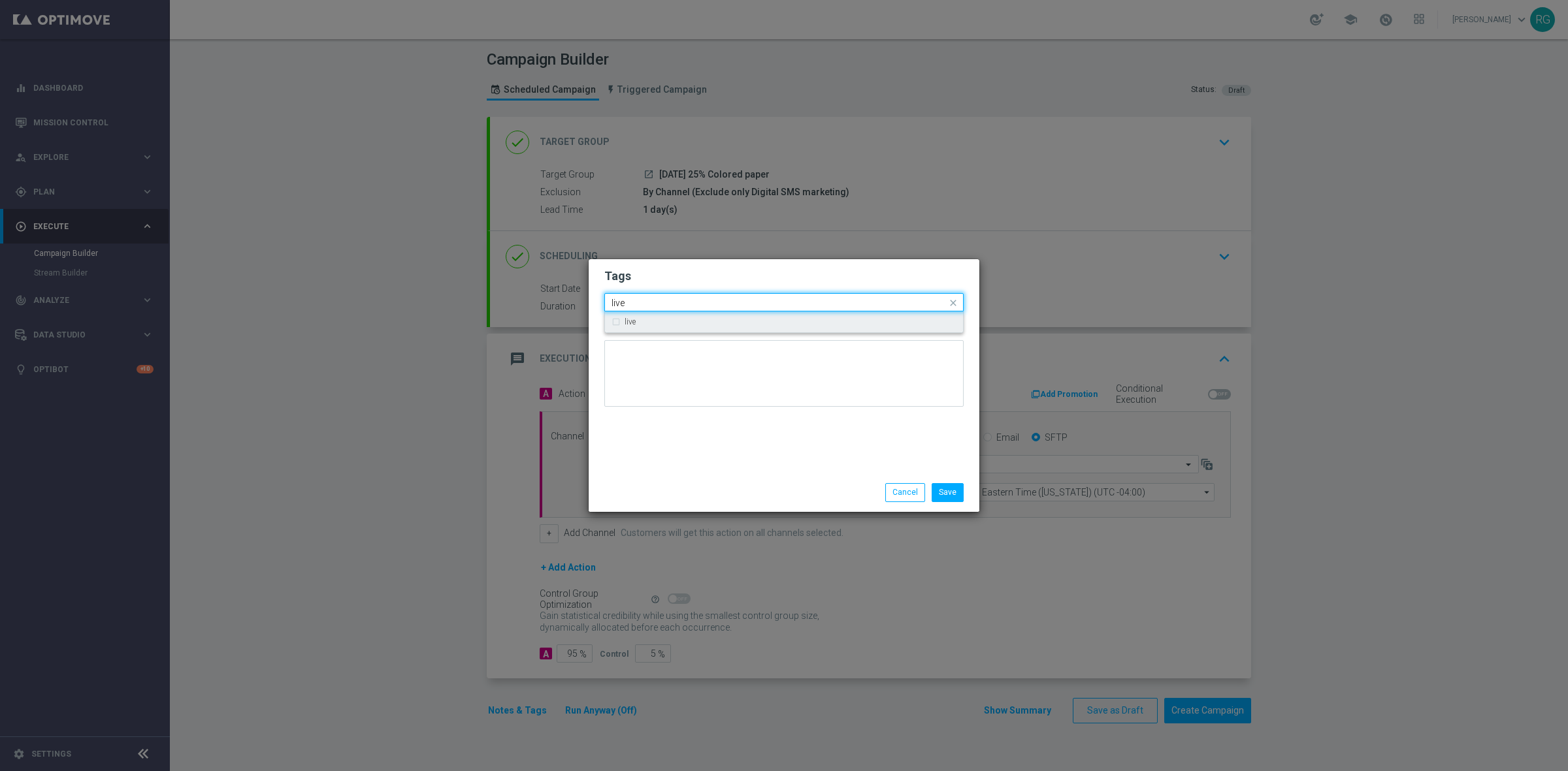
click at [704, 322] on div "live" at bounding box center [790, 322] width 332 height 8
type input "live"
drag, startPoint x: 701, startPoint y: 371, endPoint x: 707, endPoint y: 354, distance: 18.0
click at [704, 363] on textarea at bounding box center [784, 374] width 360 height 67
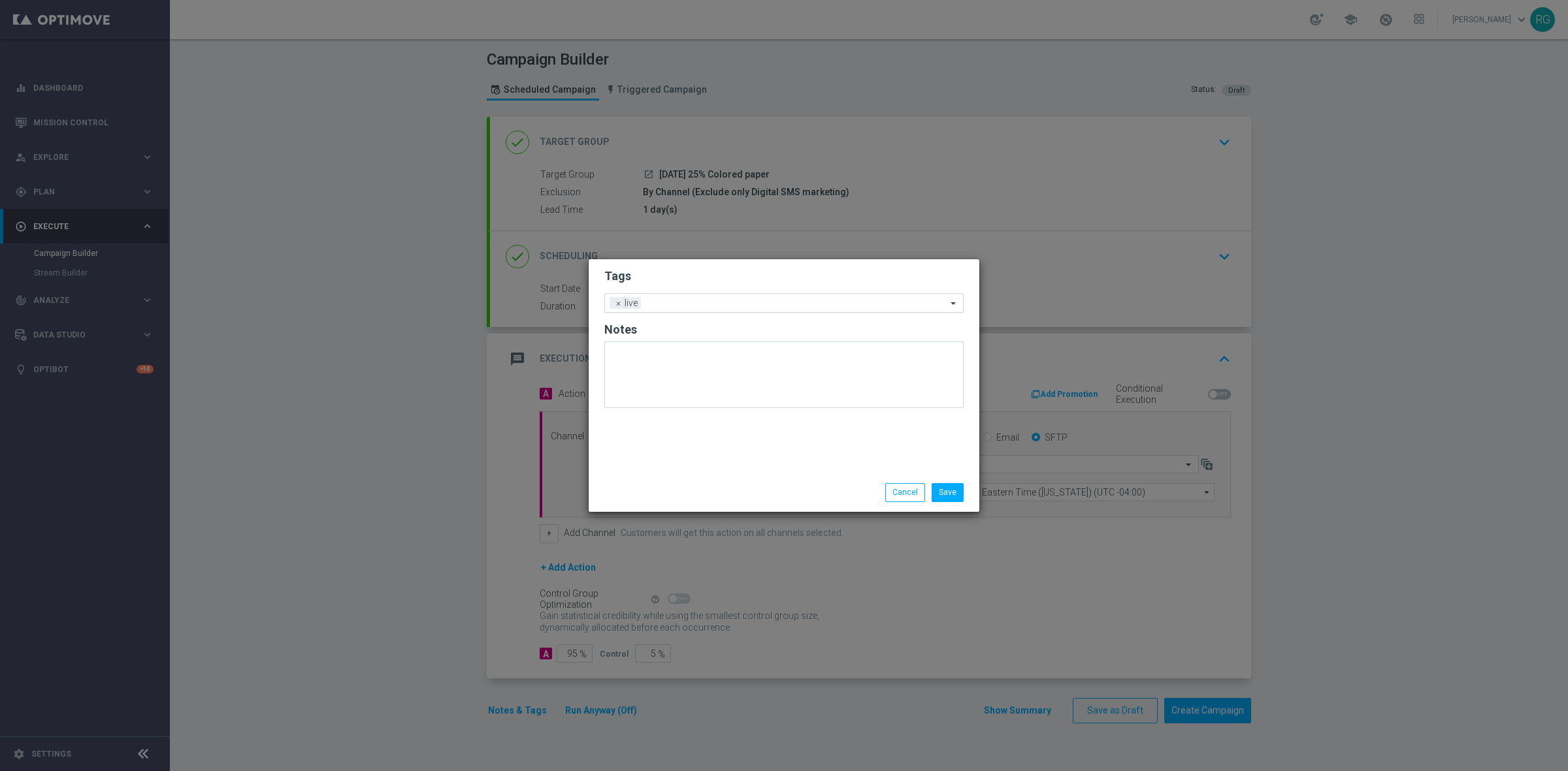
click at [721, 305] on input "text" at bounding box center [797, 304] width 301 height 11
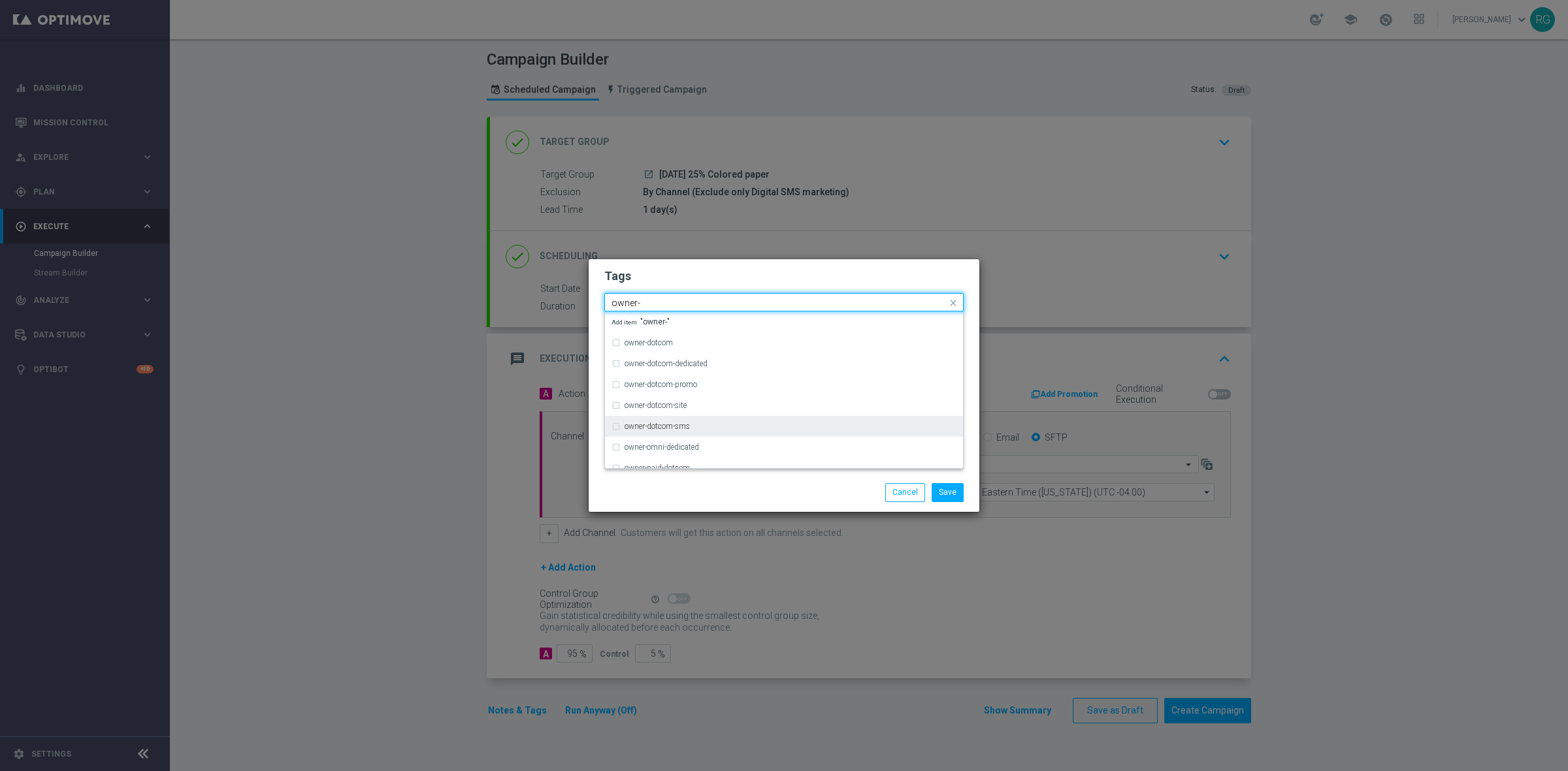
click at [717, 429] on div "owner-dotcom-sms" at bounding box center [790, 426] width 332 height 8
type input "owner-"
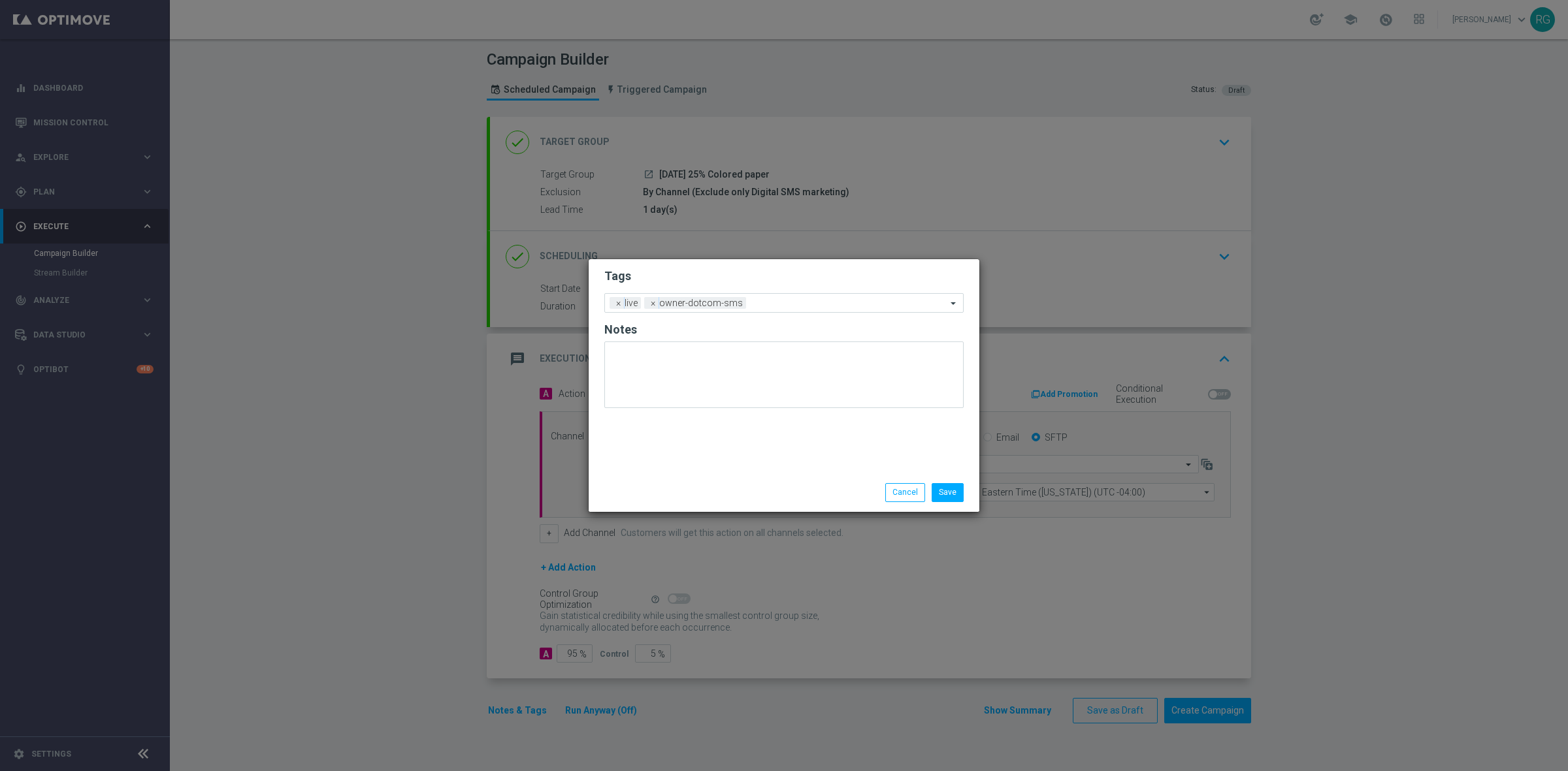
click at [836, 480] on div "Save Cancel" at bounding box center [783, 493] width 390 height 38
click at [945, 491] on button "Save" at bounding box center [947, 492] width 32 height 18
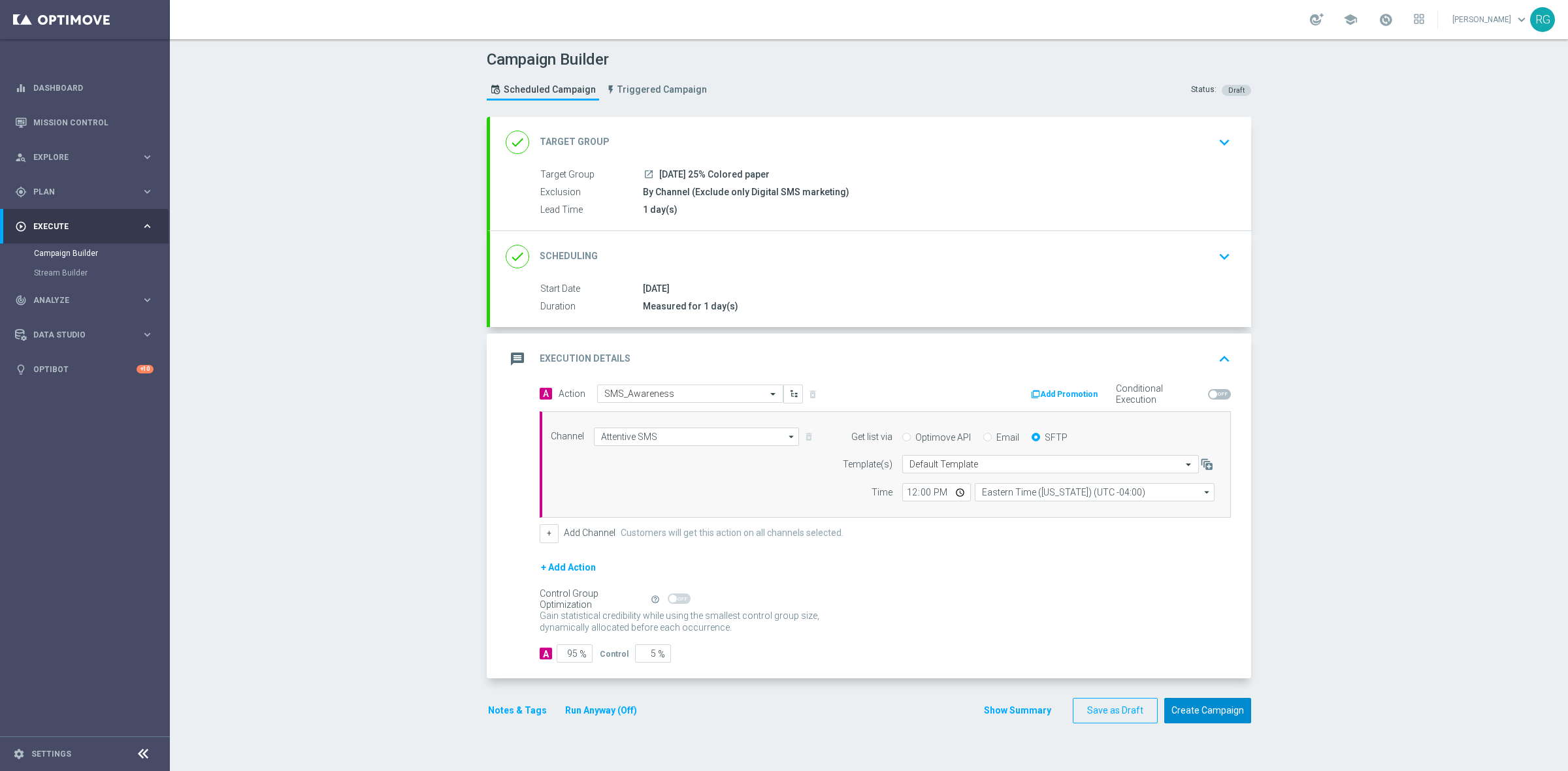
click at [1217, 710] on button "Create Campaign" at bounding box center [1208, 711] width 87 height 26
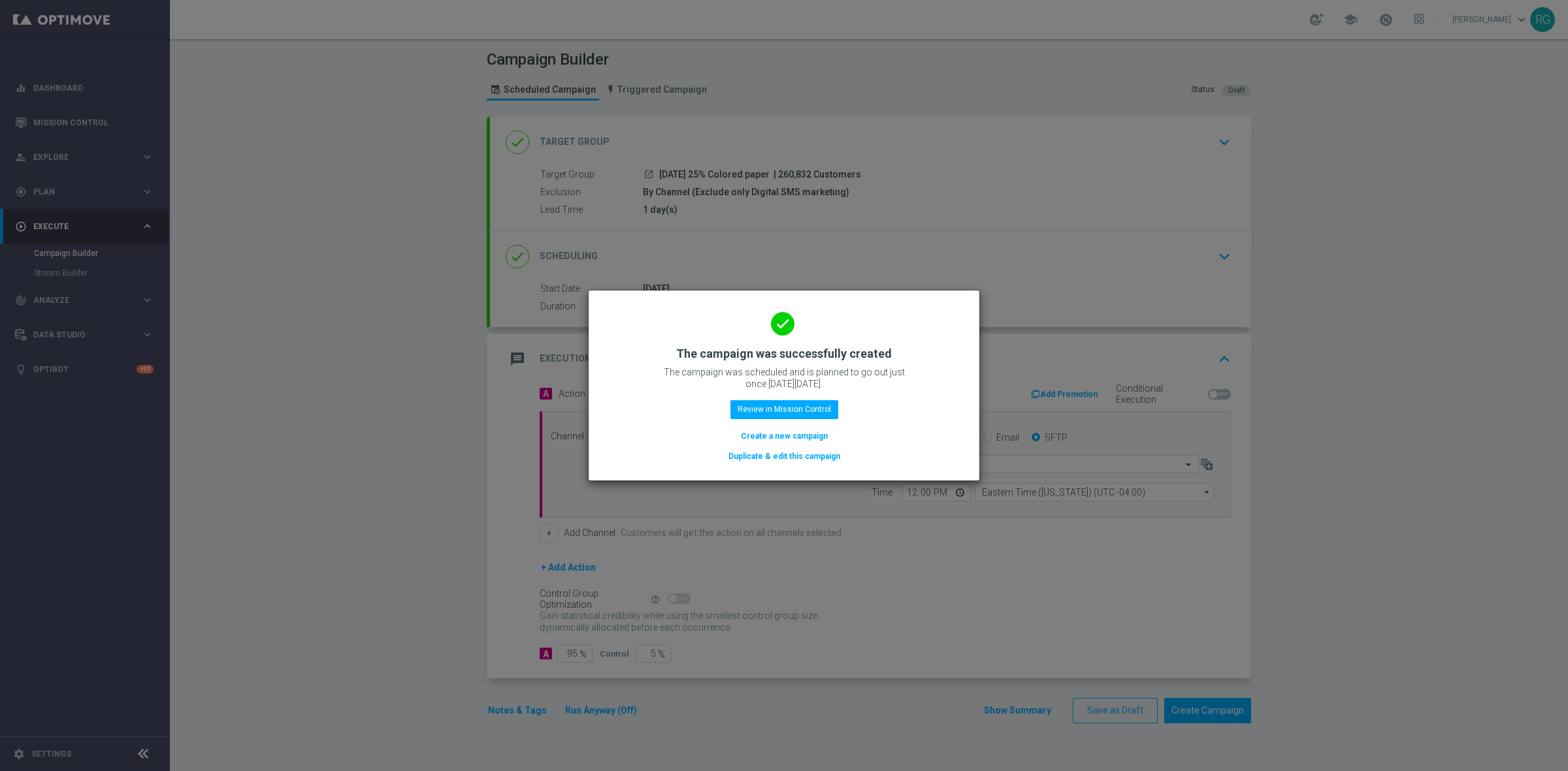
click at [816, 438] on button "Create a new campaign" at bounding box center [784, 436] width 90 height 15
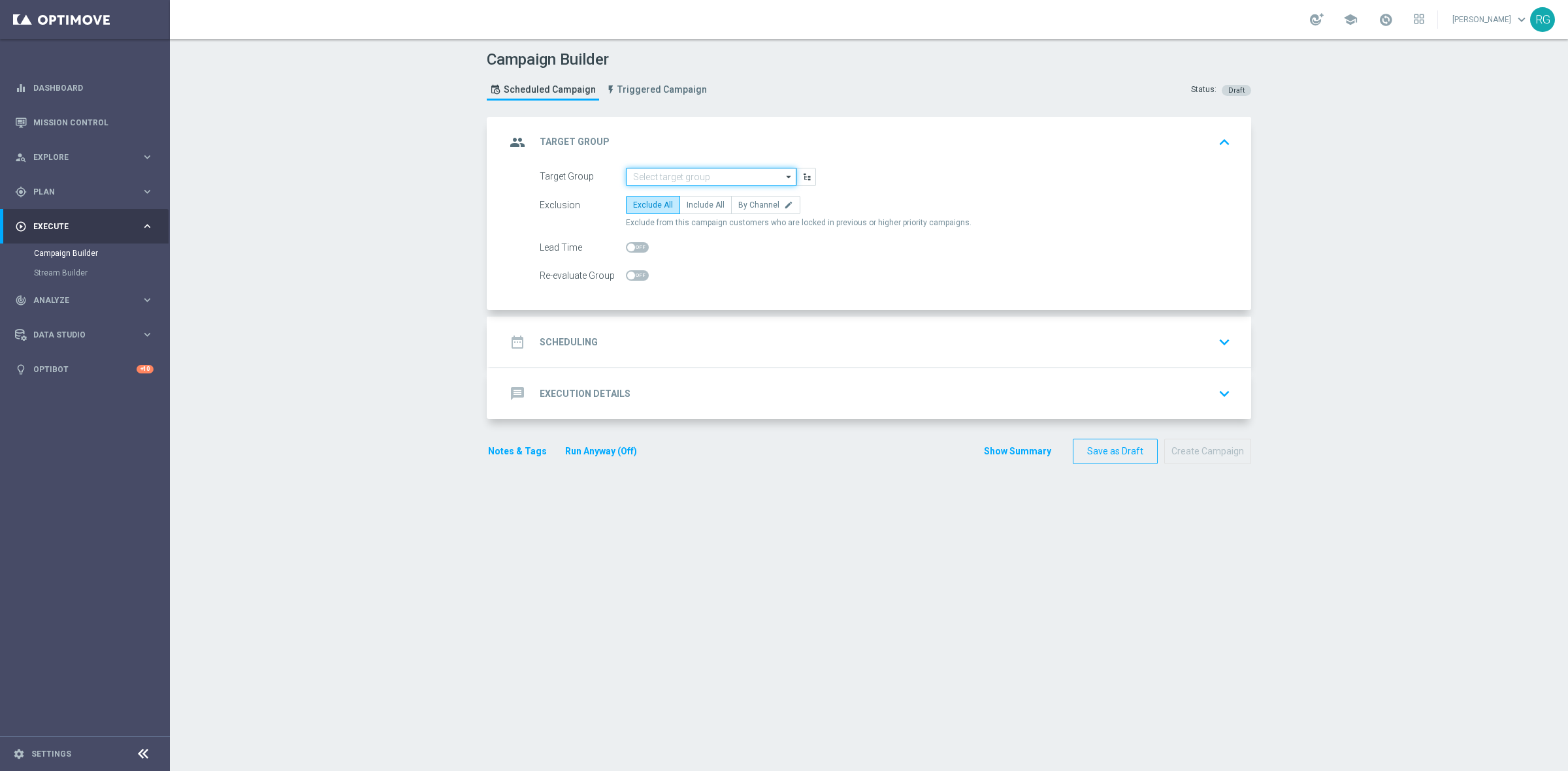
click at [704, 168] on input at bounding box center [711, 177] width 171 height 18
click at [722, 215] on div "[DATE] Loyalty Hero" at bounding box center [711, 216] width 171 height 20
type input "[DATE] Loyalty Hero"
click at [780, 198] on label "By Channel edit" at bounding box center [765, 204] width 69 height 18
click at [746, 203] on input "By Channel edit" at bounding box center [742, 207] width 9 height 9
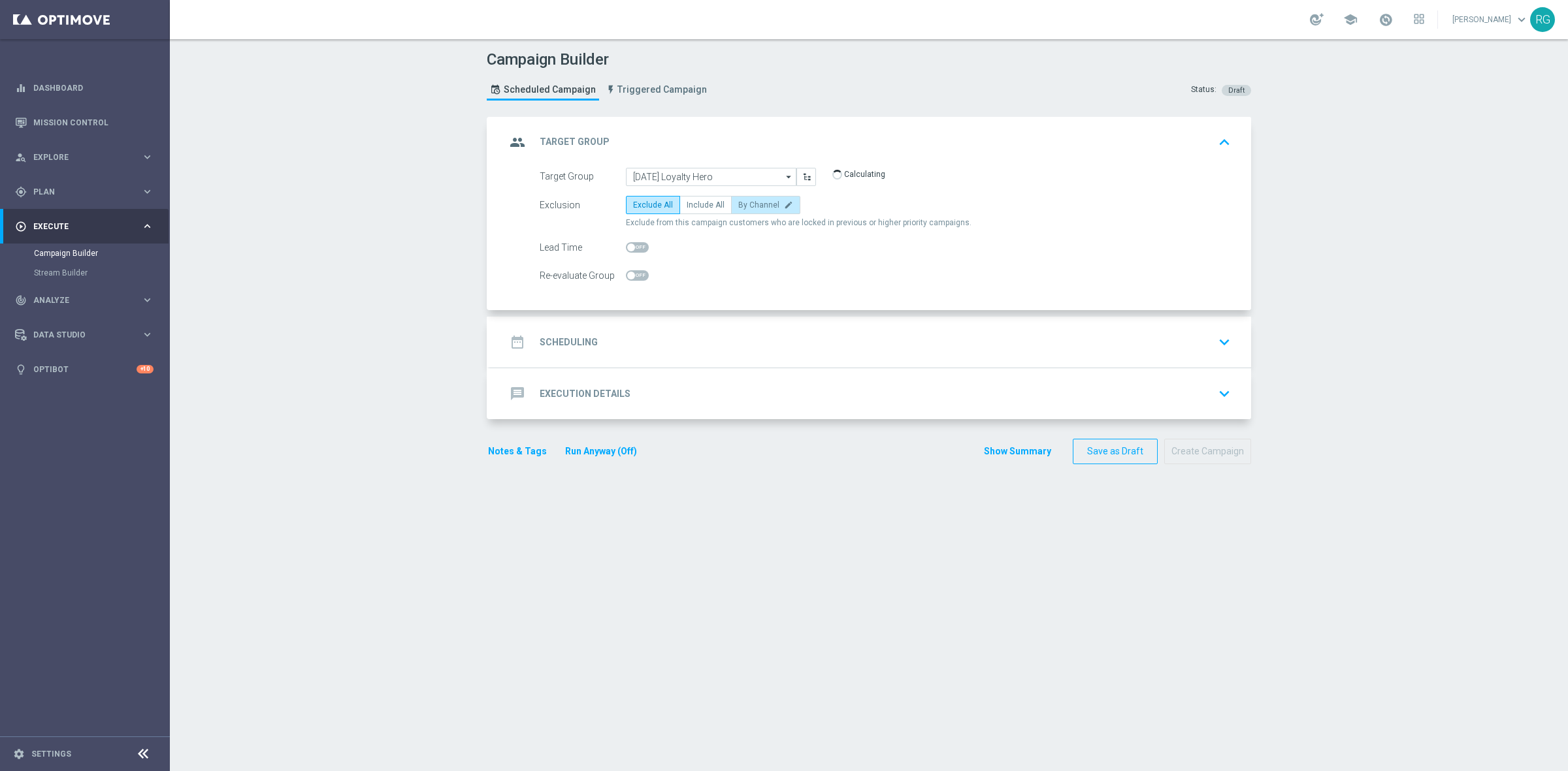
radio input "true"
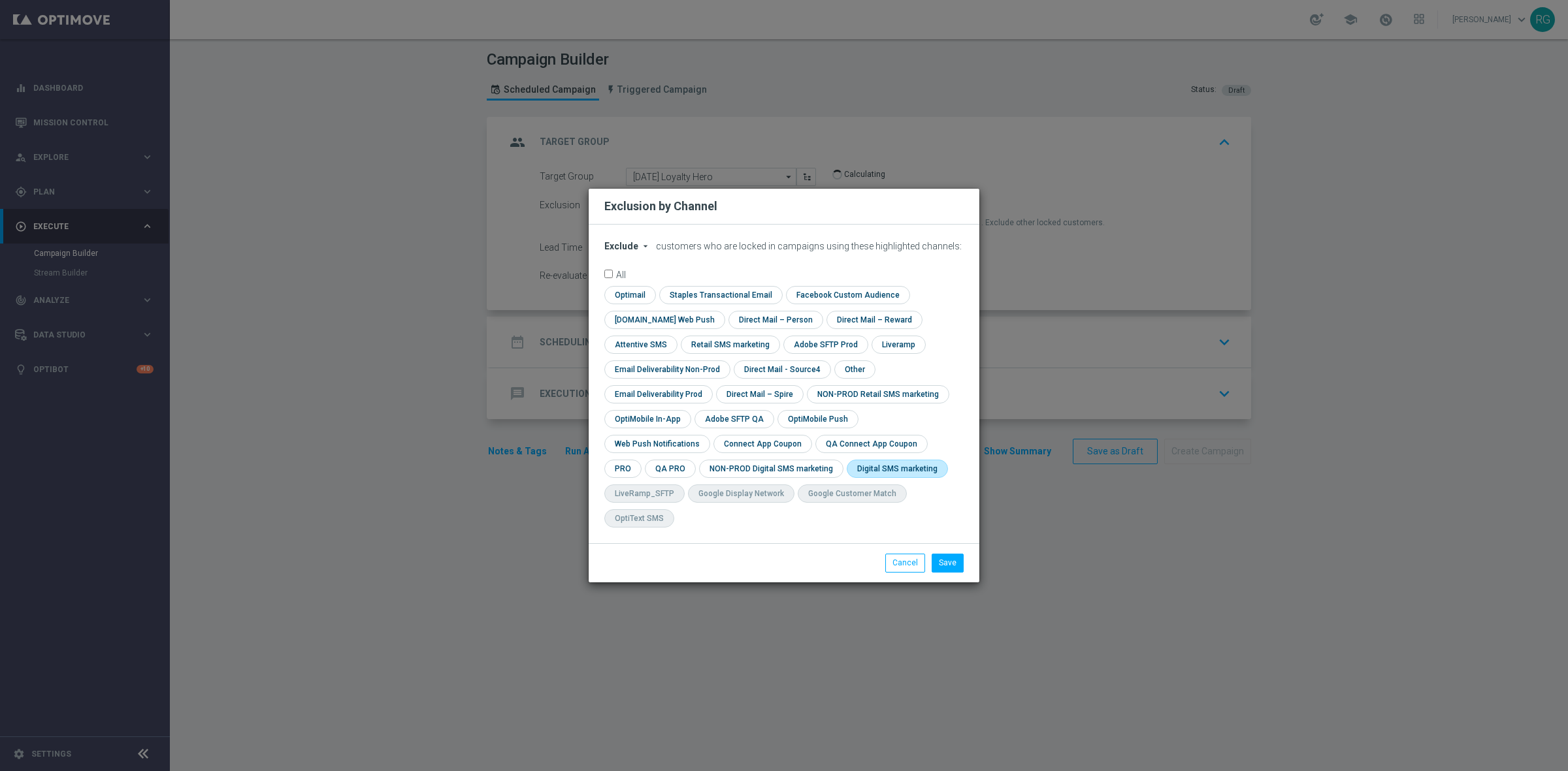
click at [846, 474] on input "checkbox" at bounding box center [894, 469] width 96 height 18
checkbox input "true"
click at [941, 554] on button "Save" at bounding box center [947, 563] width 32 height 18
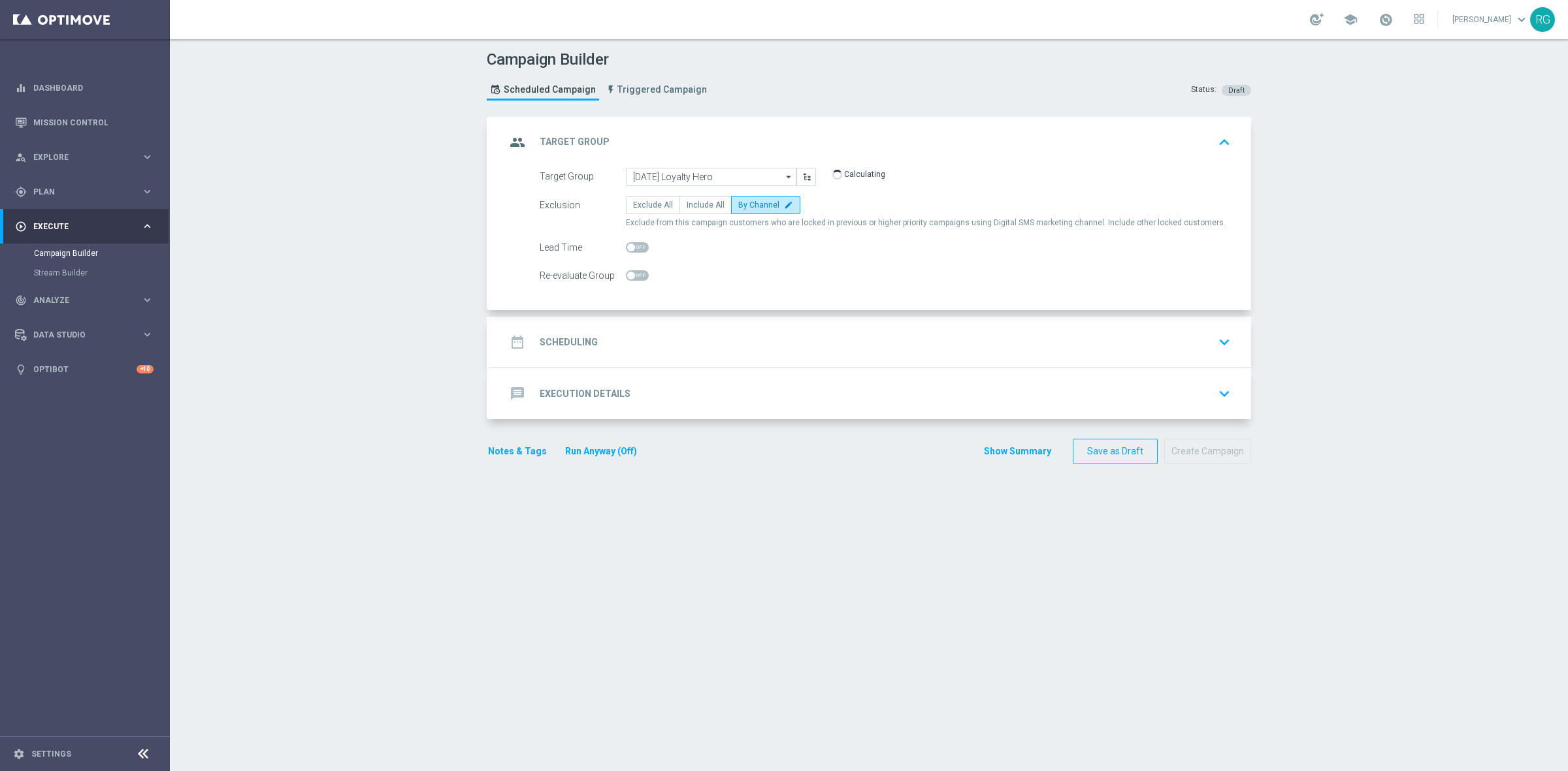
click at [635, 246] on span at bounding box center [637, 248] width 23 height 10
click at [635, 246] on input "checkbox" at bounding box center [637, 248] width 23 height 10
checkbox input "true"
click at [670, 348] on div "date_range Scheduling keyboard_arrow_down" at bounding box center [870, 342] width 729 height 25
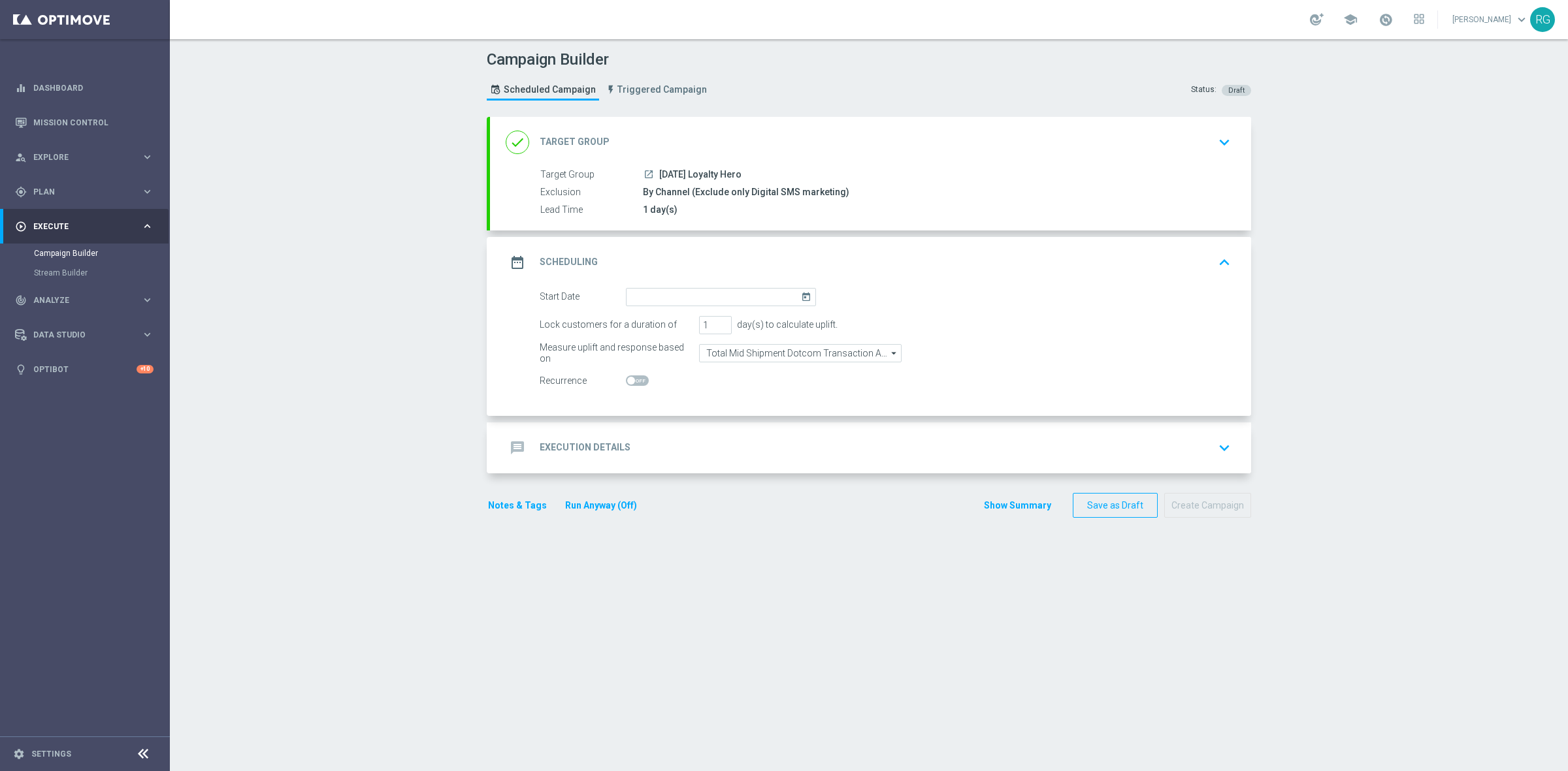
click at [801, 291] on icon "today" at bounding box center [809, 295] width 15 height 15
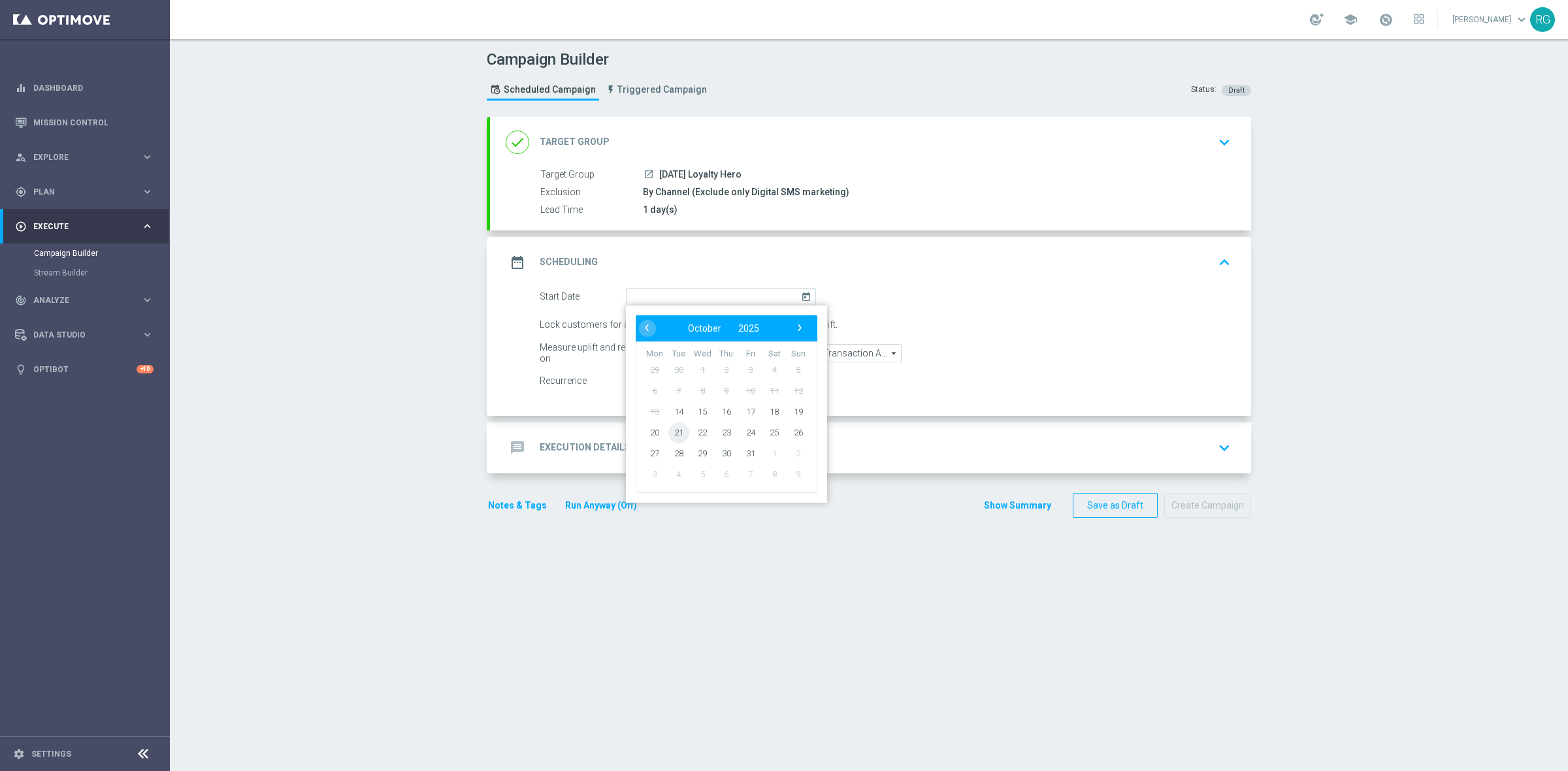
click at [669, 427] on span "21" at bounding box center [679, 432] width 20 height 20
type input "[DATE]"
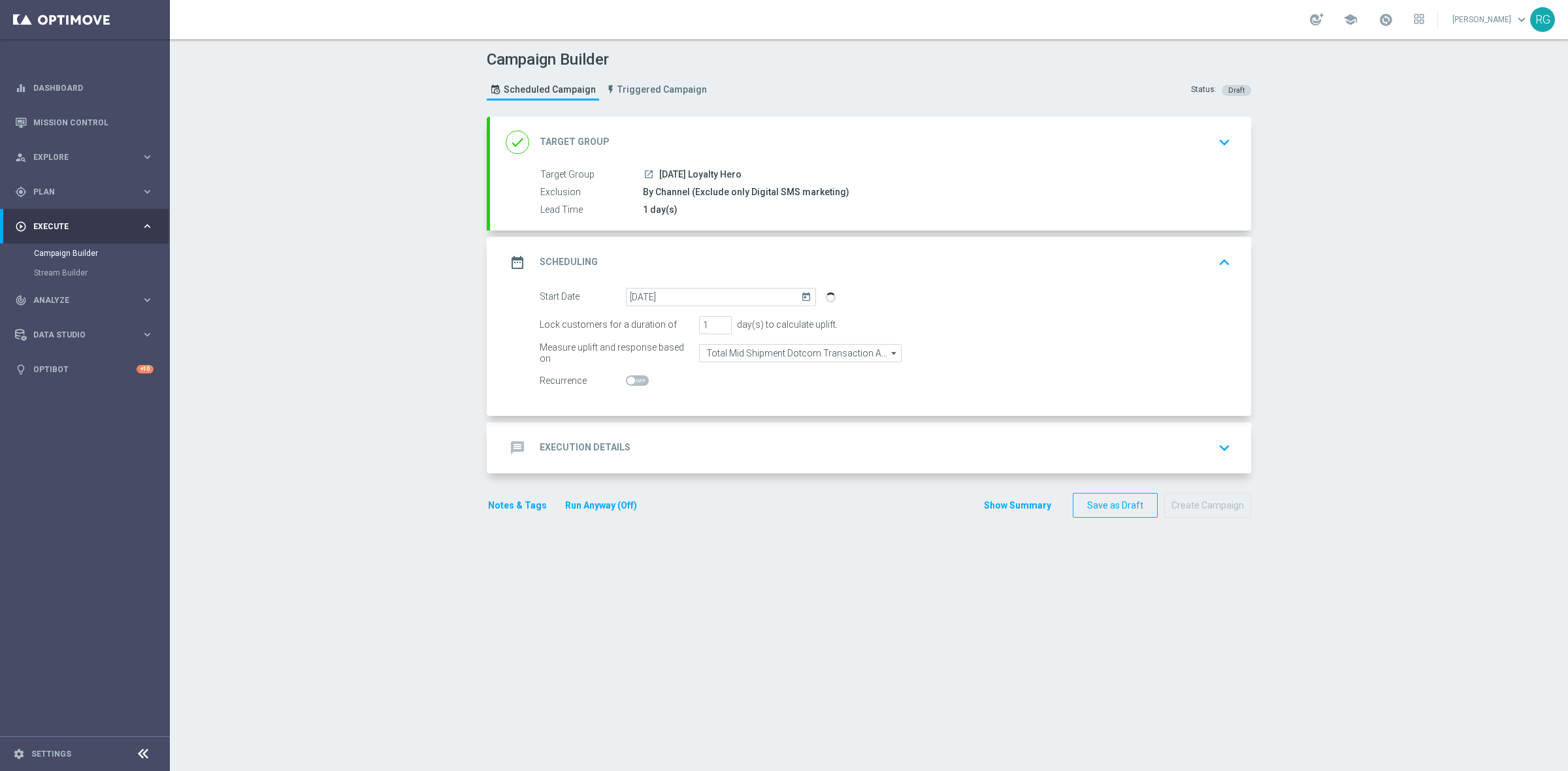
click at [645, 447] on div "message Execution Details keyboard_arrow_down" at bounding box center [870, 447] width 729 height 25
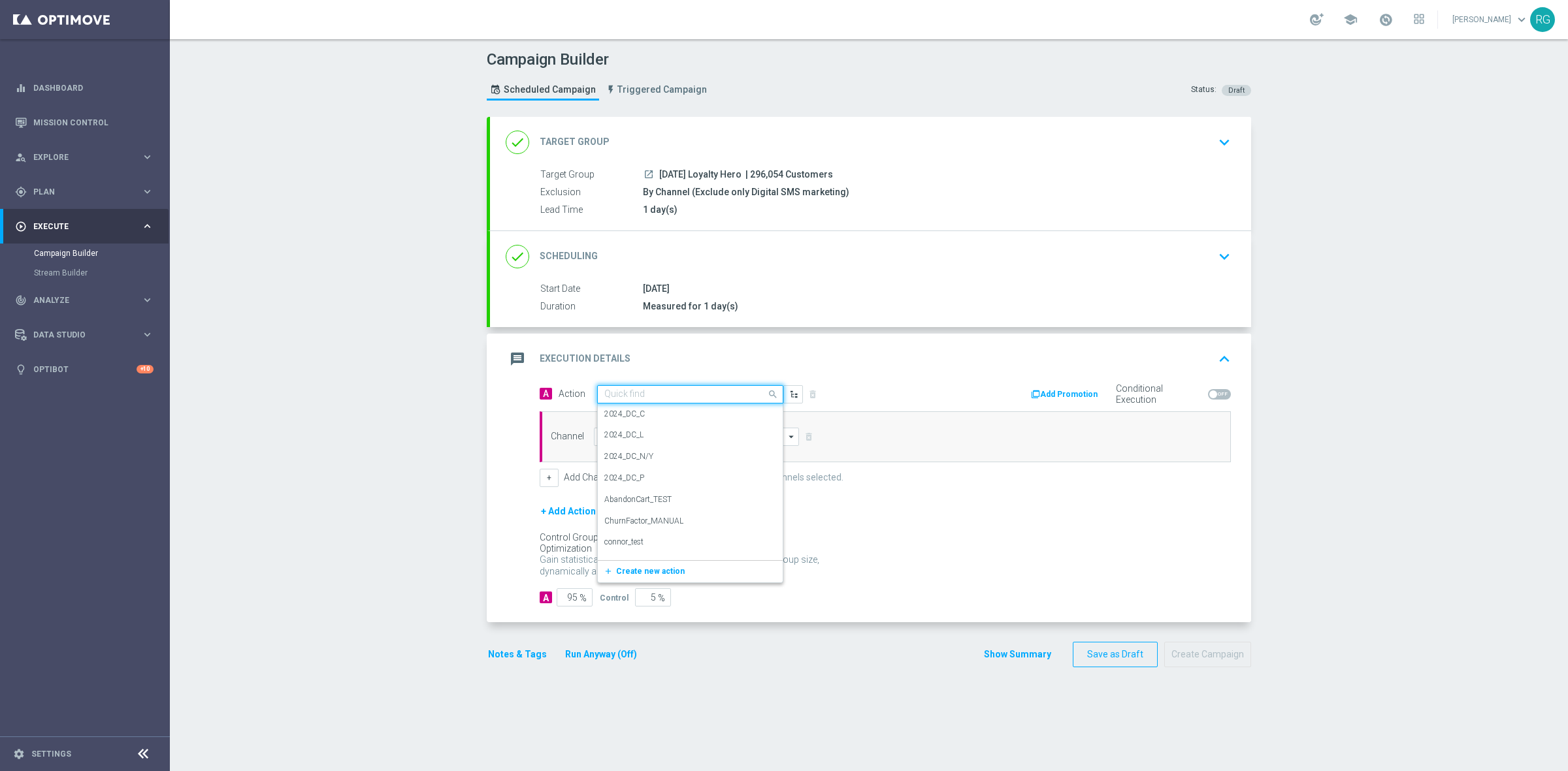
click at [639, 390] on input "text" at bounding box center [677, 394] width 146 height 11
type input "sms"
click at [623, 464] on label "SMS_Awareness" at bounding box center [633, 459] width 56 height 11
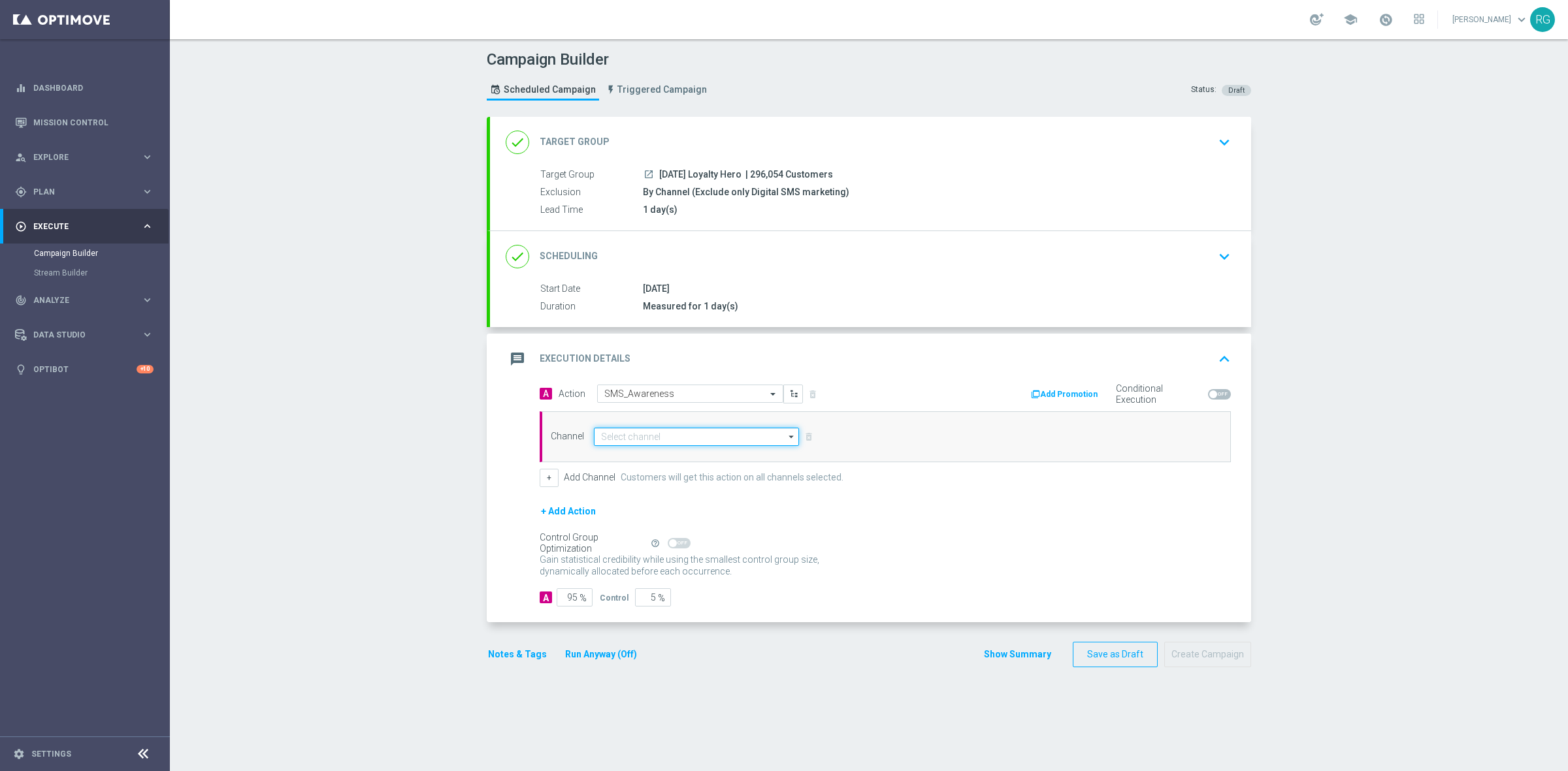
click at [632, 438] on input at bounding box center [696, 436] width 205 height 18
click at [634, 454] on div "Attentive SMS" at bounding box center [625, 456] width 50 height 12
type input "Attentive SMS"
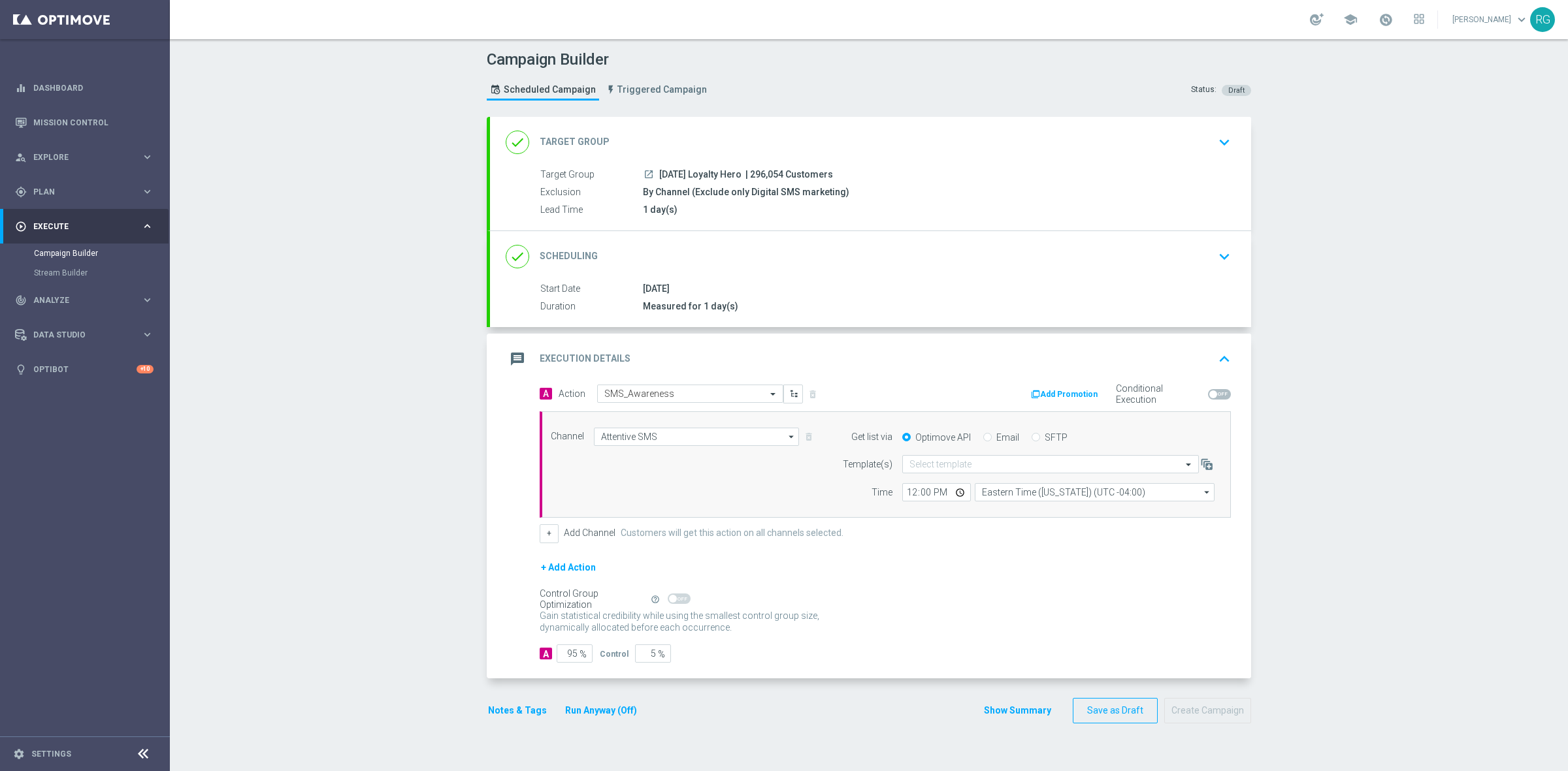
click at [1032, 435] on input "SFTP" at bounding box center [1036, 439] width 9 height 9
radio input "true"
click at [944, 459] on input "text" at bounding box center [1038, 464] width 256 height 11
click at [939, 485] on label "Default Template" at bounding box center [938, 484] width 57 height 11
click at [503, 710] on button "Notes & Tags" at bounding box center [518, 710] width 61 height 16
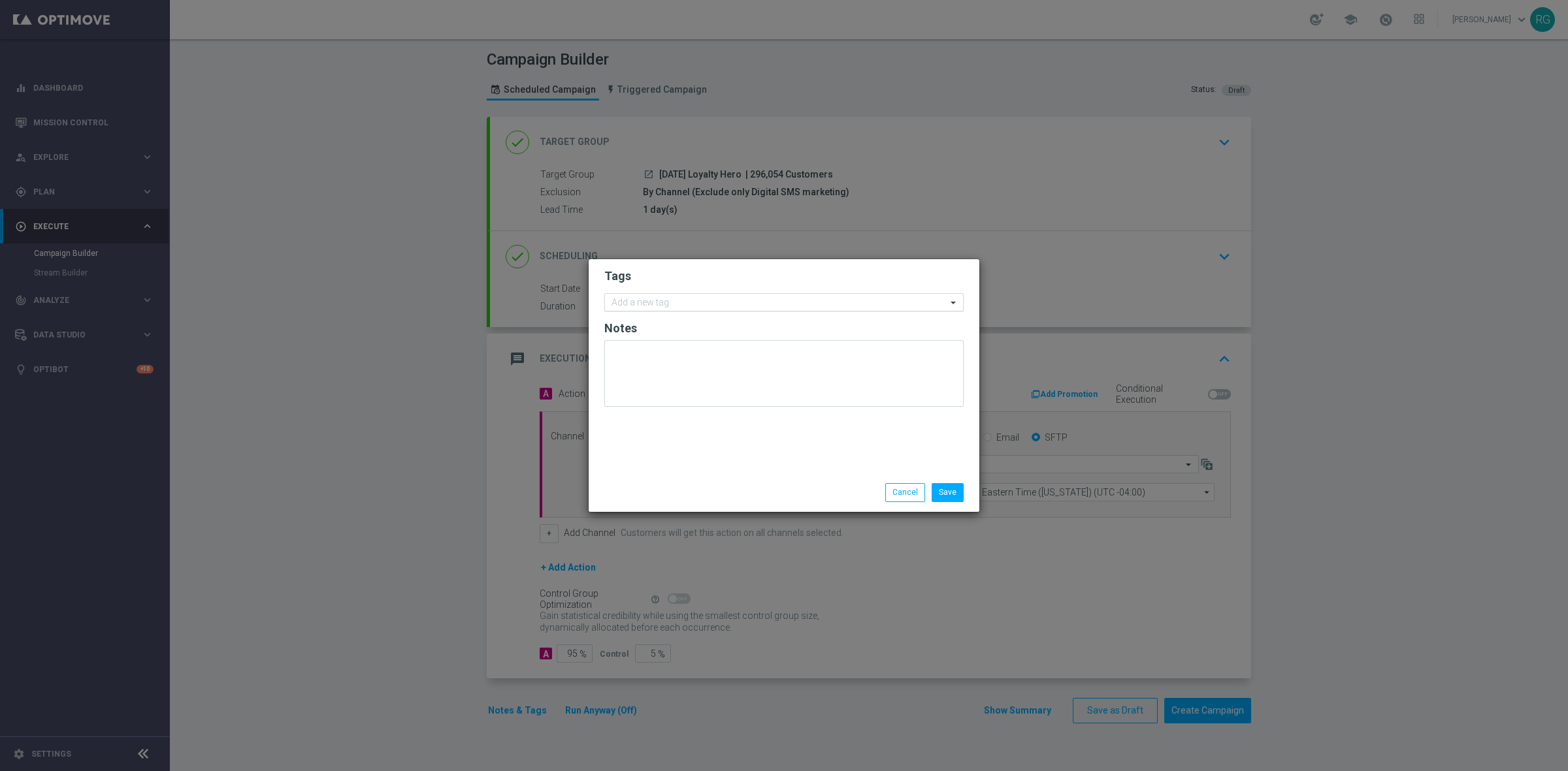
click at [658, 307] on input "text" at bounding box center [779, 303] width 335 height 11
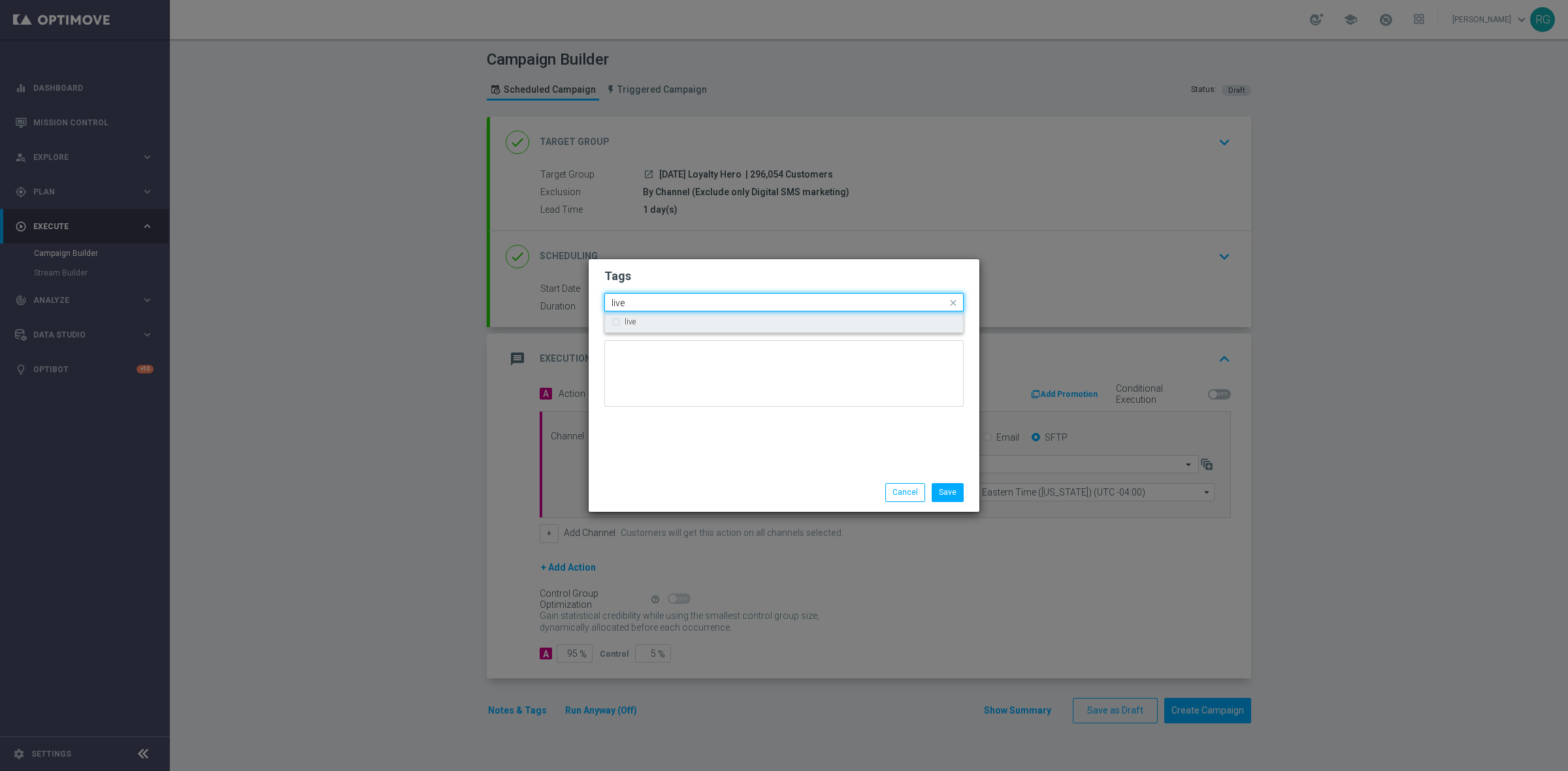
click at [652, 318] on div "live" at bounding box center [790, 322] width 332 height 8
type input "live"
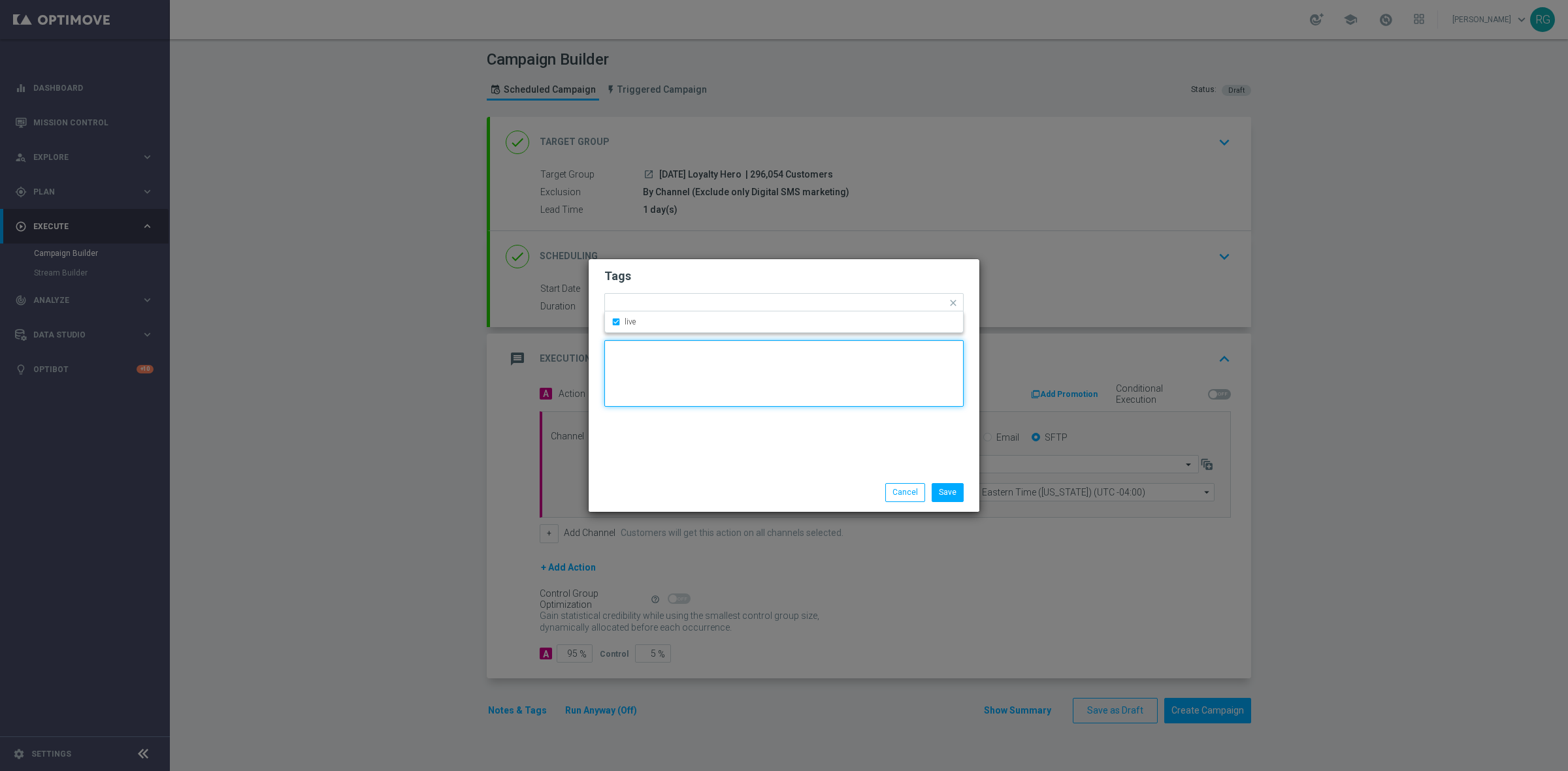
click at [648, 396] on textarea at bounding box center [784, 374] width 360 height 67
click at [663, 304] on input "text" at bounding box center [797, 304] width 301 height 11
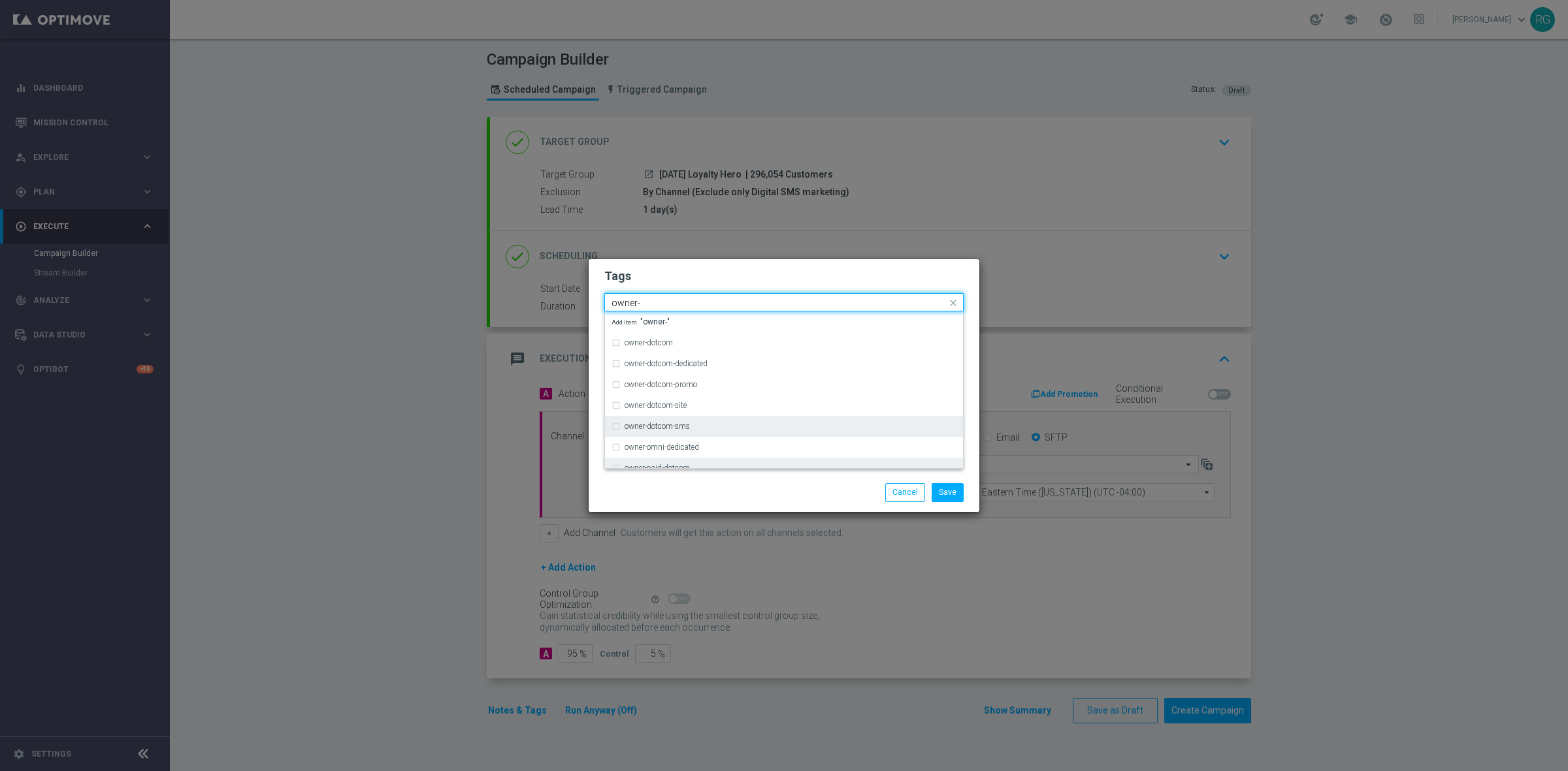
click at [670, 426] on label "owner-dotcom-sms" at bounding box center [657, 426] width 65 height 8
type input "owner-"
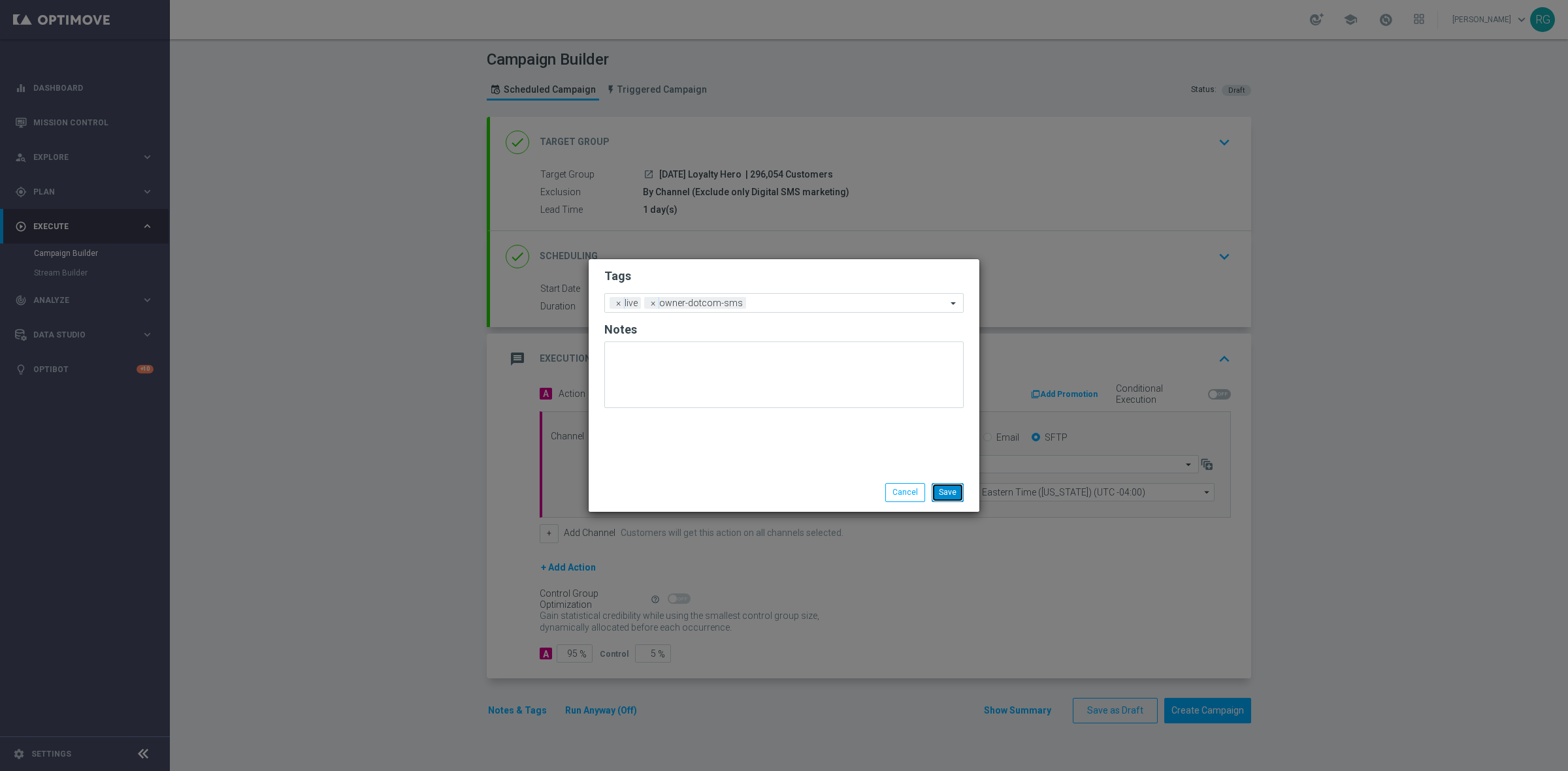
click at [939, 494] on button "Save" at bounding box center [947, 492] width 32 height 18
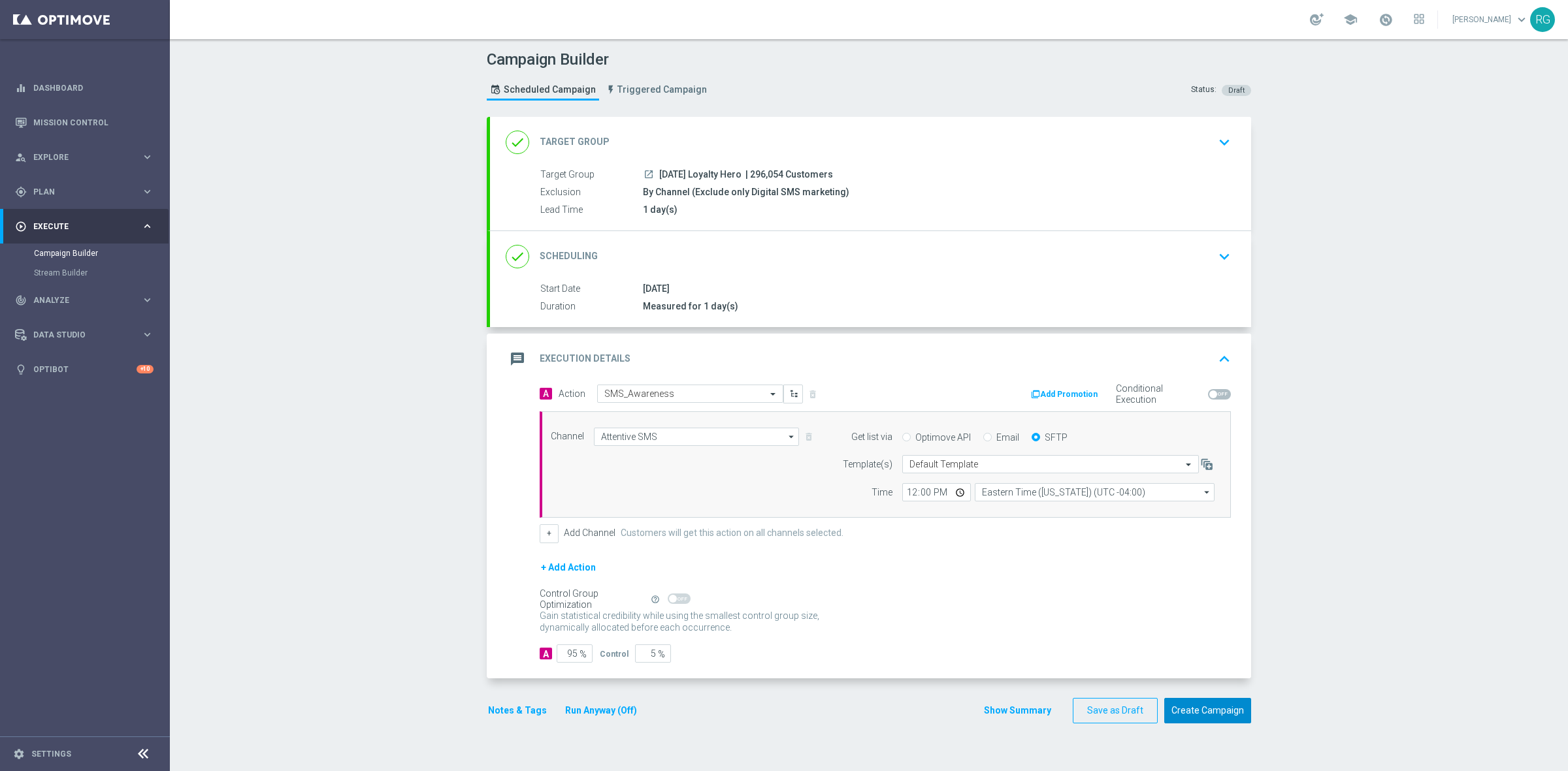
click at [1233, 721] on button "Create Campaign" at bounding box center [1208, 711] width 87 height 26
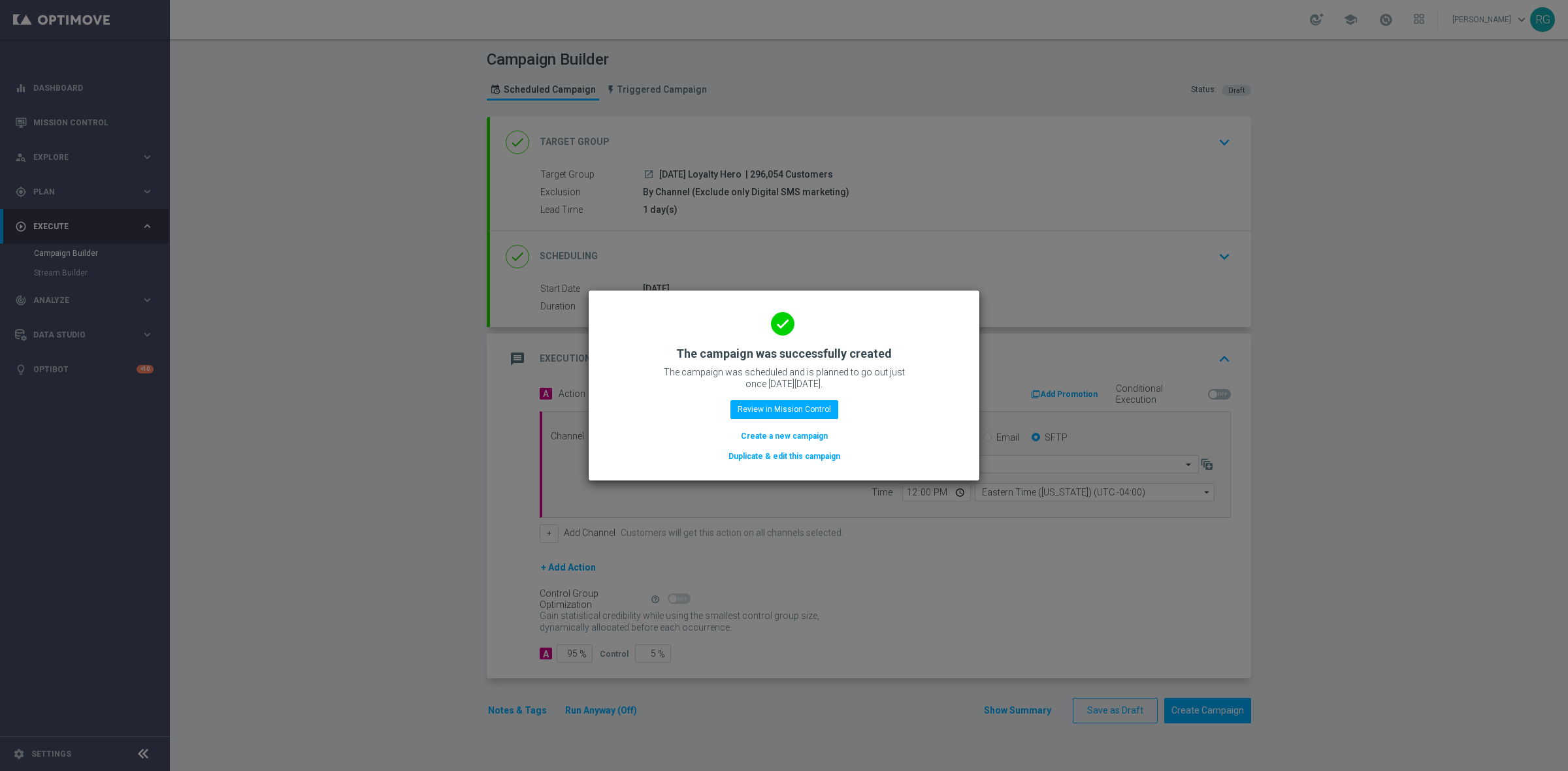
click at [802, 435] on button "Create a new campaign" at bounding box center [784, 436] width 90 height 15
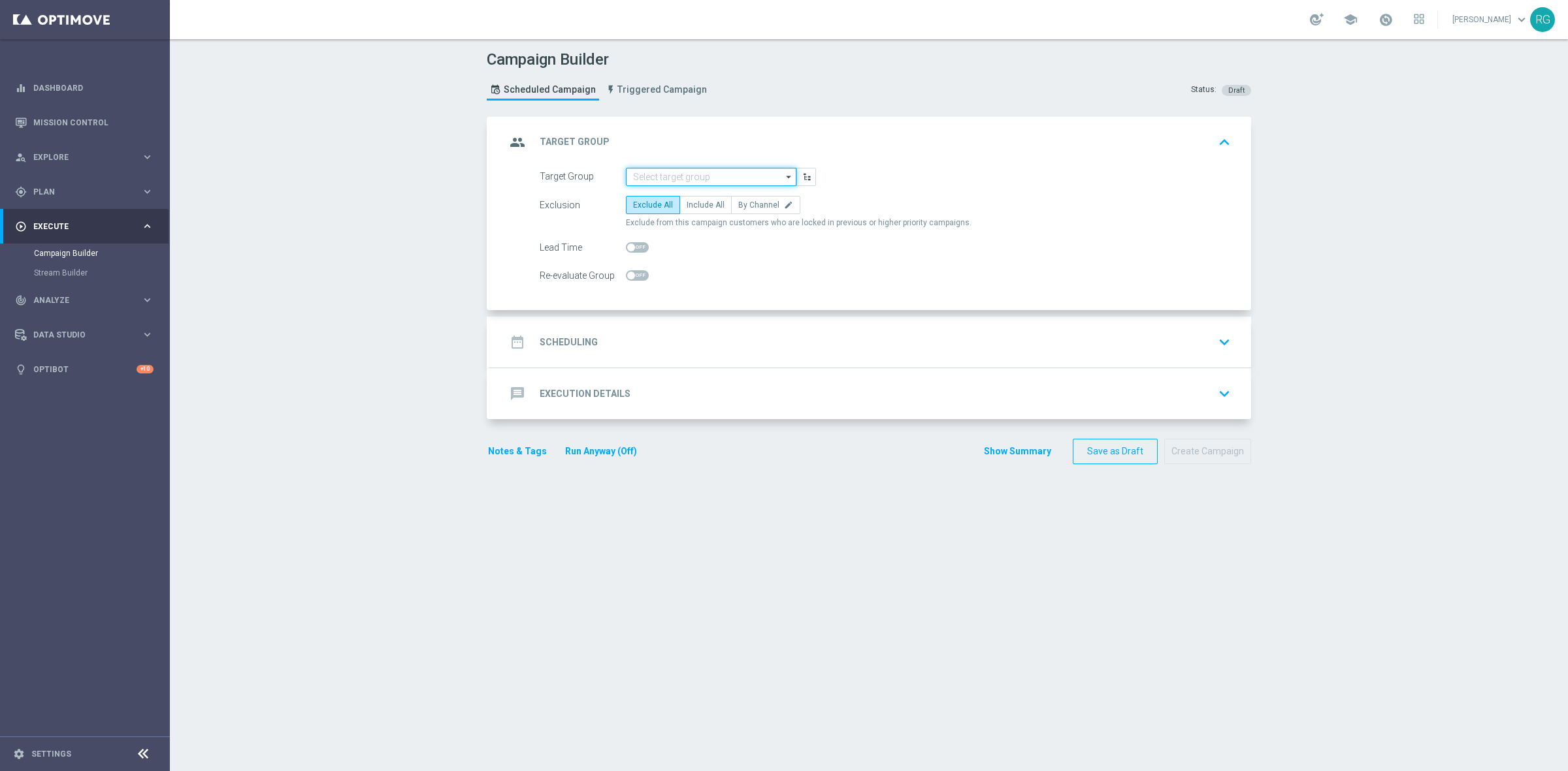
click at [647, 168] on input at bounding box center [711, 177] width 171 height 18
click at [657, 193] on div "[DATE] Printer" at bounding box center [656, 196] width 49 height 12
type input "[DATE] Printer"
click at [755, 207] on span "By Channel" at bounding box center [758, 205] width 41 height 9
click at [746, 207] on input "By Channel edit" at bounding box center [742, 207] width 9 height 9
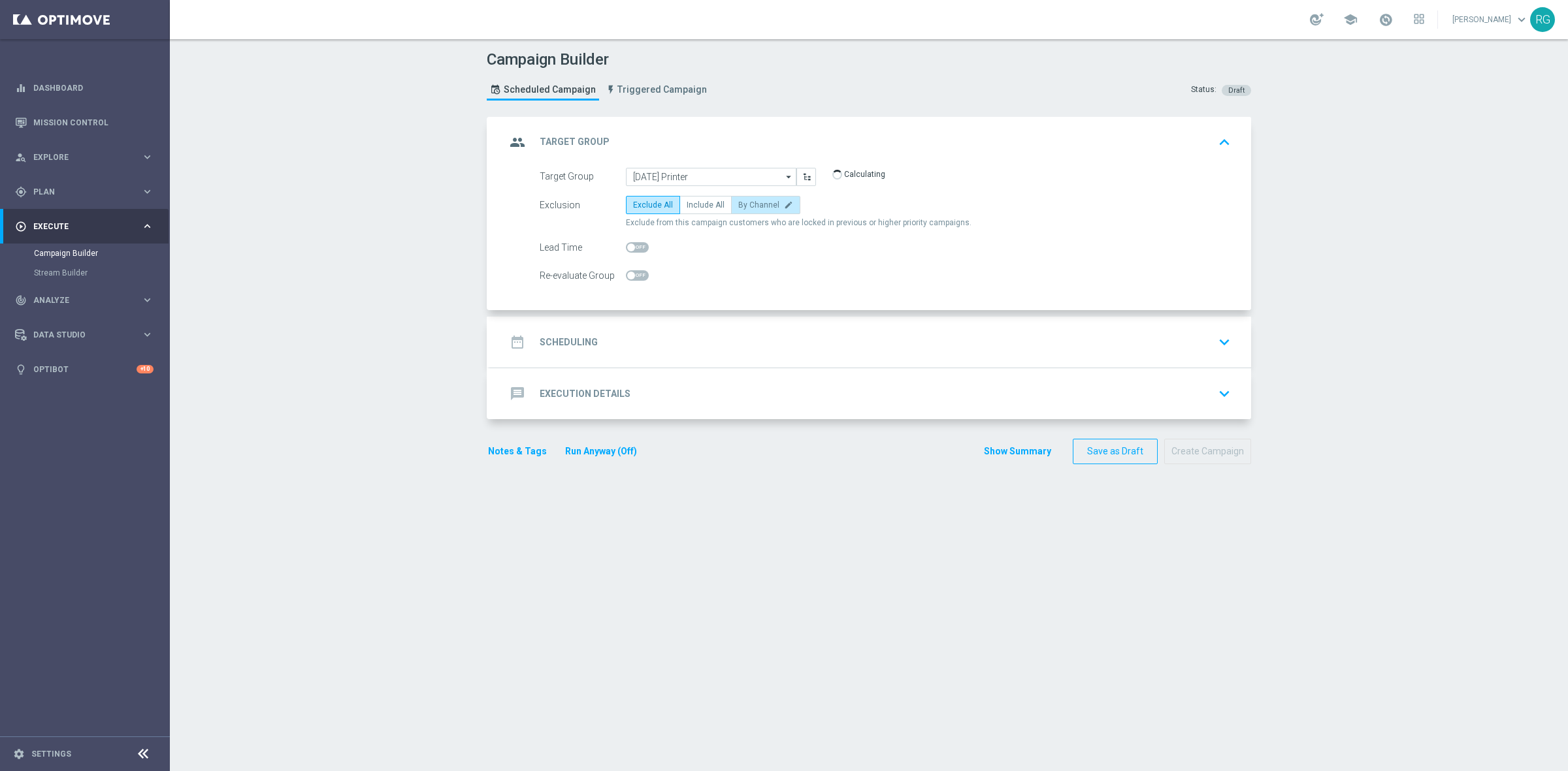
radio input "true"
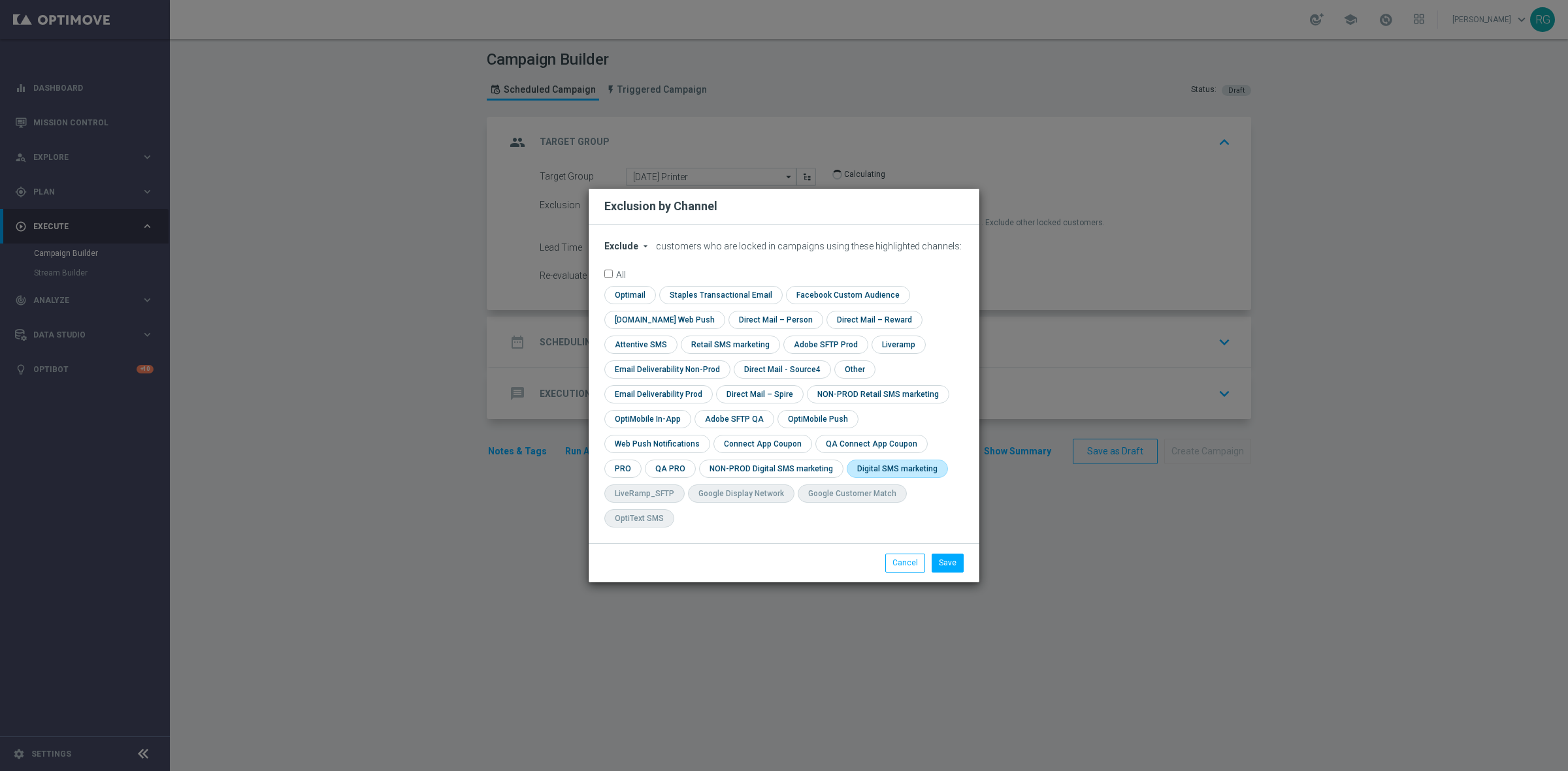
click at [846, 471] on input "checkbox" at bounding box center [894, 469] width 96 height 18
checkbox input "true"
click at [957, 554] on button "Save" at bounding box center [947, 563] width 32 height 18
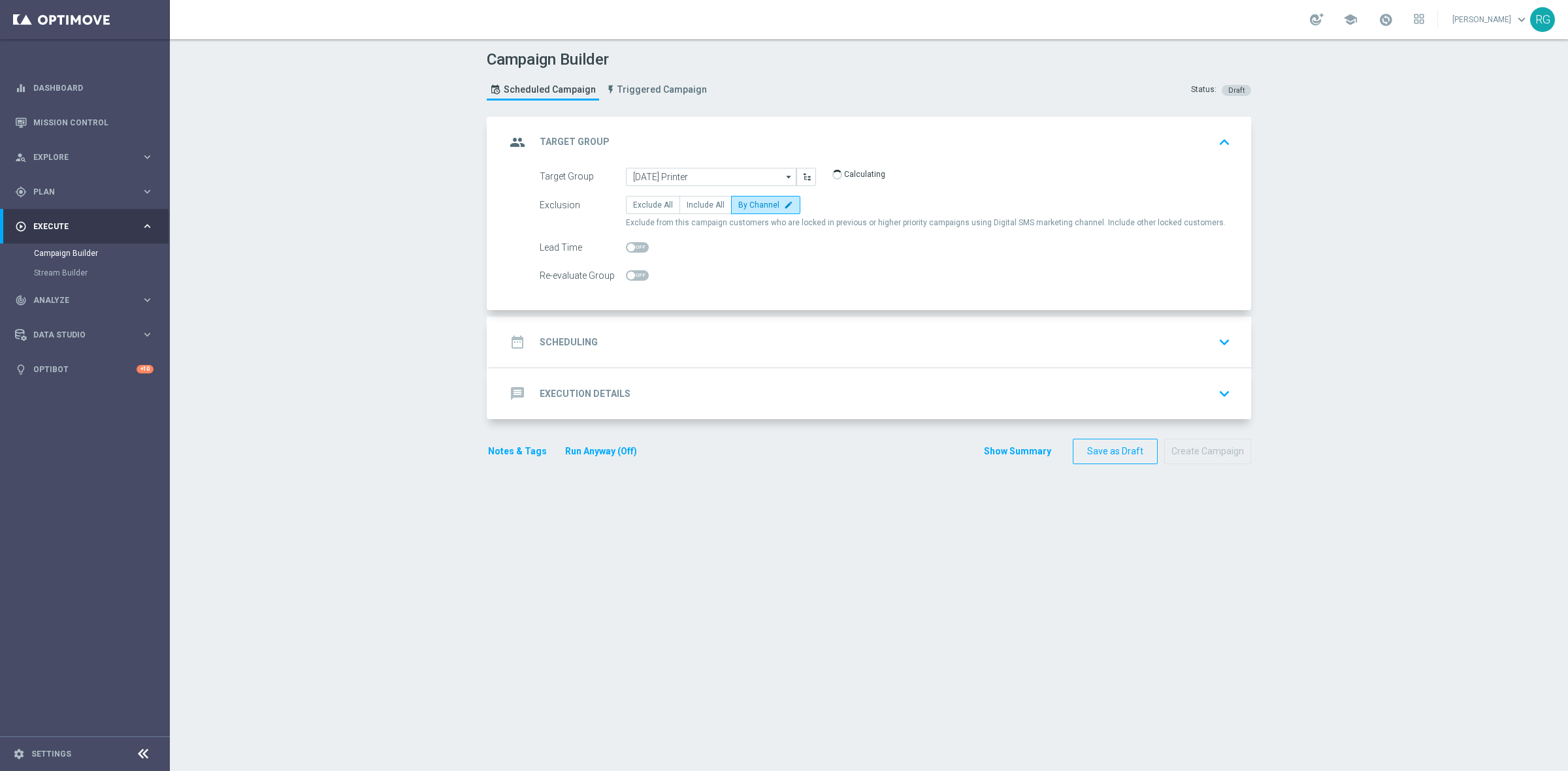
click at [629, 250] on span at bounding box center [637, 248] width 23 height 10
click at [629, 250] on input "checkbox" at bounding box center [637, 248] width 23 height 10
checkbox input "true"
click at [599, 341] on div "date_range Scheduling keyboard_arrow_down" at bounding box center [870, 342] width 729 height 25
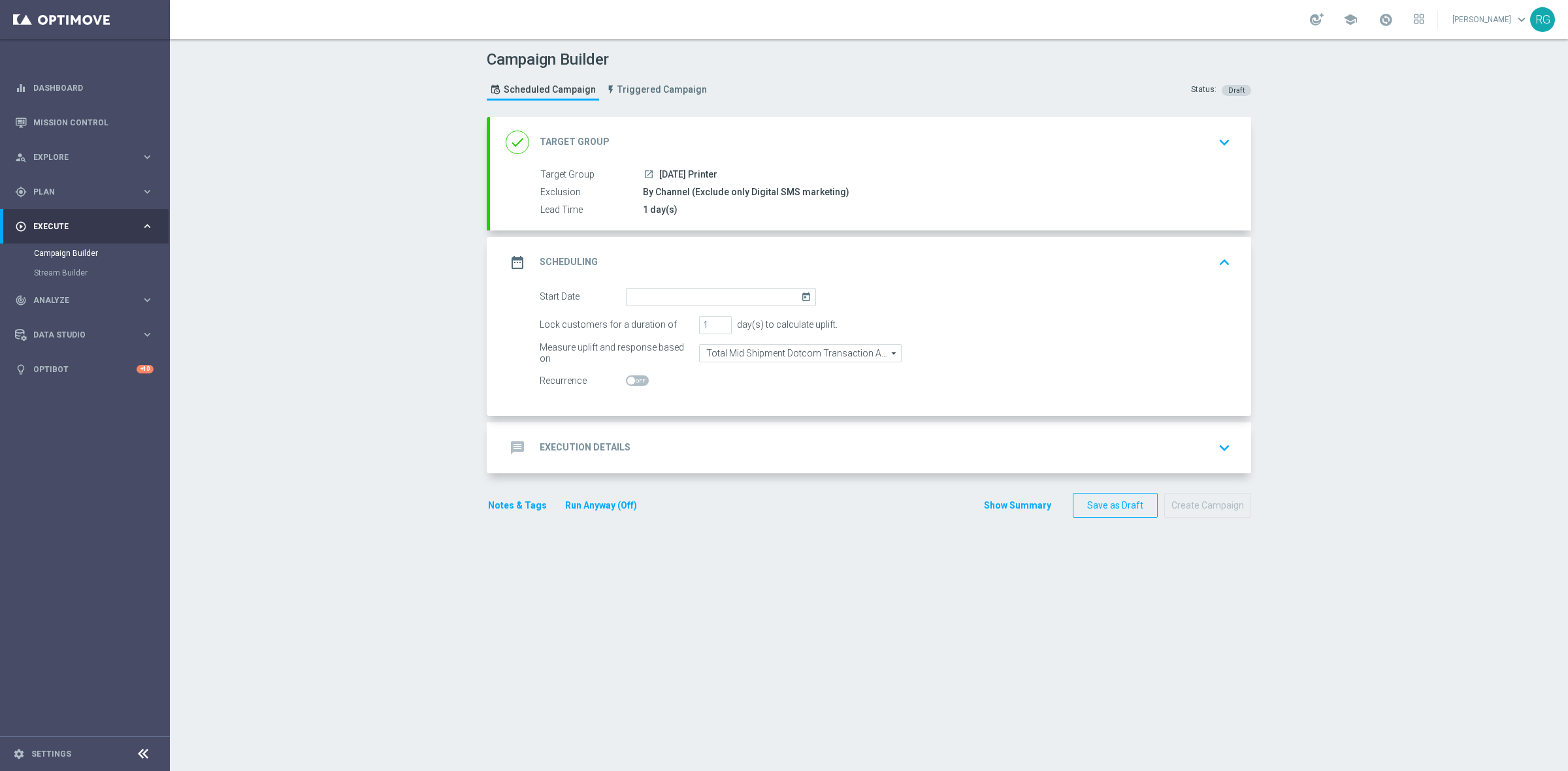
click at [801, 298] on icon "today" at bounding box center [809, 295] width 15 height 15
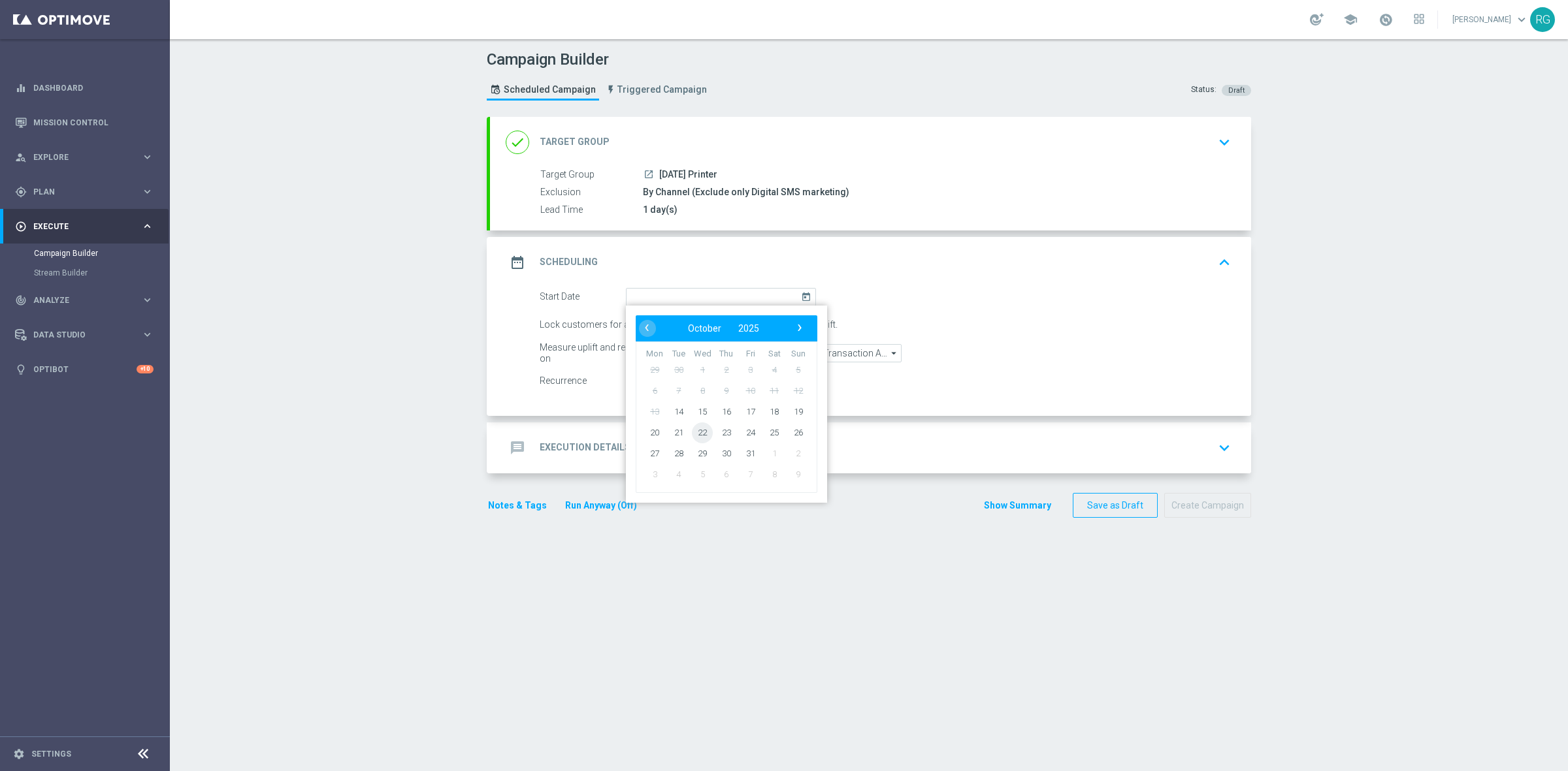
click at [693, 432] on span "22" at bounding box center [702, 432] width 20 height 20
type input "[DATE]"
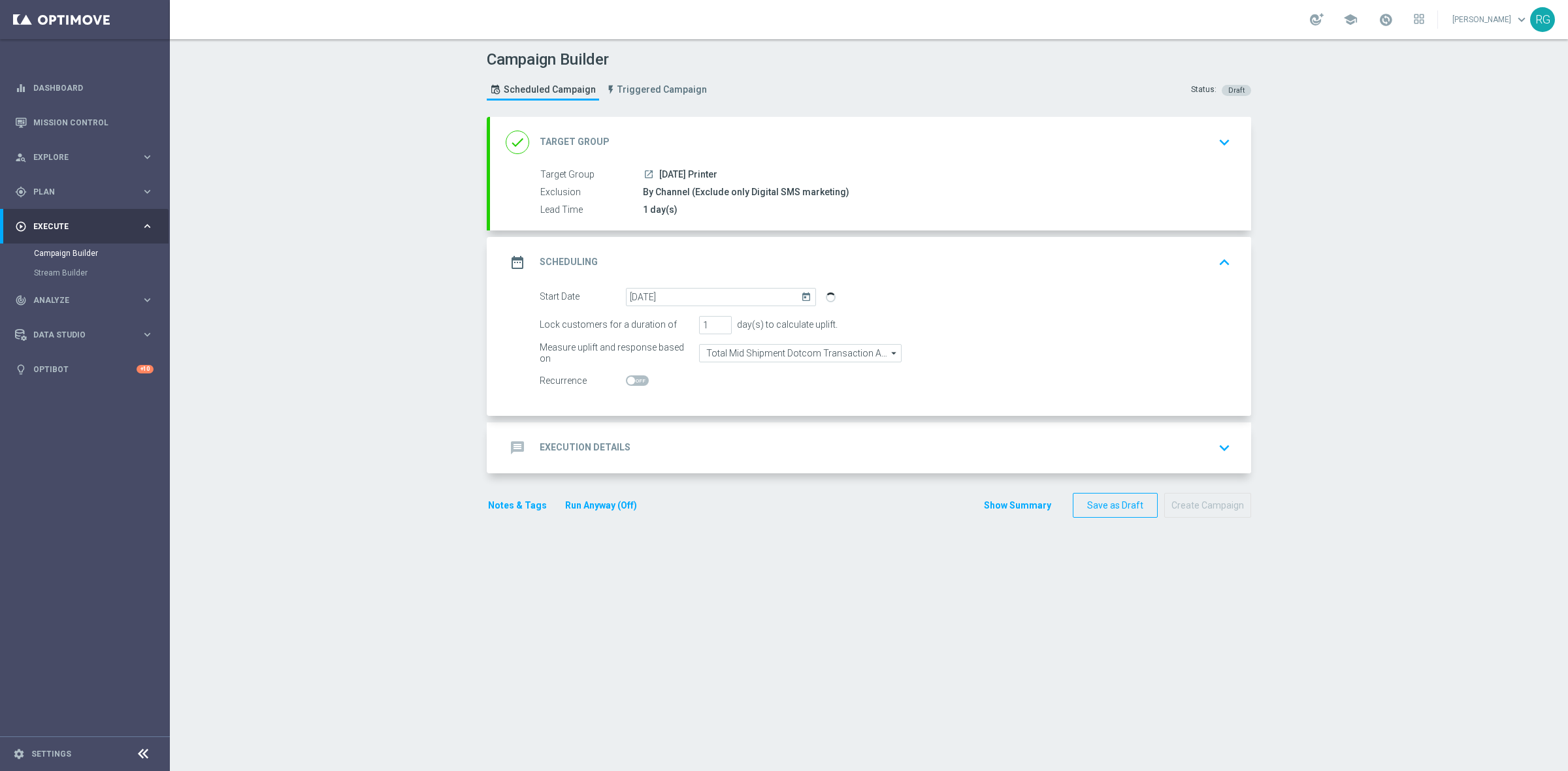
click at [670, 443] on div "message Execution Details keyboard_arrow_down" at bounding box center [870, 447] width 729 height 25
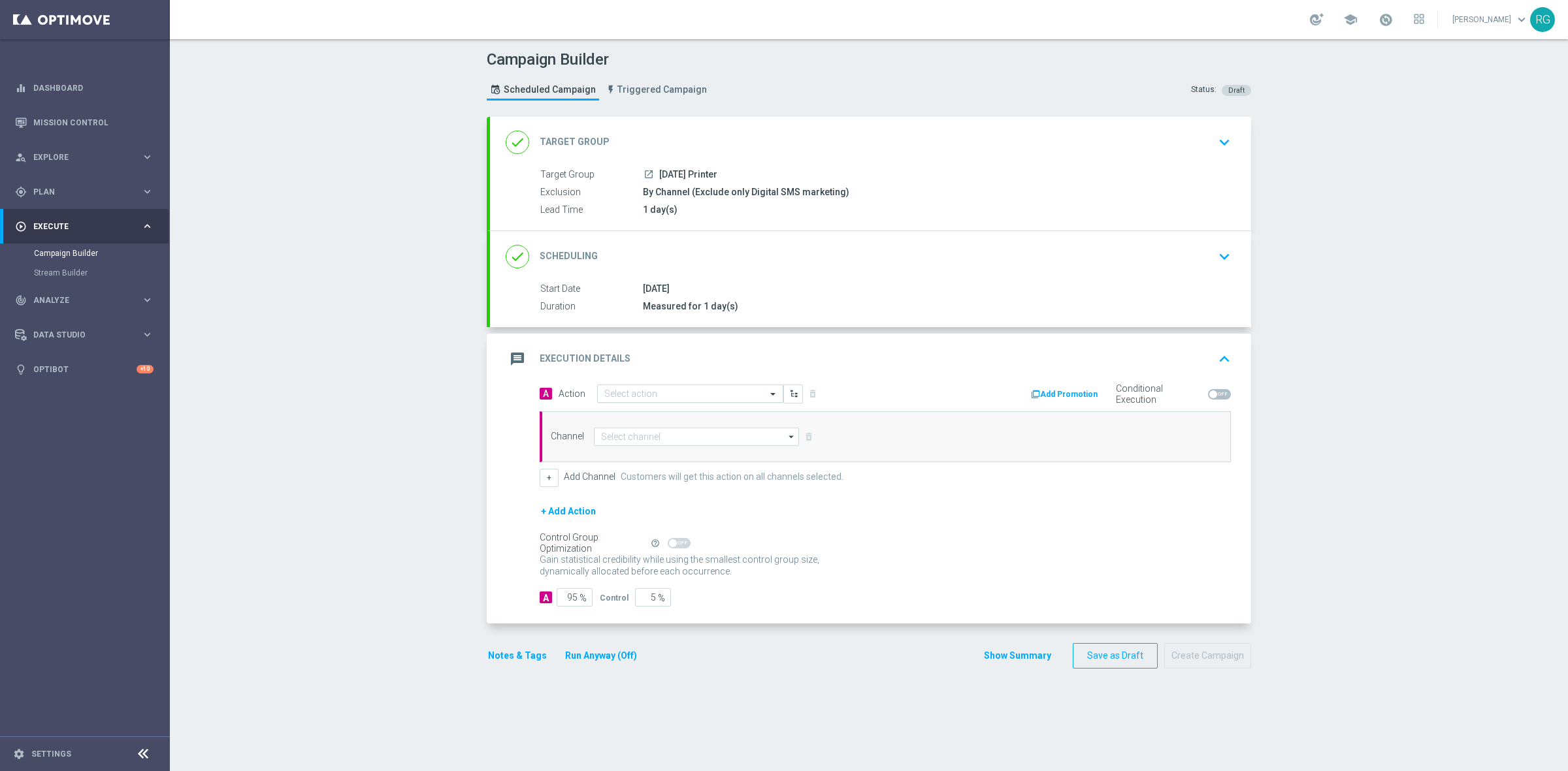
click at [631, 397] on input "text" at bounding box center [677, 394] width 146 height 11
type input "sms"
click at [624, 461] on label "SMS_Awareness" at bounding box center [633, 459] width 56 height 11
click at [632, 438] on input at bounding box center [696, 436] width 205 height 18
click at [632, 575] on div "Attentive SMS" at bounding box center [625, 574] width 50 height 12
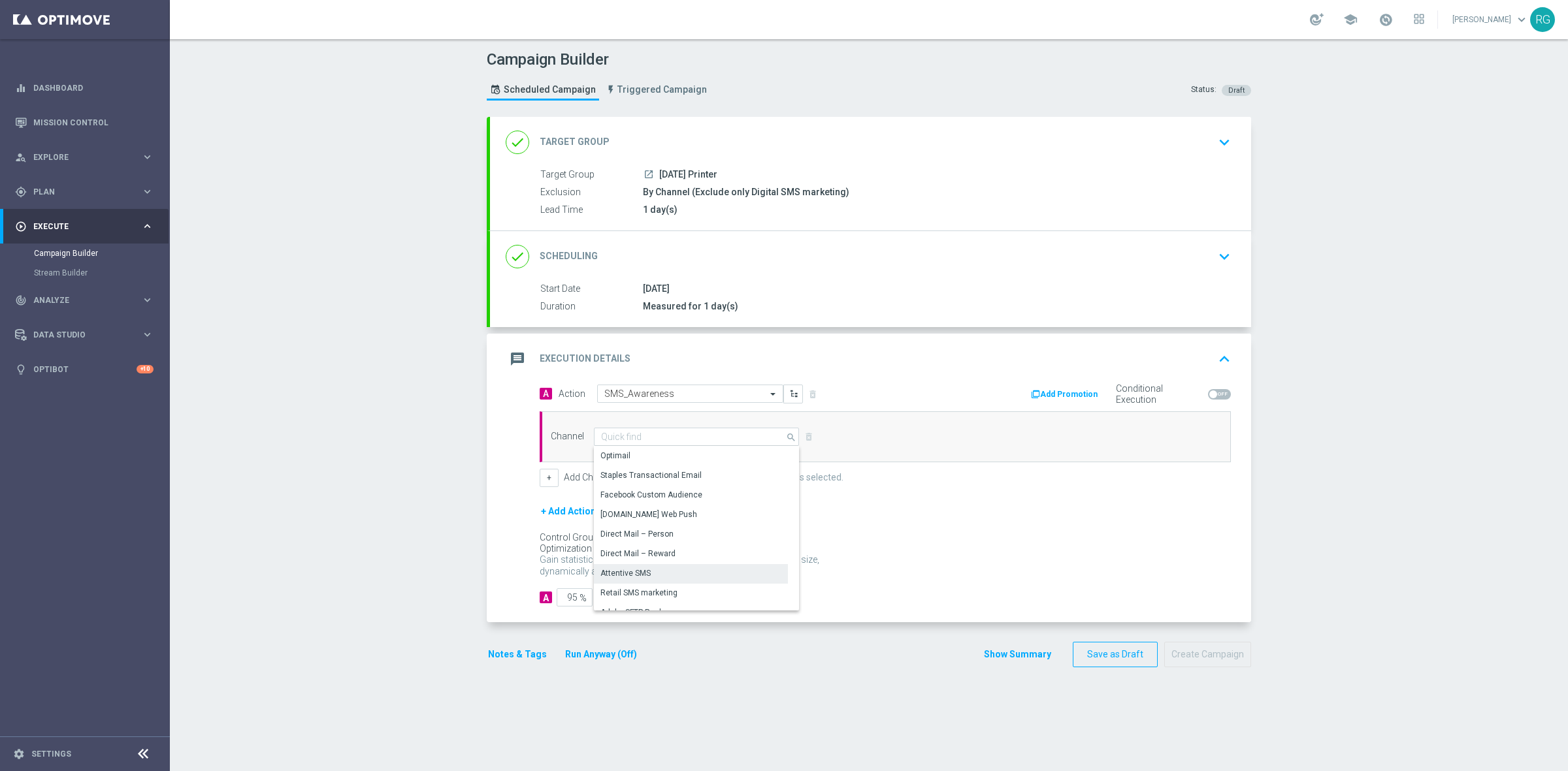
type input "Attentive SMS"
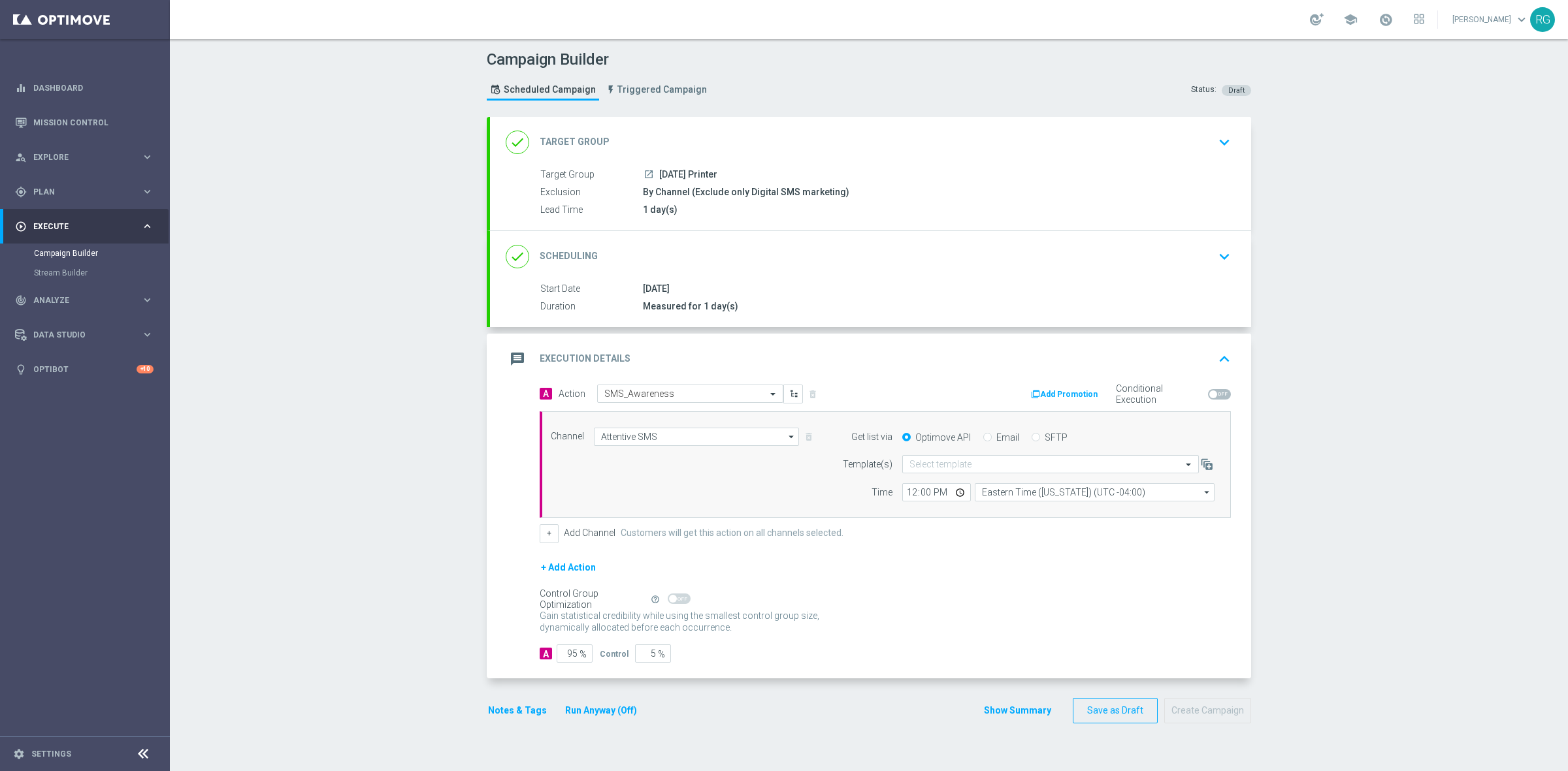
click at [1032, 435] on input "SFTP" at bounding box center [1036, 439] width 9 height 9
radio input "true"
click at [974, 462] on input "text" at bounding box center [1038, 464] width 256 height 11
click at [970, 480] on div "Default Template" at bounding box center [1050, 484] width 282 height 21
click at [507, 706] on button "Notes & Tags" at bounding box center [518, 710] width 61 height 16
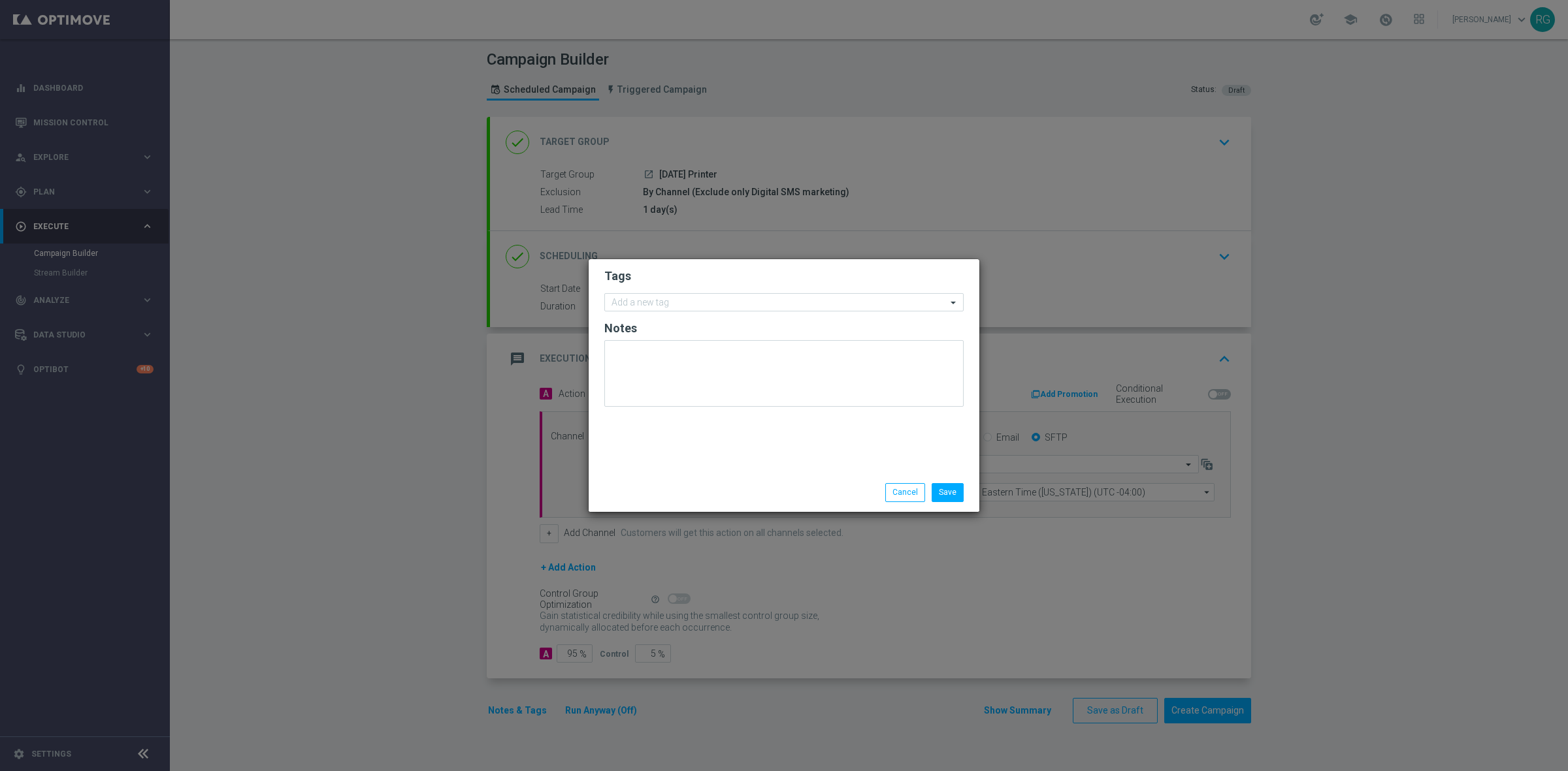
click at [646, 314] on form "Tags Add a new tag Notes" at bounding box center [784, 341] width 360 height 151
click at [652, 295] on div "Add a new tag" at bounding box center [775, 302] width 342 height 16
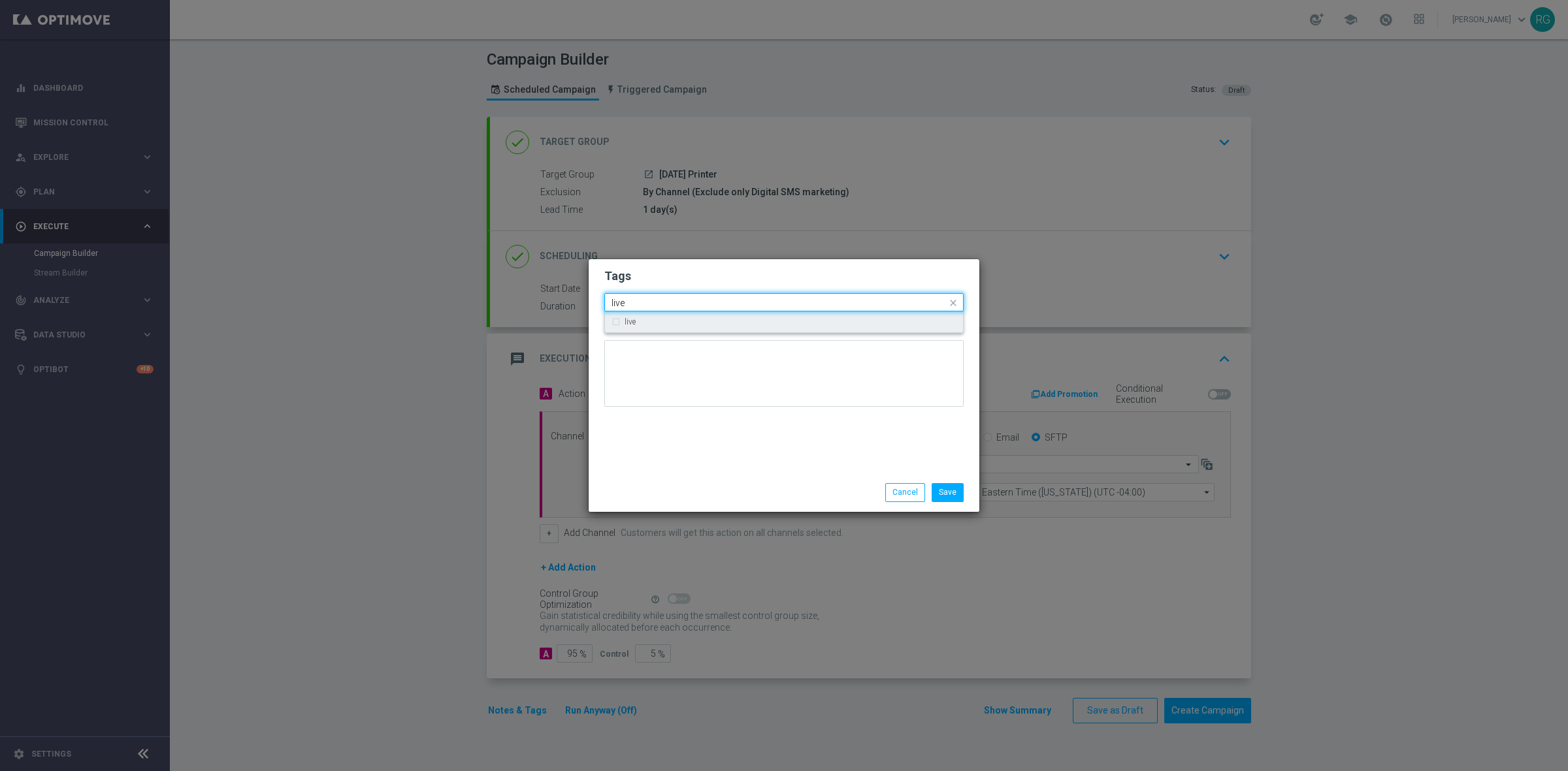
click at [653, 317] on div "live" at bounding box center [784, 322] width 345 height 20
type input "live"
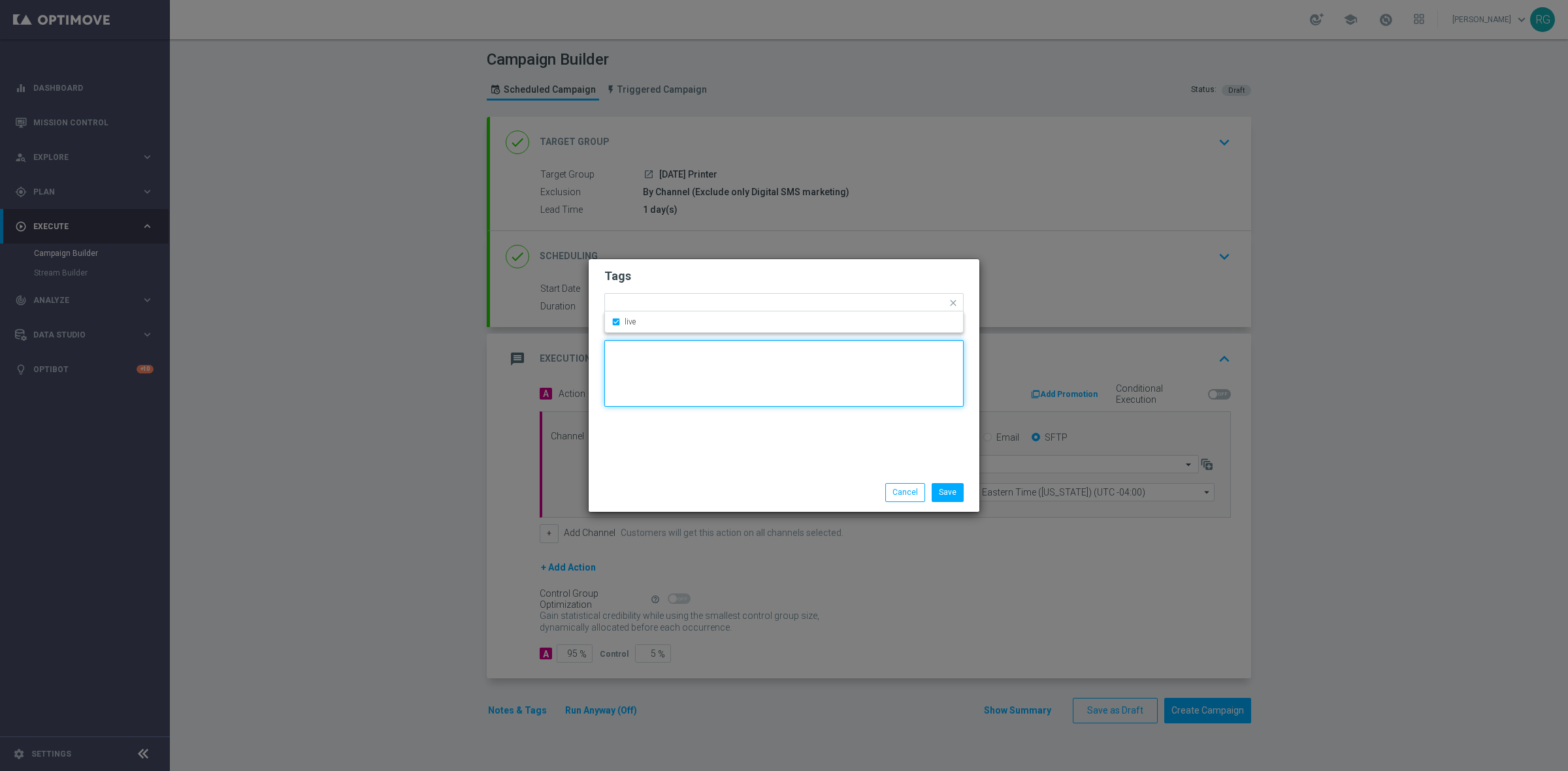
drag, startPoint x: 658, startPoint y: 367, endPoint x: 670, endPoint y: 315, distance: 53.4
click at [658, 367] on textarea at bounding box center [784, 374] width 360 height 67
click at [670, 309] on div at bounding box center [795, 305] width 302 height 13
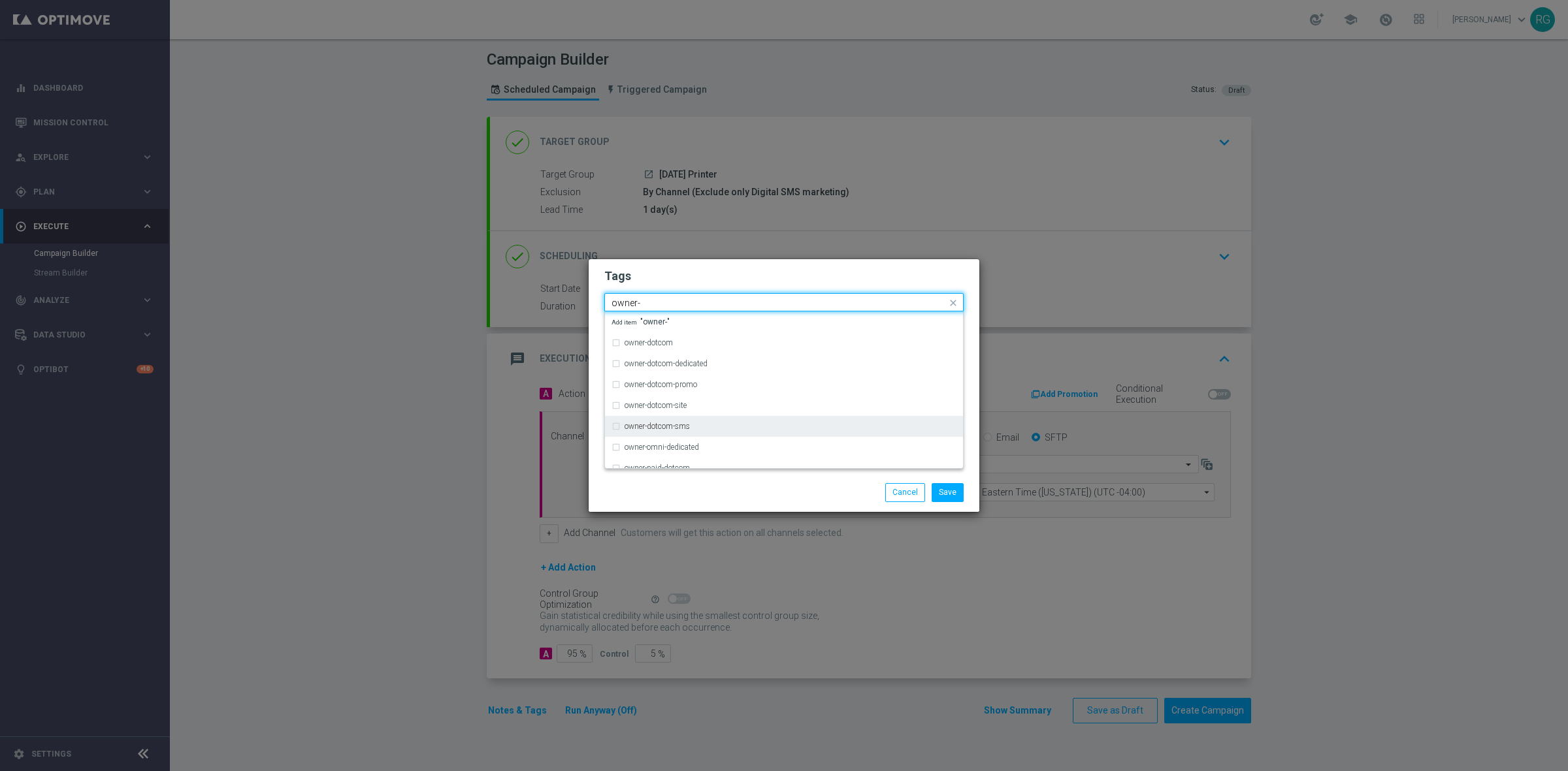
click at [663, 423] on label "owner-dotcom-sms" at bounding box center [657, 426] width 65 height 8
type input "owner-"
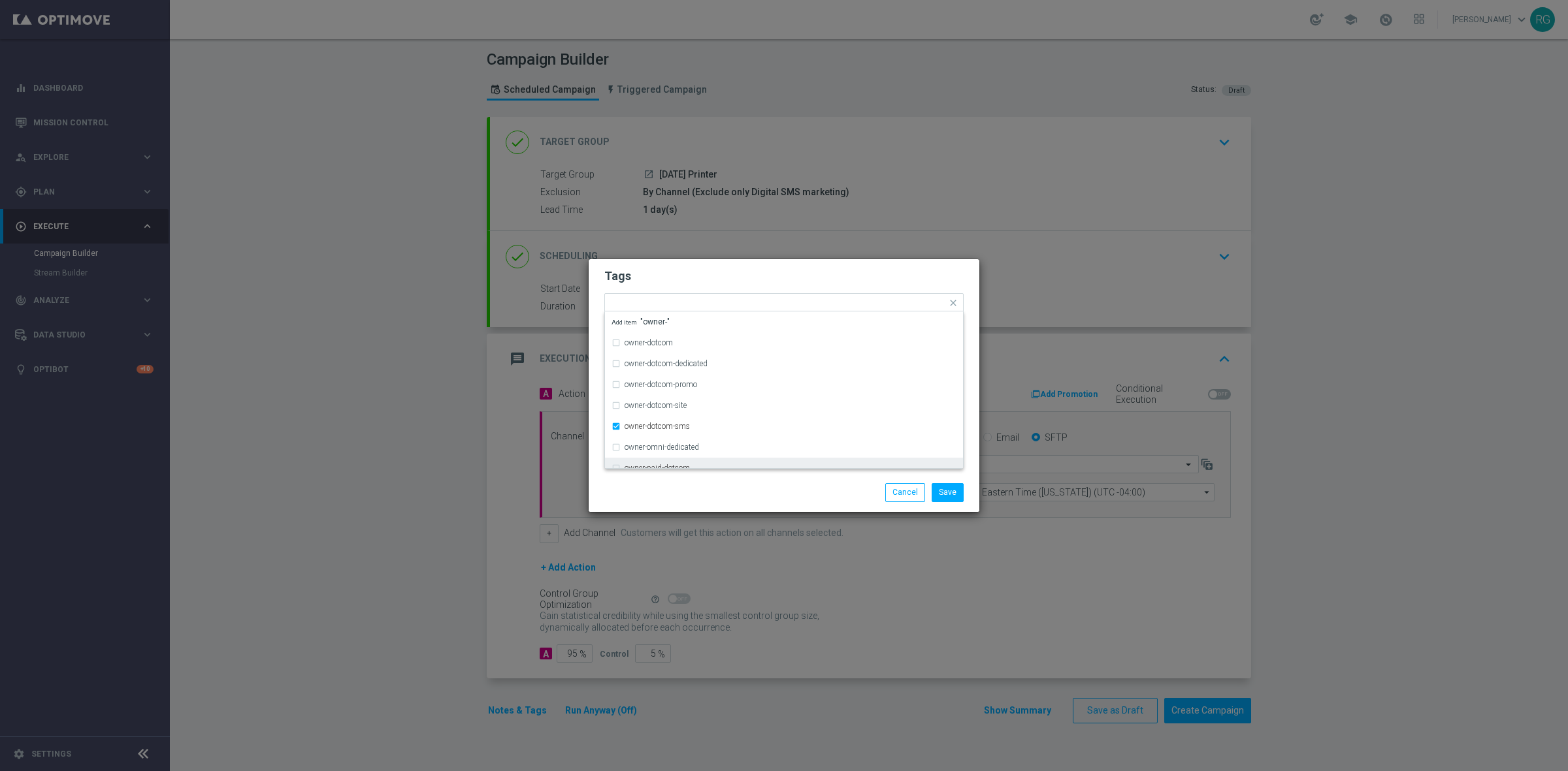
click at [735, 503] on div "Save Cancel" at bounding box center [783, 493] width 390 height 38
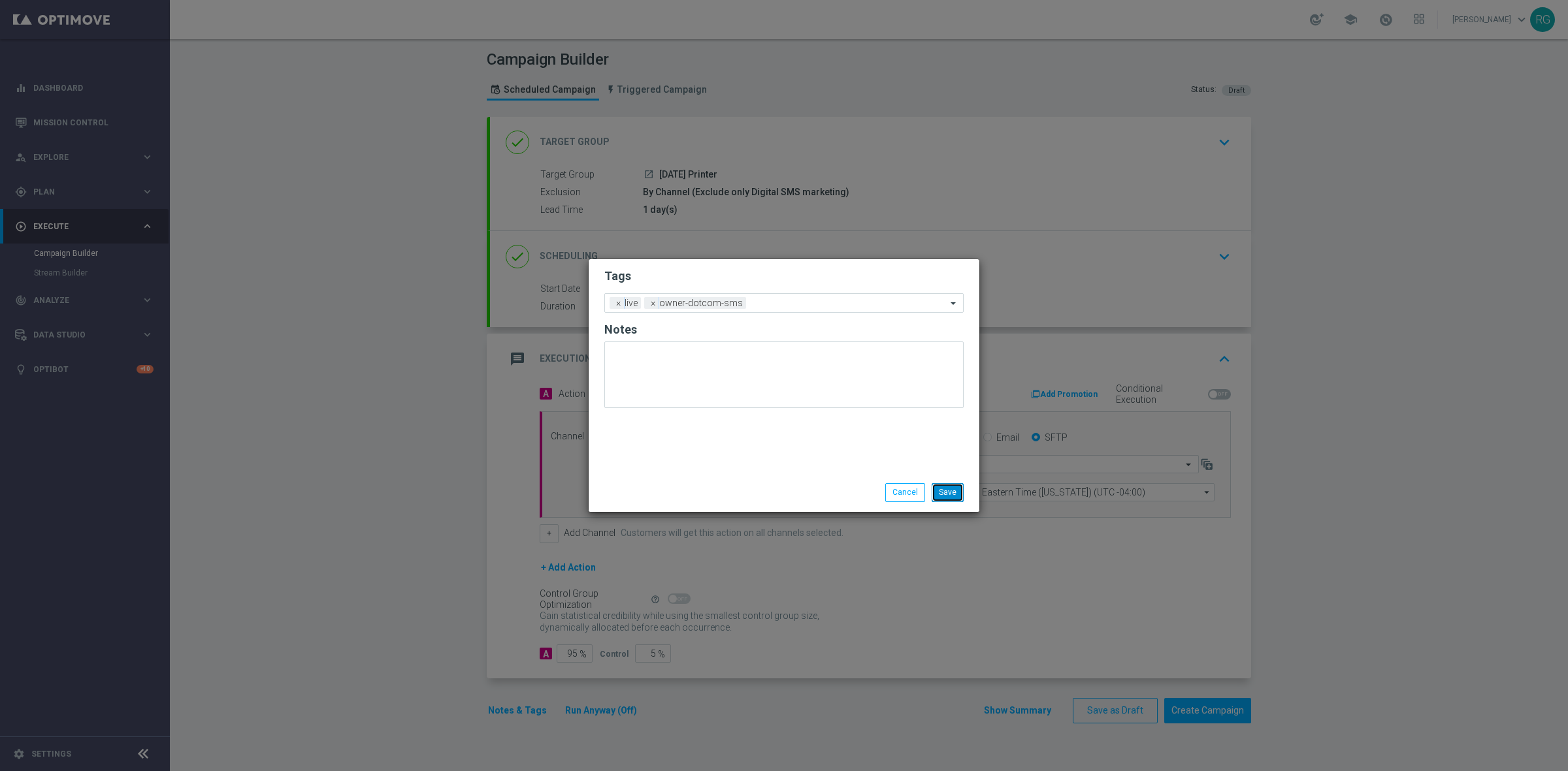
click at [957, 491] on button "Save" at bounding box center [947, 492] width 32 height 18
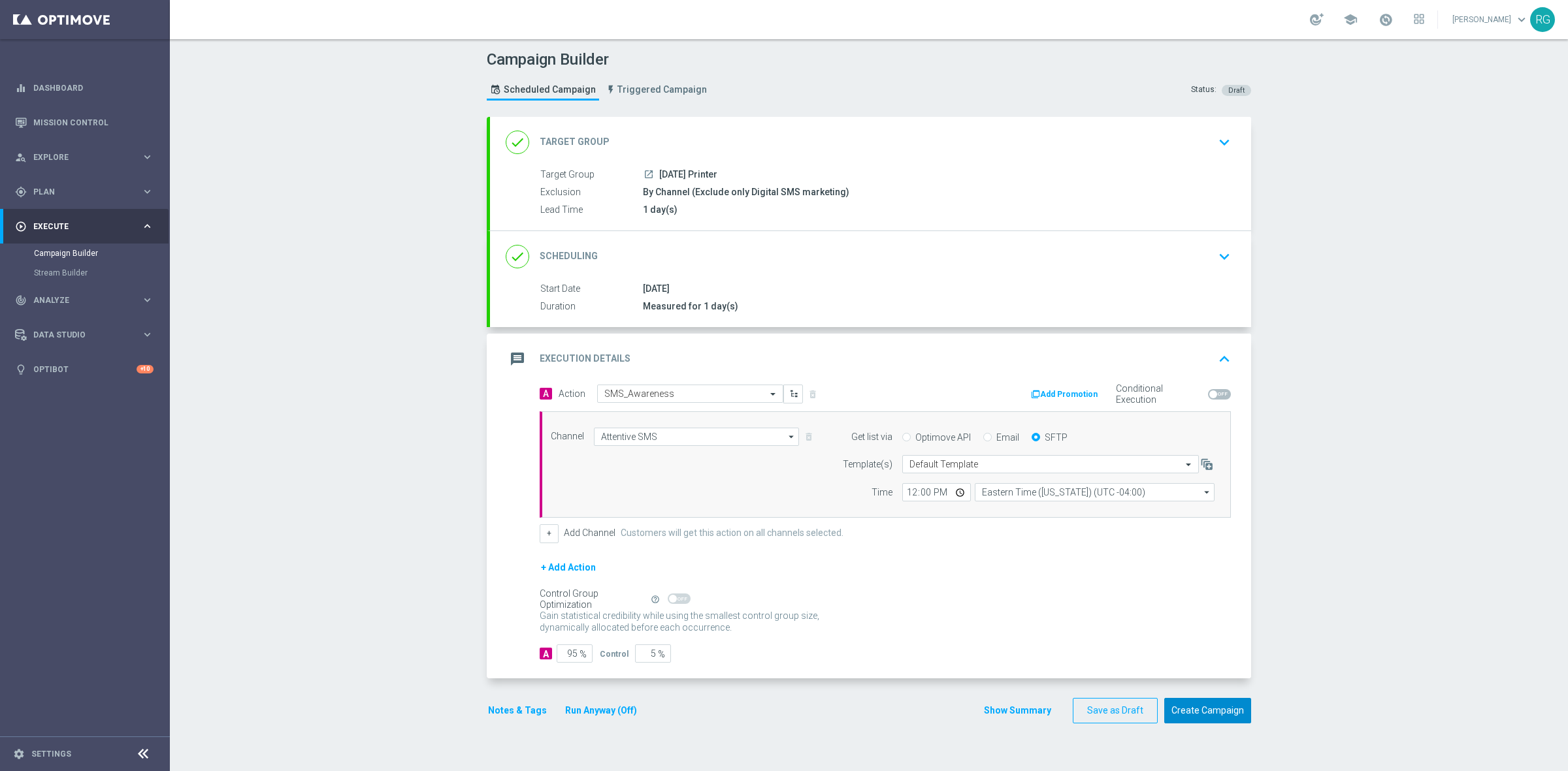
click at [1203, 701] on form "done Target Group keyboard_arrow_down Target Group launch [DATE] Printer Exclus…" at bounding box center [869, 420] width 764 height 607
click at [1205, 706] on button "Create Campaign" at bounding box center [1208, 711] width 87 height 26
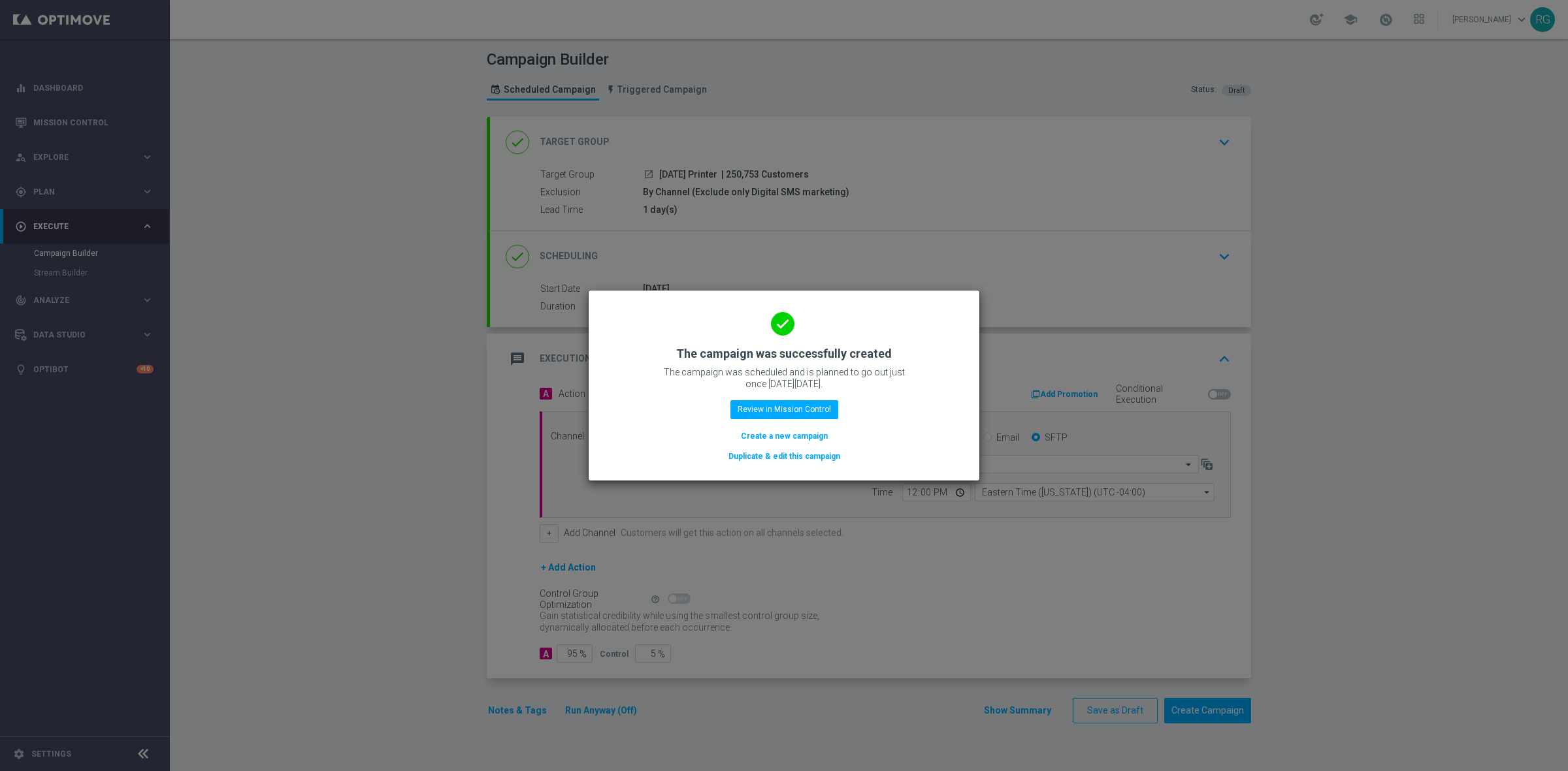
click at [805, 432] on button "Create a new campaign" at bounding box center [784, 436] width 90 height 15
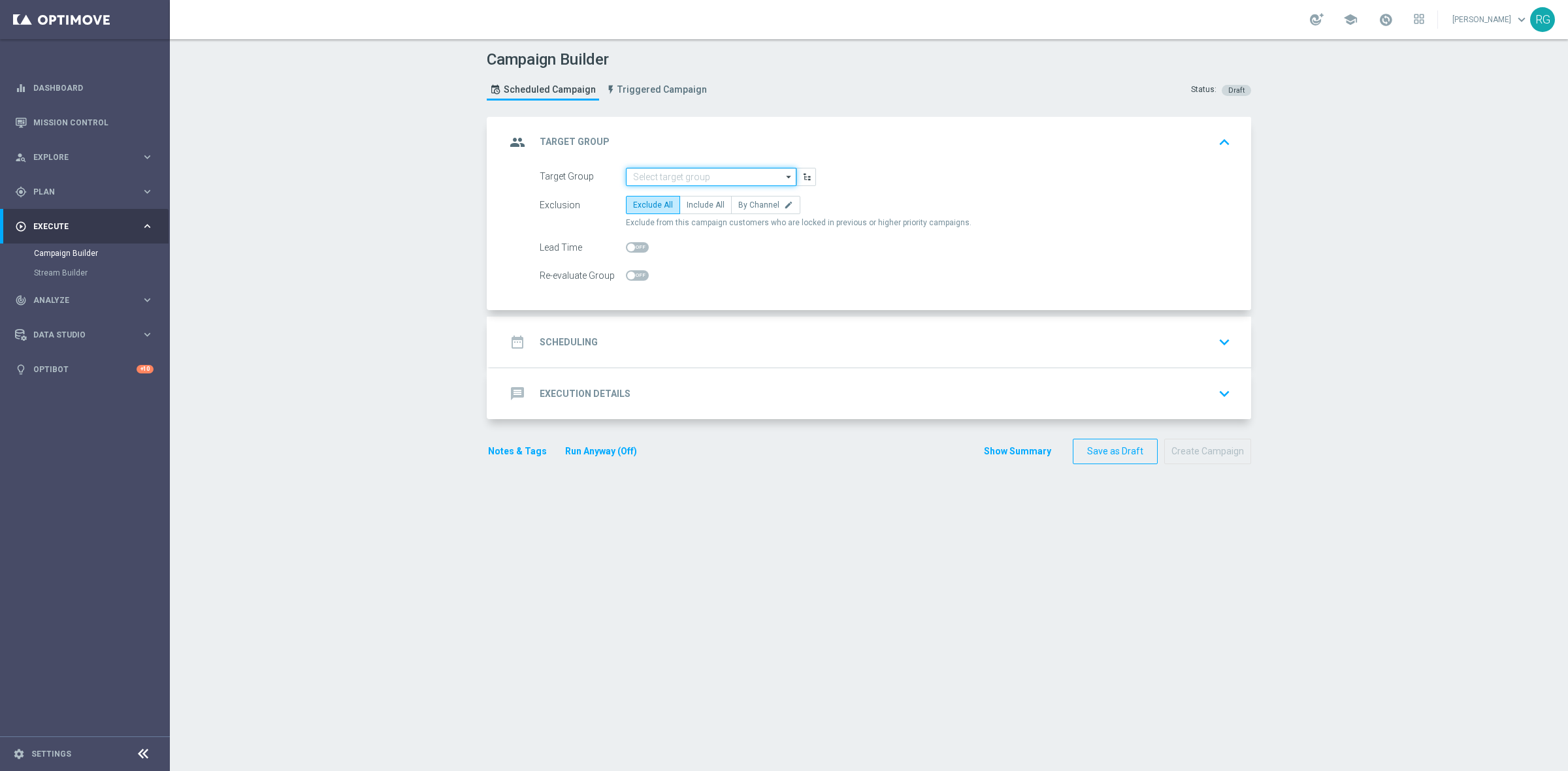
click at [689, 177] on input at bounding box center [711, 177] width 171 height 18
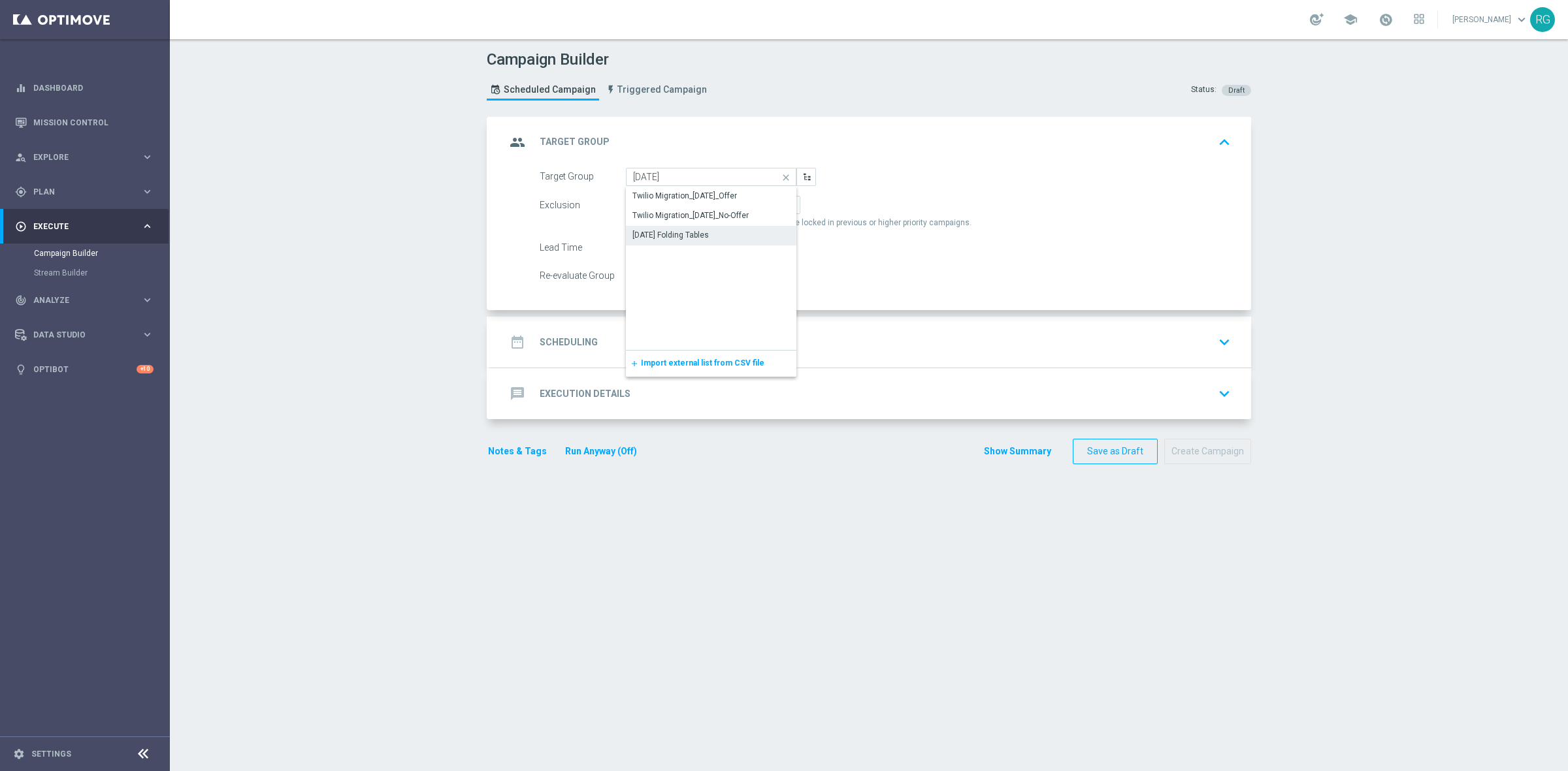
click at [693, 235] on div "[DATE] Folding Tables" at bounding box center [670, 235] width 76 height 12
type input "[DATE] Folding Tables"
click at [738, 207] on span "By Channel" at bounding box center [758, 205] width 41 height 9
click at [738, 207] on input "By Channel edit" at bounding box center [742, 207] width 9 height 9
radio input "true"
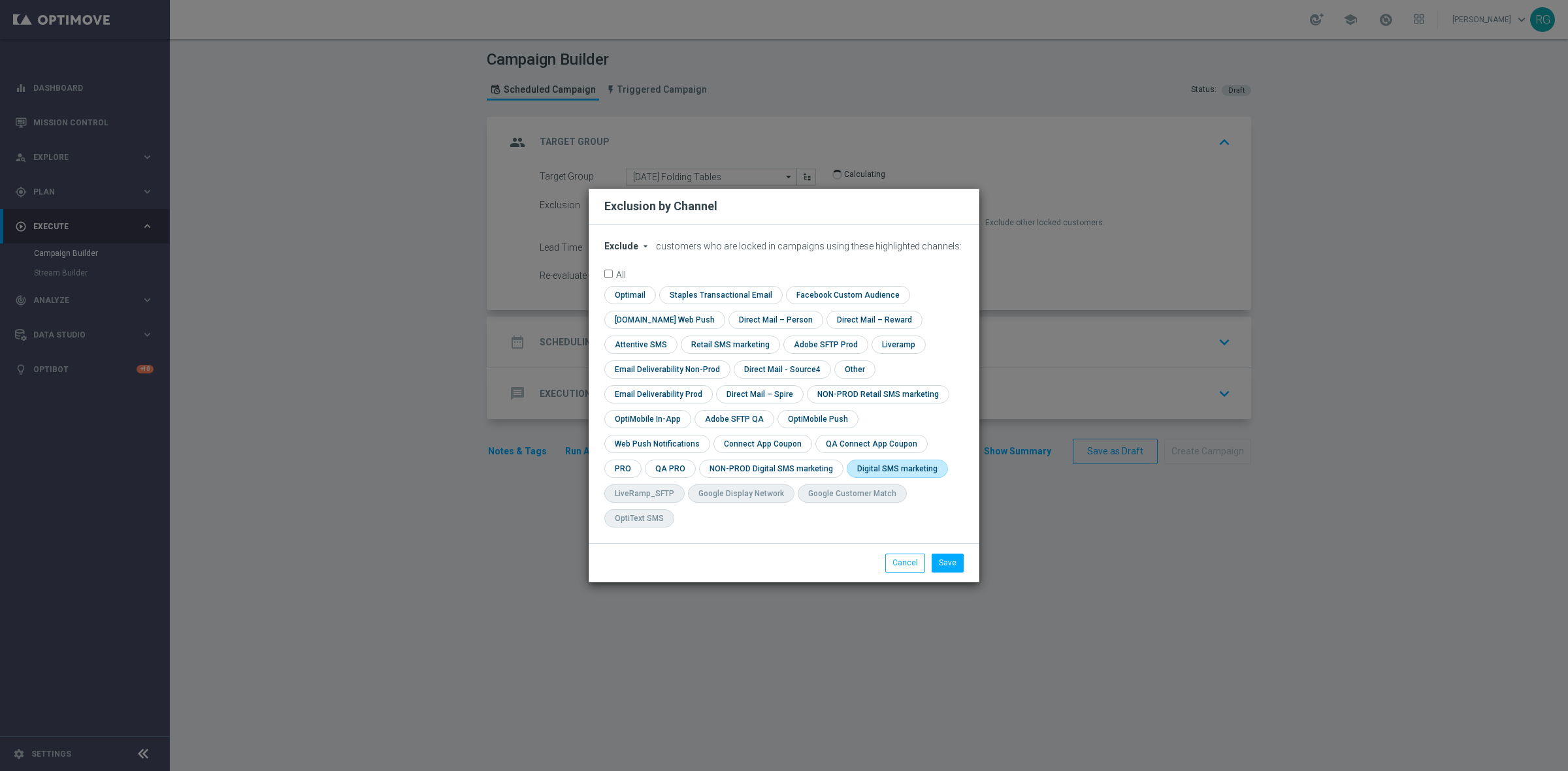
click at [846, 475] on input "checkbox" at bounding box center [894, 469] width 96 height 18
checkbox input "true"
click at [948, 554] on button "Save" at bounding box center [947, 563] width 32 height 18
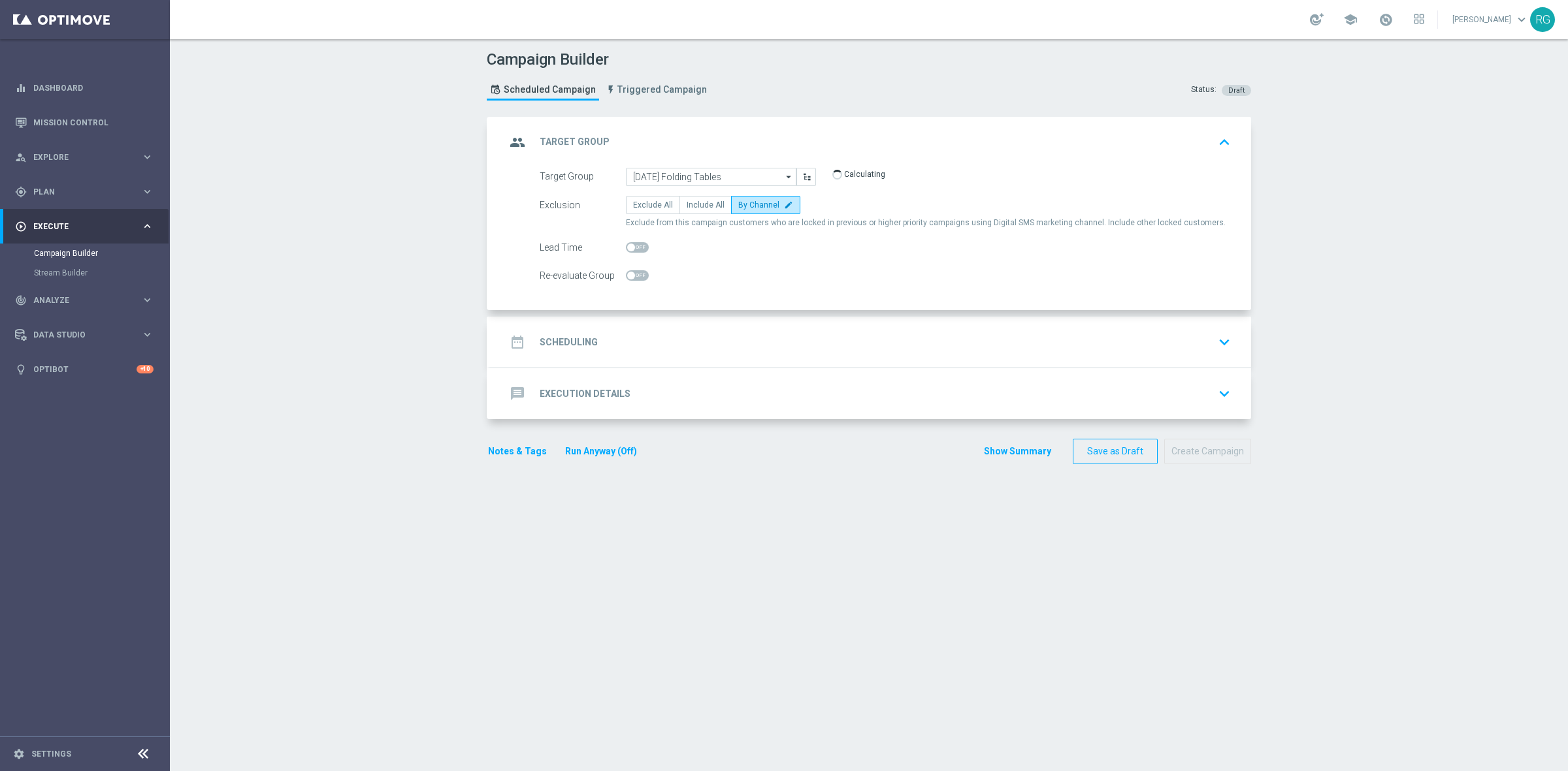
click at [628, 250] on span at bounding box center [637, 248] width 23 height 10
click at [628, 250] on input "checkbox" at bounding box center [637, 248] width 23 height 10
checkbox input "true"
click at [682, 337] on div "date_range Scheduling keyboard_arrow_down" at bounding box center [870, 342] width 729 height 25
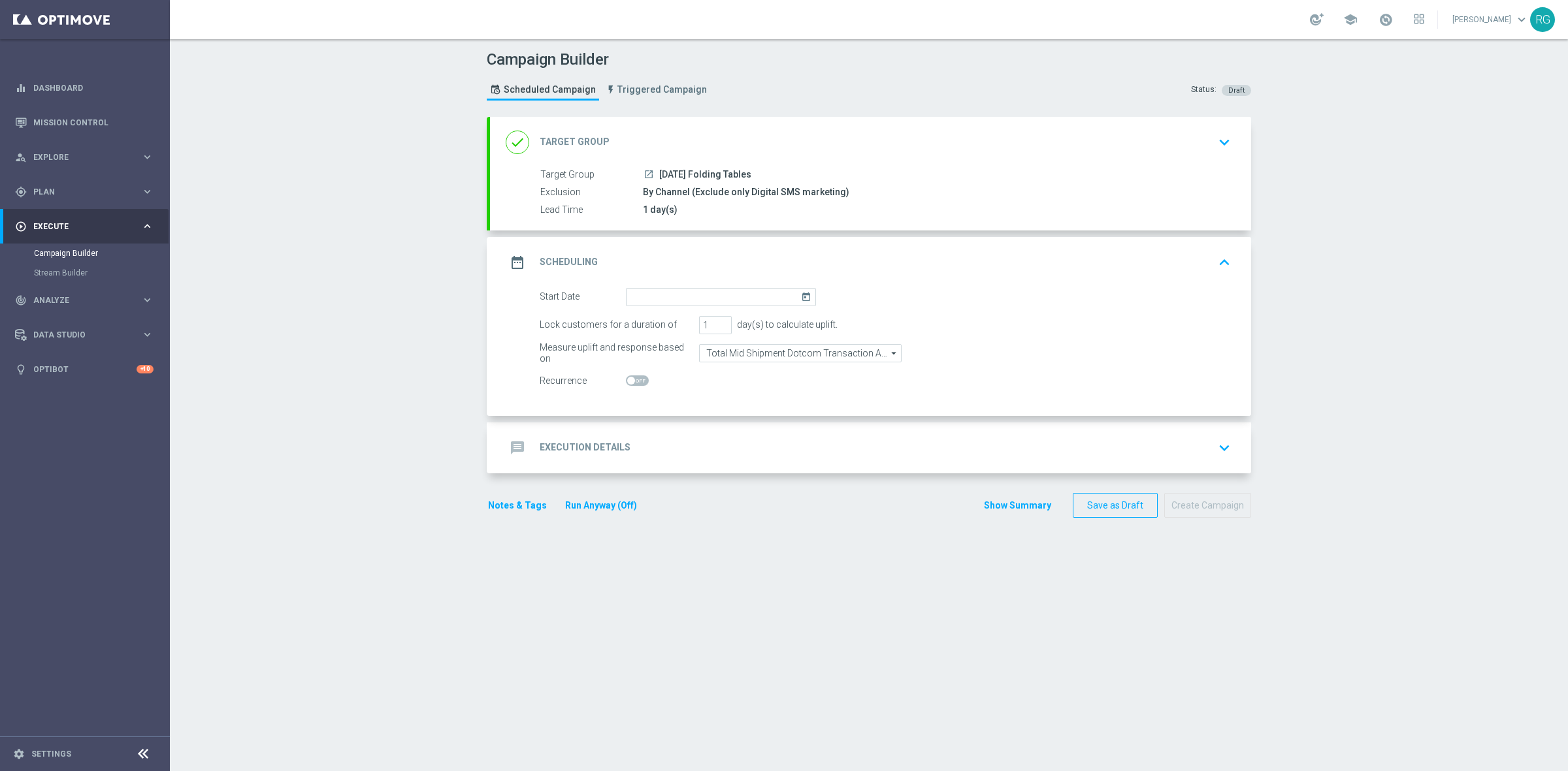
click at [802, 293] on icon "today" at bounding box center [809, 295] width 15 height 15
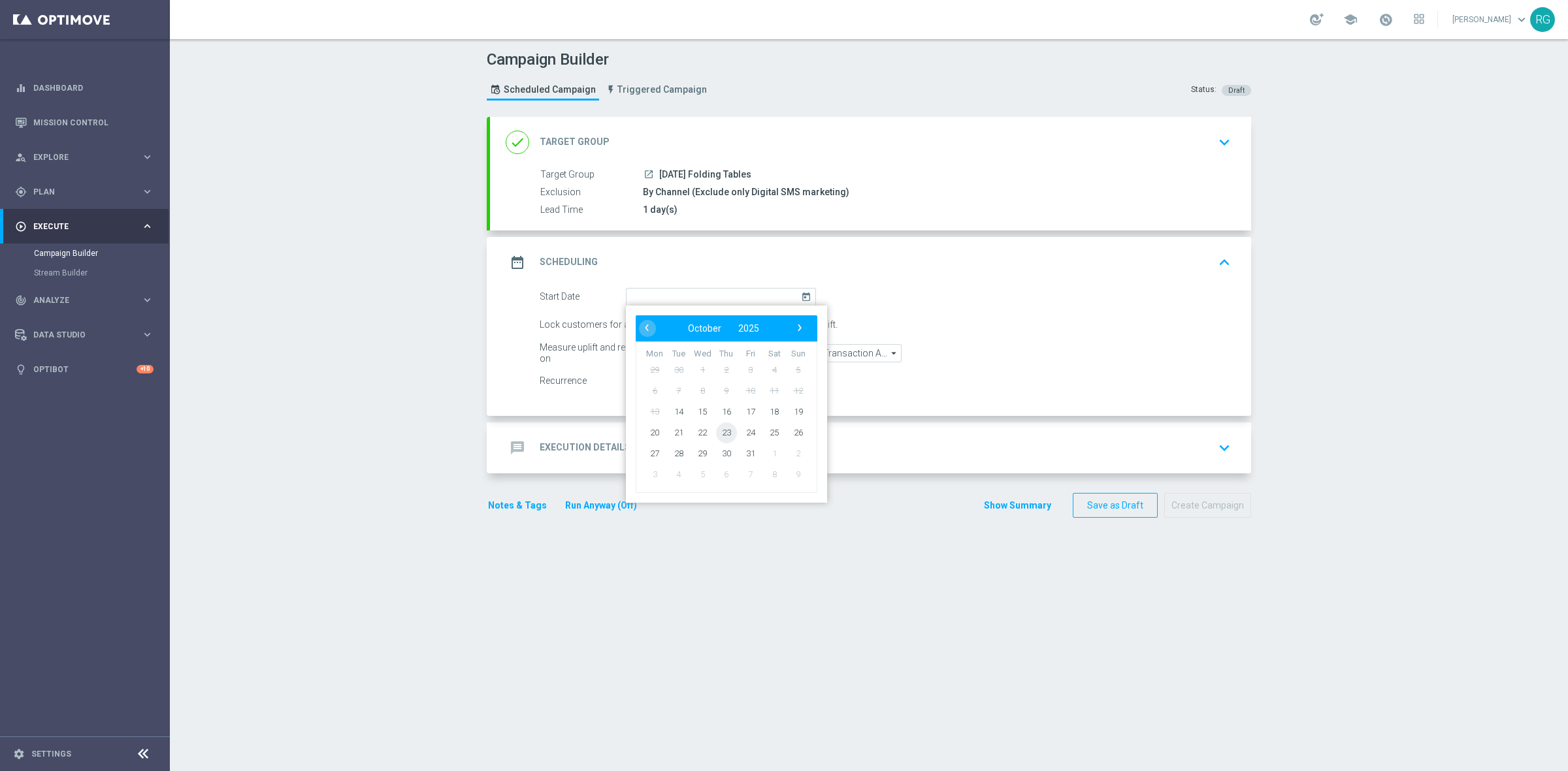
click at [717, 435] on span "23" at bounding box center [726, 432] width 20 height 20
type input "[DATE]"
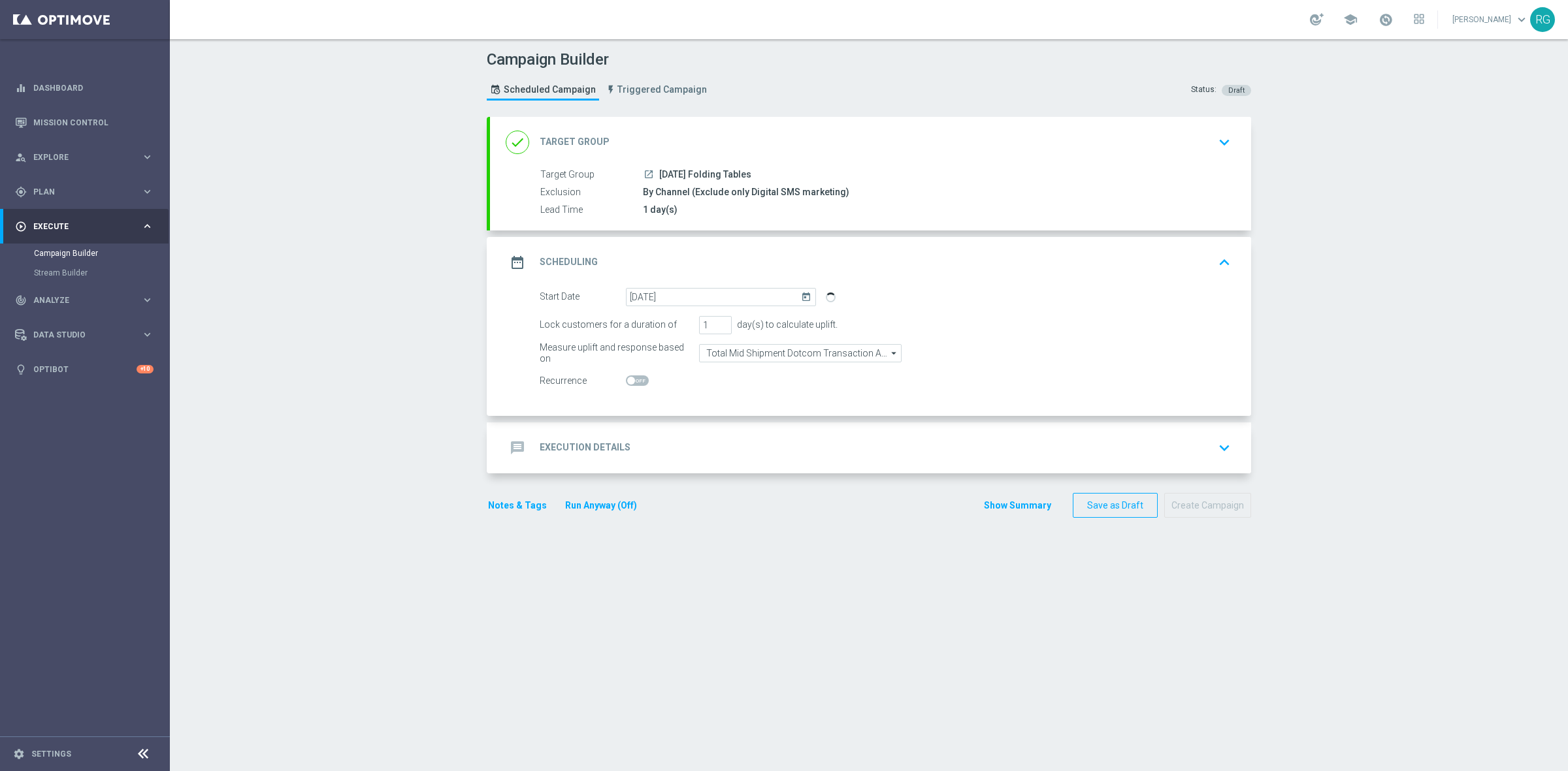
click at [713, 440] on div "message Execution Details keyboard_arrow_down" at bounding box center [870, 447] width 729 height 25
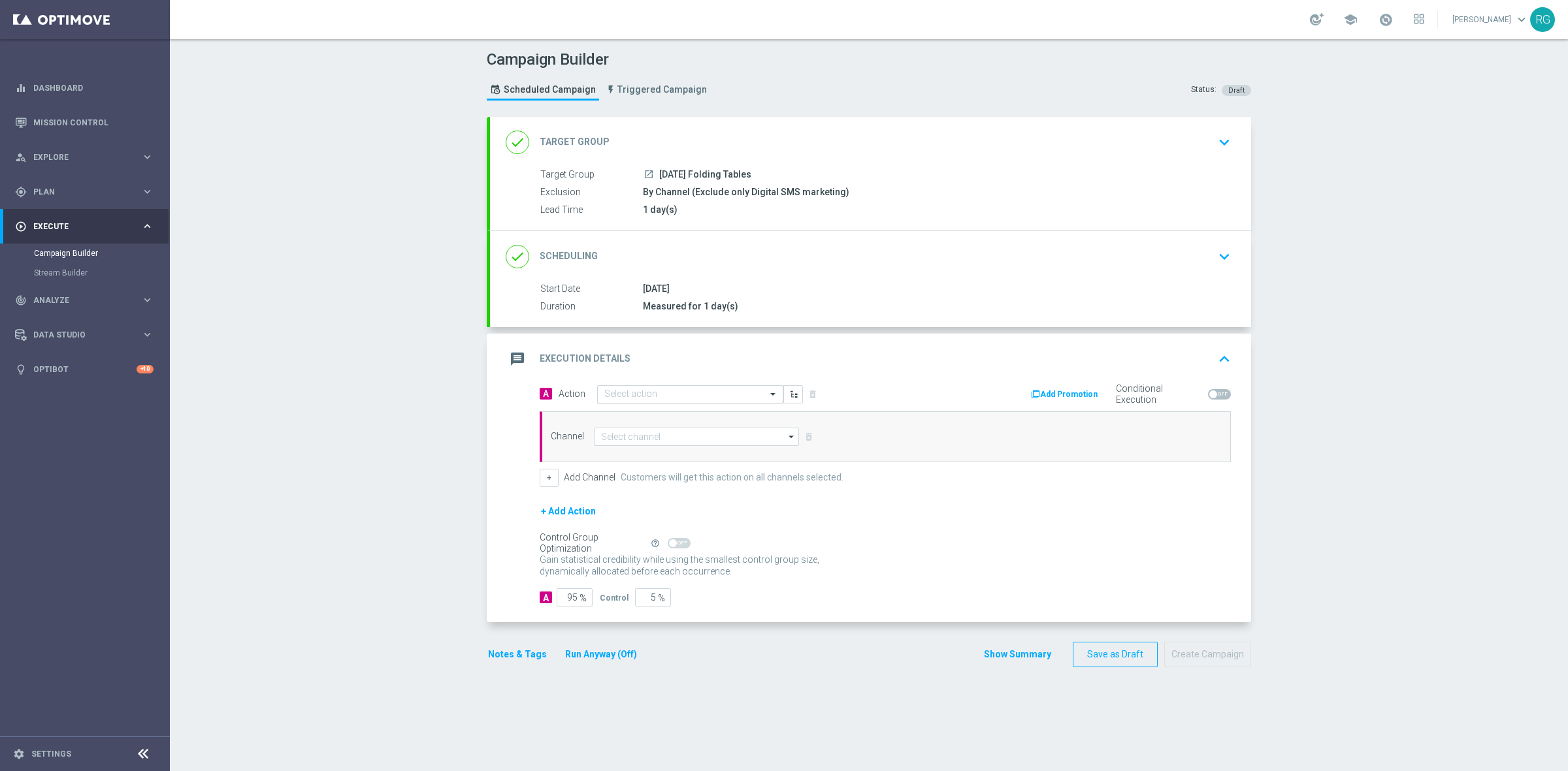
click at [655, 396] on input "text" at bounding box center [677, 394] width 146 height 11
type input "sms"
click at [649, 465] on label "SMS_Awareness" at bounding box center [633, 459] width 56 height 11
click at [652, 435] on input at bounding box center [696, 436] width 205 height 18
click at [652, 444] on input "att" at bounding box center [696, 436] width 205 height 18
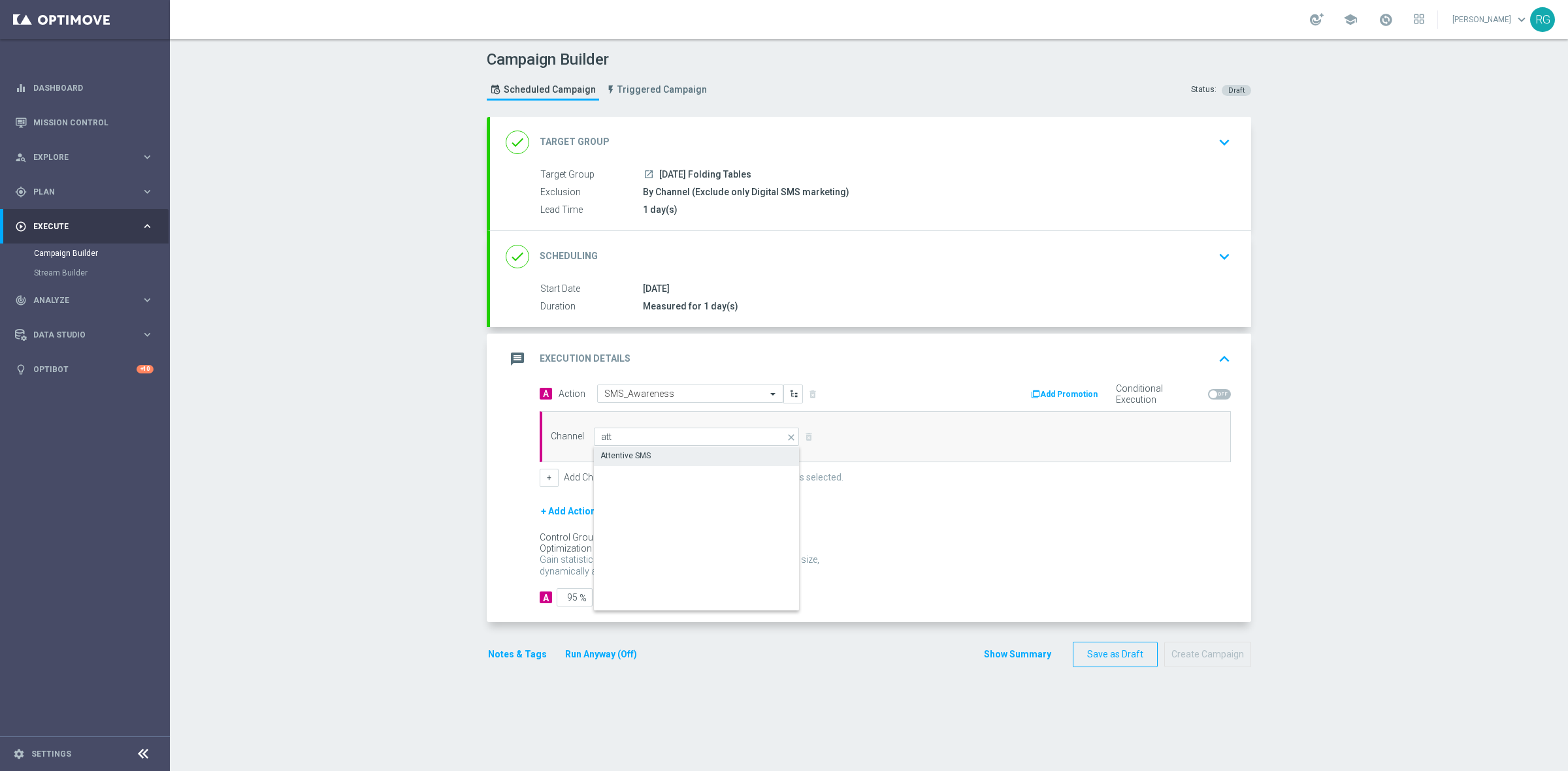
click at [648, 459] on div "Attentive SMS" at bounding box center [696, 455] width 205 height 18
type input "Attentive SMS"
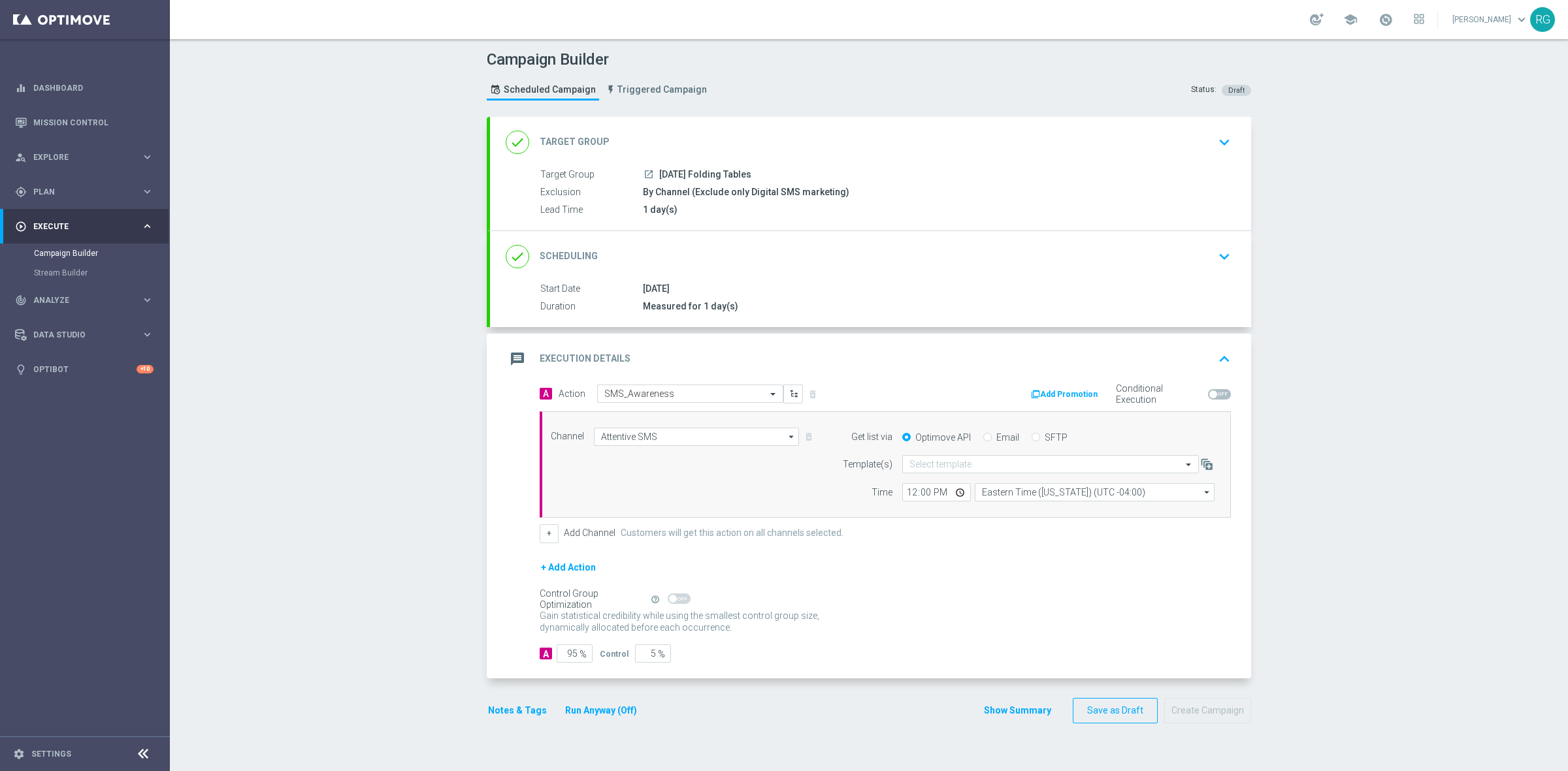
click at [1032, 438] on input "SFTP" at bounding box center [1036, 439] width 9 height 9
radio input "true"
click at [983, 462] on input "text" at bounding box center [1038, 464] width 256 height 11
click at [968, 476] on div "Default Template" at bounding box center [1050, 484] width 282 height 21
click at [518, 714] on button "Notes & Tags" at bounding box center [518, 710] width 61 height 16
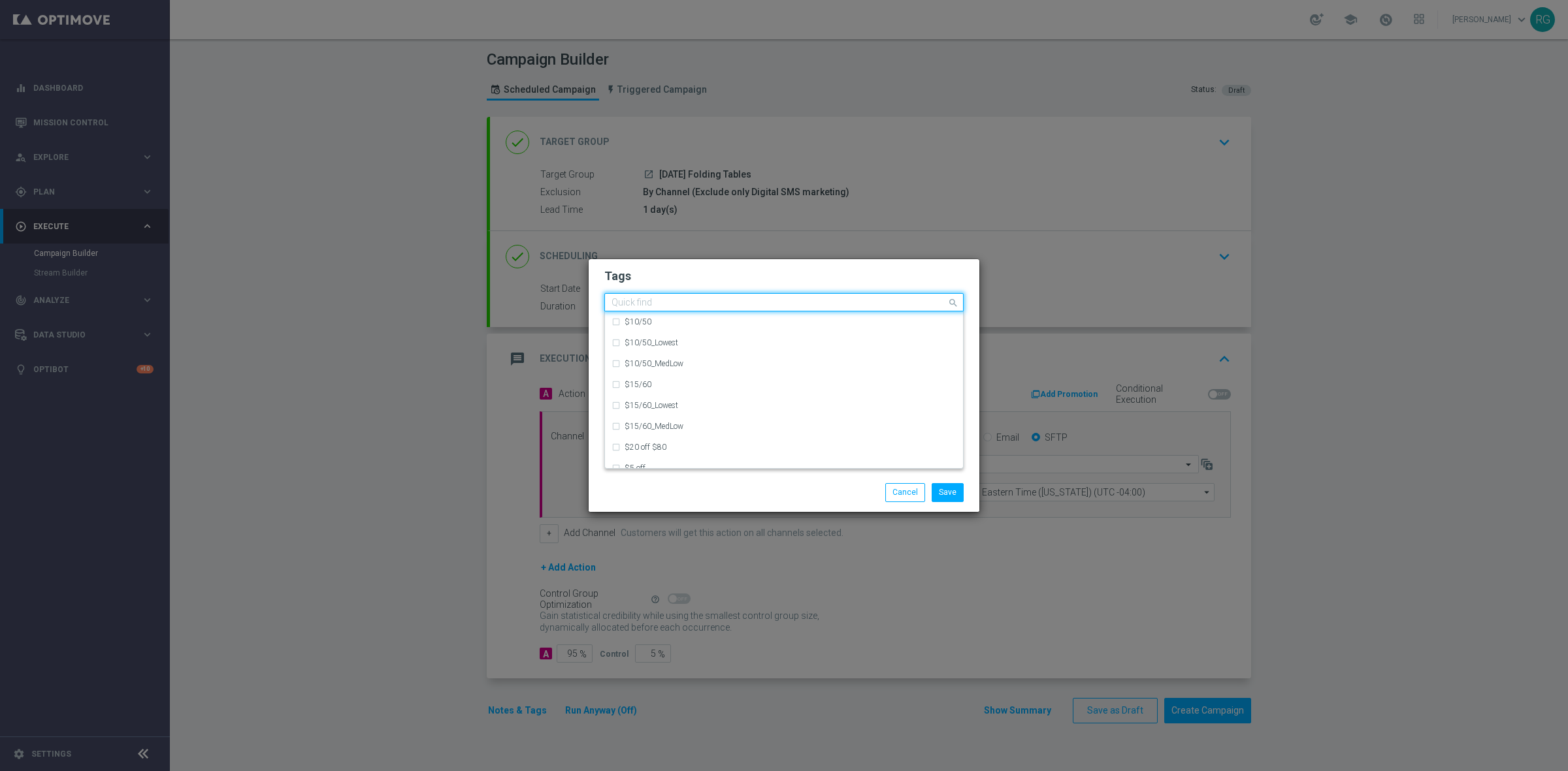
click at [649, 295] on div "Quick find" at bounding box center [775, 302] width 342 height 16
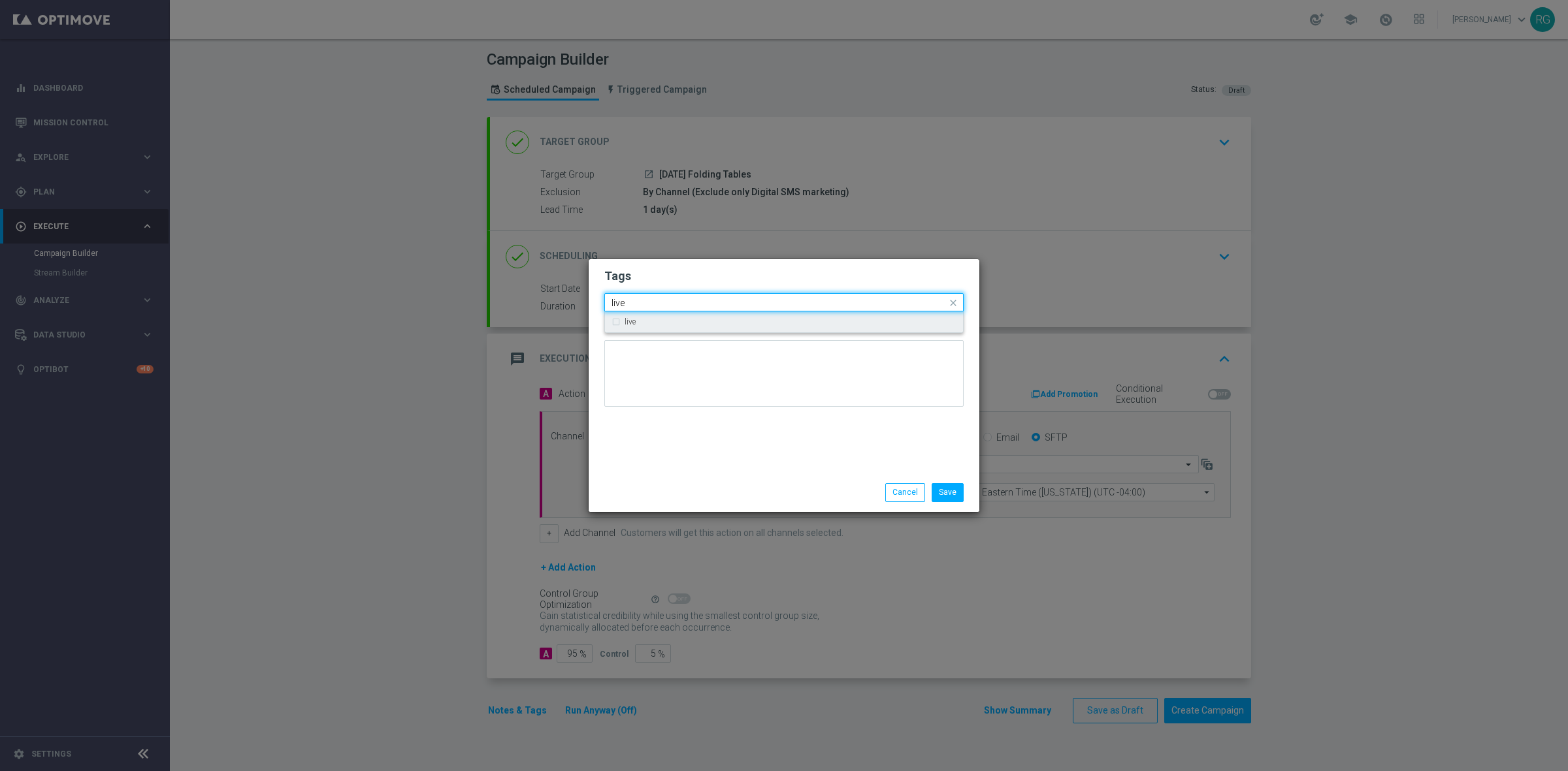
click at [651, 331] on div "live" at bounding box center [784, 322] width 345 height 20
type input "live"
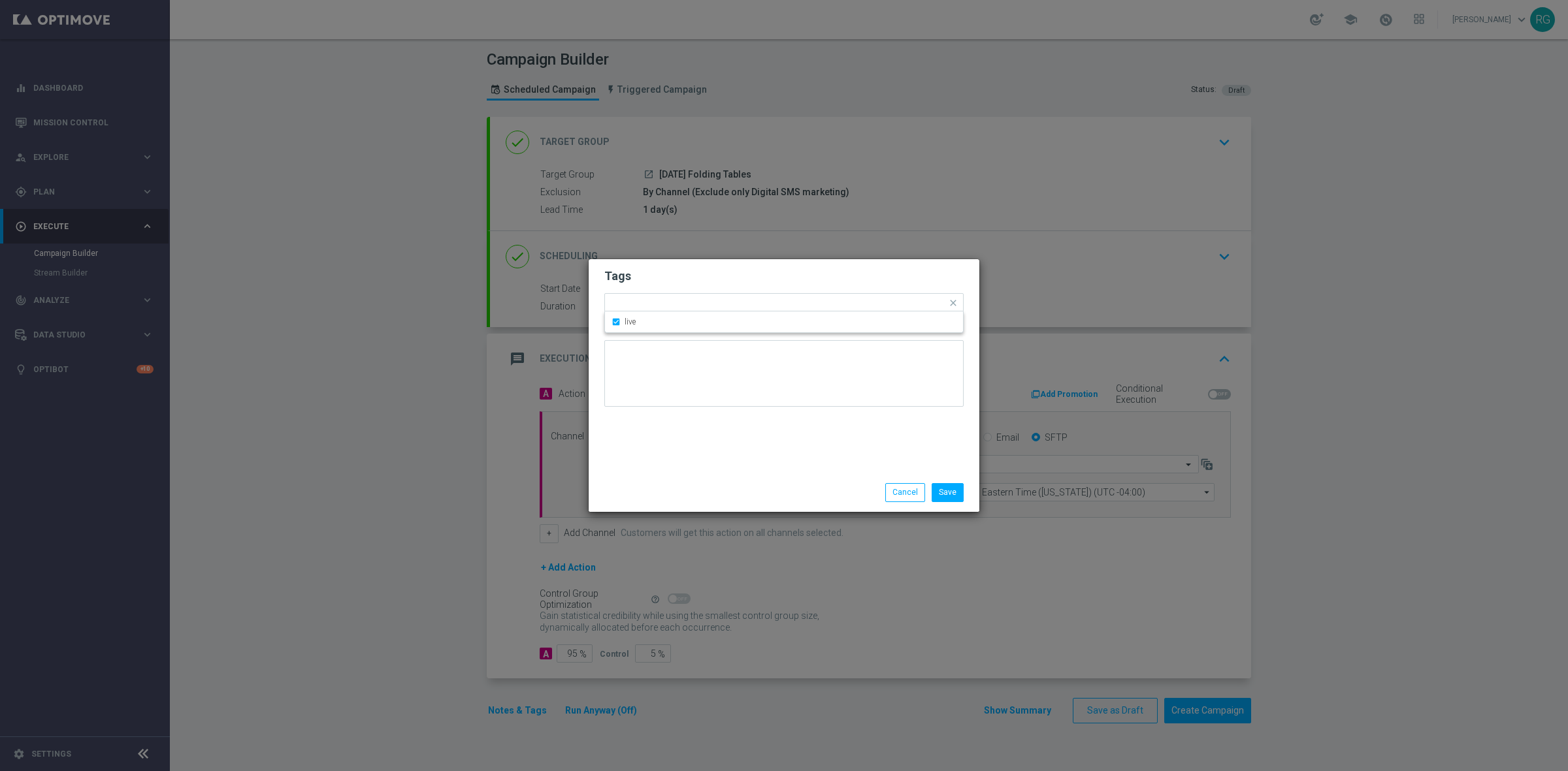
click at [706, 432] on div "Tags Quick find × live live Notes" at bounding box center [783, 366] width 390 height 214
click at [700, 304] on input "text" at bounding box center [797, 304] width 301 height 11
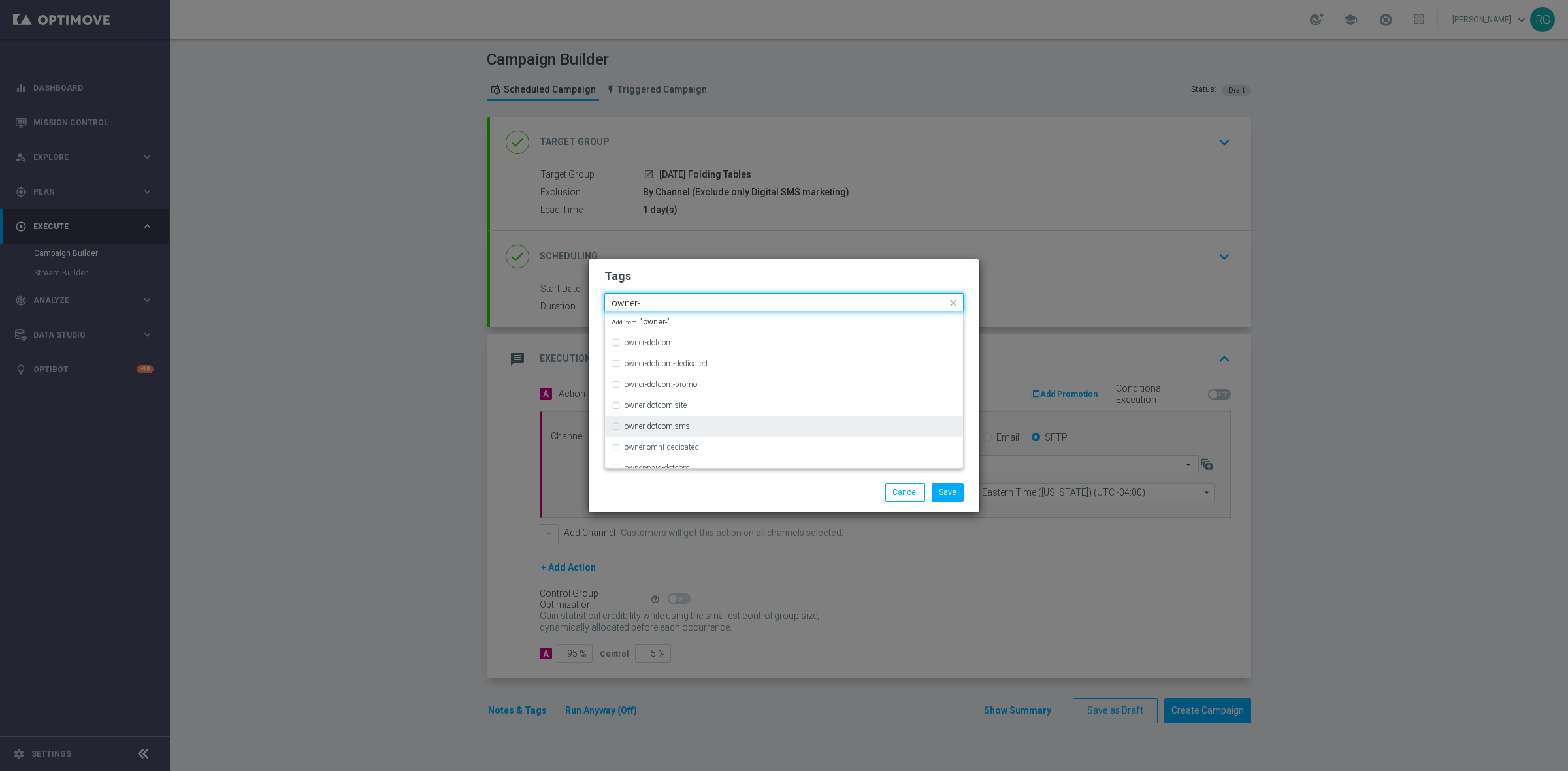
click at [670, 423] on label "owner-dotcom-sms" at bounding box center [657, 426] width 65 height 8
type input "owner-"
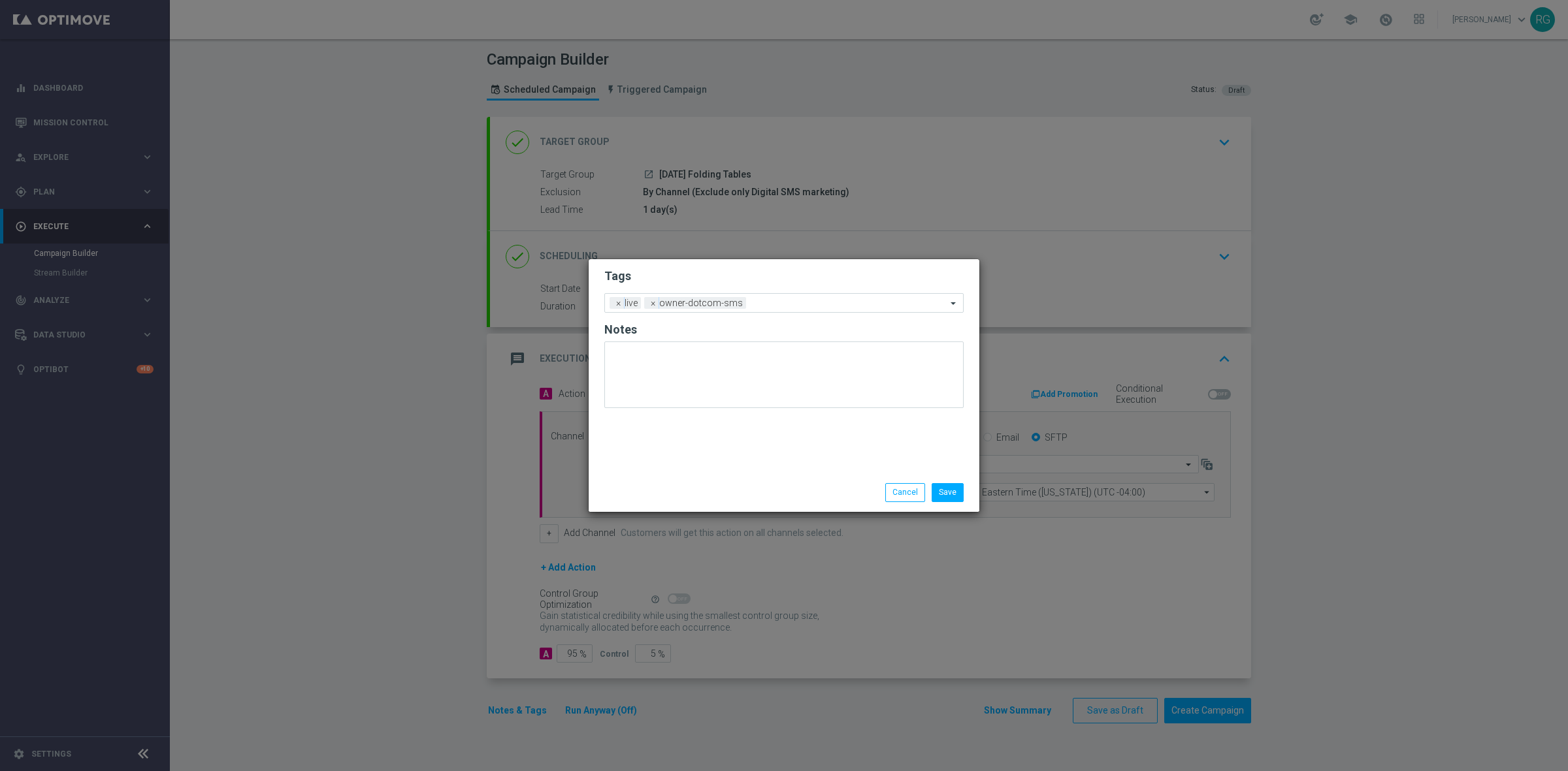
click at [822, 492] on div "Save Cancel" at bounding box center [847, 492] width 253 height 18
click at [956, 488] on button "Save" at bounding box center [947, 492] width 32 height 18
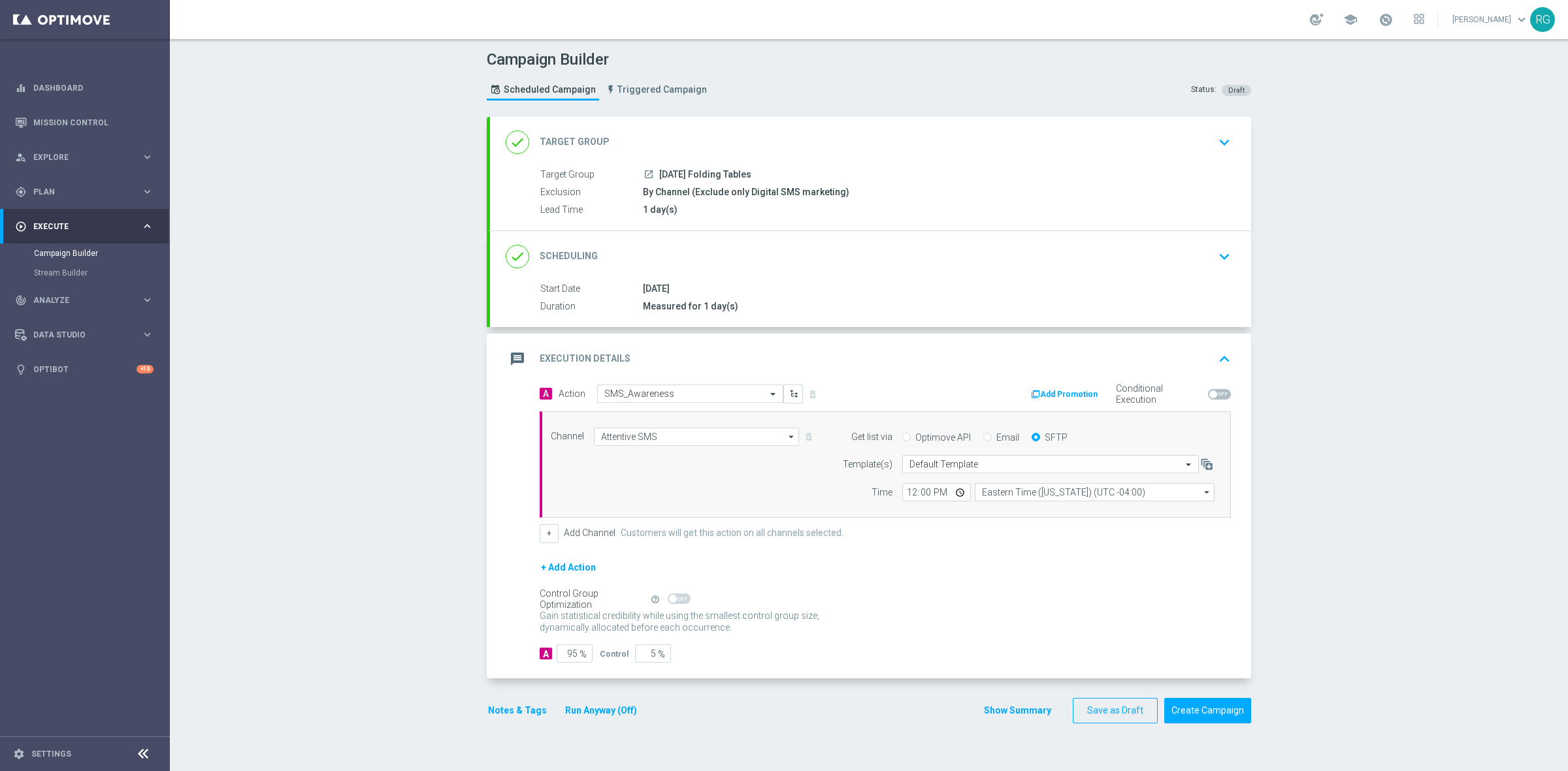
click at [1205, 692] on form "done Target Group keyboard_arrow_down Target Group launch [DATE] Folding Tables…" at bounding box center [869, 420] width 764 height 607
click at [1203, 702] on button "Create Campaign" at bounding box center [1208, 711] width 87 height 26
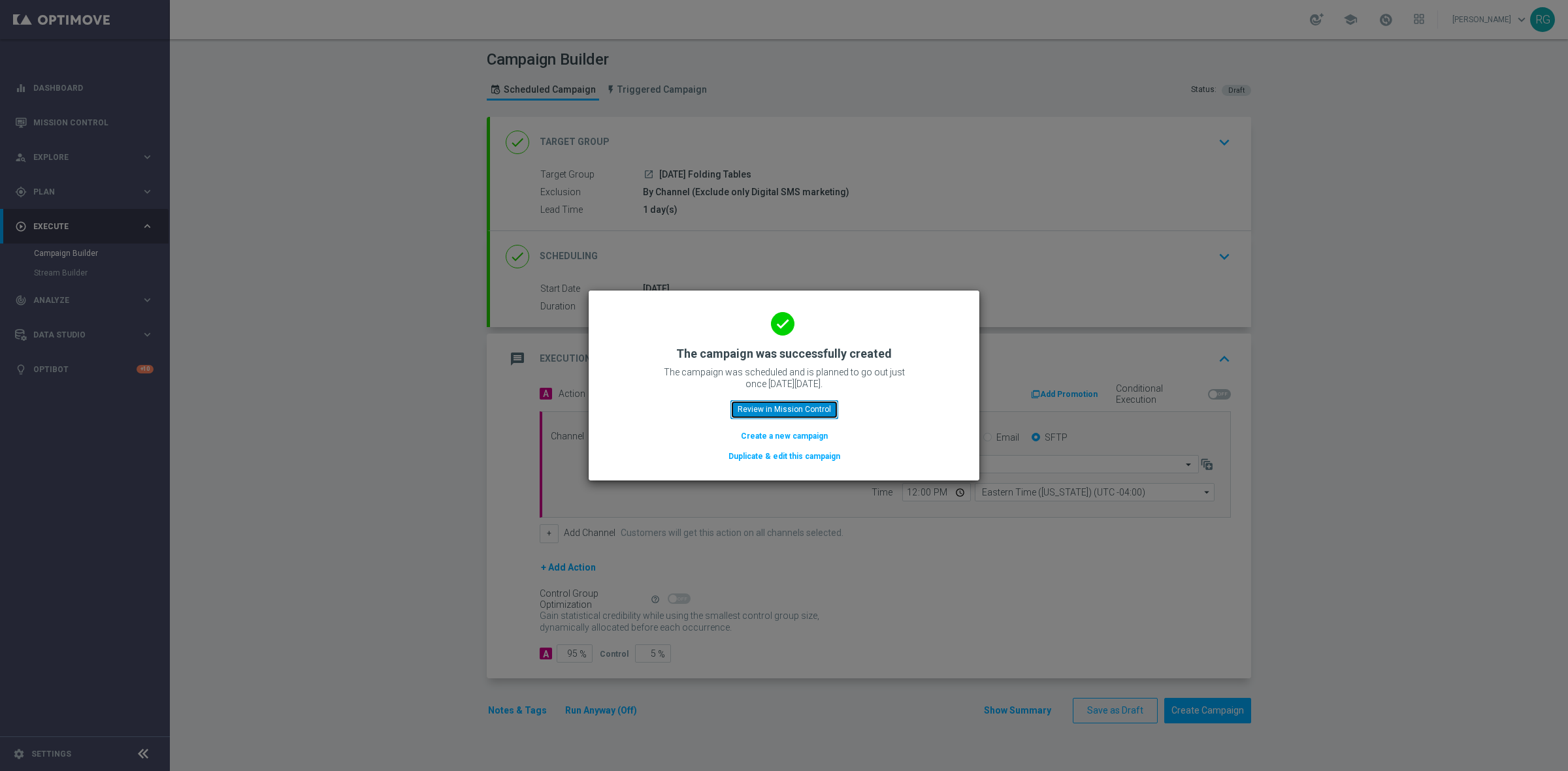
click at [788, 415] on button "Review in Mission Control" at bounding box center [784, 409] width 108 height 18
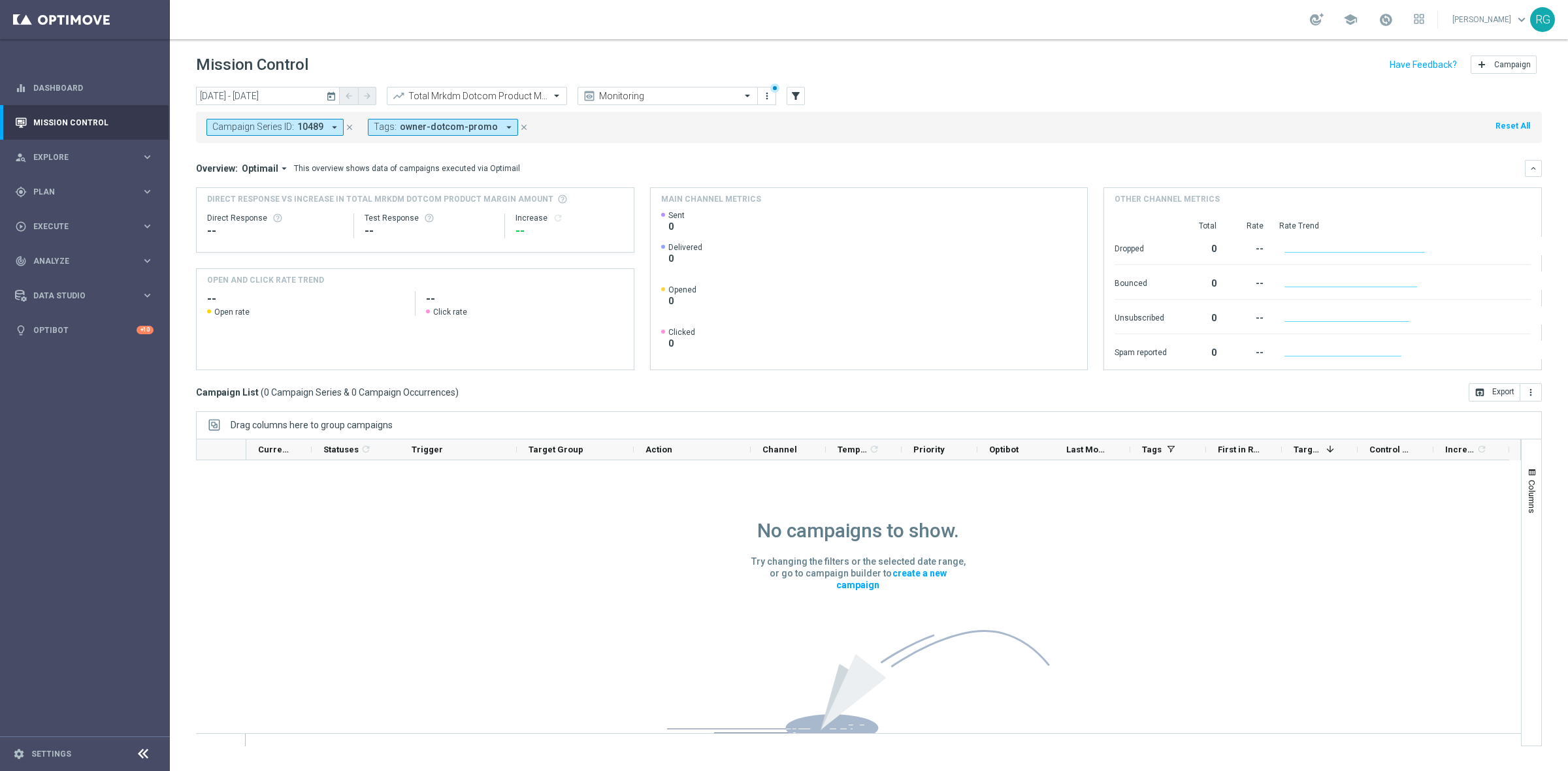
click at [347, 127] on icon "close" at bounding box center [349, 127] width 9 height 9
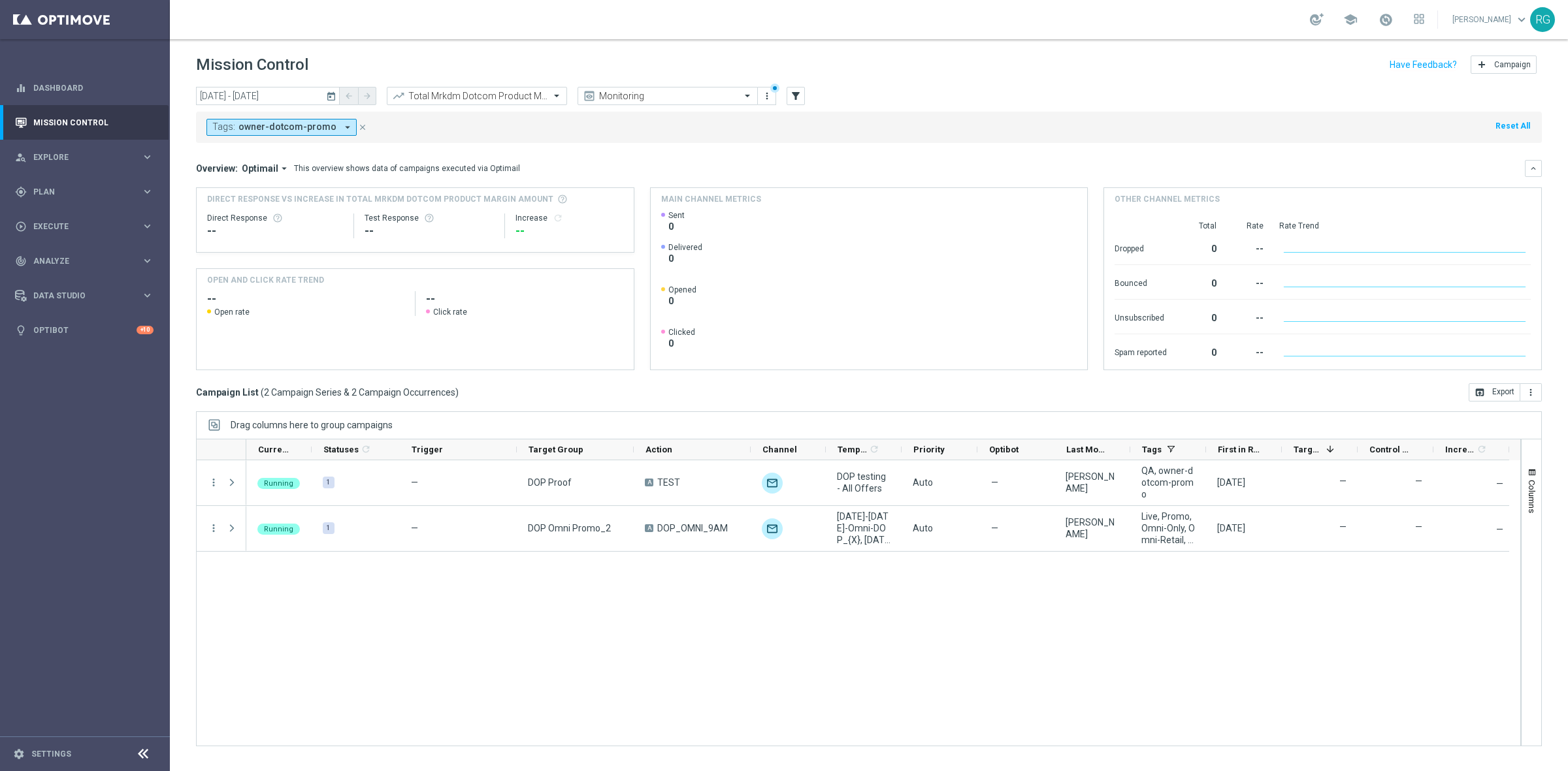
click at [329, 127] on button "Tags: owner-dotcom-promo arrow_drop_down" at bounding box center [282, 127] width 150 height 17
click at [0, 0] on div "Clear" at bounding box center [0, 0] width 0 height 0
click at [298, 145] on div at bounding box center [313, 151] width 198 height 16
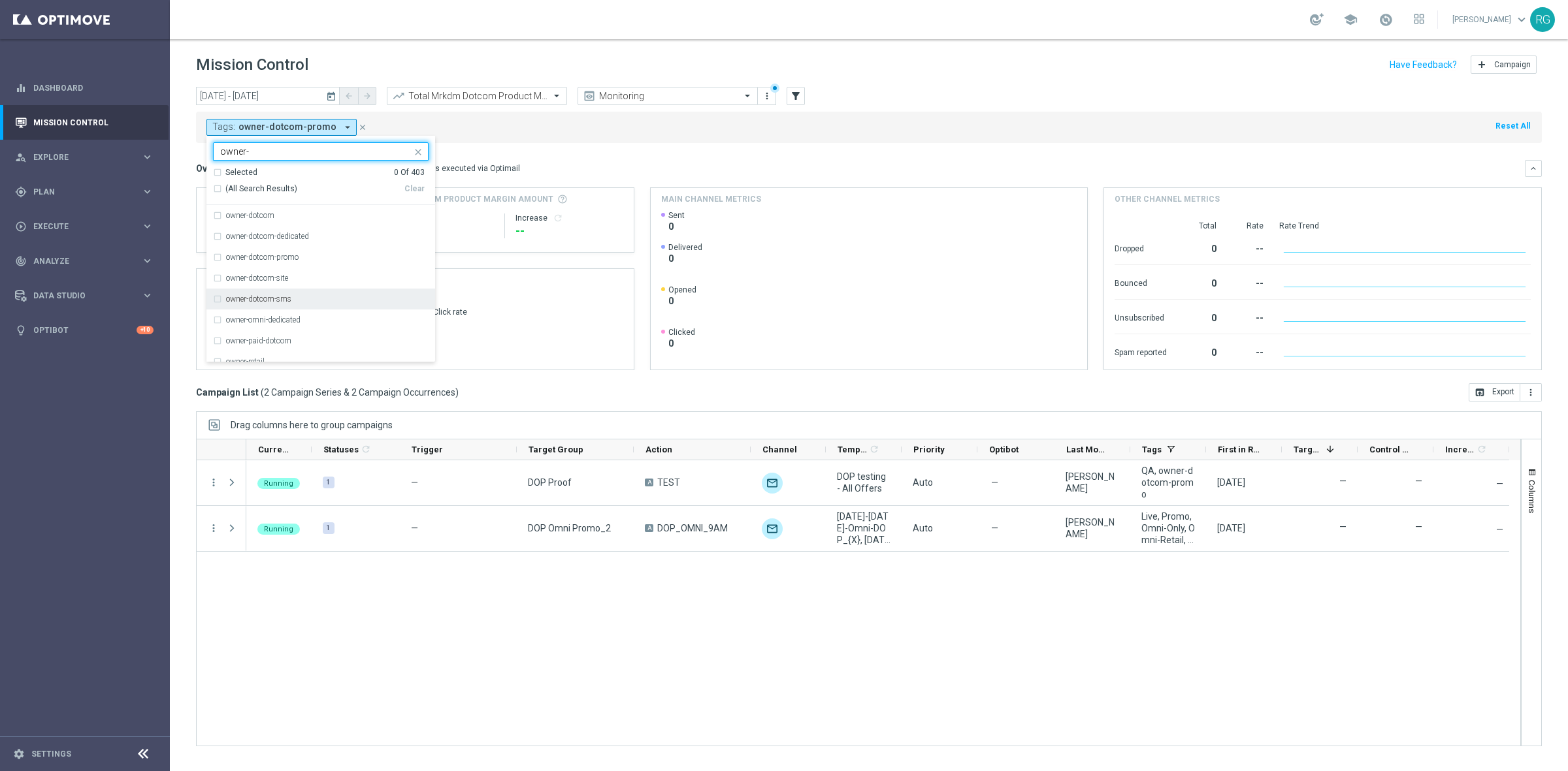
click at [314, 301] on div "owner-dotcom-sms" at bounding box center [327, 299] width 202 height 8
type input "owner-"
click at [641, 141] on div "Tags: owner-dotcom-promo arrow_drop_down owner-dotcom-sms owner- Selected 1 Of …" at bounding box center [869, 127] width 1346 height 32
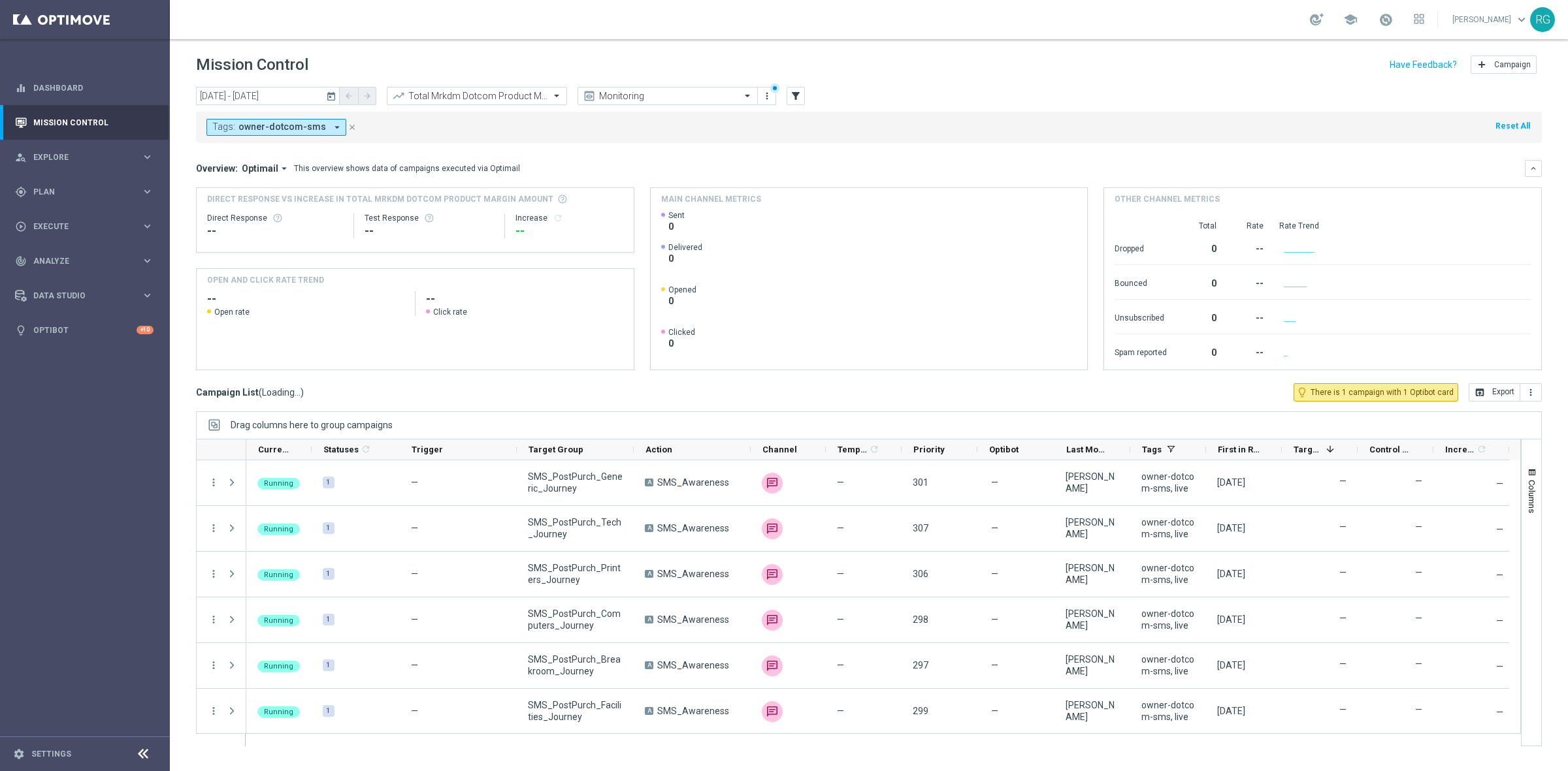
click at [333, 96] on icon "today" at bounding box center [332, 96] width 12 height 12
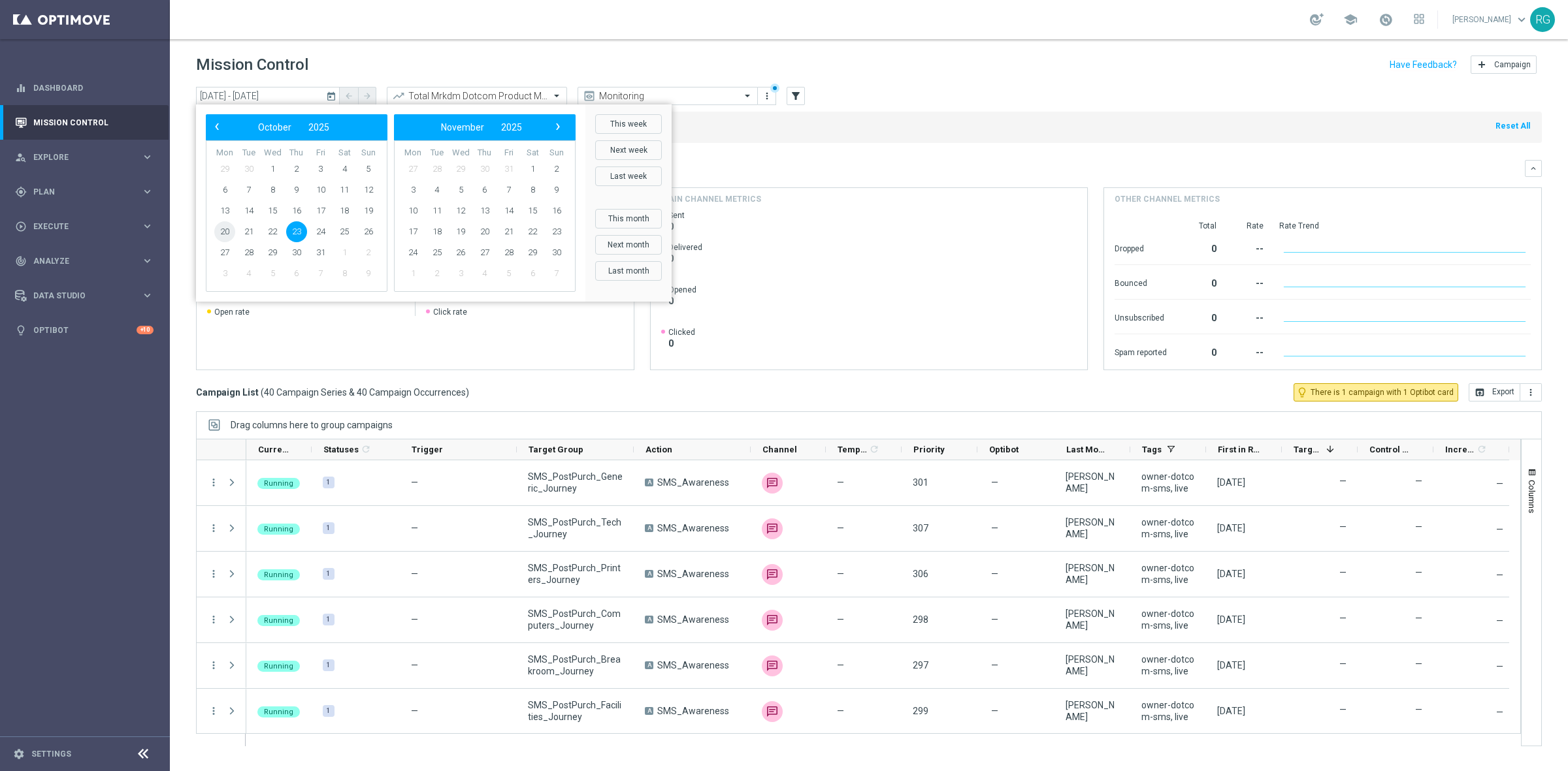
click at [225, 229] on span "20" at bounding box center [225, 231] width 20 height 20
click at [363, 230] on span "26" at bounding box center [368, 231] width 20 height 20
type input "[DATE] - [DATE]"
